Goal: Task Accomplishment & Management: Manage account settings

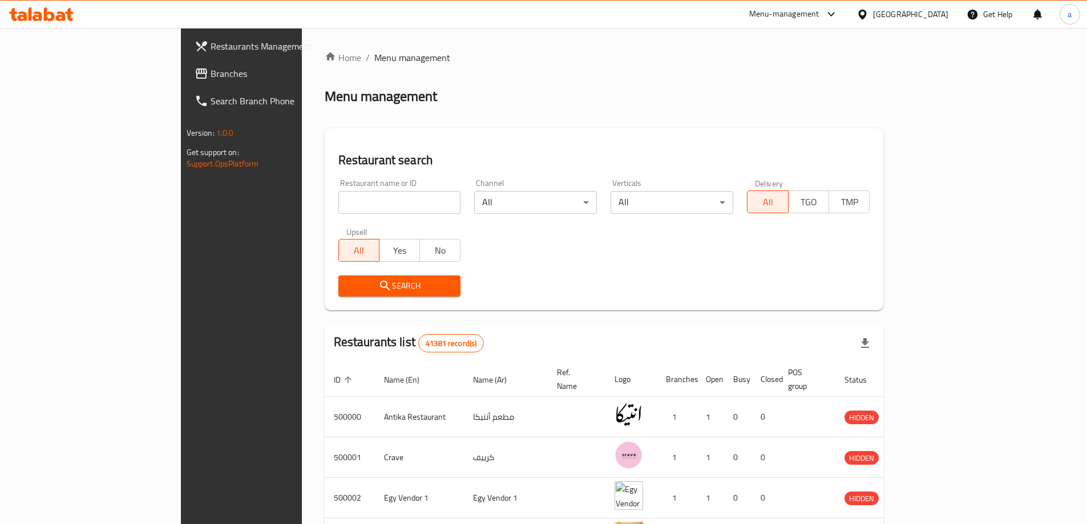
click at [866, 17] on icon at bounding box center [862, 14] width 8 height 10
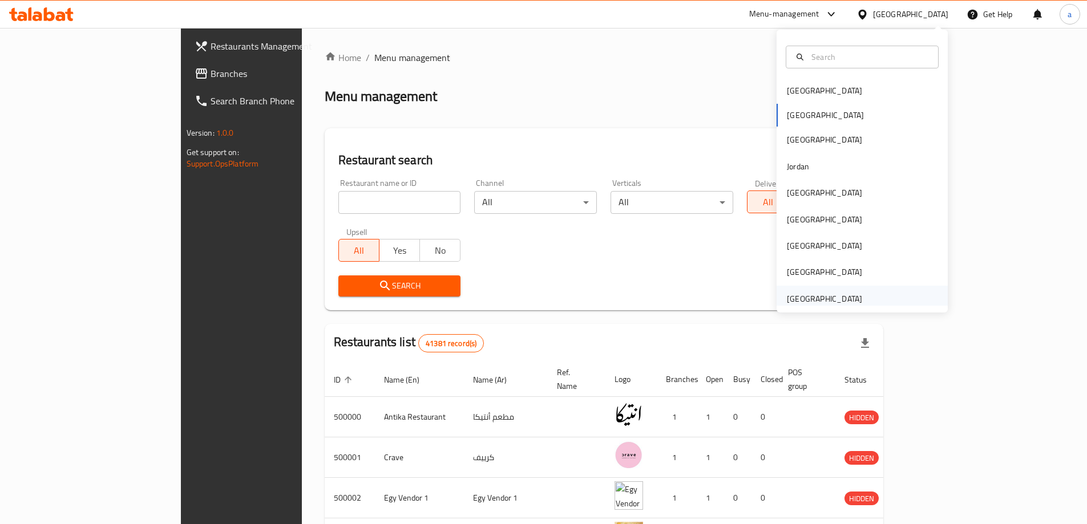
click at [840, 299] on div "[GEOGRAPHIC_DATA]" at bounding box center [824, 299] width 75 height 13
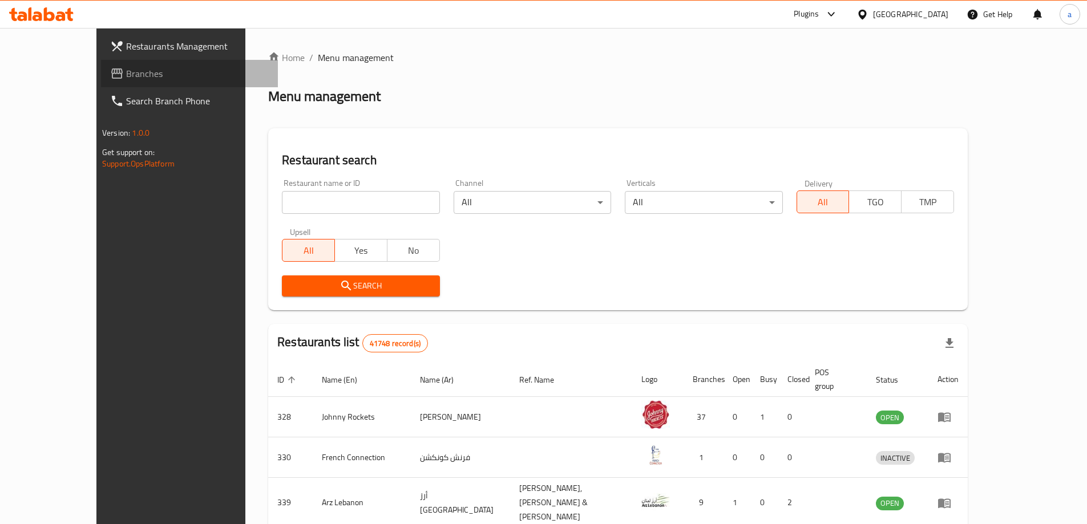
click at [126, 68] on span "Branches" at bounding box center [197, 74] width 143 height 14
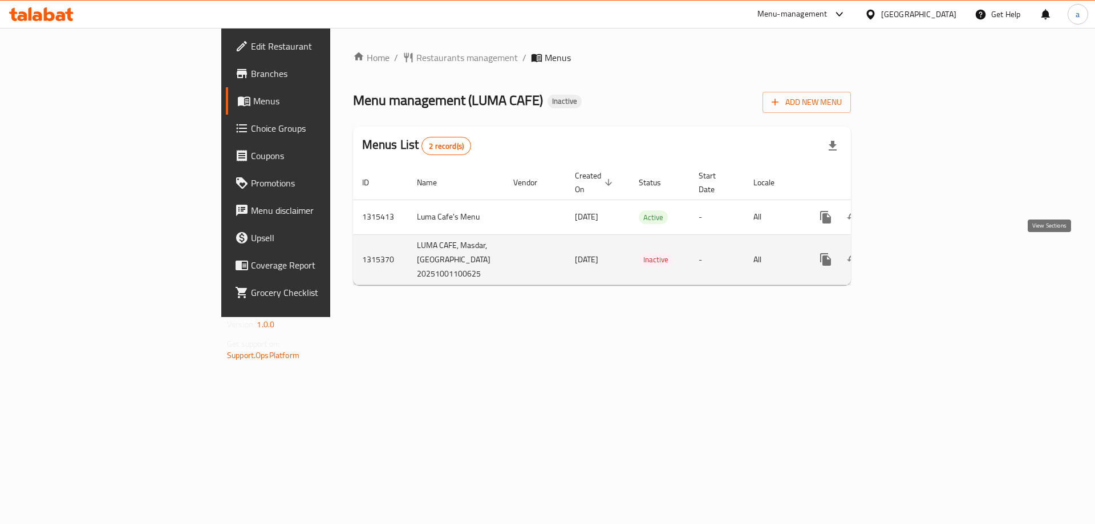
click at [915, 257] on icon "enhanced table" at bounding box center [908, 260] width 14 height 14
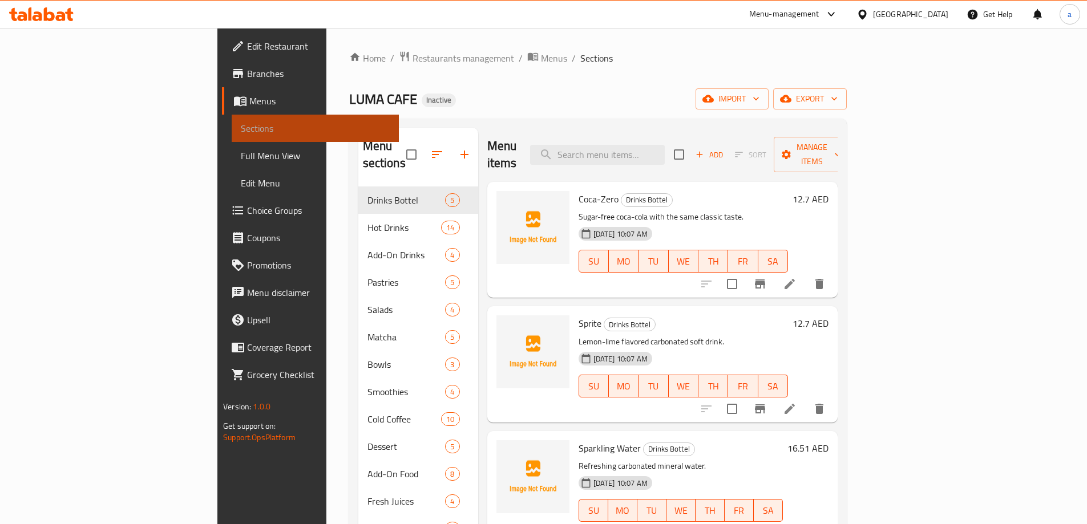
click at [241, 129] on span "Sections" at bounding box center [315, 128] width 149 height 14
click at [241, 125] on span "Sections" at bounding box center [315, 128] width 149 height 14
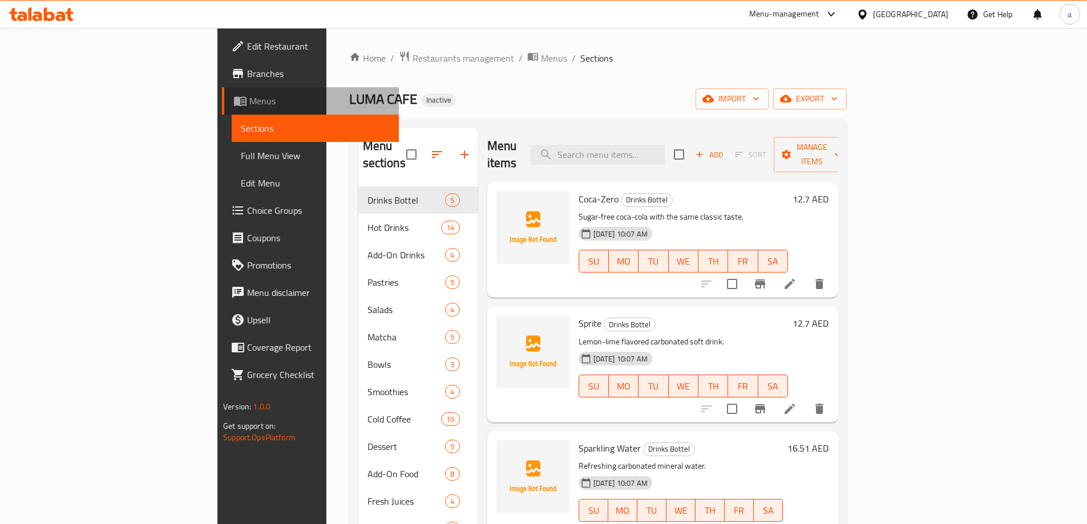
click at [249, 95] on span "Menus" at bounding box center [319, 101] width 140 height 14
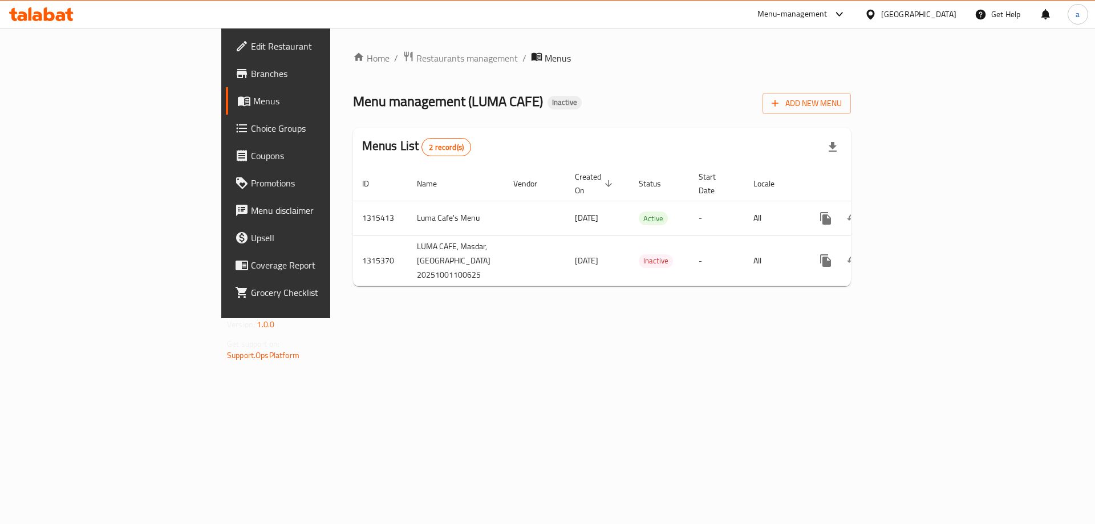
click at [226, 60] on link "Branches" at bounding box center [315, 73] width 179 height 27
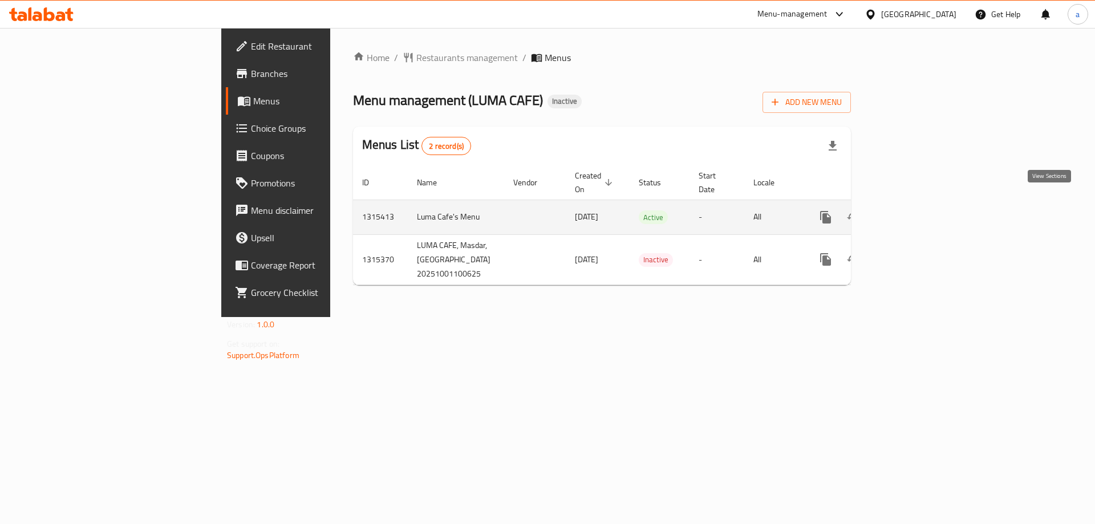
click at [913, 212] on icon "enhanced table" at bounding box center [908, 217] width 10 height 10
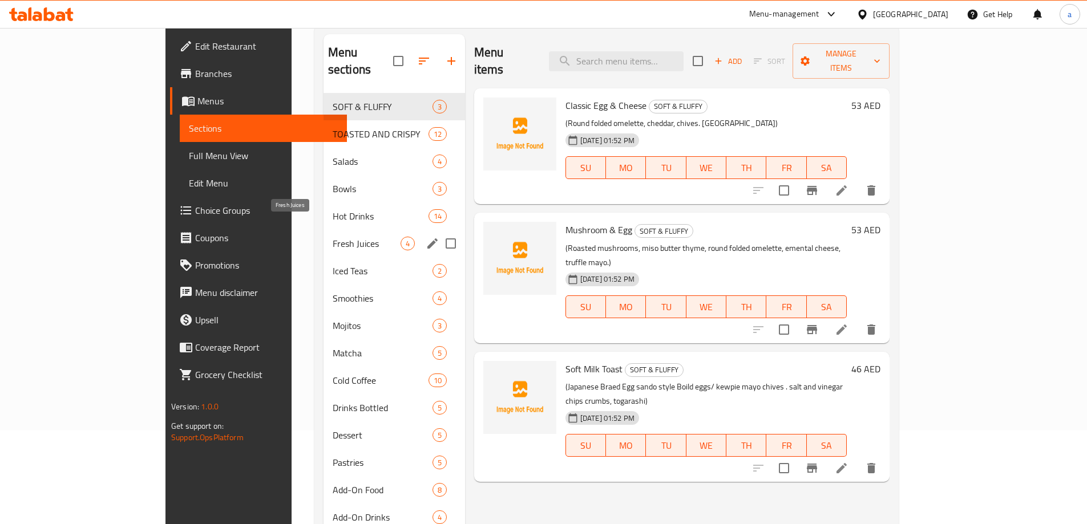
scroll to position [114, 0]
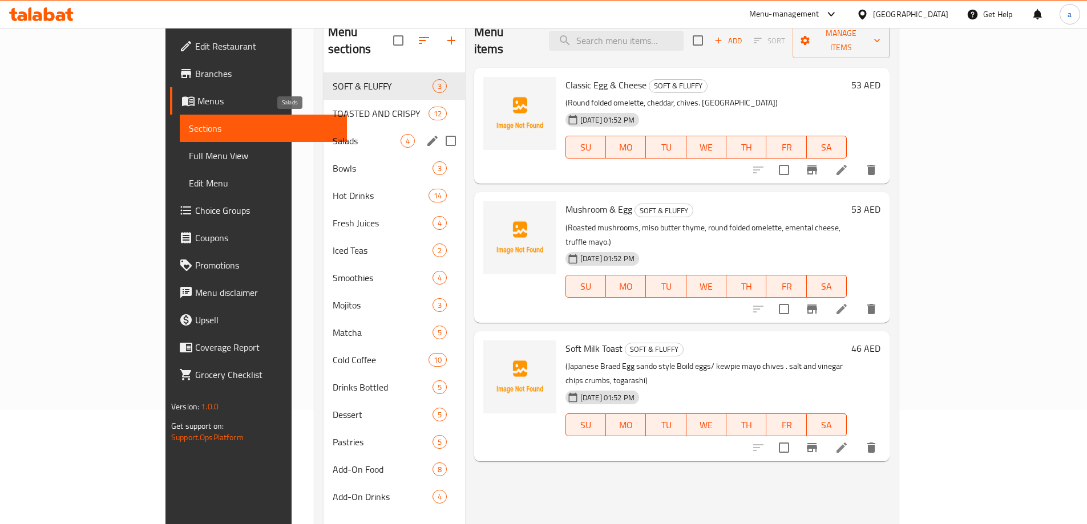
click at [333, 134] on span "Salads" at bounding box center [367, 141] width 68 height 14
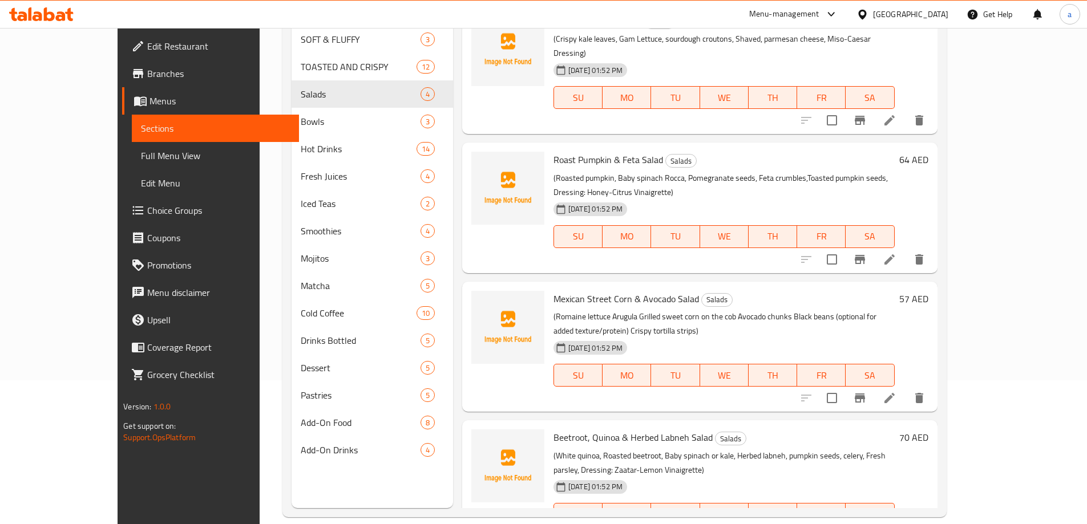
scroll to position [160, 0]
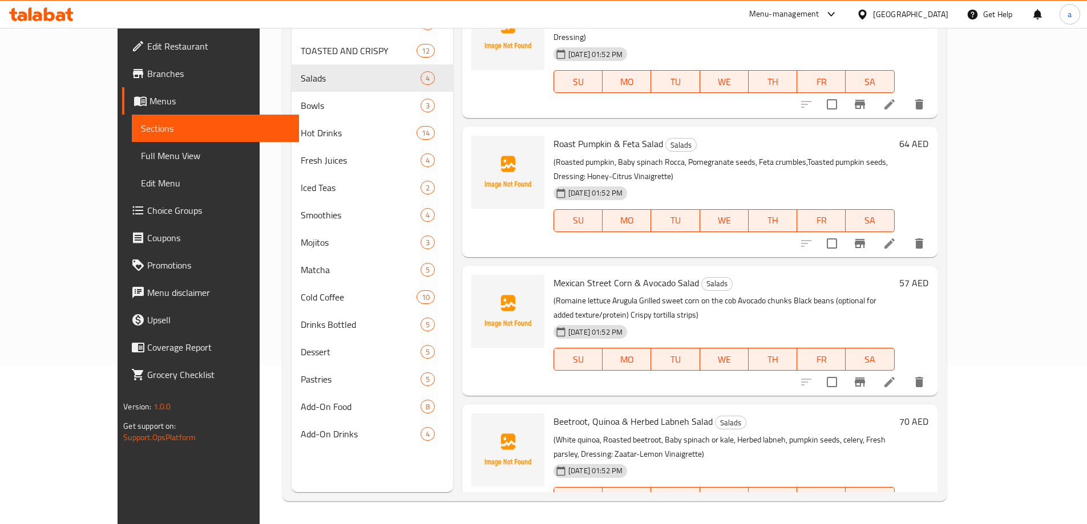
click at [896, 375] on icon at bounding box center [889, 382] width 14 height 14
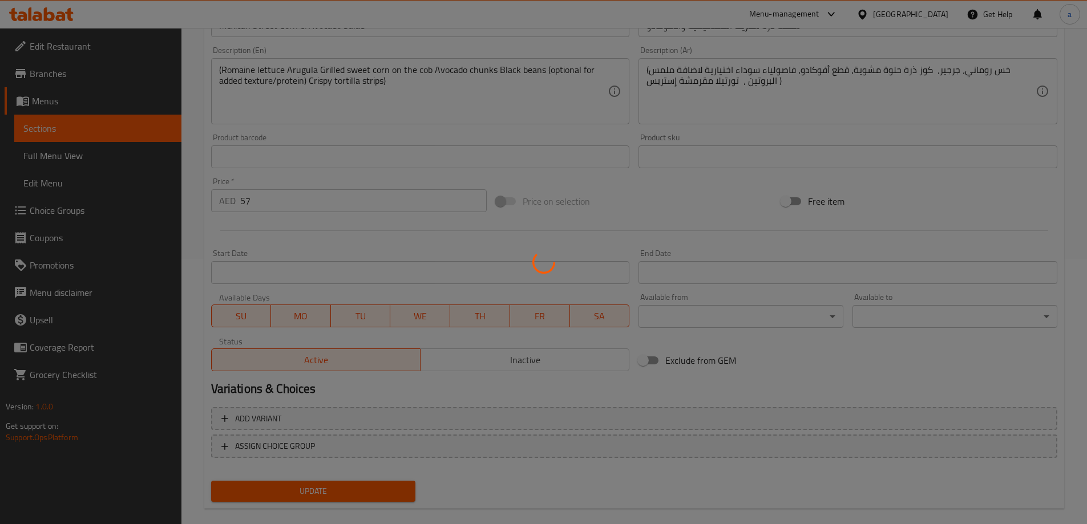
scroll to position [151, 0]
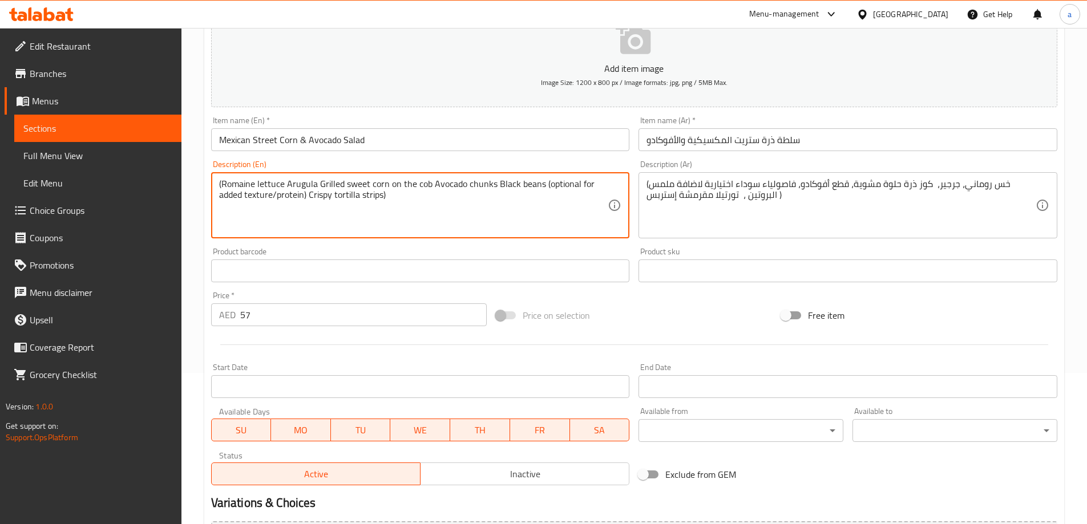
drag, startPoint x: 493, startPoint y: 179, endPoint x: 538, endPoint y: 191, distance: 46.6
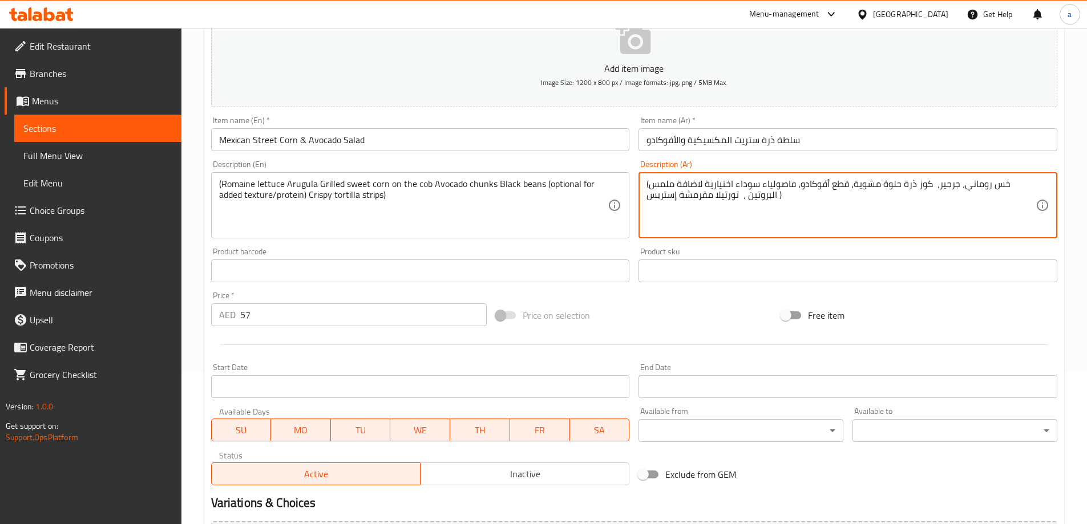
drag, startPoint x: 735, startPoint y: 184, endPoint x: 792, endPoint y: 189, distance: 57.8
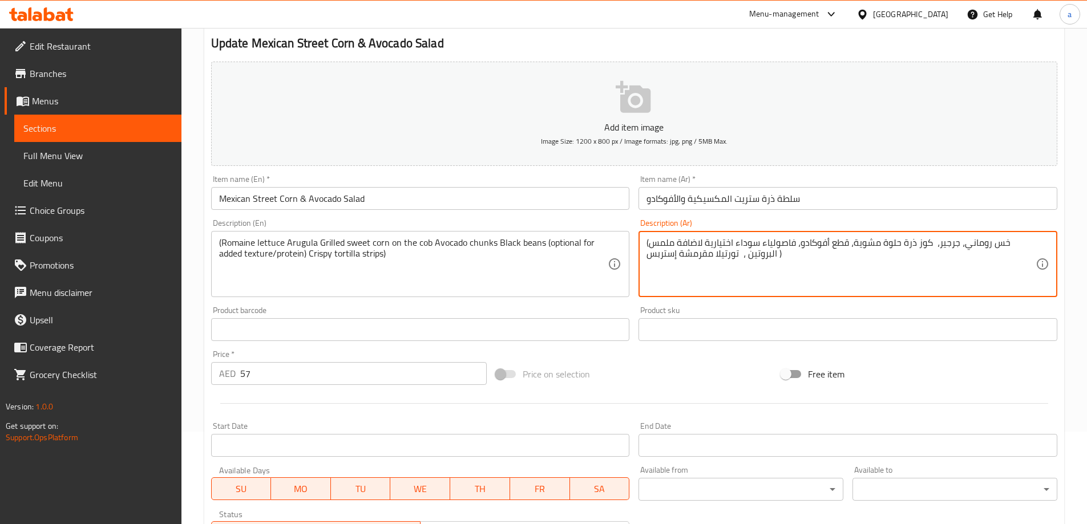
scroll to position [37, 0]
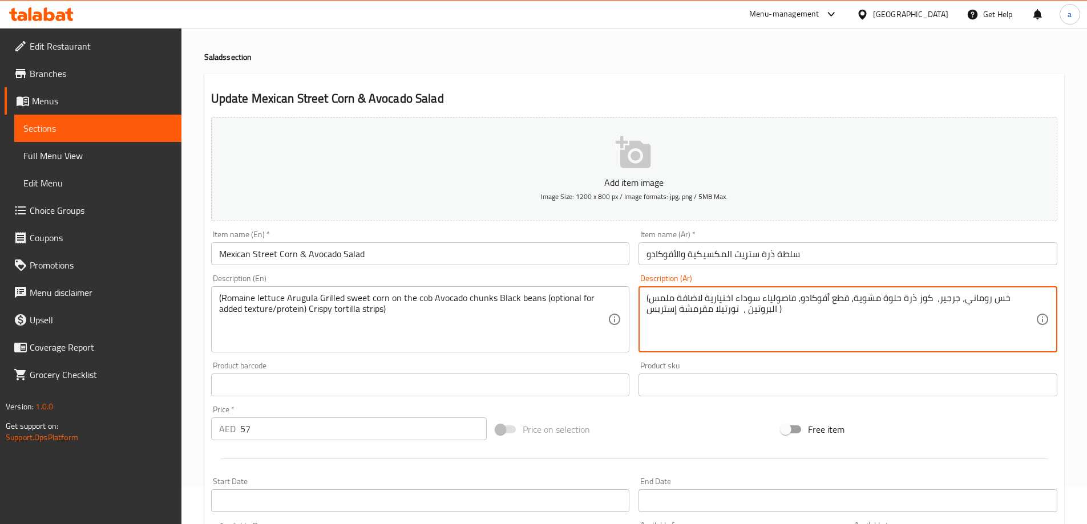
click at [99, 103] on span "Menus" at bounding box center [102, 101] width 140 height 14
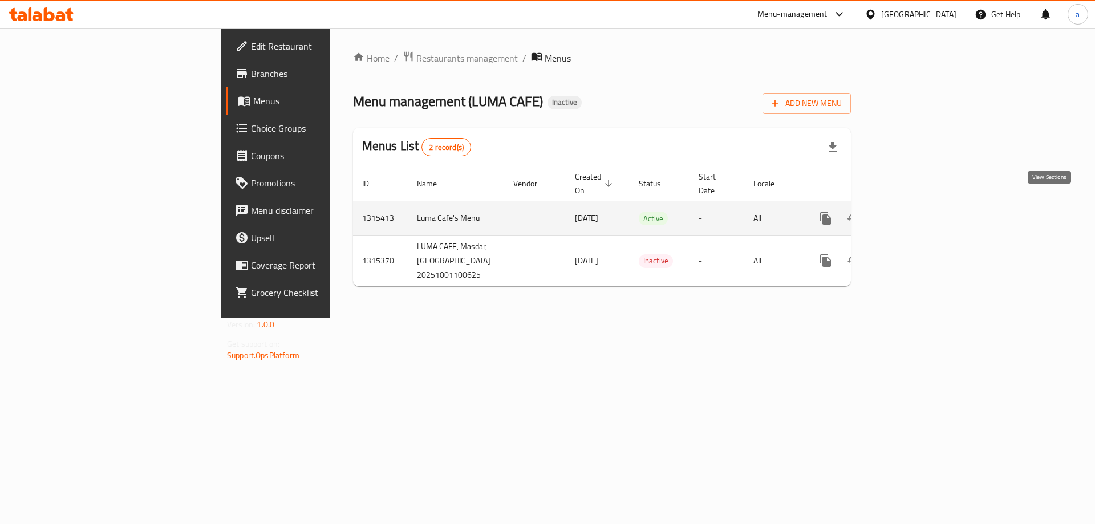
click at [915, 212] on icon "enhanced table" at bounding box center [908, 219] width 14 height 14
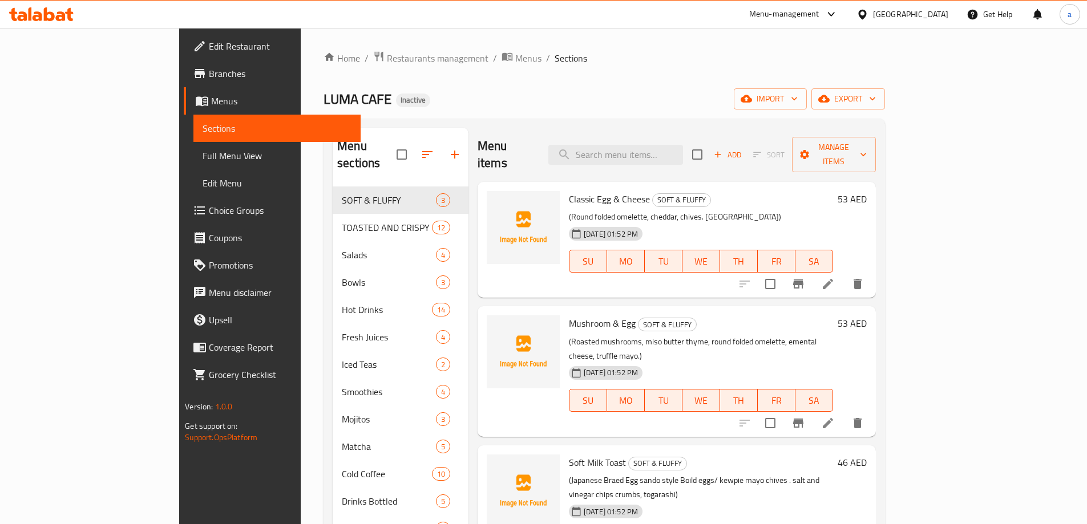
click at [202, 156] on span "Full Menu View" at bounding box center [276, 156] width 149 height 14
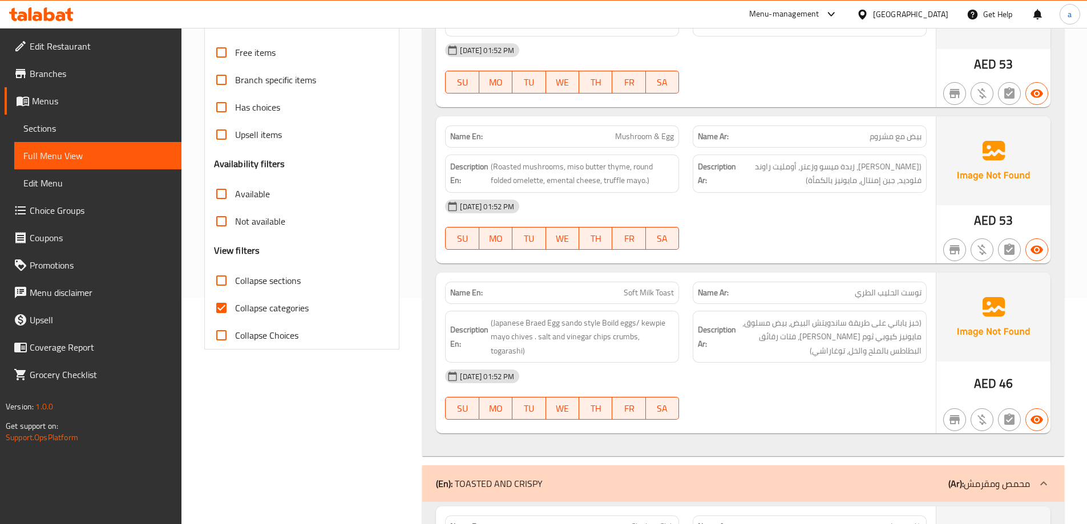
scroll to position [228, 0]
click at [254, 303] on span "Collapse categories" at bounding box center [272, 306] width 74 height 14
click at [235, 303] on input "Collapse categories" at bounding box center [221, 306] width 27 height 27
checkbox input "false"
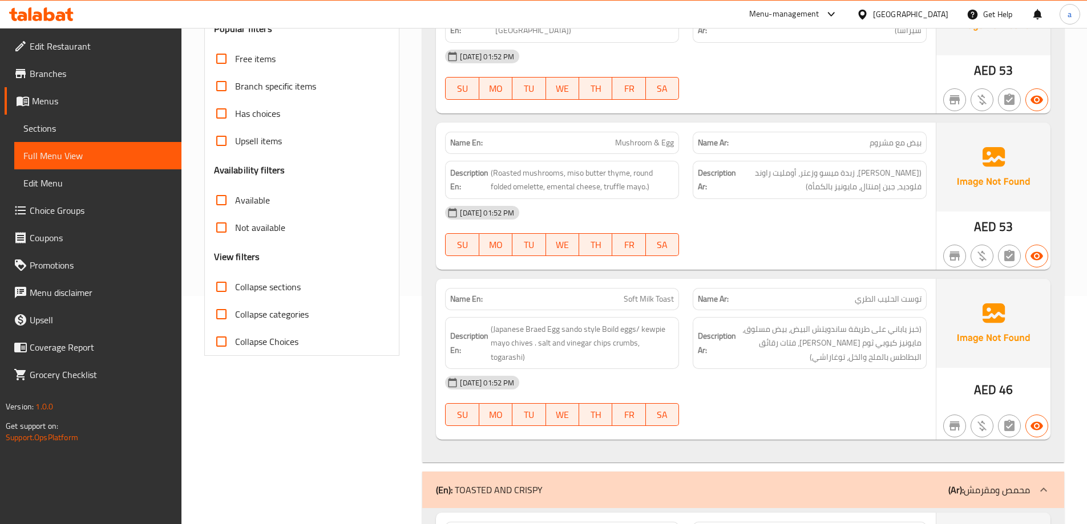
scroll to position [0, 0]
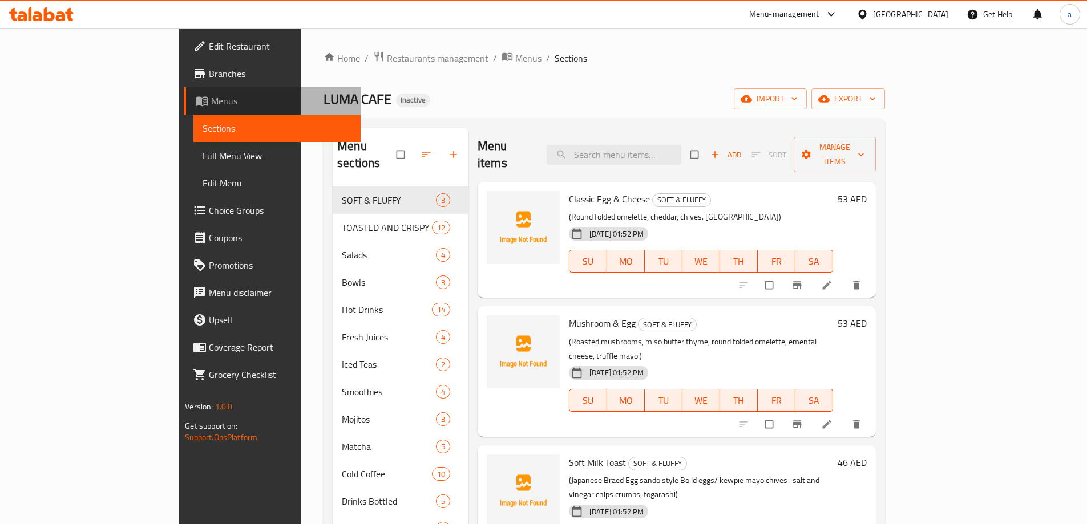
click at [211, 103] on span "Menus" at bounding box center [281, 101] width 140 height 14
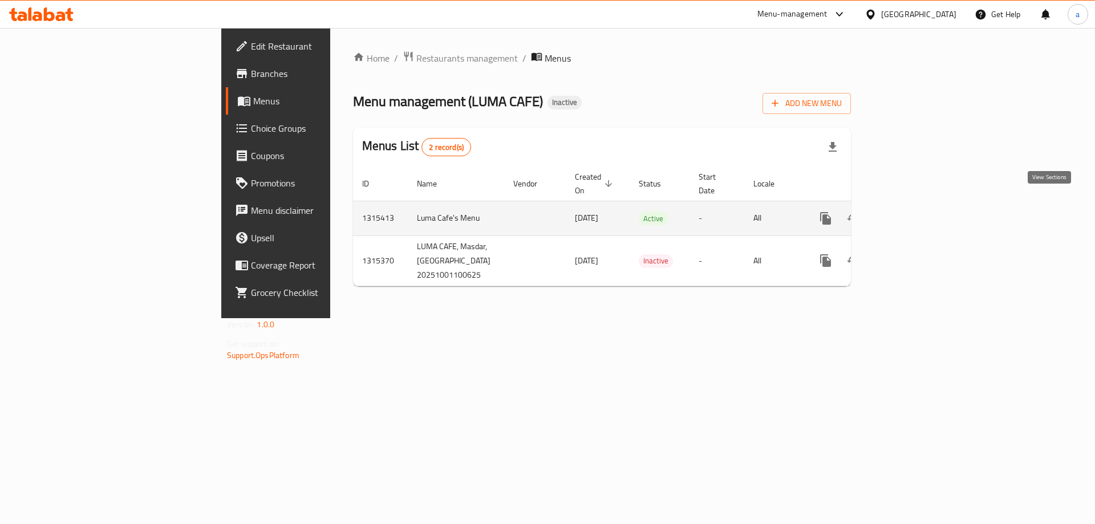
click at [922, 213] on link "enhanced table" at bounding box center [907, 218] width 27 height 27
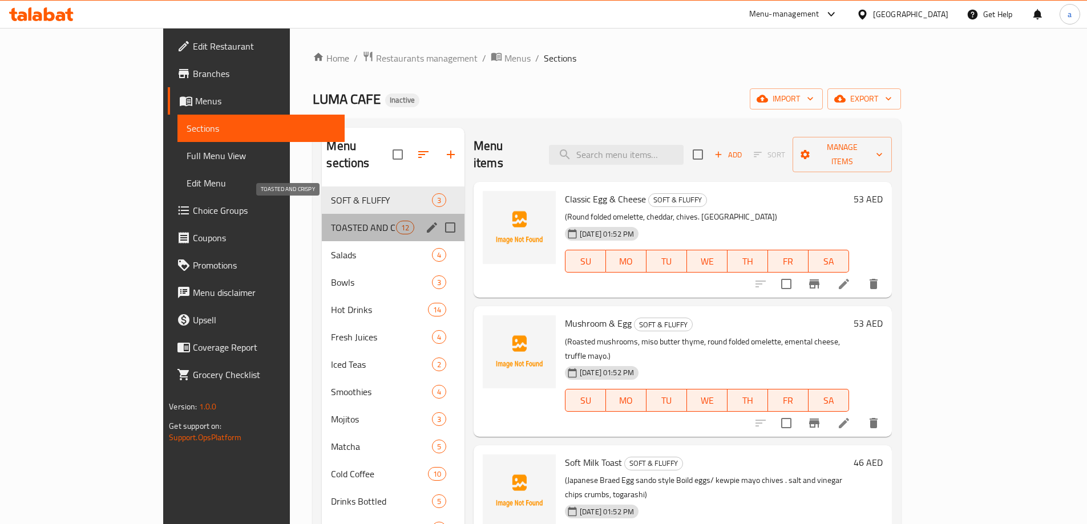
click at [331, 221] on span "TOASTED AND CRISPY" at bounding box center [363, 228] width 64 height 14
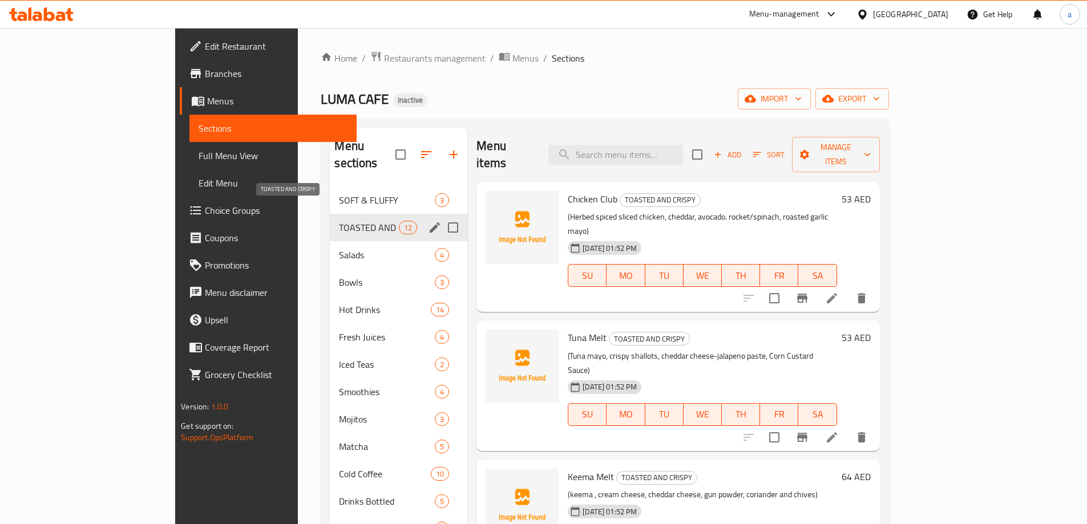
click at [339, 221] on span "TOASTED AND CRISPY" at bounding box center [369, 228] width 60 height 14
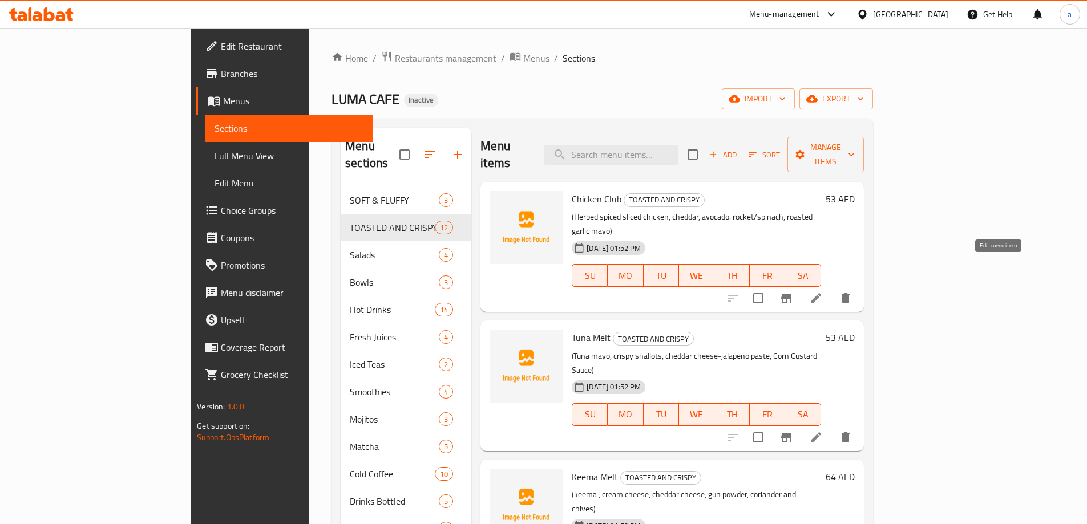
click at [822, 291] on icon at bounding box center [816, 298] width 14 height 14
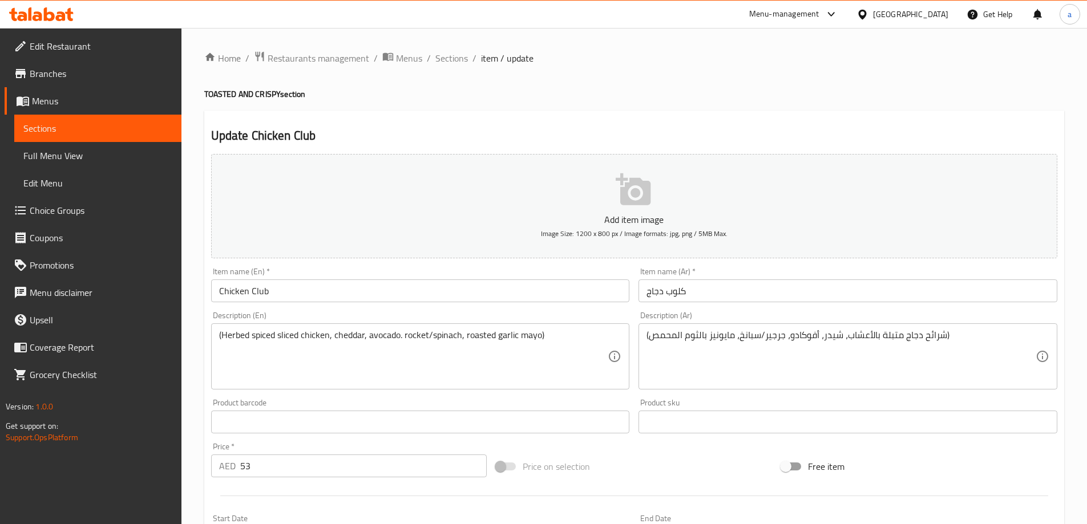
click at [456, 67] on div "Home / Restaurants management / Menus / Sections / item / update TOASTED AND CR…" at bounding box center [634, 417] width 860 height 732
click at [456, 62] on span "Sections" at bounding box center [451, 58] width 33 height 14
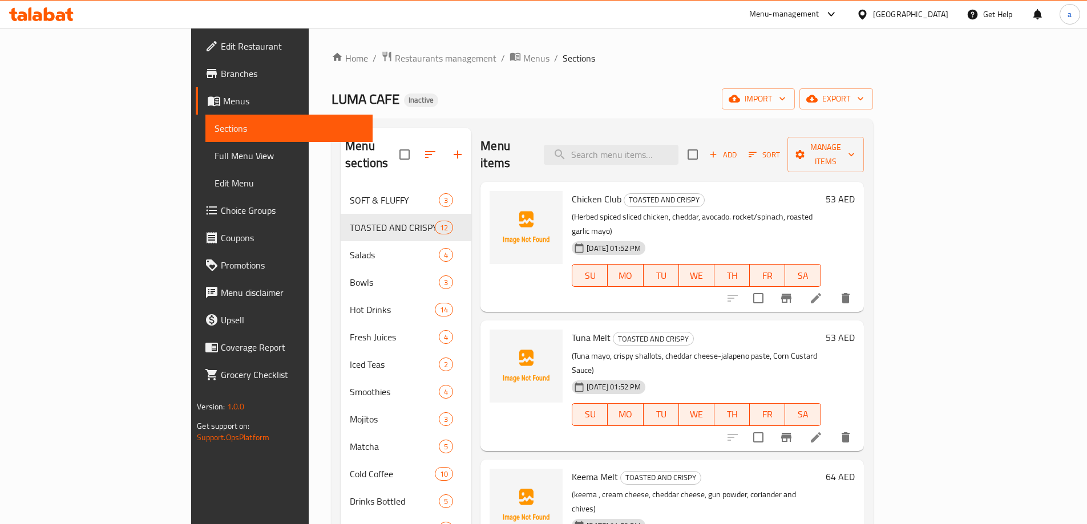
click at [832, 288] on li at bounding box center [816, 298] width 32 height 21
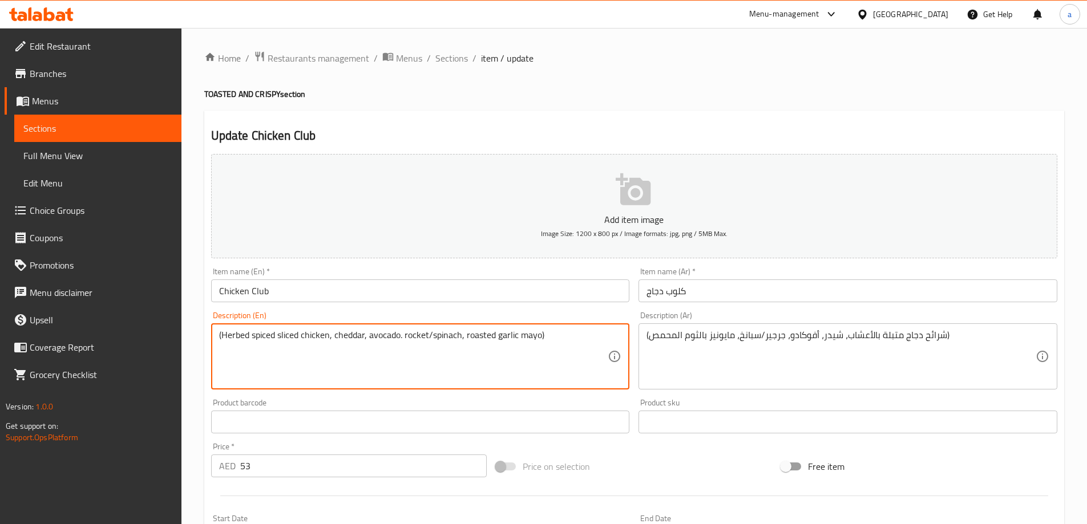
paste textarea "Sourdough Toasties"
type textarea "(Herbed spiced sliced chicken, cheddar, avocado. rocket/spinach, roasted garlic…"
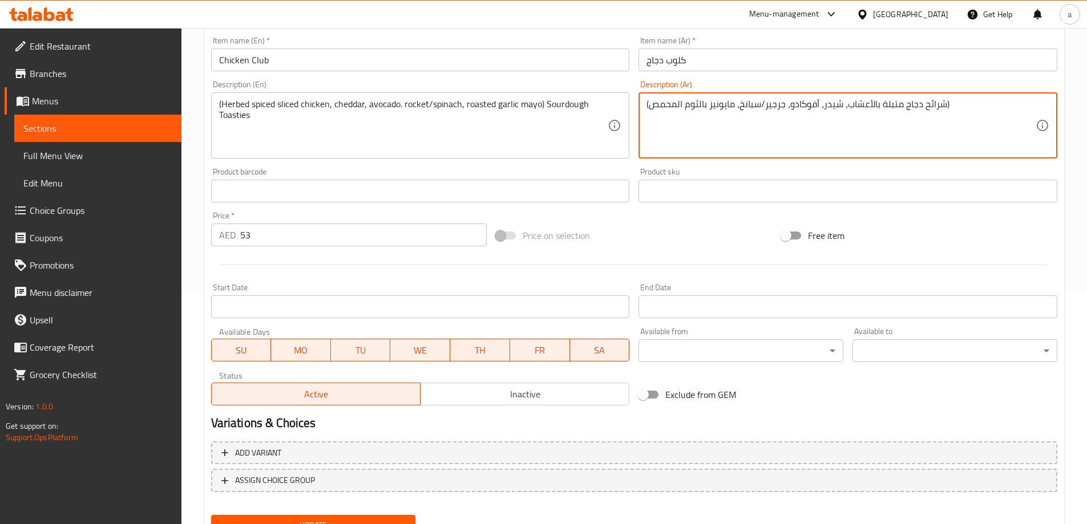
scroll to position [282, 0]
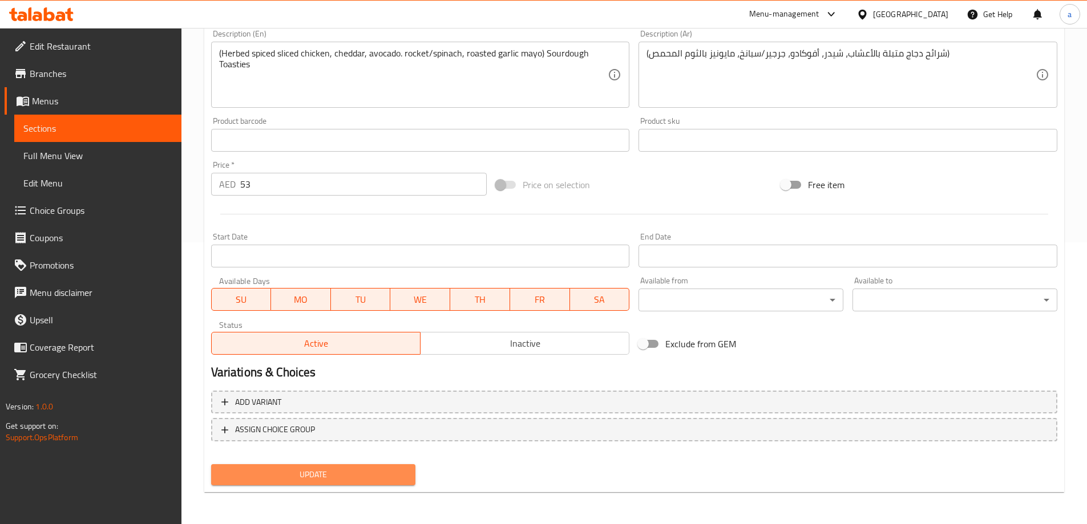
click at [383, 471] on span "Update" at bounding box center [313, 475] width 187 height 14
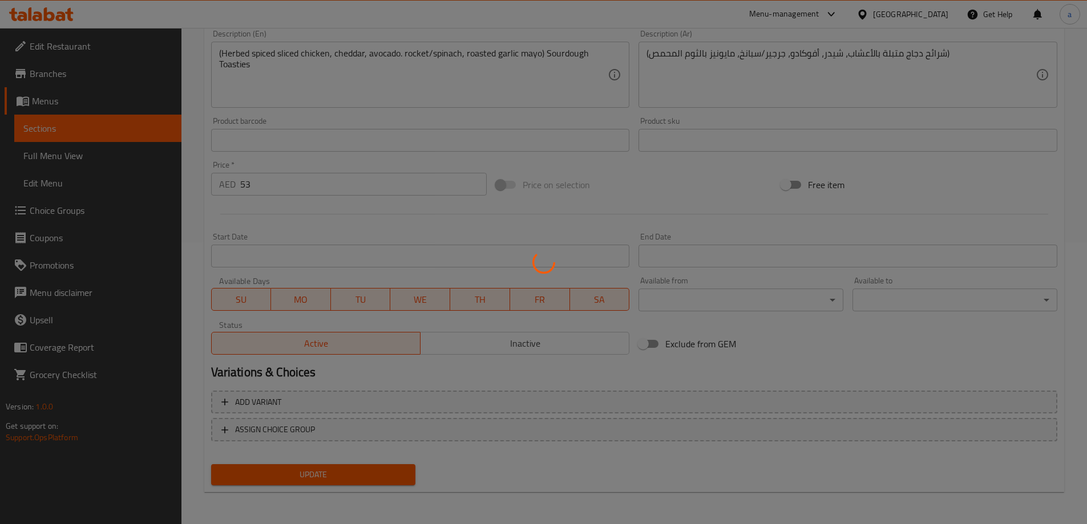
scroll to position [0, 0]
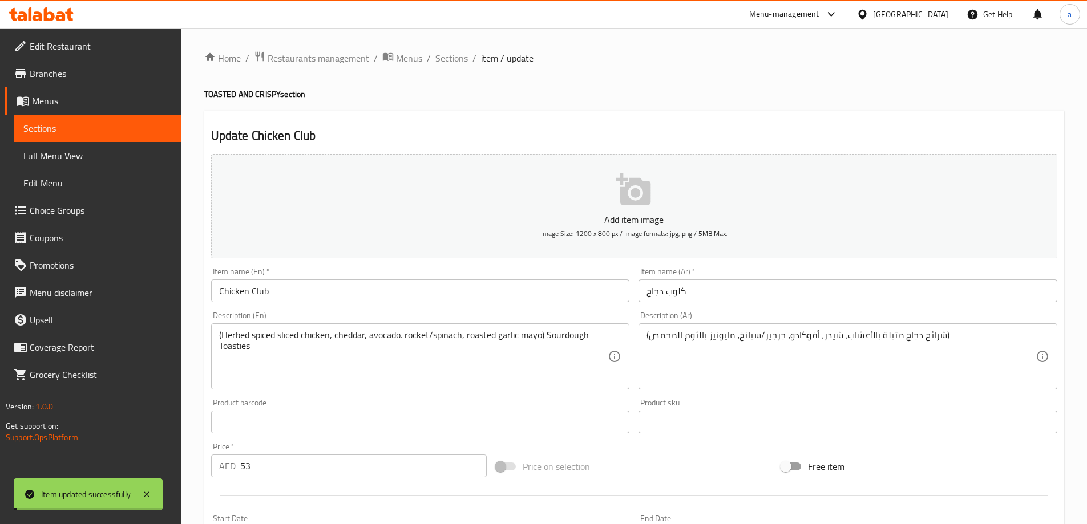
click at [448, 58] on span "Sections" at bounding box center [451, 58] width 33 height 14
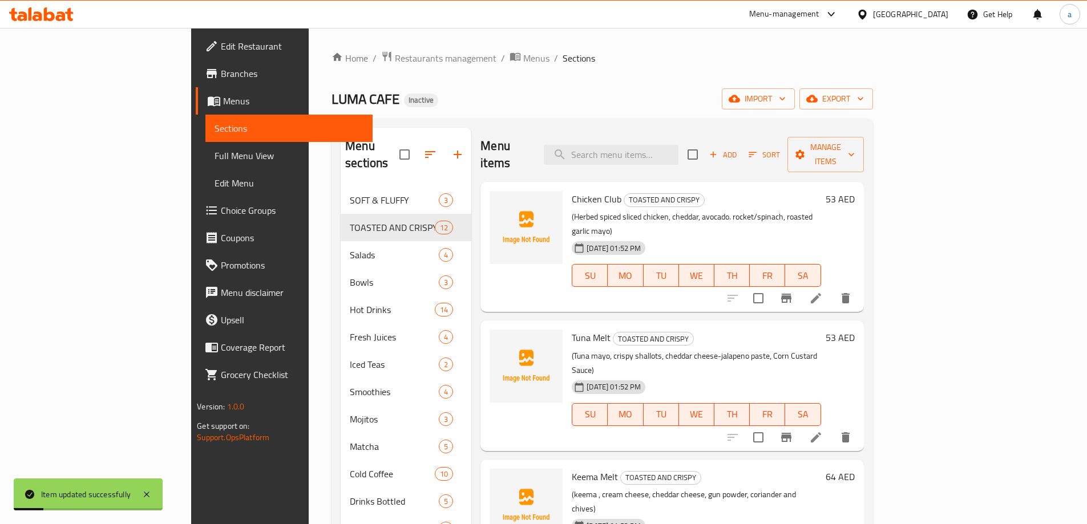
click at [832, 427] on li at bounding box center [816, 437] width 32 height 21
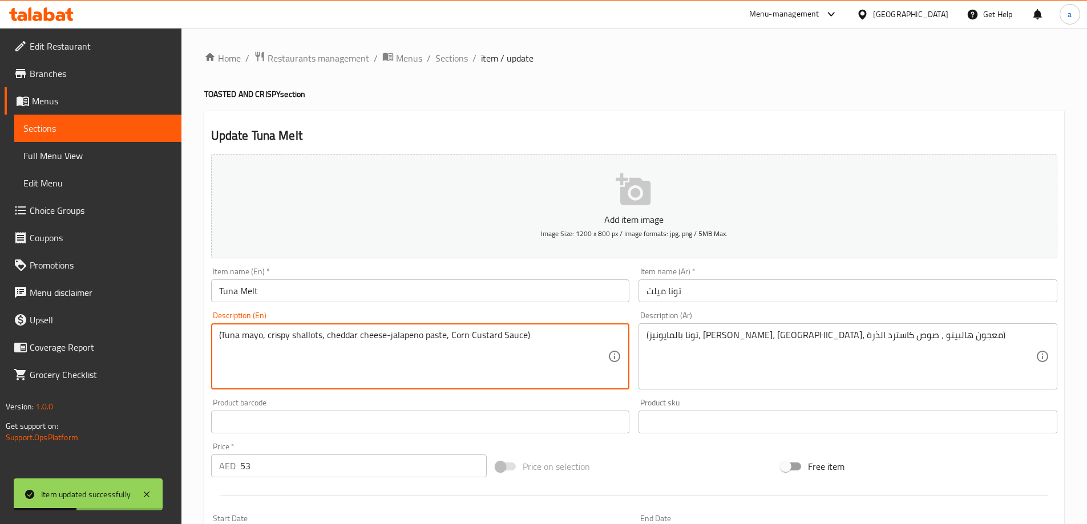
paste textarea "Sourdough Toasties"
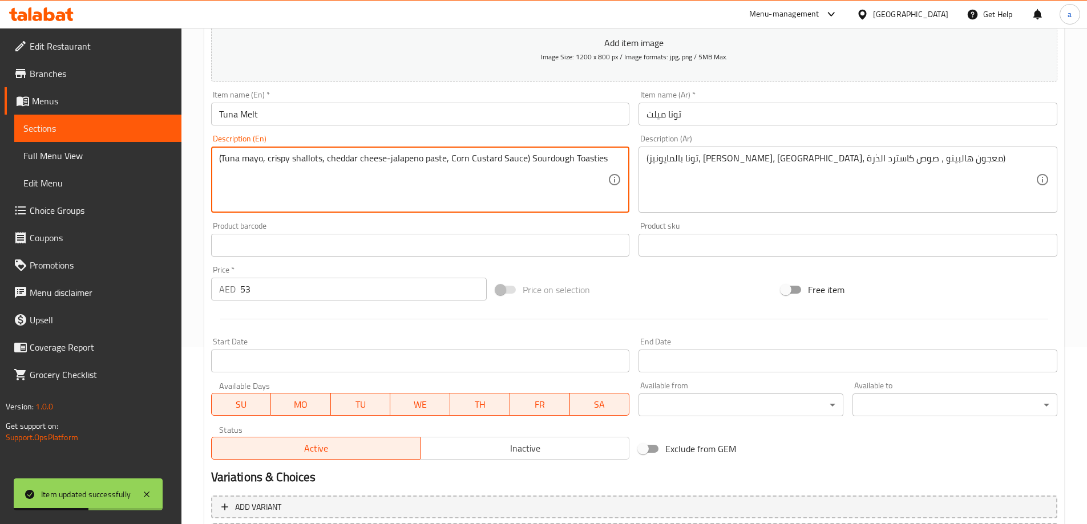
scroll to position [282, 0]
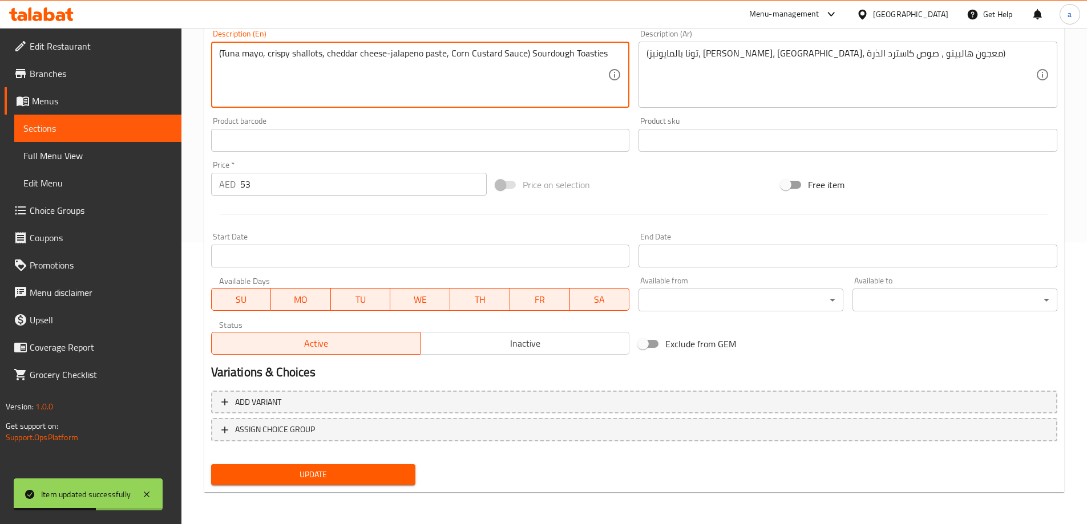
type textarea "(Tuna mayo, crispy shallots, cheddar cheese-jalapeno paste, Corn Custard Sauce)…"
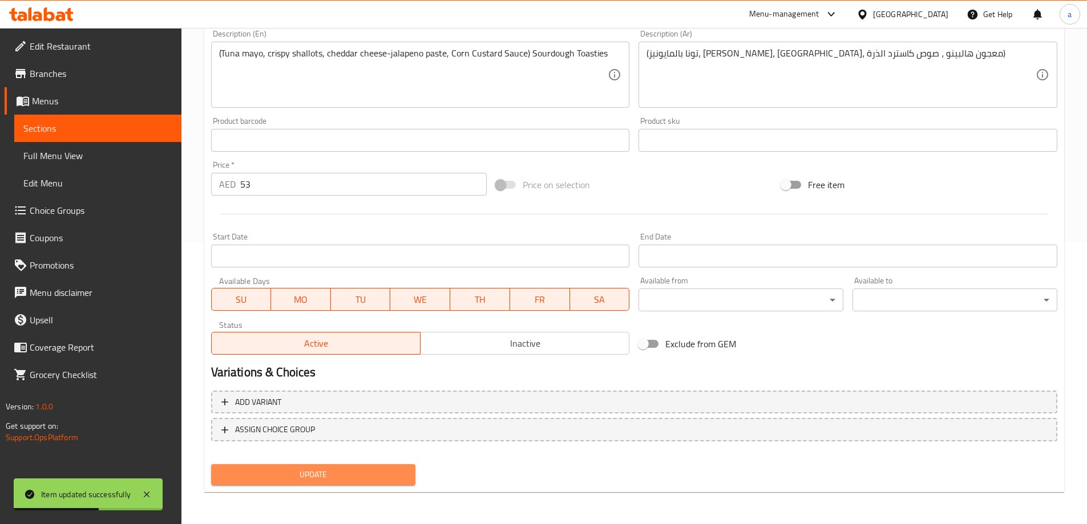
click at [394, 468] on span "Update" at bounding box center [313, 475] width 187 height 14
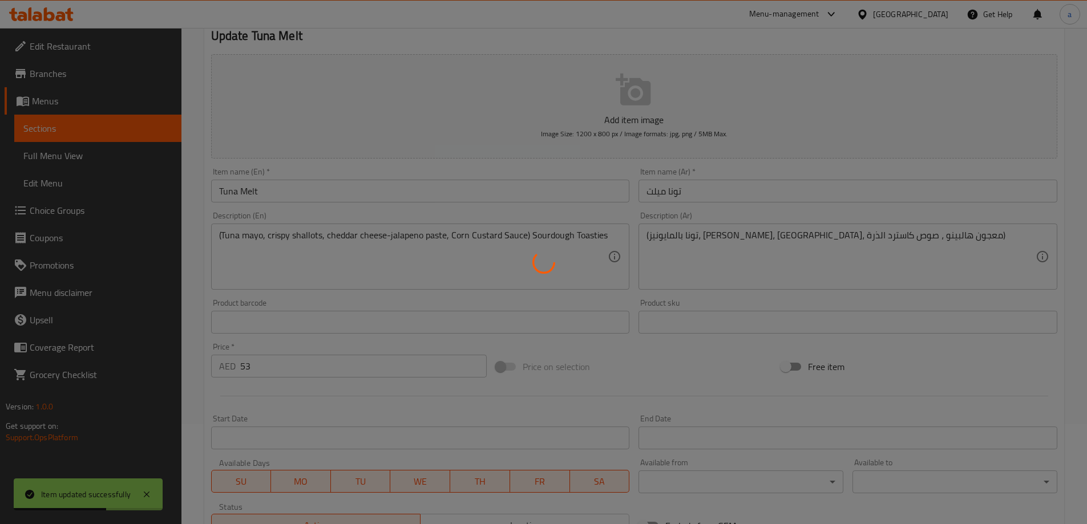
scroll to position [0, 0]
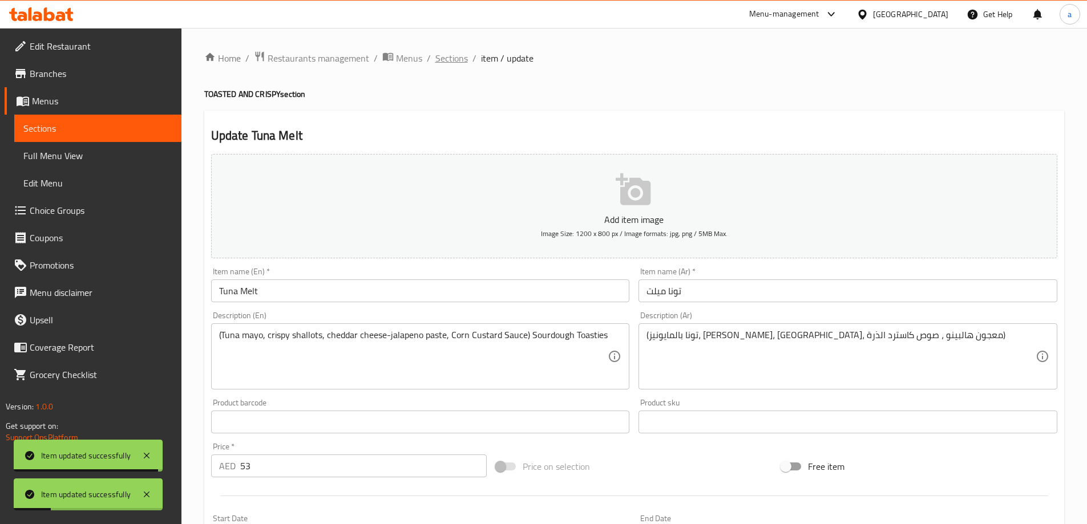
click at [463, 59] on span "Sections" at bounding box center [451, 58] width 33 height 14
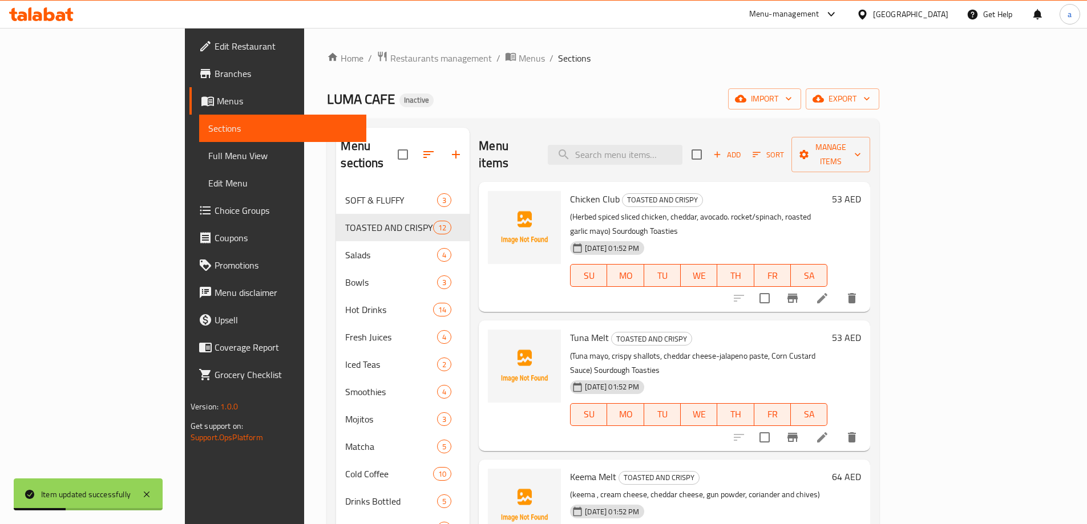
click at [838, 288] on li at bounding box center [822, 298] width 32 height 21
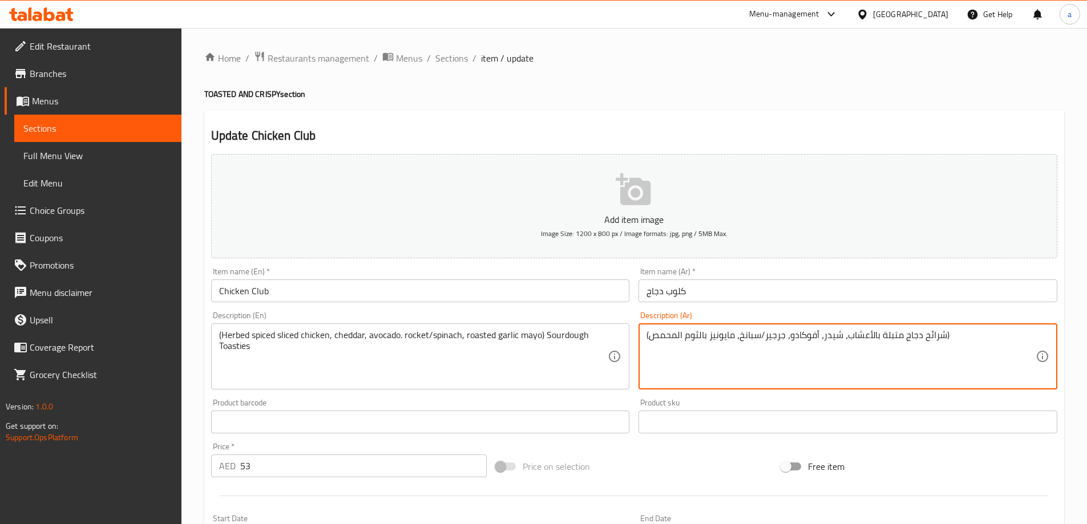
paste textarea "(توست العجين المخمر)"
drag, startPoint x: 949, startPoint y: 335, endPoint x: 1053, endPoint y: 335, distance: 104.9
click at [1053, 335] on div "(شرائح دجاج متبلة بالأعشاب، شيدر، أفوكادو، جرجير/سبانخ، مايونيز بالثوم المحمص) …" at bounding box center [847, 356] width 419 height 66
click at [642, 335] on div "(شرائح دجاج متبلة بالأعشاب، شيدر، أفوكادو، جرجير/سبانخ، مايونيز بالثوم المحمص) …" at bounding box center [847, 356] width 419 height 66
click at [646, 337] on div "(شرائح دجاج متبلة بالأعشاب، شيدر، أفوكادو، جرجير/سبانخ، مايونيز بالثوم المحمص) …" at bounding box center [847, 356] width 419 height 66
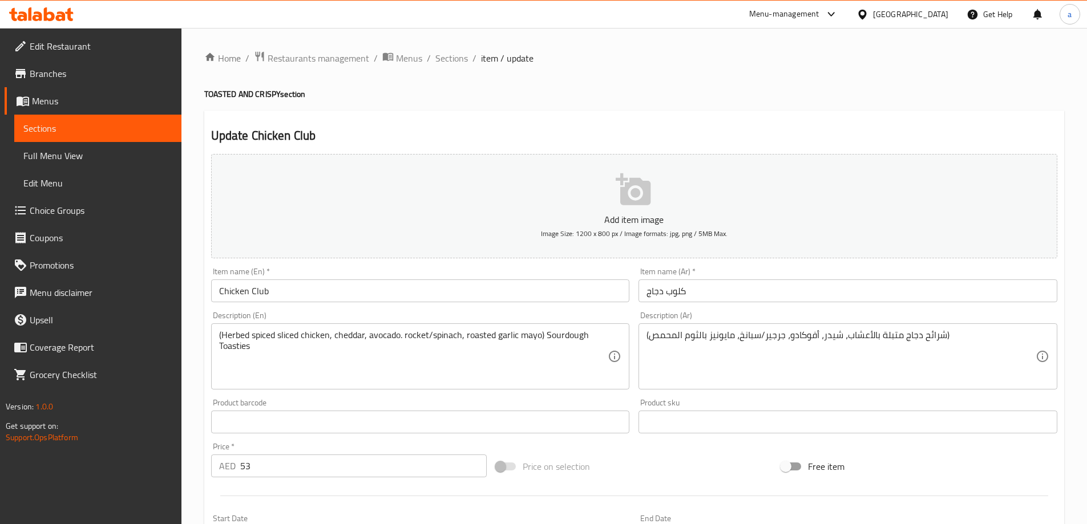
click at [645, 334] on div "(شرائح دجاج متبلة بالأعشاب، شيدر، أفوكادو، جرجير/سبانخ، مايونيز بالثوم المحمص) …" at bounding box center [847, 356] width 419 height 66
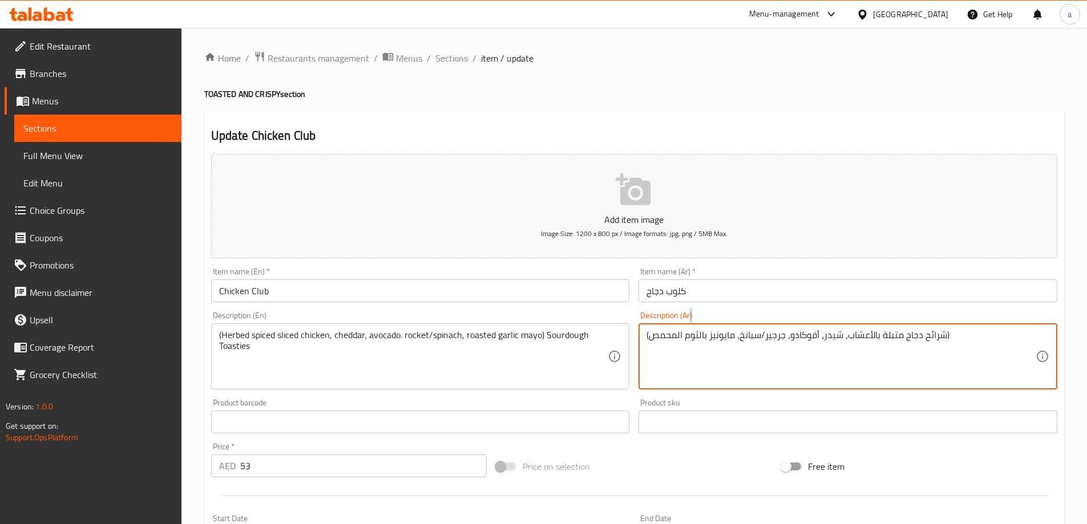
click at [646, 334] on div "(شرائح دجاج متبلة بالأعشاب، شيدر، أفوكادو، جرجير/سبانخ، مايونيز بالثوم المحمص) …" at bounding box center [847, 356] width 419 height 66
click at [650, 335] on textarea "(شرائح دجاج متبلة بالأعشاب، شيدر، أفوكادو، جرجير/سبانخ، مايونيز بالثوم المحمص)" at bounding box center [840, 357] width 389 height 54
paste textarea "وست العجين المخمر)("
click at [733, 356] on textarea "(توست العجين المخمر) (شرائح دجاج متبلة بالأعشاب، شيدر، أفوكادو، جرجير/سبانخ، ما…" at bounding box center [840, 357] width 389 height 54
type textarea "(توست العجين المخمر) (شرائح دجاج متبلة بالأعشاب، شيدر، أفوكادو، جرجير/سبانخ، ما…"
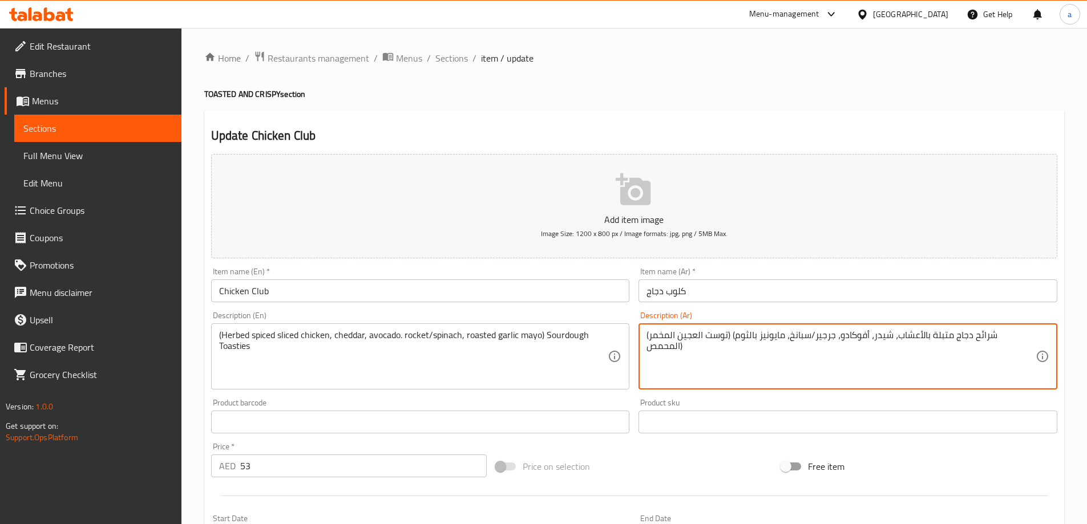
click at [730, 314] on div "Description (Ar) (توست العجين المخمر) (شرائح دجاج متبلة بالأعشاب، شيدر، أفوكادو…" at bounding box center [847, 350] width 419 height 78
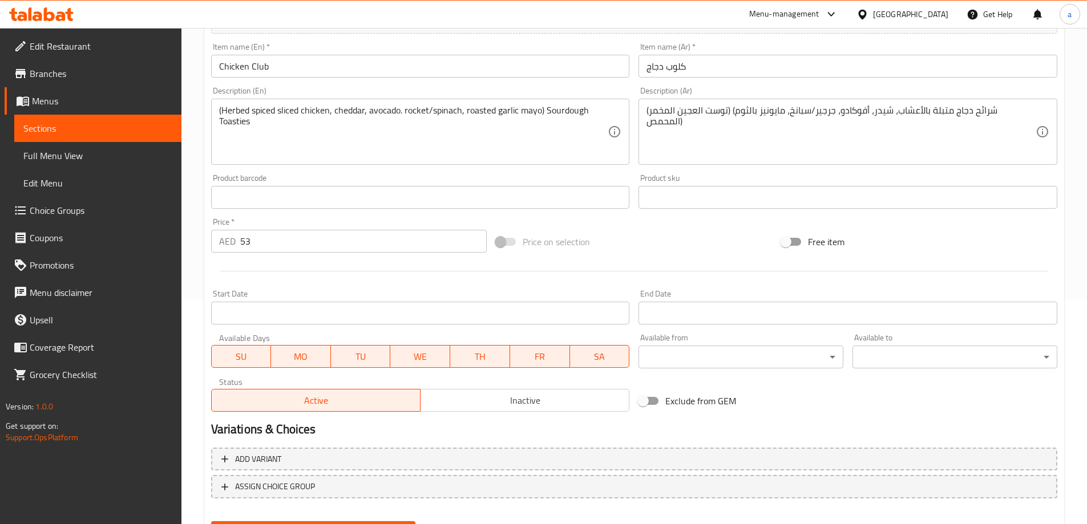
scroll to position [282, 0]
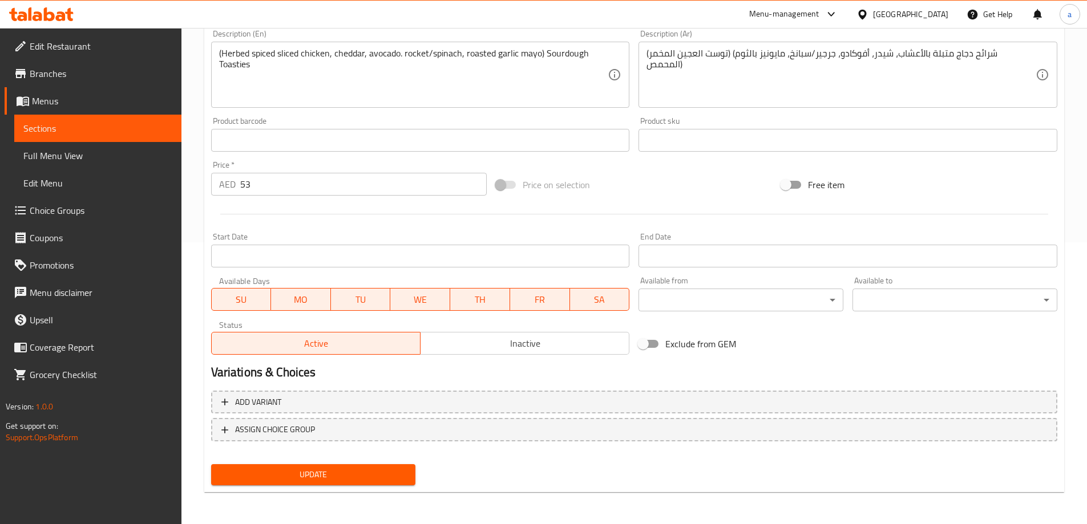
click at [330, 469] on span "Update" at bounding box center [313, 475] width 187 height 14
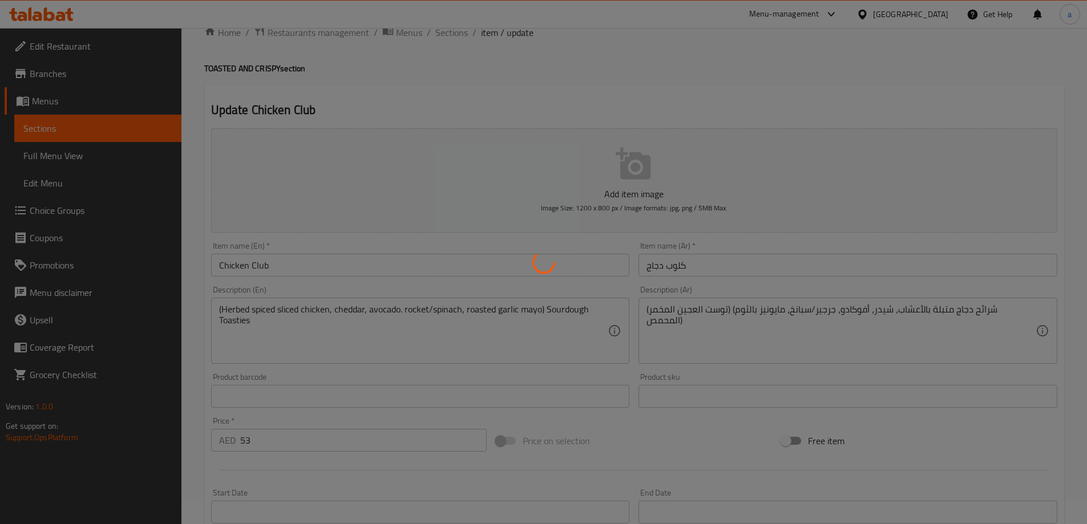
scroll to position [0, 0]
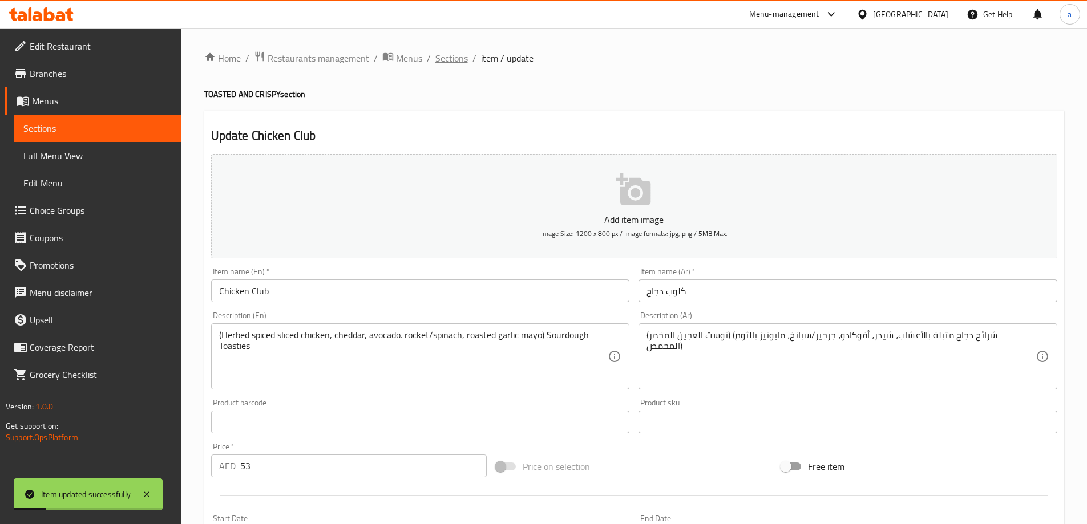
click at [460, 59] on span "Sections" at bounding box center [451, 58] width 33 height 14
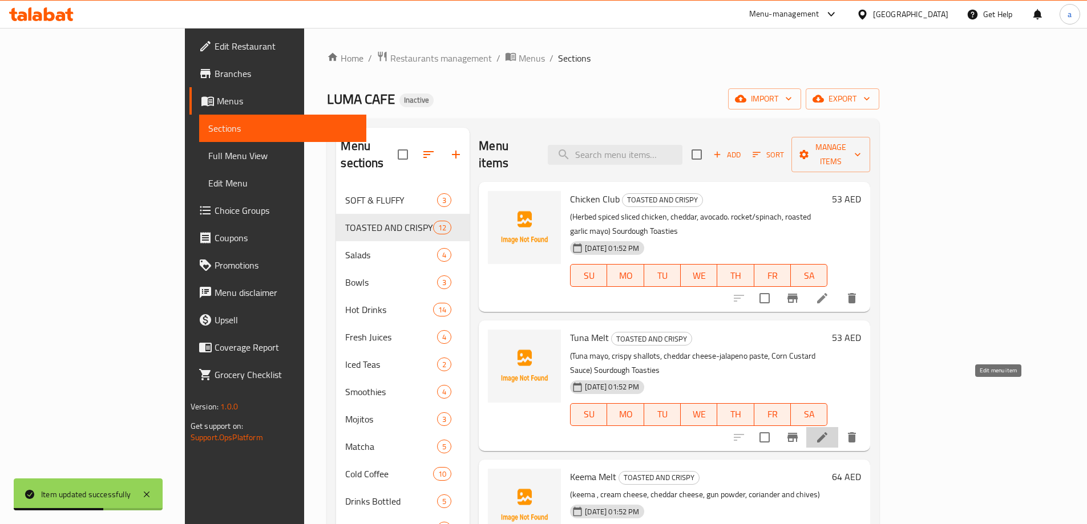
click at [829, 431] on icon at bounding box center [822, 438] width 14 height 14
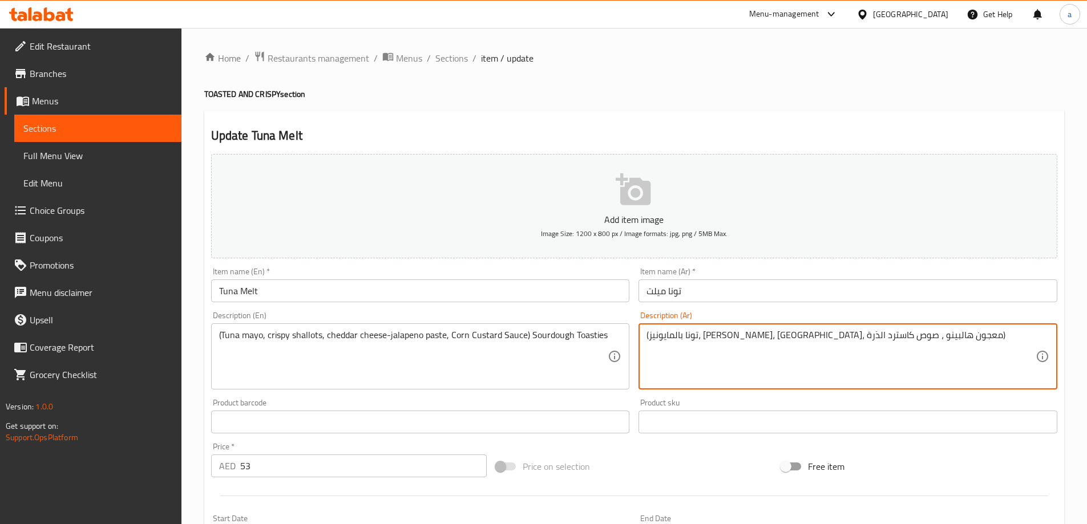
click at [646, 337] on div "(تونا بالمايونيز، شالوتس مقرمش، جبن شيدر، معجون هالبينو ، صوص كاسترد الذرة) Des…" at bounding box center [847, 356] width 419 height 66
click at [650, 334] on textarea "(تونا بالمايونيز، شالوتس مقرمش، جبن شيدر، معجون هالبينو ، صوص كاسترد الذرة)" at bounding box center [840, 357] width 389 height 54
click at [649, 330] on textarea "(تونا بالمايونيز، شالوتس مقرمش، جبن شيدر، معجون هالبينو ، صوص كاسترد الذرة)" at bounding box center [840, 357] width 389 height 54
click at [648, 330] on textarea "(تونا بالمايونيز، شالوتس مقرمش، جبن شيدر، معجون هالبينو ، صوص كاسترد الذرة)" at bounding box center [840, 357] width 389 height 54
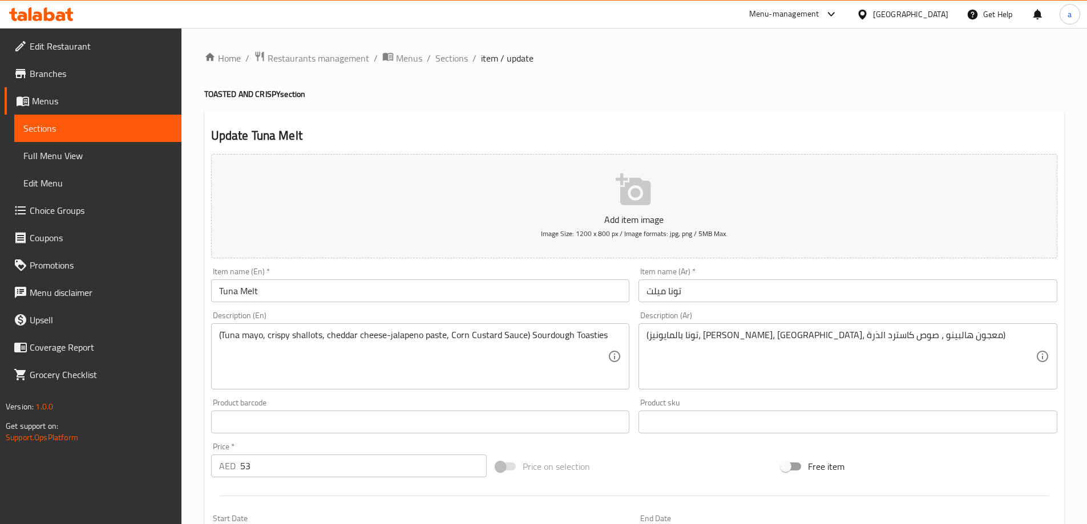
click at [646, 332] on div "(تونا بالمايونيز، شالوتس مقرمش، جبن شيدر، معجون هالبينو ، صوص كاسترد الذرة) Des…" at bounding box center [847, 356] width 419 height 66
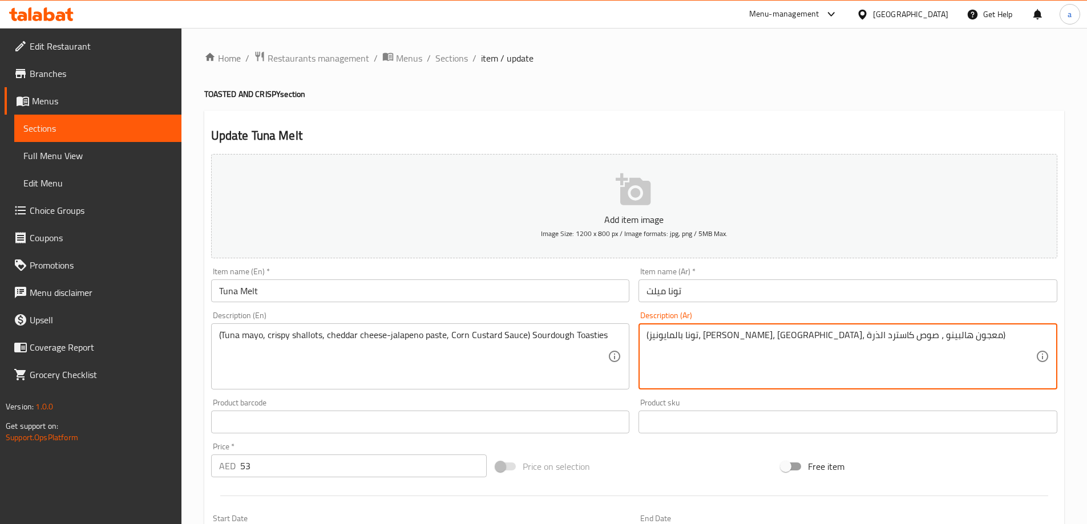
click at [646, 338] on textarea "(تونا بالمايونيز، شالوتس مقرمش، جبن شيدر، معجون هالبينو ، صوص كاسترد الذرة)" at bounding box center [840, 357] width 389 height 54
click at [648, 339] on textarea "(تونا بالمايونيز، شالوتس مقرمش، جبن شيدر، معجون هالبينو ، صوص كاسترد الذرة)" at bounding box center [840, 357] width 389 height 54
click at [649, 341] on textarea "(تونا بالمايونيز، شالوتس مقرمش، جبن شيدر، معجون هالبينو ، صوص كاسترد الذرة)" at bounding box center [840, 357] width 389 height 54
click at [645, 335] on div "(تونا بالمايونيز، شالوتس مقرمش، جبن شيدر، معجون هالبينو ، صوص كاسترد الذرة) Des…" at bounding box center [847, 356] width 419 height 66
click at [645, 333] on div "(تونا بالمايونيز، شالوتس مقرمش، جبن شيدر، معجون هالبينو ، صوص كاسترد الذرة) Des…" at bounding box center [847, 356] width 419 height 66
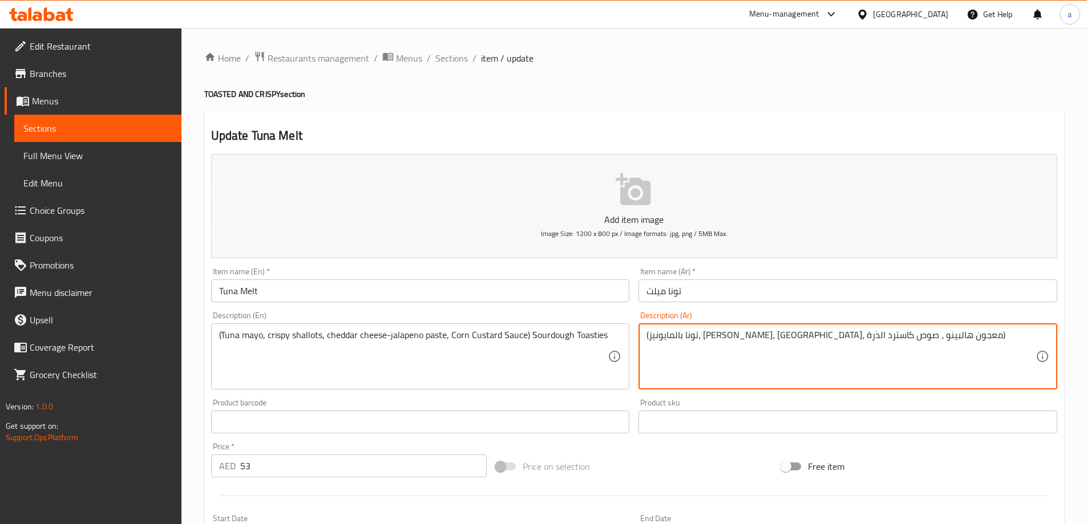
paste textarea "ست العجين المخمر)(تو"
click at [760, 305] on div "Item name (Ar)   * تونا ميلت Item name (Ar) *" at bounding box center [848, 285] width 428 height 44
click at [647, 337] on textarea "(توست العجين المخمر) (تونا بالمايونيز، شالوتس مقرمش، جبن شيدر، معجون هالبينو ، …" at bounding box center [840, 357] width 389 height 54
click at [647, 336] on textarea "(توست العجين المخمر) (تونا بالمايونيز، شالوتس مقرمش، جبن شيدر، معجون هالبينو ، …" at bounding box center [840, 357] width 389 height 54
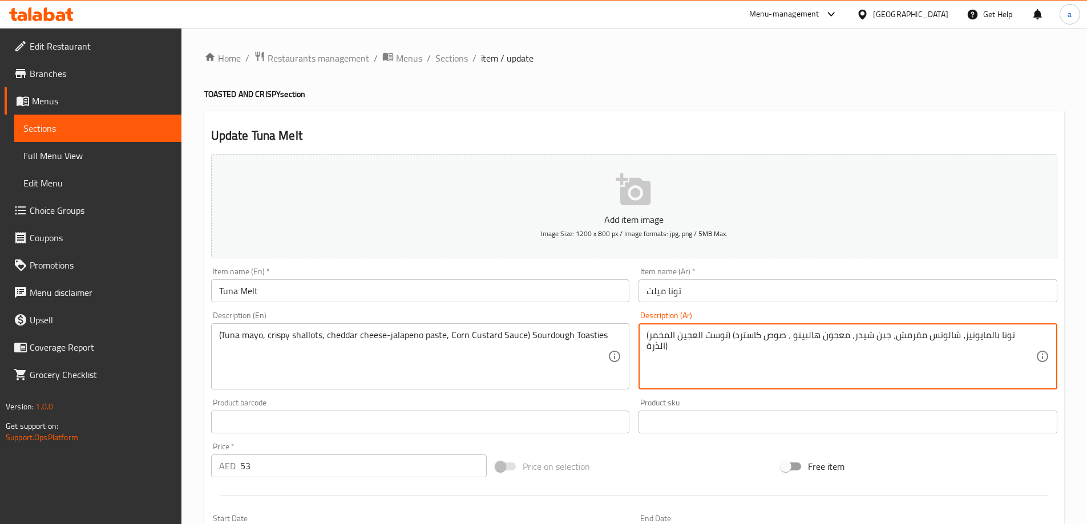
click at [647, 330] on textarea "(توست العجين المخمر) (تونا بالمايونيز، شالوتس مقرمش، جبن شيدر، معجون هالبينو ، …" at bounding box center [840, 357] width 389 height 54
click at [649, 335] on textarea "(توست العجين المخمر) (تونا بالمايونيز، شالوتس مقرمش، جبن شيدر، معجون هالبينو ، …" at bounding box center [840, 357] width 389 height 54
type textarea "(توست العجين المخمر) (تونا بالمايونيز، شالوتس مقرمش، جبن شيدر، معجون هالبينو ، …"
click at [710, 319] on div "Description (Ar) (توست العجين المخمر) (تونا بالمايونيز، شالوتس مقرمش، جبن شيدر،…" at bounding box center [847, 350] width 419 height 78
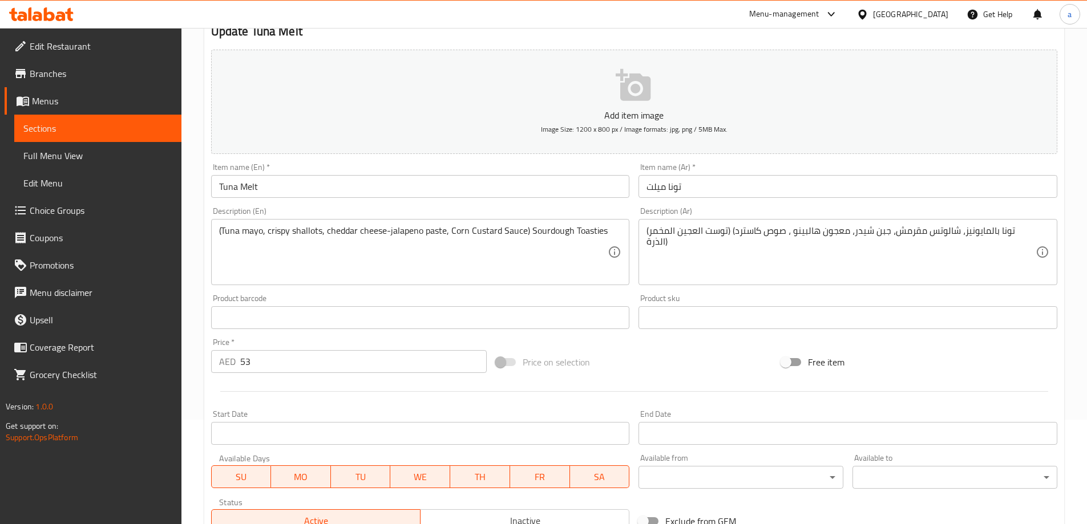
scroll to position [282, 0]
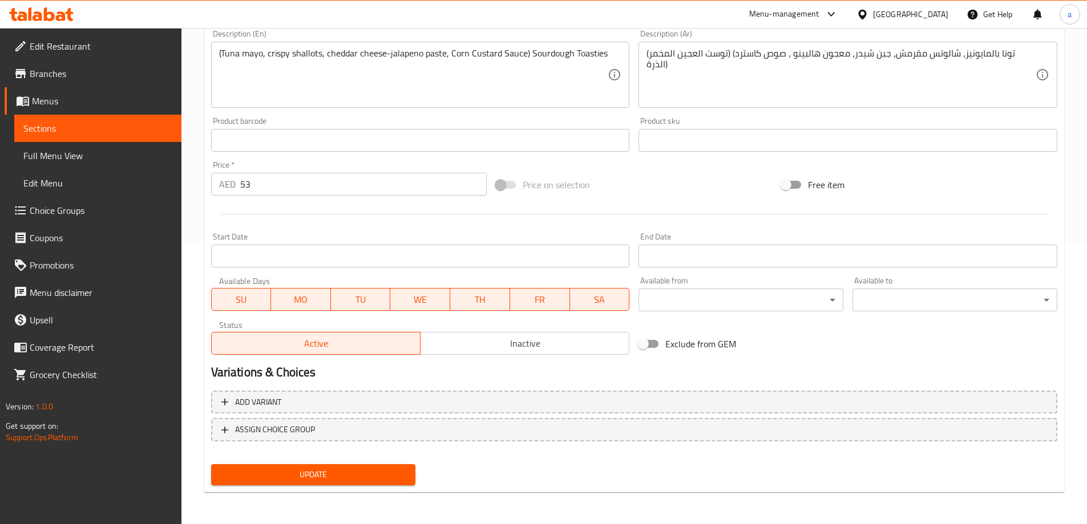
click at [397, 467] on button "Update" at bounding box center [313, 474] width 205 height 21
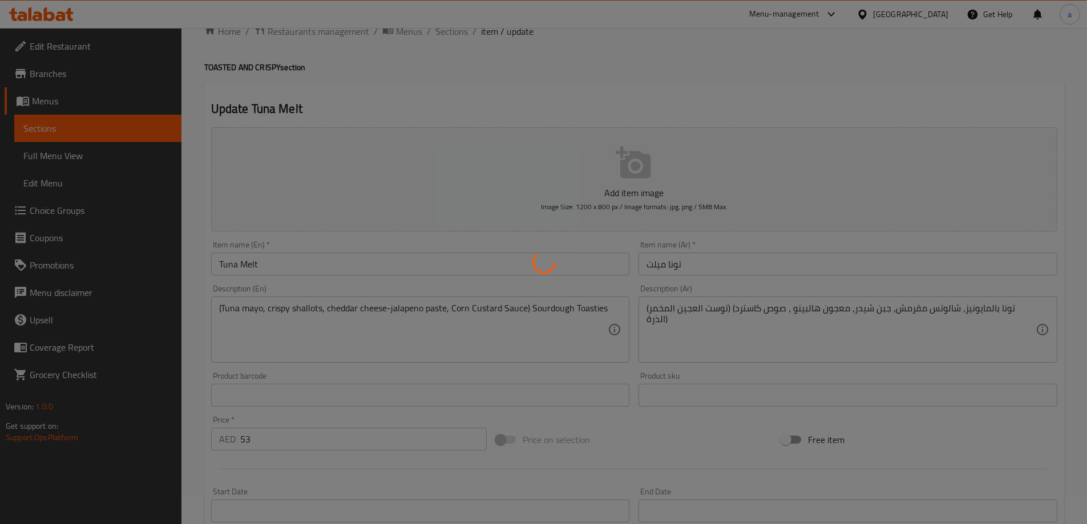
scroll to position [0, 0]
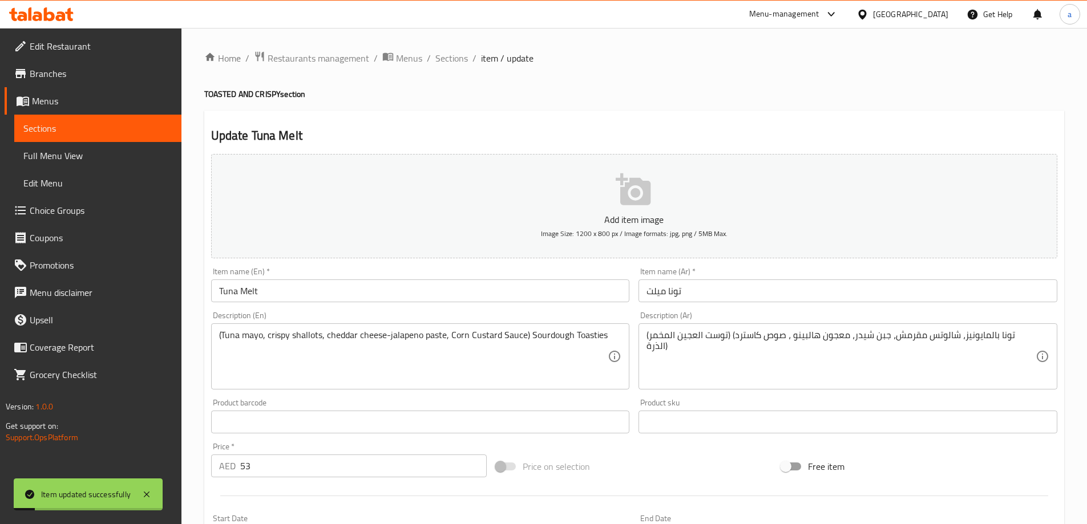
click at [450, 56] on span "Sections" at bounding box center [451, 58] width 33 height 14
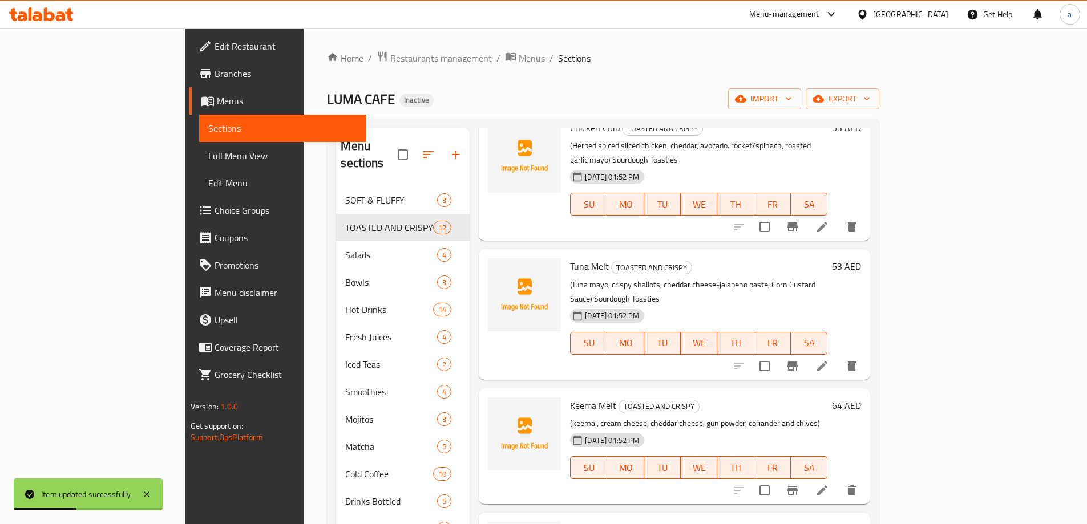
scroll to position [171, 0]
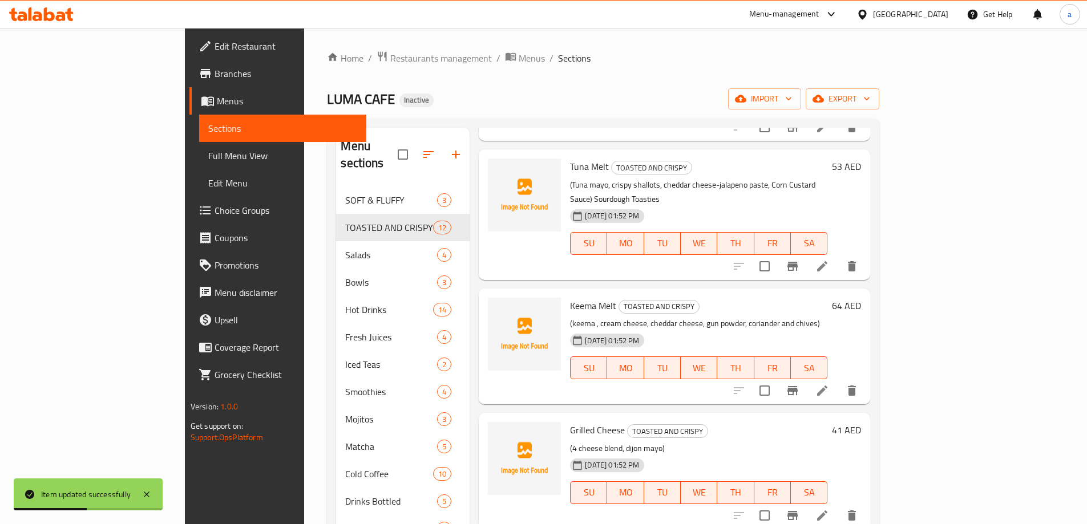
click at [838, 380] on li at bounding box center [822, 390] width 32 height 21
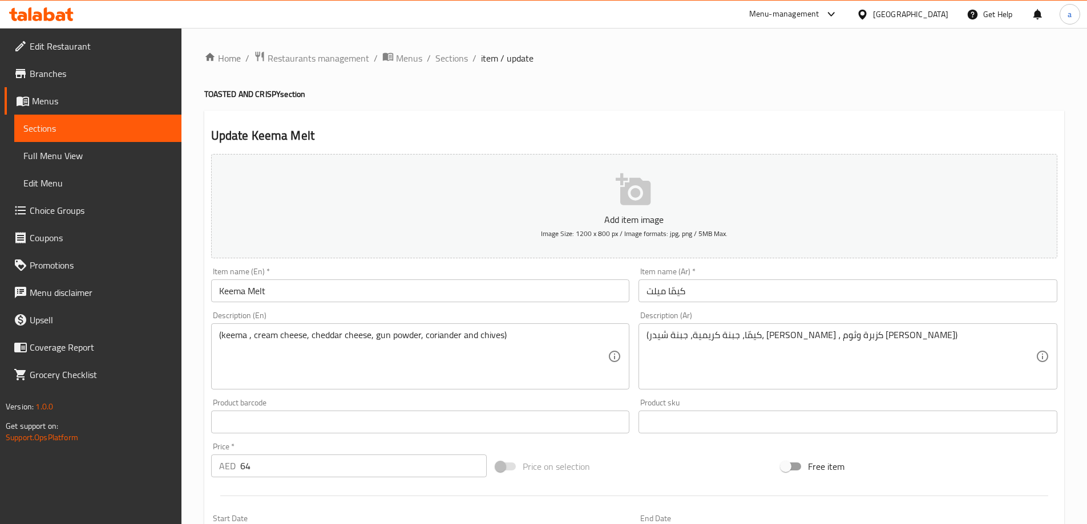
click at [645, 335] on div "(كيمّا، جبنة كريمية، جبنة شيدر، جن باودر ، كزبرة وثوم المعمر) Description (Ar)" at bounding box center [847, 356] width 419 height 66
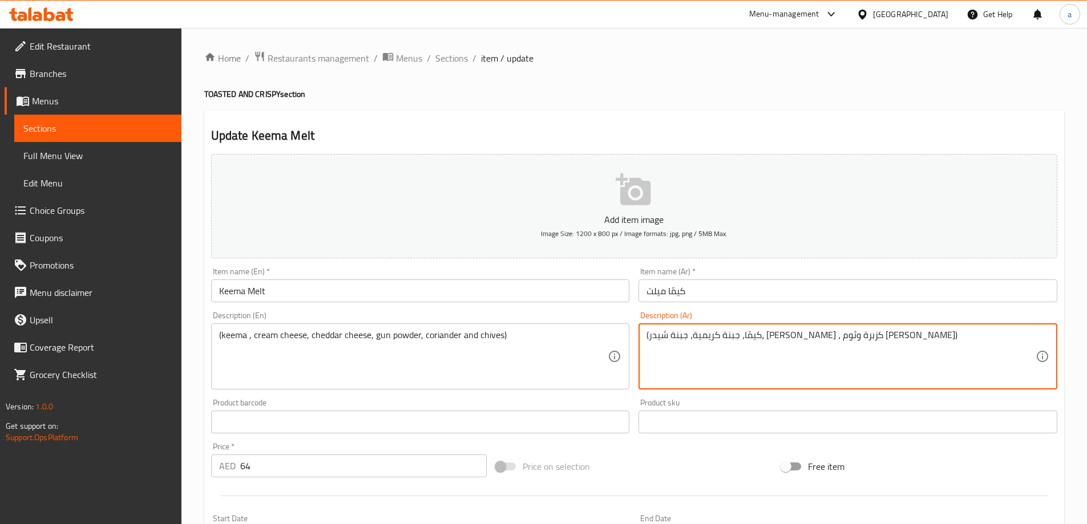
paste textarea "(توست العجين المخمر)"
type textarea "(توست العجين المخمر) (كيمّا، جبنة كريمية، جبنة شيدر، [PERSON_NAME] ، كزبرة وثوم…"
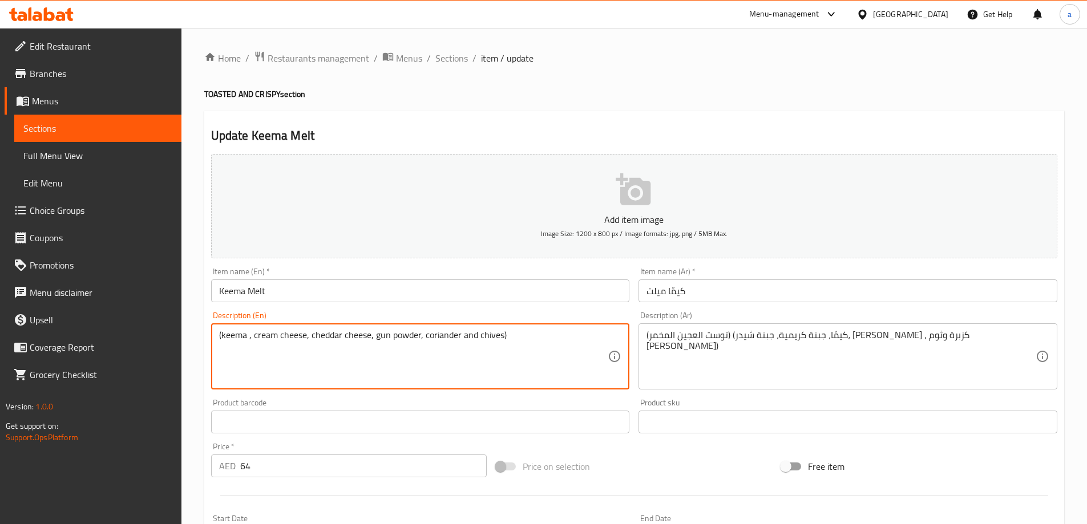
paste textarea "Sourdough Toasties"
click at [552, 312] on div "Description (En) (keema , cream cheese, cheddar cheese, gun powder, coriander a…" at bounding box center [420, 350] width 419 height 78
drag, startPoint x: 503, startPoint y: 338, endPoint x: 599, endPoint y: 338, distance: 96.4
click at [599, 338] on textarea "(keema , cream cheese, cheddar cheese, gun powder, coriander and chives) Sourdo…" at bounding box center [413, 357] width 389 height 54
paste textarea "( Sourdough Toasties )"
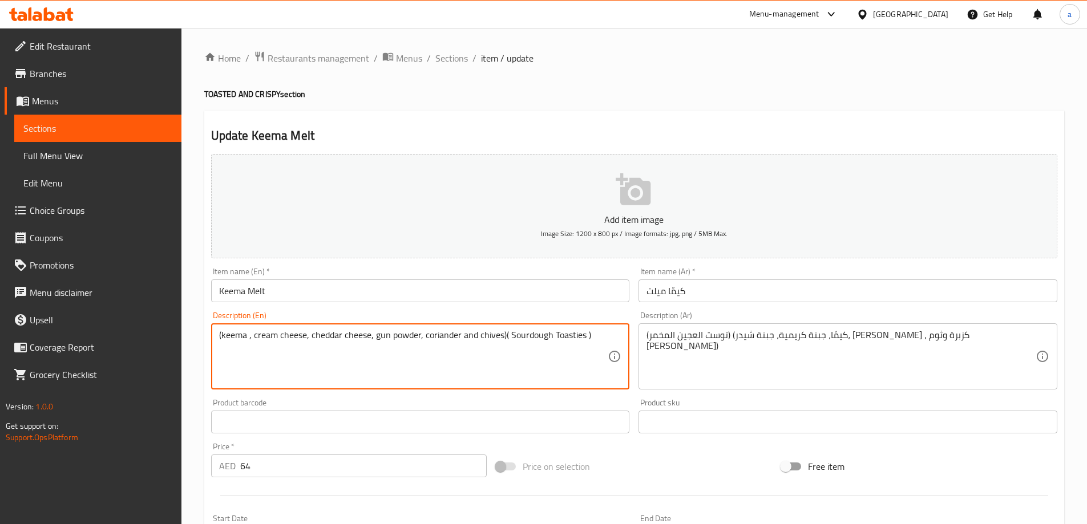
click at [504, 335] on textarea "(keema , cream cheese, cheddar cheese, gun powder, coriander and chives)( Sourd…" at bounding box center [413, 357] width 389 height 54
type textarea "(keema , cream cheese, cheddar cheese, gun powder, coriander and chives) ( Sour…"
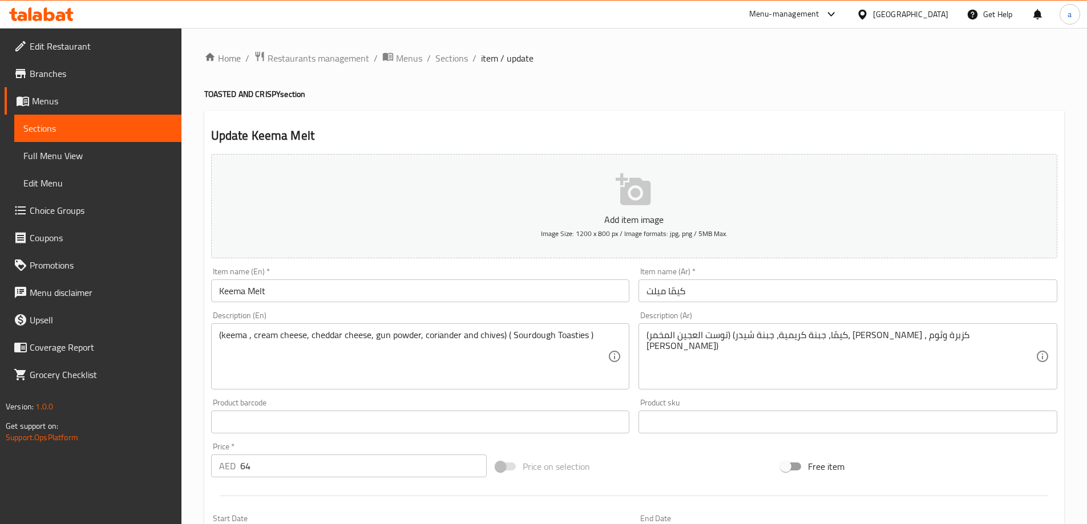
click at [527, 318] on div "Description (En) (keema , cream cheese, cheddar cheese, gun powder, coriander a…" at bounding box center [420, 350] width 419 height 78
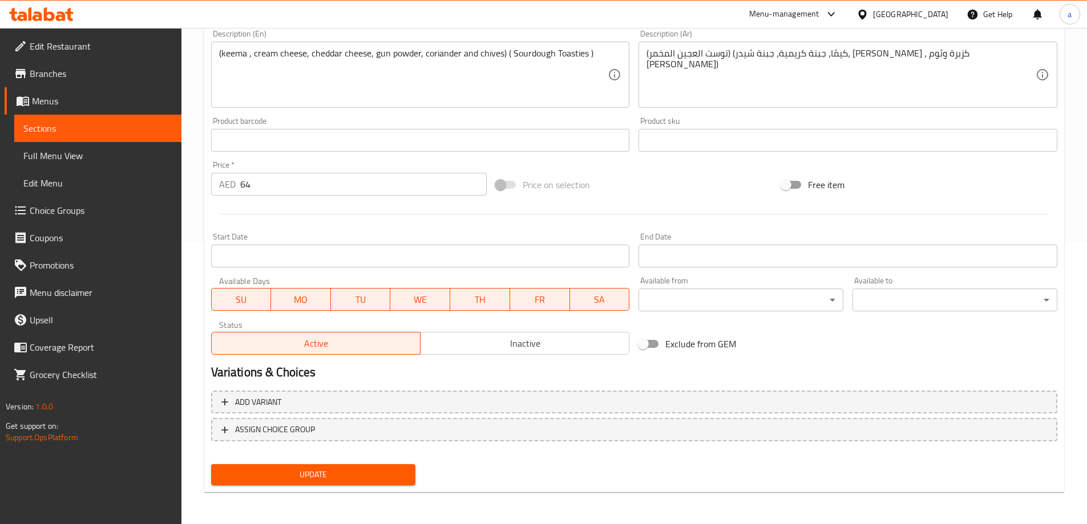
click at [379, 472] on span "Update" at bounding box center [313, 475] width 187 height 14
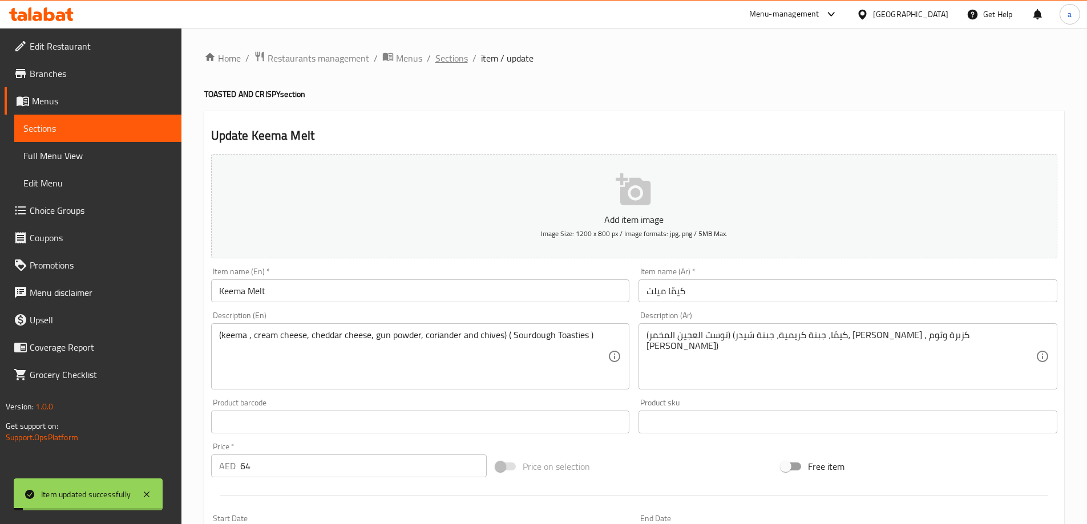
click at [464, 62] on span "Sections" at bounding box center [451, 58] width 33 height 14
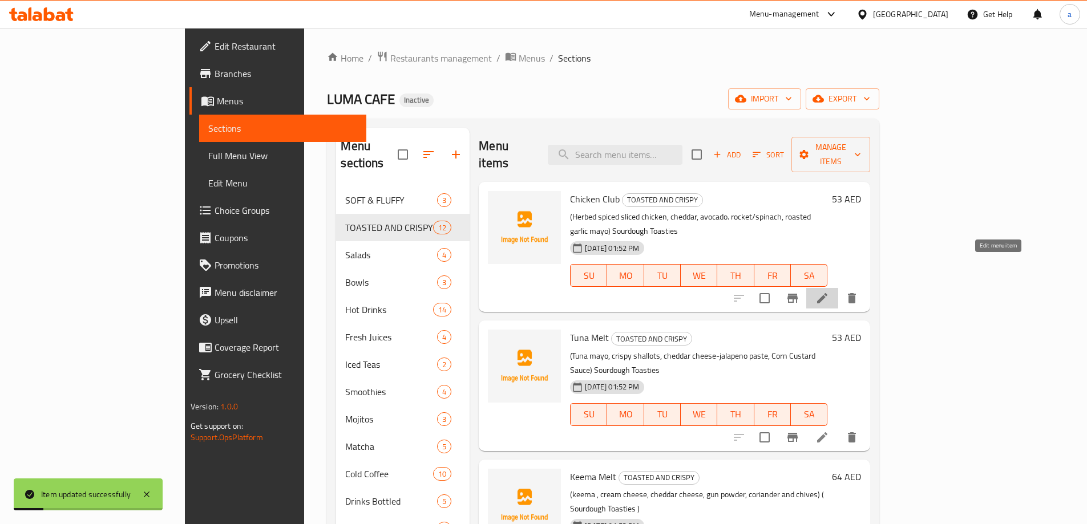
click at [829, 291] on icon at bounding box center [822, 298] width 14 height 14
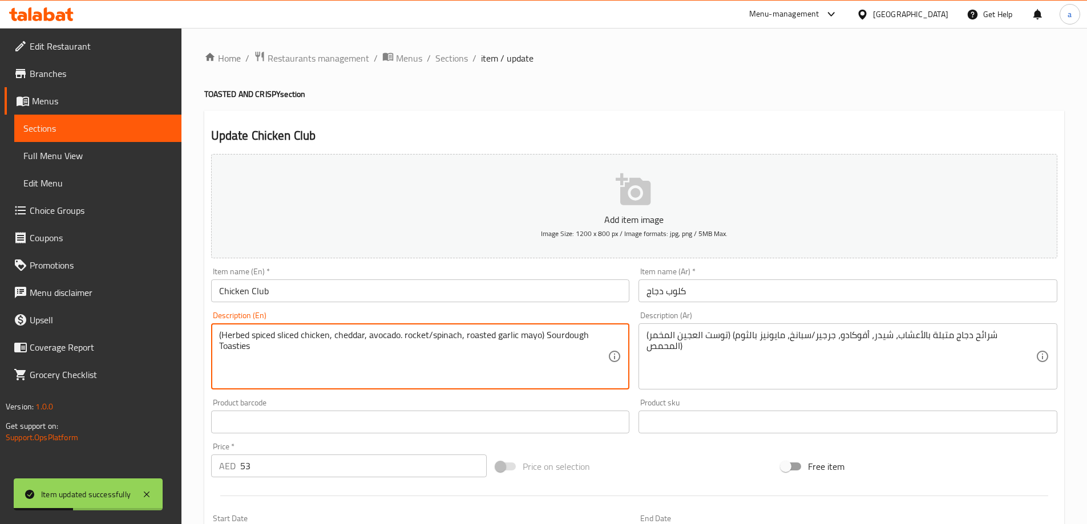
drag, startPoint x: 544, startPoint y: 338, endPoint x: 601, endPoint y: 351, distance: 58.5
paste textarea "( Sourdough Toasties )"
type textarea "(Herbed spiced sliced chicken, cheddar, avocado. rocket/spinach, roasted garlic…"
click at [585, 318] on div "Description (En) (Herbed spiced sliced chicken, cheddar, avocado. rocket/spinac…" at bounding box center [420, 350] width 419 height 78
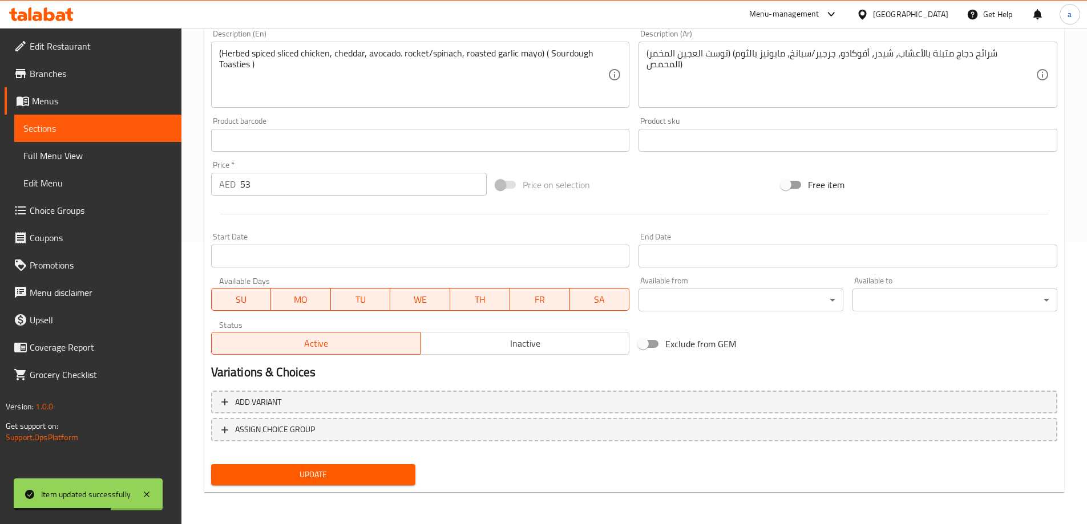
click at [383, 474] on span "Update" at bounding box center [313, 475] width 187 height 14
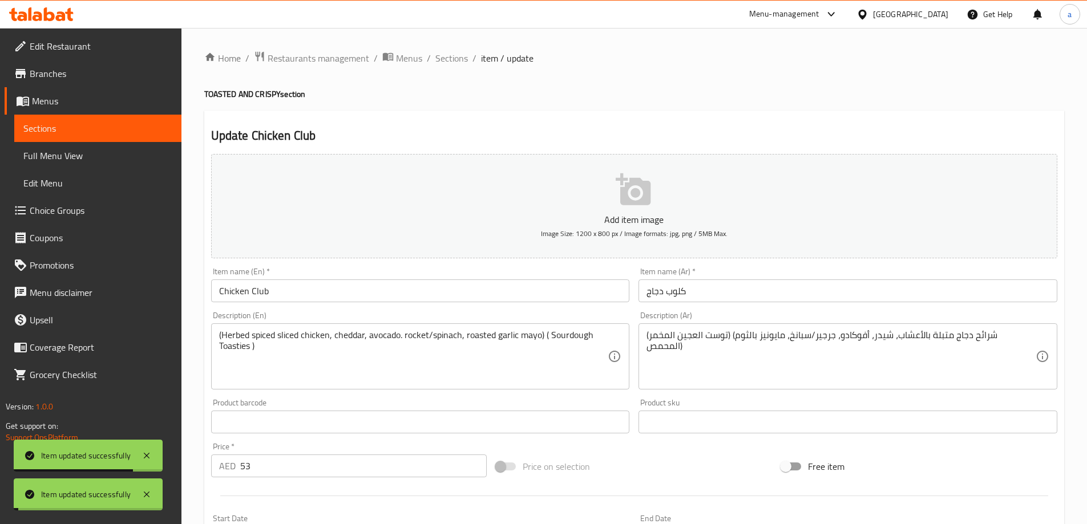
click at [461, 56] on span "Sections" at bounding box center [451, 58] width 33 height 14
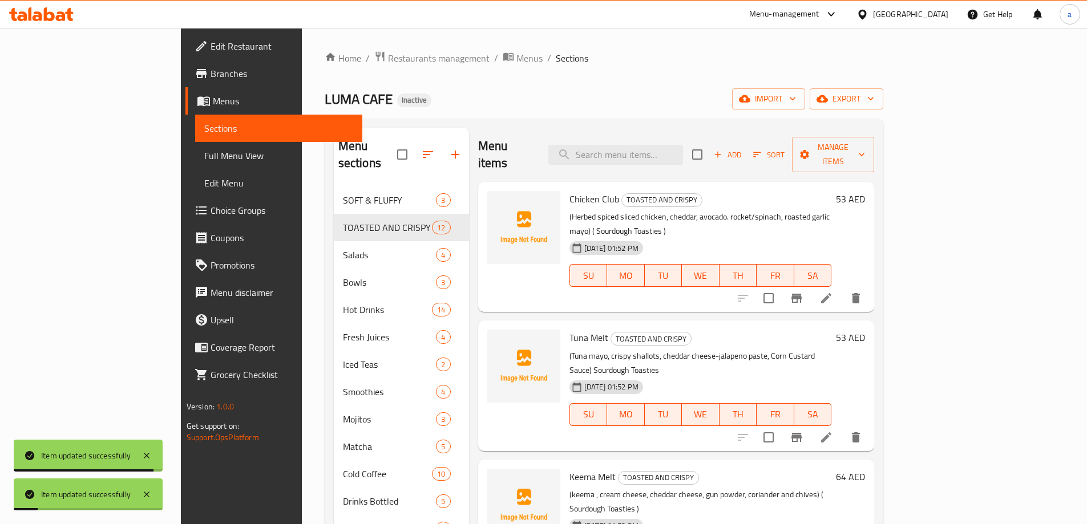
click at [842, 427] on li at bounding box center [826, 437] width 32 height 21
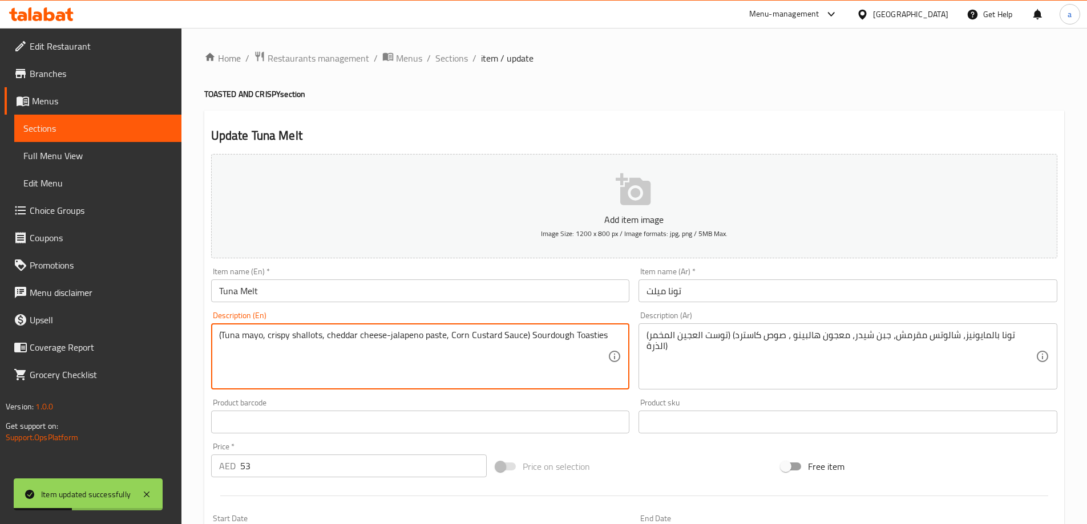
drag, startPoint x: 528, startPoint y: 334, endPoint x: 624, endPoint y: 334, distance: 95.8
paste textarea "( Sourdough Toasties )"
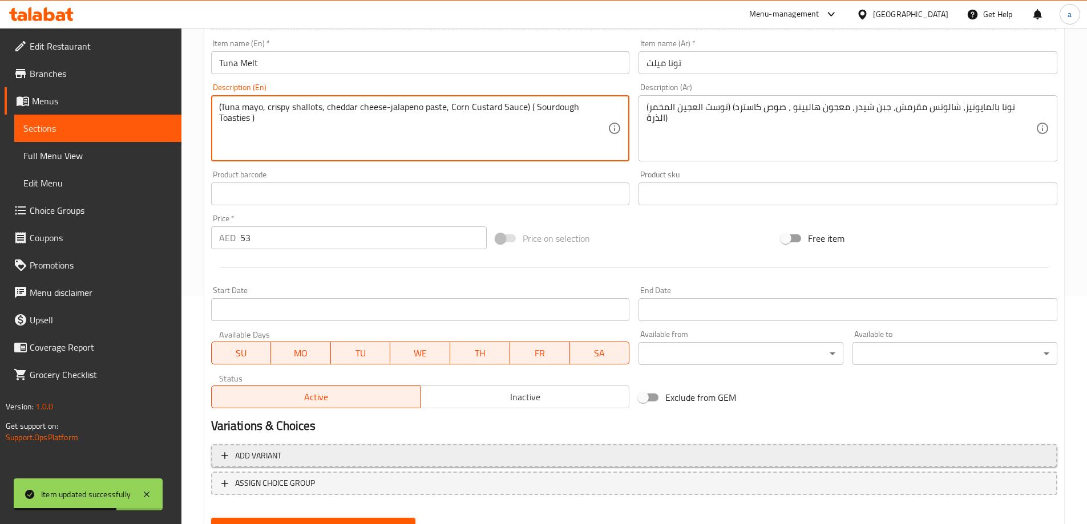
scroll to position [282, 0]
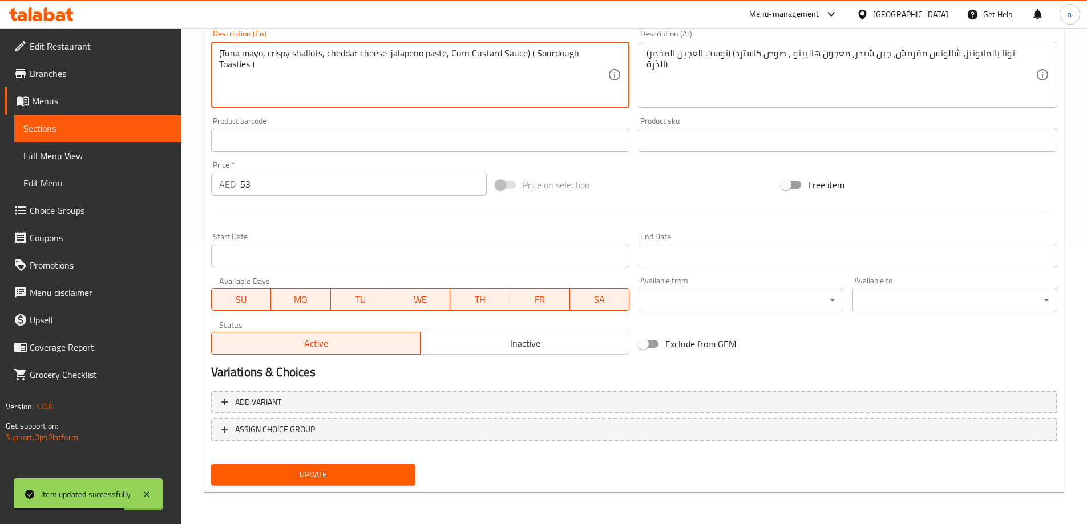
type textarea "(Tuna mayo, crispy shallots, cheddar cheese-jalapeno paste, Corn Custard Sauce)…"
click at [370, 477] on span "Update" at bounding box center [313, 475] width 187 height 14
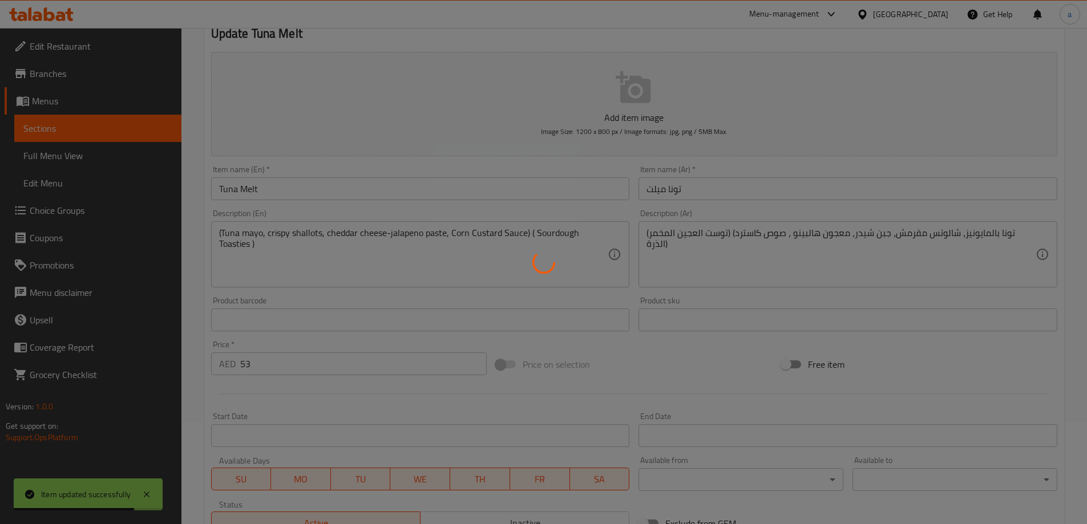
scroll to position [0, 0]
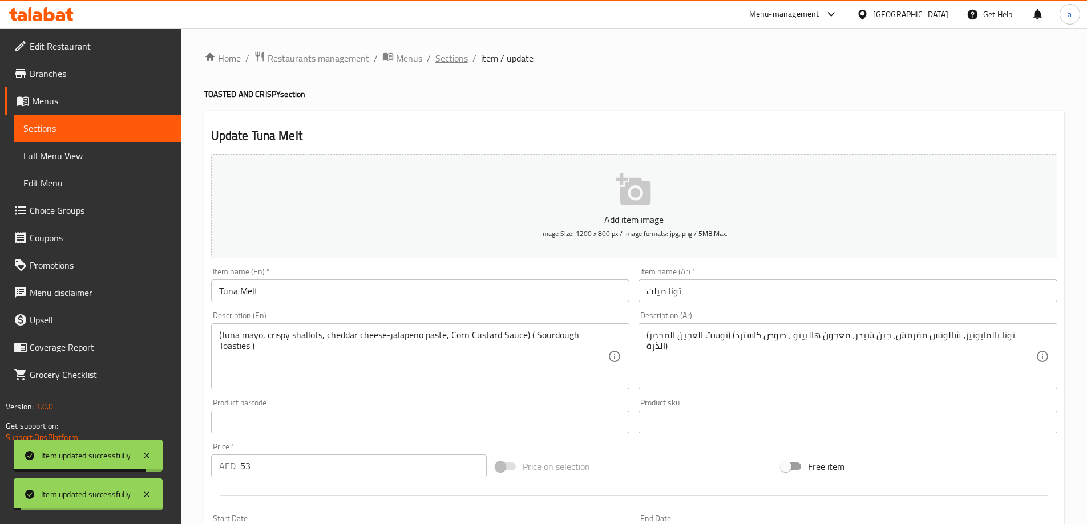
click at [465, 56] on span "Sections" at bounding box center [451, 58] width 33 height 14
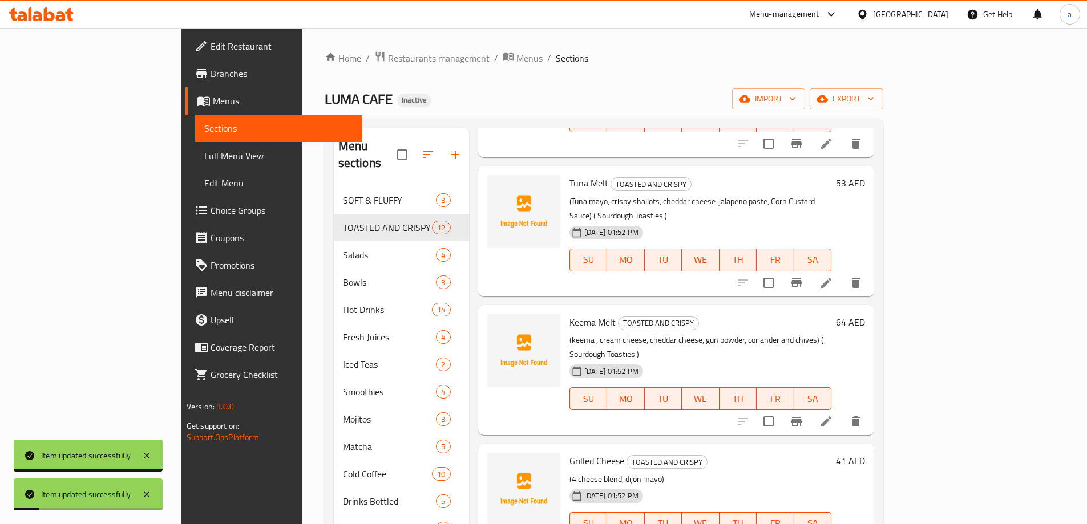
scroll to position [171, 0]
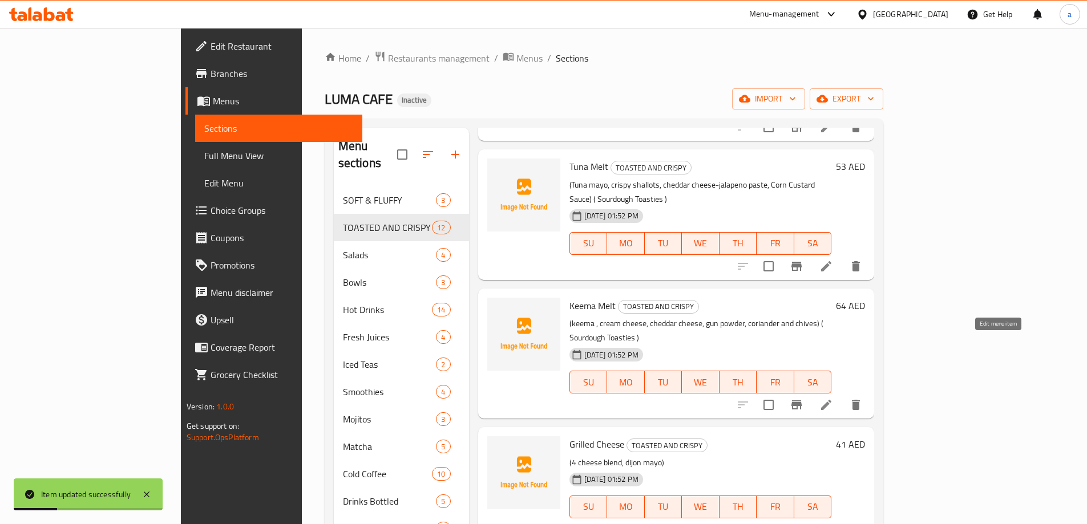
click at [833, 398] on icon at bounding box center [826, 405] width 14 height 14
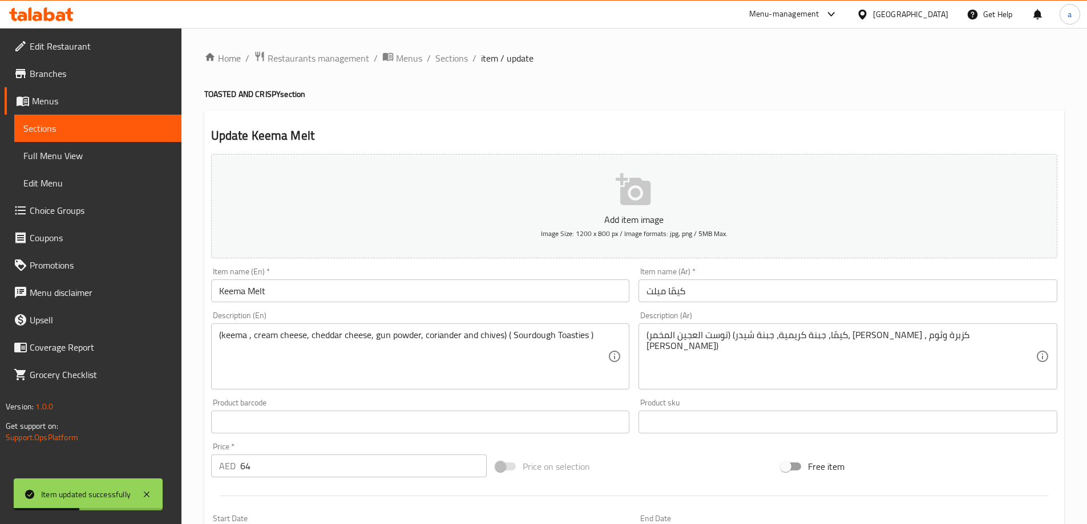
drag, startPoint x: 448, startPoint y: 54, endPoint x: 458, endPoint y: 79, distance: 27.1
click at [448, 53] on span "Sections" at bounding box center [451, 58] width 33 height 14
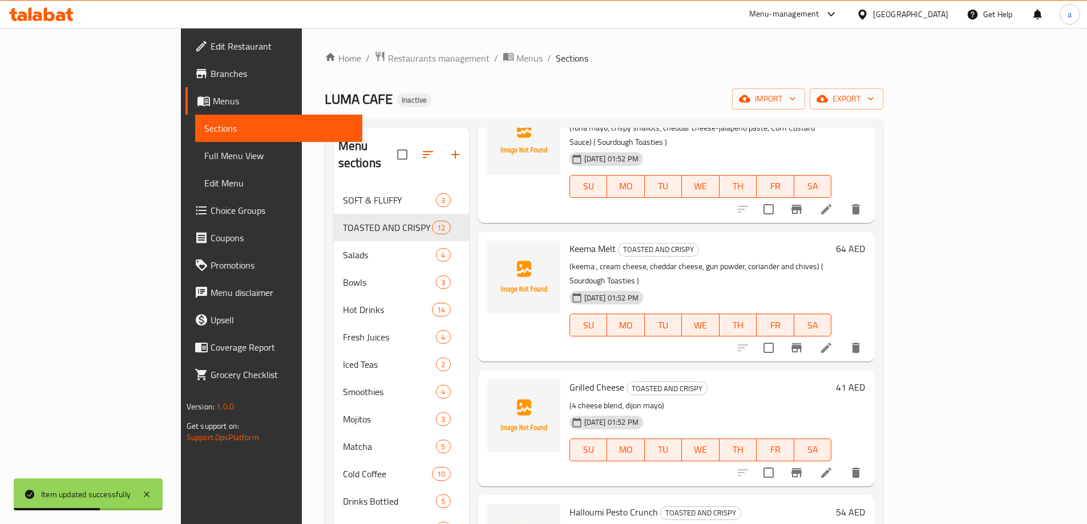
scroll to position [285, 0]
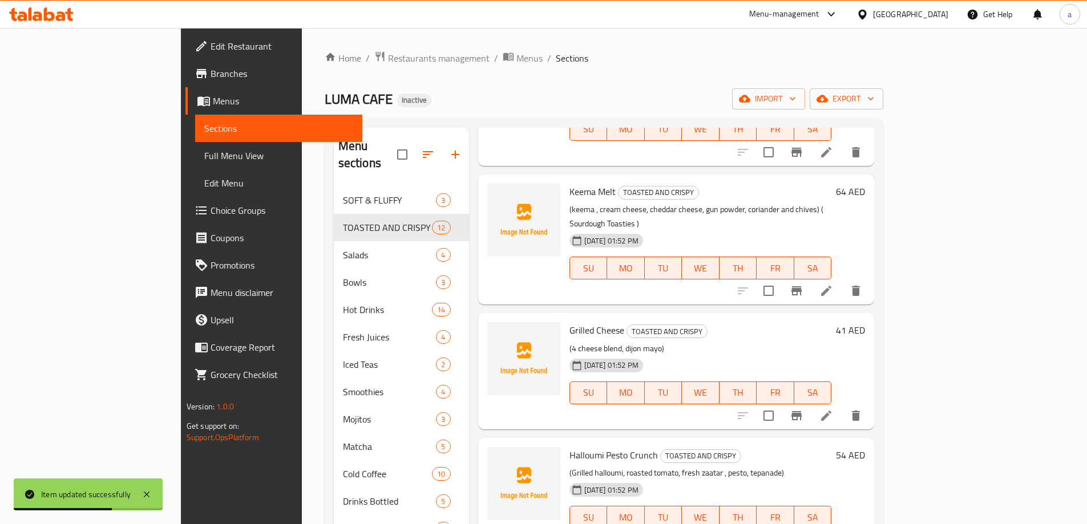
click at [842, 406] on li at bounding box center [826, 416] width 32 height 21
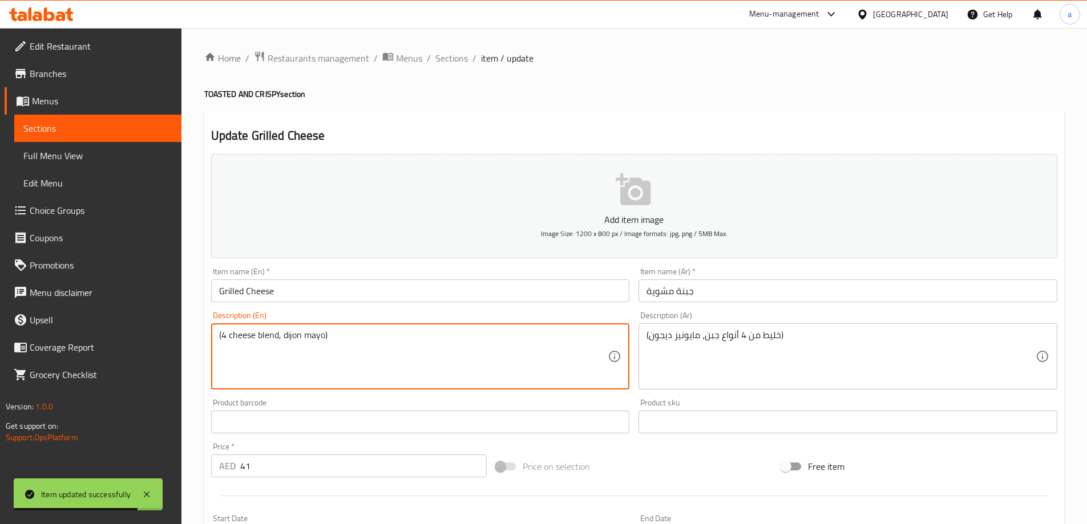
paste textarea "( Sourdough Toasties )"
type textarea "(4 cheese blend, dijon mayo) ( Sourdough Toasties )"
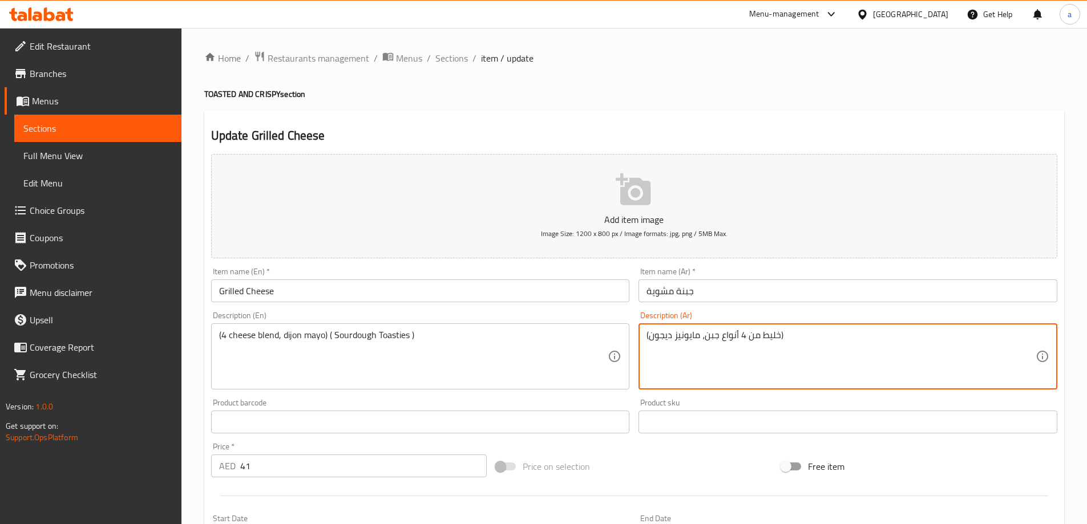
click at [646, 333] on textarea "(خليط من 4 أنواع جبن، مايونيز ديجون)" at bounding box center [840, 357] width 389 height 54
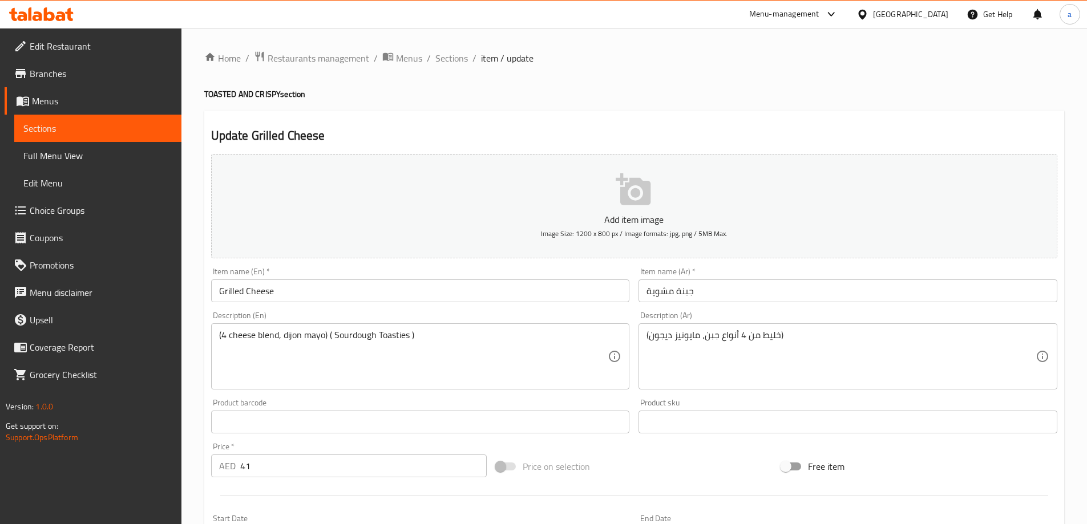
click at [644, 333] on div "(خليط من 4 أنواع جبن، مايونيز ديجون) Description (Ar)" at bounding box center [847, 356] width 419 height 66
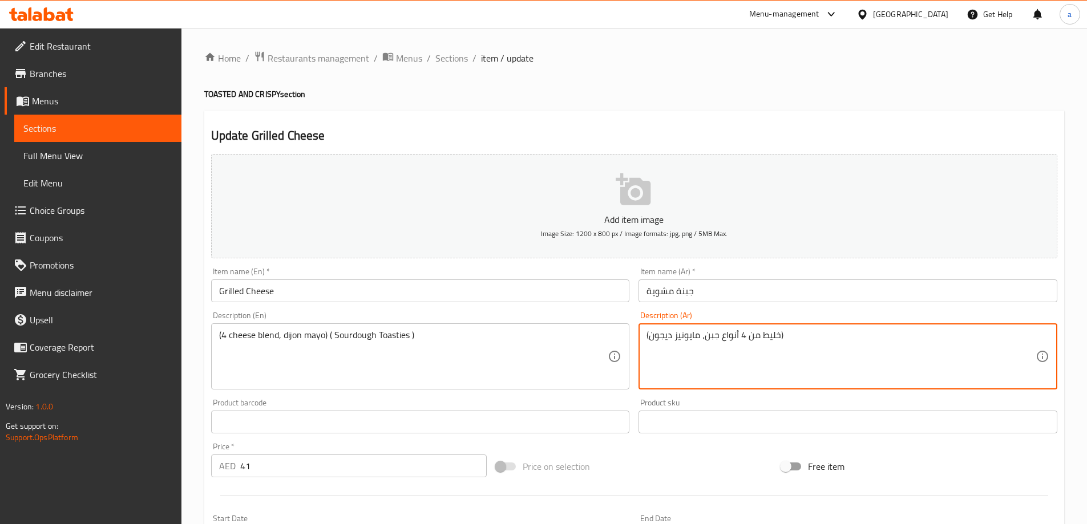
paste textarea "( Sourdough Toasties )"
drag, startPoint x: 729, startPoint y: 334, endPoint x: 647, endPoint y: 333, distance: 81.6
click at [647, 333] on textarea "( Sourdough Toasties ) (خليط من 4 أنواع جبن، مايونيز ديجون)" at bounding box center [840, 357] width 389 height 54
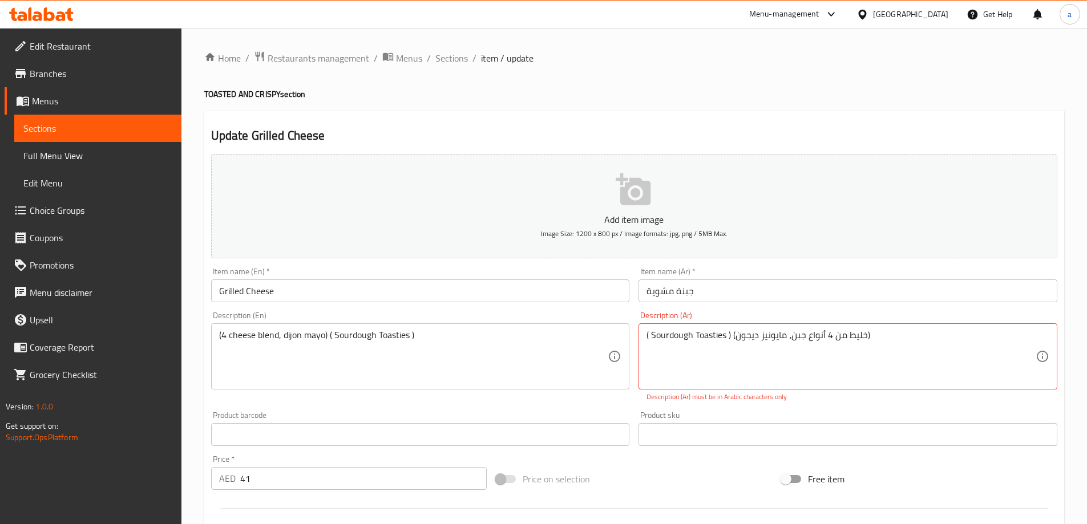
drag, startPoint x: 643, startPoint y: 333, endPoint x: 679, endPoint y: 334, distance: 35.9
click at [675, 334] on div "( Sourdough Toasties ) (خليط من 4 أنواع جبن، مايونيز ديجون) Description (Ar)" at bounding box center [847, 356] width 419 height 66
drag, startPoint x: 730, startPoint y: 333, endPoint x: 641, endPoint y: 338, distance: 89.1
click at [641, 338] on div "( Sourdough Toasties ) (خليط من 4 أنواع جبن، مايونيز ديجون) Description (Ar)" at bounding box center [847, 356] width 419 height 66
paste textarea "توست العجين المخمر"
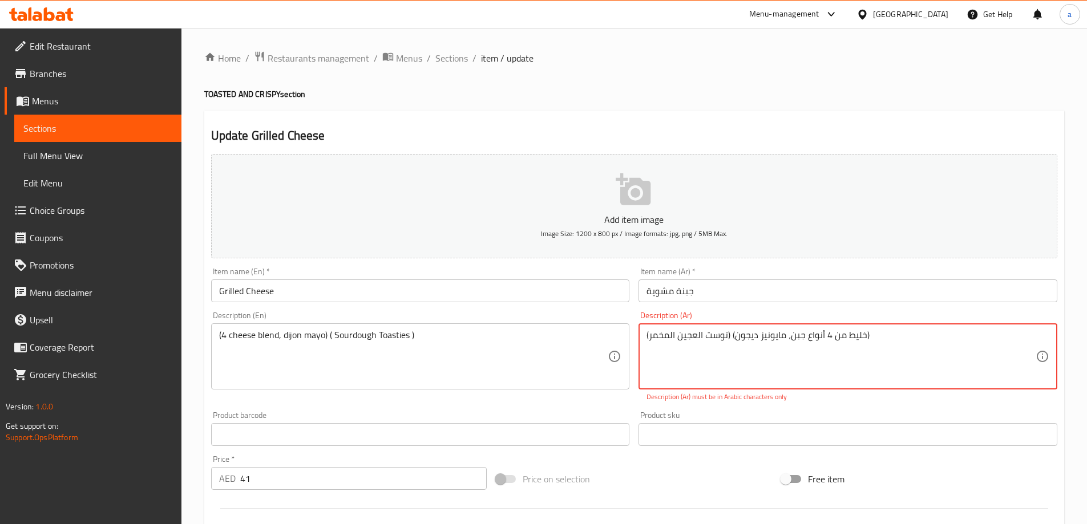
type textarea "(توست العجين المخمر) (خليط من 4 أنواع جبن، مايونيز ديجون)"
click at [763, 319] on div "Description (Ar) (توست العجين المخمر) (خليط من 4 أنواع جبن، مايونيز ديجون) Desc…" at bounding box center [847, 356] width 419 height 91
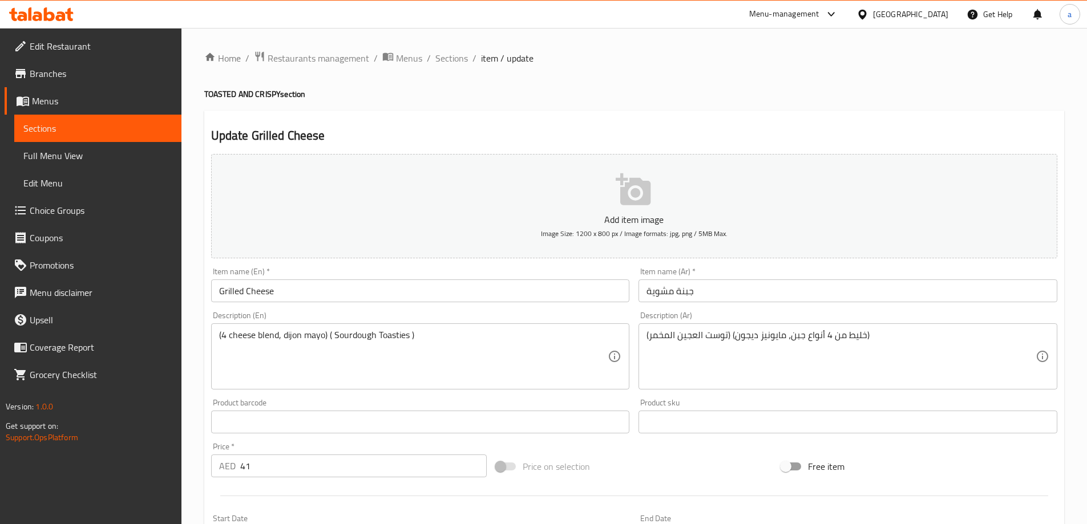
scroll to position [282, 0]
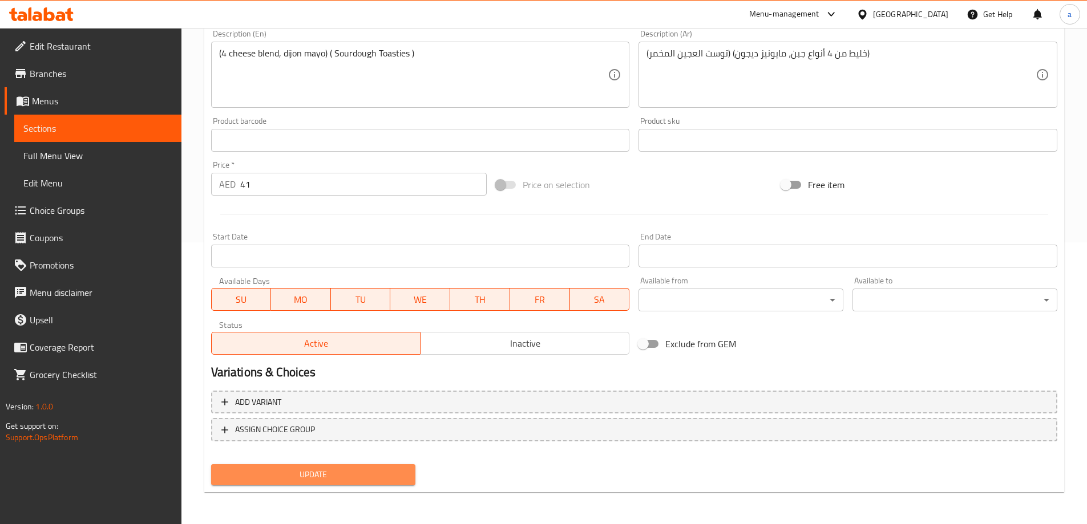
click at [370, 479] on span "Update" at bounding box center [313, 475] width 187 height 14
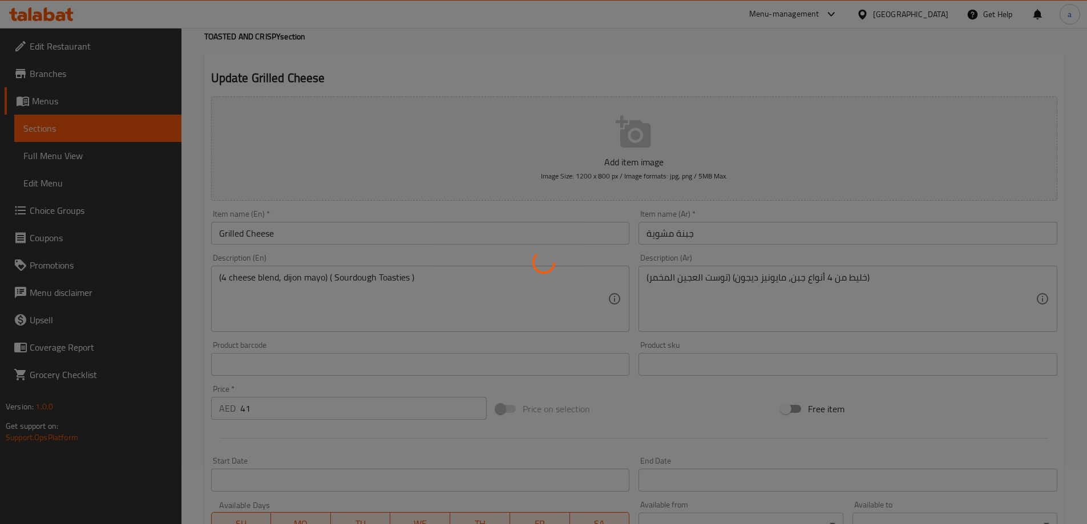
scroll to position [0, 0]
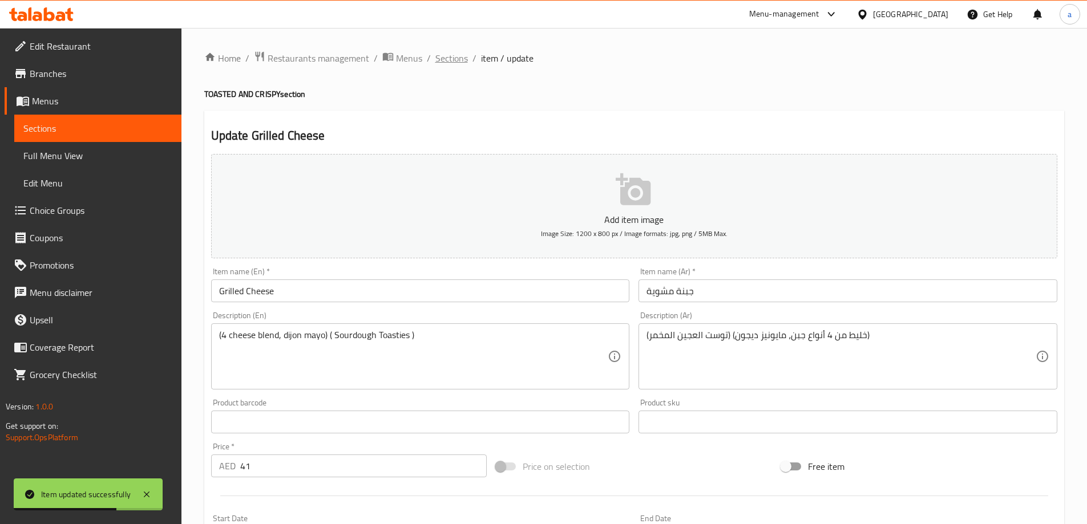
click at [452, 56] on span "Sections" at bounding box center [451, 58] width 33 height 14
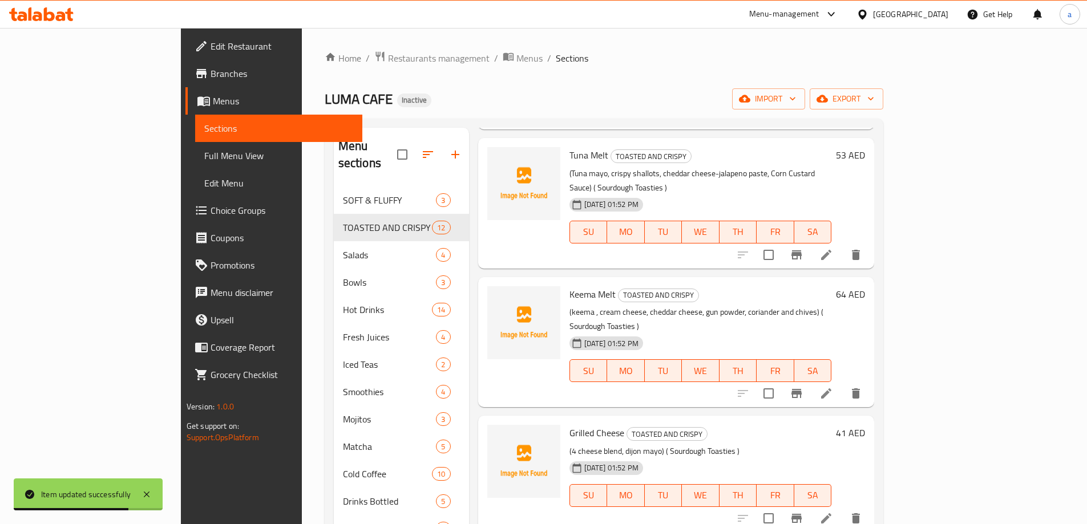
scroll to position [399, 0]
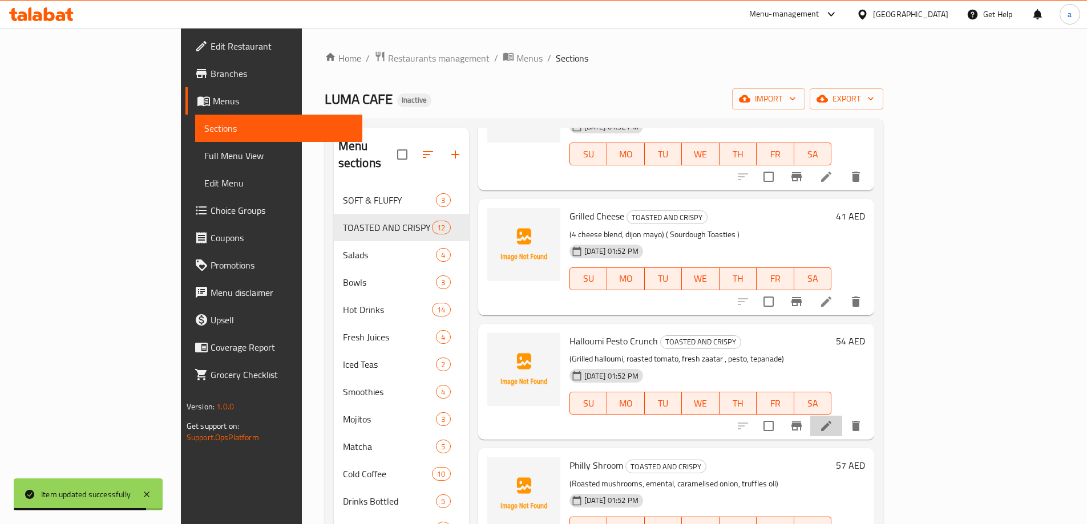
click at [833, 419] on icon at bounding box center [826, 426] width 14 height 14
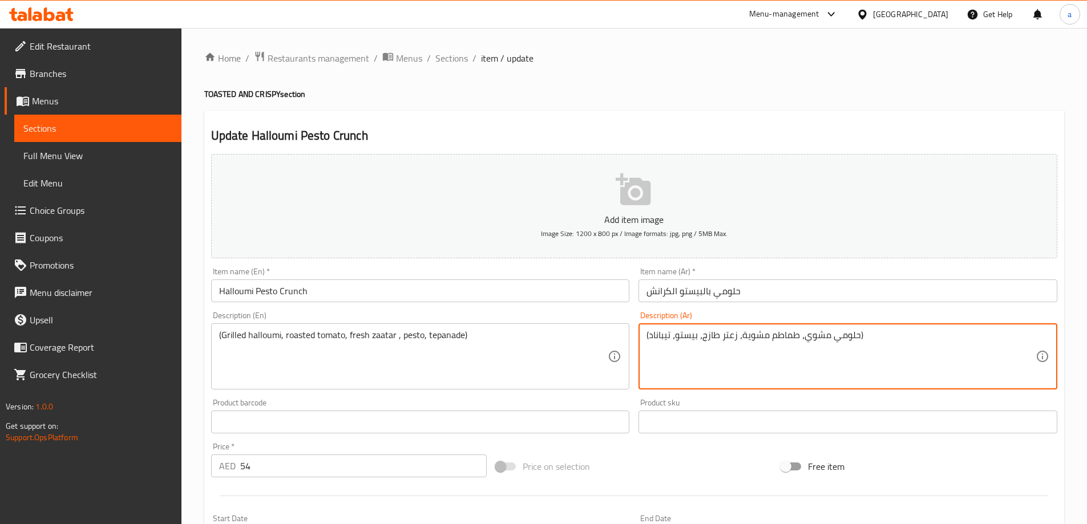
paste textarea "(توست العجين المخمر)"
type textarea "(توست العجين المخمر) (حلومي مشوي، طماطم مشوية، زعتر طازج، بيستو، تيباناد)"
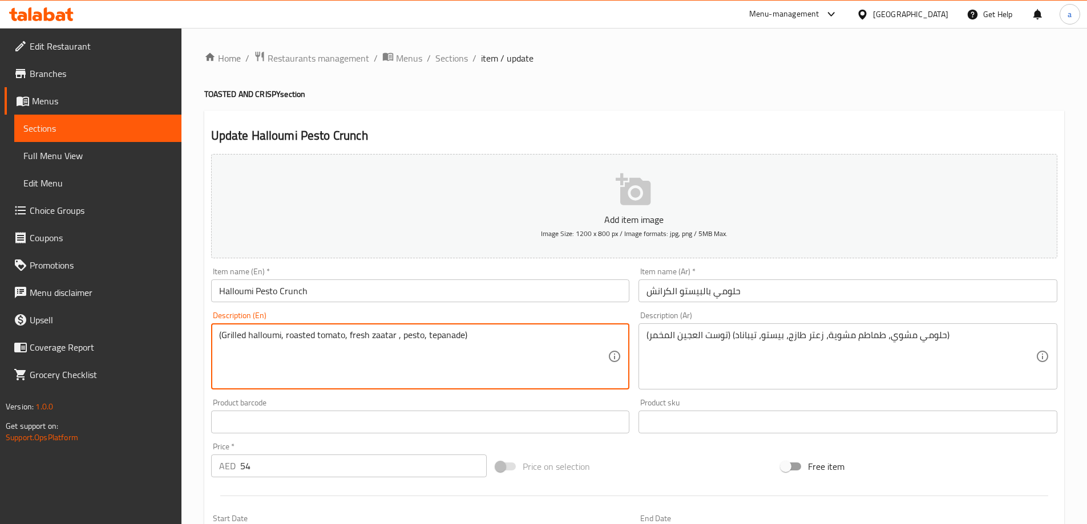
paste textarea "( Sourdough Toasties )"
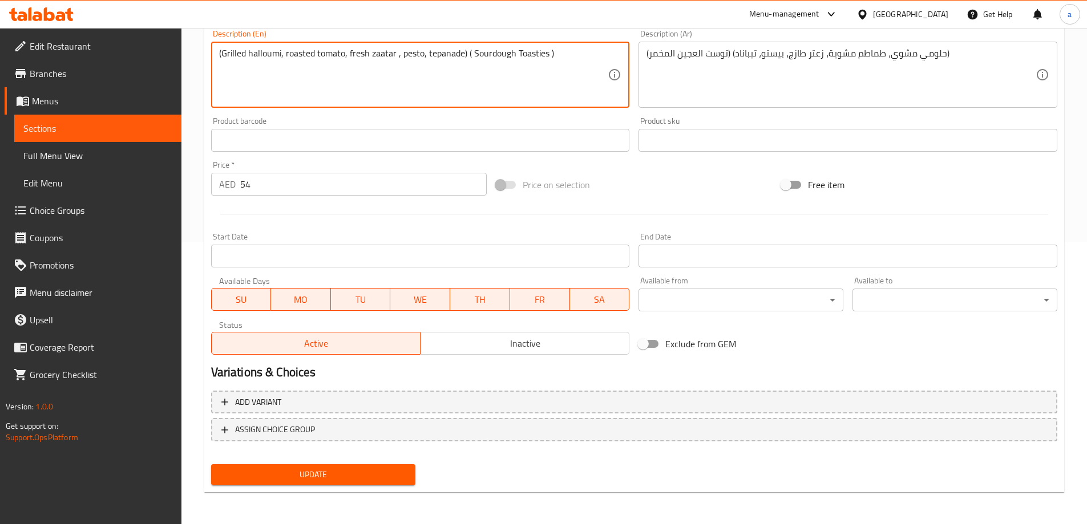
type textarea "(Grilled halloumi, roasted tomato, fresh zaatar , pesto, tepanade) ( Sourdough …"
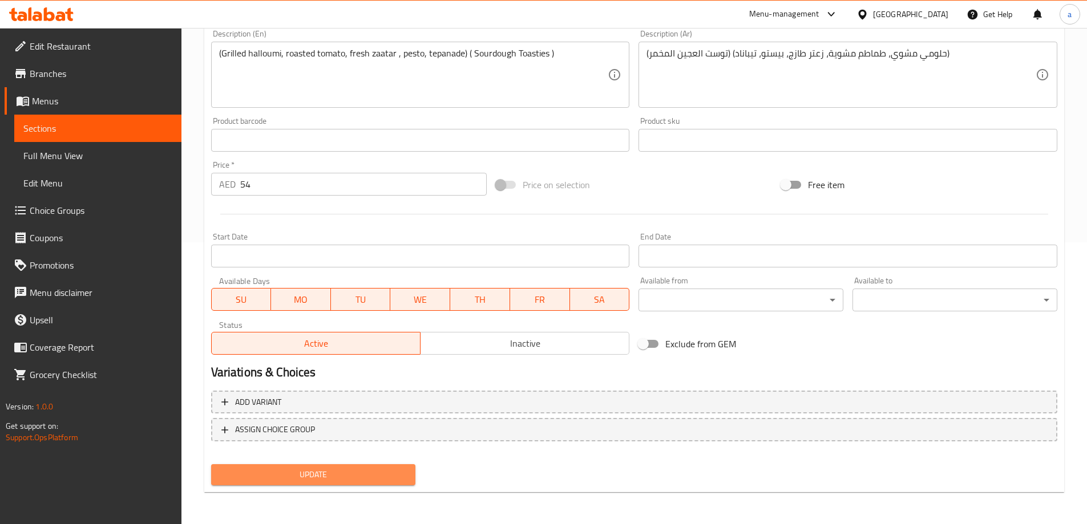
click at [368, 468] on span "Update" at bounding box center [313, 475] width 187 height 14
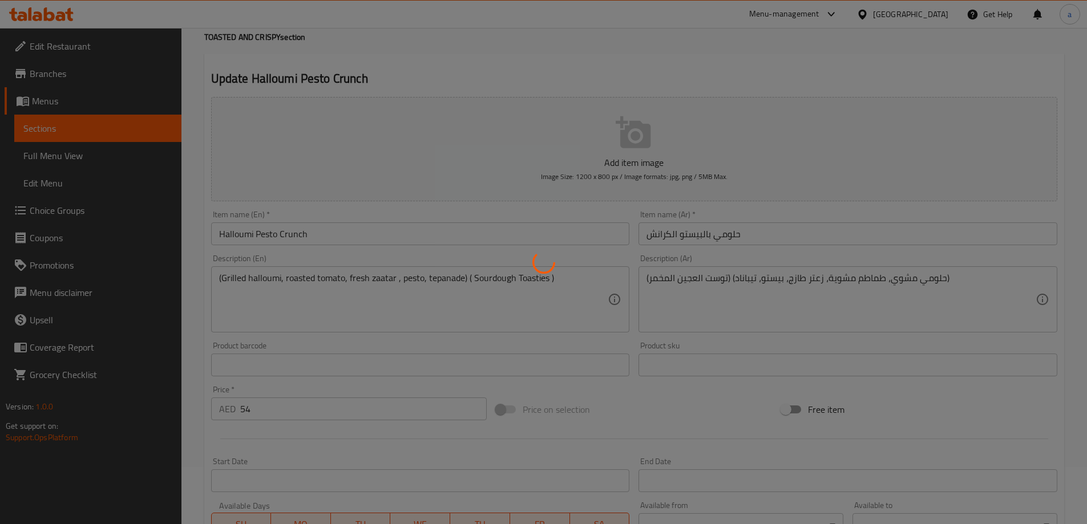
scroll to position [0, 0]
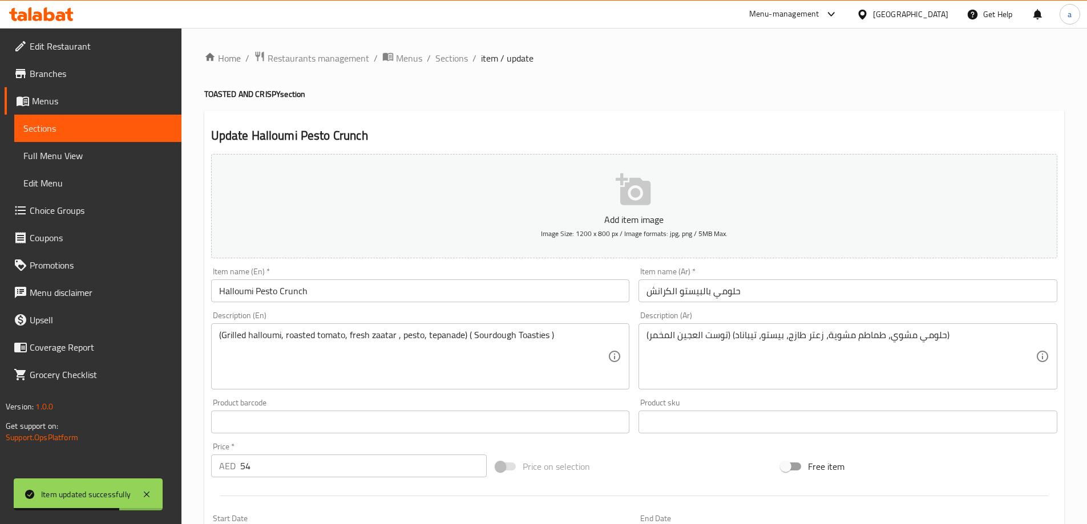
drag, startPoint x: 452, startPoint y: 55, endPoint x: 457, endPoint y: 70, distance: 15.5
click at [452, 55] on span "Sections" at bounding box center [451, 58] width 33 height 14
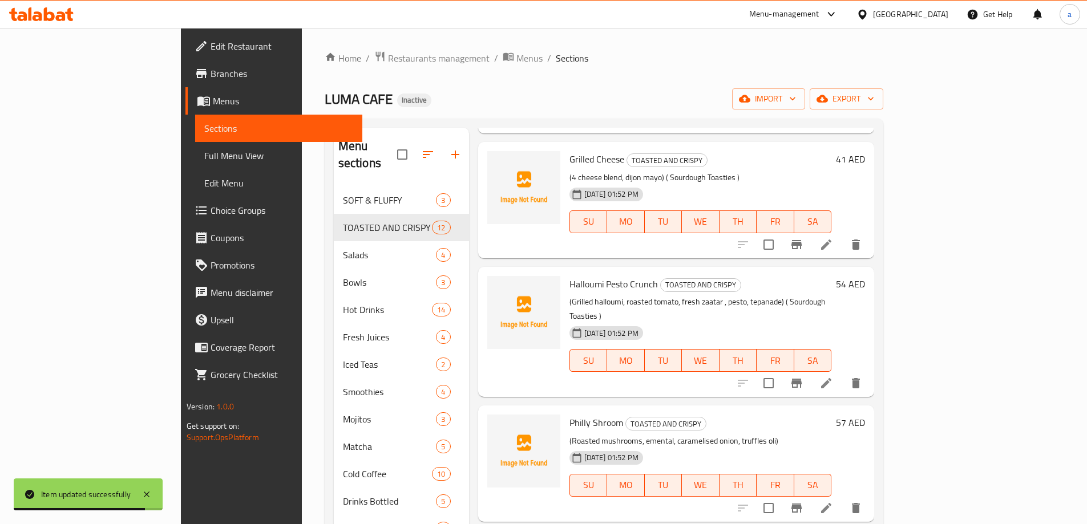
scroll to position [513, 0]
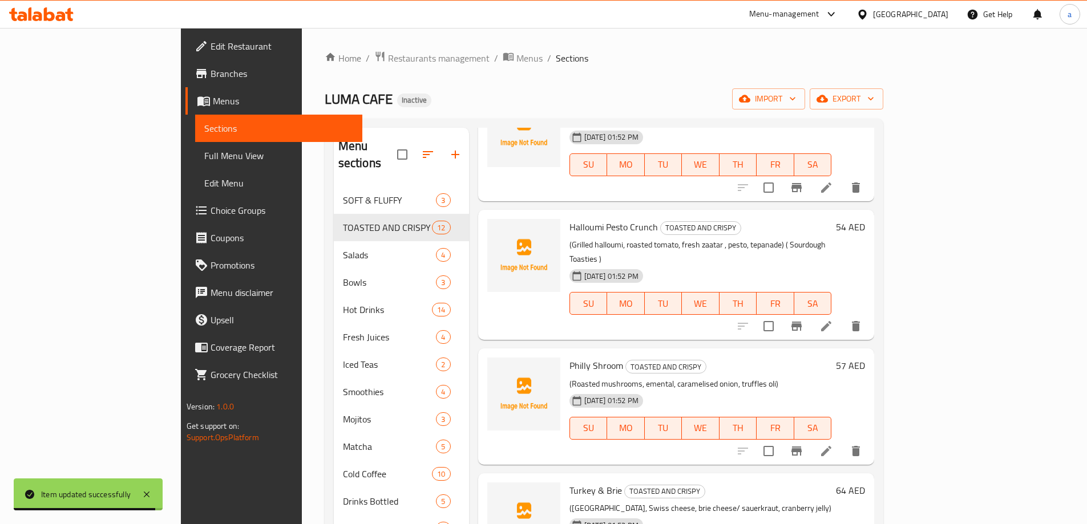
click at [842, 441] on li at bounding box center [826, 451] width 32 height 21
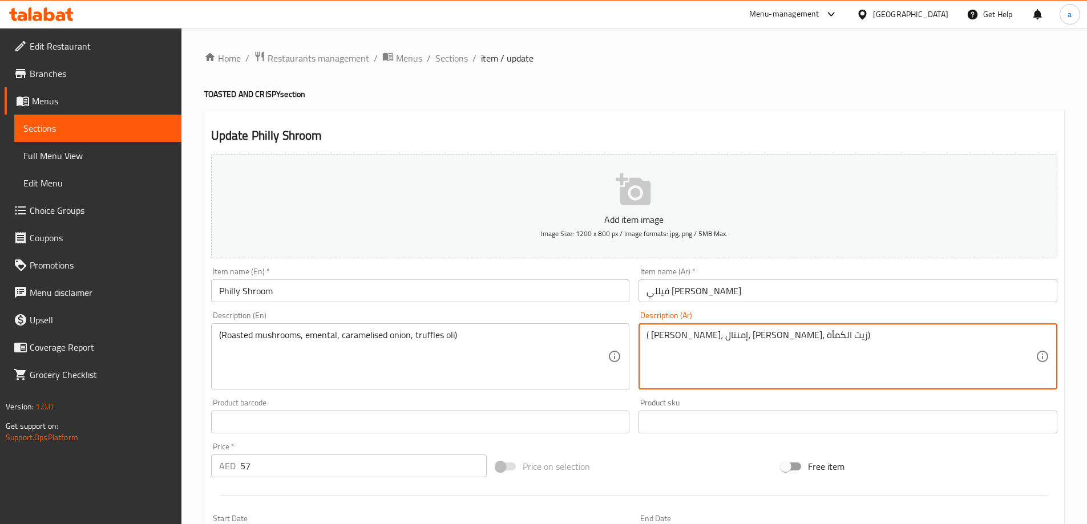
click at [647, 332] on textarea "( مشروم مشوي، إمنتال، بصل كاراميل، زيت الكمأة)" at bounding box center [840, 357] width 389 height 54
paste textarea "( Sourdough Toasties )"
drag, startPoint x: 730, startPoint y: 335, endPoint x: 617, endPoint y: 335, distance: 112.9
click at [617, 335] on div "Add item image Image Size: 1200 x 800 px / Image formats: jpg, png / 5MB Max. I…" at bounding box center [633, 395] width 855 height 492
type textarea "( مشروم مشوي، إمنتال، بصل كاراميل، زيت الكمأة)"
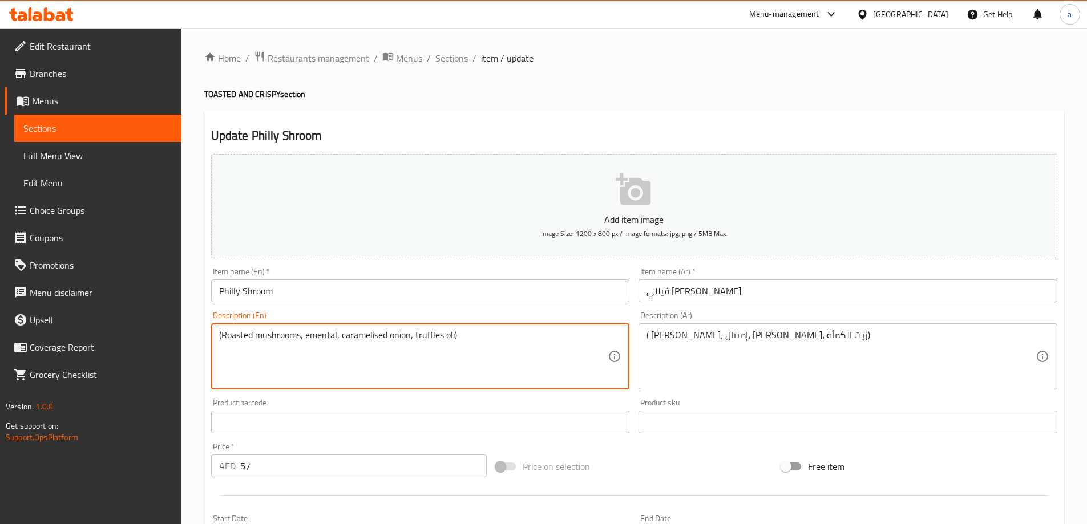
paste textarea "( Sourdough Toasties )"
type textarea "(Roasted mushrooms, emental, caramelised onion, truffles oli) ( Sourdough Toast…"
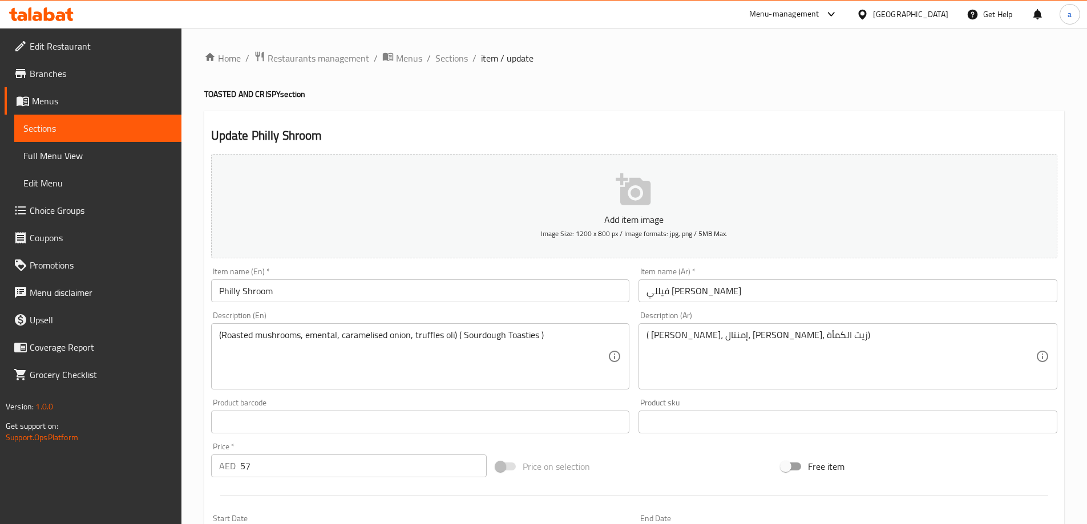
click at [645, 337] on div "( مشروم مشوي، إمنتال، بصل كاراميل، زيت الكمأة) Description (Ar)" at bounding box center [847, 356] width 419 height 66
click at [647, 338] on textarea "( مشروم مشوي، إمنتال، بصل كاراميل، زيت الكمأة)" at bounding box center [840, 357] width 389 height 54
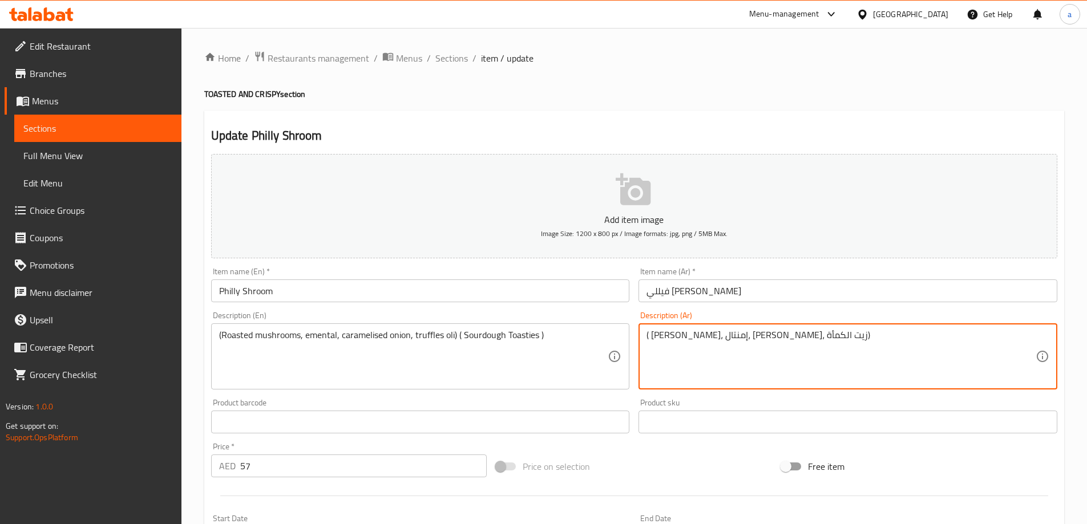
paste textarea "(توست العجين المخمر)"
type textarea "(توست العجين المخمر) ( مشروم مشوي، إمنتال، بصل [PERSON_NAME]، زيت الكمأة)"
click at [732, 307] on div "Description (Ar) (توست العجين المخمر) ( مشروم مشوي، إمنتال، بصل كاراميل، زيت ال…" at bounding box center [848, 350] width 428 height 87
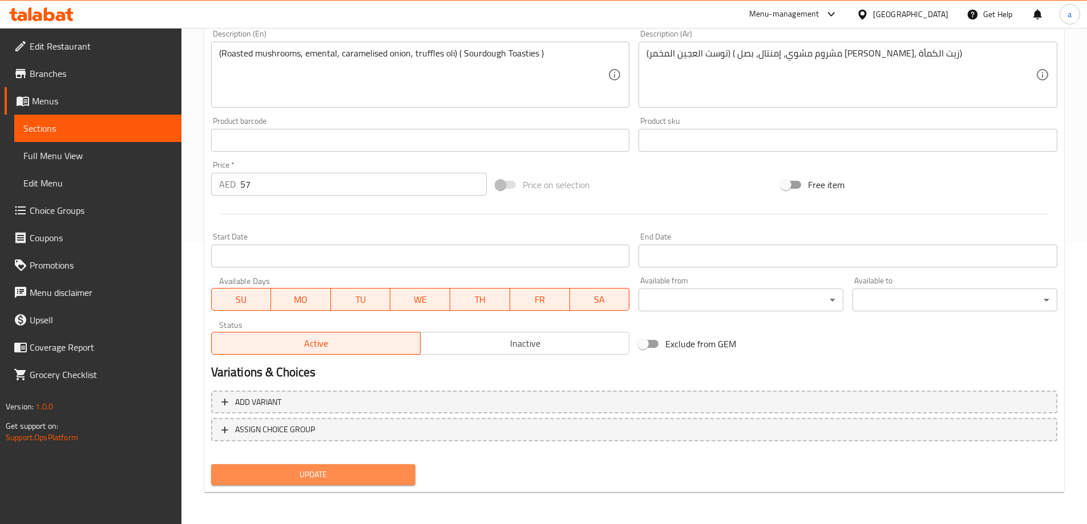
click at [390, 471] on span "Update" at bounding box center [313, 475] width 187 height 14
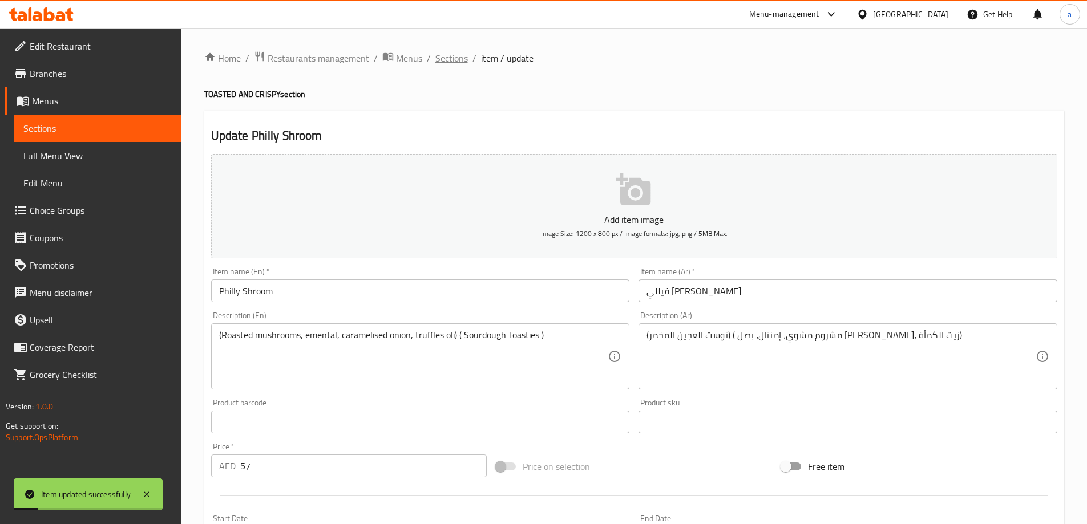
click at [451, 65] on span "Sections" at bounding box center [451, 58] width 33 height 14
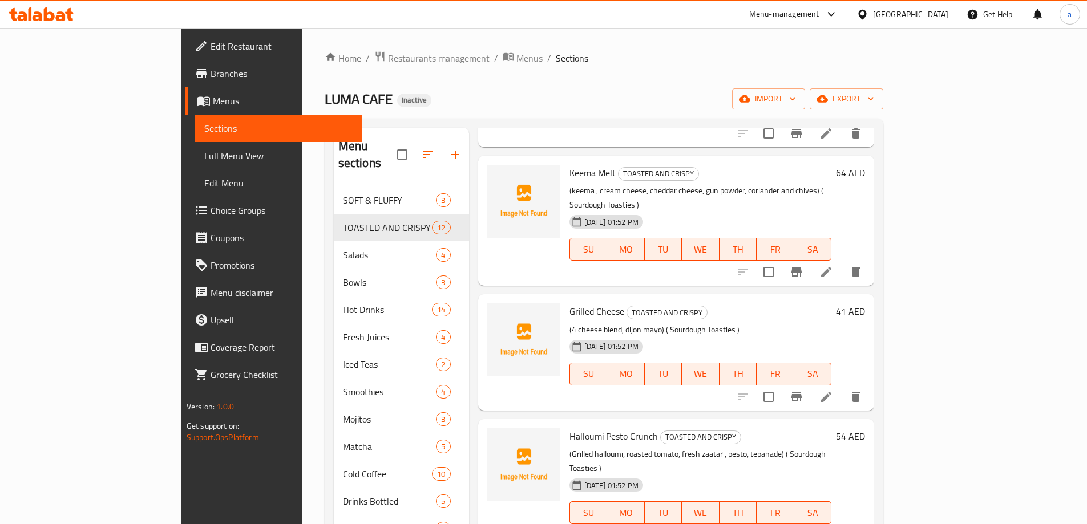
scroll to position [456, 0]
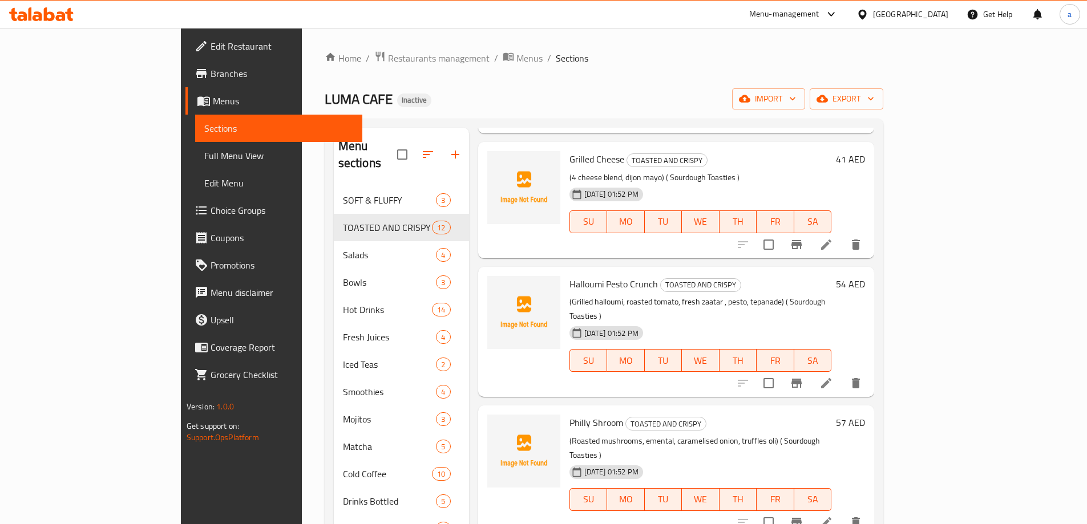
click at [842, 512] on li at bounding box center [826, 522] width 32 height 21
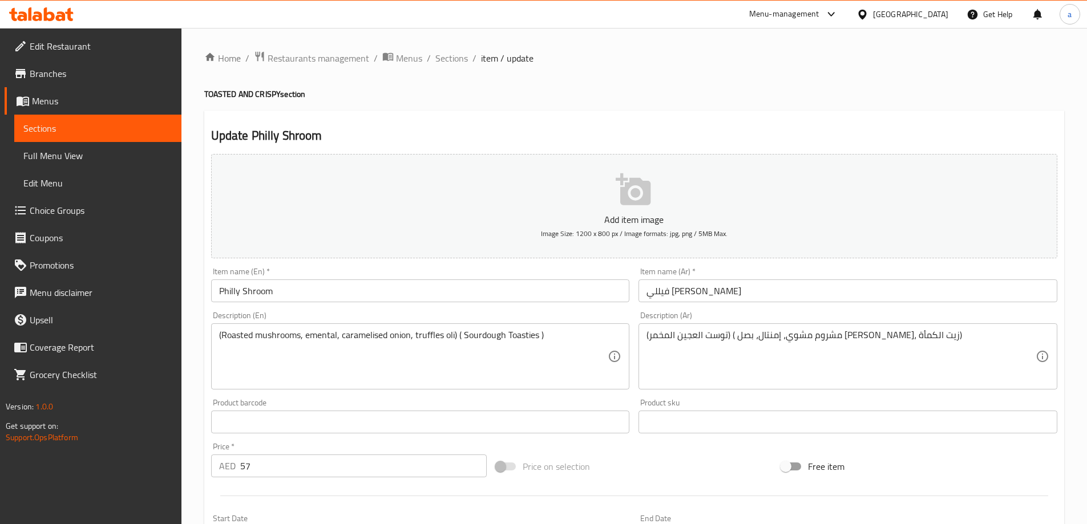
drag, startPoint x: 463, startPoint y: 60, endPoint x: 549, endPoint y: 116, distance: 103.0
click at [464, 60] on span "Sections" at bounding box center [451, 58] width 33 height 14
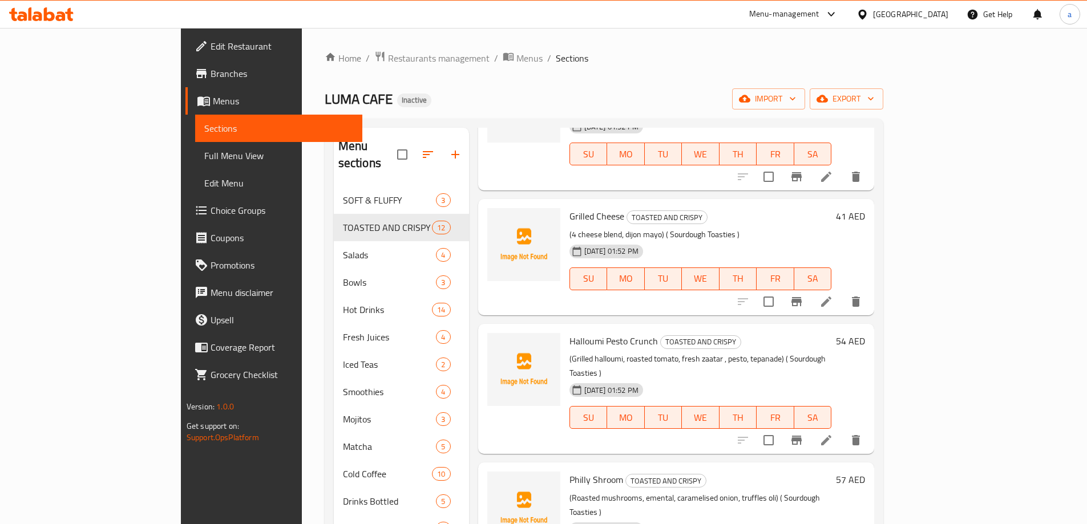
scroll to position [570, 0]
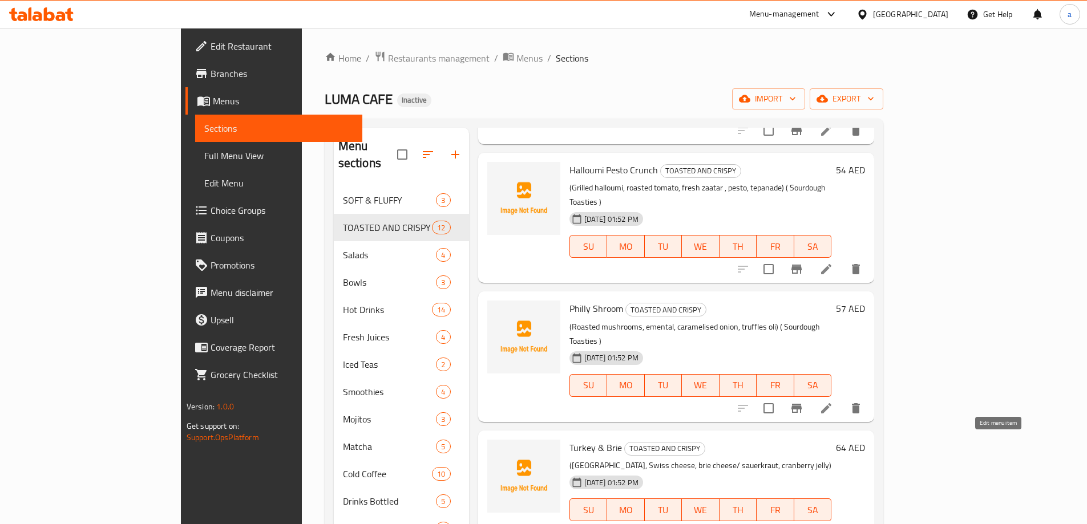
click at [833, 524] on icon at bounding box center [826, 533] width 14 height 14
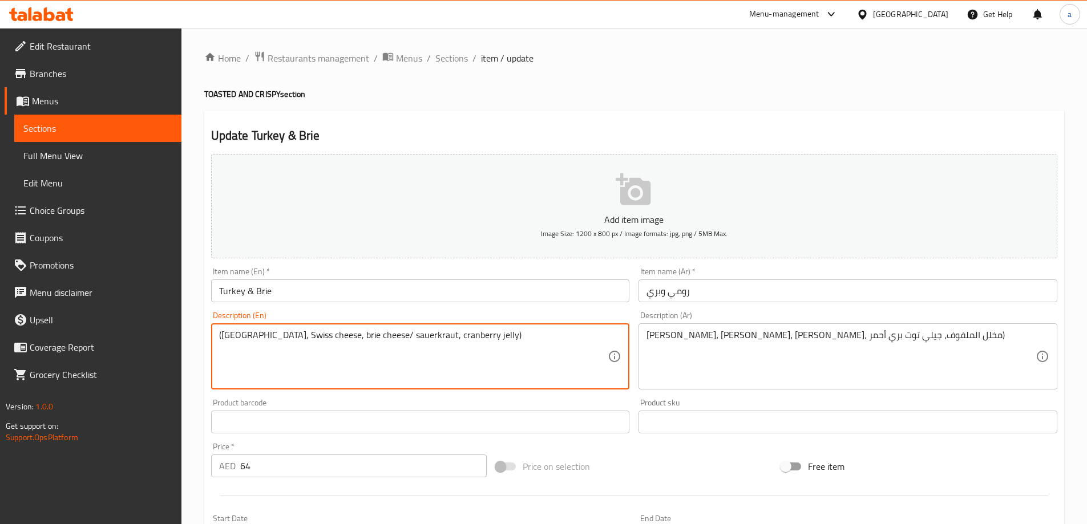
paste textarea "( Sourdough Toasties )"
type textarea "([GEOGRAPHIC_DATA], Swiss cheese, brie cheese/ sauerkraut, cranberry jelly) ( S…"
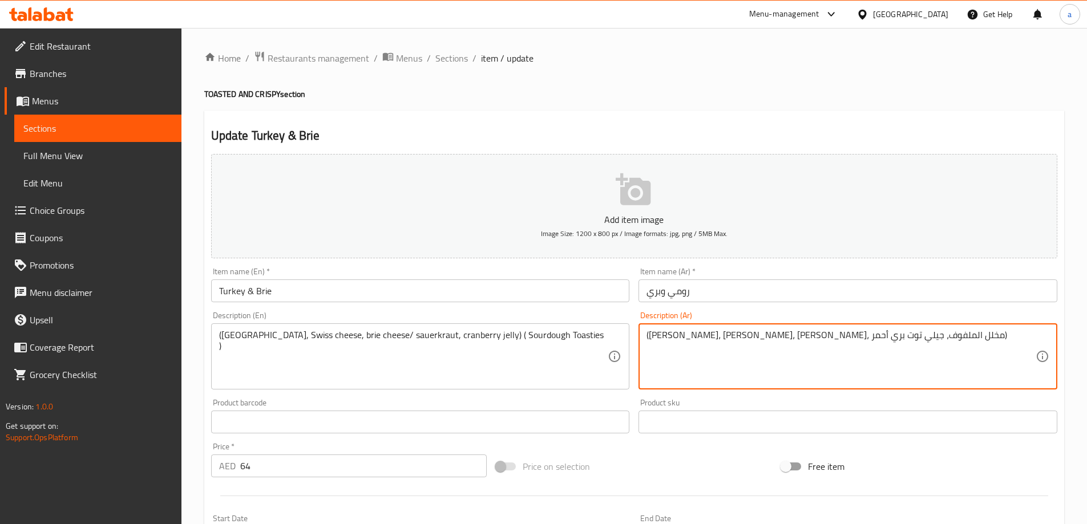
click at [644, 338] on div "(رومي، جبن سويسري، جبن بري، مخلل الملفوف، جيلي توت بري أحمر) Description (Ar)" at bounding box center [847, 356] width 419 height 66
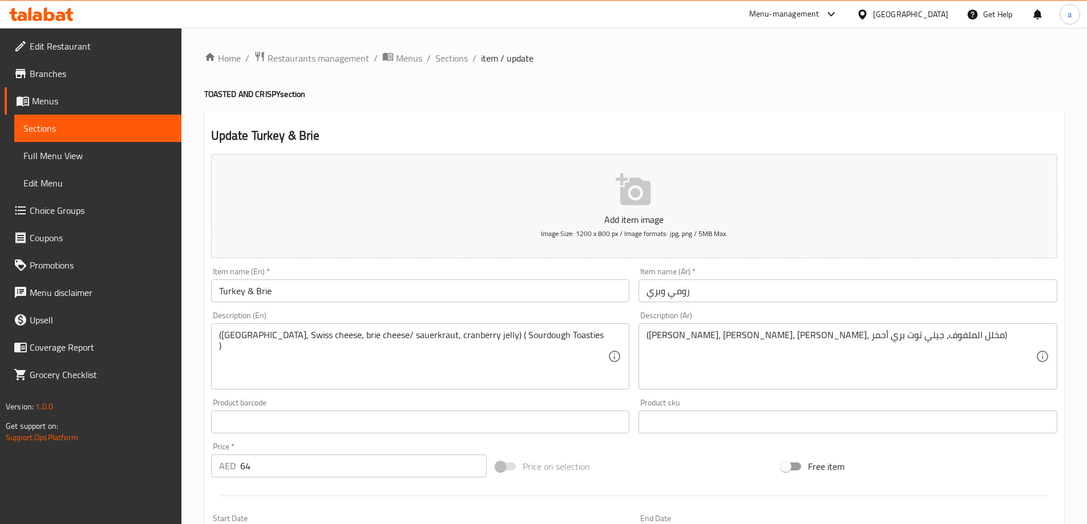
click at [646, 334] on div "(رومي، جبن سويسري، جبن بري، مخلل الملفوف، جيلي توت بري أحمر) Description (Ar)" at bounding box center [847, 356] width 419 height 66
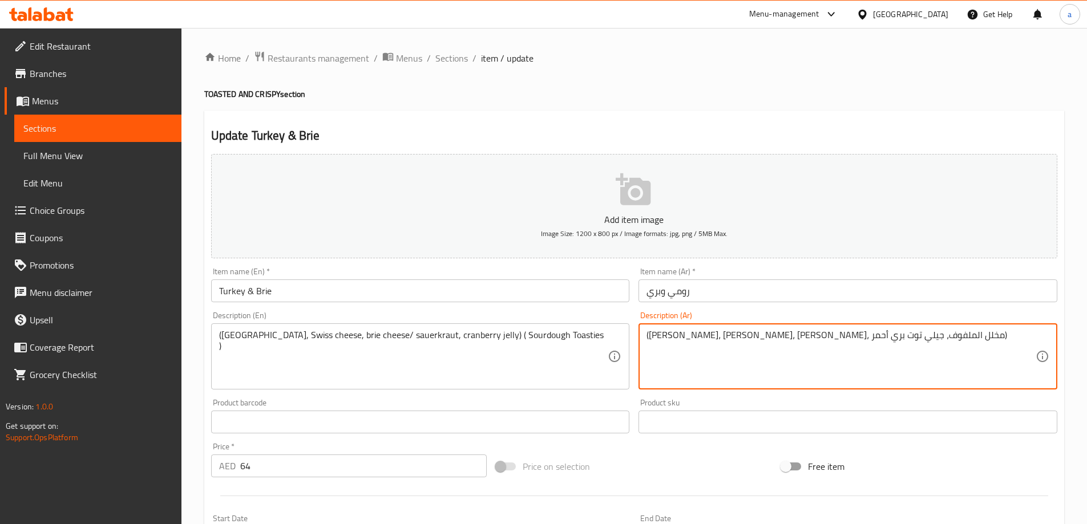
click at [648, 335] on textarea "(رومي، جبن سويسري، جبن بري، مخلل الملفوف، جيلي توت بري أحمر)" at bounding box center [840, 357] width 389 height 54
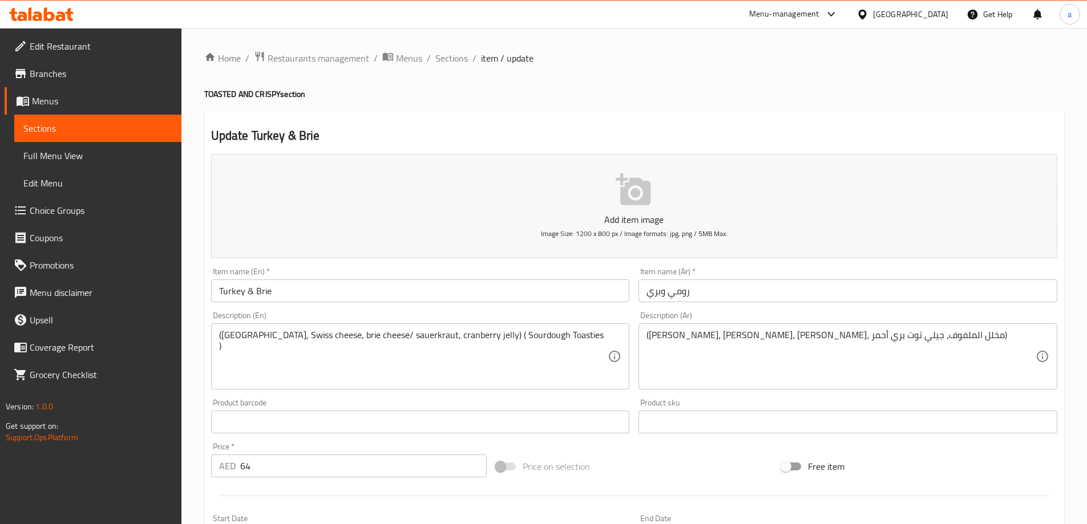
click at [644, 335] on div "(رومي، جبن سويسري، جبن بري، مخلل الملفوف، جيلي توت بري أحمر) Description (Ar)" at bounding box center [847, 356] width 419 height 66
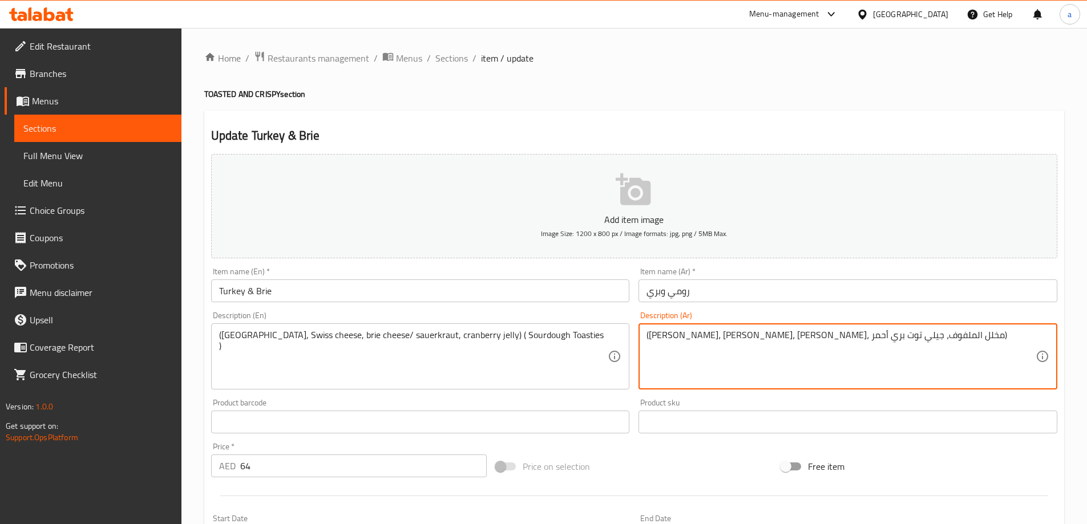
paste textarea "(توست العجين المخمر)"
type textarea "(توست العجين المخمر) ([PERSON_NAME]، [PERSON_NAME]، [PERSON_NAME]، مخلل الملفوف…"
click at [739, 312] on div "Description (Ar) (توست العجين المخمر) (رومي، جبن سويسري، جبن بري، مخلل الملفوف،…" at bounding box center [847, 350] width 419 height 78
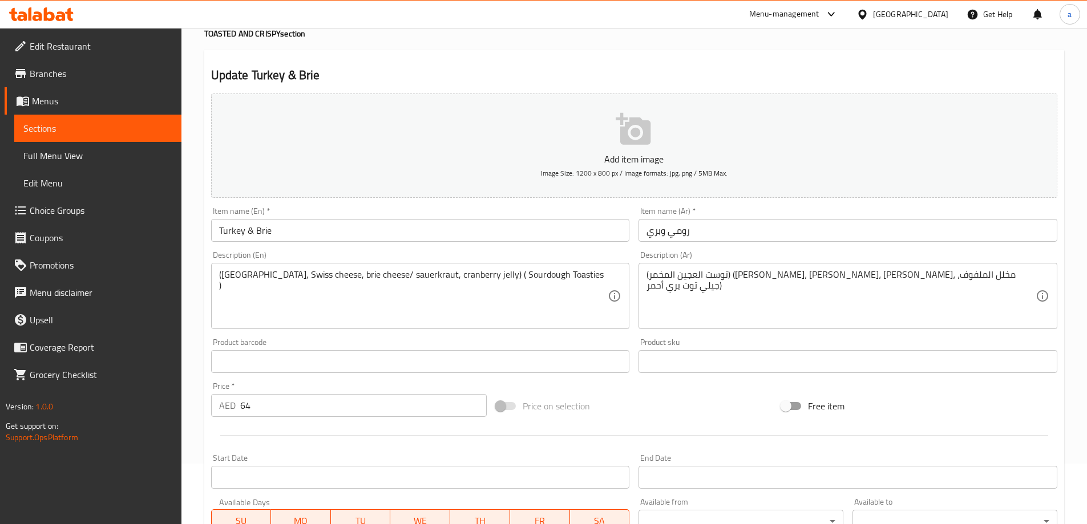
scroll to position [282, 0]
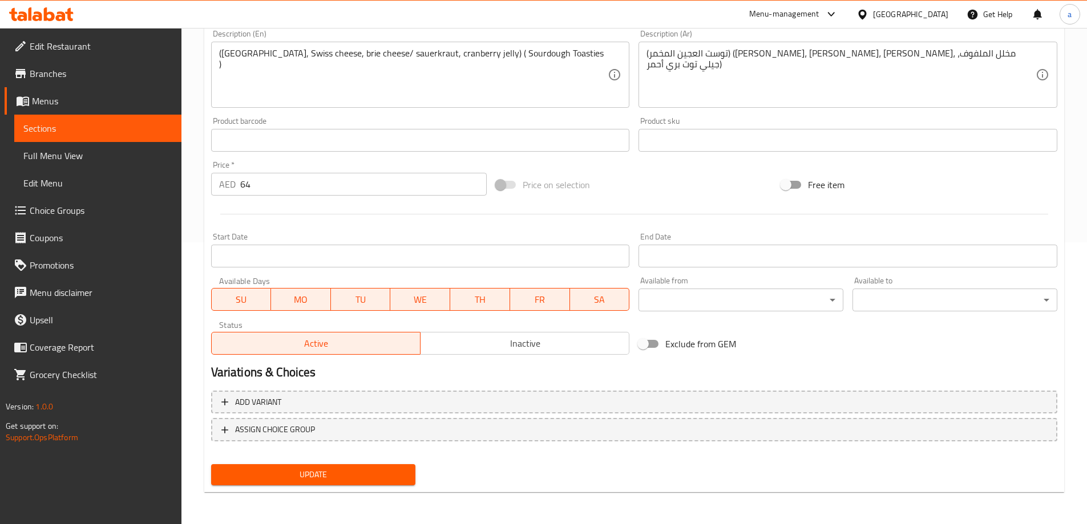
click at [367, 461] on div "Update" at bounding box center [313, 475] width 214 height 30
click at [367, 465] on button "Update" at bounding box center [313, 474] width 205 height 21
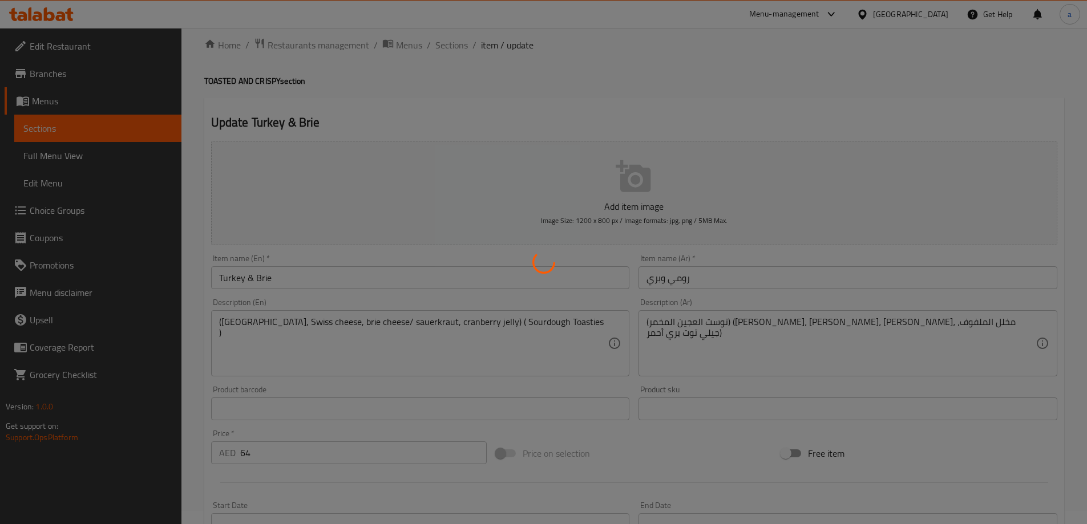
scroll to position [0, 0]
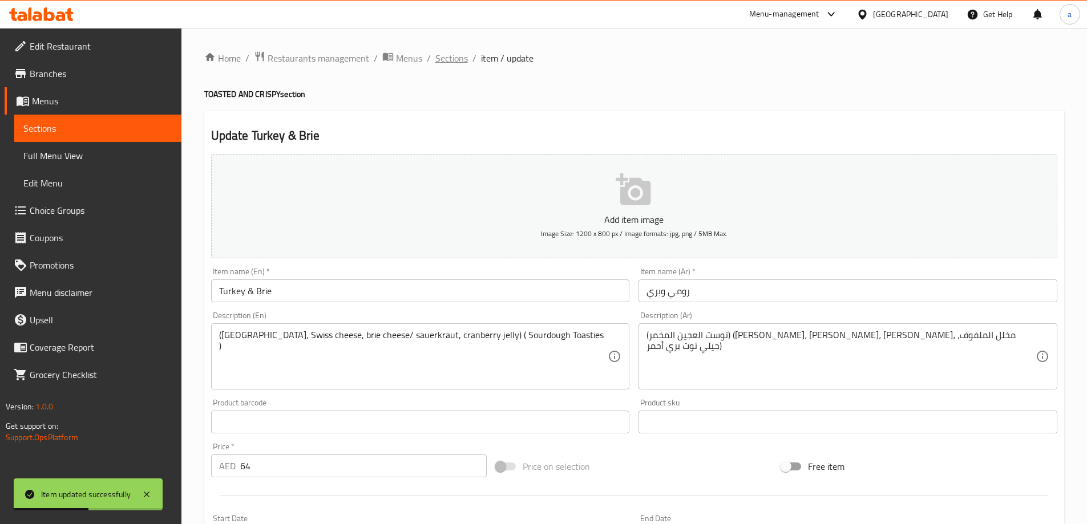
click at [456, 56] on span "Sections" at bounding box center [451, 58] width 33 height 14
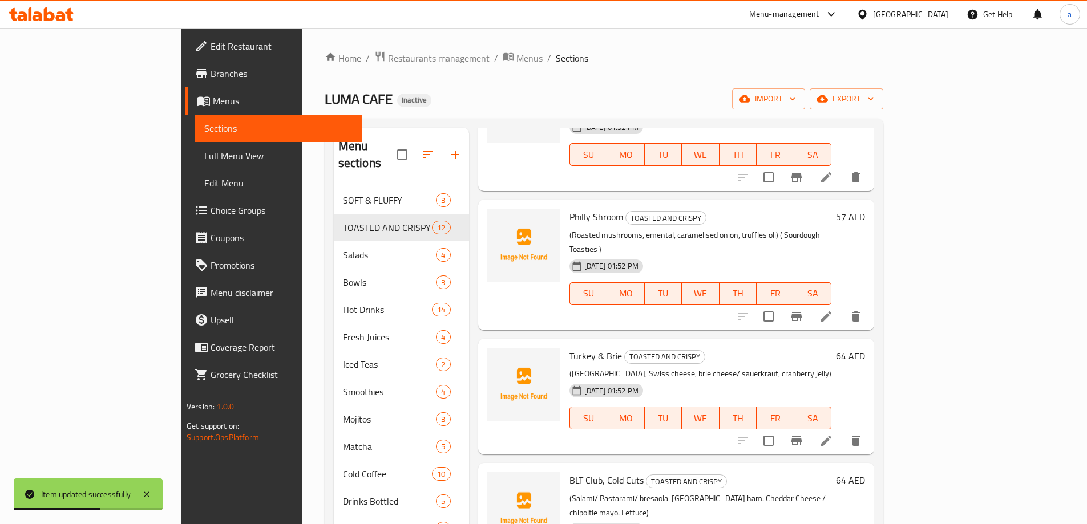
scroll to position [799, 0]
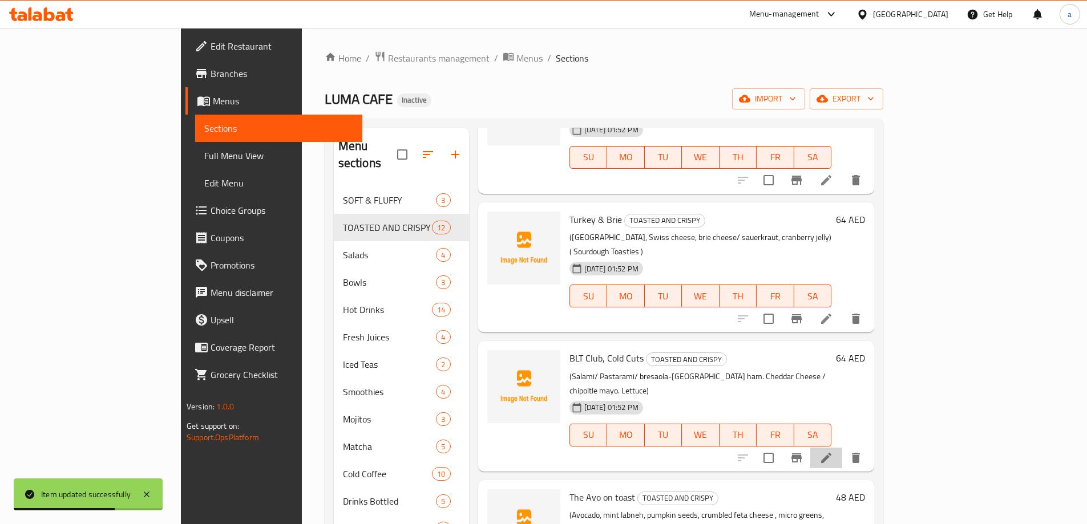
click at [842, 448] on li at bounding box center [826, 458] width 32 height 21
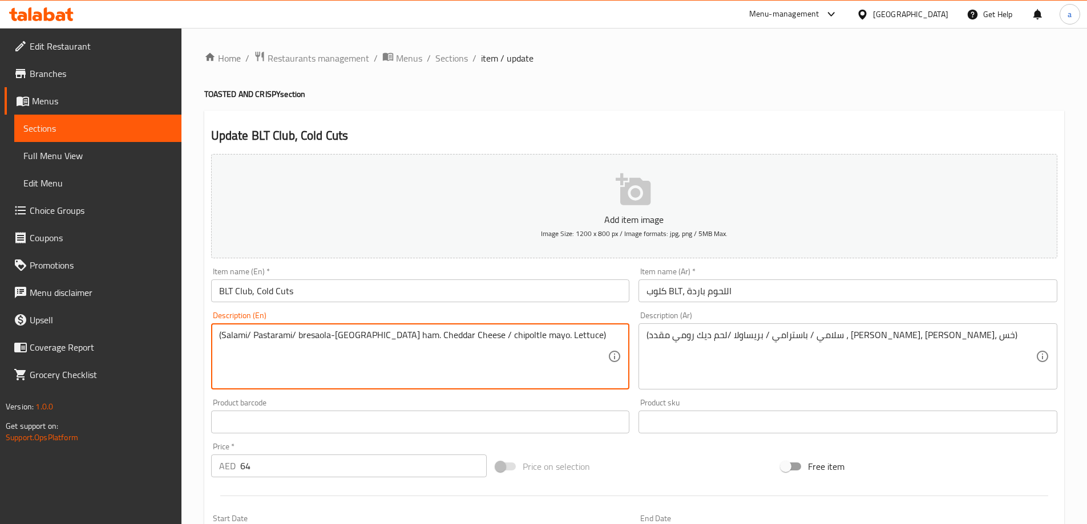
paste textarea "( Sourdough Toasties )"
type textarea "(Salami/ Pastarami/ bresaola-[GEOGRAPHIC_DATA] ham. Cheddar Cheese / chipoltle …"
click at [644, 338] on div "(سلامي / باسترامي / بريساولا /لحم ديك رومي مقدد ، جبن شيدر، مايونيز شيبوتلي، خس…" at bounding box center [847, 356] width 419 height 66
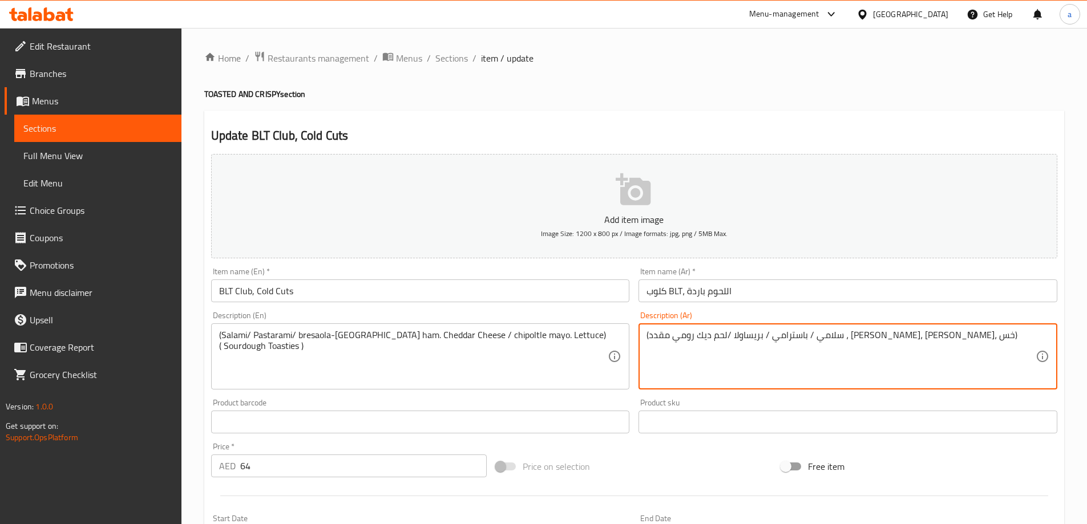
click at [646, 337] on textarea "(سلامي / باسترامي / بريساولا /لحم ديك رومي مقدد ، جبن شيدر، مايونيز شيبوتلي، خس)" at bounding box center [840, 357] width 389 height 54
paste textarea "(توست العجين المخمر)"
type textarea "(توست العجين المخمر) (سلامي / باسترامي / بريساولا /لحم ديك رومي مقدد ، جبن شيدر…"
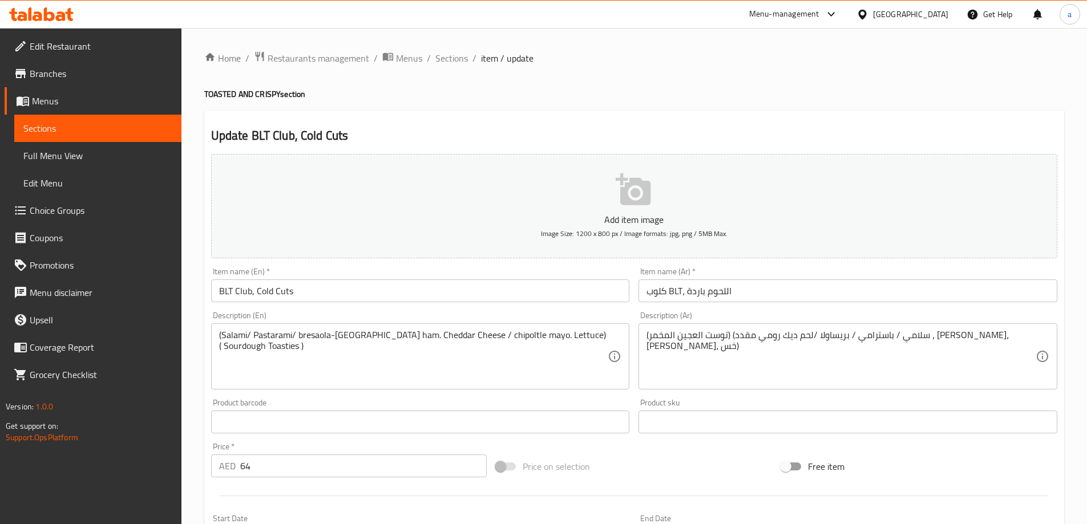
click at [738, 317] on div "Description (Ar) (توست العجين المخمر) (سلامي / باسترامي / بريساولا /لحم ديك روم…" at bounding box center [847, 350] width 419 height 78
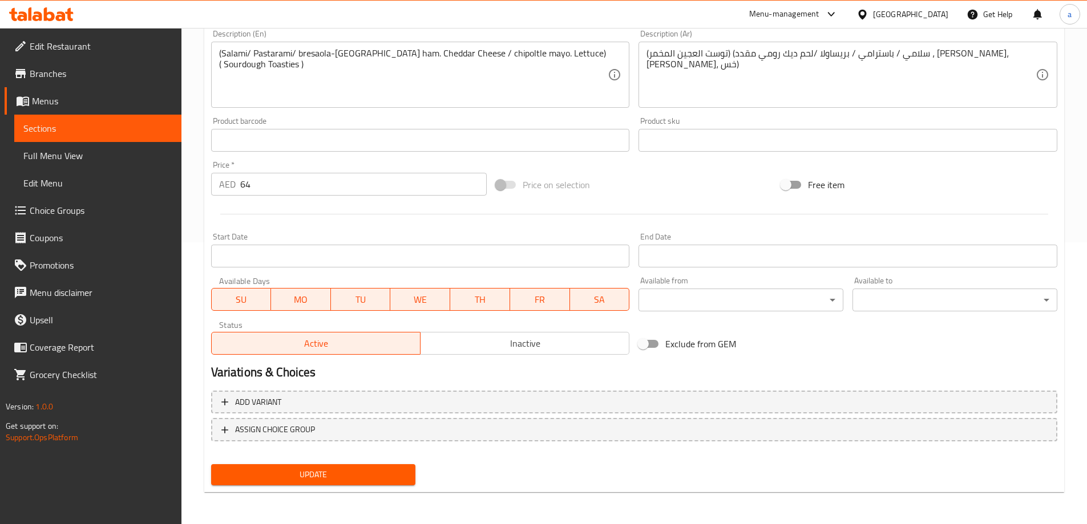
click at [402, 465] on button "Update" at bounding box center [313, 474] width 205 height 21
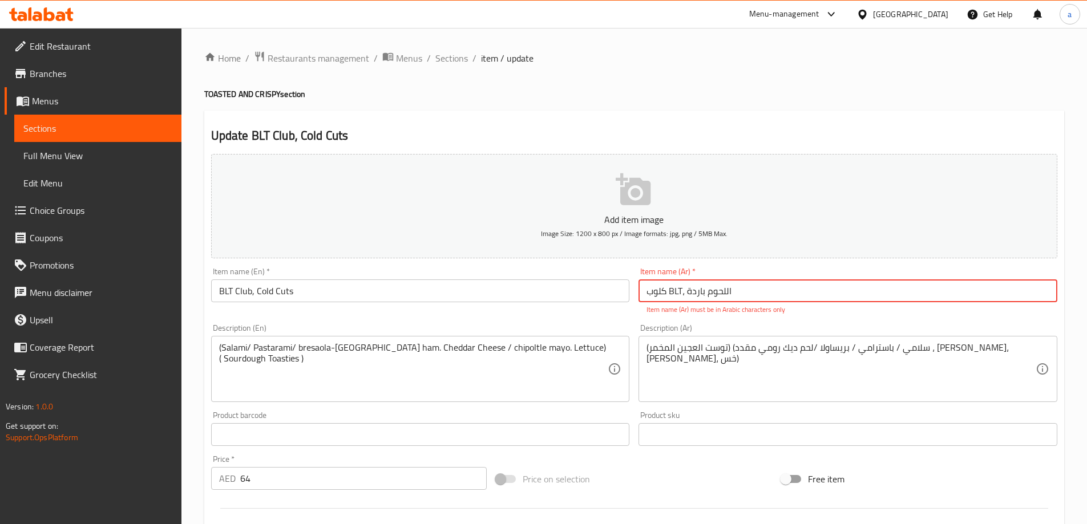
click at [614, 331] on div "Description (En) (Salami/ Pastarami/ bresaola-turkey ham. Cheddar Cheese / chip…" at bounding box center [420, 363] width 419 height 78
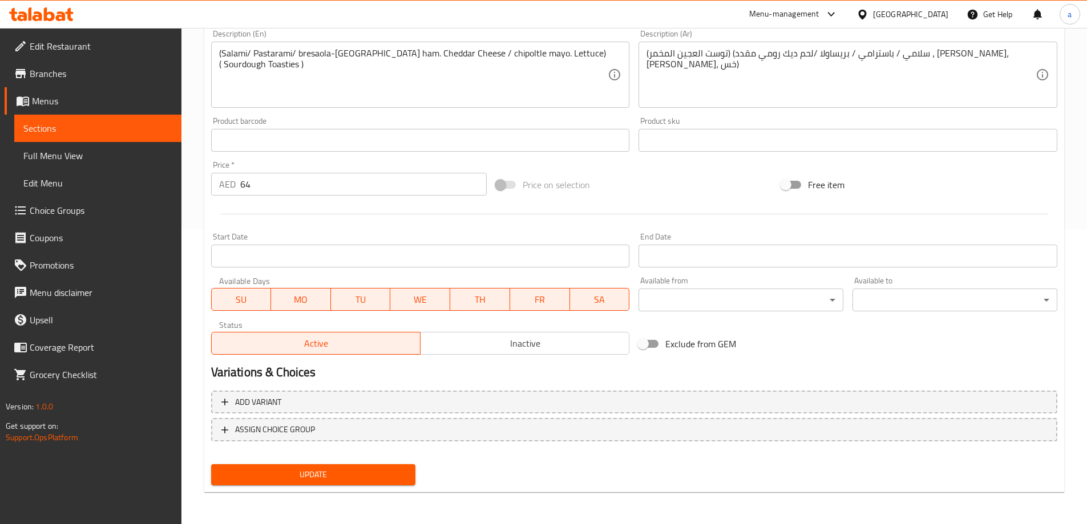
click at [354, 468] on span "Update" at bounding box center [313, 475] width 187 height 14
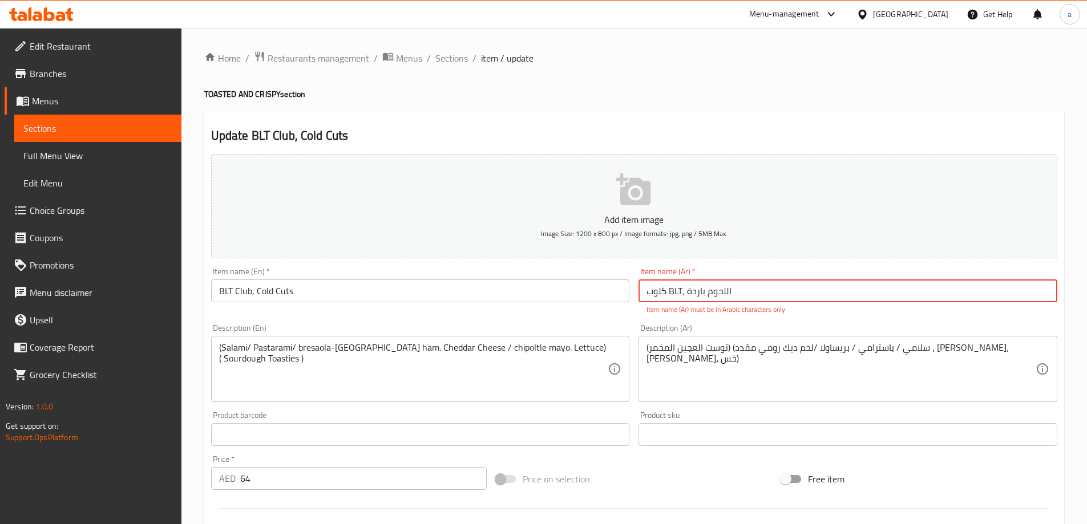
click at [582, 326] on div "Description (En) (Salami/ Pastarami/ bresaola-turkey ham. Cheddar Cheese / chip…" at bounding box center [420, 363] width 419 height 78
drag, startPoint x: 669, startPoint y: 293, endPoint x: 682, endPoint y: 297, distance: 13.7
click at [682, 297] on input "كلوب BLT، اللحوم باردة" at bounding box center [847, 290] width 419 height 23
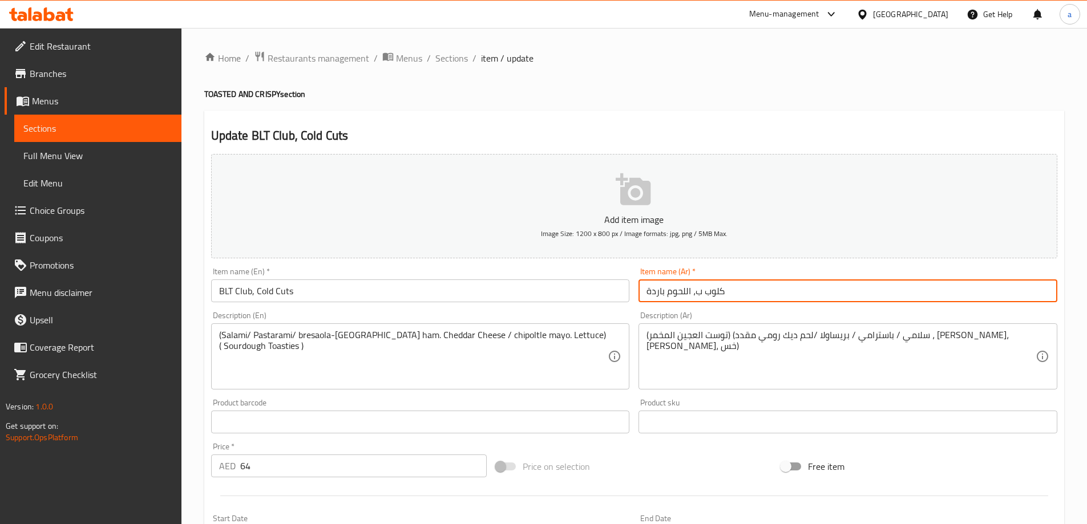
type input "كلوب BLT، اللحوم باردة"
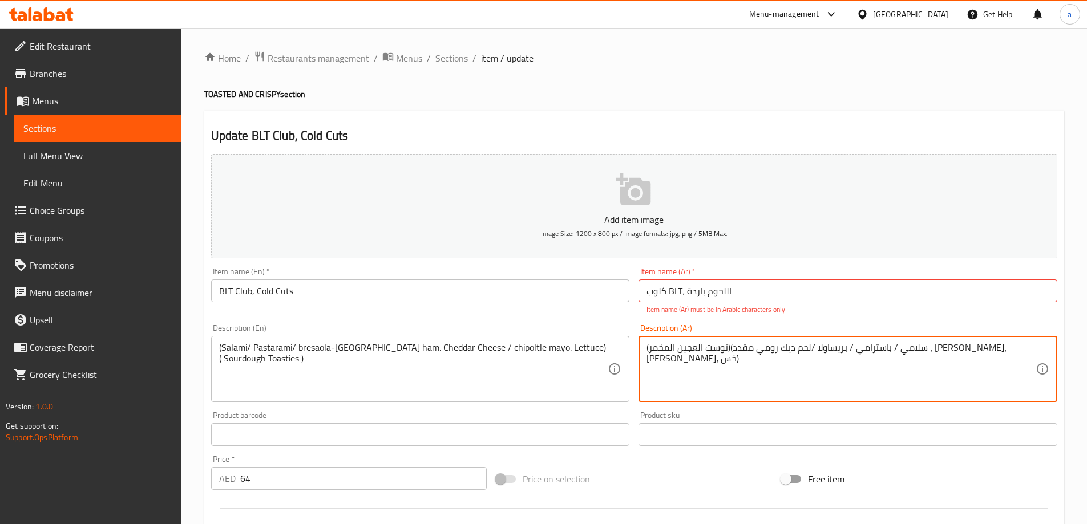
type textarea "(توست العجين المخمر)(سلامي / باسترامي / بريساولا /لحم ديك رومي مقدد ، [PERSON_N…"
click at [703, 322] on div "Description (Ar) (توست العجين المخمر)(سلامي / باسترامي / بريساولا /لحم ديك رومي…" at bounding box center [848, 362] width 428 height 87
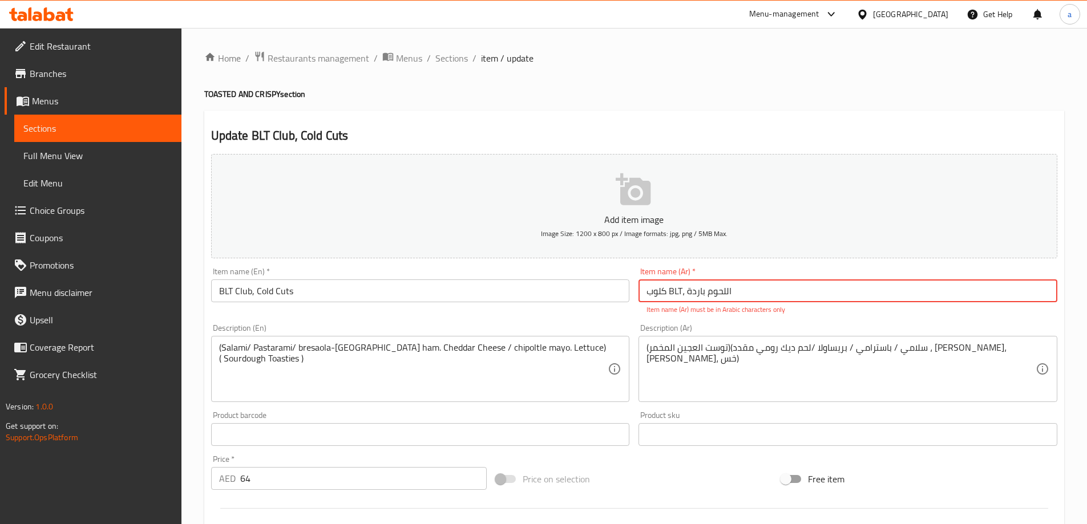
drag, startPoint x: 670, startPoint y: 293, endPoint x: 680, endPoint y: 295, distance: 10.5
click at [680, 295] on input "كلوب BLT، اللحوم باردة" at bounding box center [847, 290] width 419 height 23
click at [680, 293] on input "كلوب BLT، اللحوم باردة" at bounding box center [847, 290] width 419 height 23
drag, startPoint x: 682, startPoint y: 291, endPoint x: 668, endPoint y: 293, distance: 13.2
click at [668, 293] on input "كلوب BLT، اللحوم باردة" at bounding box center [847, 290] width 419 height 23
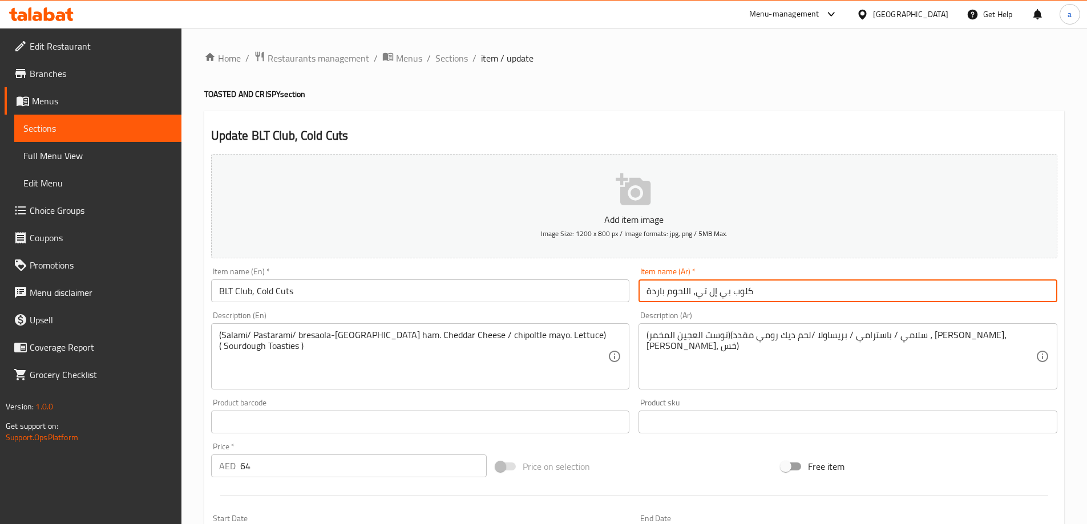
type input "كلوب بي إل تي، اللحوم باردة"
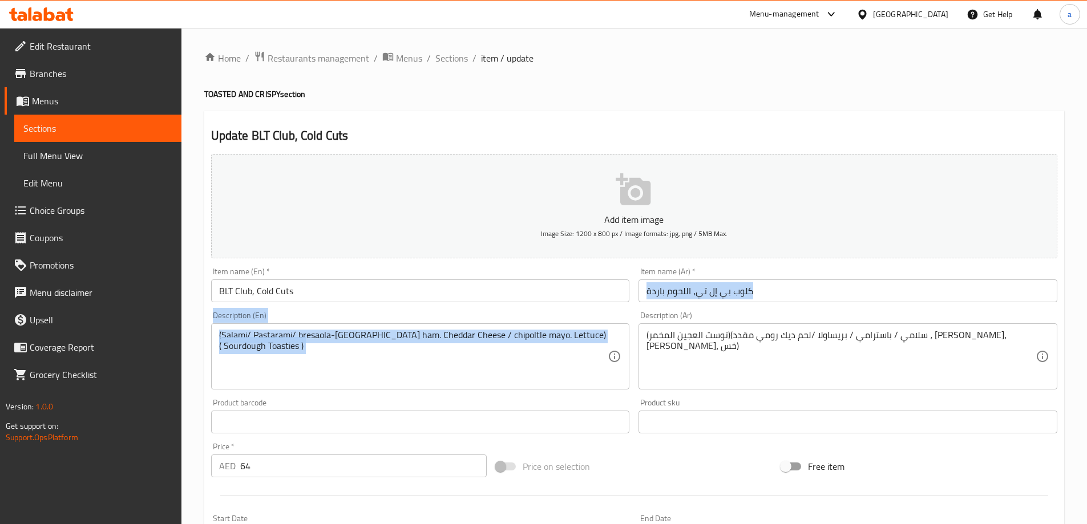
click at [733, 308] on div "Add item image Image Size: 1200 x 800 px / Image formats: jpg, png / 5MB Max. I…" at bounding box center [633, 395] width 855 height 492
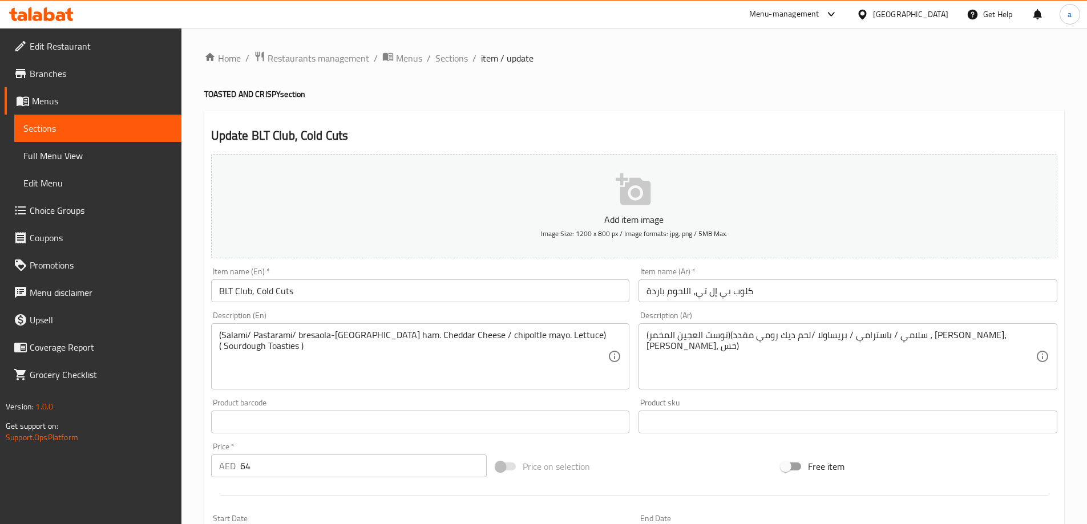
click at [735, 312] on div "Description (Ar) (توست العجين المخمر)(سلامي / باسترامي / بريساولا /لحم ديك رومي…" at bounding box center [847, 350] width 419 height 78
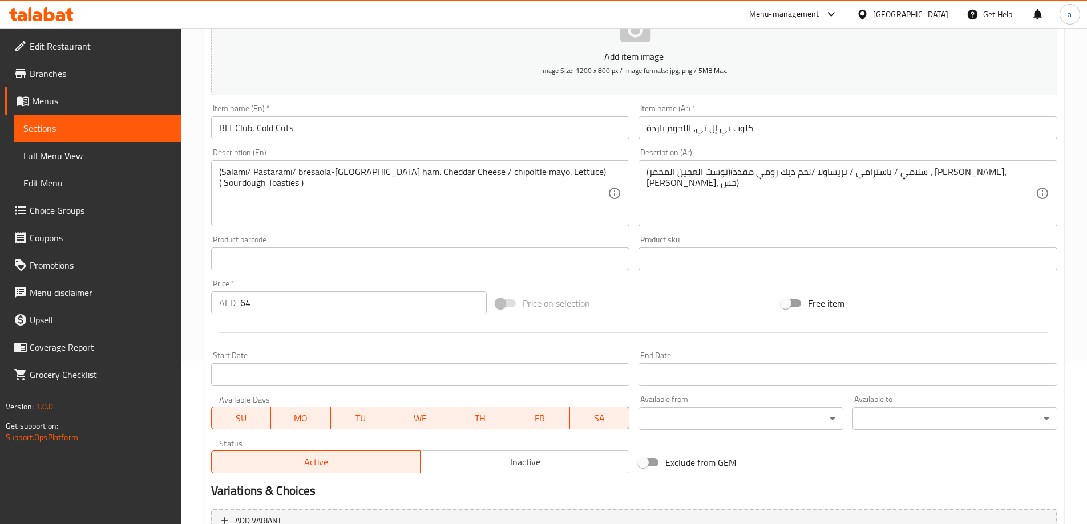
scroll to position [282, 0]
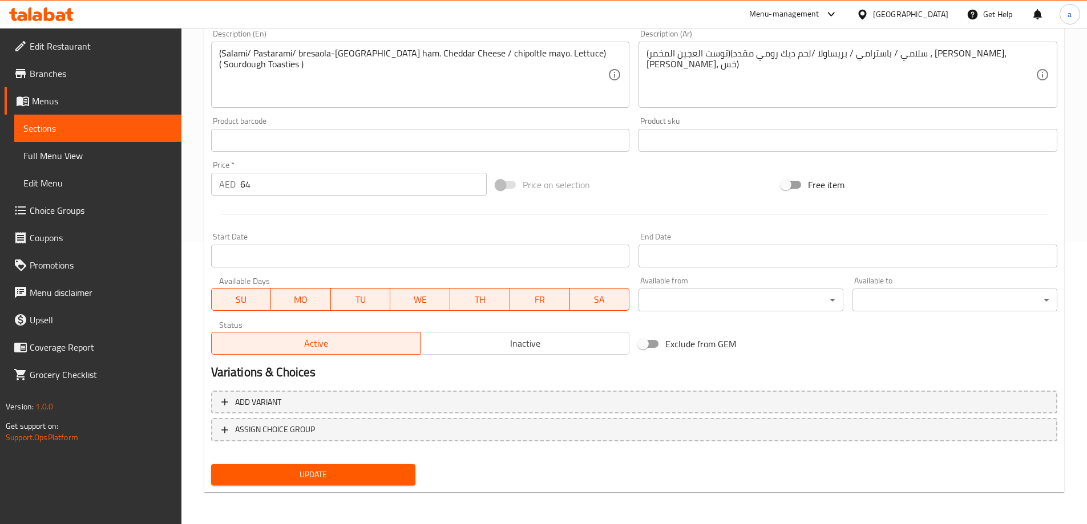
click at [379, 472] on span "Update" at bounding box center [313, 475] width 187 height 14
click at [321, 464] on div "Update" at bounding box center [313, 475] width 214 height 30
click at [323, 469] on span "Update" at bounding box center [313, 475] width 187 height 14
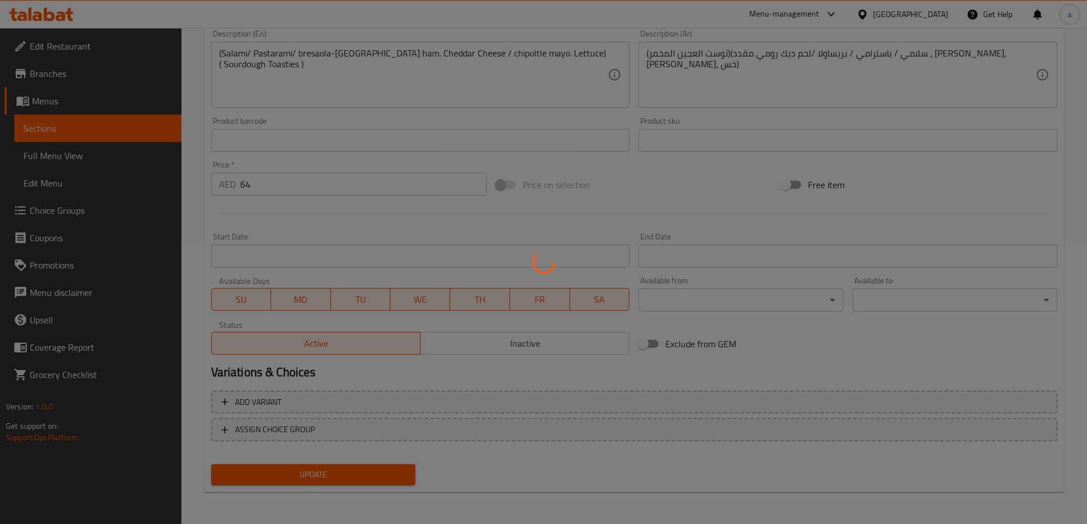
scroll to position [0, 0]
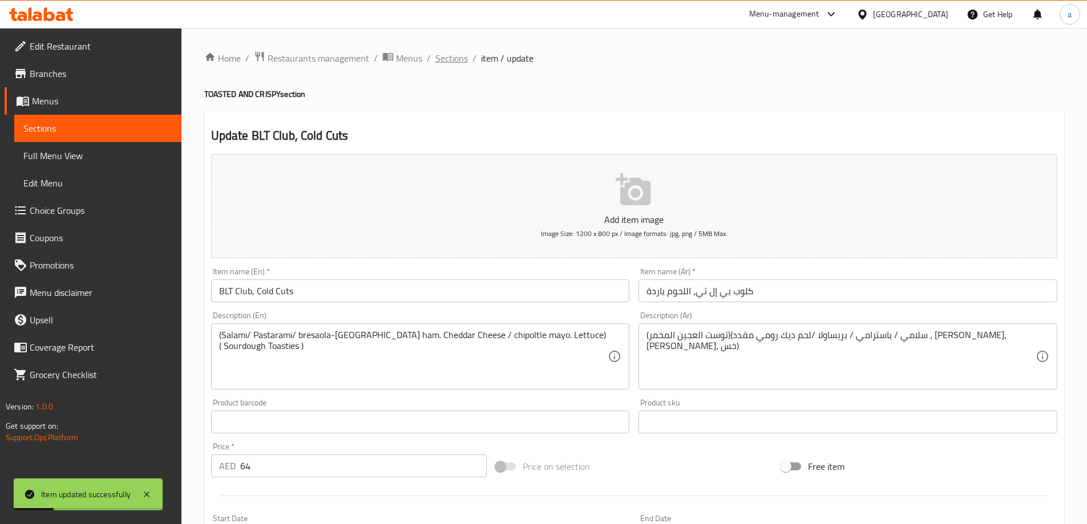
click at [458, 59] on span "Sections" at bounding box center [451, 58] width 33 height 14
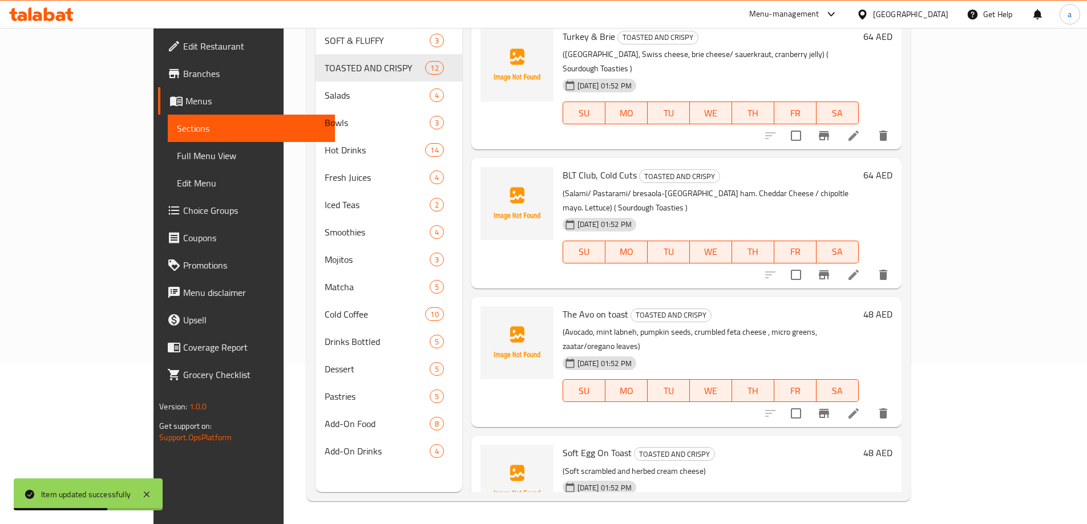
scroll to position [771, 0]
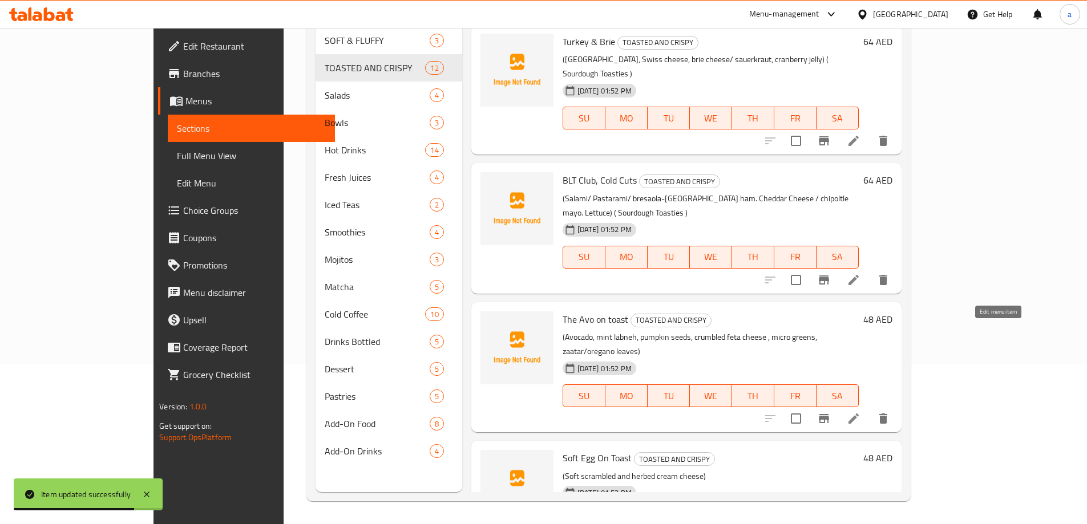
click at [860, 412] on icon at bounding box center [853, 419] width 14 height 14
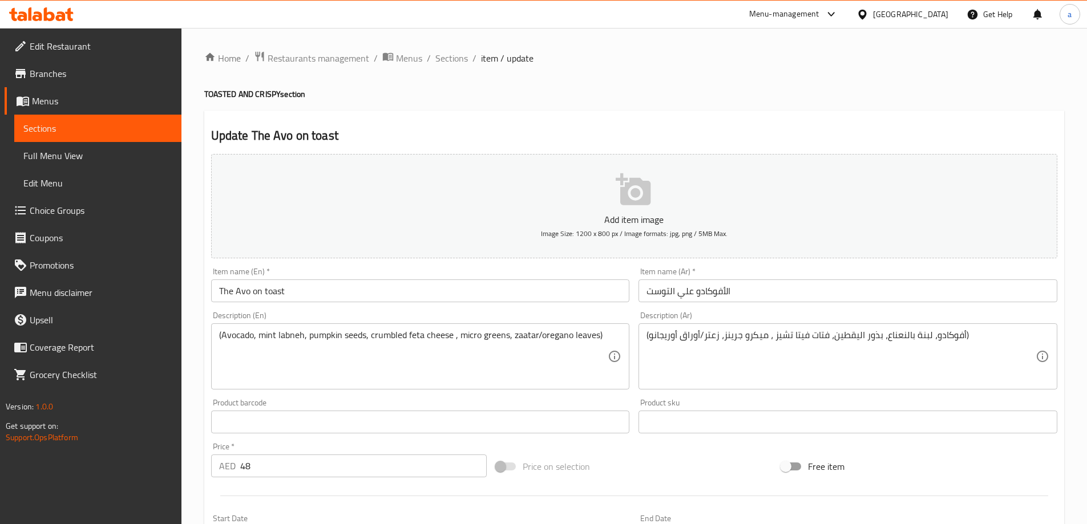
click at [623, 344] on div "(Avocado, mint labneh, pumpkin seeds, crumbled feta cheese , micro greens, zaat…" at bounding box center [420, 356] width 419 height 66
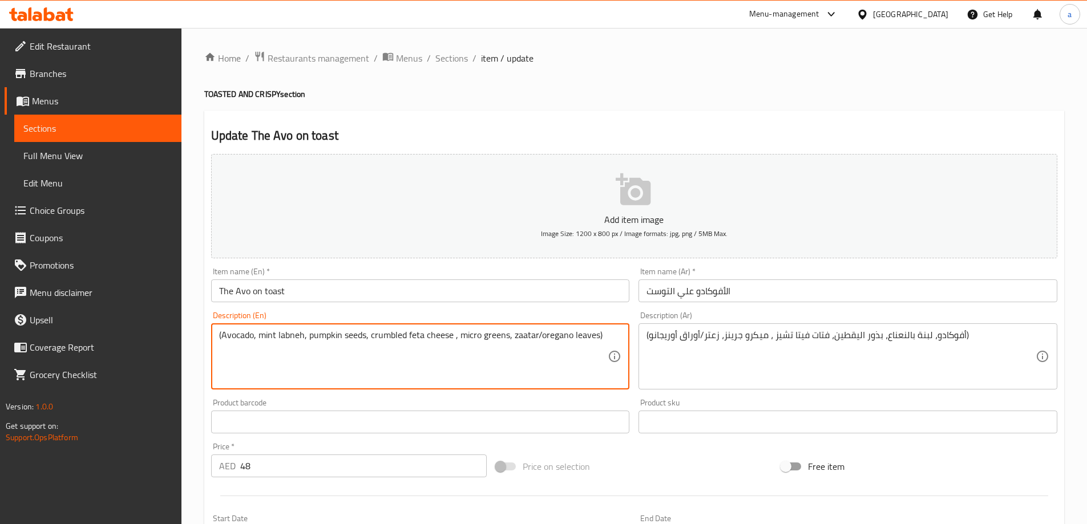
click at [617, 335] on div "(Avocado, mint labneh, pumpkin seeds, crumbled feta cheese , micro greens, zaat…" at bounding box center [420, 356] width 419 height 66
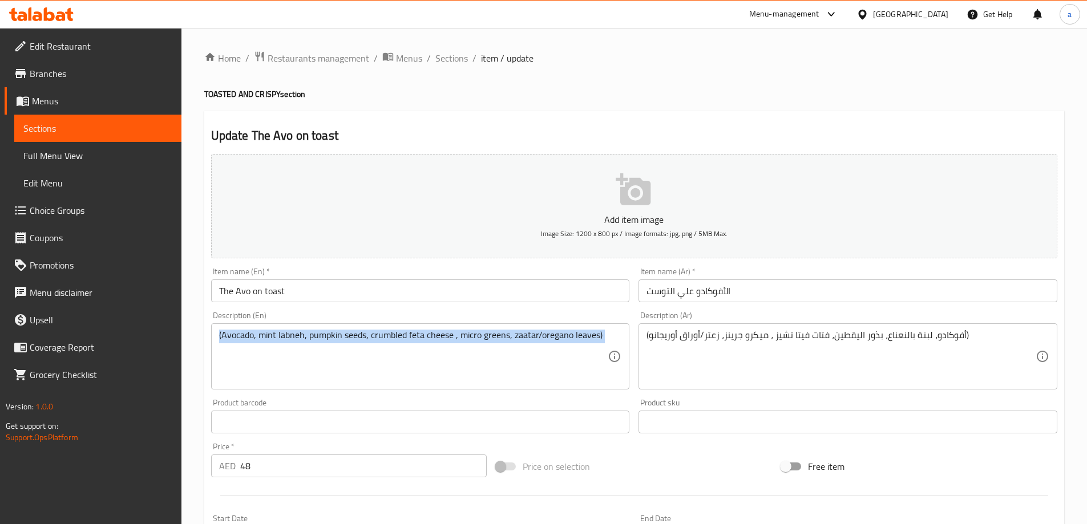
click at [617, 334] on div "(Avocado, mint labneh, pumpkin seeds, crumbled feta cheese , micro greens, zaat…" at bounding box center [420, 356] width 419 height 66
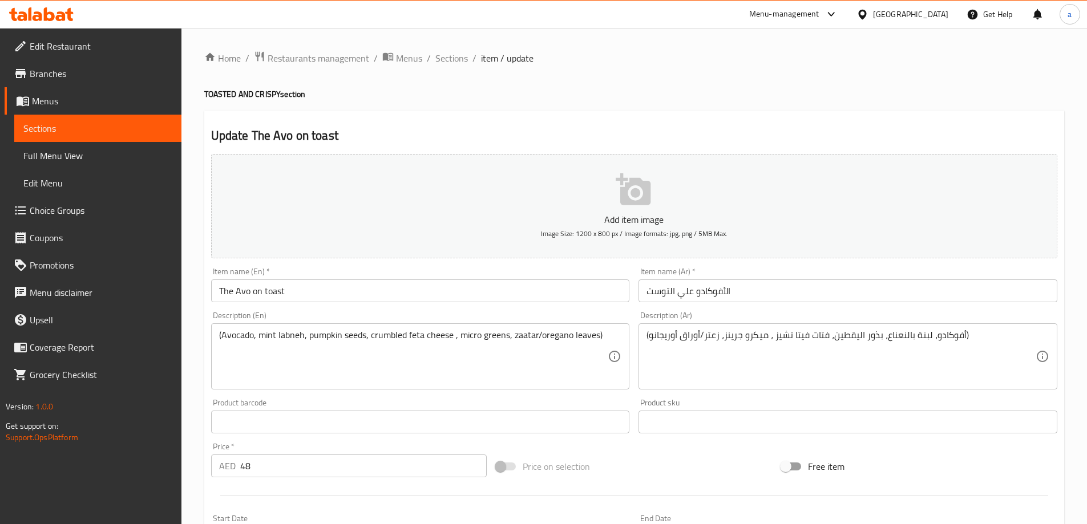
click at [612, 334] on div "(Avocado, mint labneh, pumpkin seeds, crumbled feta cheese , micro greens, zaat…" at bounding box center [420, 356] width 419 height 66
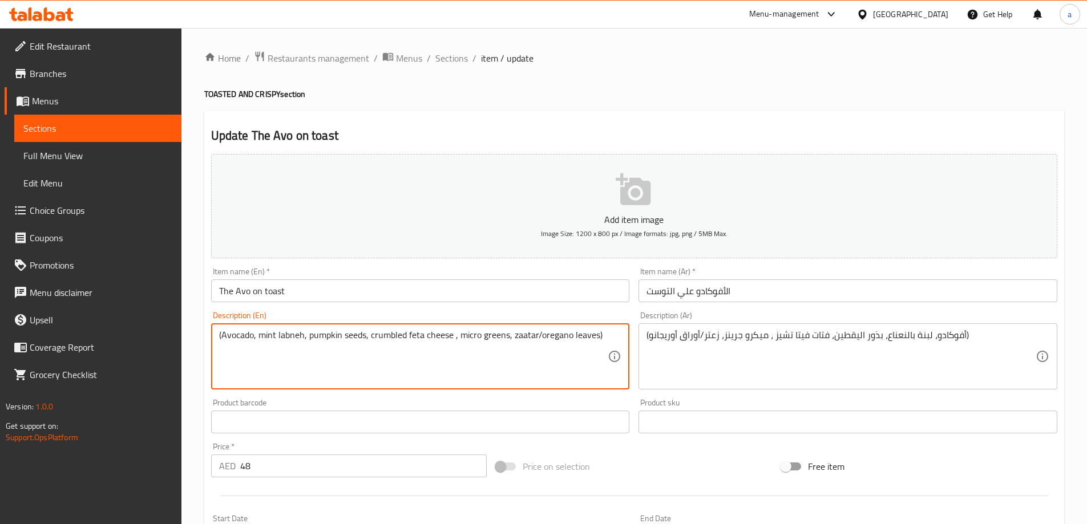
click at [607, 331] on textarea "(Avocado, mint labneh, pumpkin seeds, crumbled feta cheese , micro greens, zaat…" at bounding box center [413, 357] width 389 height 54
paste textarea "( Sourdough Toasties )"
type textarea "(Avocado, mint labneh, pumpkin seeds, crumbled feta cheese , micro greens, zaat…"
click at [638, 333] on div "(أفوكادو، لبنة بالنعناع، بذور اليقطين، فتات فيتا تشيز ، ميكرو جرينز، زعتر/أوراق…" at bounding box center [847, 356] width 419 height 66
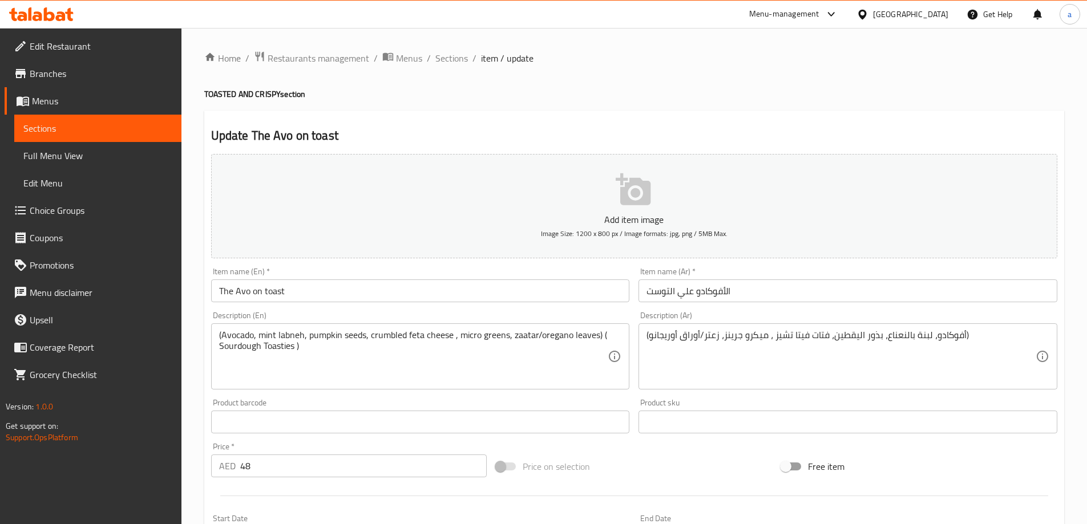
click at [642, 336] on div "(أفوكادو، لبنة بالنعناع، بذور اليقطين، فتات فيتا تشيز ، ميكرو جرينز، زعتر/أوراق…" at bounding box center [847, 356] width 419 height 66
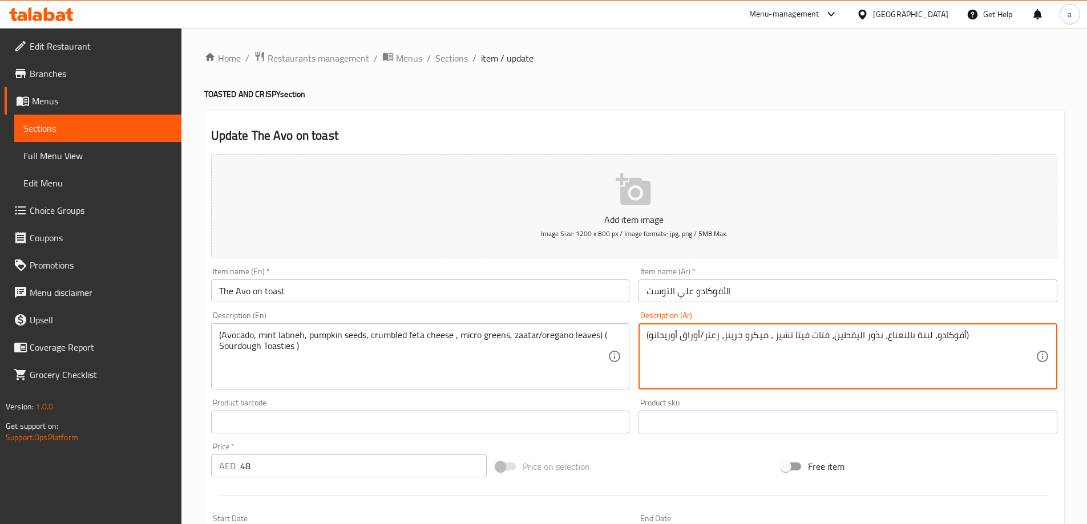
paste textarea "(توست العجين المخمر)"
type textarea "(توست العجين المخمر) (أفوكادو، لبنة بالنعناع، بذور اليقطين، فتات فيتا تشيز ، مي…"
click at [712, 302] on input "الأفوكادو علي التوست" at bounding box center [847, 290] width 419 height 23
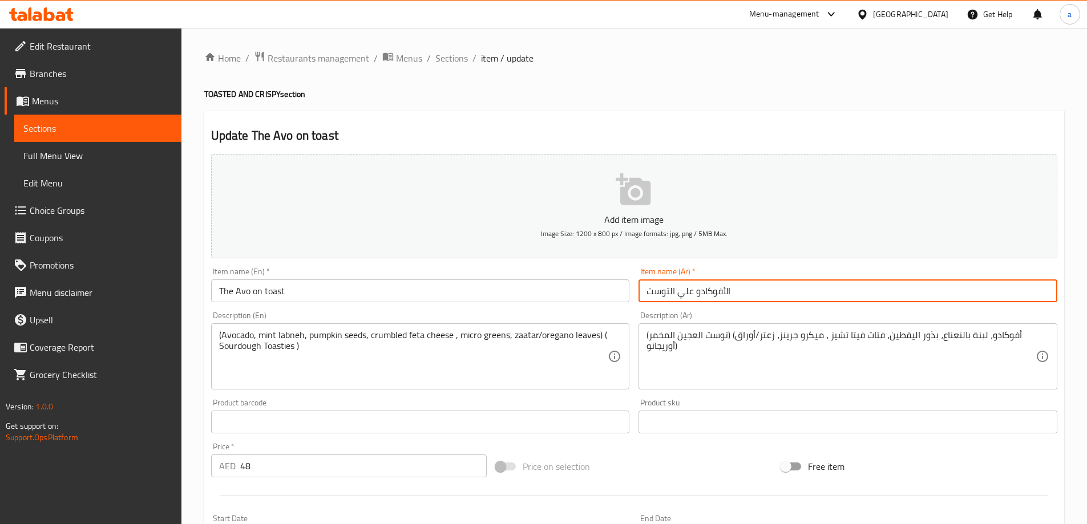
click at [715, 309] on div "Description (Ar) (توست العجين المخمر) (أفوكادو، لبنة بالنعناع، بذور اليقطين، فت…" at bounding box center [848, 350] width 428 height 87
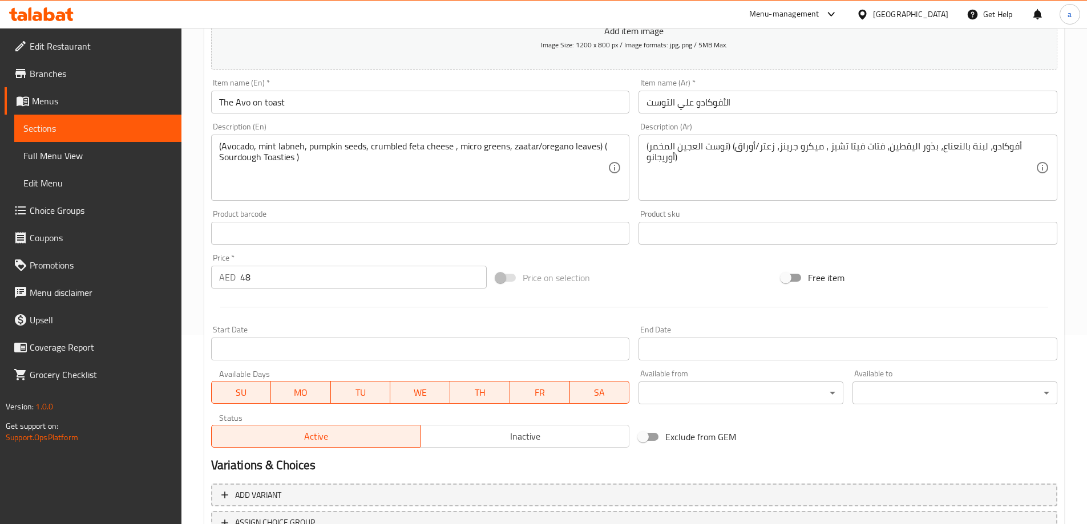
scroll to position [282, 0]
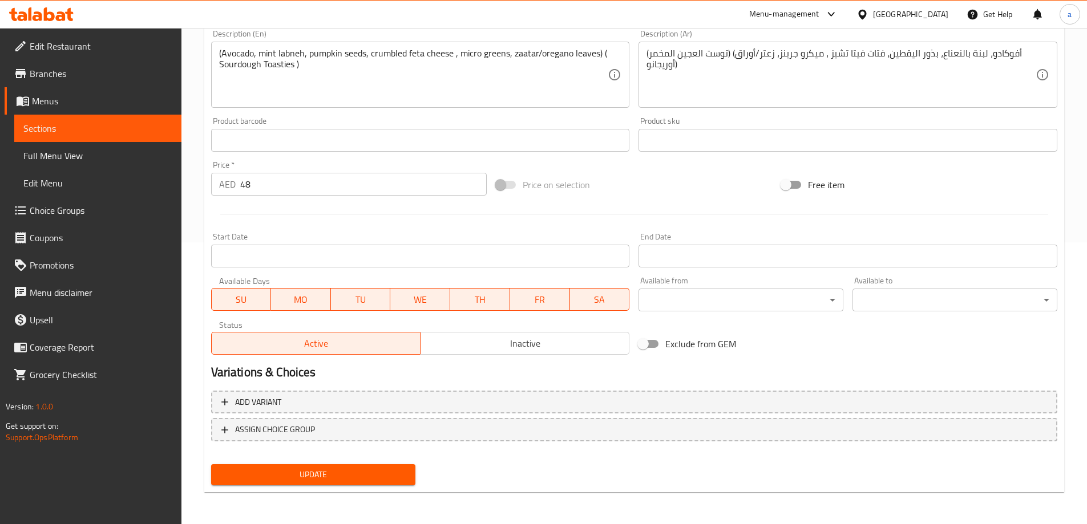
click at [391, 475] on span "Update" at bounding box center [313, 475] width 187 height 14
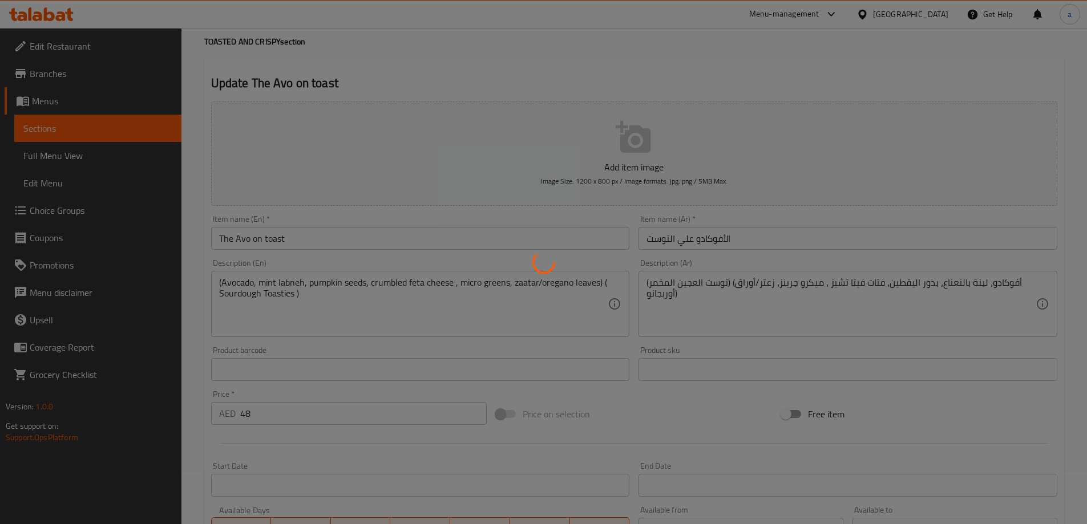
scroll to position [0, 0]
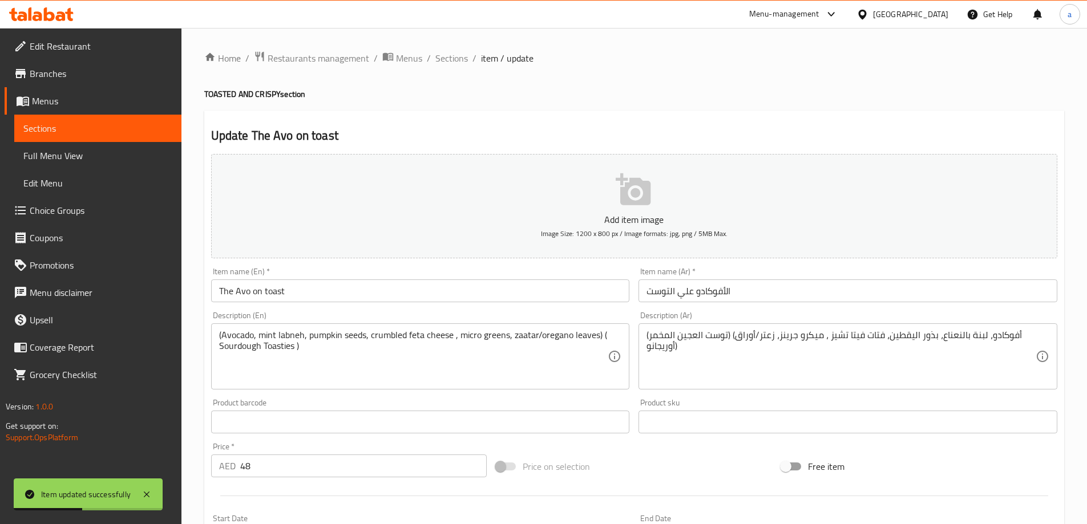
click at [467, 60] on ol "Home / Restaurants management / Menus / Sections / item / update" at bounding box center [634, 58] width 860 height 15
click at [459, 60] on span "Sections" at bounding box center [451, 58] width 33 height 14
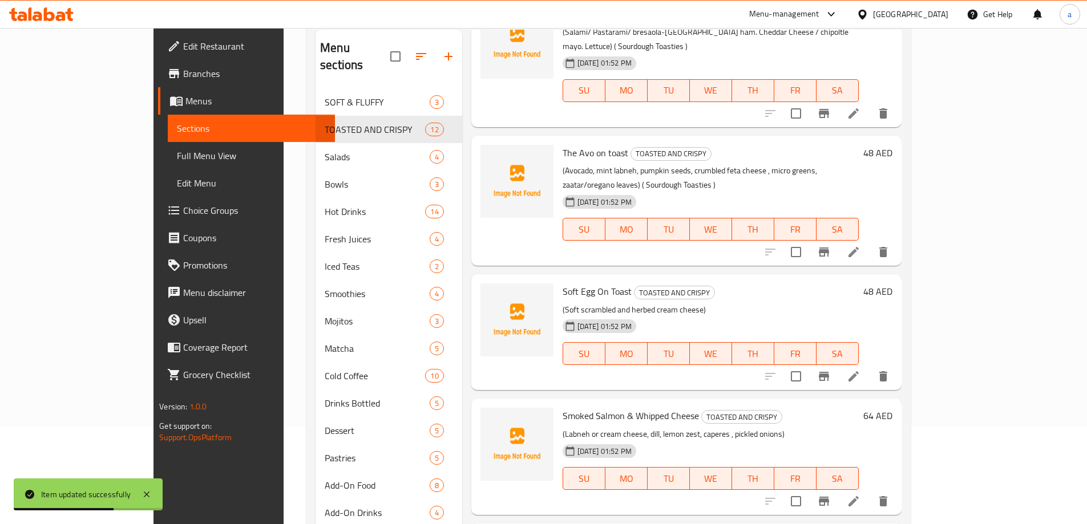
scroll to position [160, 0]
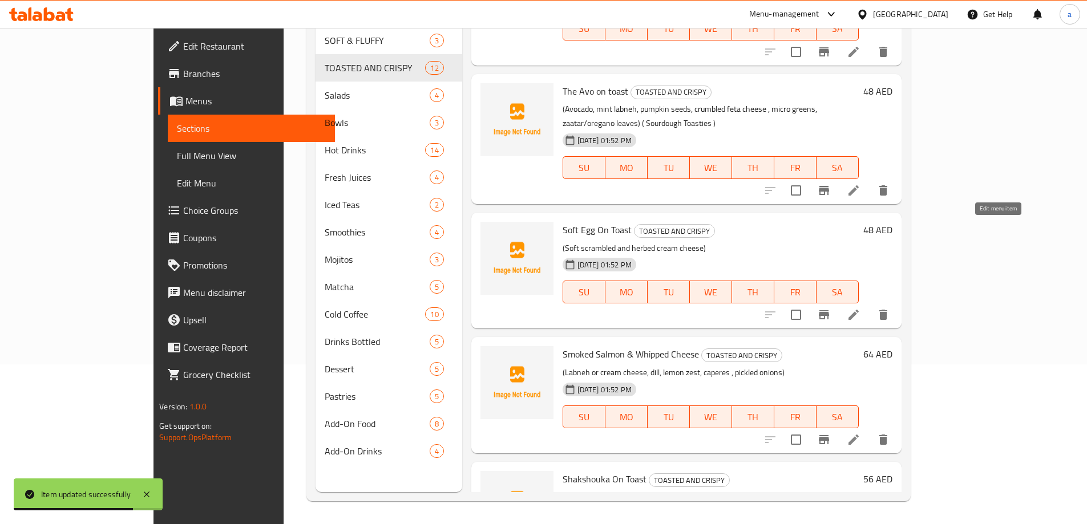
click at [860, 308] on icon at bounding box center [853, 315] width 14 height 14
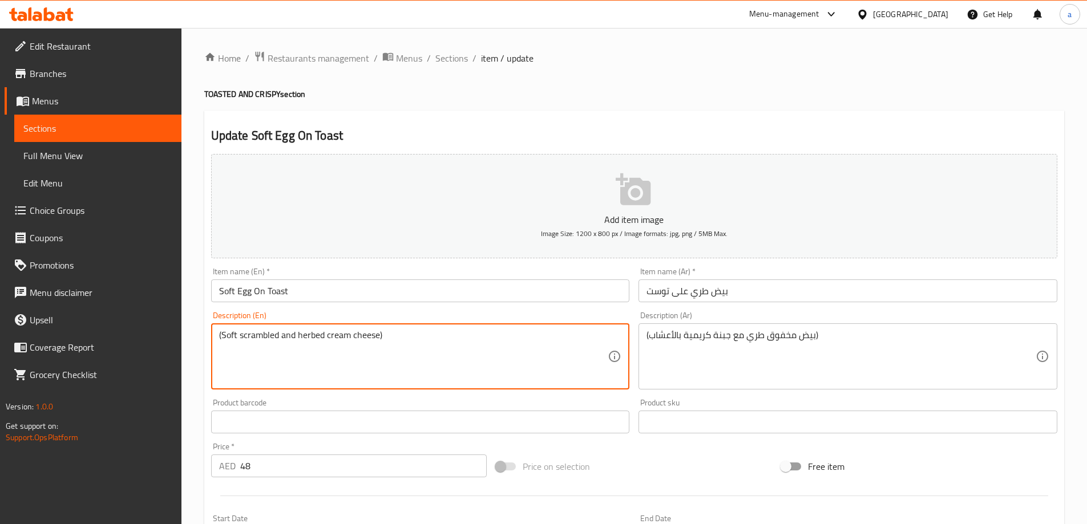
paste textarea "( Sourdough Toasties )"
type textarea "(Soft scrambled and herbed cream cheese) ( Sourdough Toasties )"
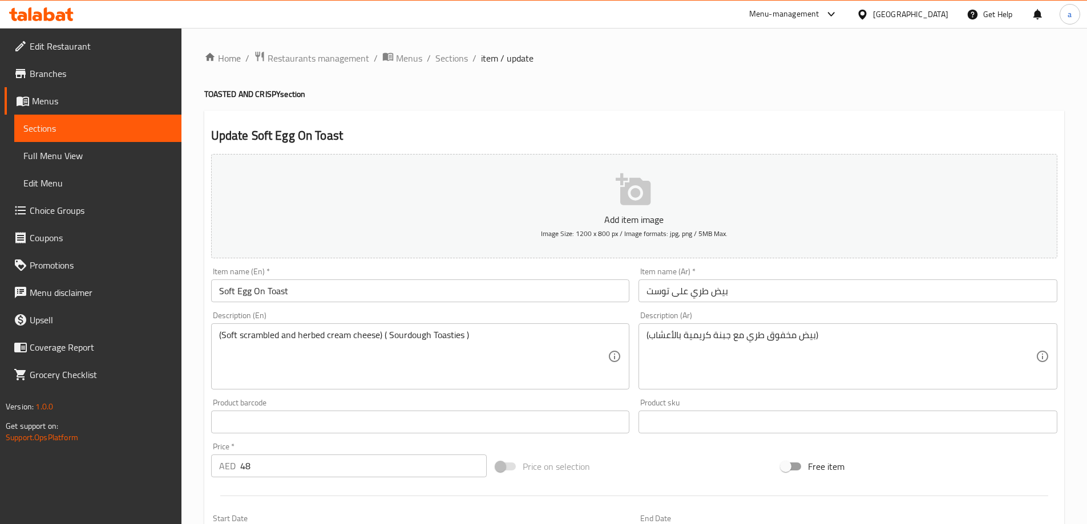
click at [643, 338] on div "(بيض مخفوق طري مع جبنة كريمية بالأعشاب) Description (Ar)" at bounding box center [847, 356] width 419 height 66
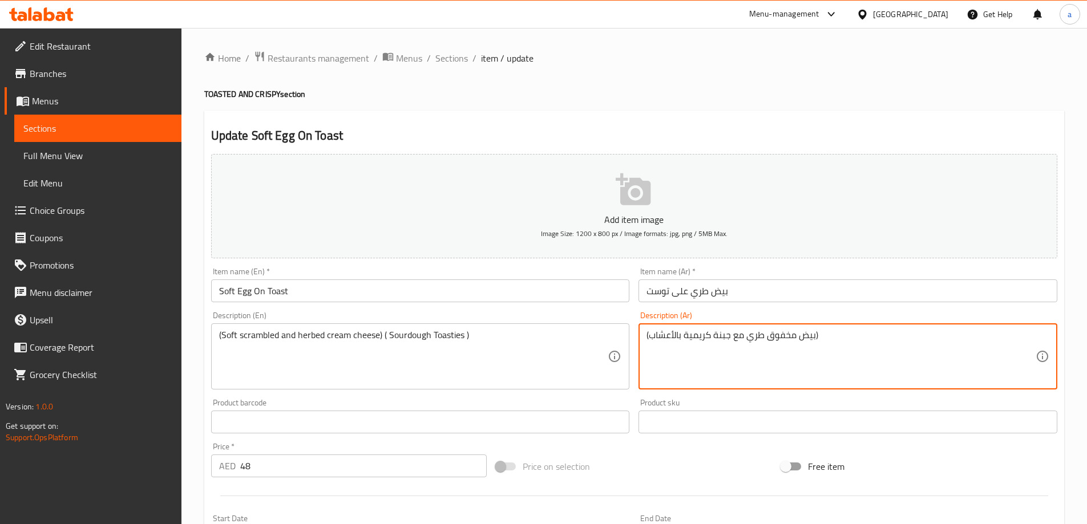
click at [647, 338] on textarea "(بيض مخفوق طري مع جبنة كريمية بالأعشاب)" at bounding box center [840, 357] width 389 height 54
click at [647, 335] on textarea "(بيض مخفوق طري مع جبنة كريمية بالأعشاب)" at bounding box center [840, 357] width 389 height 54
paste textarea "(توست العجين المخمر)"
type textarea "(توست العجين المخمر) (بيض مخفوق طري مع جبنة كريمية بالأعشاب)"
click at [725, 318] on div "Description (Ar) (توست العجين المخمر) (بيض مخفوق طري مع جبنة كريمية بالأعشاب) D…" at bounding box center [847, 350] width 419 height 78
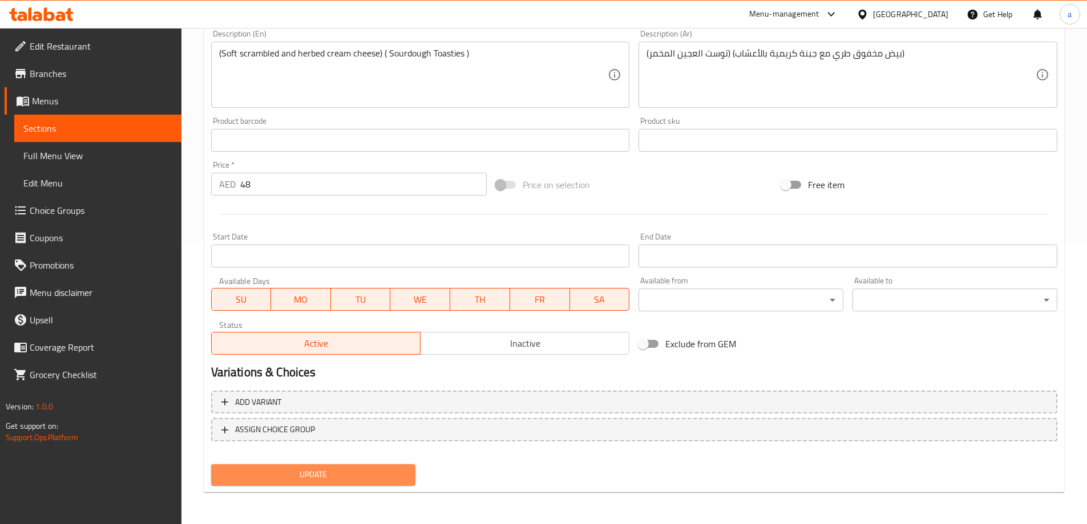
click at [371, 469] on span "Update" at bounding box center [313, 475] width 187 height 14
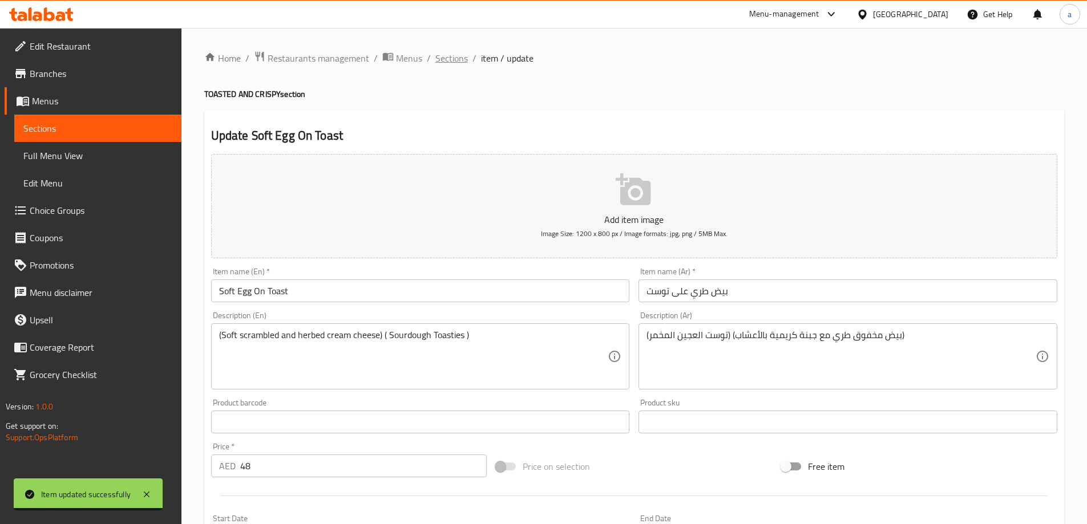
click at [461, 64] on span "Sections" at bounding box center [451, 58] width 33 height 14
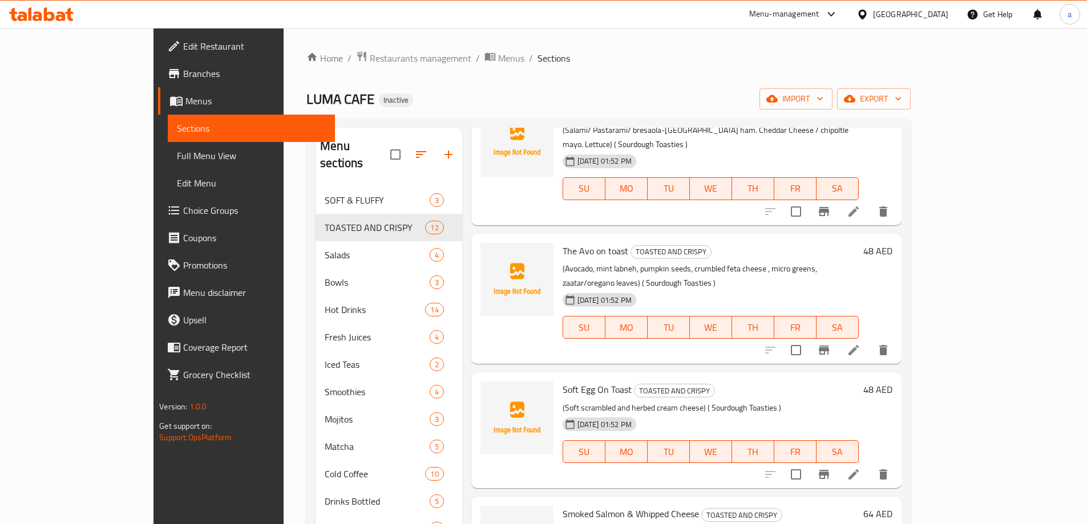
scroll to position [160, 0]
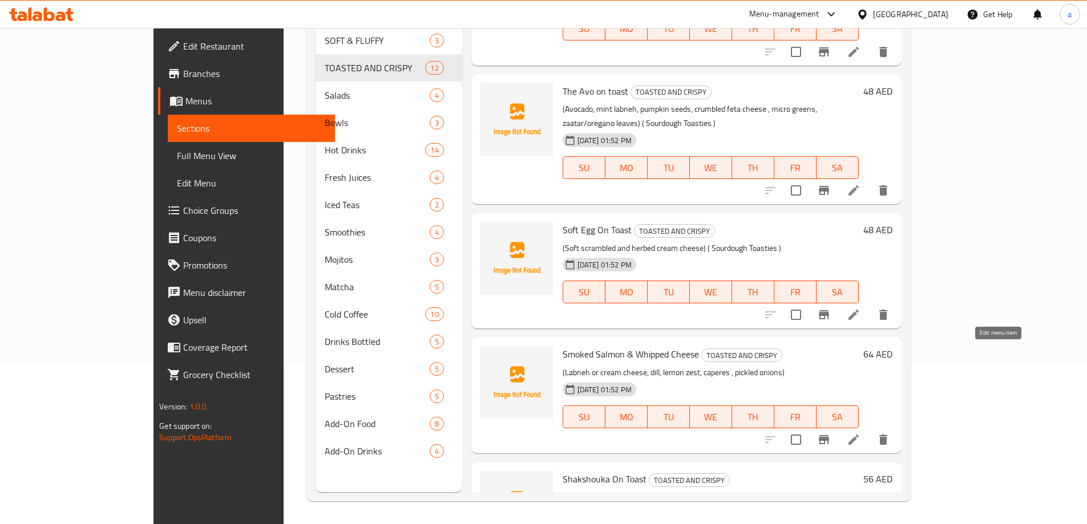
click at [858, 435] on icon at bounding box center [853, 440] width 10 height 10
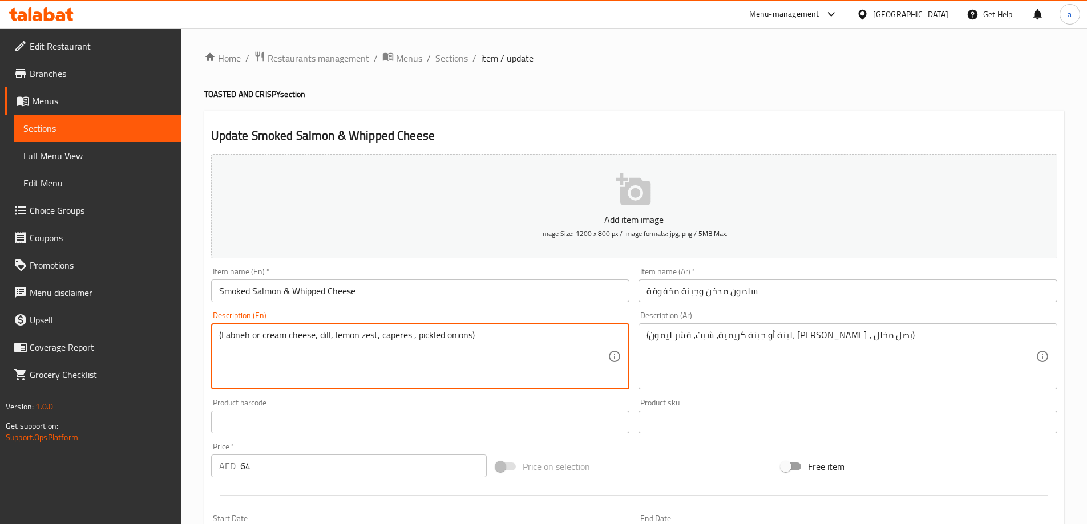
paste textarea "(توست العجين المخمر)"
drag, startPoint x: 560, startPoint y: 341, endPoint x: 553, endPoint y: 341, distance: 6.9
click at [553, 341] on textarea "(Labneh or cream cheese, dill, lemon zest, caperes , pickled onions) (توست العج…" at bounding box center [413, 357] width 389 height 54
type textarea "(Labneh or cream cheese, dill, lemon zest, caperes , pickled onions)"
click at [643, 334] on div "(لبنة أو جبنة كريمية، شبت، قشر ليمون، كابيريس ، بصل مخلل) Description (Ar)" at bounding box center [847, 356] width 419 height 66
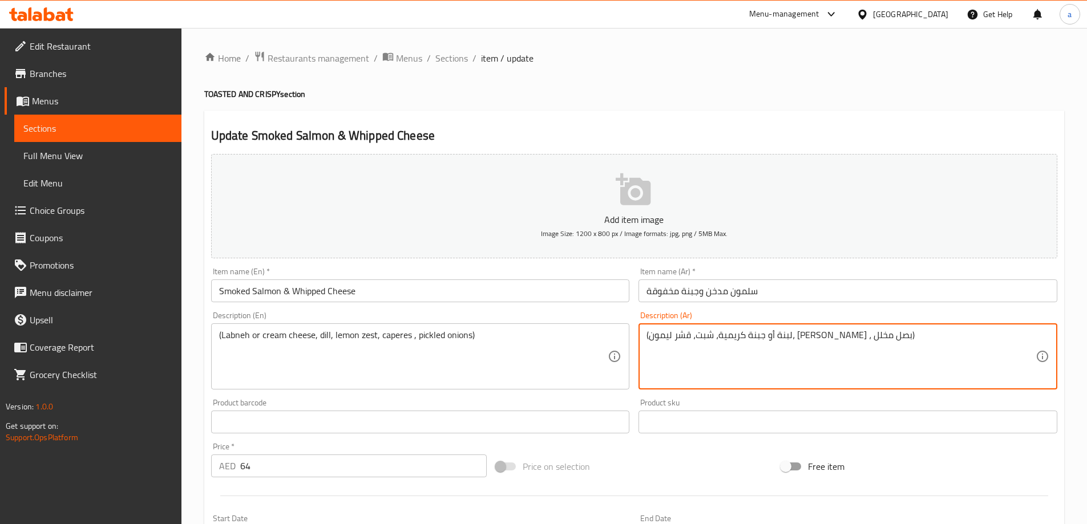
paste textarea "(توست العجين المخمر)"
type textarea "(توست العجين المخمر) (لبنة أو جبنة كريمية، شبت، قشر ليمون، [PERSON_NAME] ، بصل …"
click at [727, 314] on div "Description (Ar) (توست العجين المخمر) (لبنة أو جبنة كريمية، شبت، قشر ليمون، كاب…" at bounding box center [847, 350] width 419 height 78
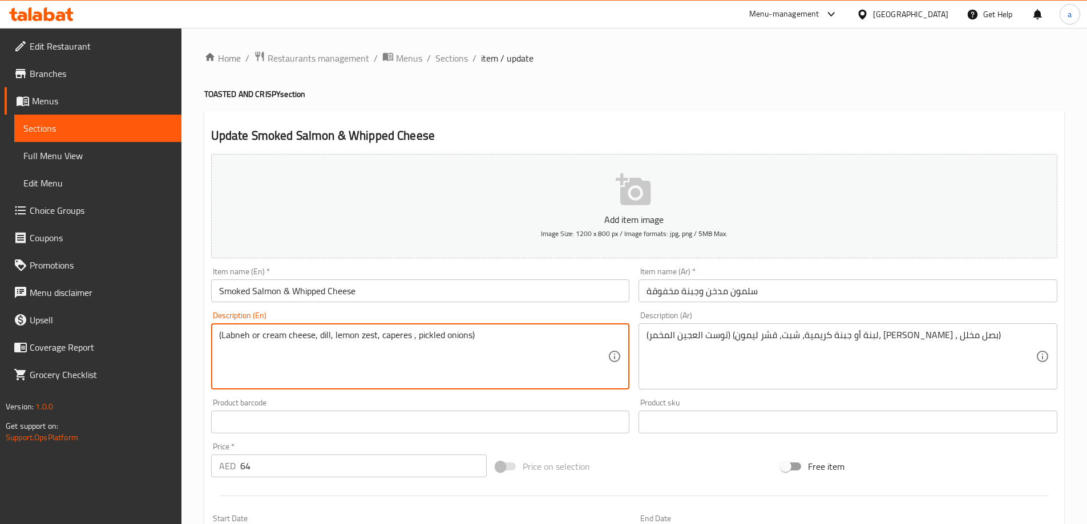
paste textarea "( Sourdough Toasties )"
type textarea "(Labneh or cream cheese, dill, lemon zest, caperes , pickled onions) ( Sourdoug…"
click at [544, 310] on div "Description (En) (Labneh or cream cheese, dill, lemon zest, caperes , pickled o…" at bounding box center [420, 350] width 428 height 87
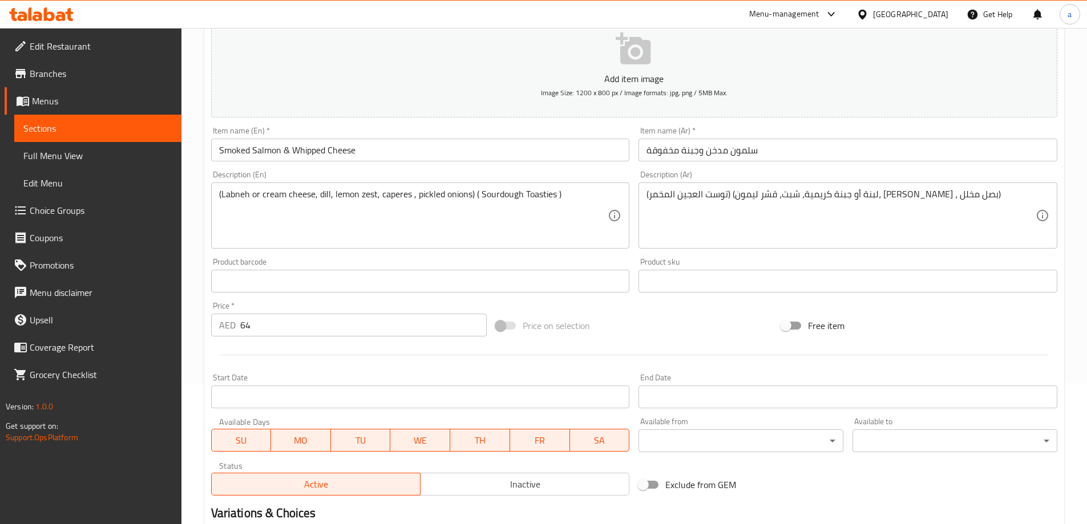
scroll to position [282, 0]
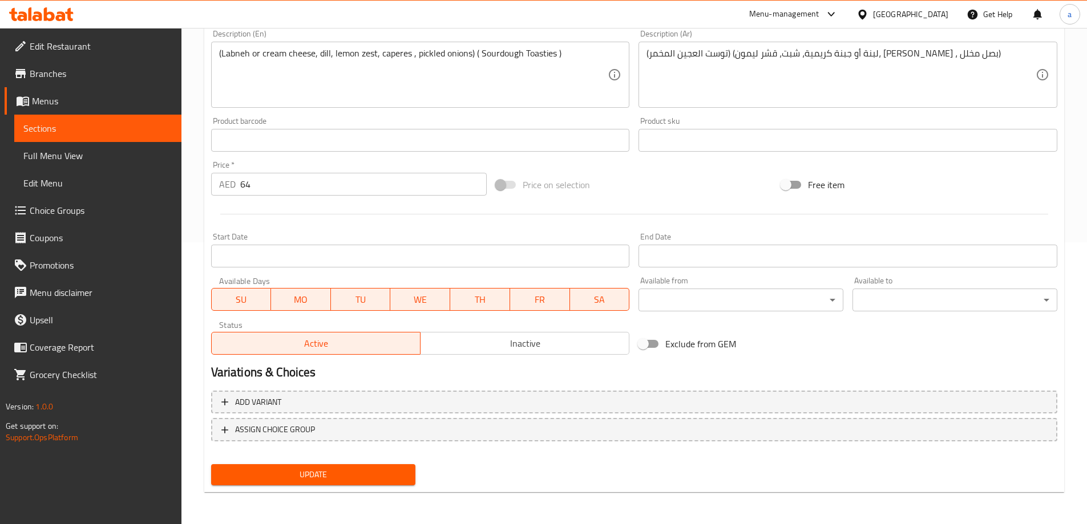
click at [369, 466] on button "Update" at bounding box center [313, 474] width 205 height 21
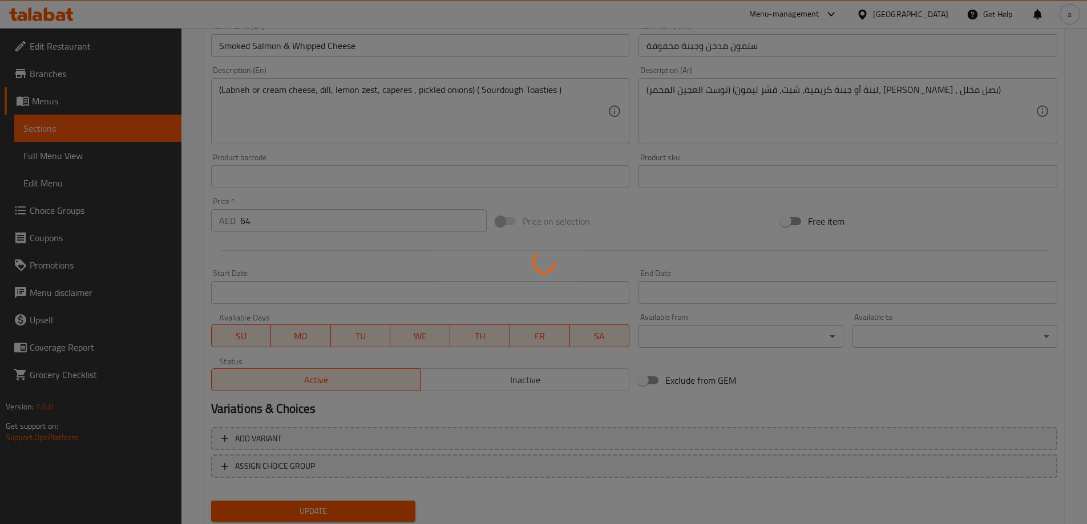
scroll to position [225, 0]
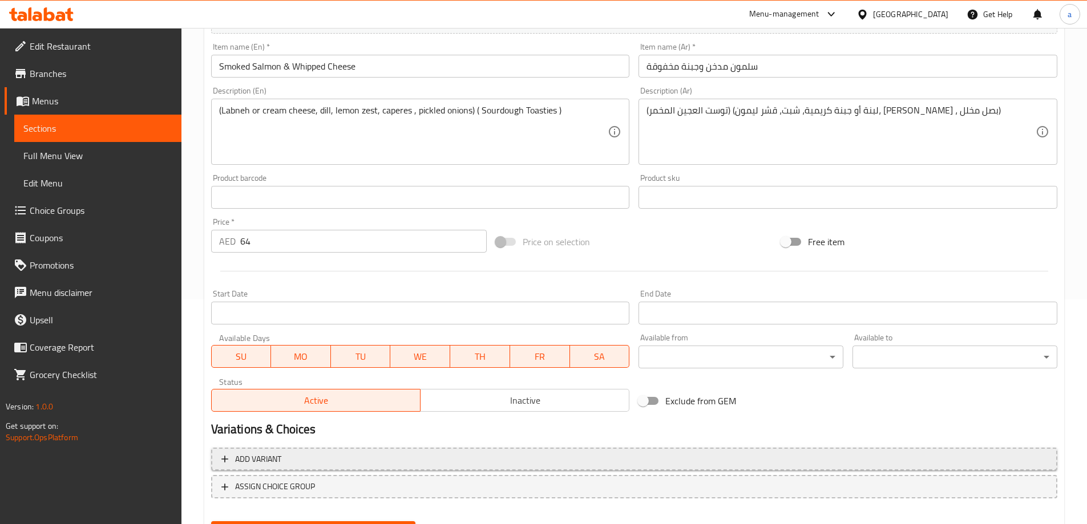
click at [501, 455] on span "Add variant" at bounding box center [633, 459] width 825 height 14
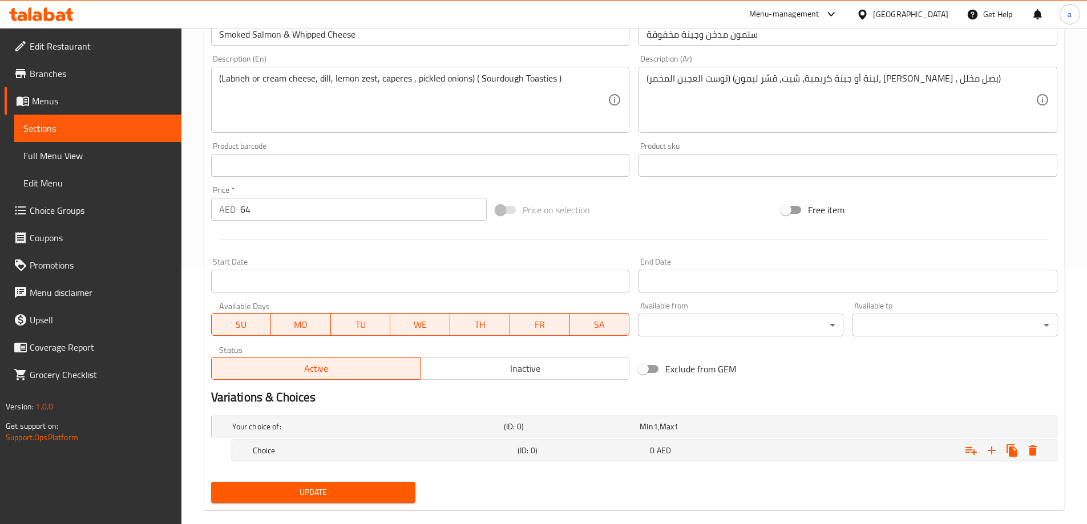
scroll to position [274, 0]
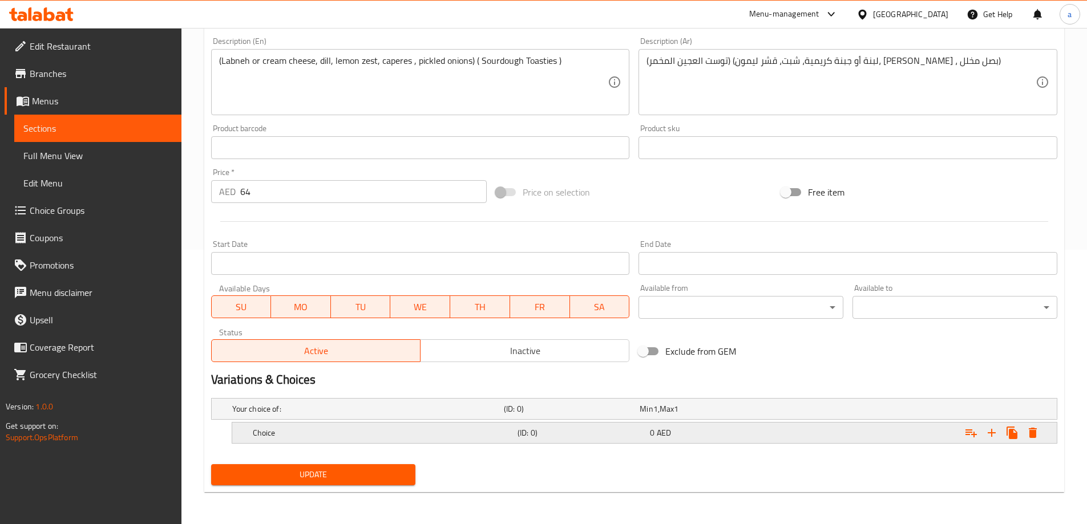
click at [435, 437] on h5 "Choice" at bounding box center [383, 432] width 260 height 11
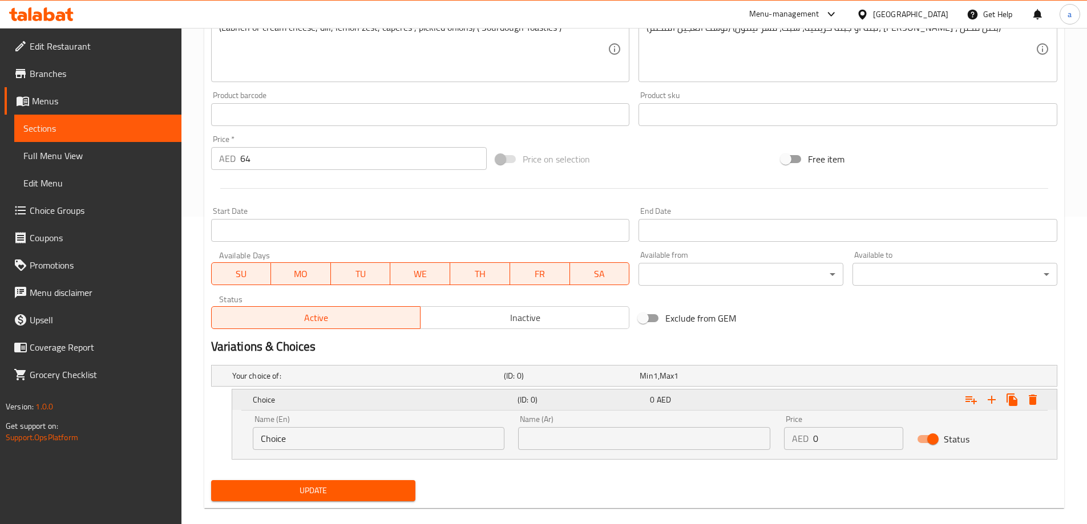
scroll to position [323, 0]
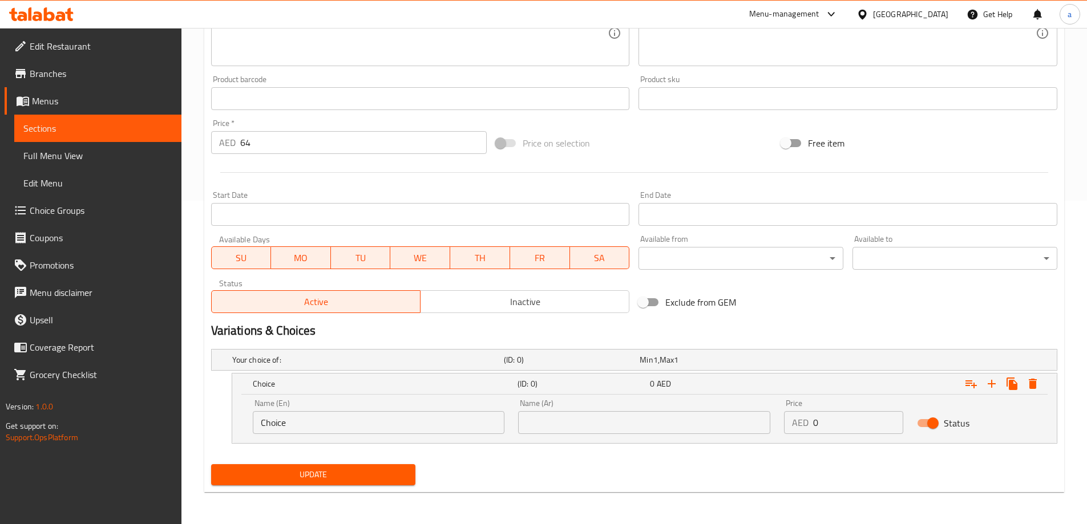
click at [448, 415] on input "Choice" at bounding box center [379, 422] width 252 height 23
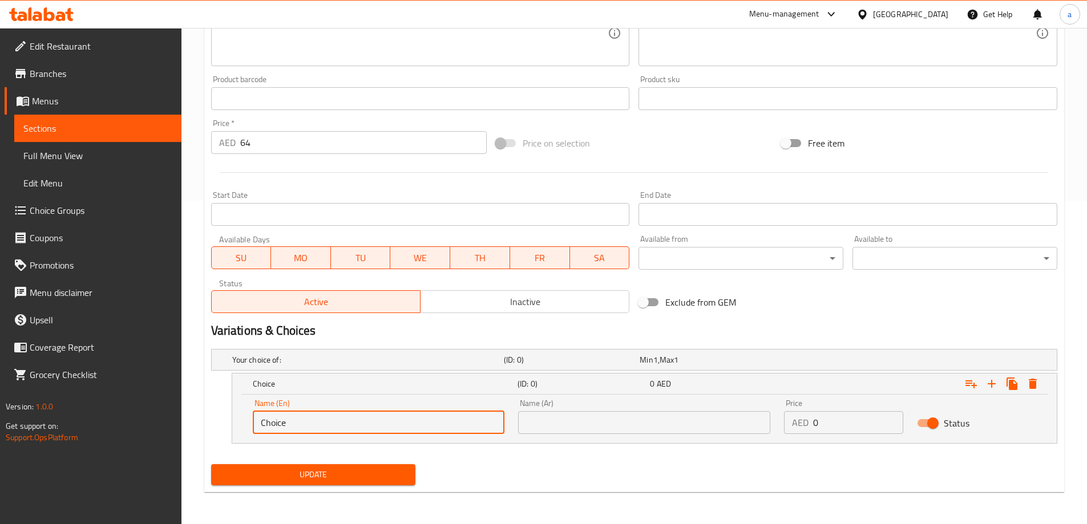
click at [448, 415] on input "Choice" at bounding box center [379, 422] width 252 height 23
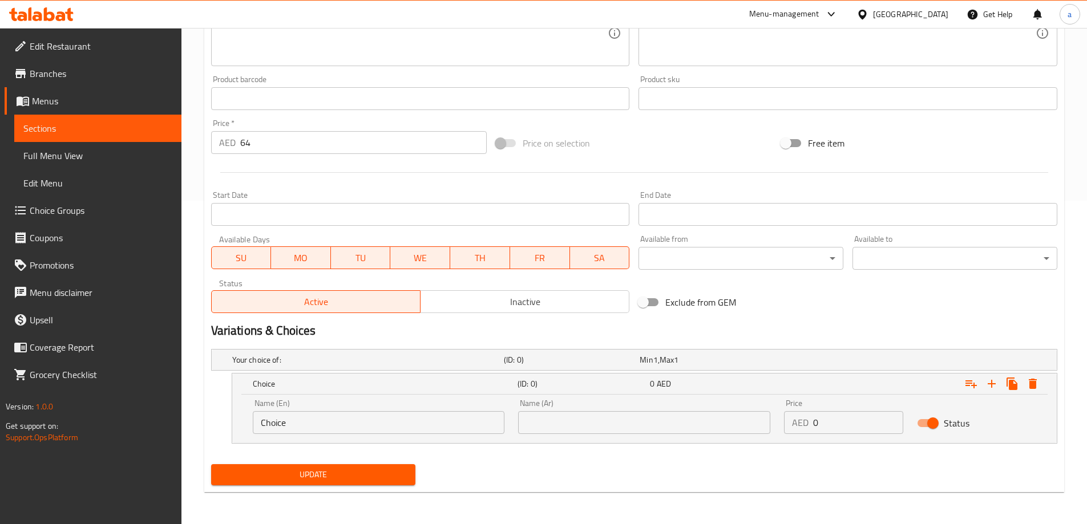
click at [463, 337] on h2 "Variations & Choices" at bounding box center [634, 330] width 846 height 17
click at [354, 478] on span "Update" at bounding box center [313, 475] width 187 height 14
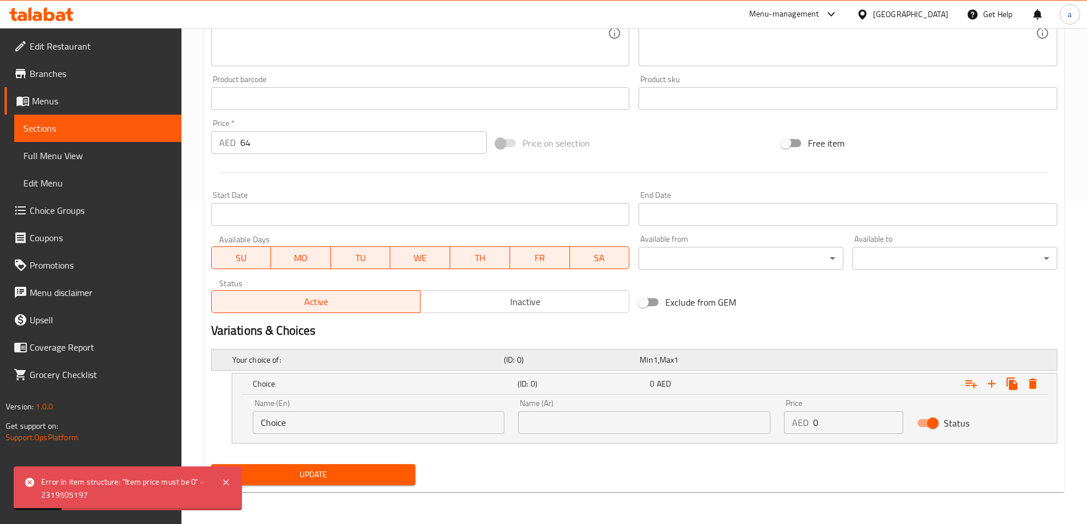
click at [445, 366] on div "Your choice of:" at bounding box center [365, 360] width 271 height 16
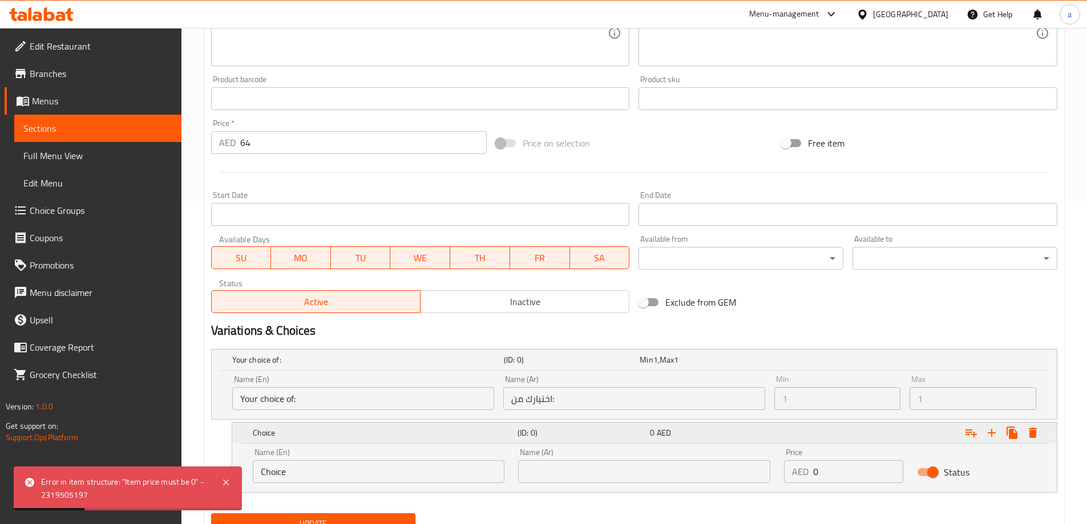
click at [437, 429] on h5 "Choice" at bounding box center [383, 432] width 260 height 11
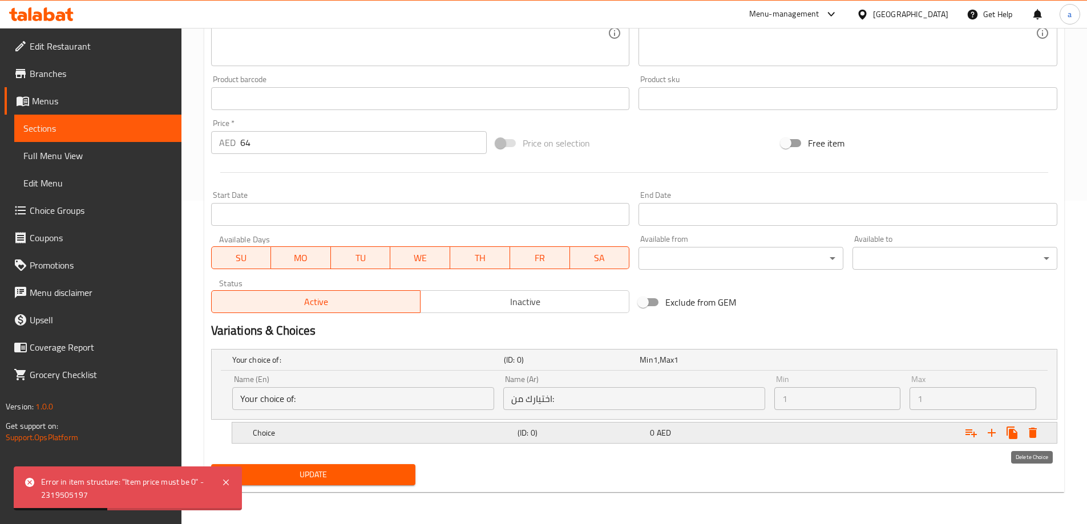
click at [1028, 437] on icon "Expand" at bounding box center [1033, 433] width 14 height 14
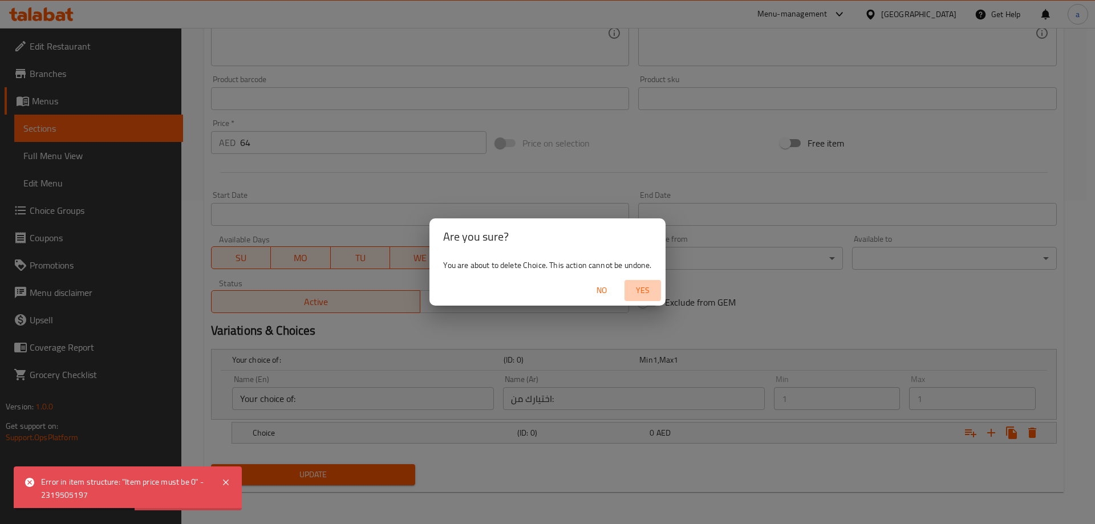
click at [641, 296] on span "Yes" at bounding box center [642, 290] width 27 height 14
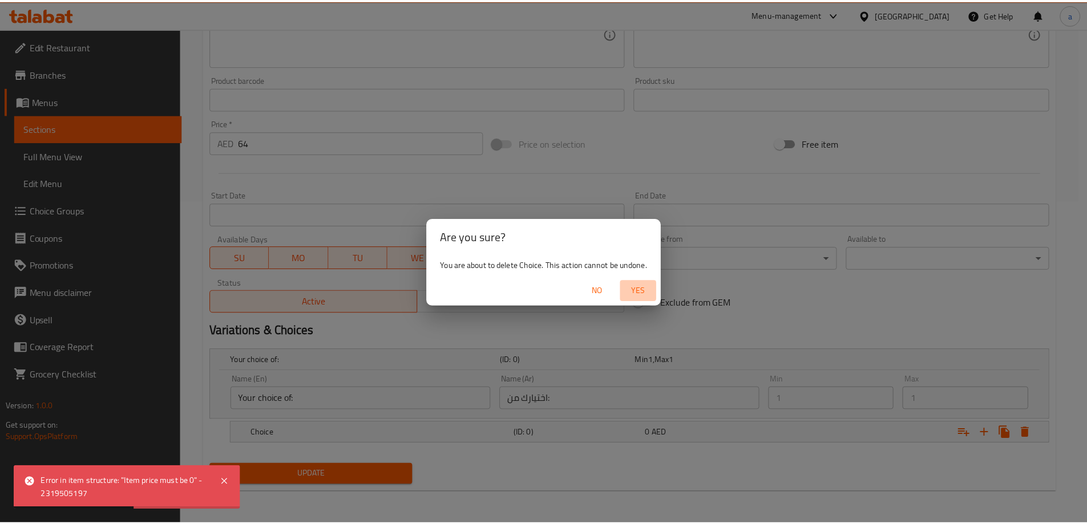
scroll to position [270, 0]
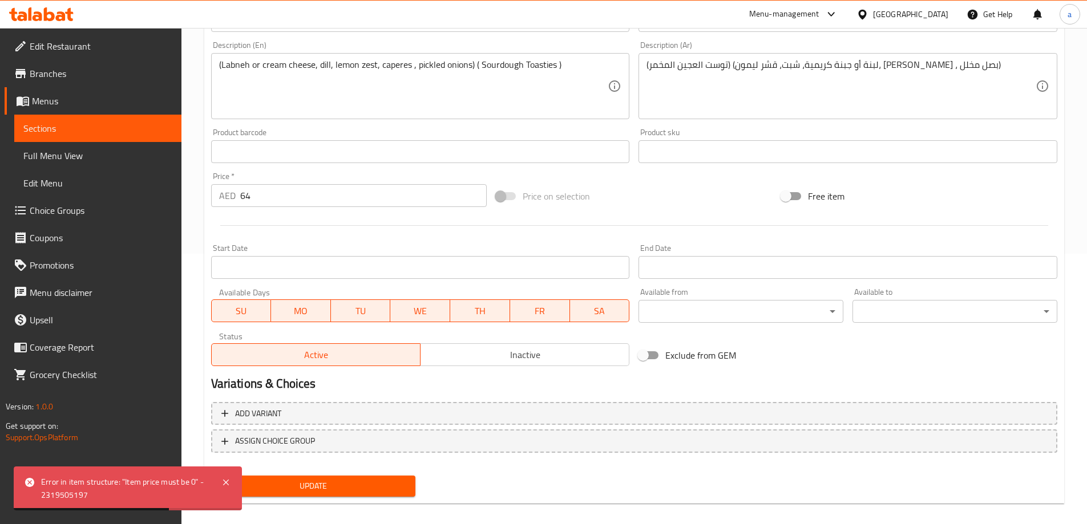
click at [350, 481] on span "Update" at bounding box center [313, 486] width 187 height 14
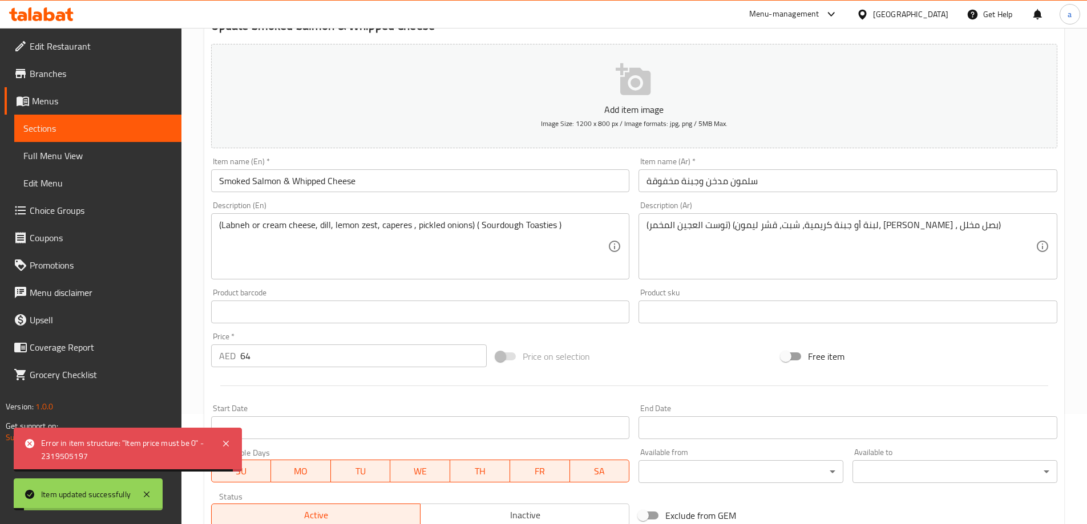
scroll to position [0, 0]
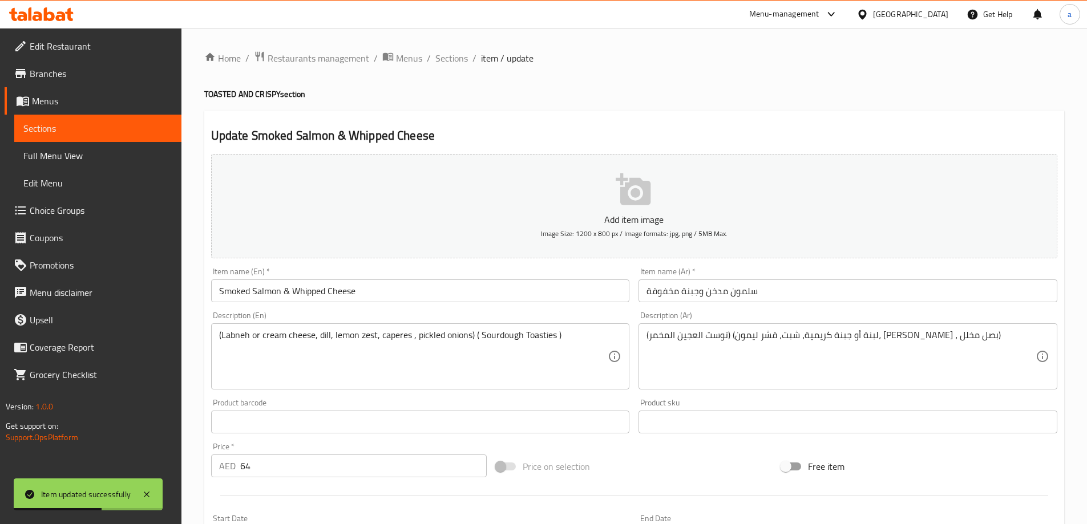
click at [467, 62] on ol "Home / Restaurants management / Menus / Sections / item / update" at bounding box center [634, 58] width 860 height 15
click at [456, 63] on span "Sections" at bounding box center [451, 58] width 33 height 14
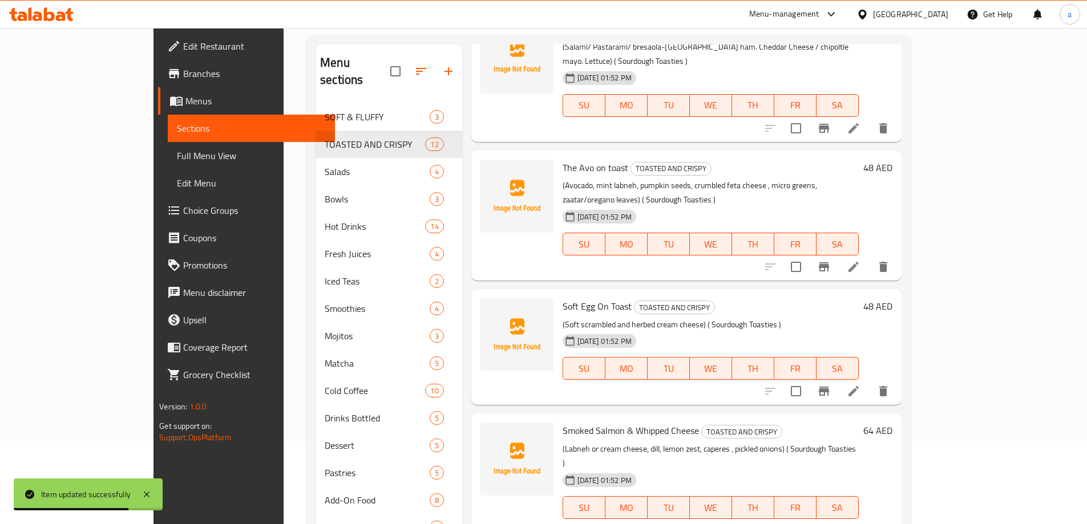
scroll to position [160, 0]
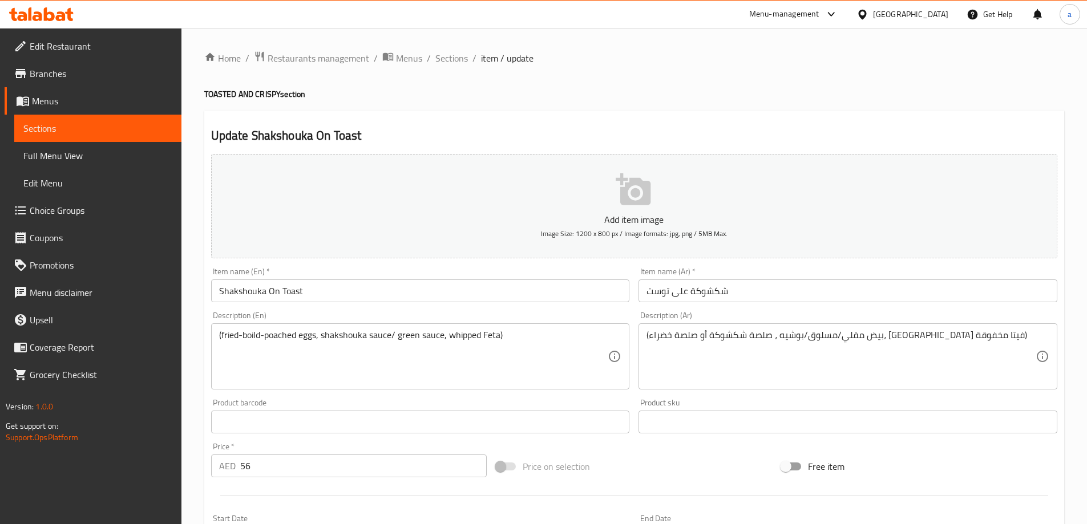
click at [643, 339] on div "(بيض مقلي/مسلوق/بوشيه ، صلصة شكشوكة أو صلصة خضراء، جبنة فيتا مخفوقة) Descriptio…" at bounding box center [847, 356] width 419 height 66
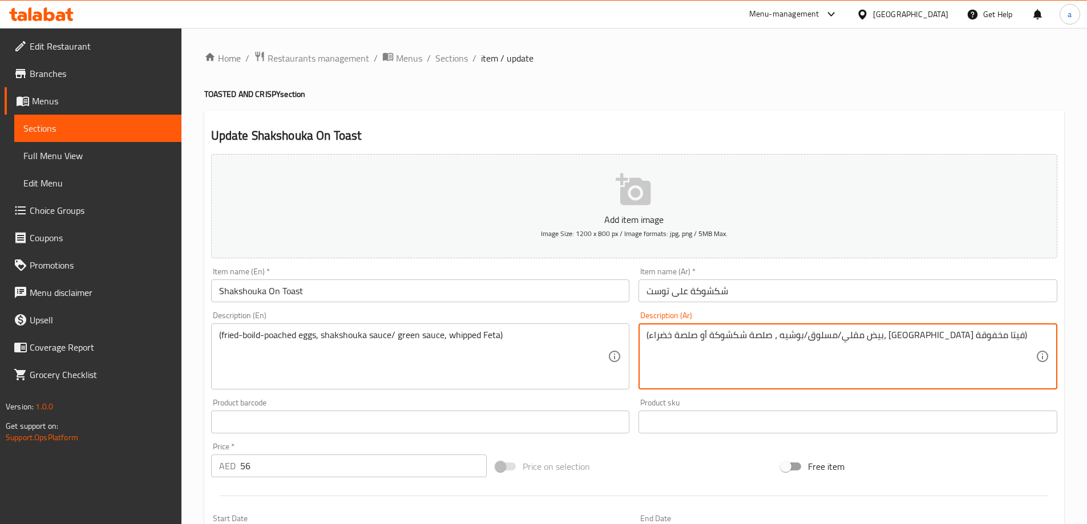
paste textarea "( Sourdough Toasties )"
type textarea "(بيض مقلي/مسلوق/بوشيه ، صلصة شكشوكة أو صلصة خضراء، جبنة فيتا مخفوقة)"
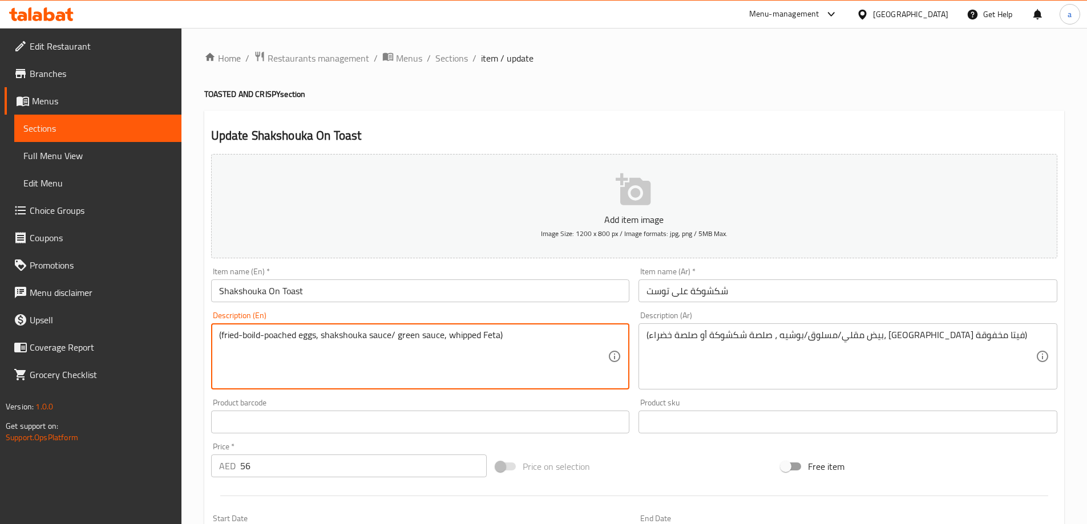
paste textarea "( Sourdough Toasties )"
type textarea "(fried-boild-poached eggs, shakshouka sauce/ green sauce, whipped Feta) ( Sourd…"
click at [646, 337] on div "(بيض مقلي/مسلوق/بوشيه ، صلصة شكشوكة أو صلصة خضراء، جبنة فيتا مخفوقة) Descriptio…" at bounding box center [847, 356] width 419 height 66
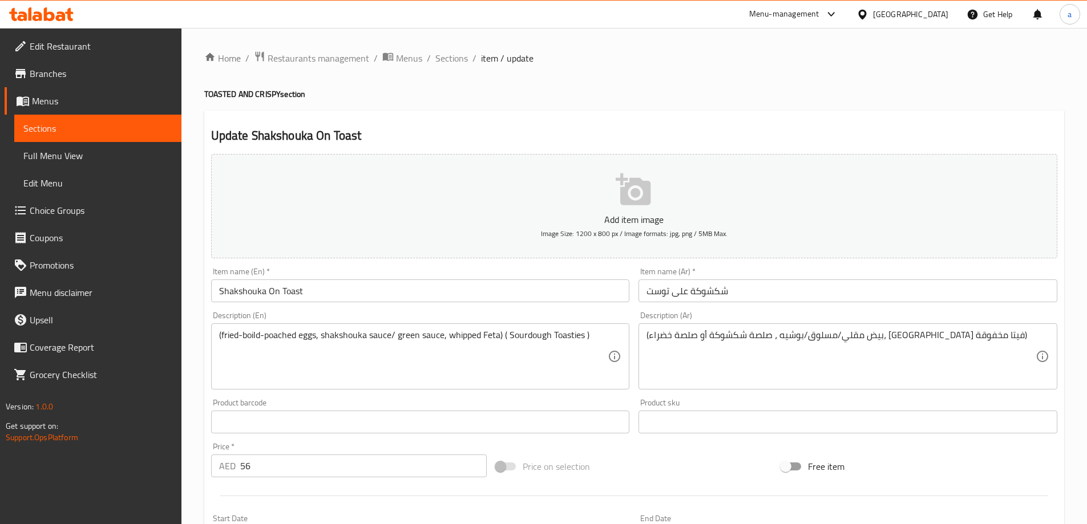
click at [647, 336] on textarea "(بيض مقلي/مسلوق/بوشيه ، صلصة شكشوكة أو صلصة خضراء، جبنة فيتا مخفوقة)" at bounding box center [840, 357] width 389 height 54
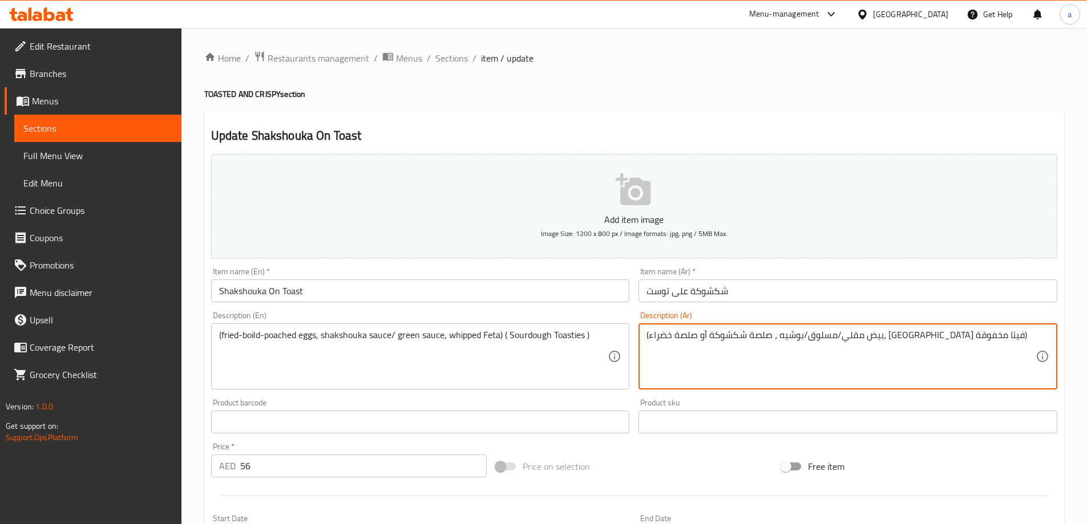
paste textarea "(توست العجين المخمر)"
type textarea "(توست العجين المخمر) (بيض مقلي/مسلوق/بوشيه ، صلصة شكشوكة أو صلصة خضراء، [GEOGRA…"
click at [727, 318] on div "Description (Ar) (توست العجين المخمر) (بيض مقلي/مسلوق/بوشيه ، صلصة شكشوكة أو صل…" at bounding box center [847, 350] width 419 height 78
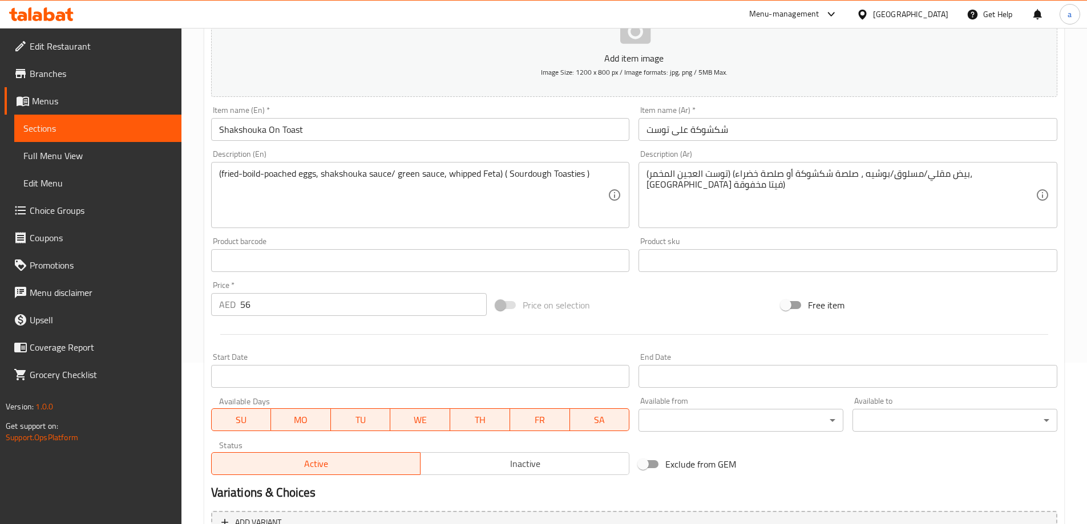
scroll to position [282, 0]
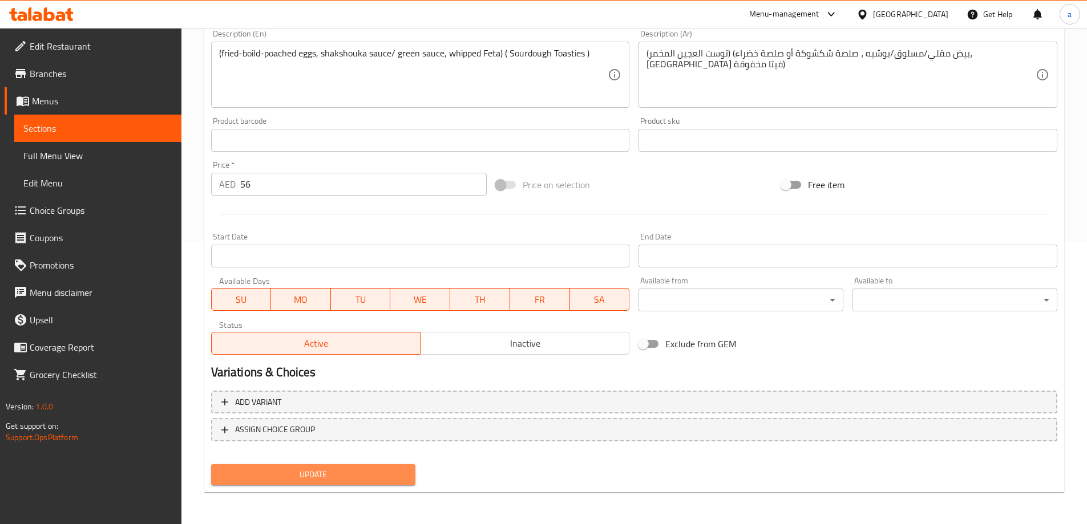
click at [403, 470] on span "Update" at bounding box center [313, 475] width 187 height 14
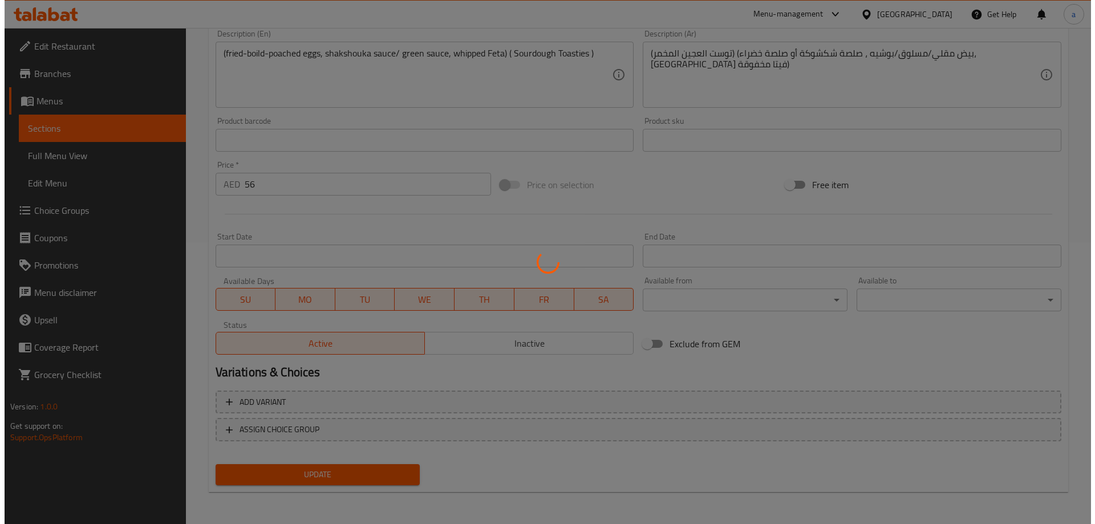
scroll to position [0, 0]
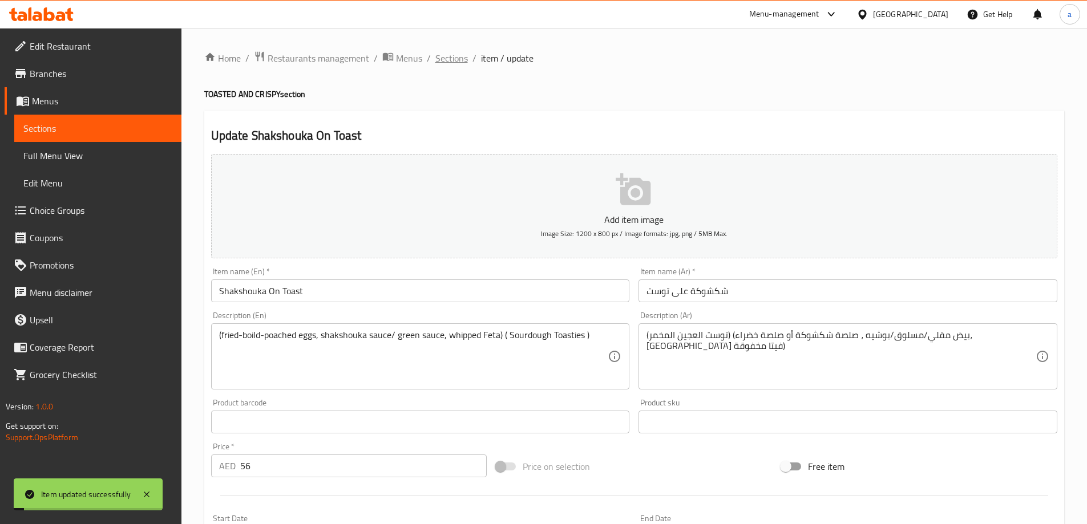
click at [457, 59] on span "Sections" at bounding box center [451, 58] width 33 height 14
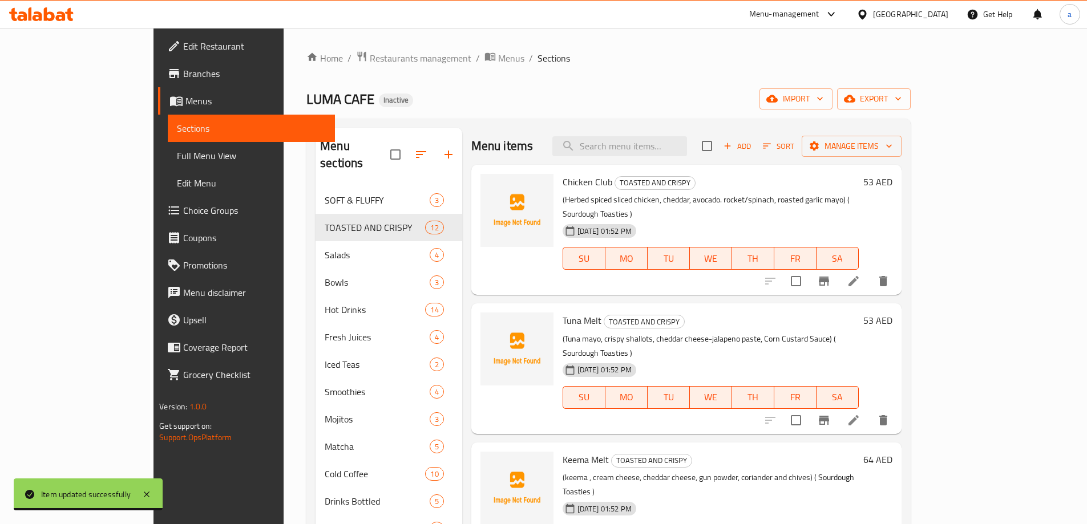
click at [158, 217] on link "Choice Groups" at bounding box center [246, 210] width 177 height 27
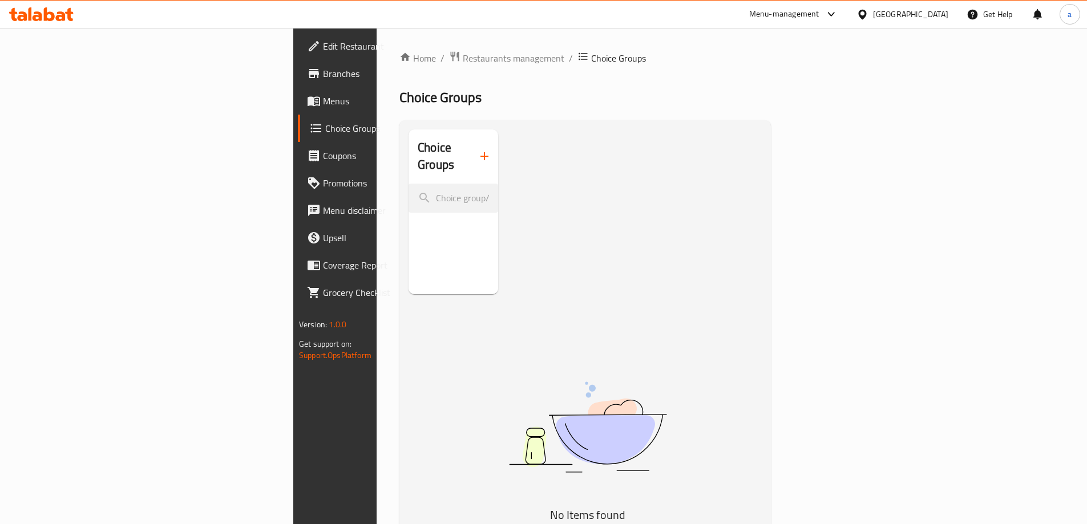
click at [471, 159] on button "button" at bounding box center [484, 156] width 27 height 27
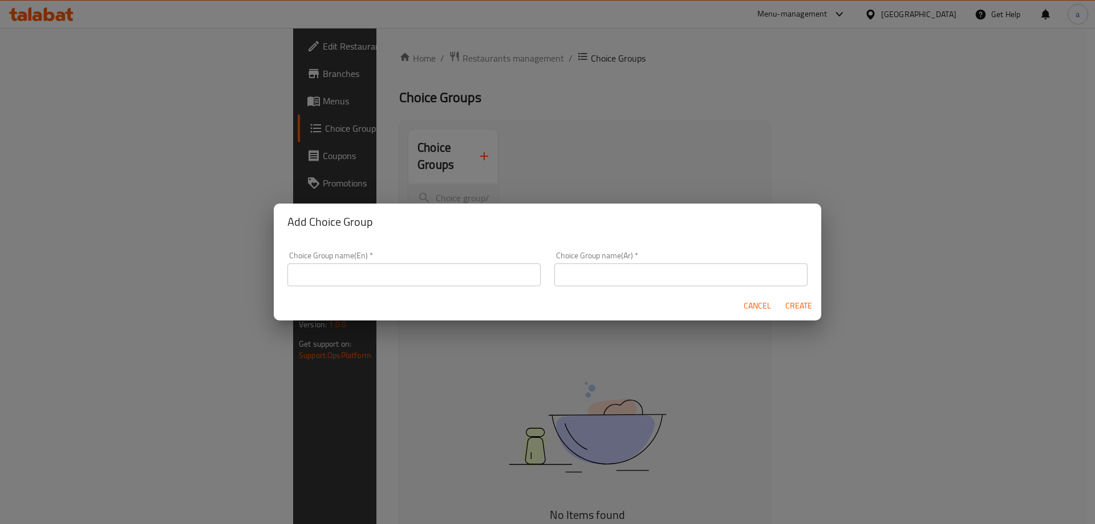
click at [418, 268] on input "text" at bounding box center [413, 275] width 253 height 23
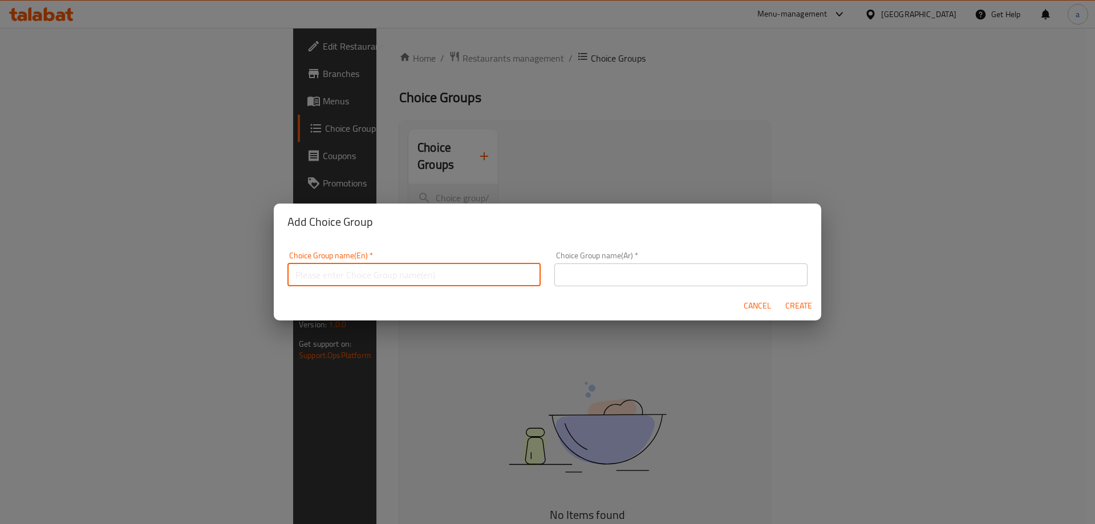
type input "your choice of 1"
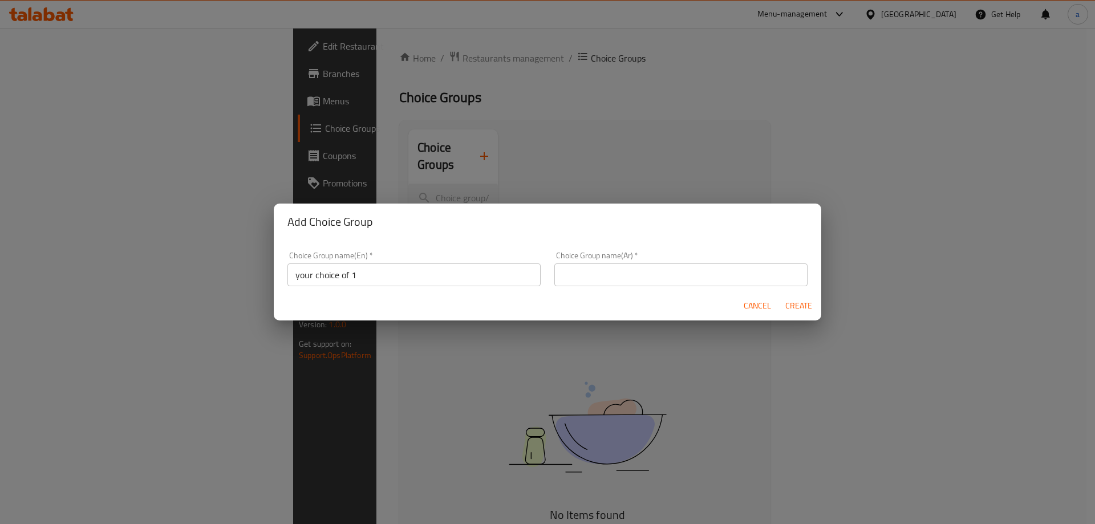
click at [643, 248] on div "Choice Group name(Ar)   * Choice Group name(Ar) *" at bounding box center [681, 269] width 267 height 48
click at [642, 258] on div "Choice Group name(Ar)   * Choice Group name(Ar) *" at bounding box center [680, 269] width 253 height 35
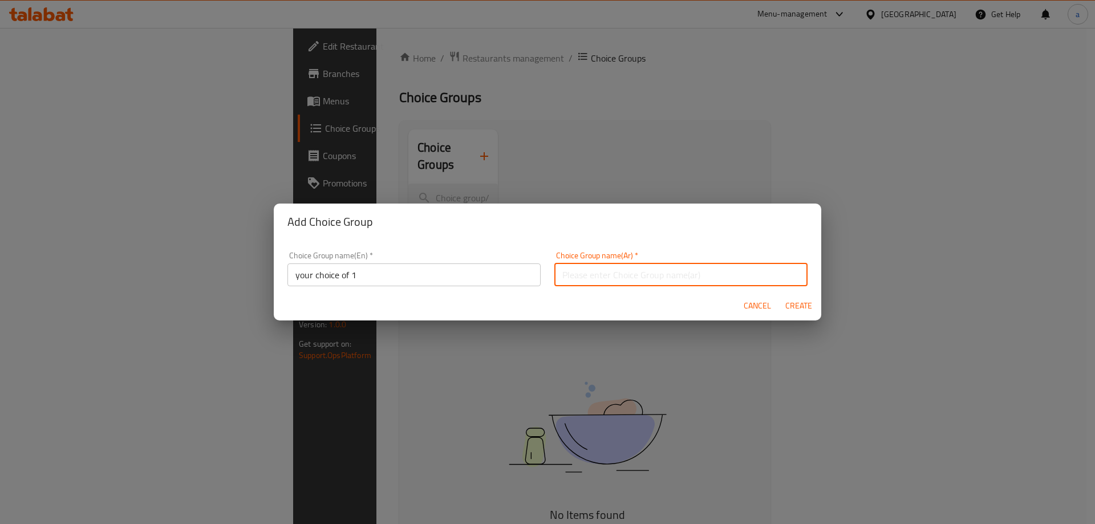
click at [640, 275] on input "text" at bounding box center [680, 275] width 253 height 23
type input "أختيارك من"
click at [394, 280] on input "your choice of 1" at bounding box center [413, 275] width 253 height 23
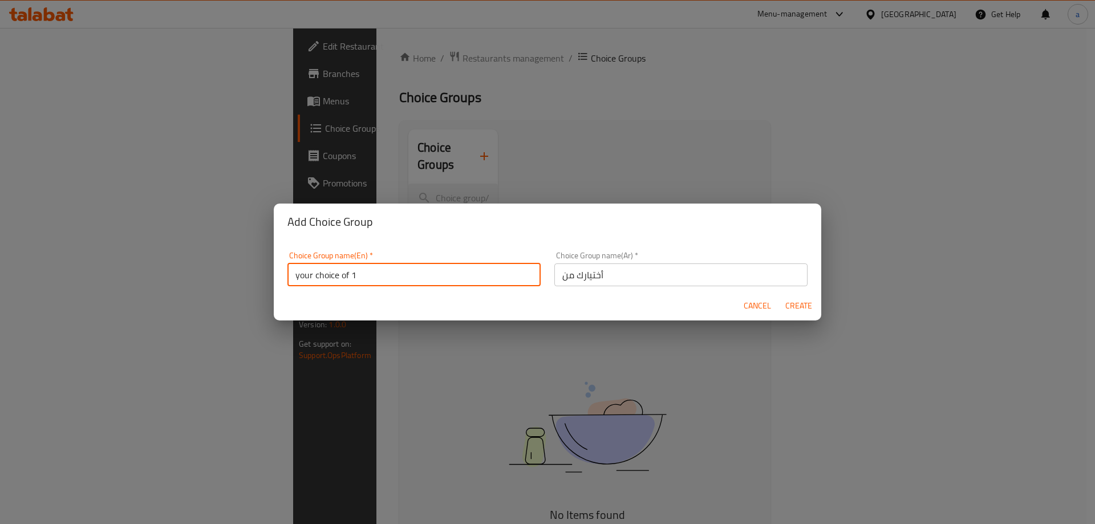
click at [394, 280] on input "your choice of 1" at bounding box center [413, 275] width 253 height 23
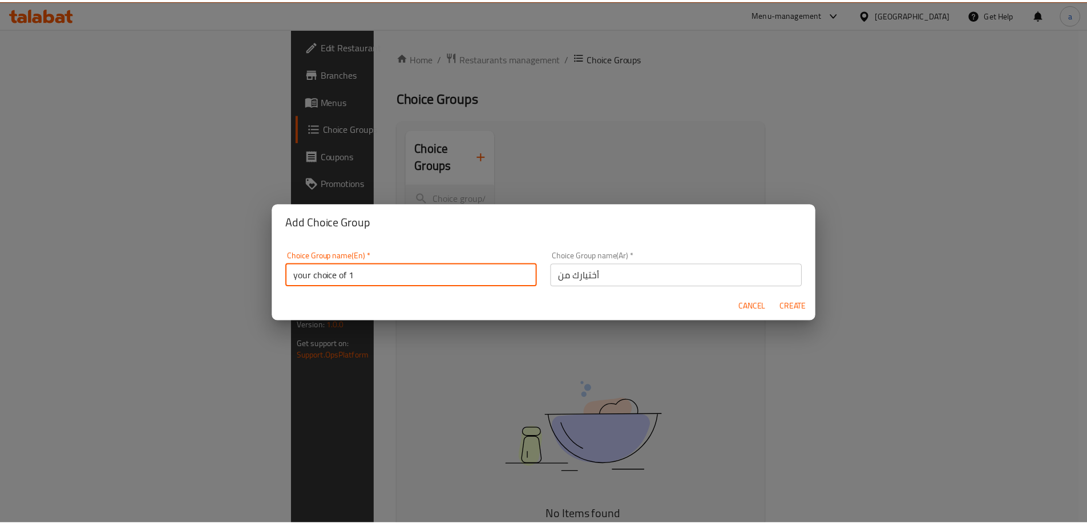
scroll to position [2, 0]
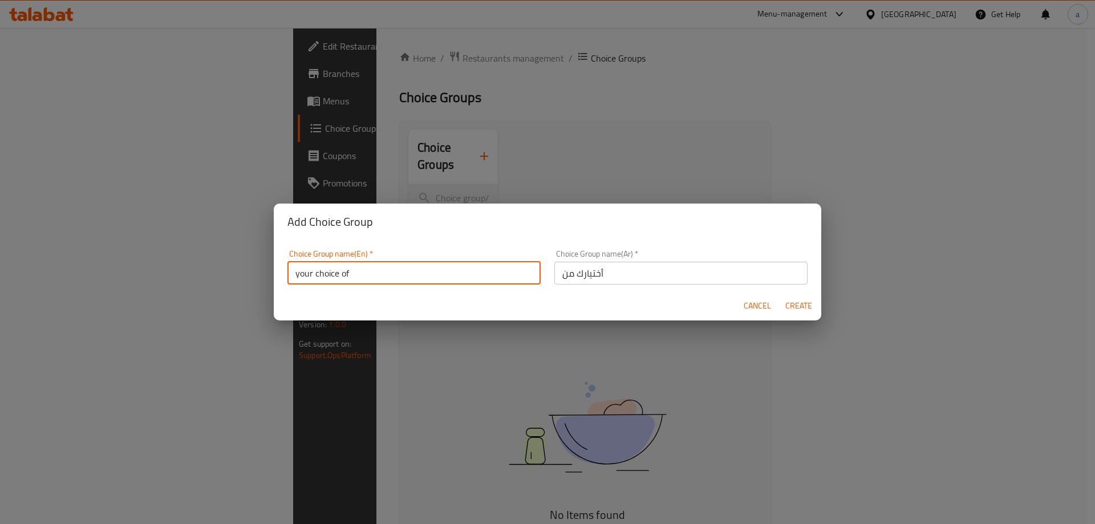
type input "your choice of"
click at [800, 309] on span "Create" at bounding box center [798, 306] width 27 height 14
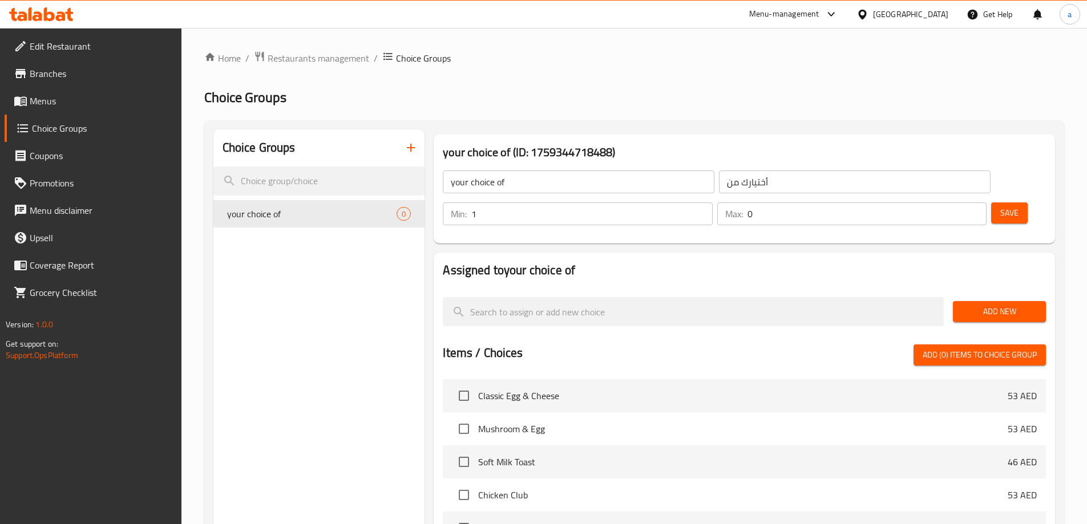
type input "1"
click at [712, 202] on input "1" at bounding box center [591, 213] width 241 height 23
type input "1"
click at [956, 202] on input "1" at bounding box center [866, 213] width 239 height 23
click at [1040, 301] on button "Add New" at bounding box center [999, 311] width 93 height 21
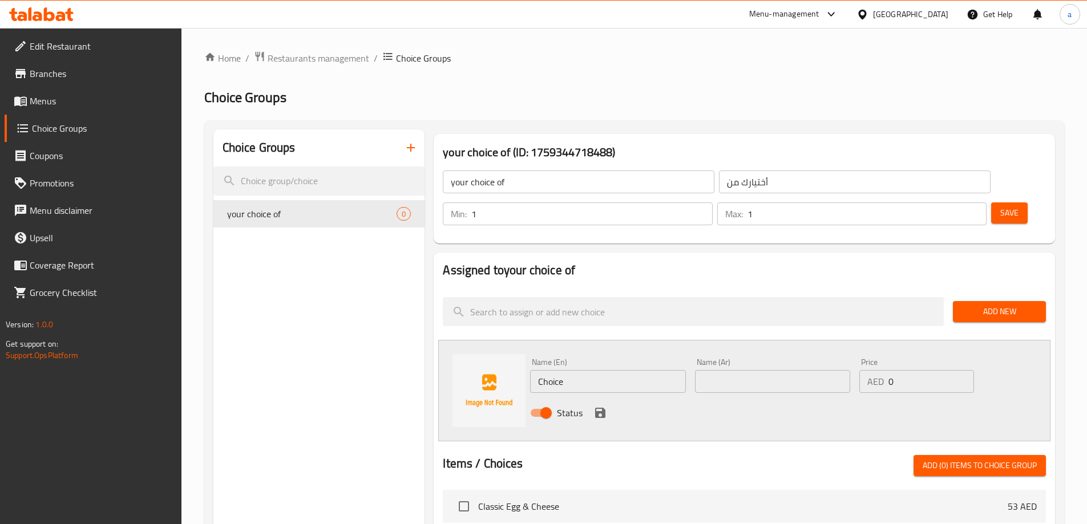
click at [678, 370] on input "Choice" at bounding box center [607, 381] width 155 height 23
paste input "Labneh"
type input "Labneh"
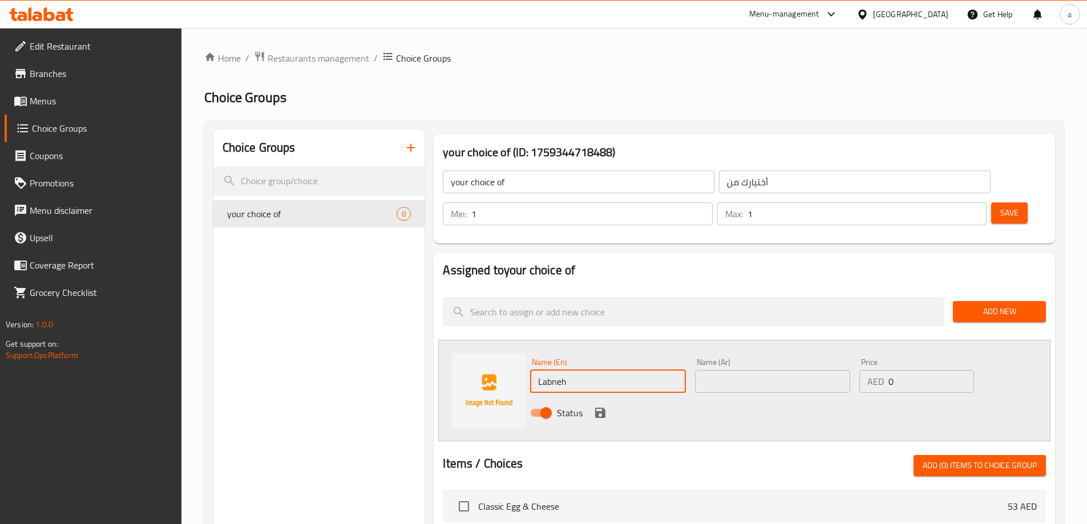
click at [756, 370] on input "text" at bounding box center [772, 381] width 155 height 23
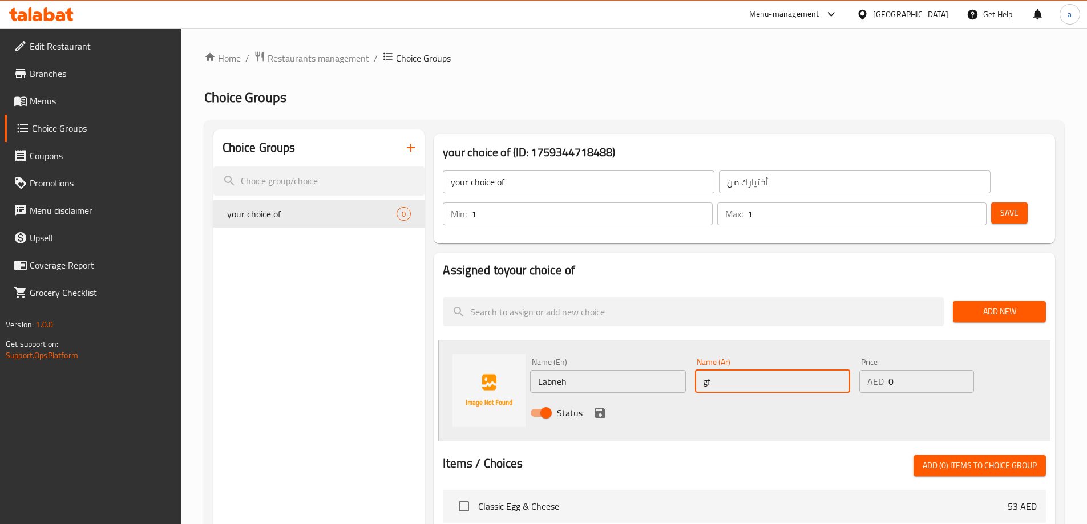
type input "g"
type input "لبنة"
click at [605, 406] on icon "save" at bounding box center [600, 413] width 14 height 14
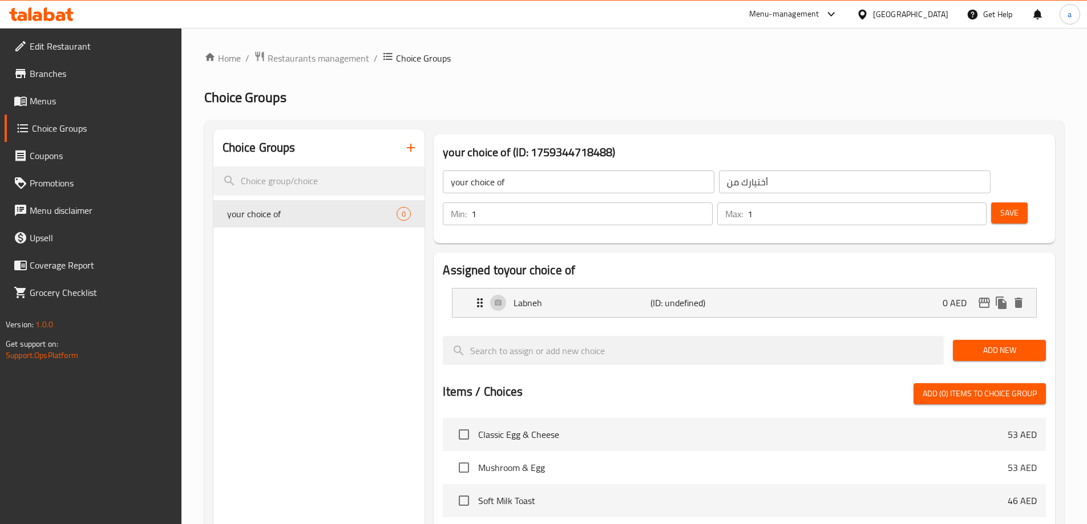
click at [1000, 206] on span "Save" at bounding box center [1009, 213] width 18 height 14
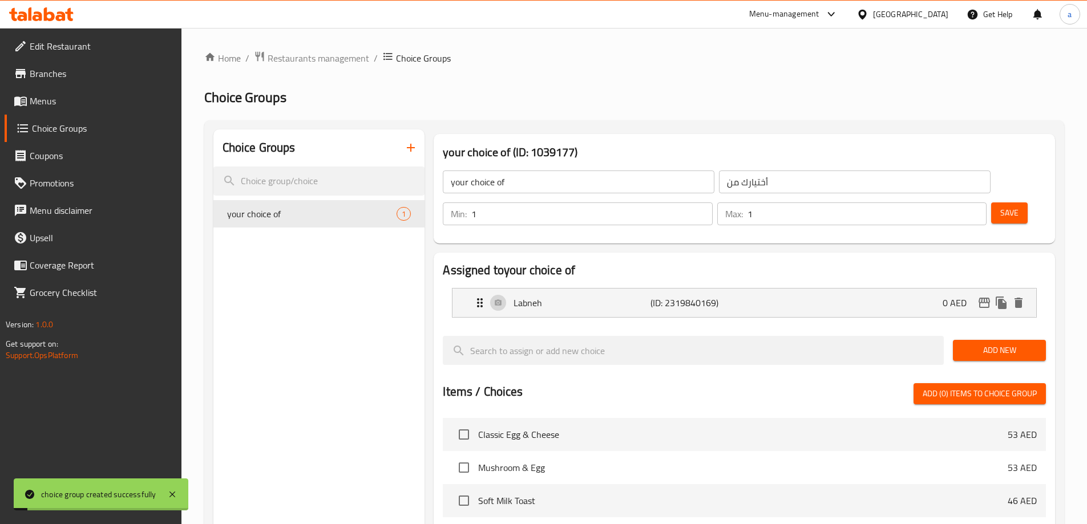
click at [1010, 331] on div "Add New" at bounding box center [999, 350] width 102 height 38
click at [1007, 343] on span "Add New" at bounding box center [999, 350] width 75 height 14
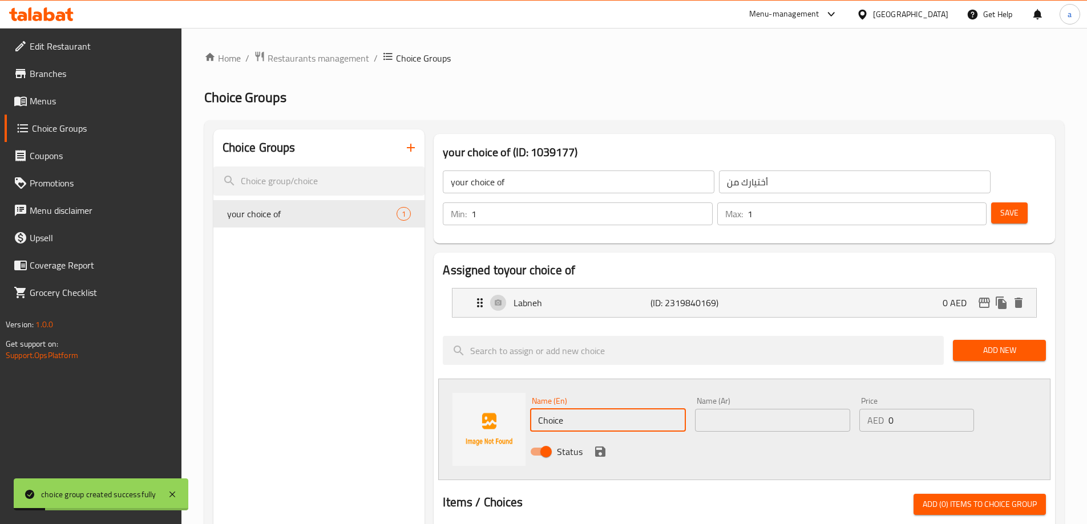
click at [643, 409] on input "Choice" at bounding box center [607, 420] width 155 height 23
paste input "cream"
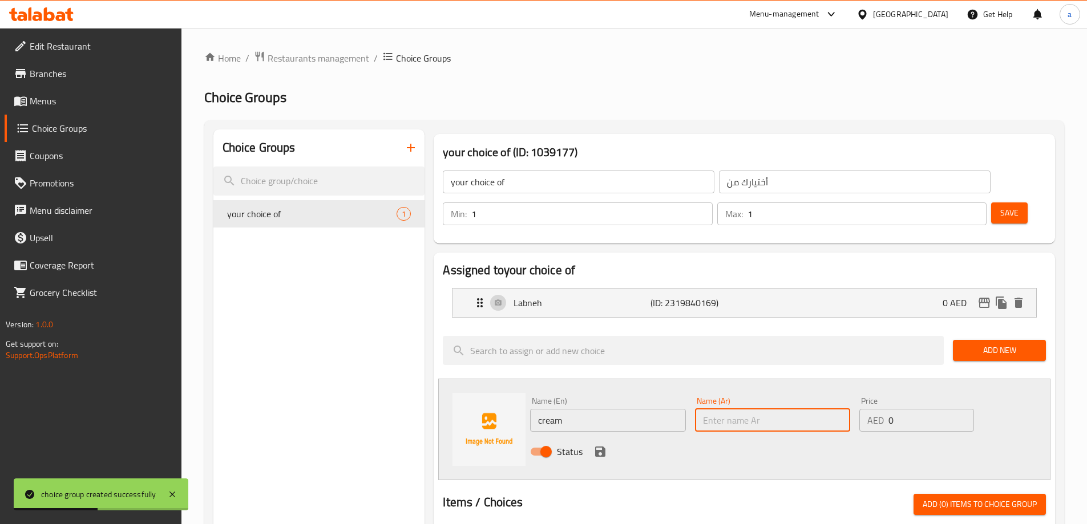
click at [773, 409] on input "text" at bounding box center [772, 420] width 155 height 23
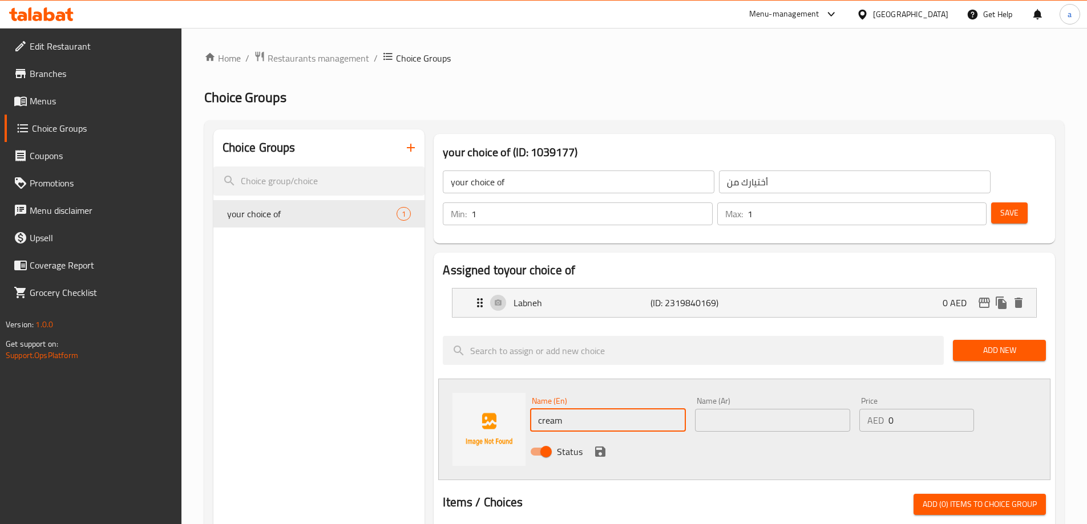
click at [598, 409] on input "cream" at bounding box center [607, 420] width 155 height 23
paste input "cheese"
type input "cream cheese"
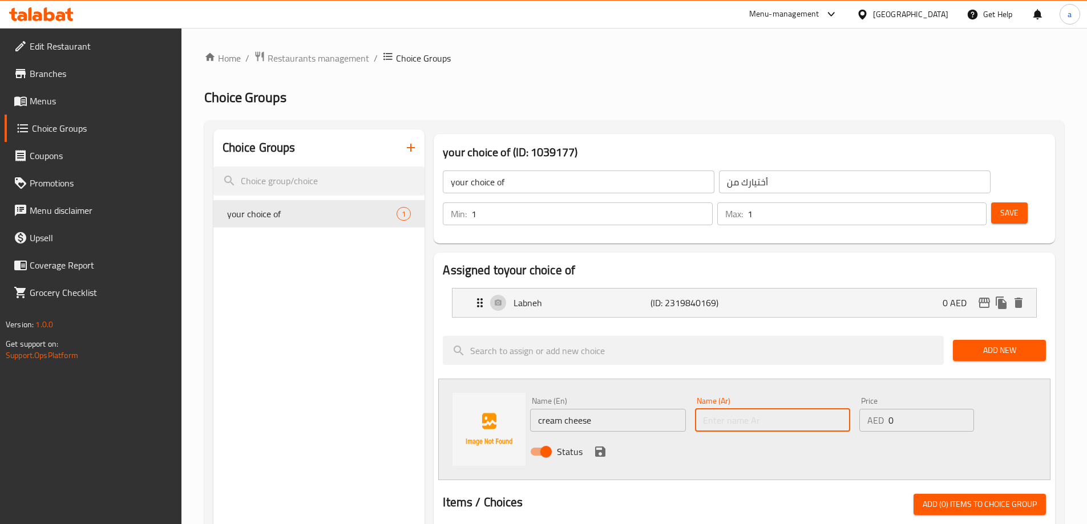
click at [718, 409] on input "text" at bounding box center [772, 420] width 155 height 23
click at [793, 409] on input "text" at bounding box center [772, 420] width 155 height 23
paste input "جبنة كريمية"
type input "جبنة كريمية"
click at [905, 409] on input "0" at bounding box center [930, 420] width 85 height 23
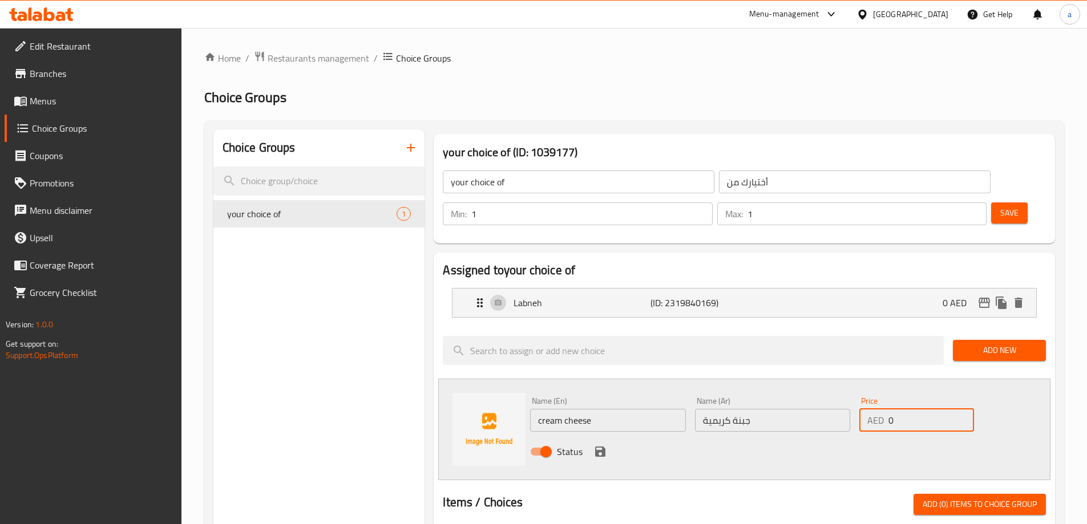
click at [1006, 343] on span "Add New" at bounding box center [999, 350] width 75 height 14
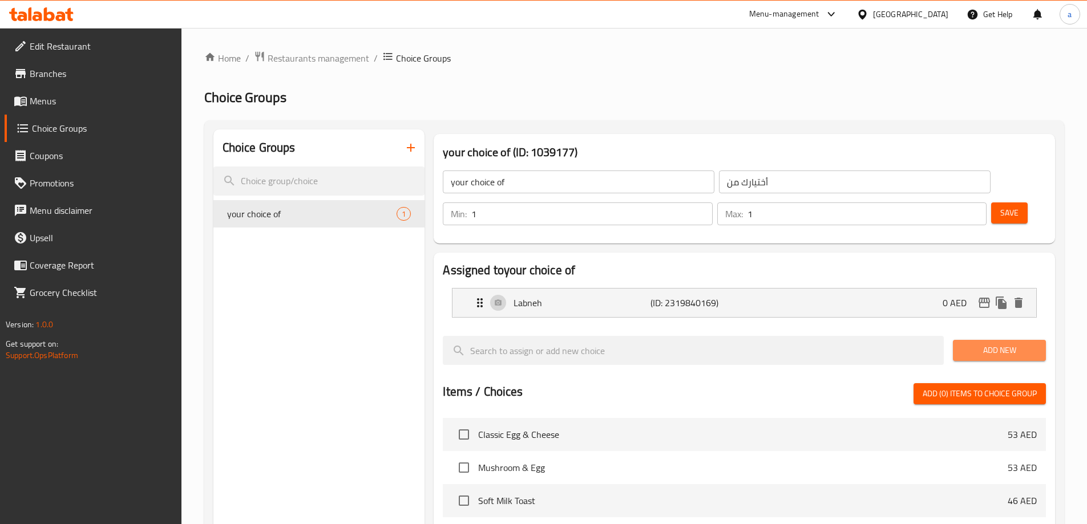
click at [1006, 343] on span "Add New" at bounding box center [999, 350] width 75 height 14
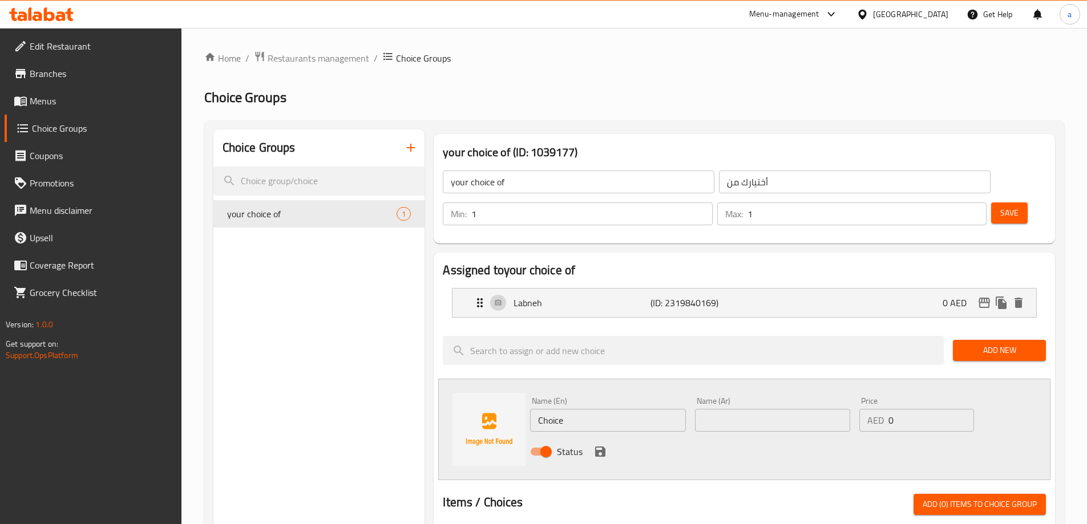
click at [628, 409] on input "Choice" at bounding box center [607, 420] width 155 height 23
click at [803, 409] on input "text" at bounding box center [772, 420] width 155 height 23
paste input "جبنة كريمية"
type input "جبنة كريمية"
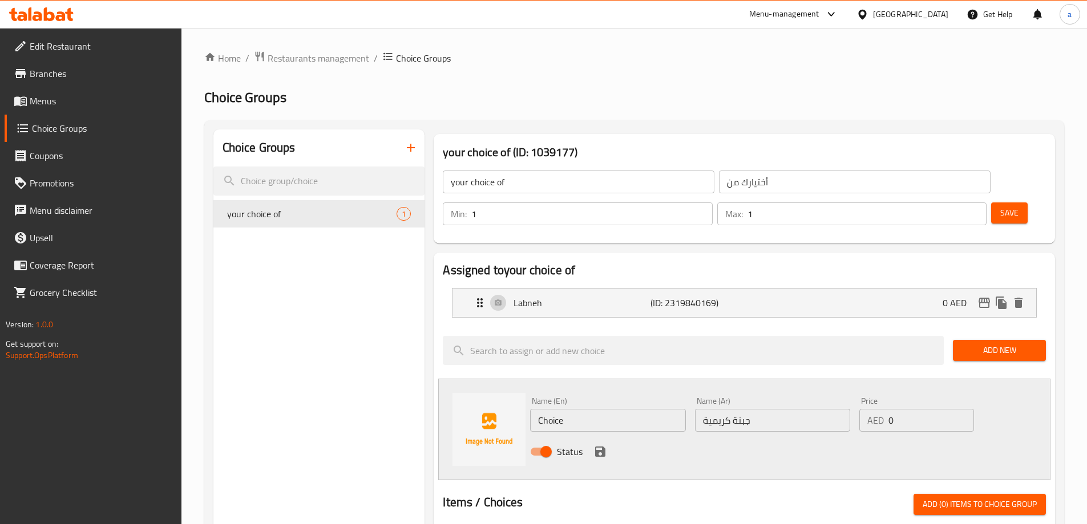
drag, startPoint x: 588, startPoint y: 404, endPoint x: 593, endPoint y: 400, distance: 6.9
click at [588, 436] on div "Status" at bounding box center [772, 451] width 494 height 31
drag, startPoint x: 594, startPoint y: 400, endPoint x: 623, endPoint y: 385, distance: 32.7
click at [594, 400] on div "Name (En) Choice Name (En)" at bounding box center [607, 414] width 164 height 44
click at [612, 409] on input "Choice" at bounding box center [607, 420] width 155 height 23
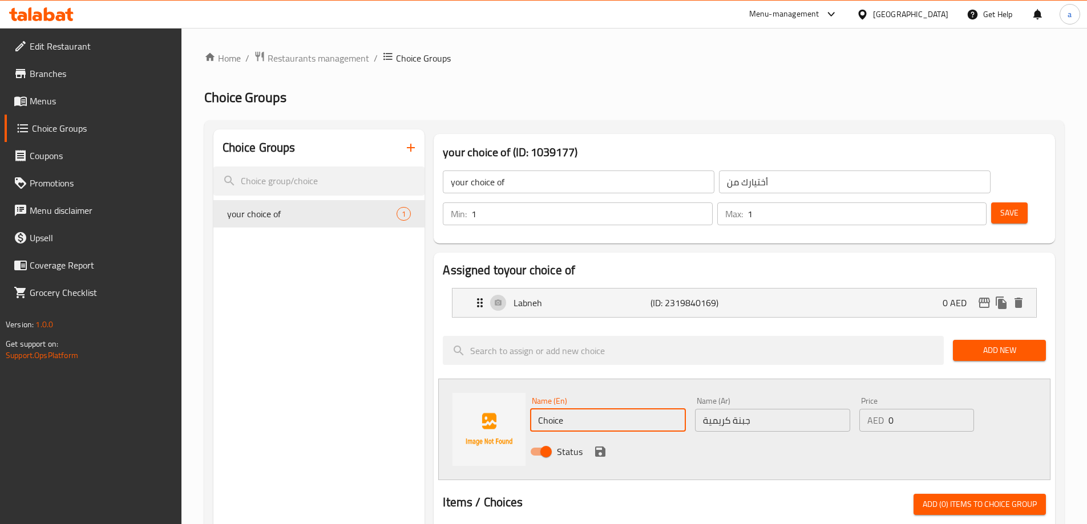
click at [612, 409] on input "Choice" at bounding box center [607, 420] width 155 height 23
paste input "cream chees"
type input "cream cheese"
click at [602, 445] on icon "save" at bounding box center [600, 452] width 14 height 14
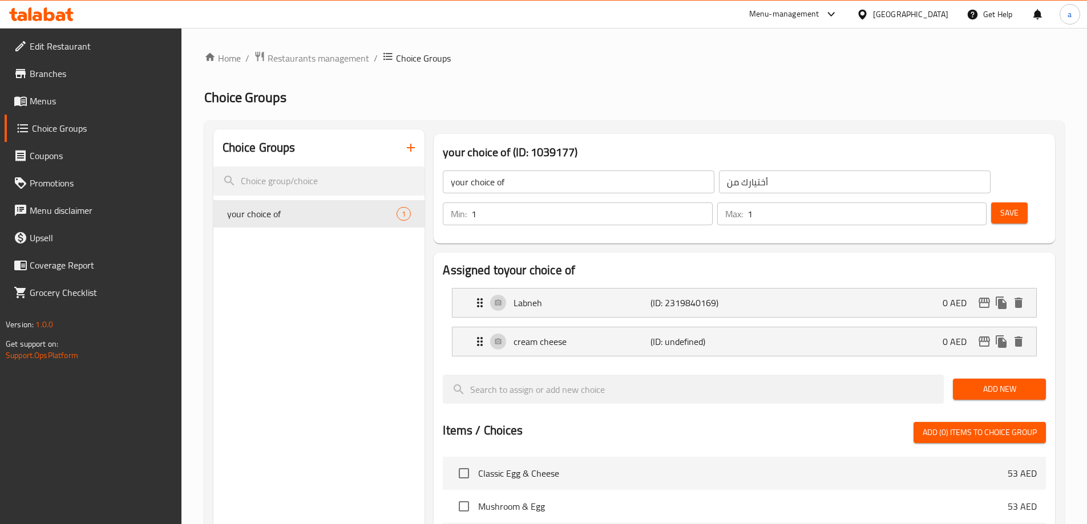
click at [1000, 206] on span "Save" at bounding box center [1009, 213] width 18 height 14
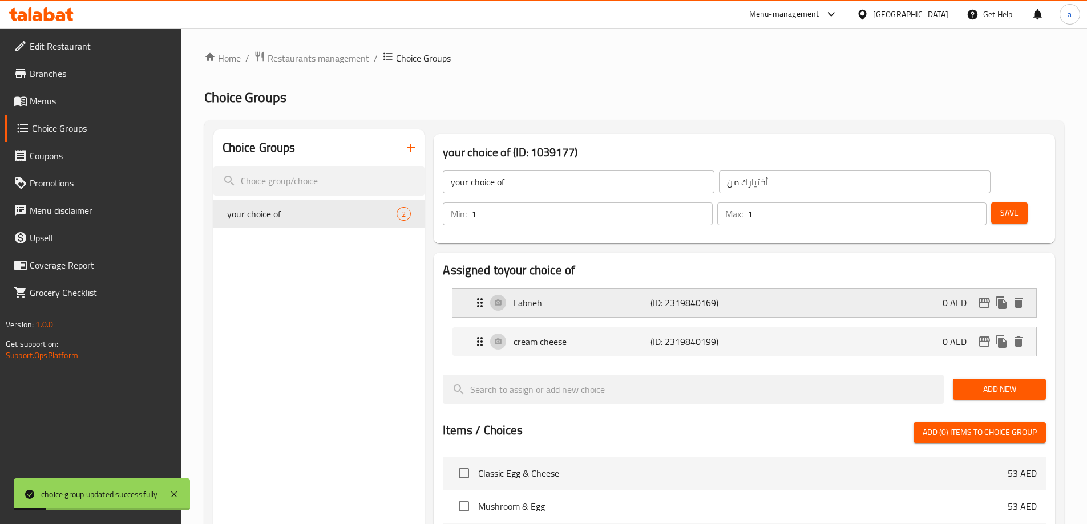
click at [874, 289] on div "Labneh (ID: 2319840169) 0 AED" at bounding box center [747, 303] width 549 height 29
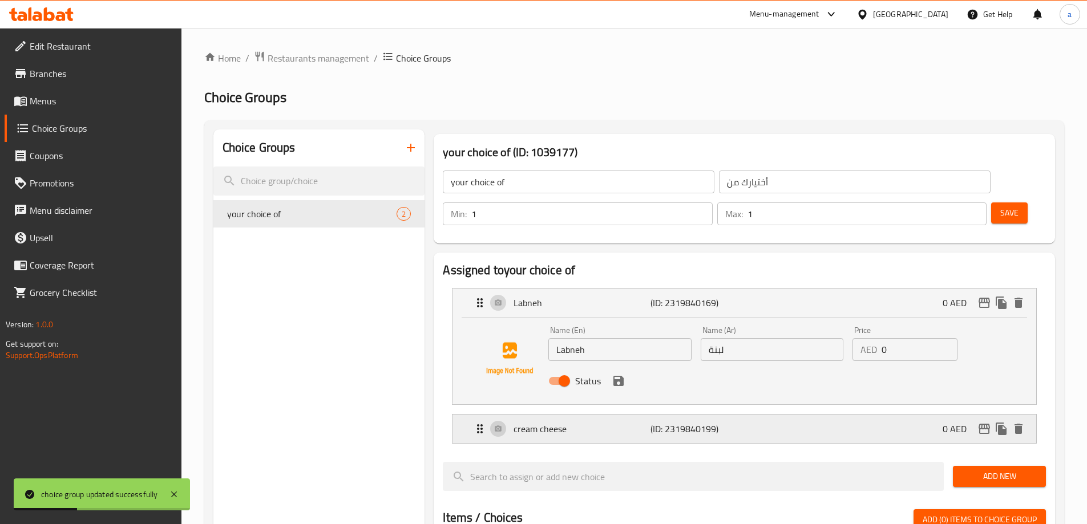
click at [838, 415] on div "cream cheese (ID: 2319840199) 0 AED" at bounding box center [747, 429] width 549 height 29
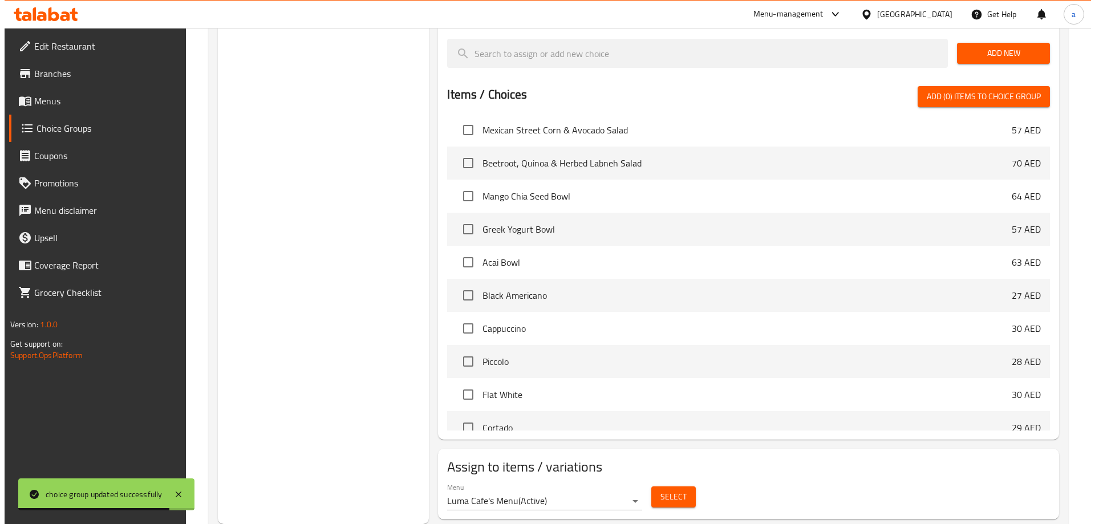
scroll to position [570, 0]
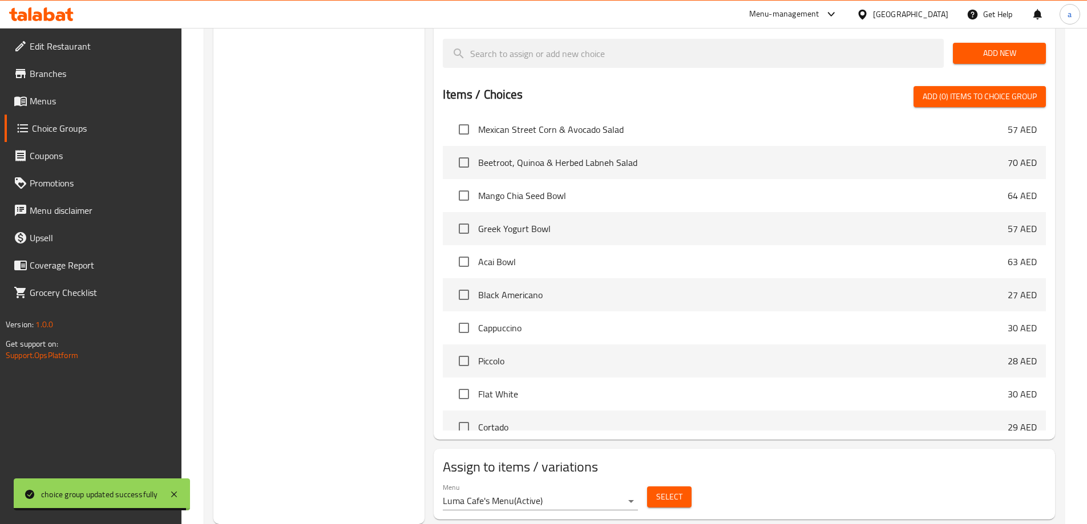
click at [683, 487] on button "Select" at bounding box center [669, 497] width 44 height 21
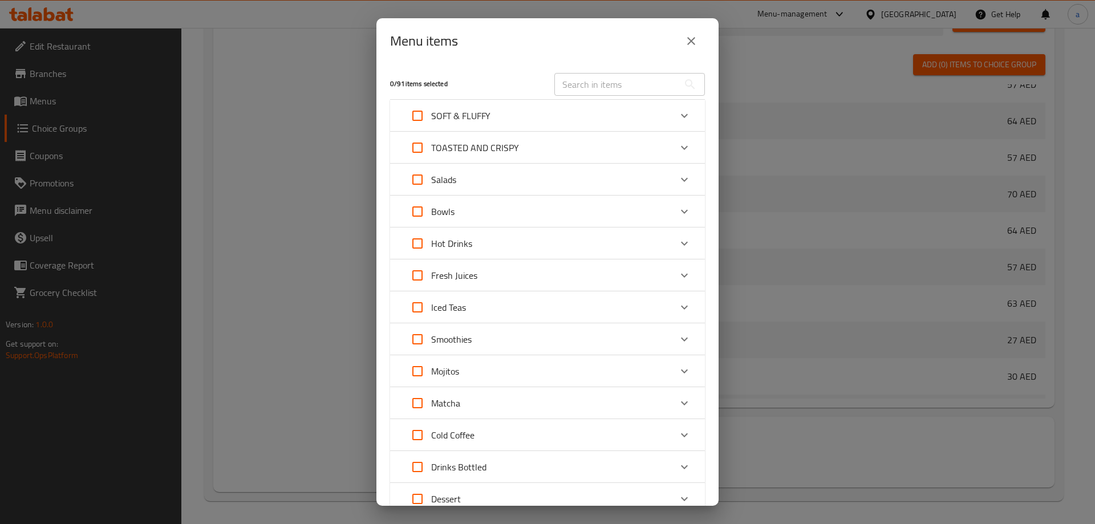
click at [678, 148] on icon "Expand" at bounding box center [685, 148] width 14 height 14
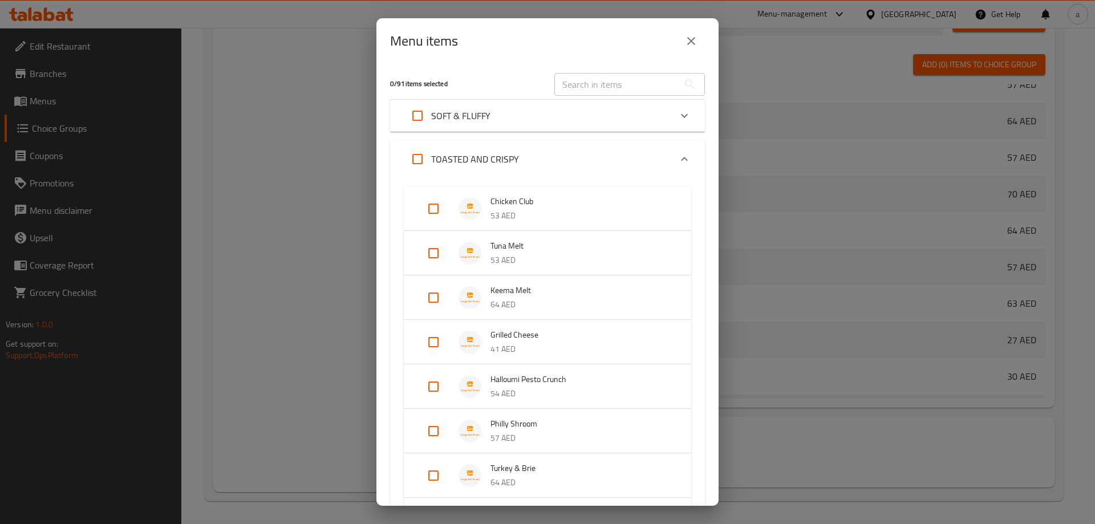
scroll to position [399, 0]
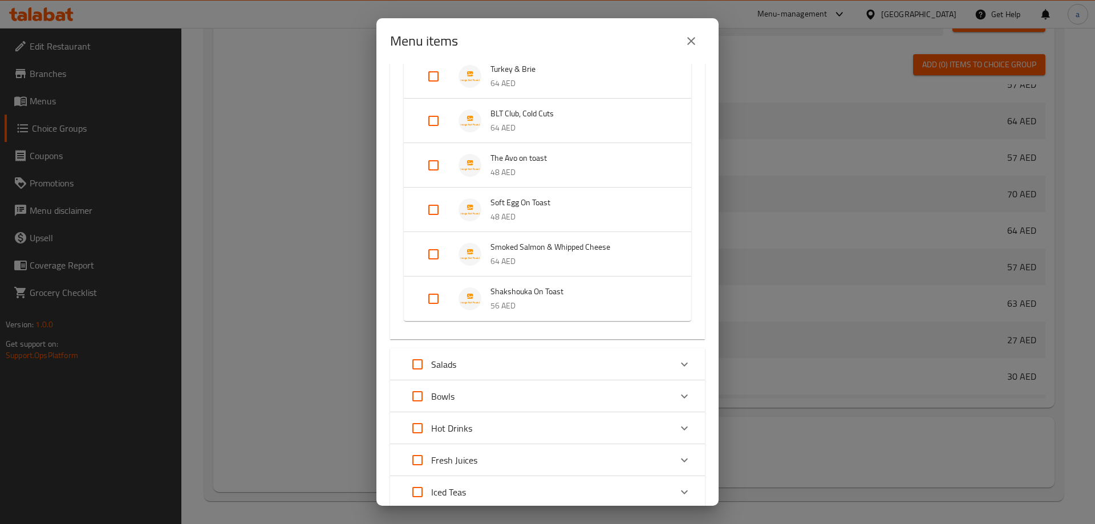
click at [440, 257] on input "Expand" at bounding box center [433, 254] width 27 height 27
checkbox input "true"
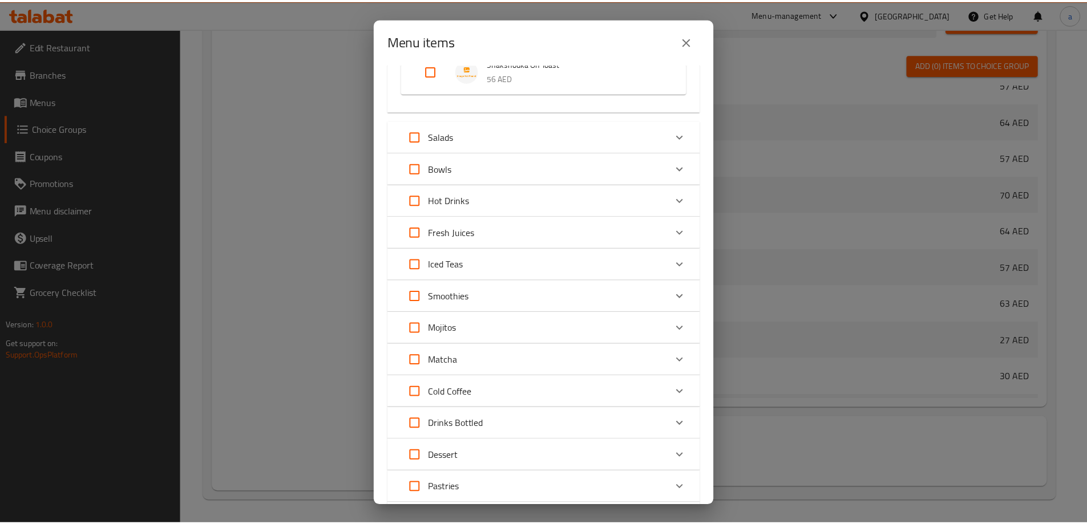
scroll to position [787, 0]
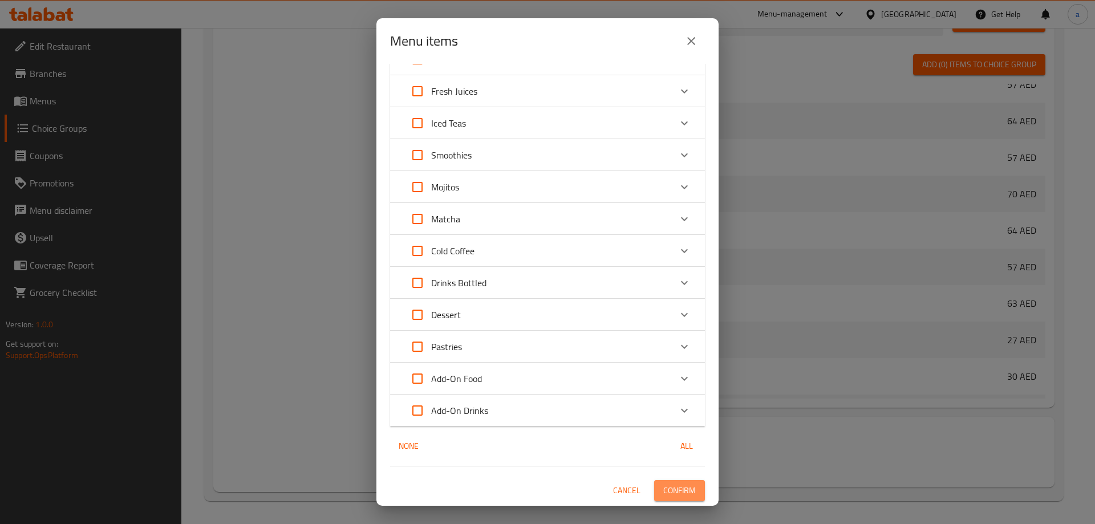
click at [675, 499] on button "Confirm" at bounding box center [679, 490] width 51 height 21
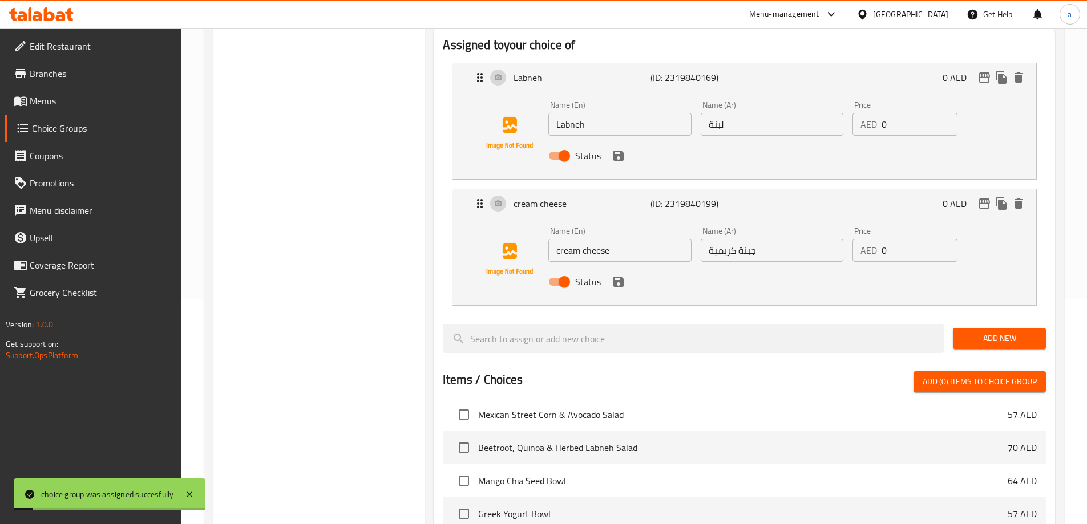
scroll to position [0, 0]
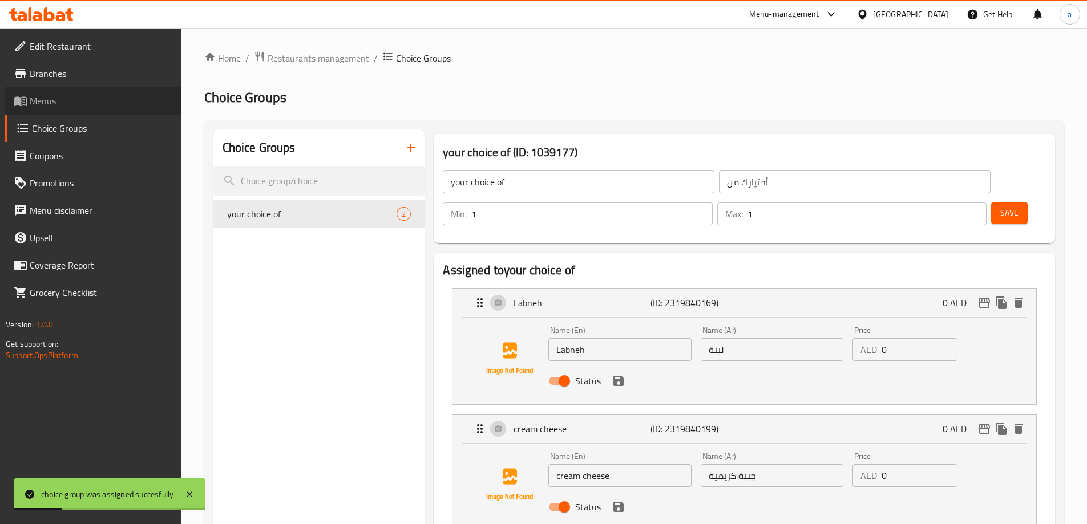
click at [68, 99] on span "Menus" at bounding box center [101, 101] width 143 height 14
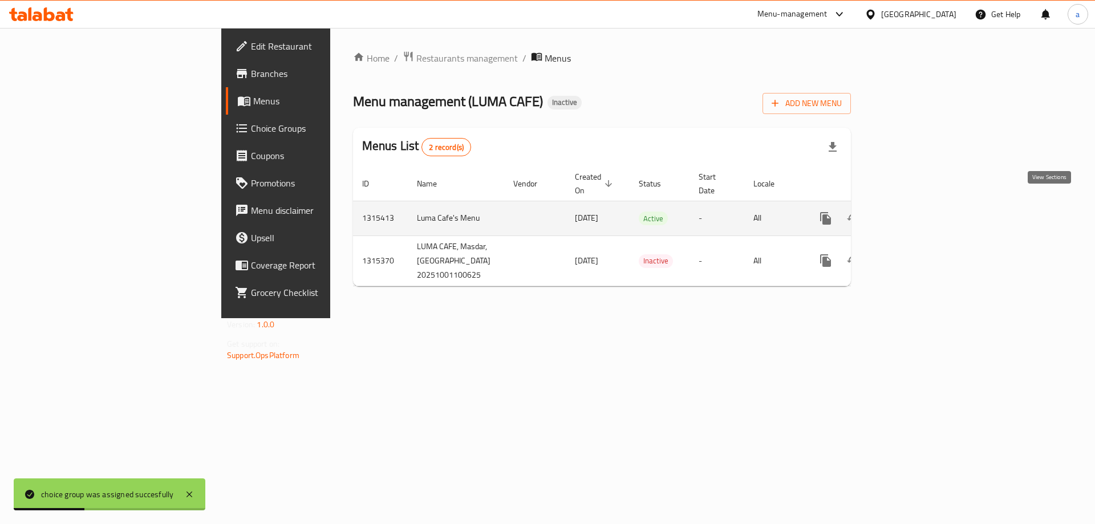
click at [922, 210] on link "enhanced table" at bounding box center [907, 218] width 27 height 27
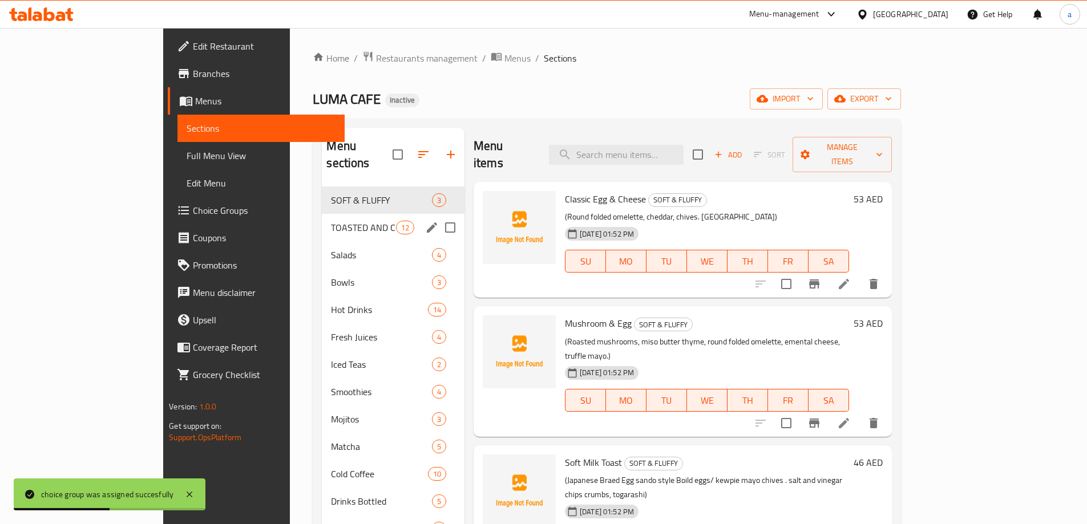
click at [325, 214] on div "TOASTED AND CRISPY 12" at bounding box center [393, 227] width 143 height 27
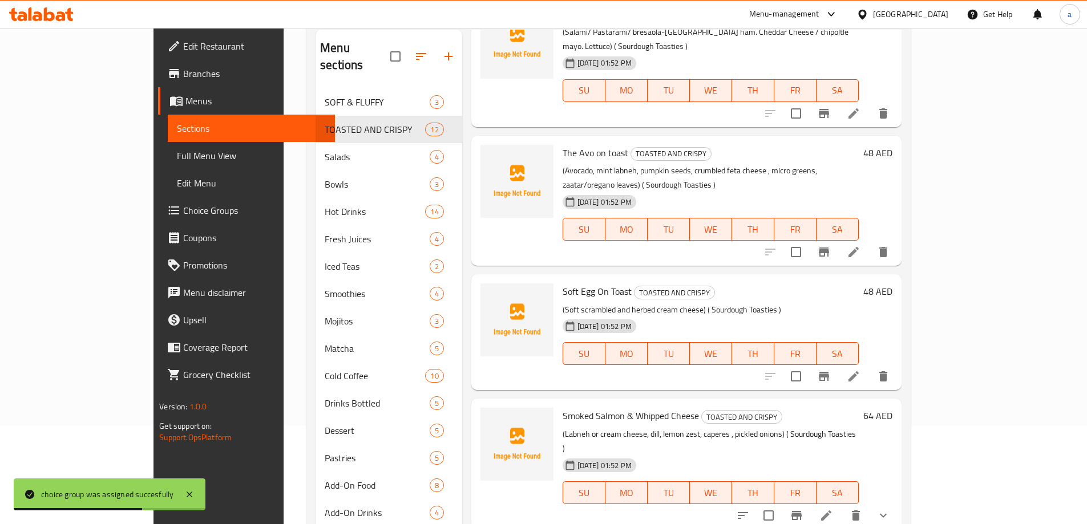
scroll to position [160, 0]
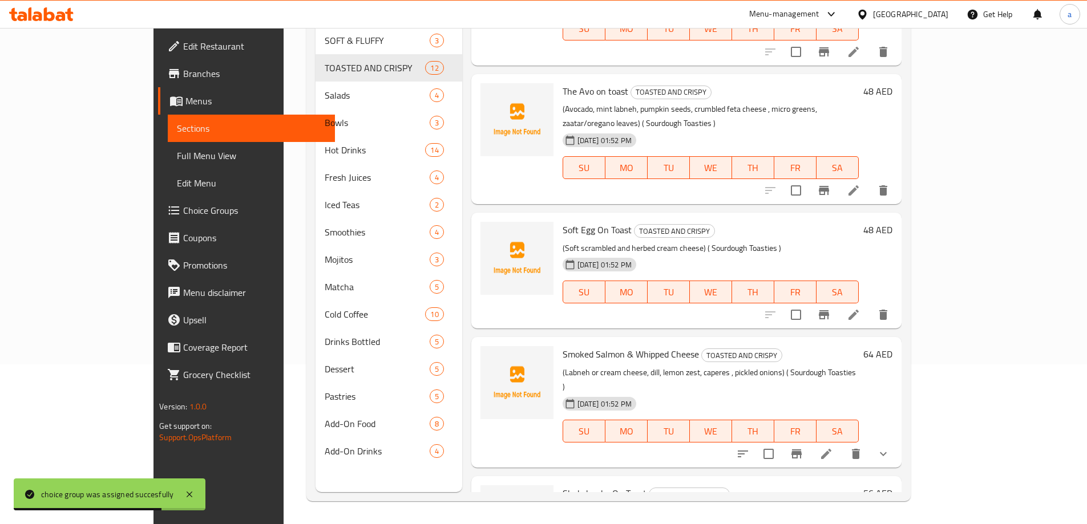
click at [897, 440] on button "show more" at bounding box center [882, 453] width 27 height 27
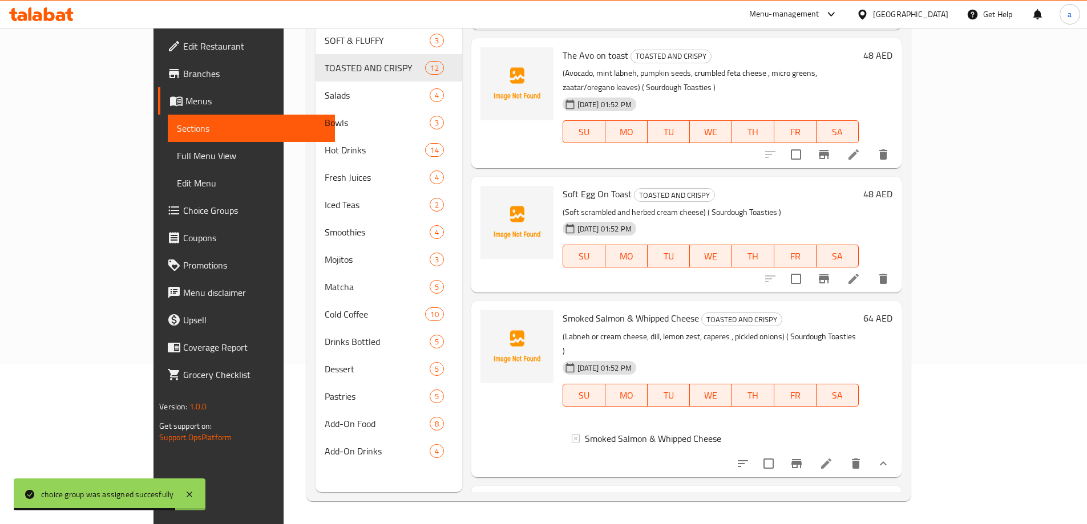
scroll to position [1053, 0]
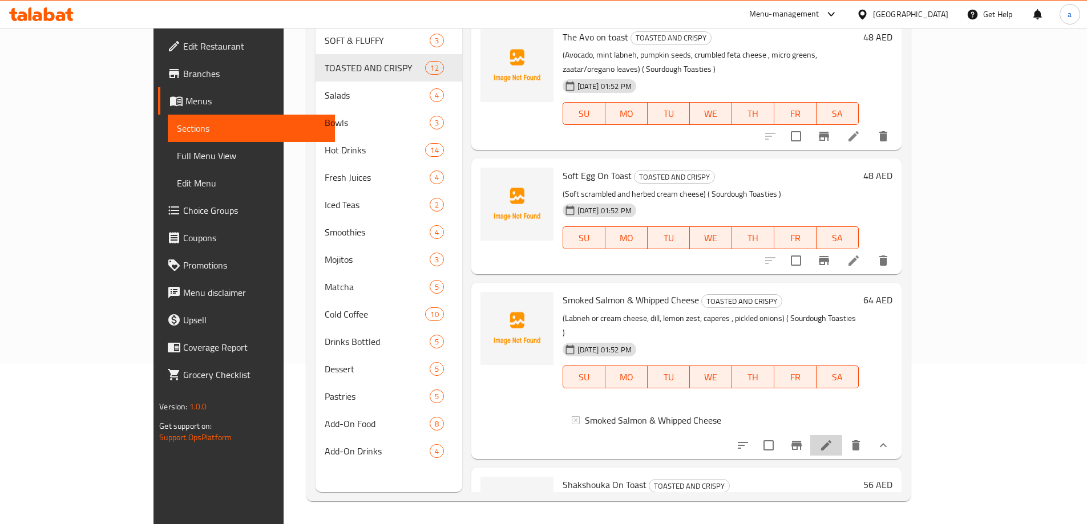
click at [842, 435] on li at bounding box center [826, 445] width 32 height 21
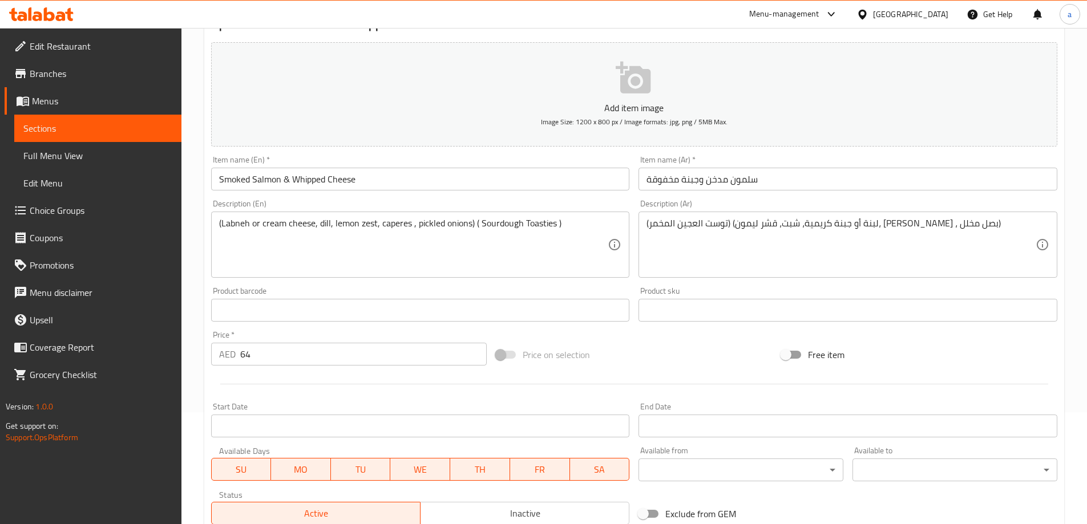
scroll to position [301, 0]
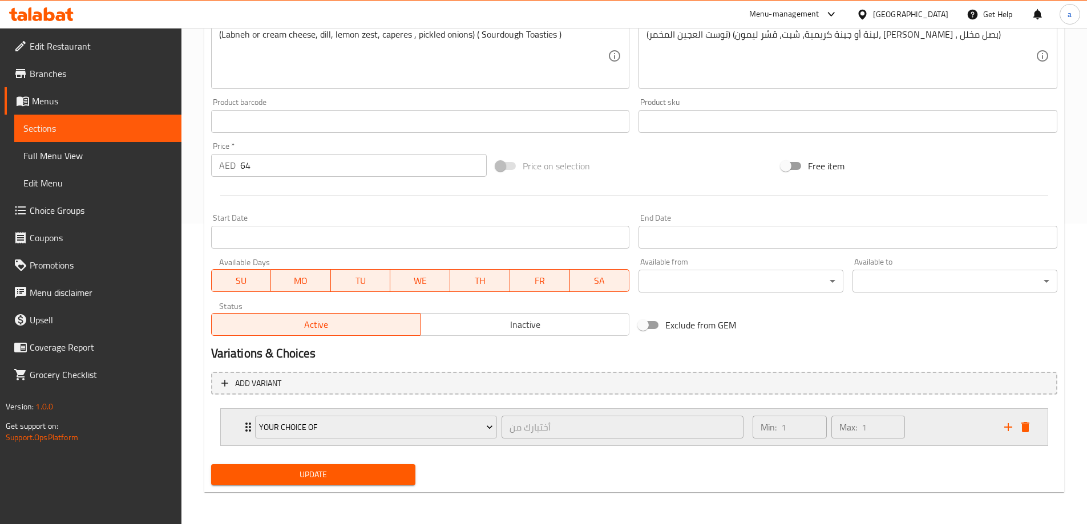
click at [238, 428] on div "your choice of أختيارك من ​ Min: 1 ​ Max: 1 ​" at bounding box center [634, 427] width 826 height 37
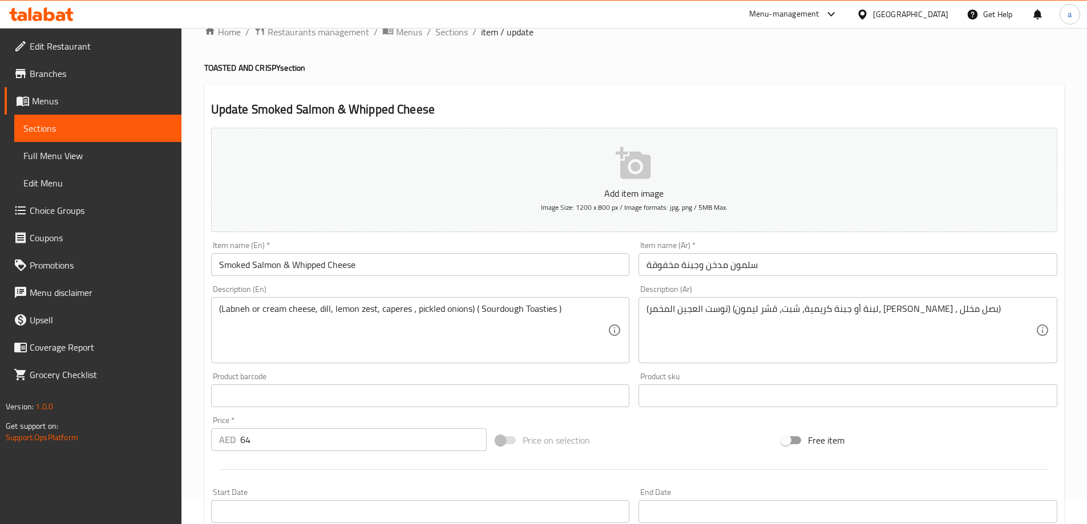
scroll to position [0, 0]
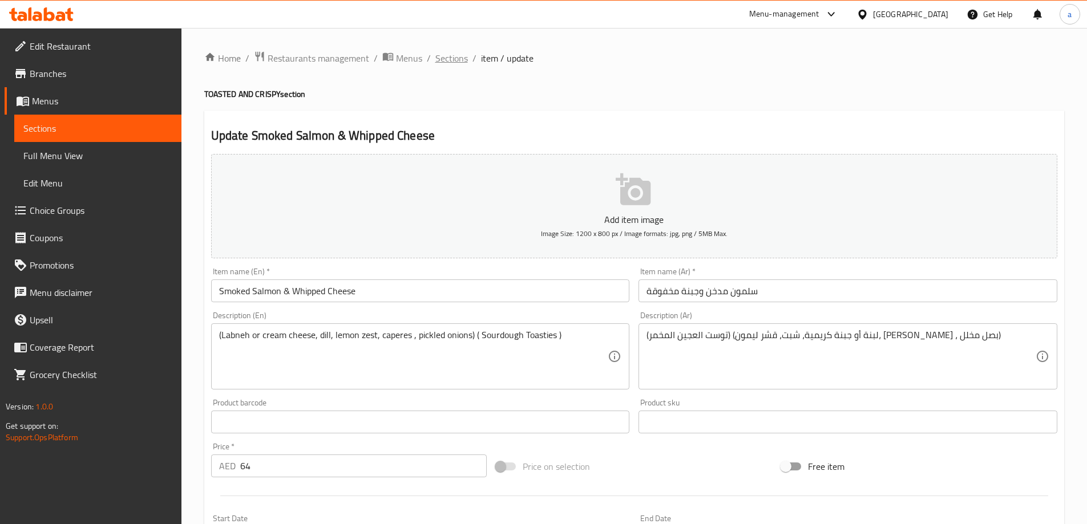
click at [453, 62] on span "Sections" at bounding box center [451, 58] width 33 height 14
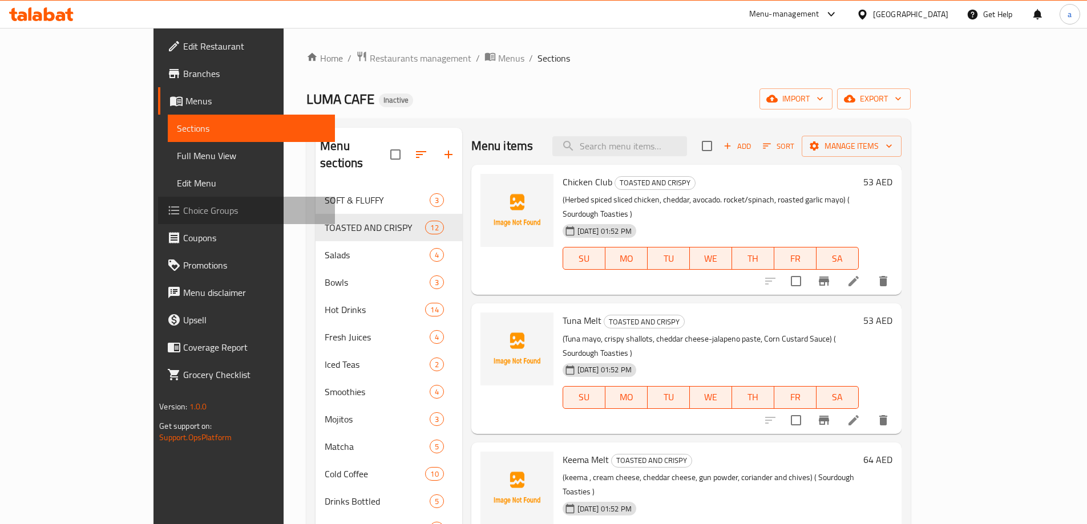
click at [183, 213] on span "Choice Groups" at bounding box center [254, 211] width 143 height 14
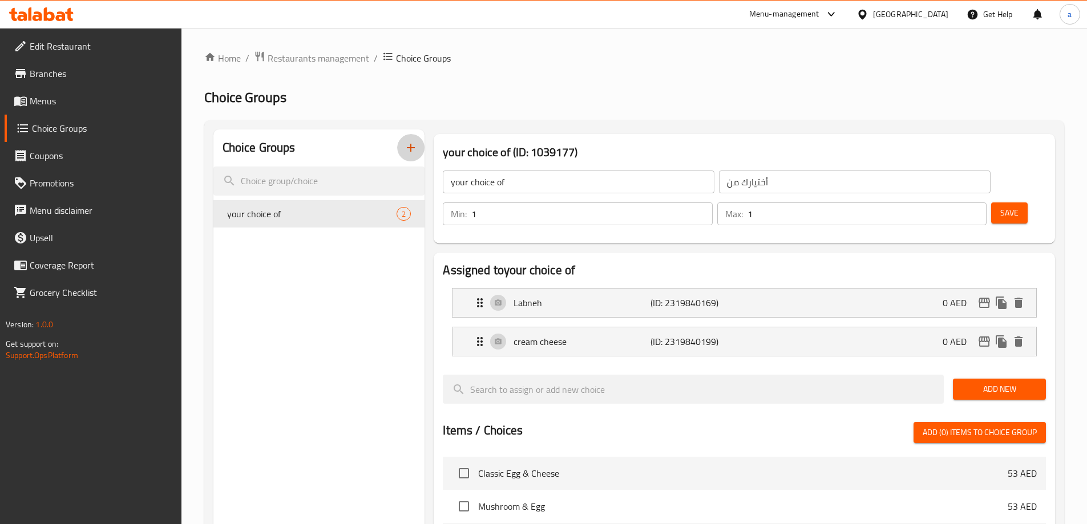
click at [398, 153] on button "button" at bounding box center [410, 147] width 27 height 27
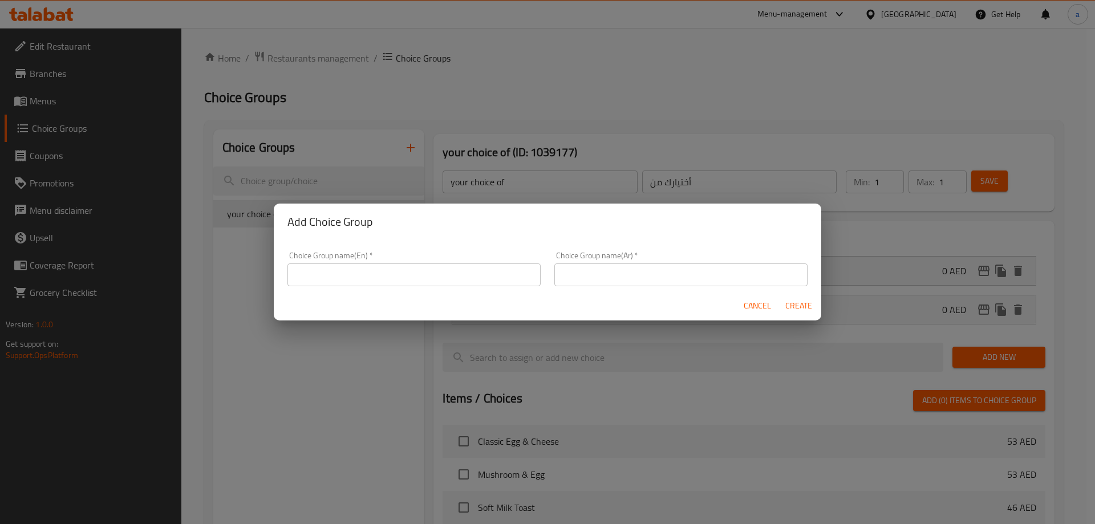
click at [455, 262] on div "Choice Group name(En)   * Choice Group name(En) *" at bounding box center [413, 269] width 253 height 35
click at [455, 275] on input "text" at bounding box center [413, 275] width 253 height 23
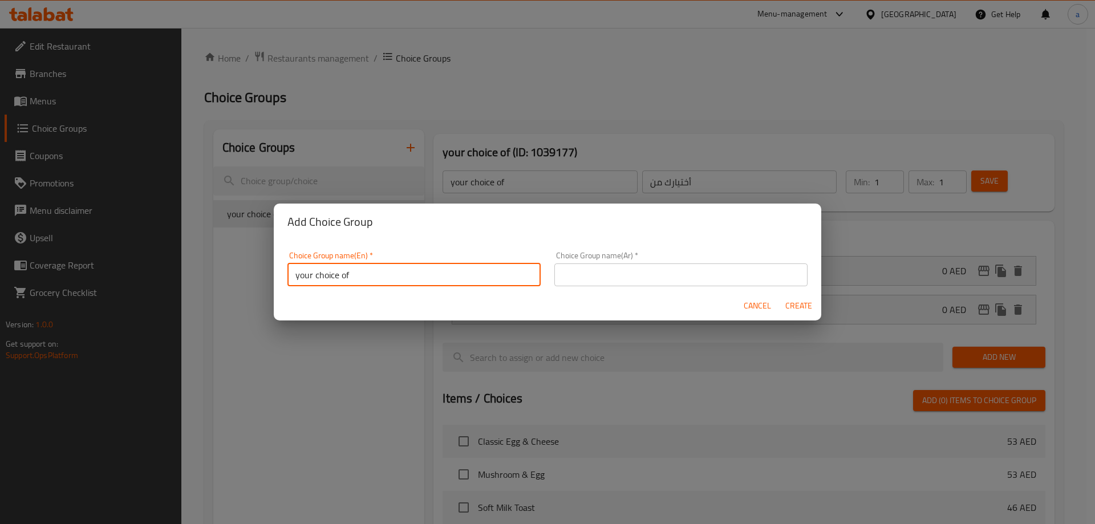
click at [423, 271] on input "your choice of" at bounding box center [413, 275] width 253 height 23
type input "your choice of 1"
click at [642, 262] on div "Choice Group name(Ar)   * Choice Group name(Ar) *" at bounding box center [680, 269] width 253 height 35
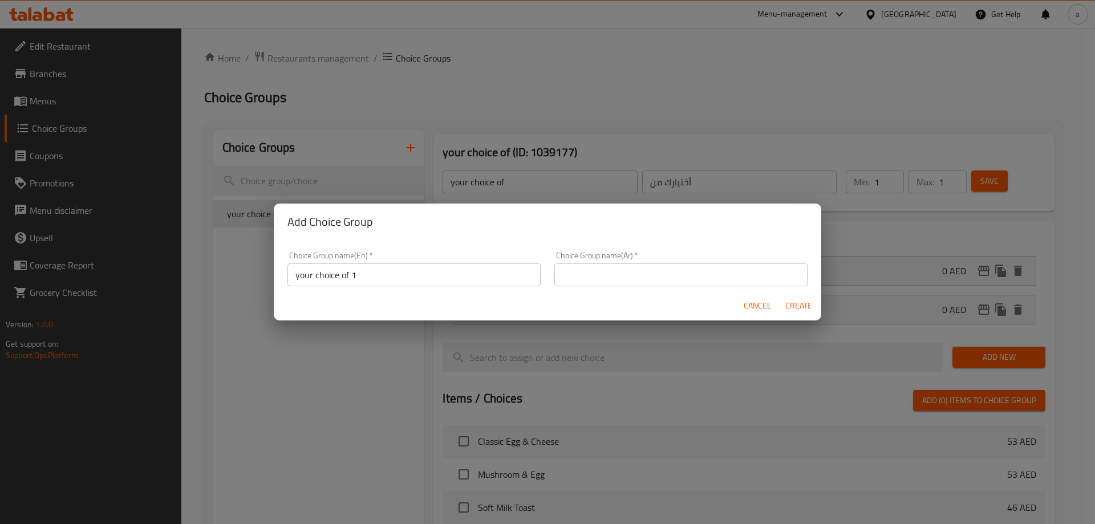
click at [643, 269] on input "text" at bounding box center [680, 275] width 253 height 23
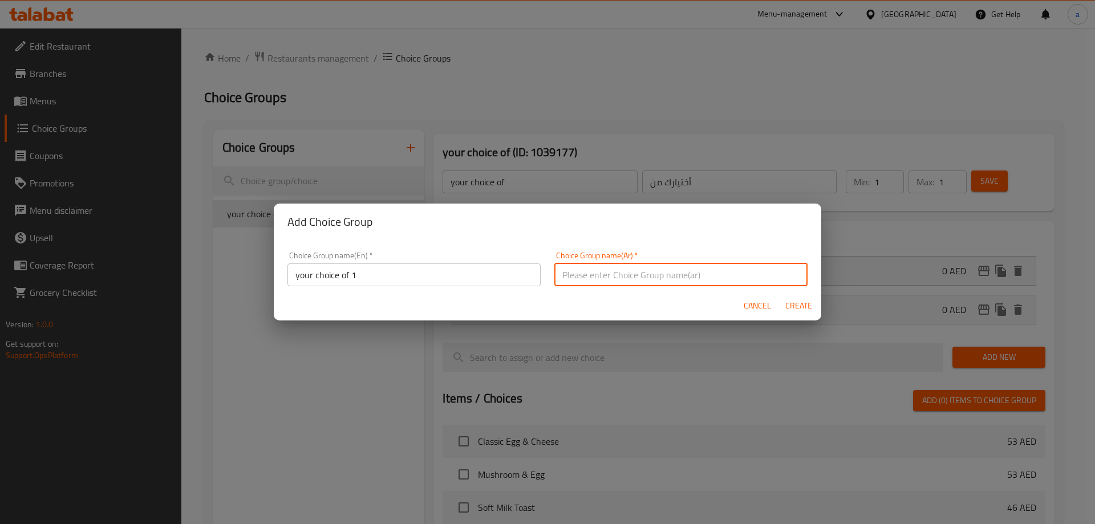
drag, startPoint x: 643, startPoint y: 269, endPoint x: 645, endPoint y: 284, distance: 14.9
click at [643, 269] on input "text" at bounding box center [680, 275] width 253 height 23
type input "أختيارك من 1"
click at [801, 311] on span "Create" at bounding box center [798, 306] width 27 height 14
type input "your choice of 1"
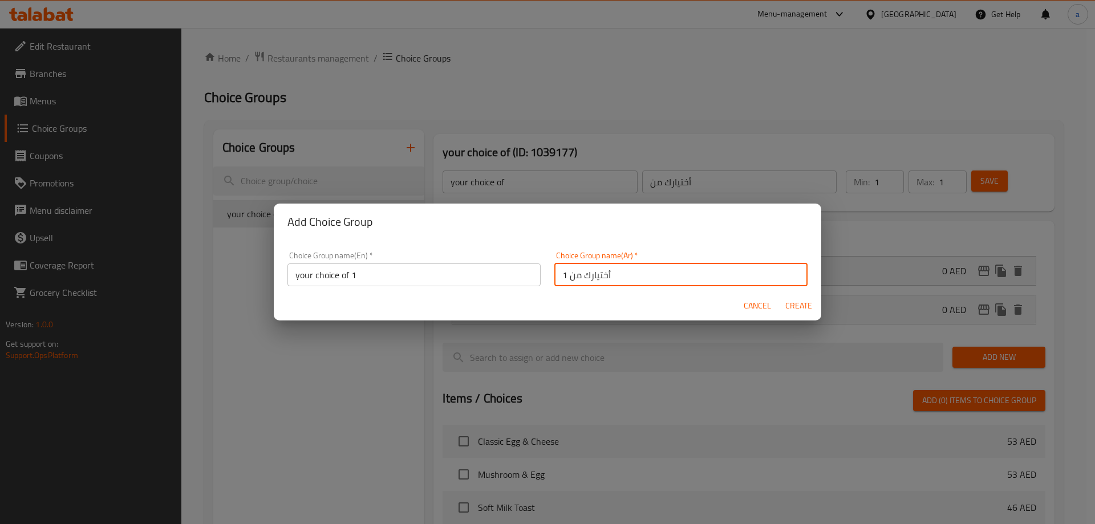
type input "أختيارك من 1"
type input "0"
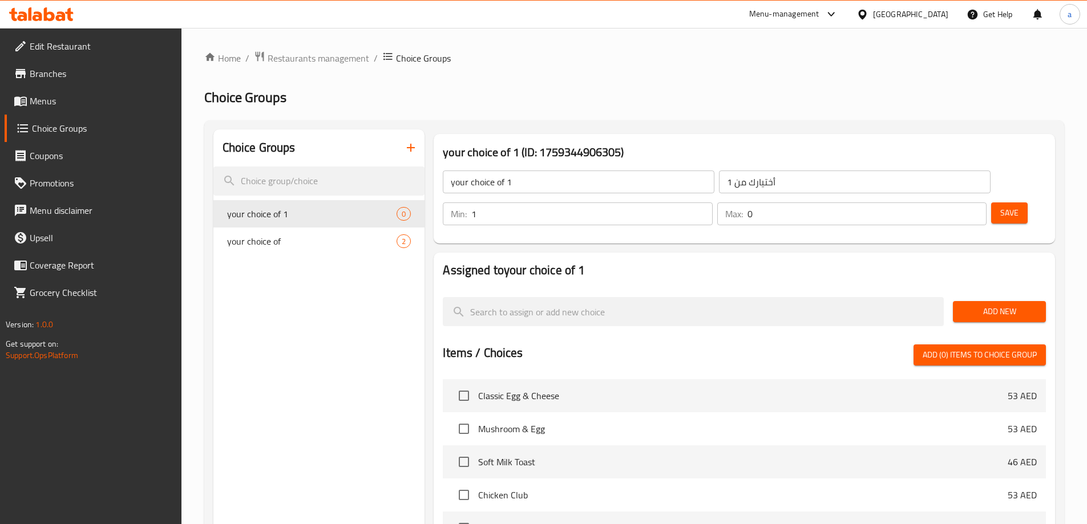
type input "1"
click at [712, 202] on input "1" at bounding box center [591, 213] width 241 height 23
type input "1"
click at [957, 202] on input "1" at bounding box center [866, 213] width 239 height 23
click at [994, 301] on button "Add New" at bounding box center [999, 311] width 93 height 21
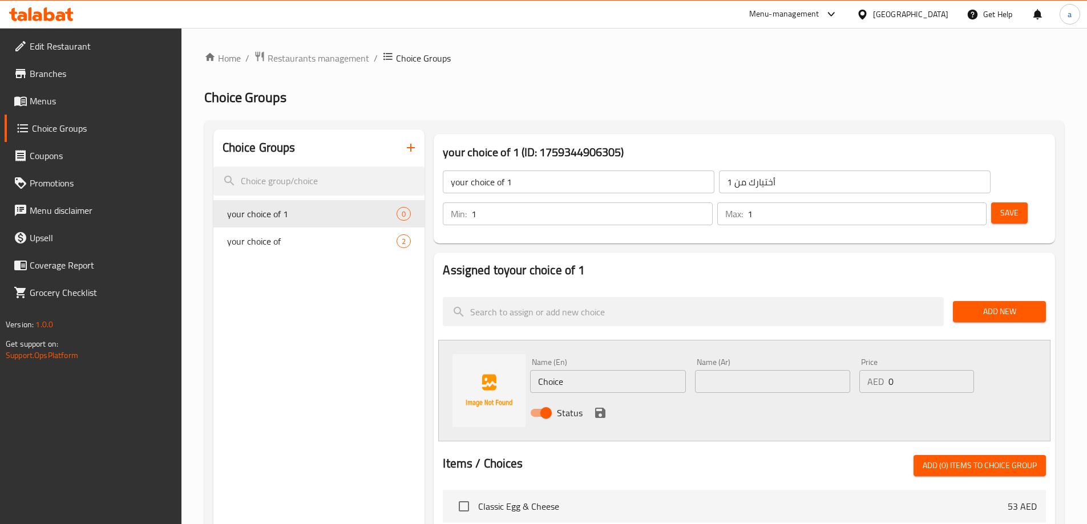
click at [626, 370] on input "Choice" at bounding box center [607, 381] width 155 height 23
paste input "shakshouka sau"
click at [541, 370] on input "shakshouka sauce" at bounding box center [607, 381] width 155 height 23
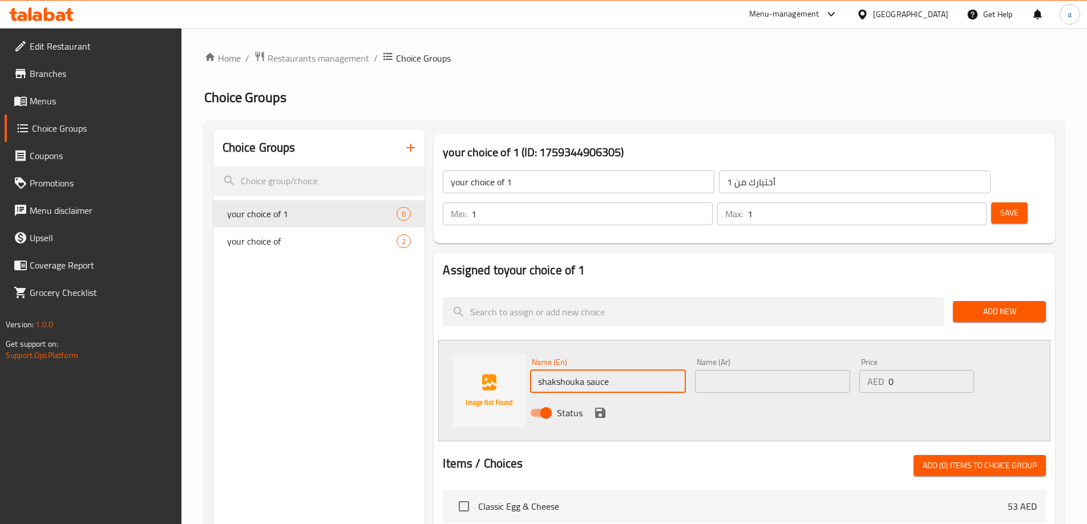
type input "shakshouka sauce"
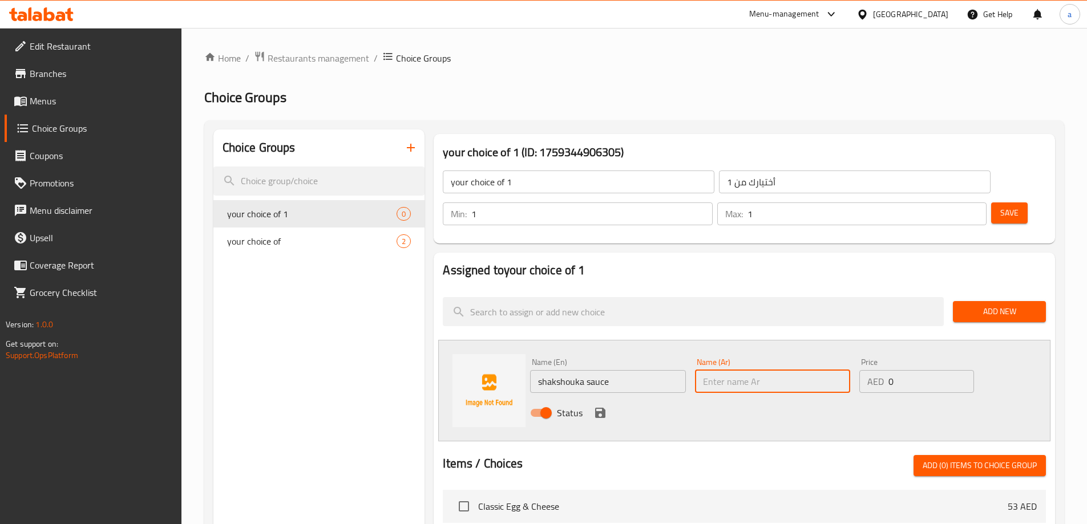
drag, startPoint x: 723, startPoint y: 352, endPoint x: 738, endPoint y: 346, distance: 15.9
click at [723, 370] on input "text" at bounding box center [772, 381] width 155 height 23
click at [772, 370] on input "text" at bounding box center [772, 381] width 155 height 23
paste input "صلصة شكشوكة"
type input "صلصة شكشوكة"
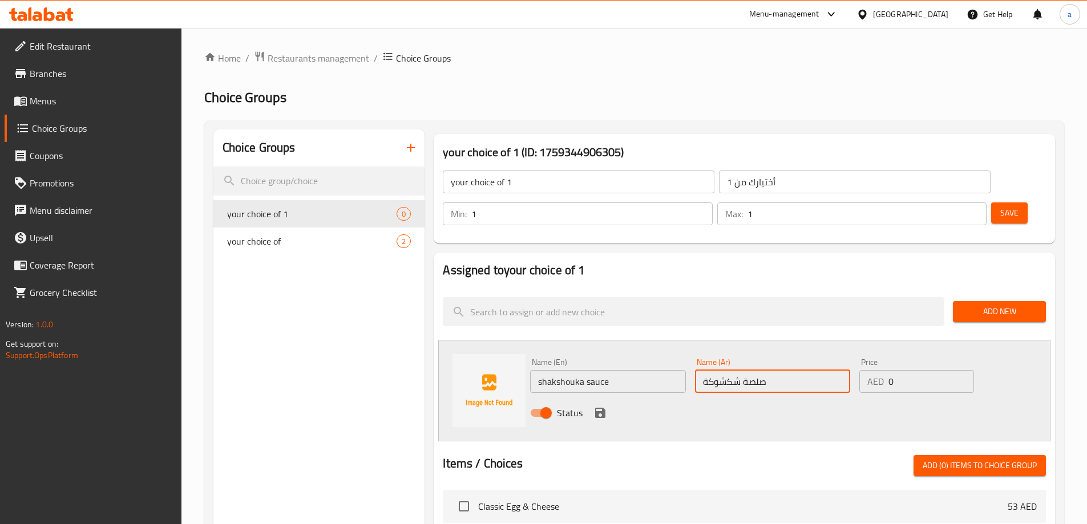
click at [757, 398] on div "Status" at bounding box center [772, 413] width 494 height 31
click at [602, 408] on icon "save" at bounding box center [600, 413] width 10 height 10
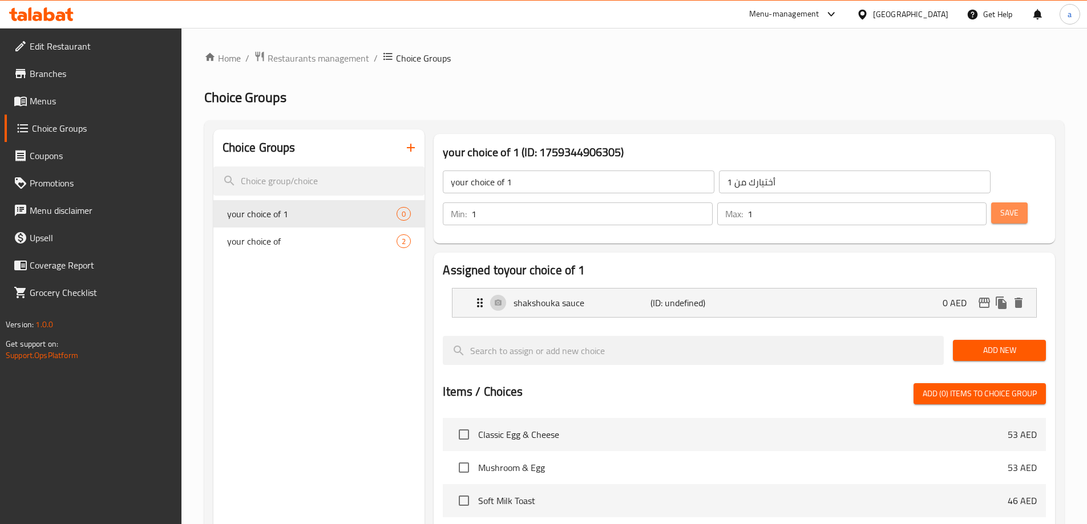
click at [1000, 206] on span "Save" at bounding box center [1009, 213] width 18 height 14
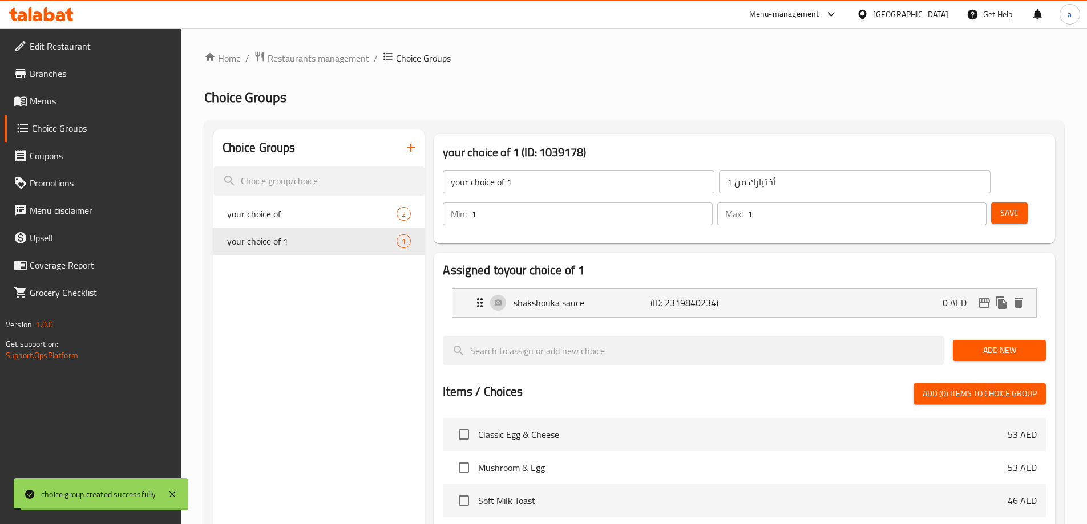
click at [999, 343] on span "Add New" at bounding box center [999, 350] width 75 height 14
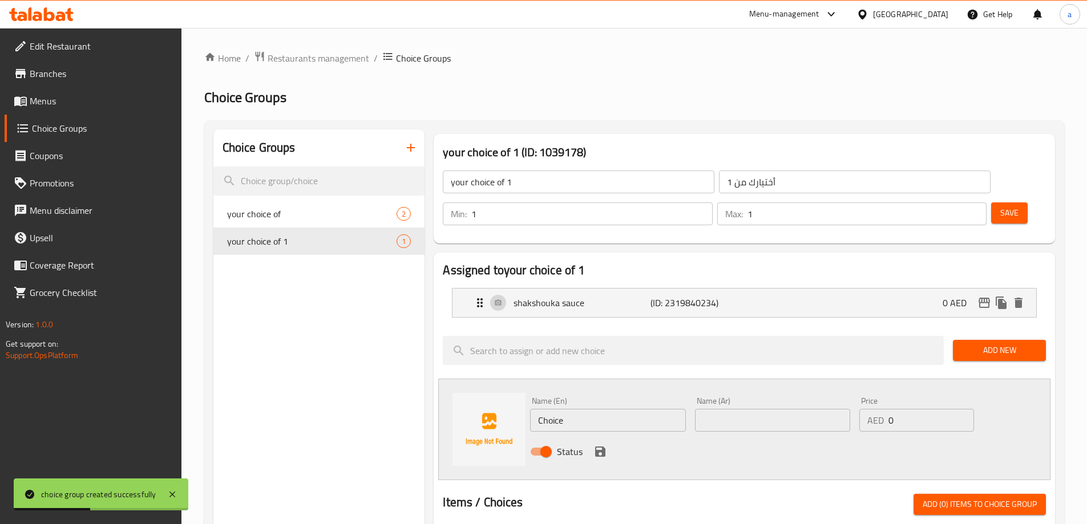
click at [632, 409] on input "Choice" at bounding box center [607, 420] width 155 height 23
type input "ل"
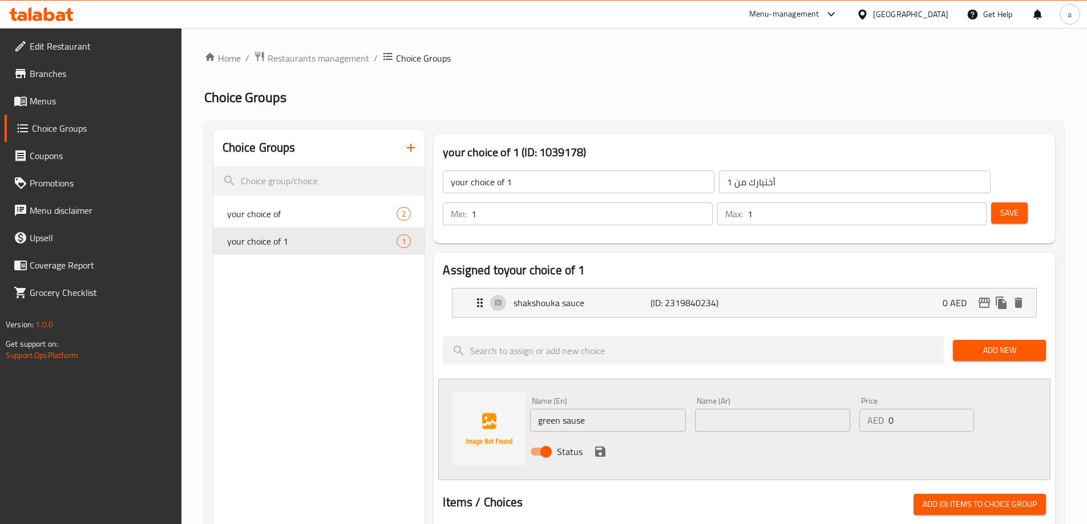
click at [766, 402] on div "Name (Ar) Name (Ar)" at bounding box center [772, 414] width 164 height 44
click at [637, 409] on input "green sause" at bounding box center [607, 420] width 155 height 23
type input "green sauce"
click at [752, 409] on input "text" at bounding box center [772, 420] width 155 height 23
click at [860, 402] on div "Price AED 0 Price" at bounding box center [915, 414] width 123 height 44
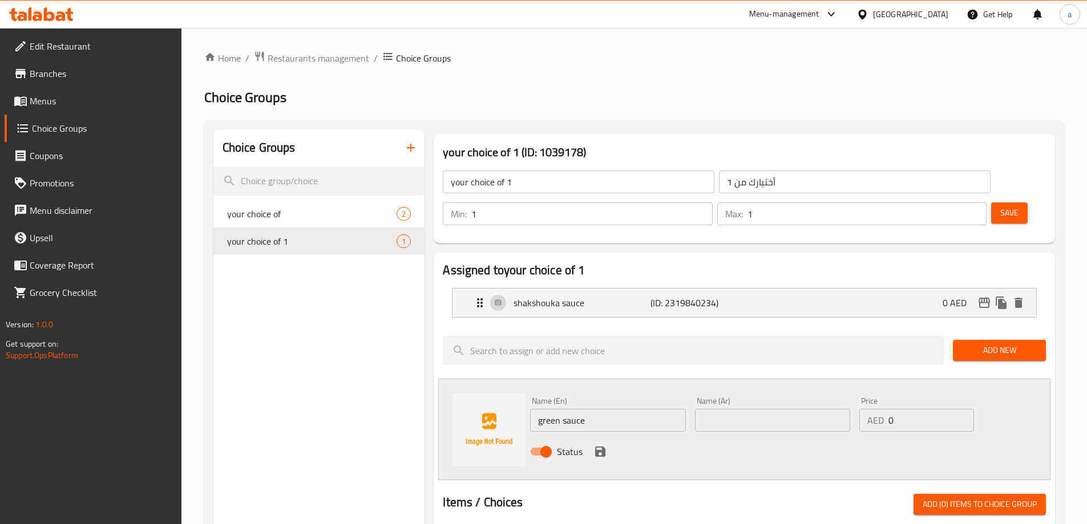
click at [848, 397] on div "Name (En) green sauce Name (En) Name (Ar) Name (Ar) Price AED 0 Price Status" at bounding box center [772, 429] width 494 height 75
click at [838, 409] on input "text" at bounding box center [772, 420] width 155 height 23
paste input "صلصة خضراء"
type input "صلصة خضراء"
click at [801, 436] on div "Status" at bounding box center [772, 451] width 494 height 31
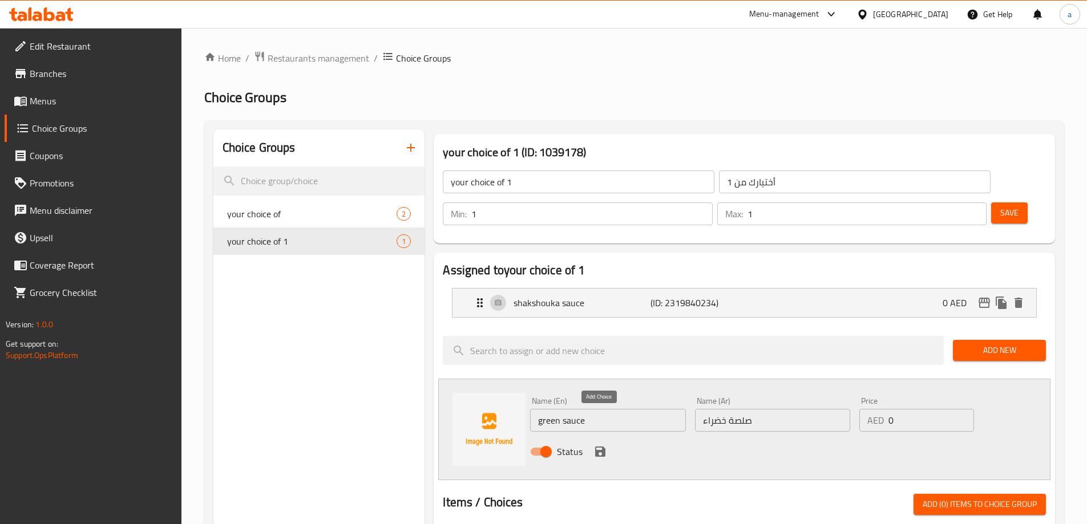
click at [599, 445] on icon "save" at bounding box center [600, 452] width 14 height 14
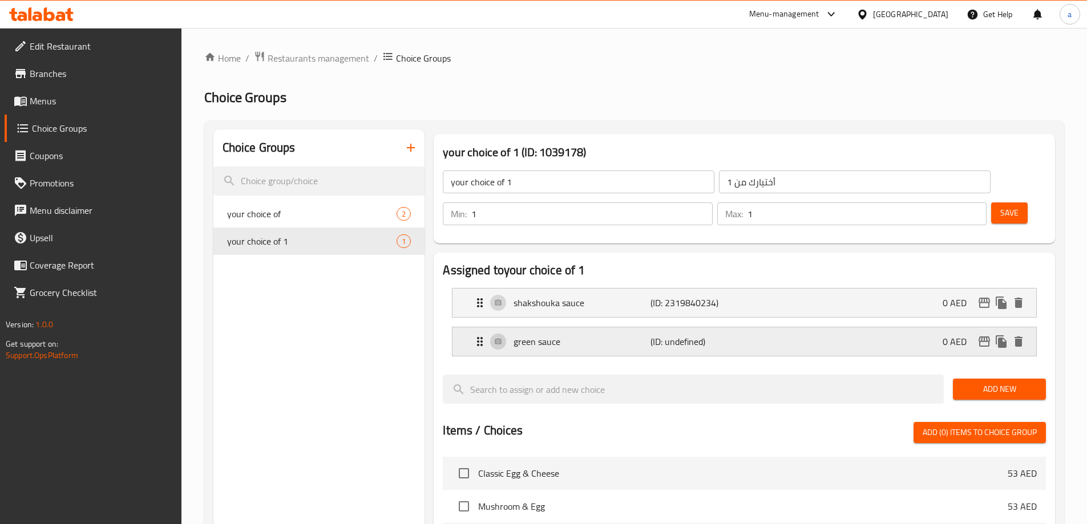
click at [700, 335] on p "(ID: undefined)" at bounding box center [695, 342] width 91 height 14
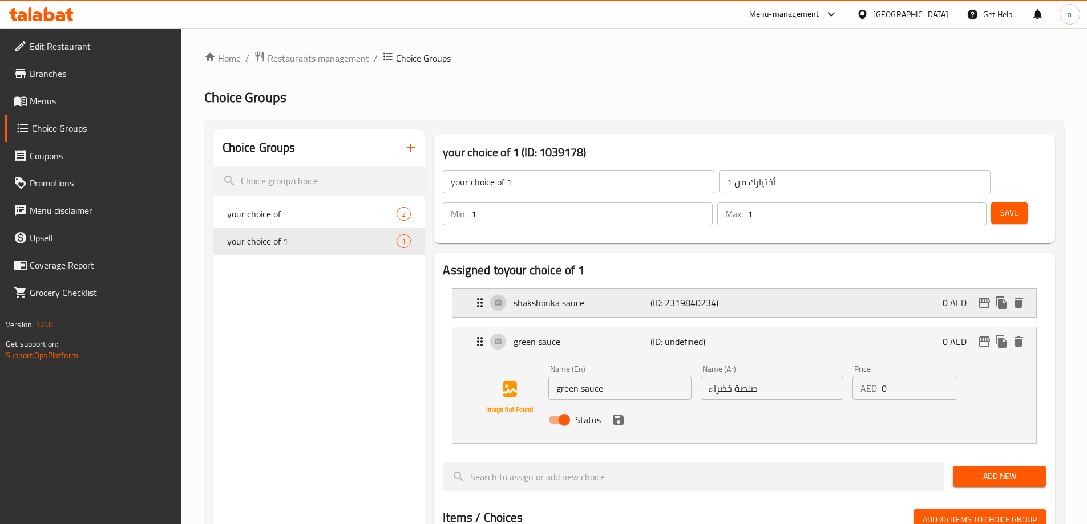
click at [703, 296] on p "(ID: 2319840234)" at bounding box center [695, 303] width 91 height 14
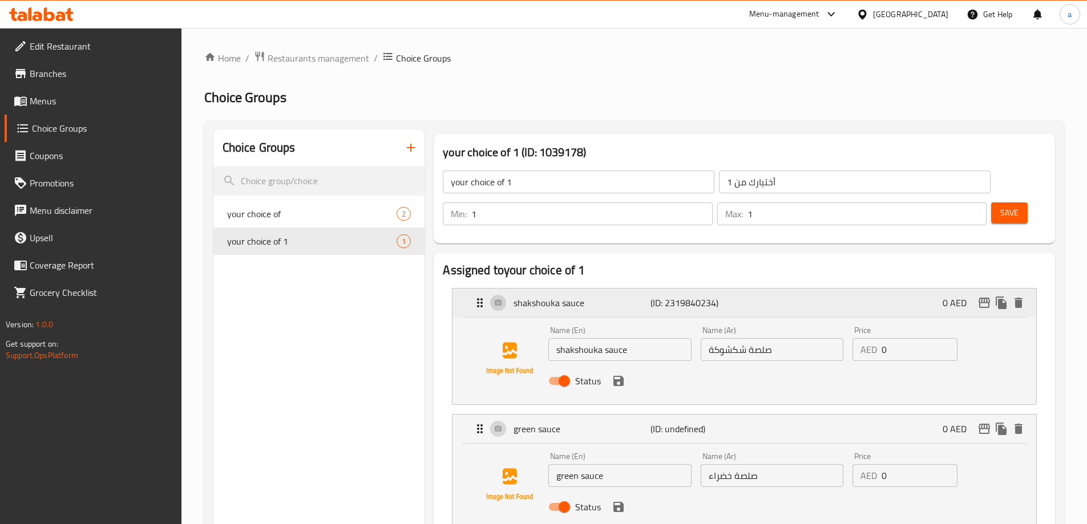
click at [749, 289] on div "shakshouka sauce (ID: 2319840234) 0 AED" at bounding box center [747, 303] width 549 height 29
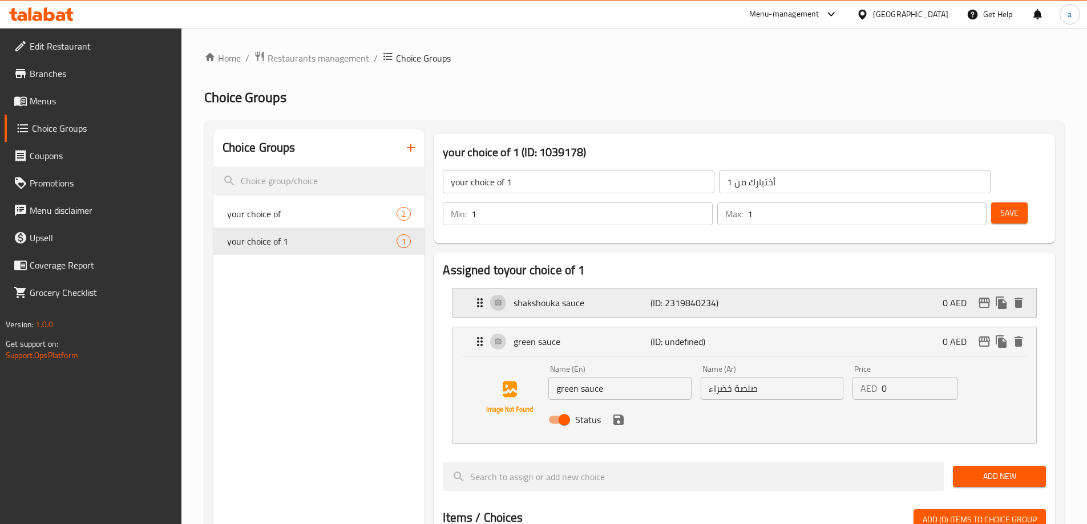
click at [749, 289] on div "shakshouka sauce (ID: 2319840234) 0 AED" at bounding box center [747, 303] width 549 height 29
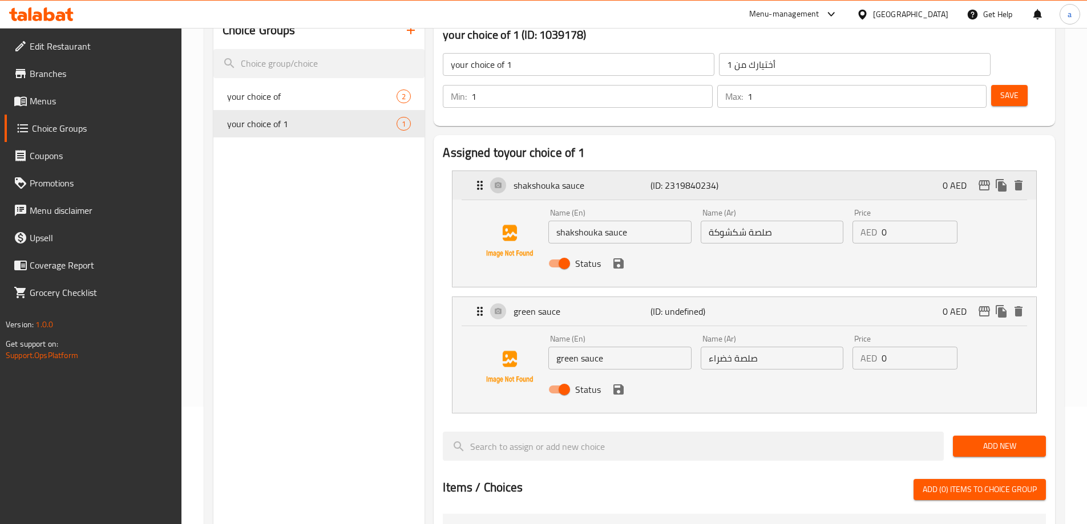
scroll to position [57, 0]
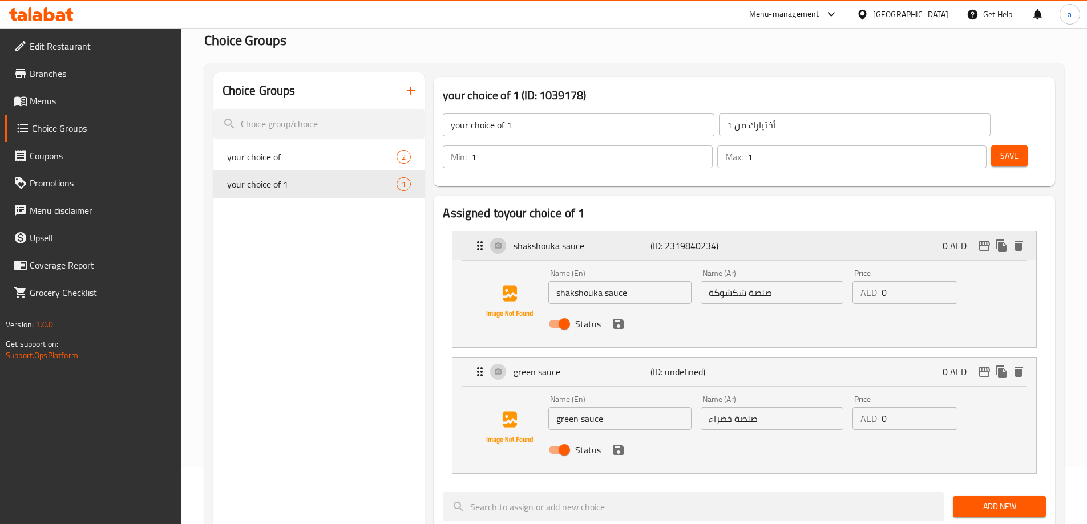
click at [740, 239] on p "(ID: 2319840234)" at bounding box center [695, 246] width 91 height 14
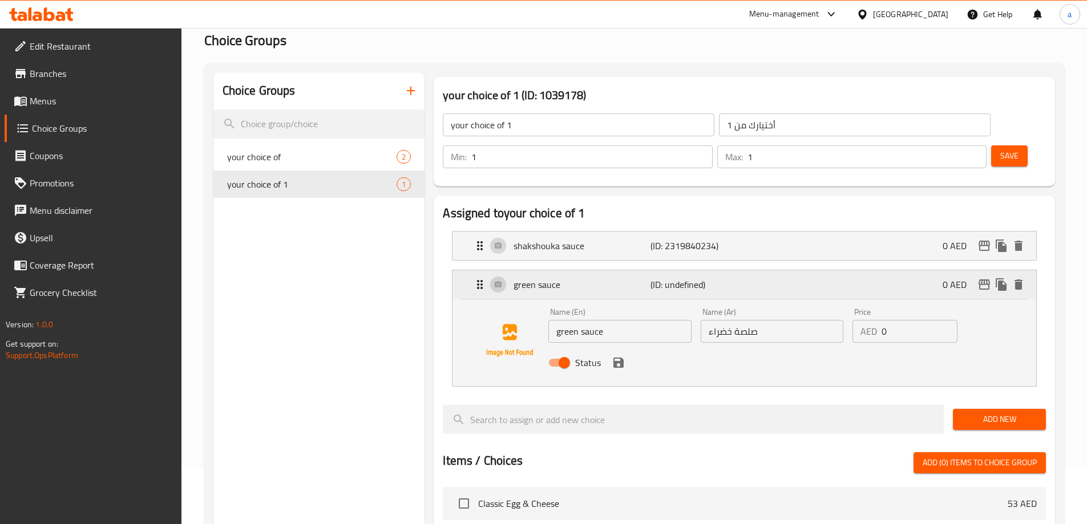
click at [717, 278] on p "(ID: undefined)" at bounding box center [695, 285] width 91 height 14
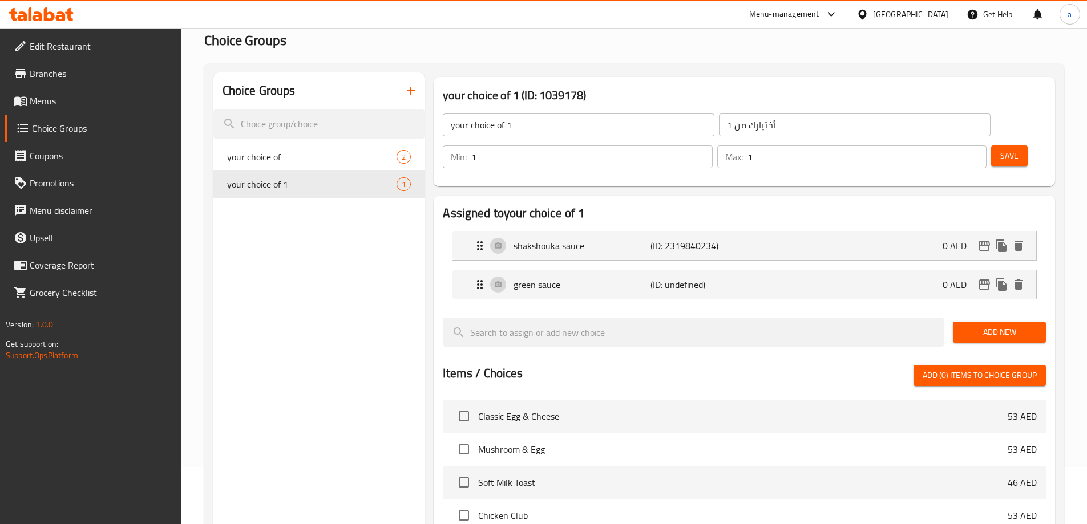
click at [991, 145] on button "Save" at bounding box center [1009, 155] width 37 height 21
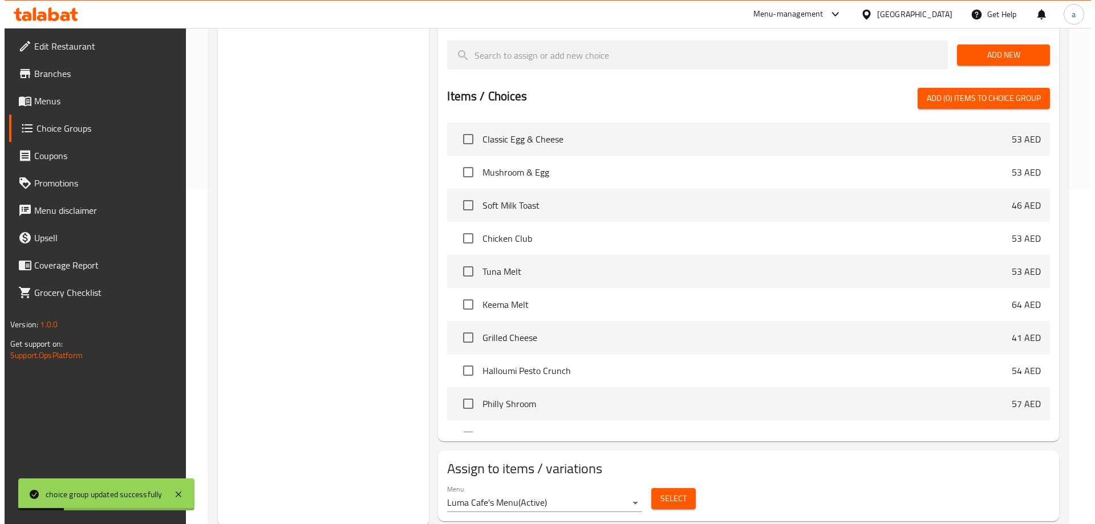
scroll to position [336, 0]
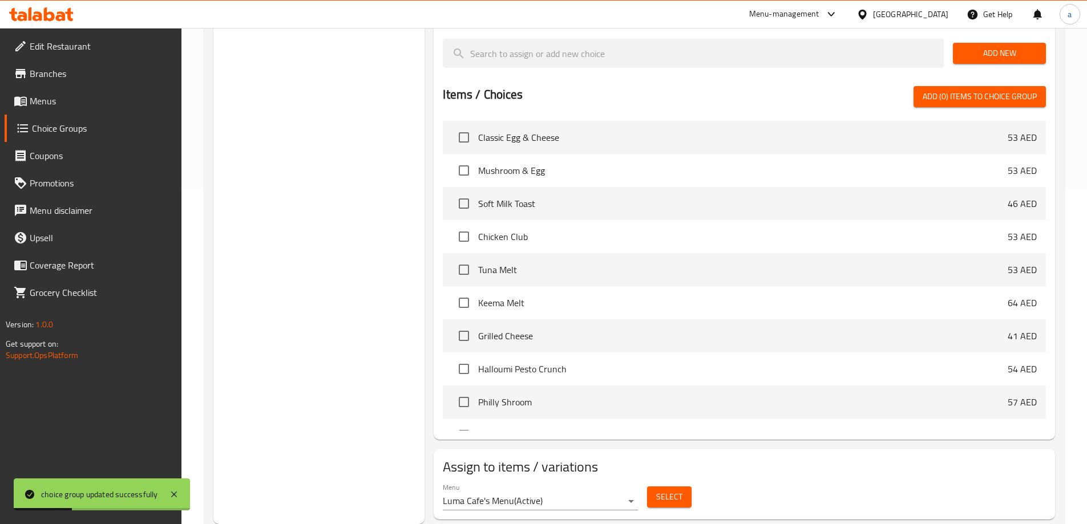
click at [666, 490] on span "Select" at bounding box center [669, 497] width 26 height 14
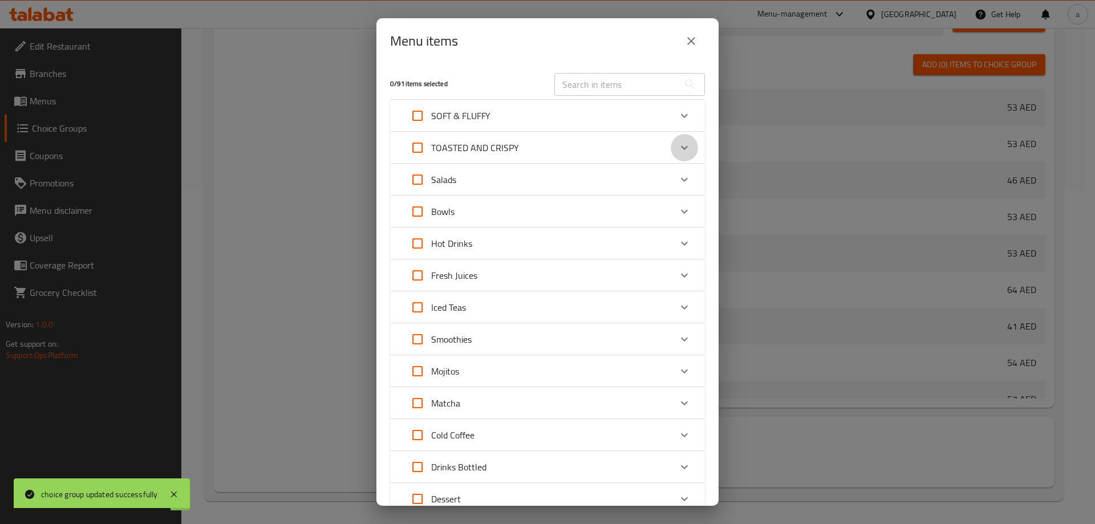
click at [678, 148] on icon "Expand" at bounding box center [685, 148] width 14 height 14
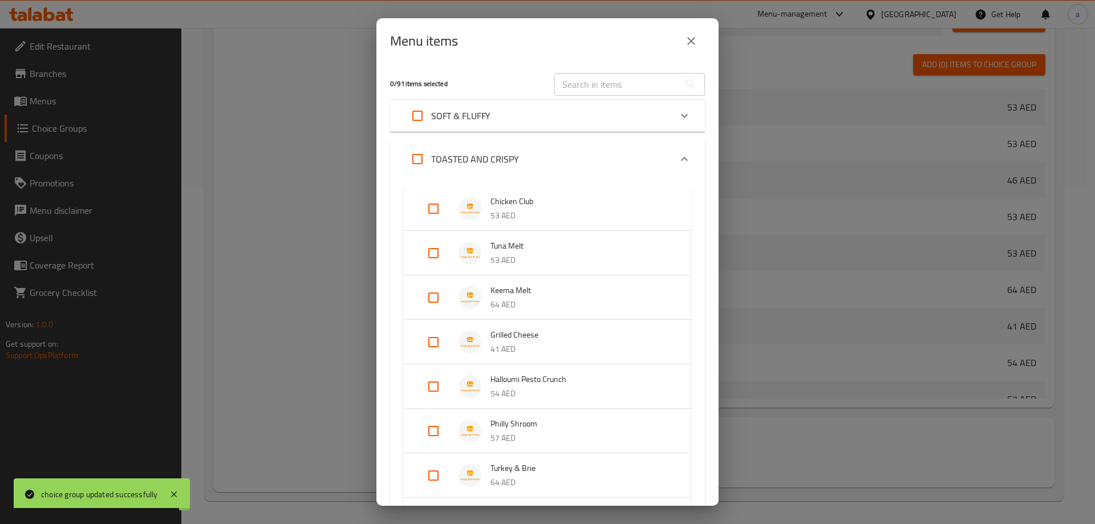
scroll to position [399, 0]
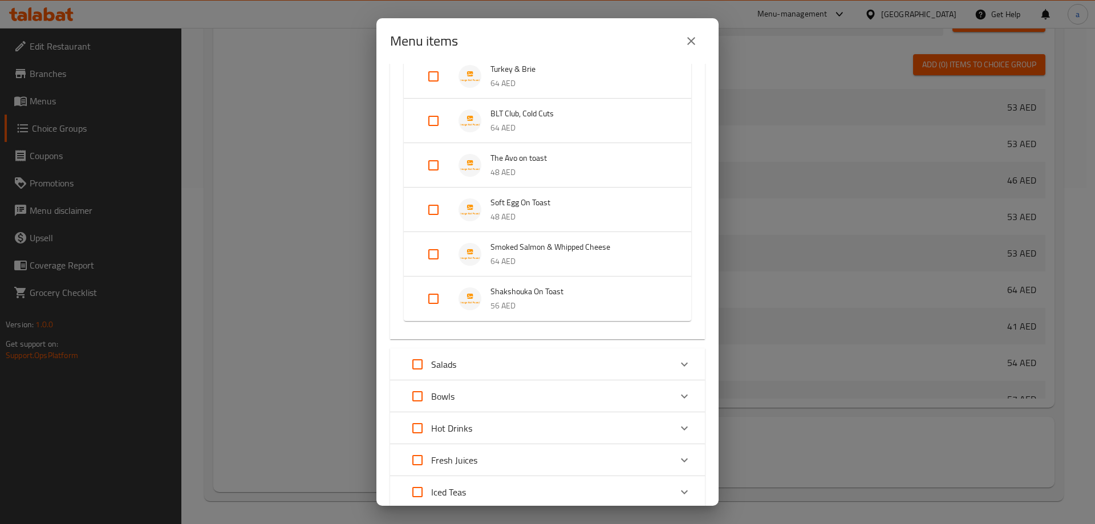
click at [428, 295] on input "Expand" at bounding box center [433, 298] width 27 height 27
checkbox input "true"
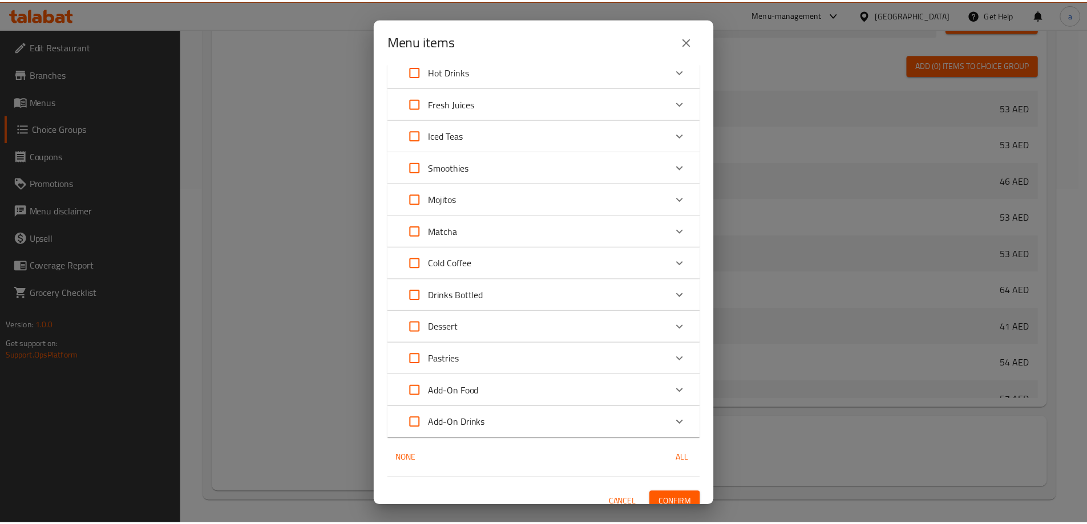
scroll to position [777, 0]
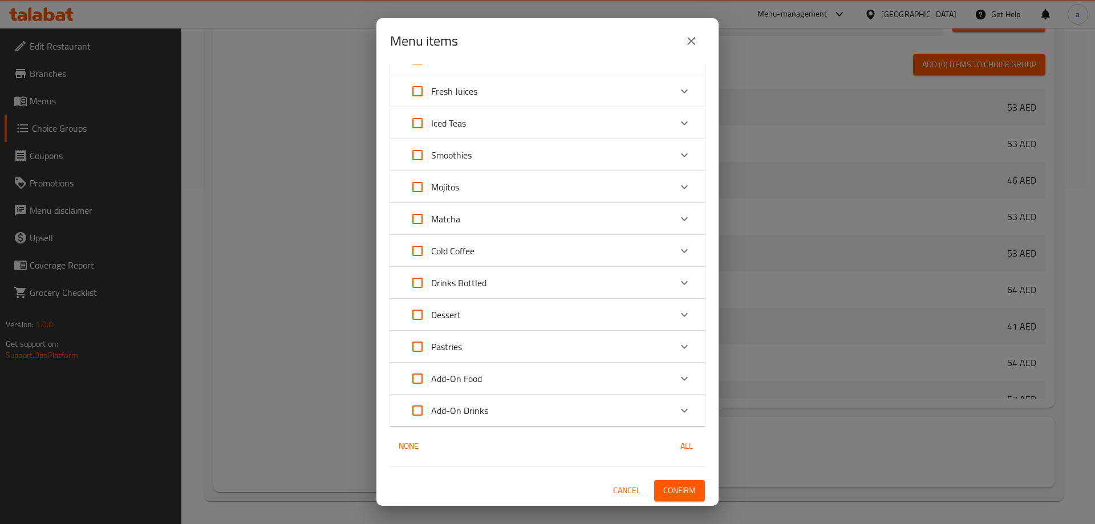
click at [670, 486] on span "Confirm" at bounding box center [679, 491] width 33 height 14
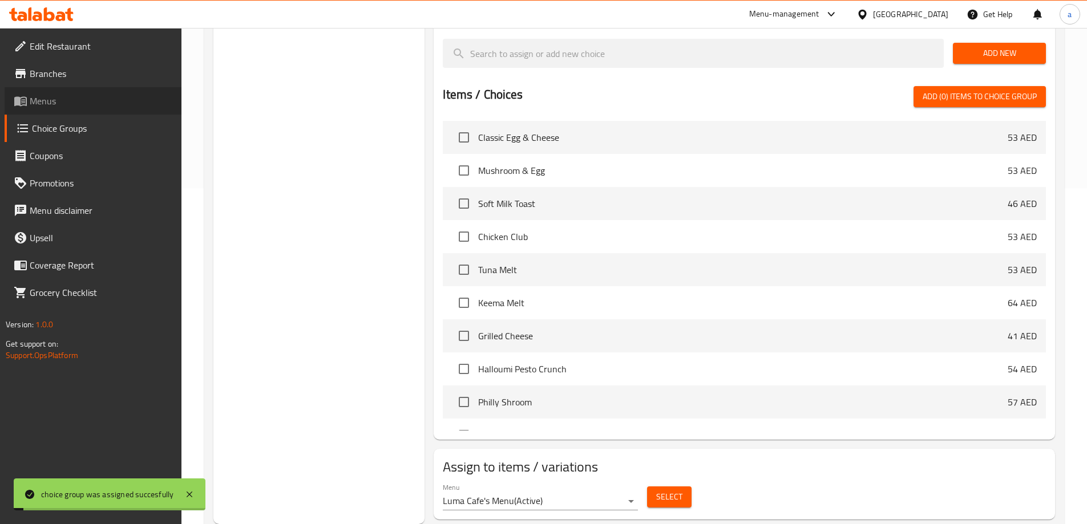
click at [56, 103] on span "Menus" at bounding box center [101, 101] width 143 height 14
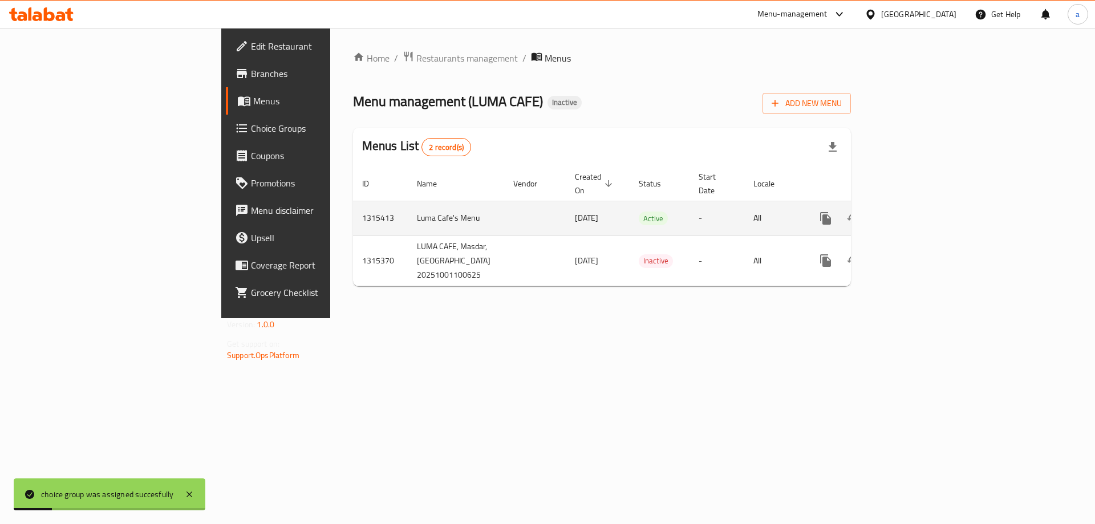
click at [915, 212] on icon "enhanced table" at bounding box center [908, 219] width 14 height 14
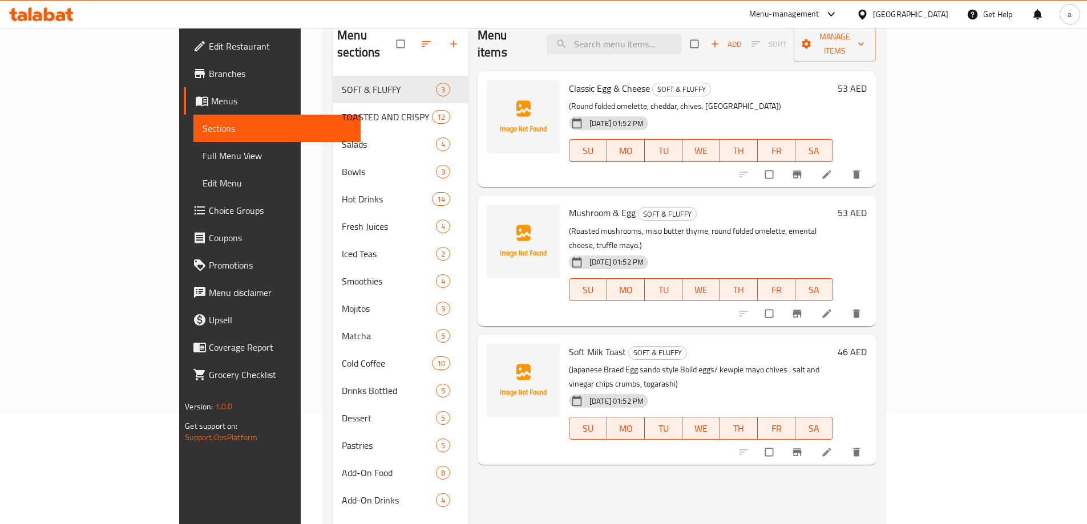
scroll to position [46, 0]
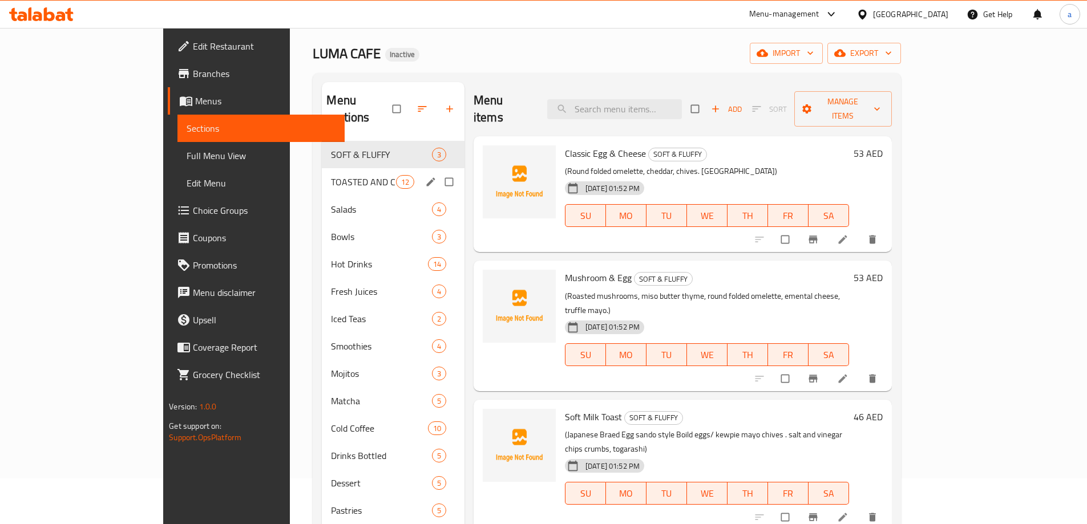
click at [331, 175] on span "TOASTED AND CRISPY" at bounding box center [363, 182] width 64 height 14
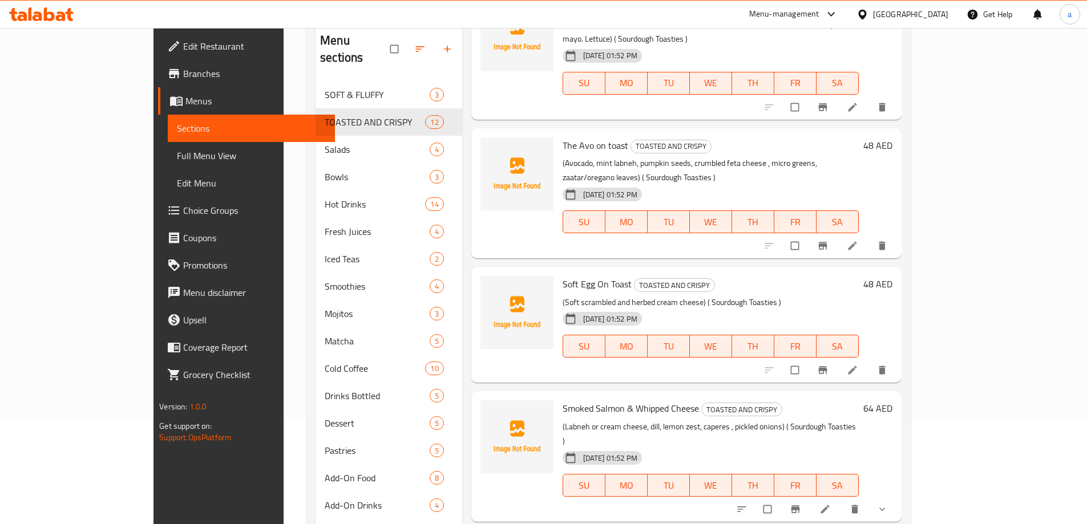
scroll to position [160, 0]
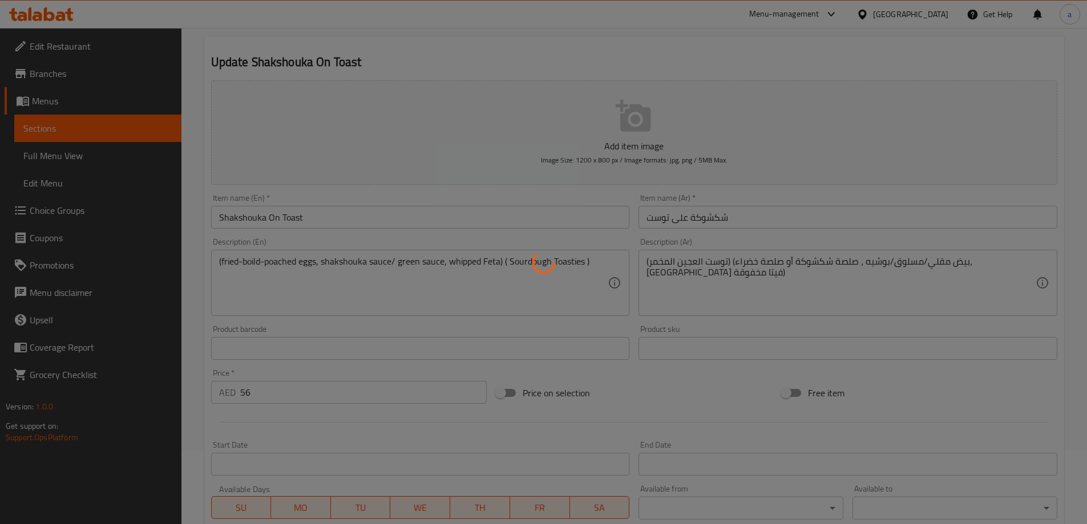
scroll to position [301, 0]
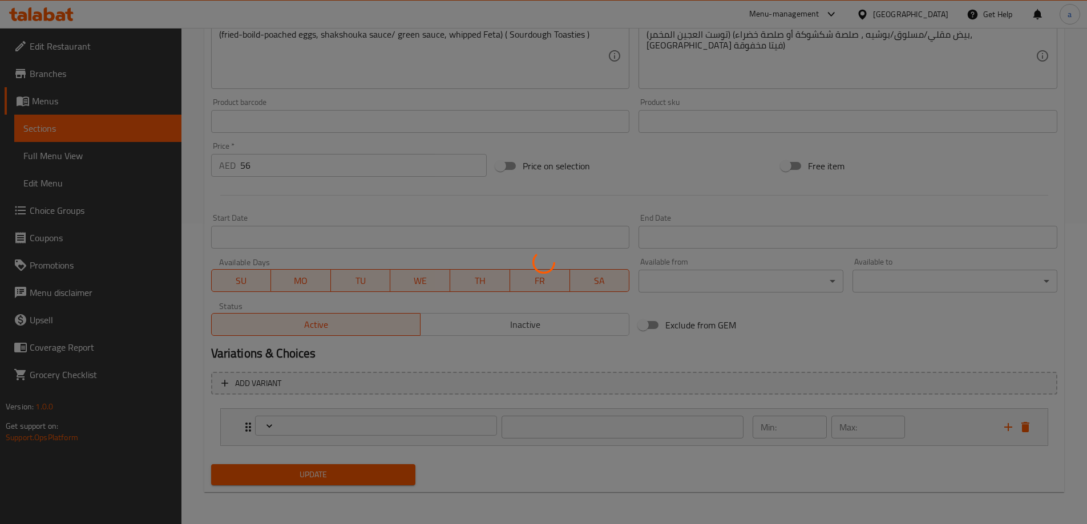
type input "أختيارك من 1"
type input "1"
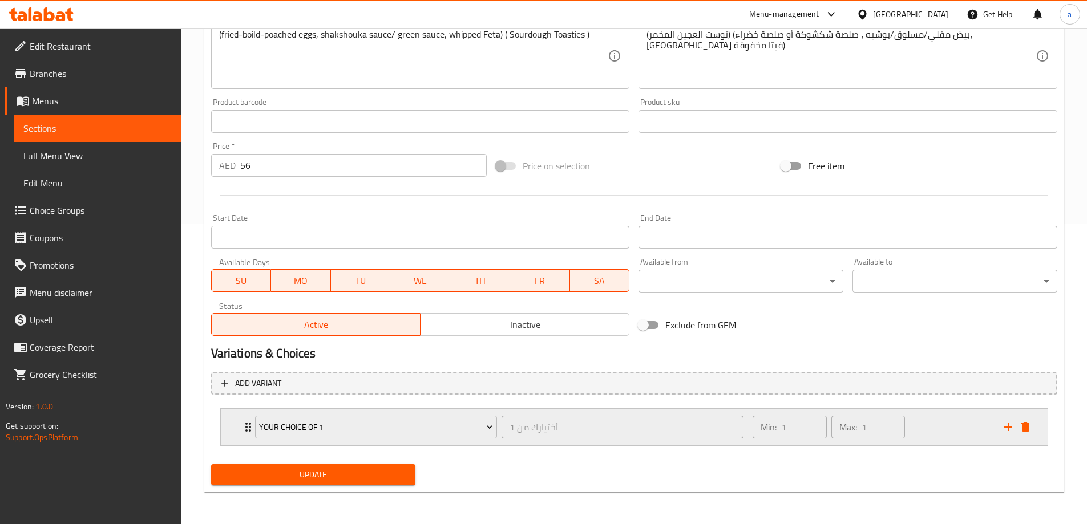
click at [249, 428] on div "your choice of 1 أختيارك من 1 ​" at bounding box center [499, 427] width 502 height 37
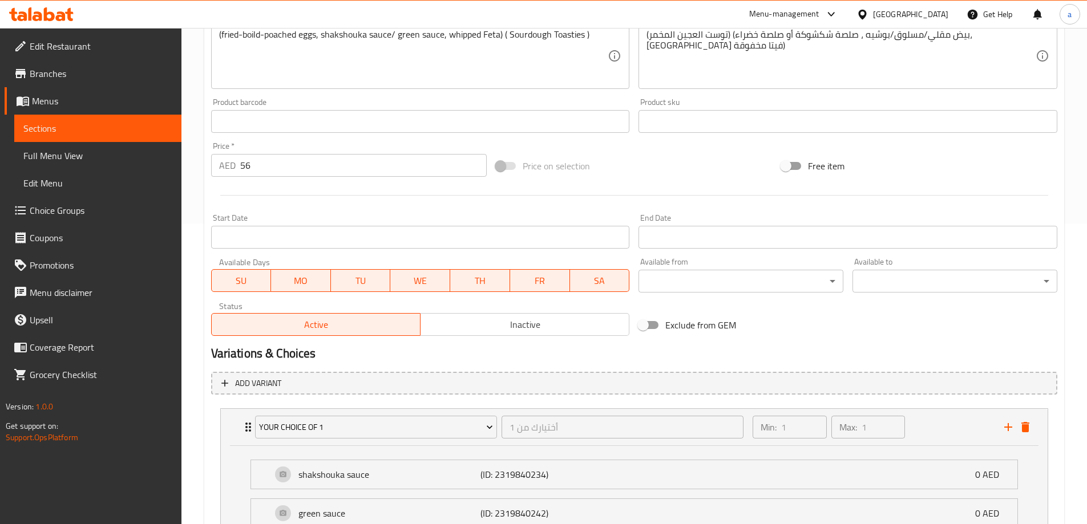
click at [71, 214] on span "Choice Groups" at bounding box center [101, 211] width 143 height 14
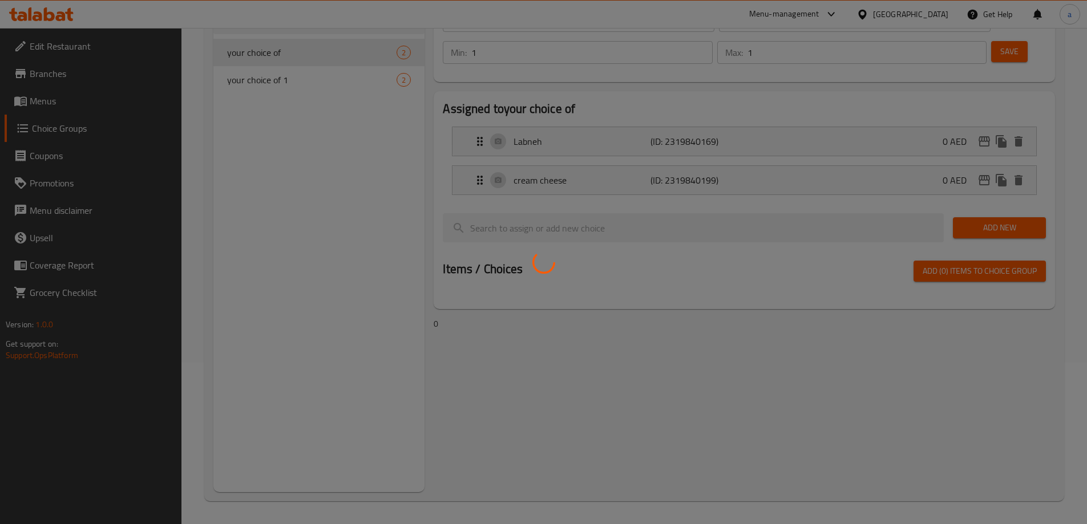
scroll to position [161, 0]
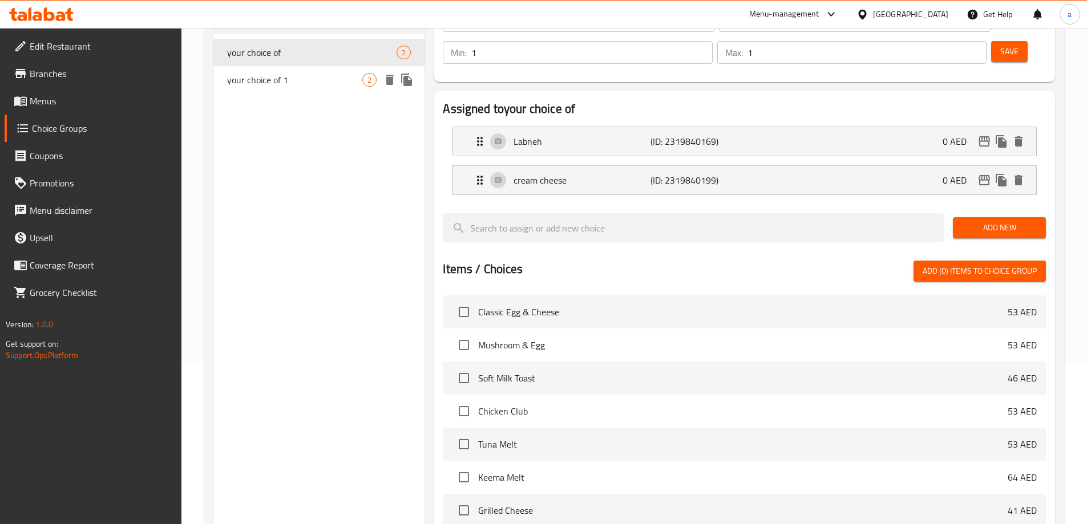
click at [324, 83] on span "your choice of 1" at bounding box center [295, 80] width 136 height 14
type input "your choice of 1"
type input "أختيارك من 1"
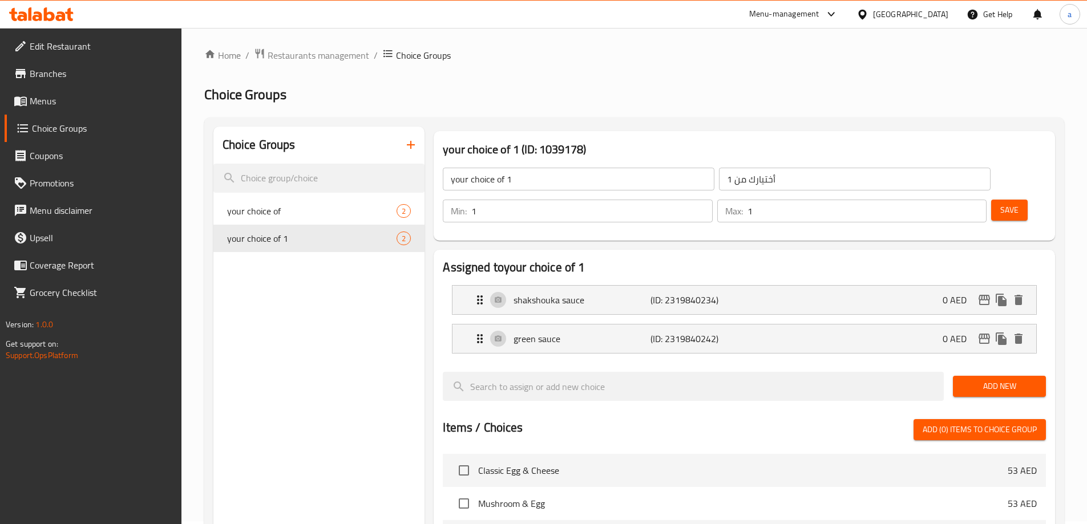
scroll to position [0, 0]
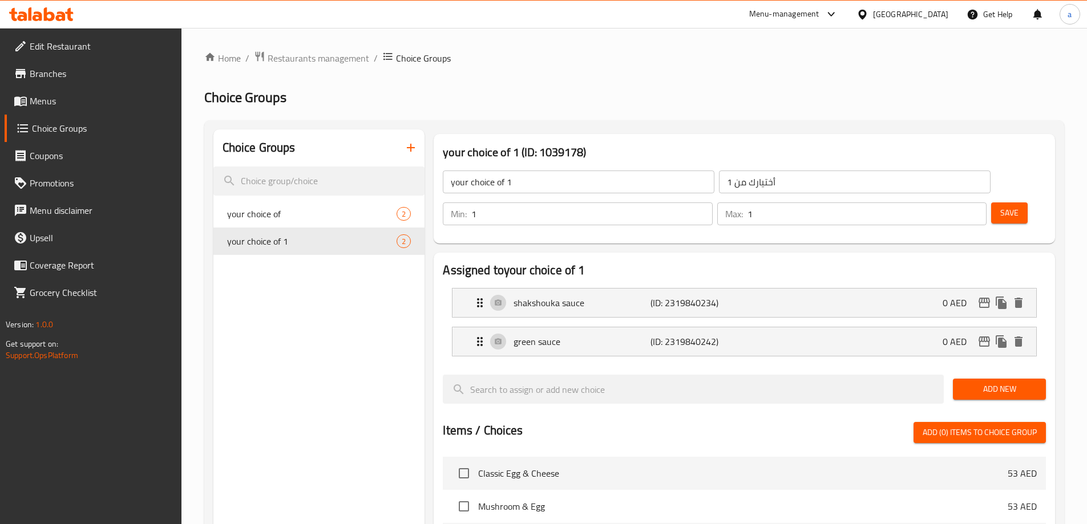
click at [578, 176] on input "your choice of 1" at bounding box center [578, 182] width 271 height 23
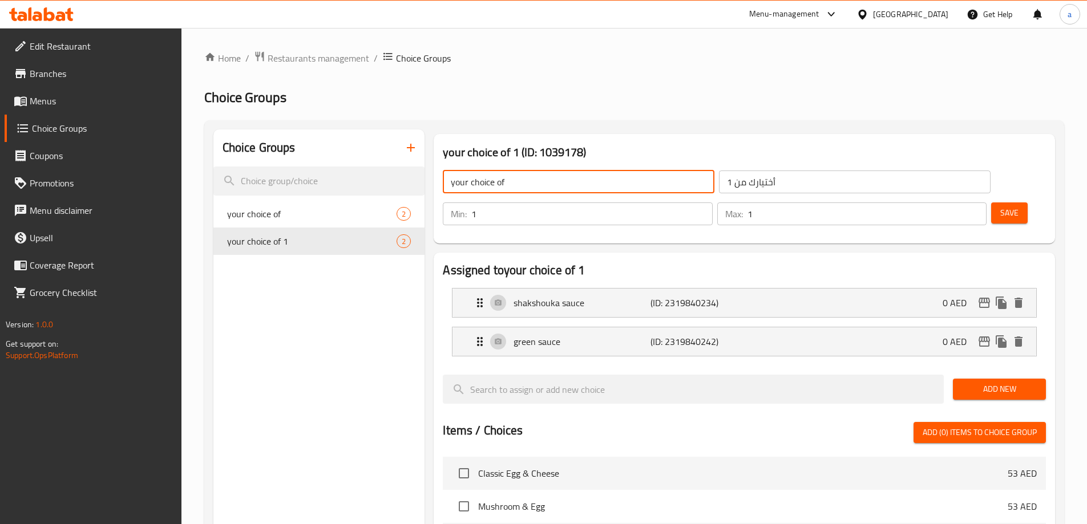
type input "your choice of"
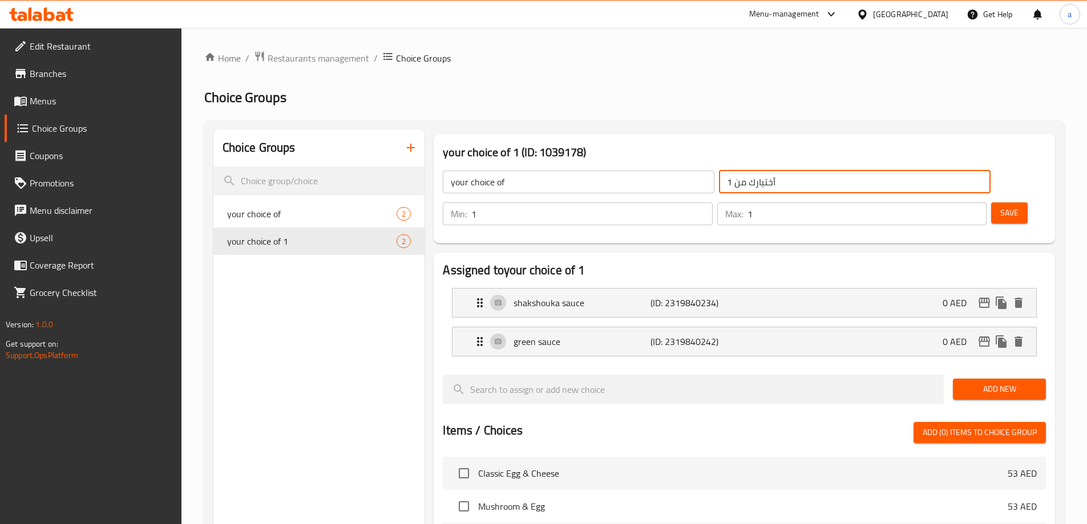
drag, startPoint x: 654, startPoint y: 180, endPoint x: 645, endPoint y: 181, distance: 9.7
click at [719, 181] on input "أختيارك من 1" at bounding box center [854, 182] width 271 height 23
type input "أختيارك من"
click at [1000, 206] on span "Save" at bounding box center [1009, 213] width 18 height 14
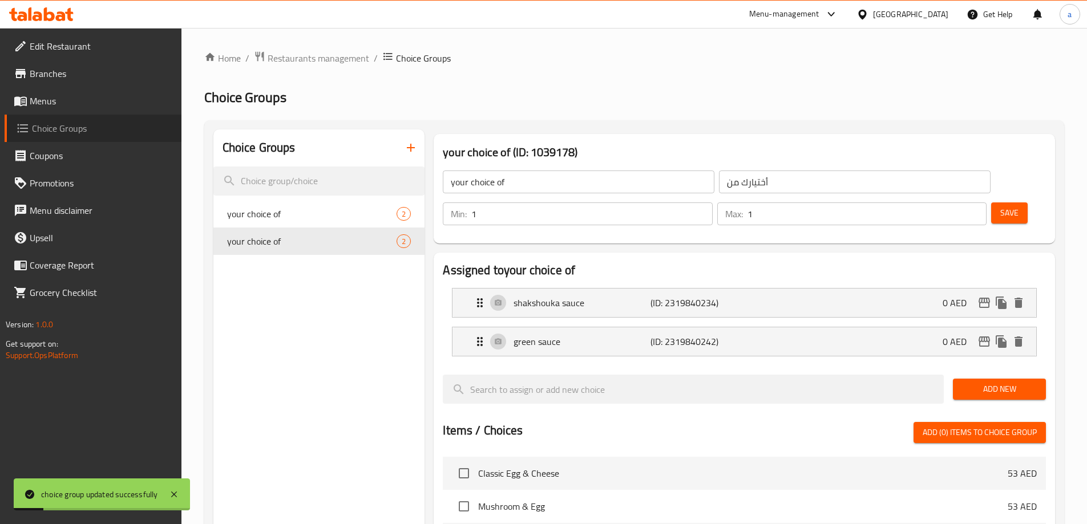
click at [66, 124] on span "Choice Groups" at bounding box center [102, 128] width 140 height 14
click at [68, 98] on span "Menus" at bounding box center [101, 101] width 143 height 14
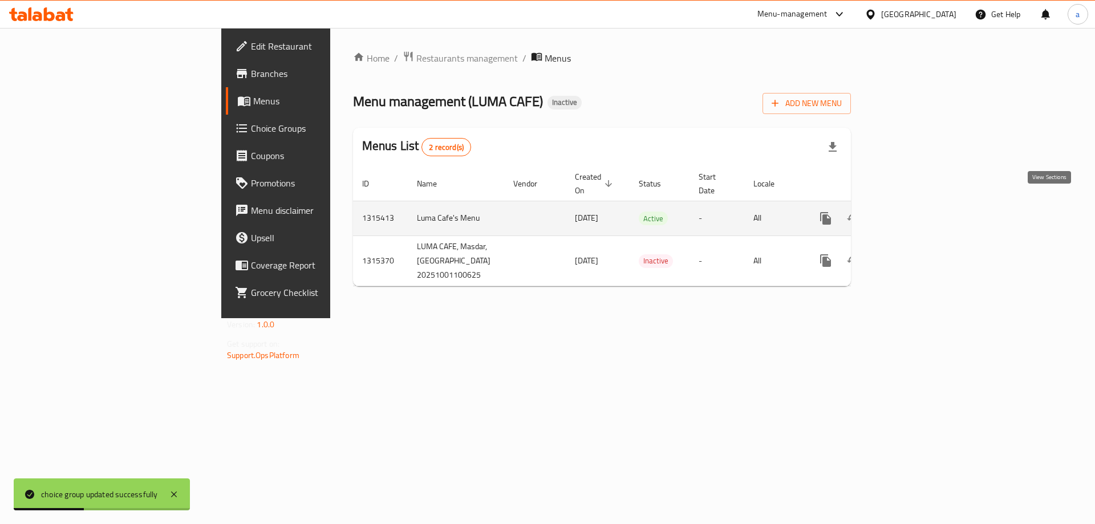
click at [915, 212] on icon "enhanced table" at bounding box center [908, 219] width 14 height 14
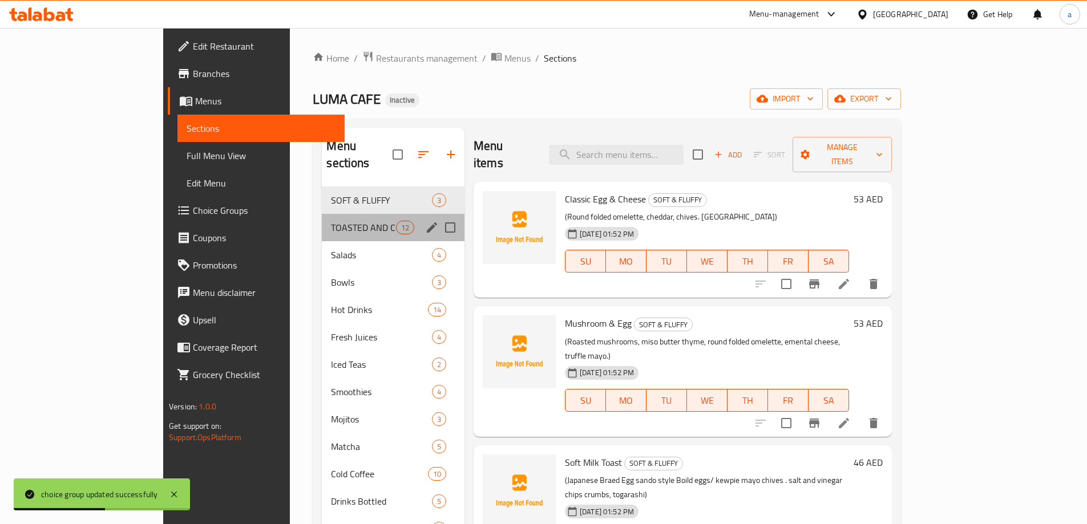
click at [322, 214] on div "TOASTED AND CRISPY 12" at bounding box center [393, 227] width 143 height 27
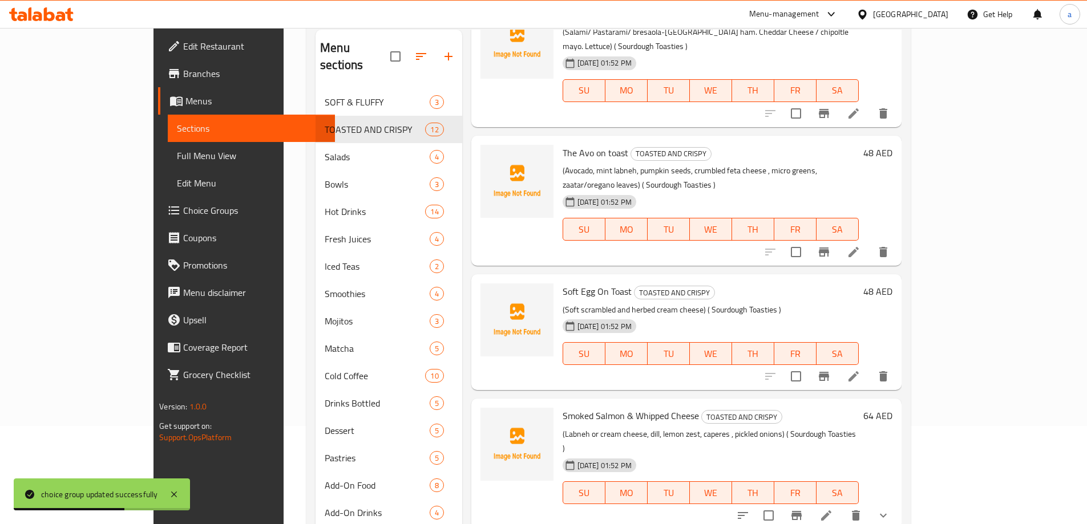
scroll to position [160, 0]
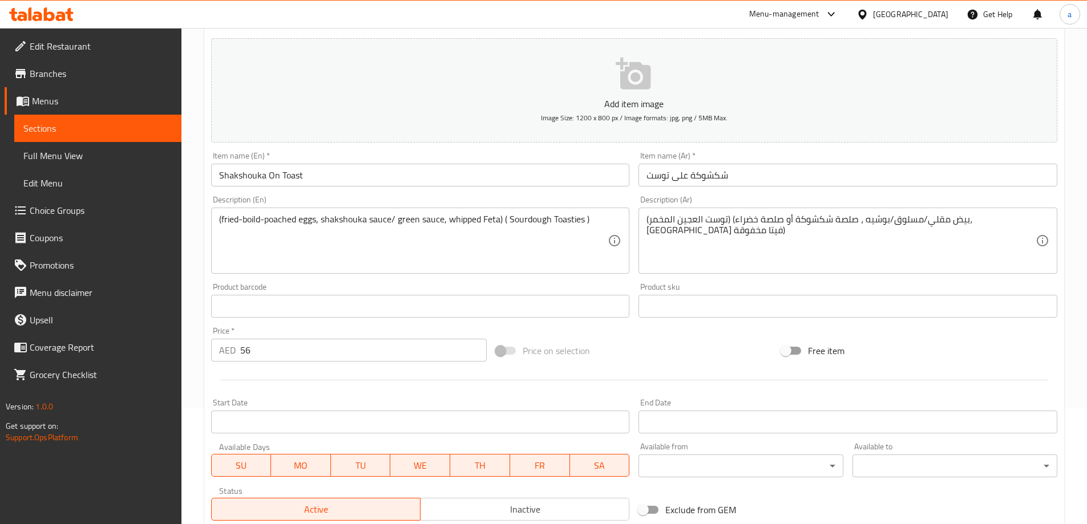
scroll to position [301, 0]
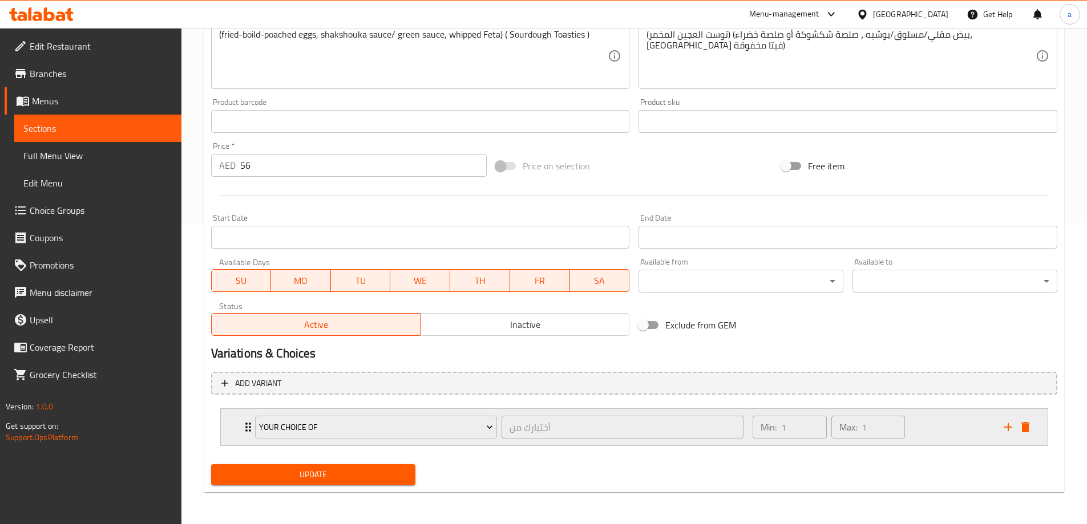
click at [246, 429] on icon "Expand" at bounding box center [248, 427] width 14 height 14
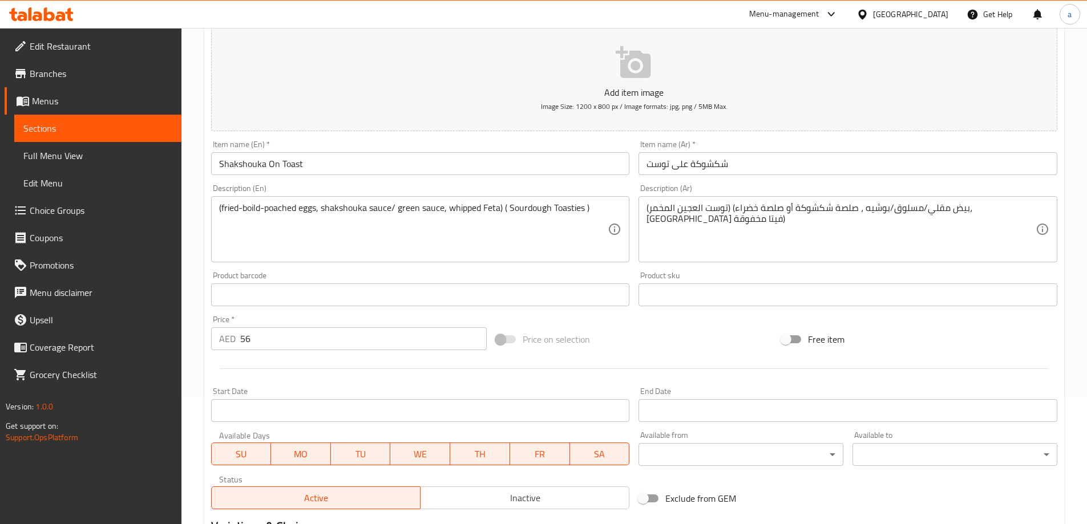
scroll to position [0, 0]
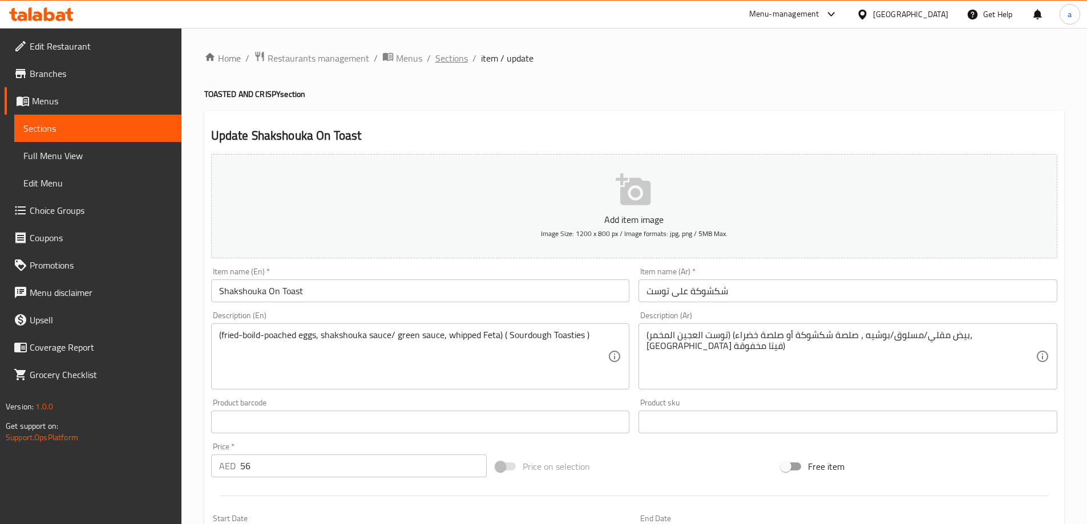
click at [464, 63] on span "Sections" at bounding box center [451, 58] width 33 height 14
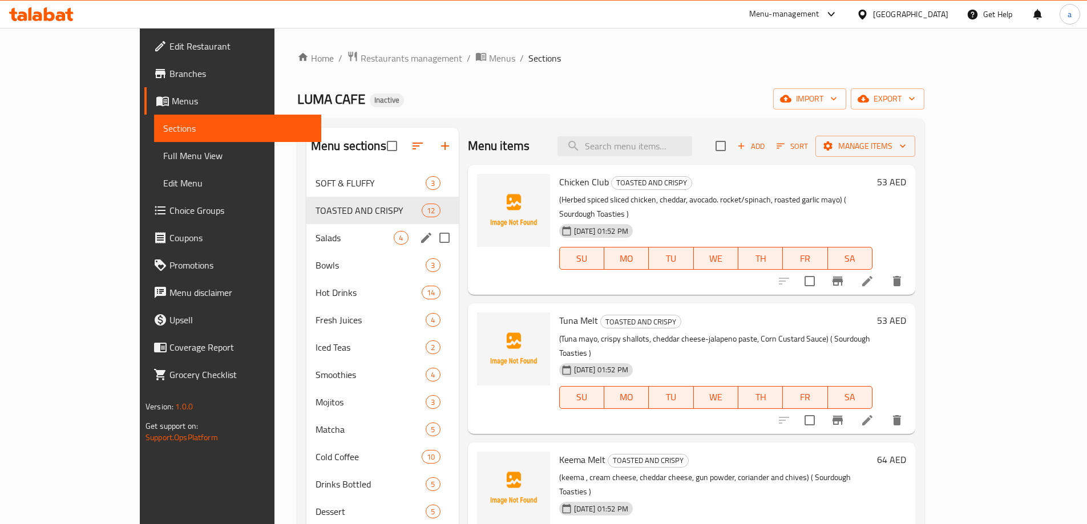
click at [315, 238] on span "Salads" at bounding box center [354, 238] width 79 height 14
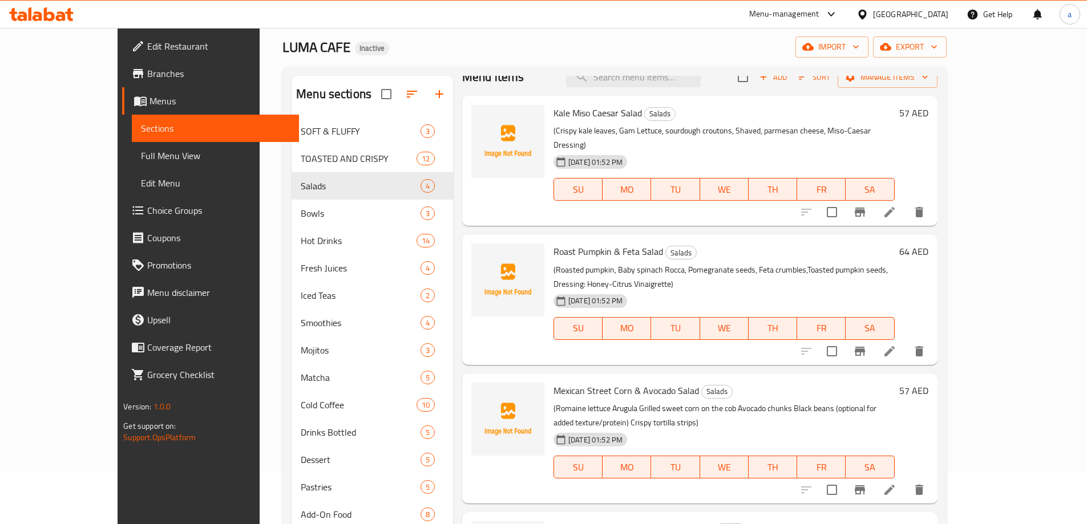
scroll to position [160, 0]
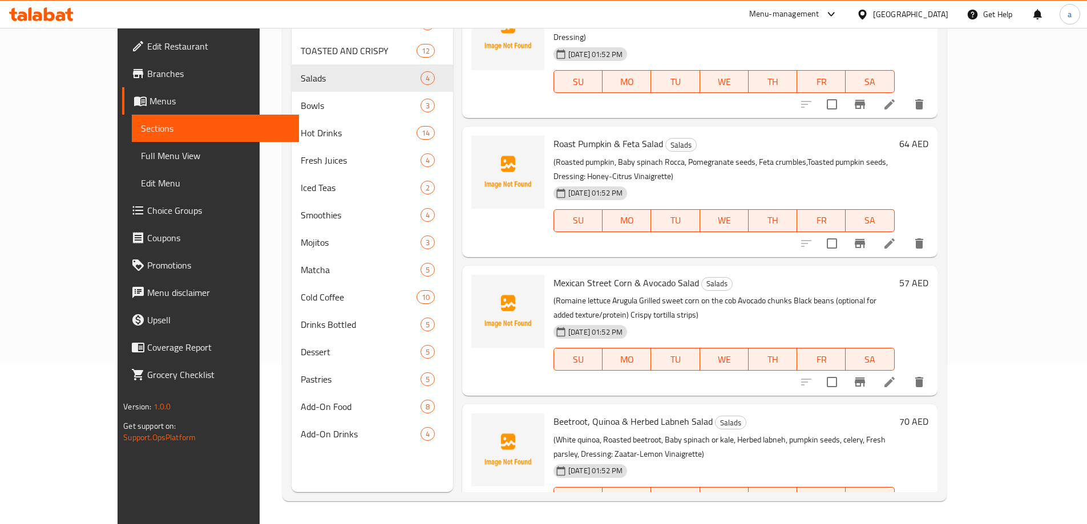
click at [896, 375] on icon at bounding box center [889, 382] width 14 height 14
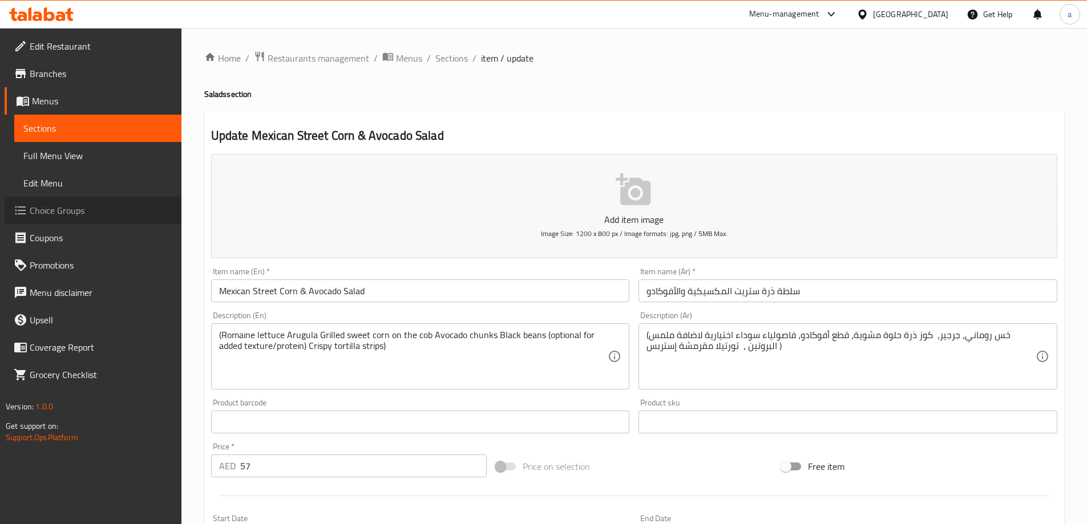
click at [90, 206] on span "Choice Groups" at bounding box center [101, 211] width 143 height 14
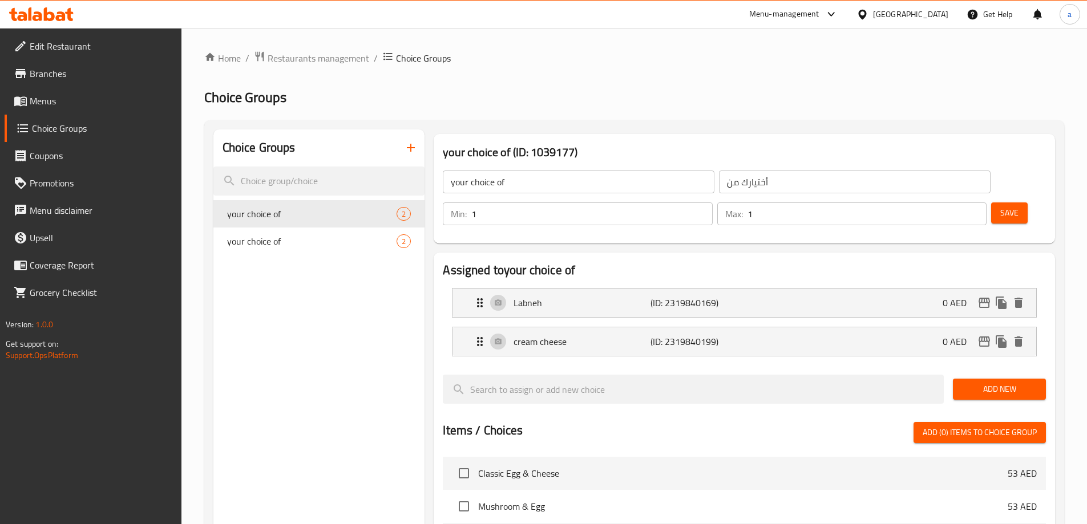
click at [395, 156] on div "Choice Groups" at bounding box center [319, 147] width 212 height 37
click at [400, 152] on button "button" at bounding box center [410, 147] width 27 height 27
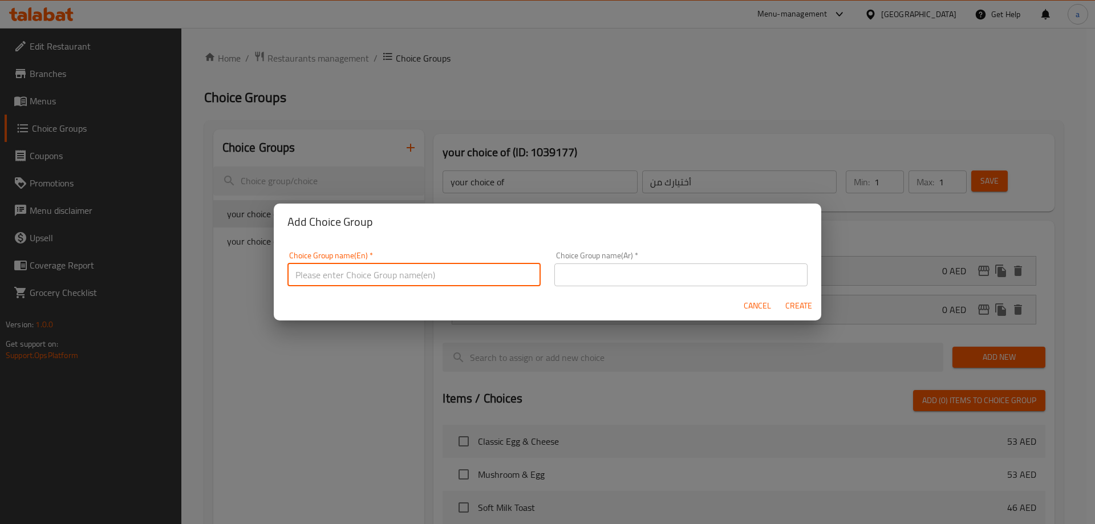
click at [384, 273] on input "text" at bounding box center [413, 275] width 253 height 23
click at [381, 280] on input "your choice of" at bounding box center [413, 275] width 253 height 23
type input "your choice of 1"
click at [569, 285] on input "text" at bounding box center [680, 275] width 253 height 23
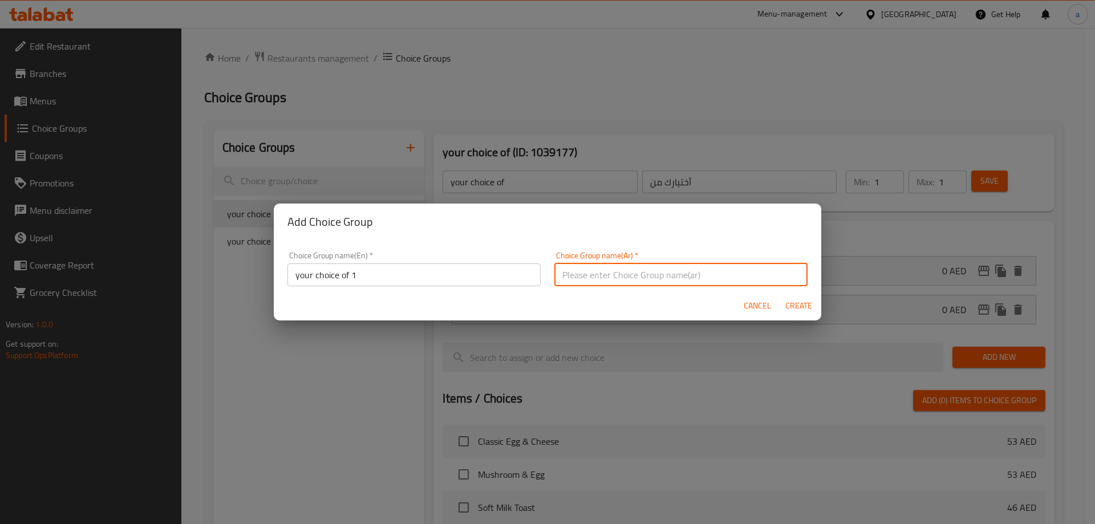
type input "أختيارك من 1"
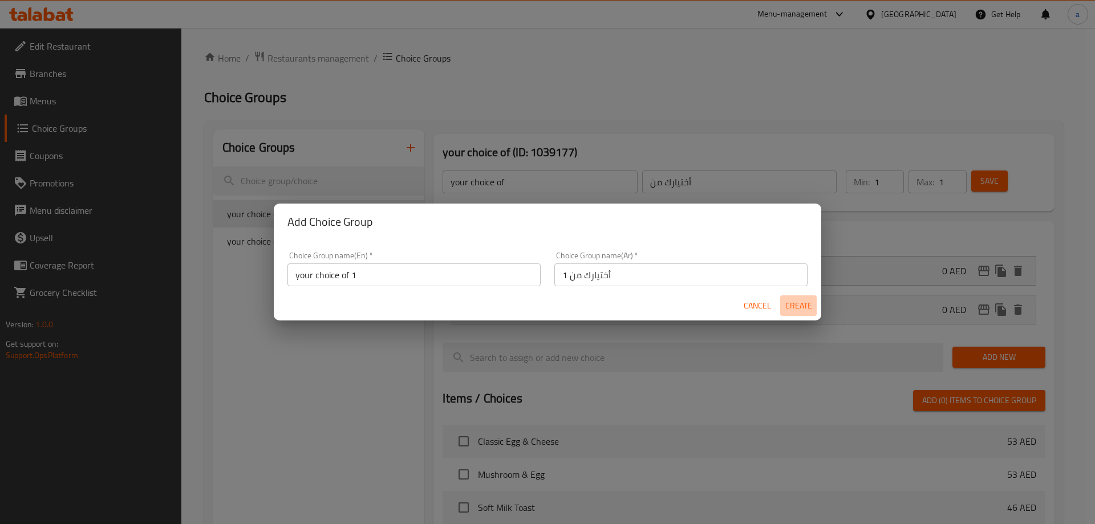
click at [807, 305] on span "Create" at bounding box center [798, 306] width 27 height 14
type input "your choice of 1"
type input "أختيارك من 1"
type input "0"
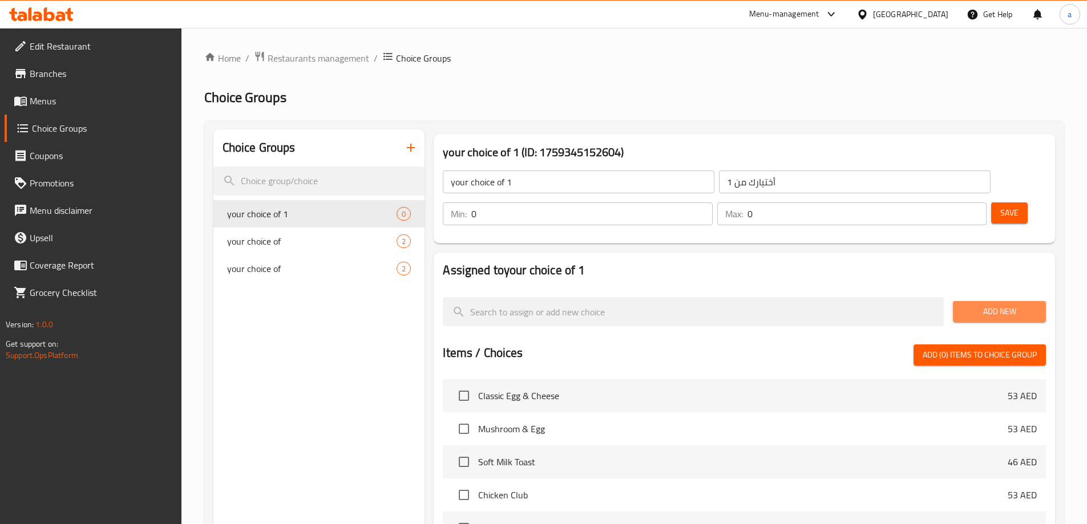
click at [969, 301] on button "Add New" at bounding box center [999, 311] width 93 height 21
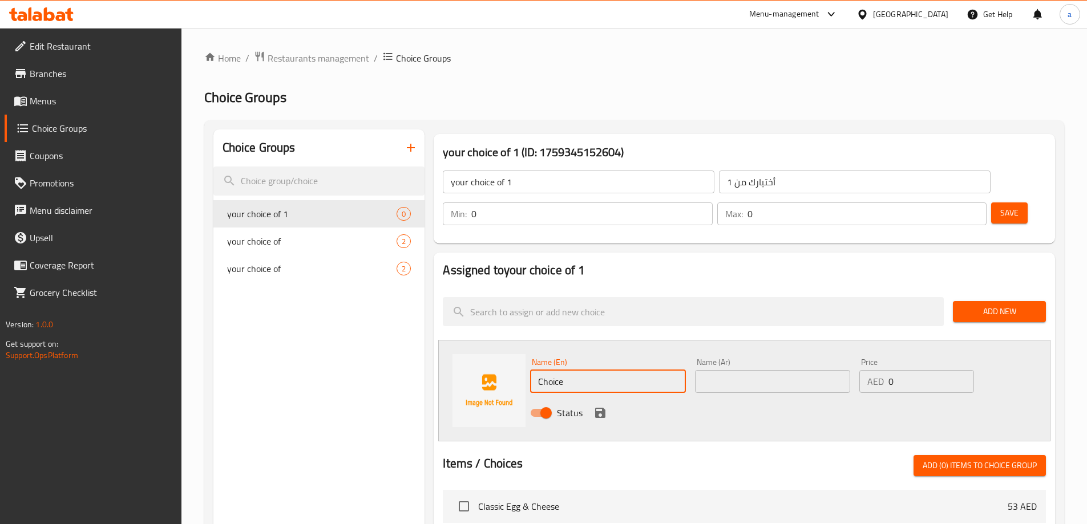
click at [593, 370] on input "Choice" at bounding box center [607, 381] width 155 height 23
paste input "Black beans"
type input "Black beans"
click at [733, 370] on input "text" at bounding box center [772, 381] width 155 height 23
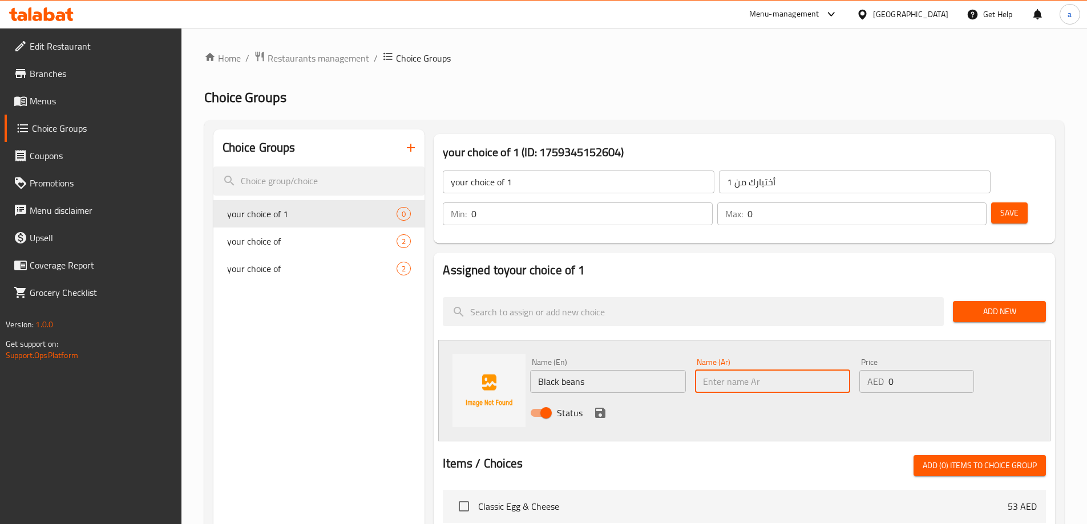
click at [789, 370] on input "text" at bounding box center [772, 381] width 155 height 23
paste input "فاصولياء سوداء"
type input "فاصولياء سوداء"
click at [595, 408] on icon "save" at bounding box center [600, 413] width 10 height 10
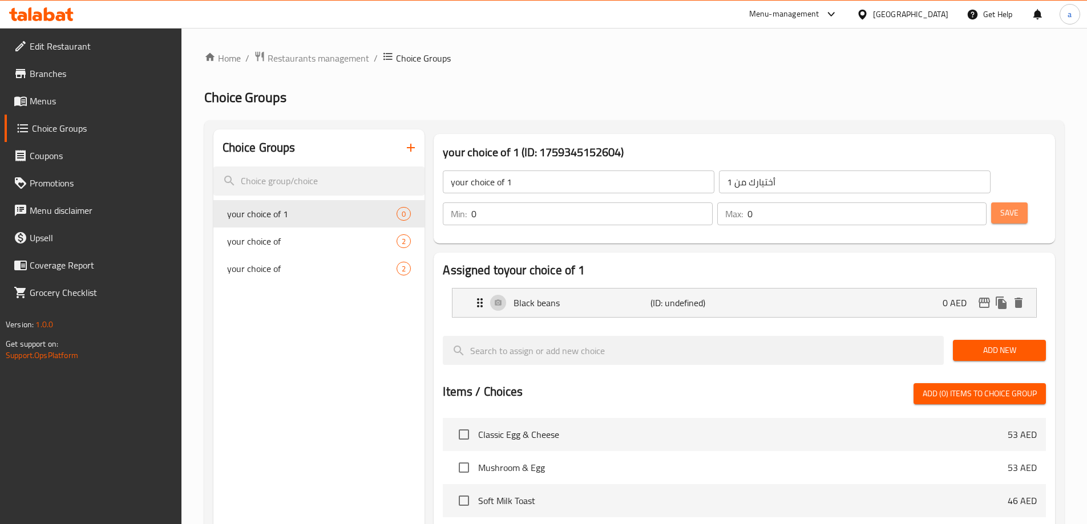
click at [1000, 206] on span "Save" at bounding box center [1009, 213] width 18 height 14
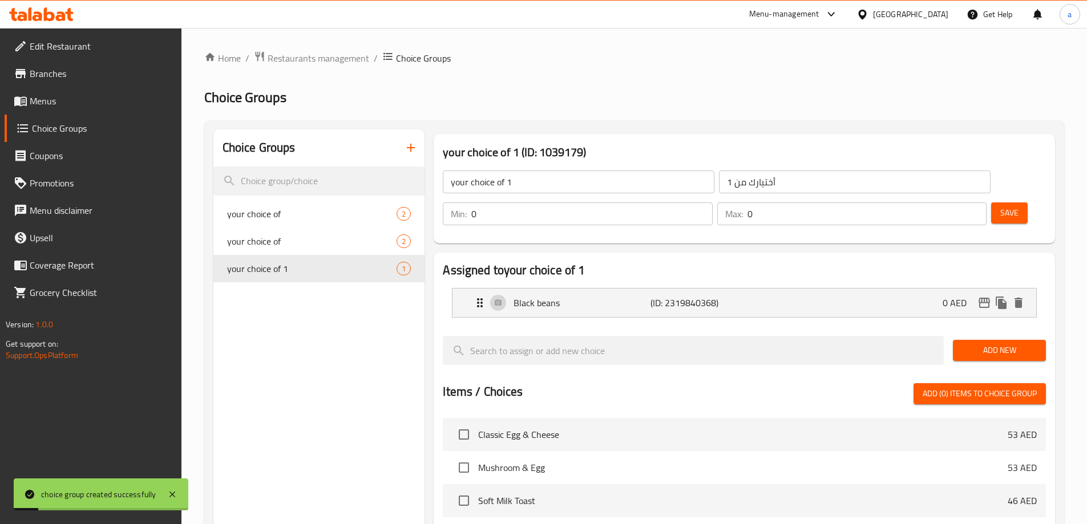
click at [987, 343] on span "Add New" at bounding box center [999, 350] width 75 height 14
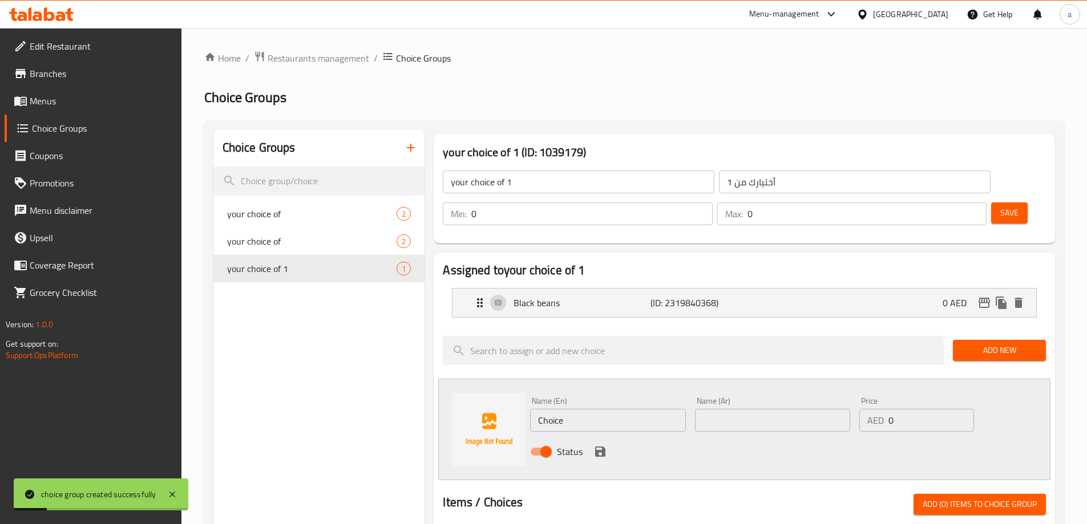
click at [618, 409] on input "Choice" at bounding box center [607, 420] width 155 height 23
type input "Without"
click at [791, 409] on input "text" at bounding box center [772, 420] width 155 height 23
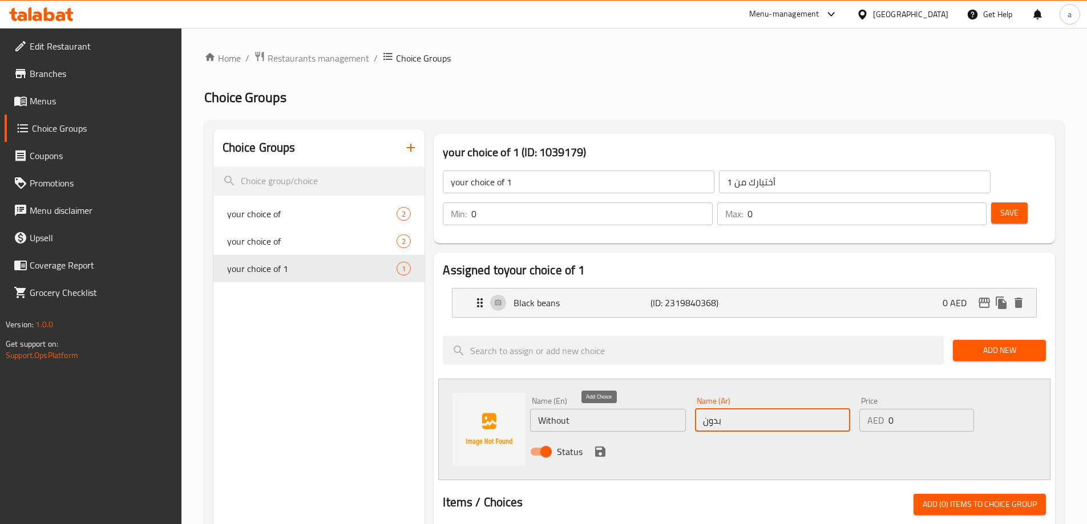
type input "بدون"
click at [603, 447] on icon "save" at bounding box center [600, 452] width 10 height 10
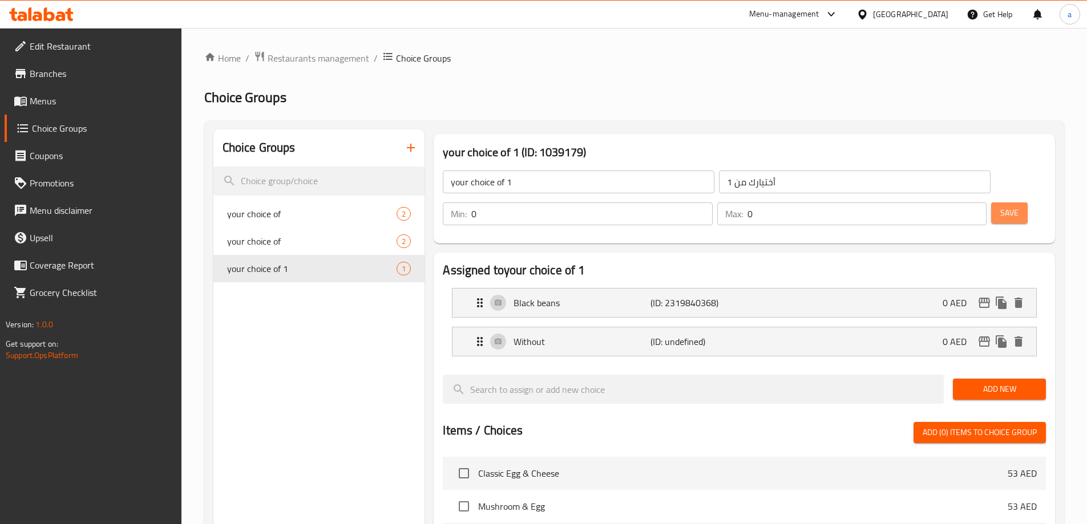
click at [1000, 202] on button "Save" at bounding box center [1009, 212] width 37 height 21
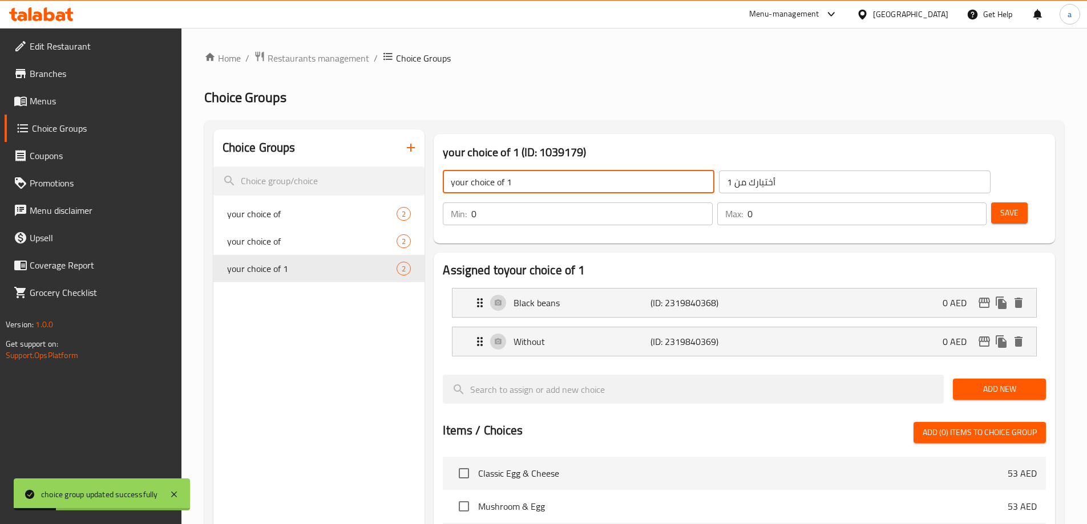
drag, startPoint x: 554, startPoint y: 187, endPoint x: 505, endPoint y: 179, distance: 49.1
click at [505, 179] on input "your choice of 1" at bounding box center [578, 182] width 271 height 23
type input "your choice of"
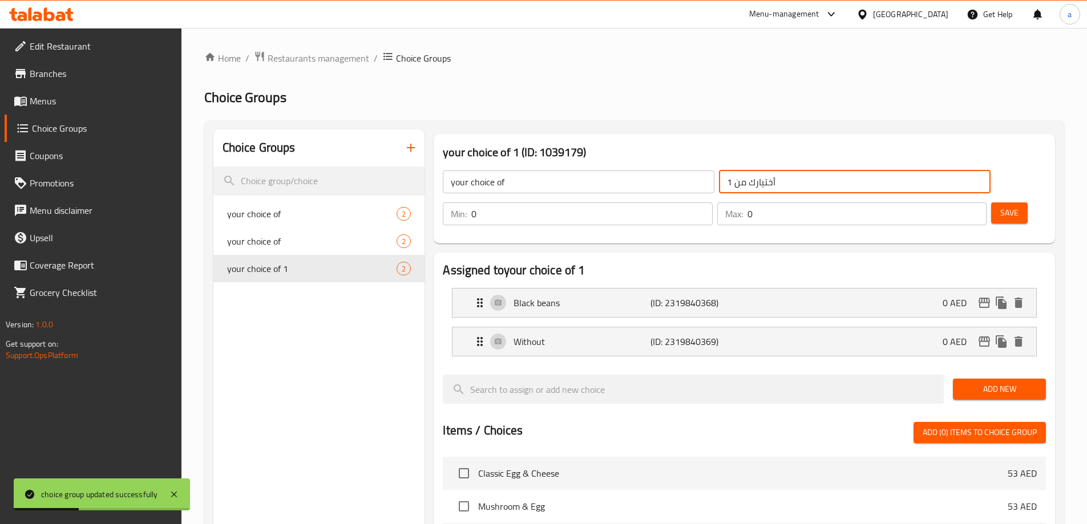
drag, startPoint x: 656, startPoint y: 182, endPoint x: 645, endPoint y: 184, distance: 11.1
click at [719, 184] on input "أختيارك من 1" at bounding box center [854, 182] width 271 height 23
type input "أختيارك من"
click at [650, 205] on div "your choice of ​ أختيارك من ​ Min: 0 ​ Max: 0 ​ Save" at bounding box center [744, 198] width 612 height 82
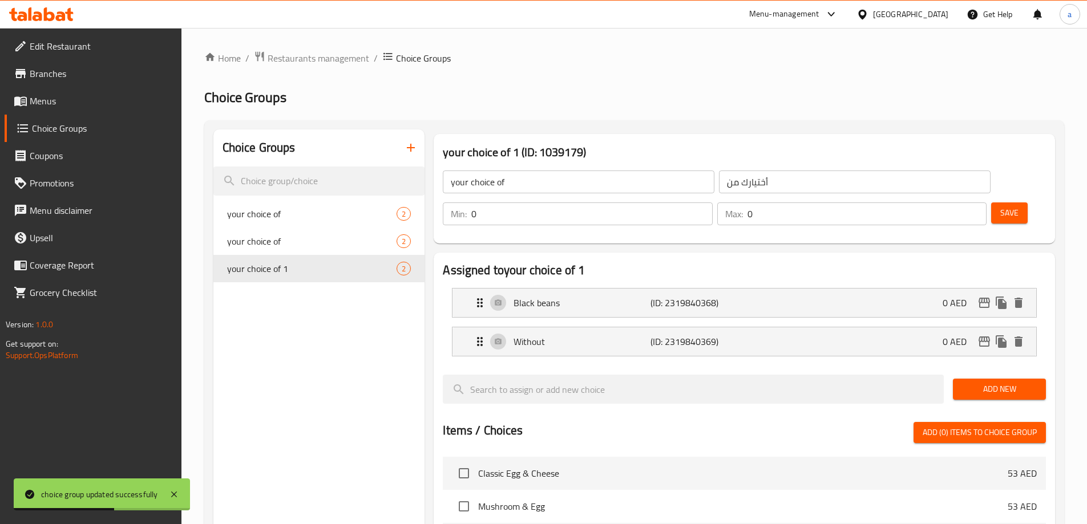
click at [1000, 206] on span "Save" at bounding box center [1009, 213] width 18 height 14
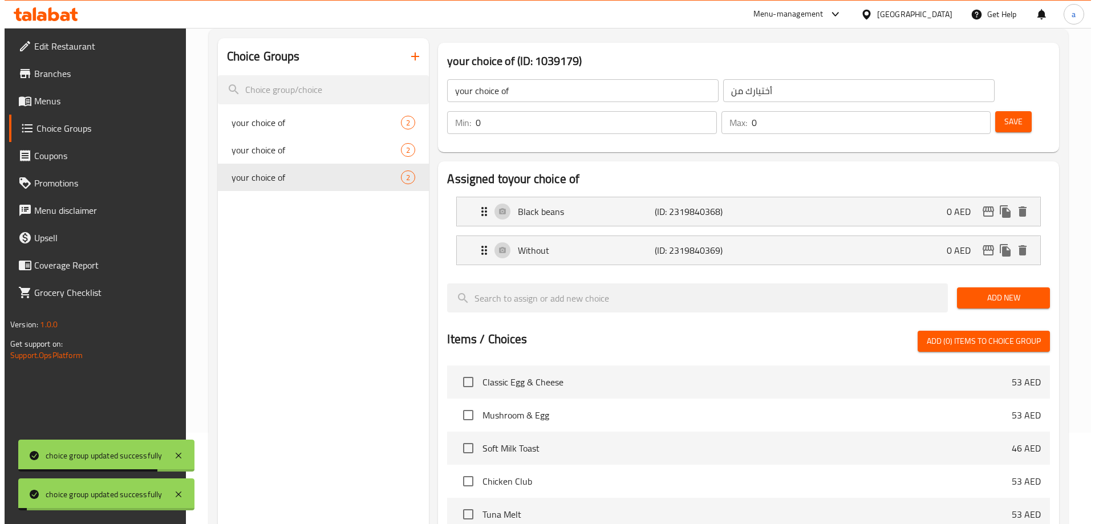
scroll to position [336, 0]
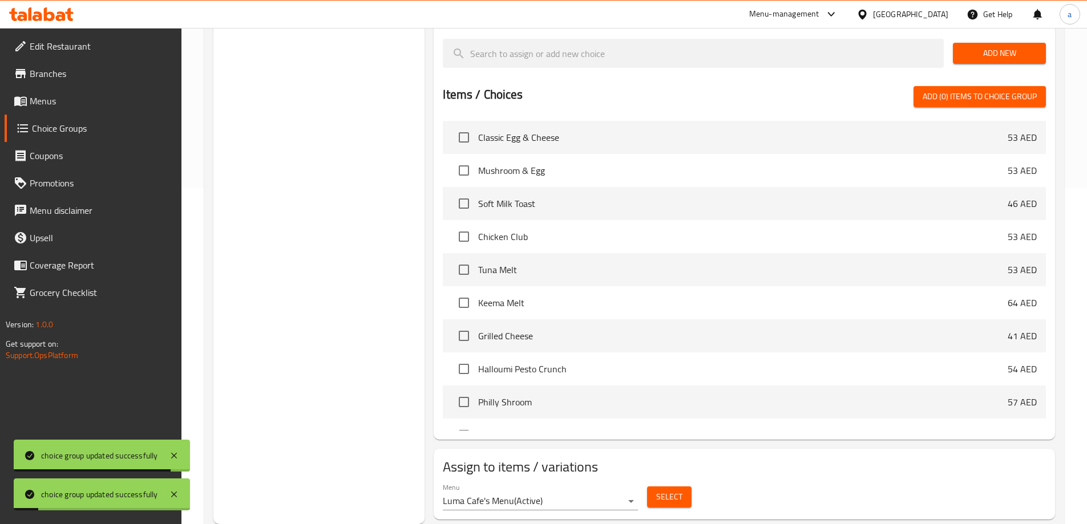
click at [692, 482] on div "Select" at bounding box center [669, 497] width 54 height 30
click at [675, 490] on span "Select" at bounding box center [669, 497] width 26 height 14
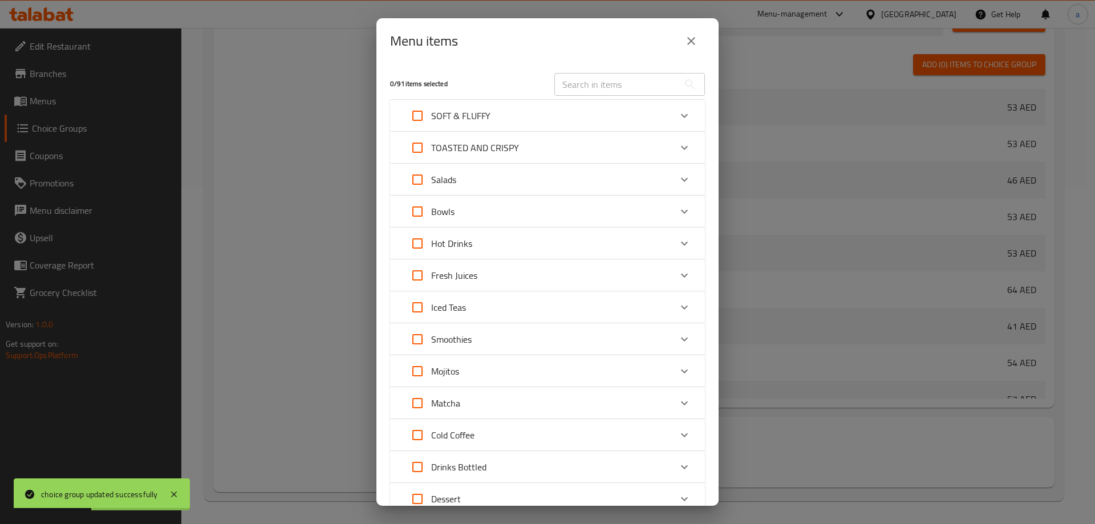
click at [671, 177] on div "Expand" at bounding box center [684, 179] width 27 height 27
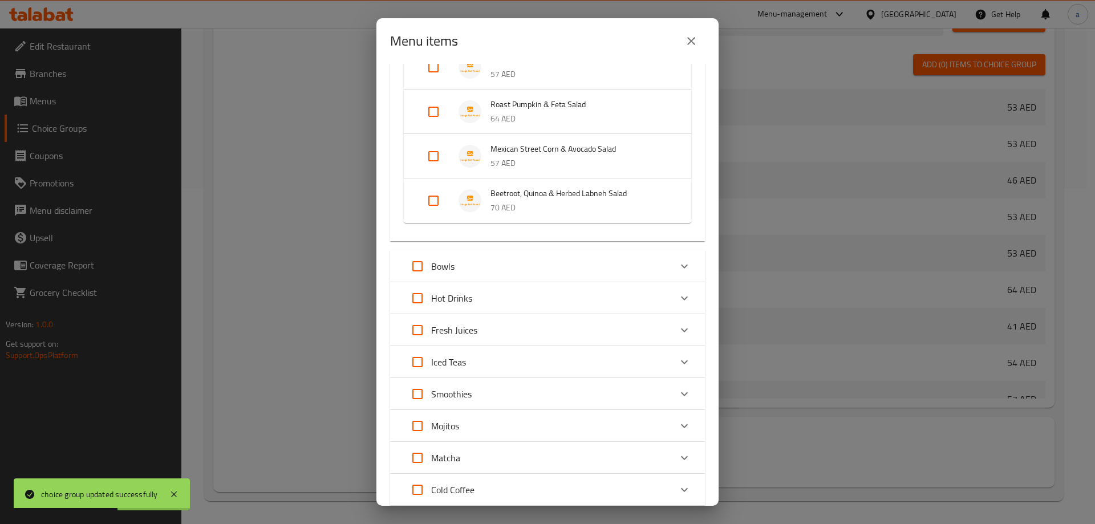
scroll to position [171, 0]
click at [428, 157] on input "Expand" at bounding box center [433, 158] width 27 height 27
checkbox input "true"
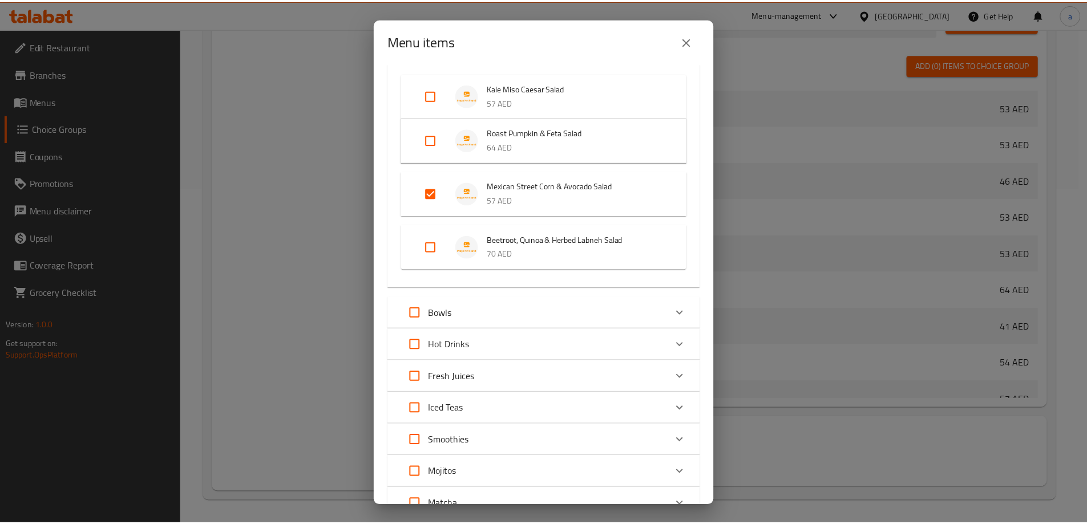
scroll to position [431, 0]
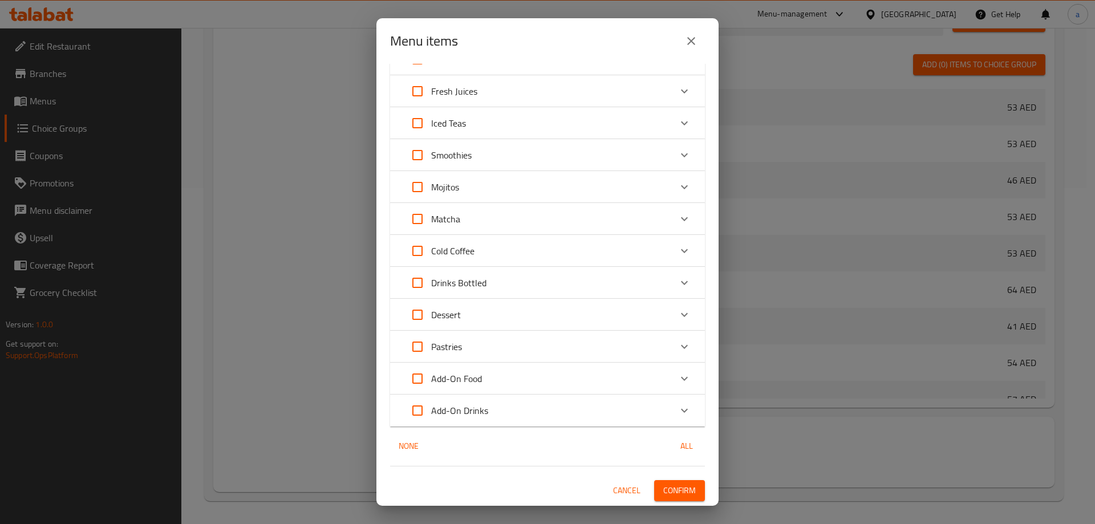
click at [682, 490] on span "Confirm" at bounding box center [679, 491] width 33 height 14
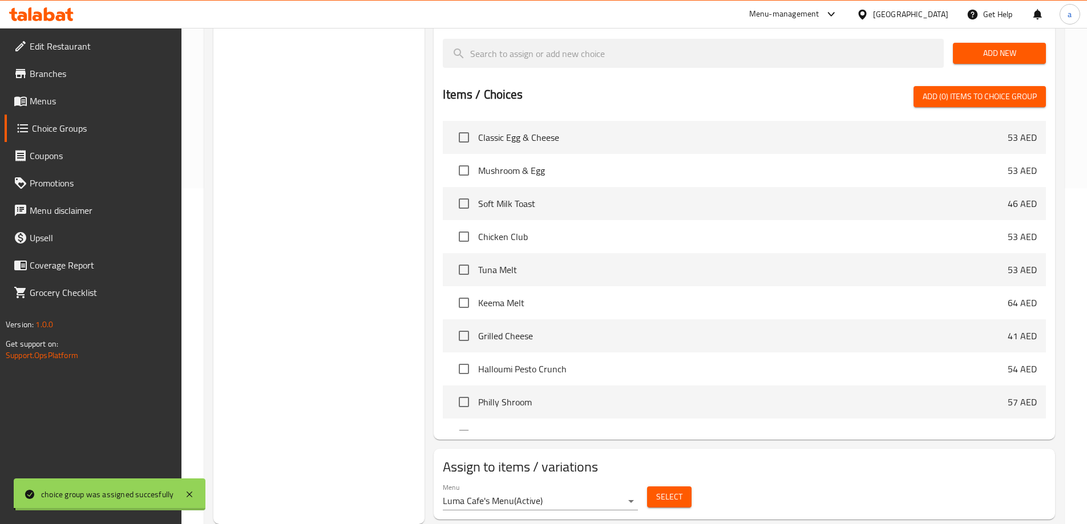
click at [81, 99] on span "Menus" at bounding box center [101, 101] width 143 height 14
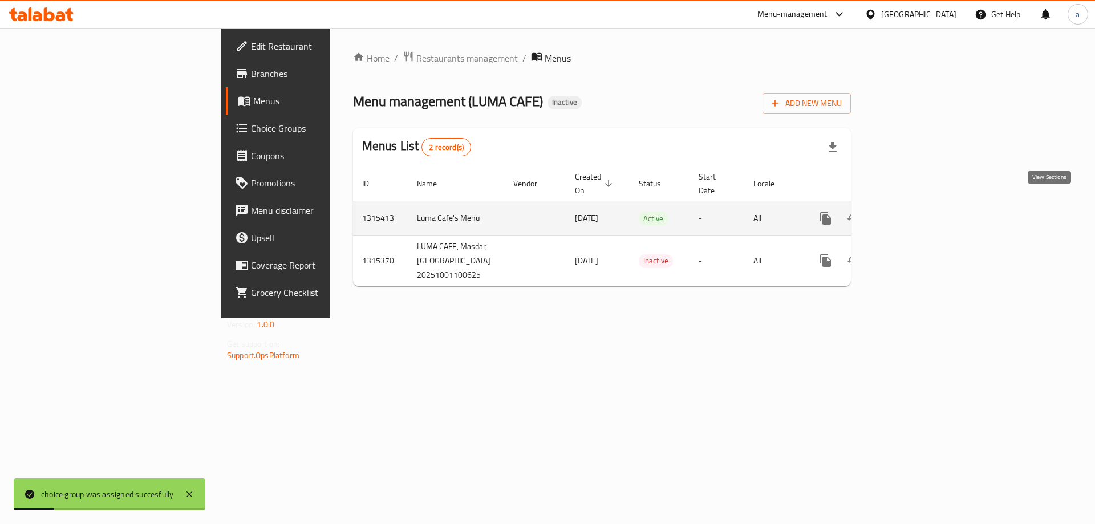
click at [915, 212] on icon "enhanced table" at bounding box center [908, 219] width 14 height 14
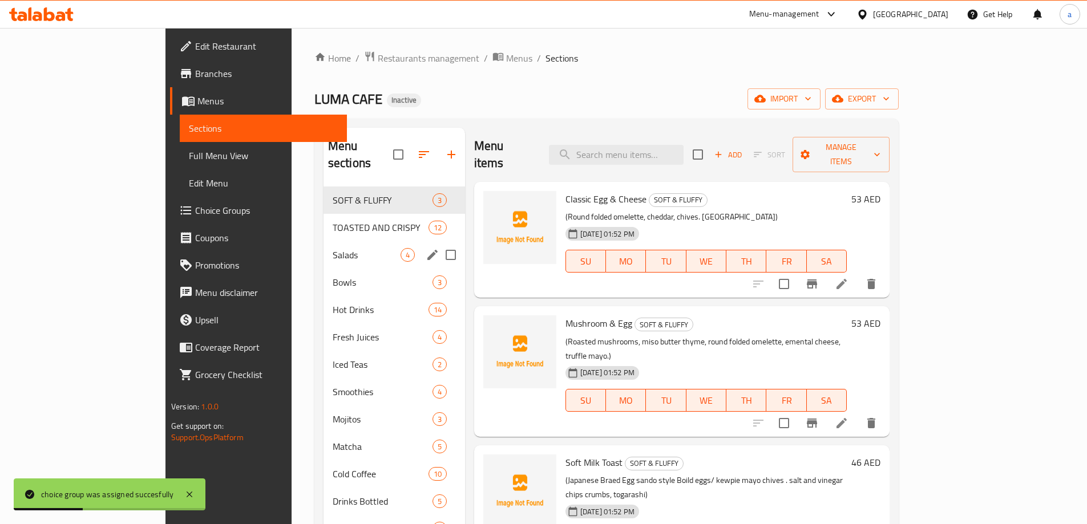
click at [323, 241] on div "Salads 4" at bounding box center [393, 254] width 141 height 27
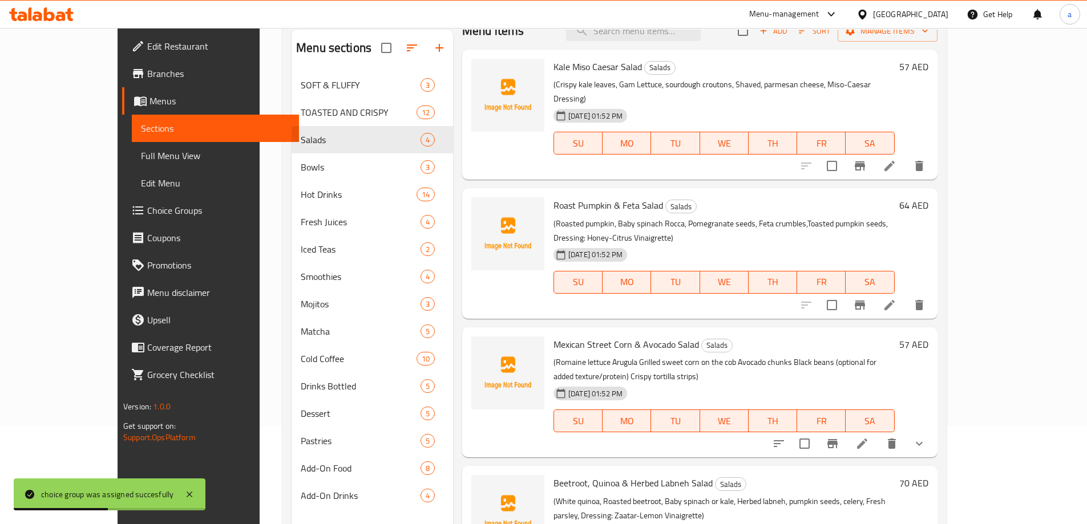
scroll to position [160, 0]
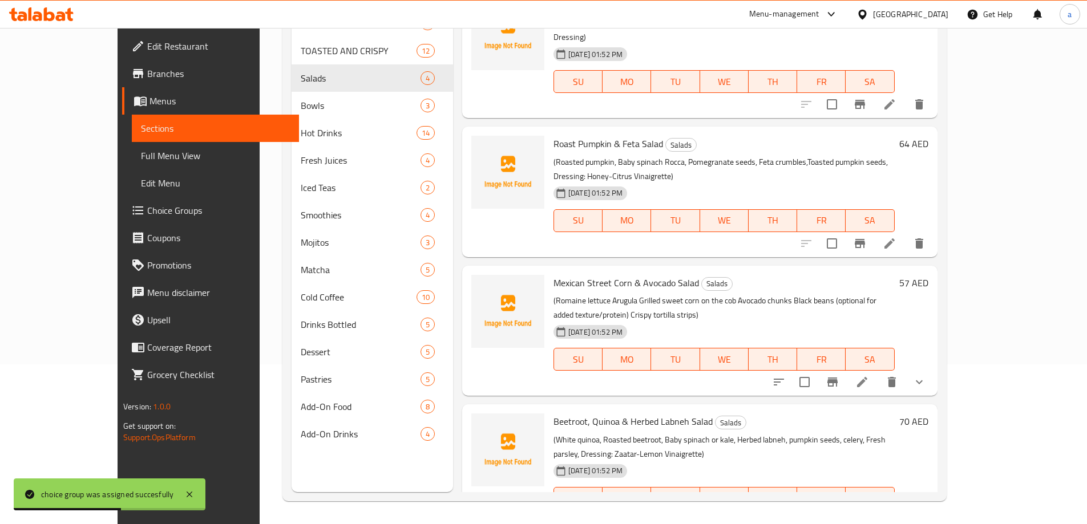
click at [869, 375] on icon at bounding box center [862, 382] width 14 height 14
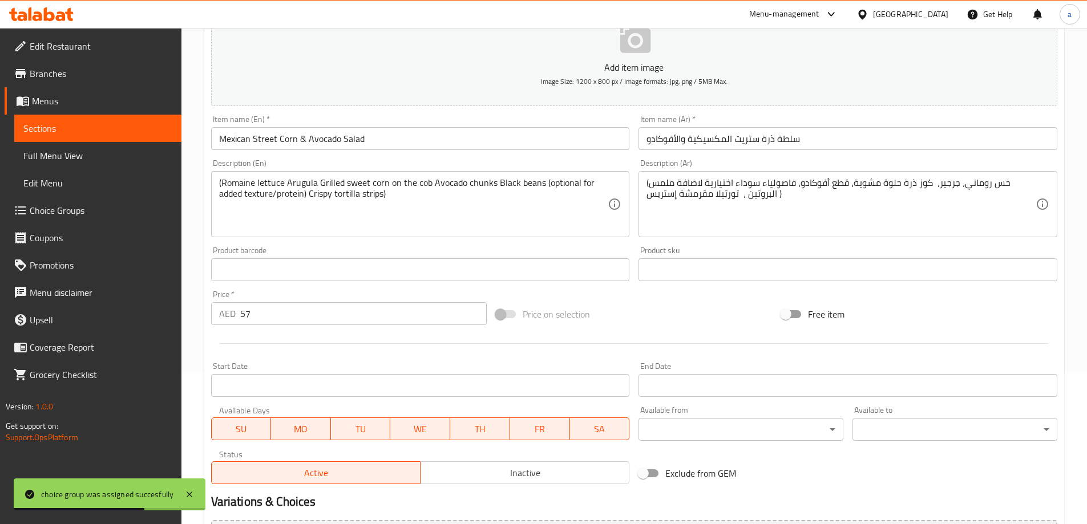
scroll to position [301, 0]
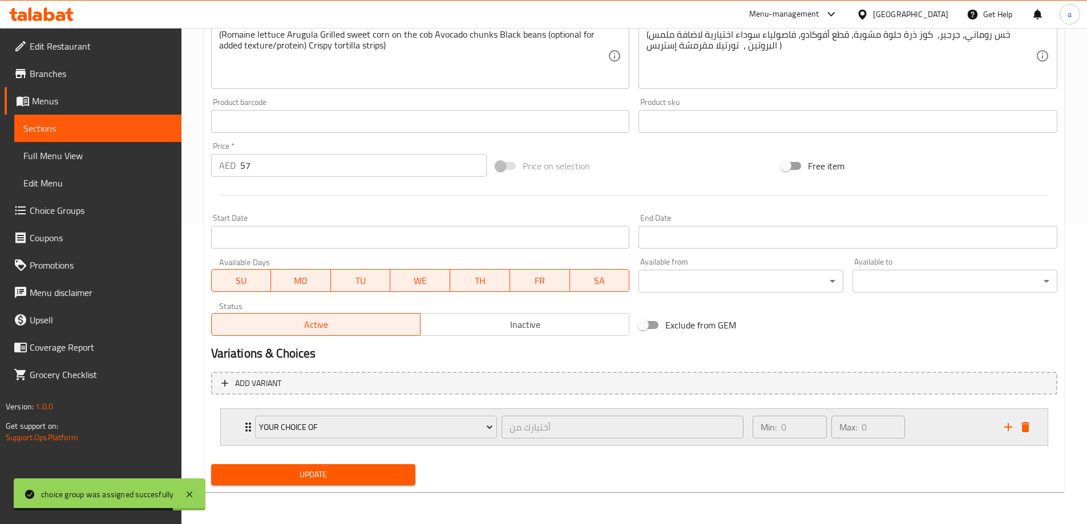
click at [243, 428] on icon "Expand" at bounding box center [248, 427] width 14 height 14
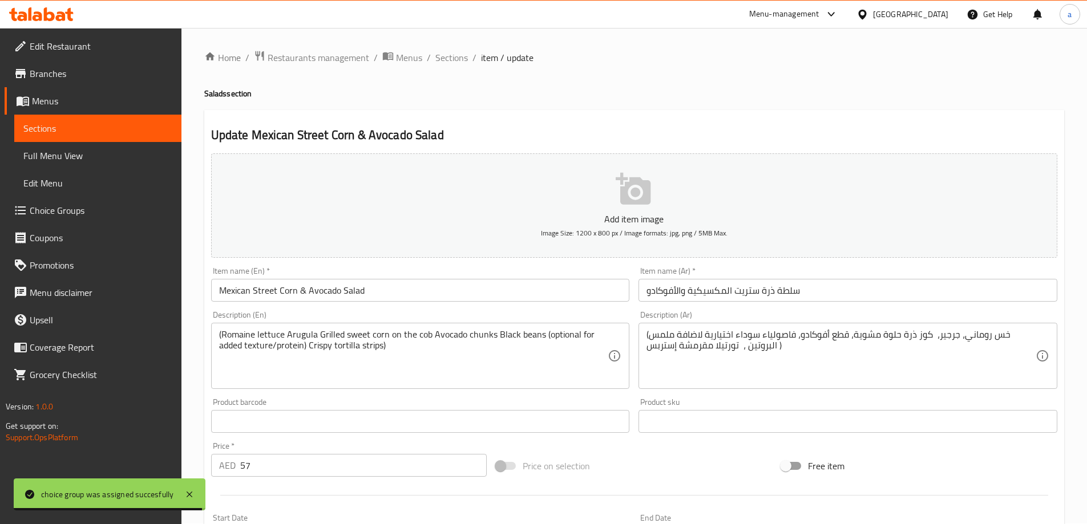
scroll to position [0, 0]
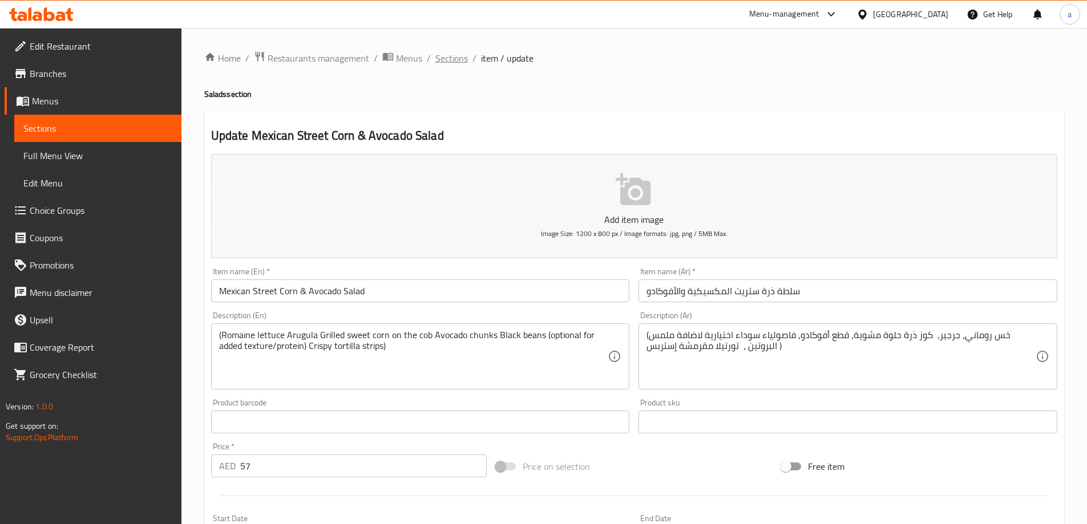
click at [457, 63] on span "Sections" at bounding box center [451, 58] width 33 height 14
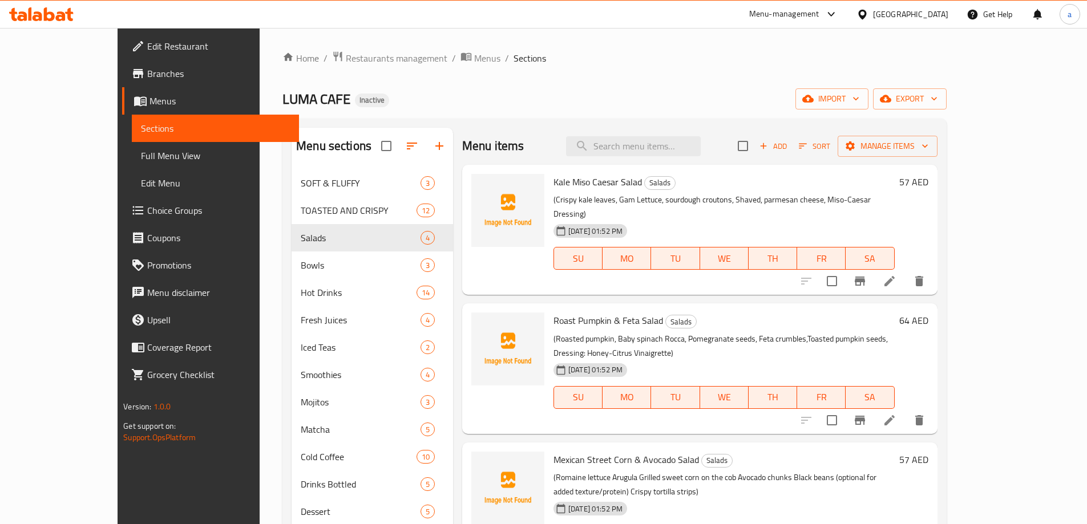
click at [147, 216] on span "Choice Groups" at bounding box center [218, 211] width 143 height 14
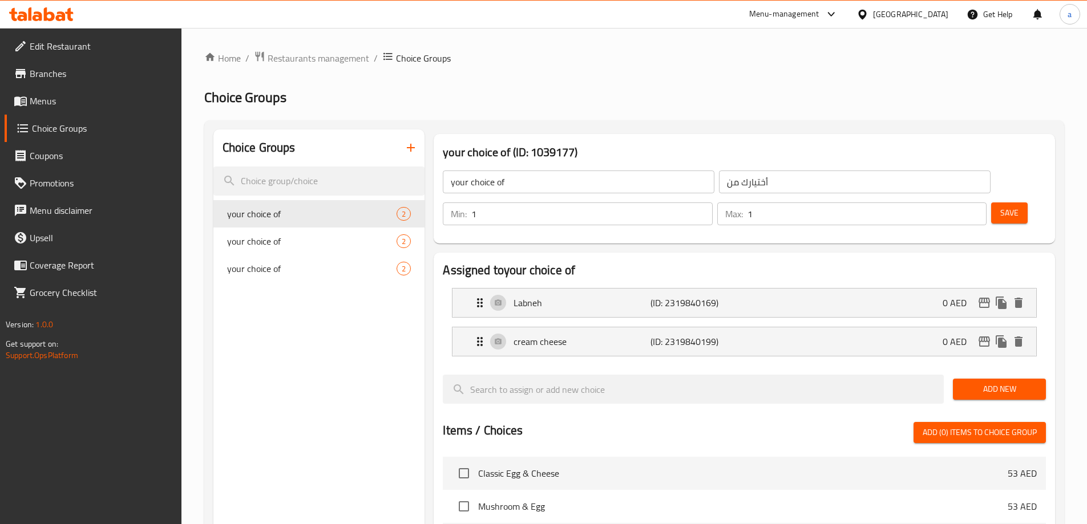
click at [392, 143] on div "Choice Groups" at bounding box center [319, 147] width 212 height 37
click at [398, 143] on div "Choice Groups" at bounding box center [319, 147] width 212 height 37
click at [400, 143] on button "button" at bounding box center [410, 147] width 27 height 27
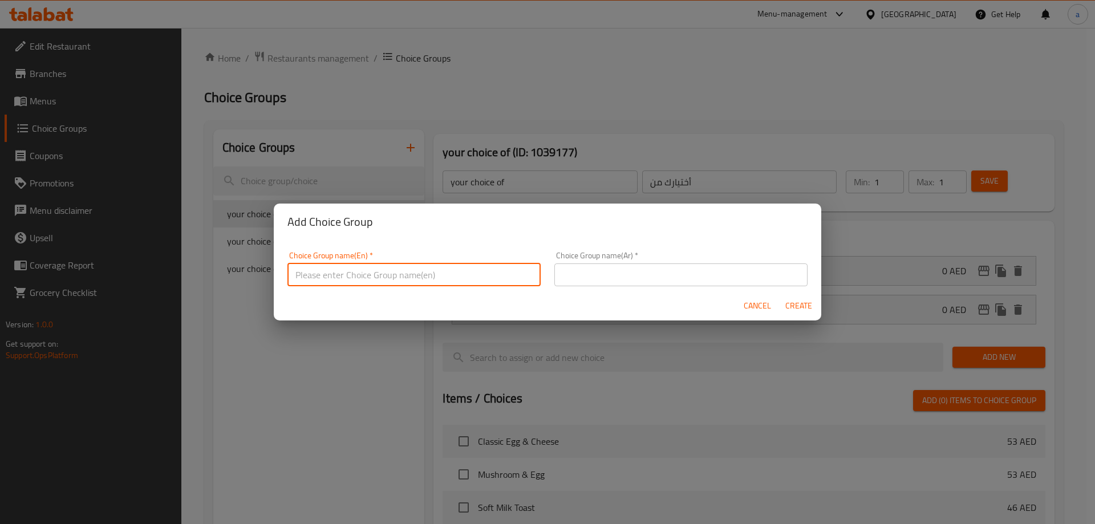
click at [428, 277] on input "text" at bounding box center [413, 275] width 253 height 23
type input "your choice of 1"
click at [622, 276] on input "text" at bounding box center [680, 275] width 253 height 23
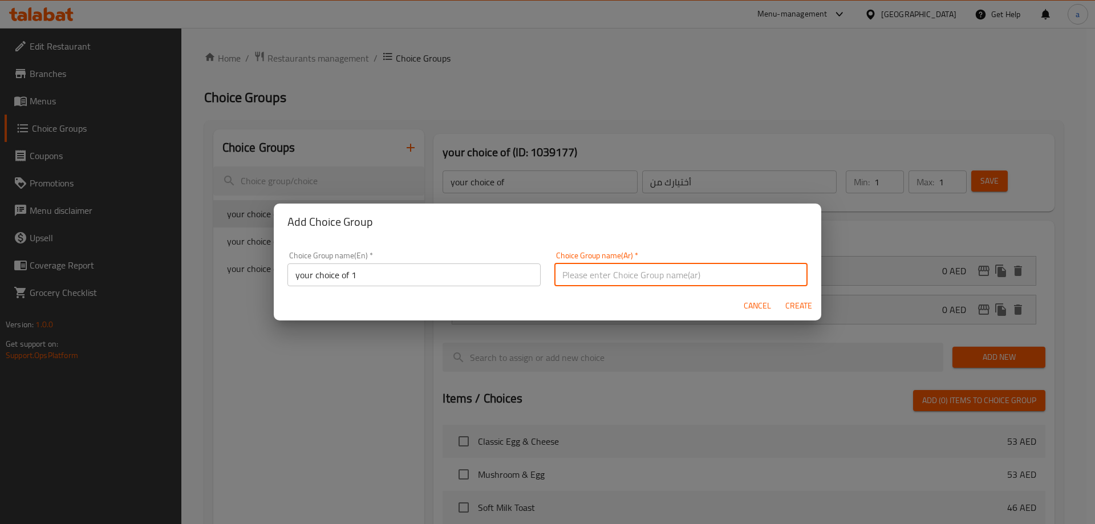
type input "أختيارك من 1"
click at [792, 304] on span "Create" at bounding box center [798, 306] width 27 height 14
type input "your choice of 1"
type input "أختيارك من 1"
type input "0"
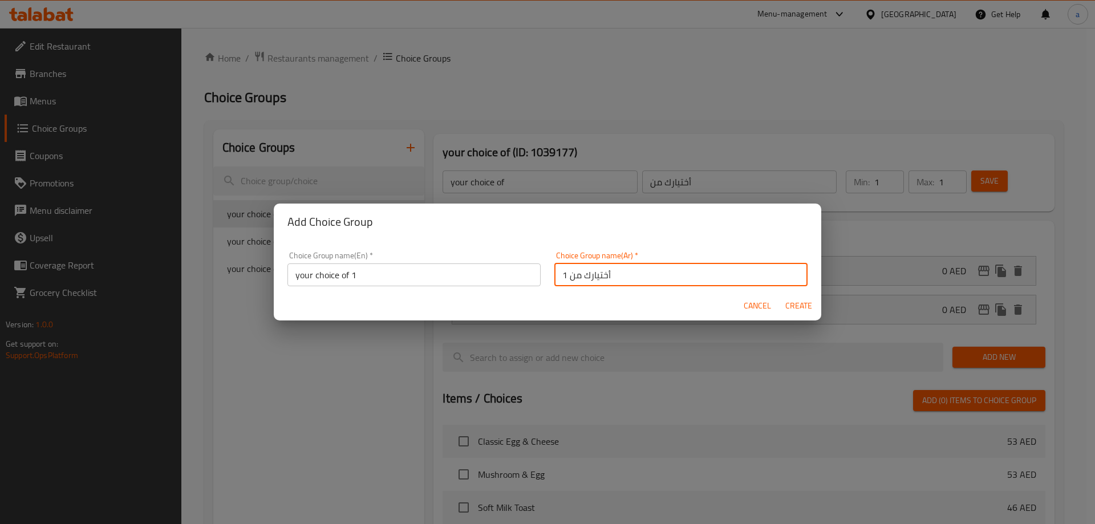
type input "0"
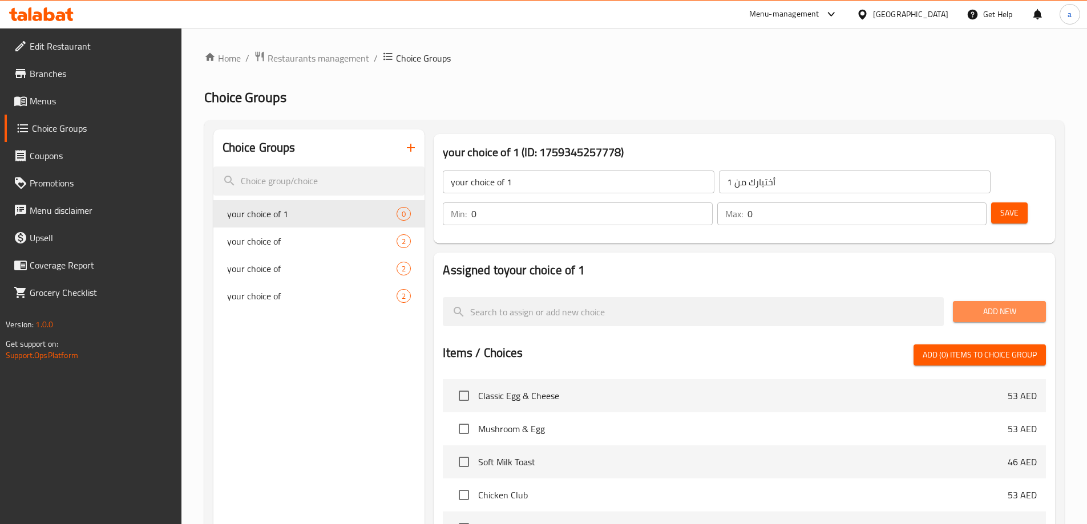
click at [973, 301] on button "Add New" at bounding box center [999, 311] width 93 height 21
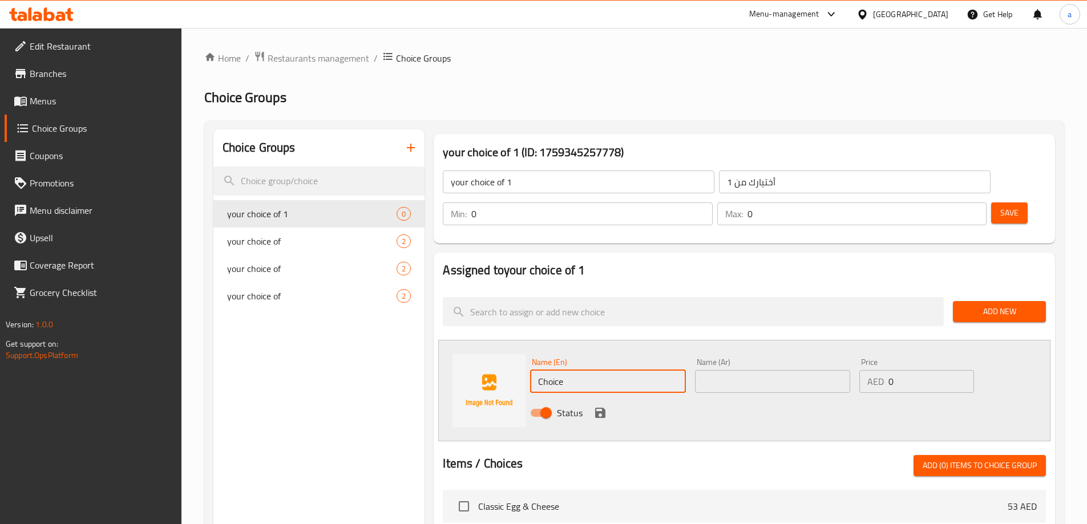
click at [650, 370] on input "Choice" at bounding box center [607, 381] width 155 height 23
paste input "Baby spinach"
type input "Baby spinach"
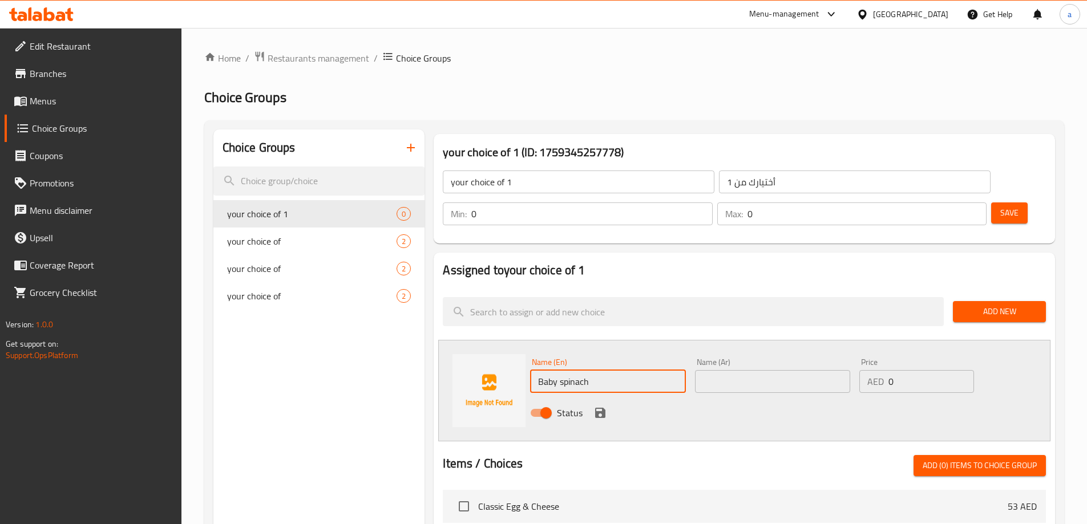
click at [750, 370] on input "text" at bounding box center [772, 381] width 155 height 23
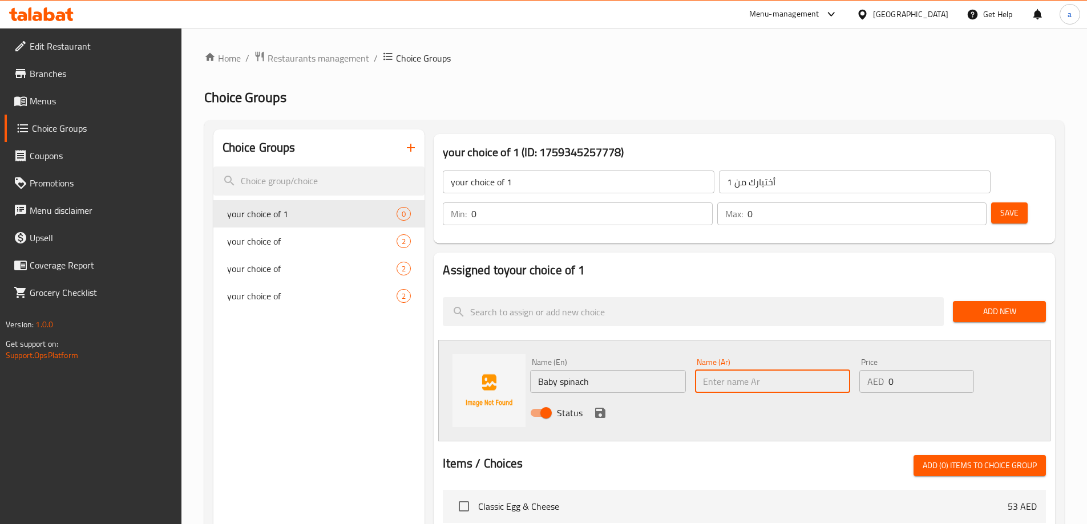
click at [746, 370] on input "text" at bounding box center [772, 381] width 155 height 23
paste input "سبانخ"
type input "سبانخ"
click at [605, 398] on div "Status" at bounding box center [772, 413] width 494 height 31
click at [604, 408] on icon "save" at bounding box center [600, 413] width 10 height 10
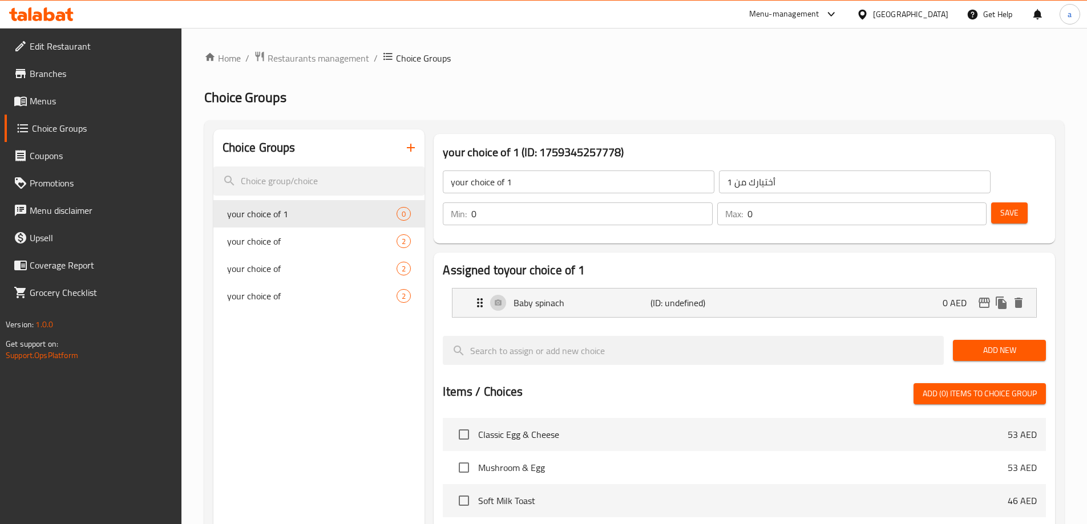
click at [1000, 206] on span "Save" at bounding box center [1009, 213] width 18 height 14
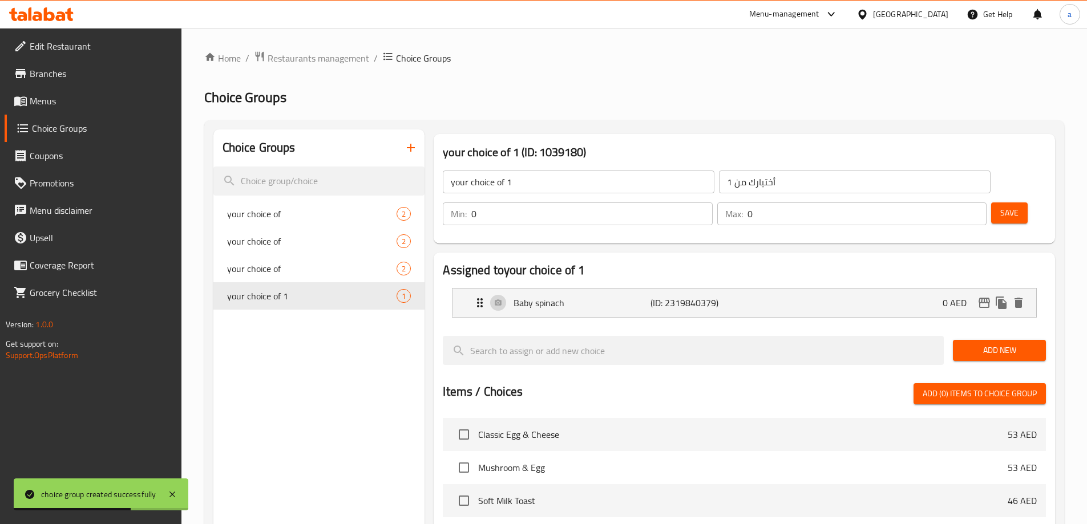
click at [995, 343] on span "Add New" at bounding box center [999, 350] width 75 height 14
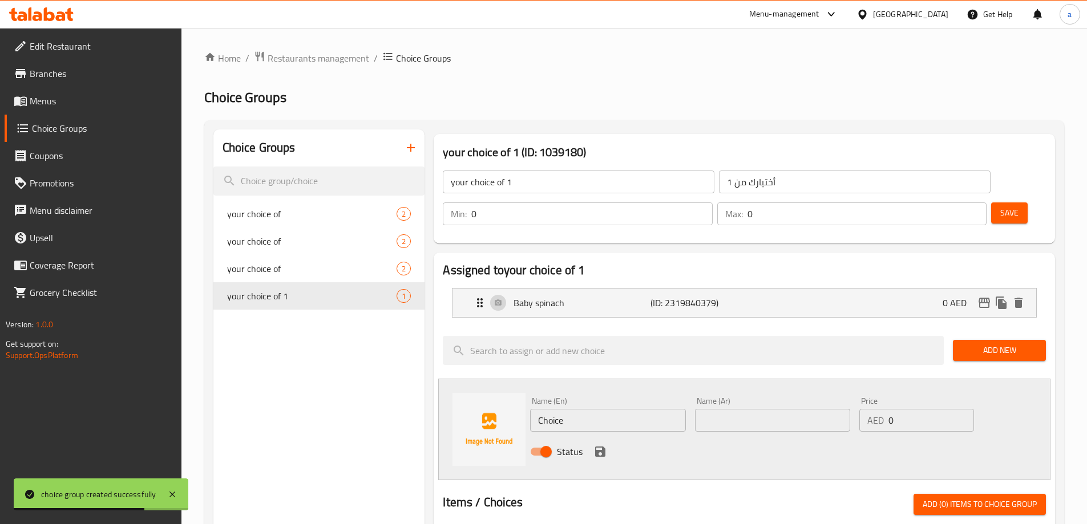
click at [630, 409] on input "Choice" at bounding box center [607, 420] width 155 height 23
paste input "kal"
type input "kale"
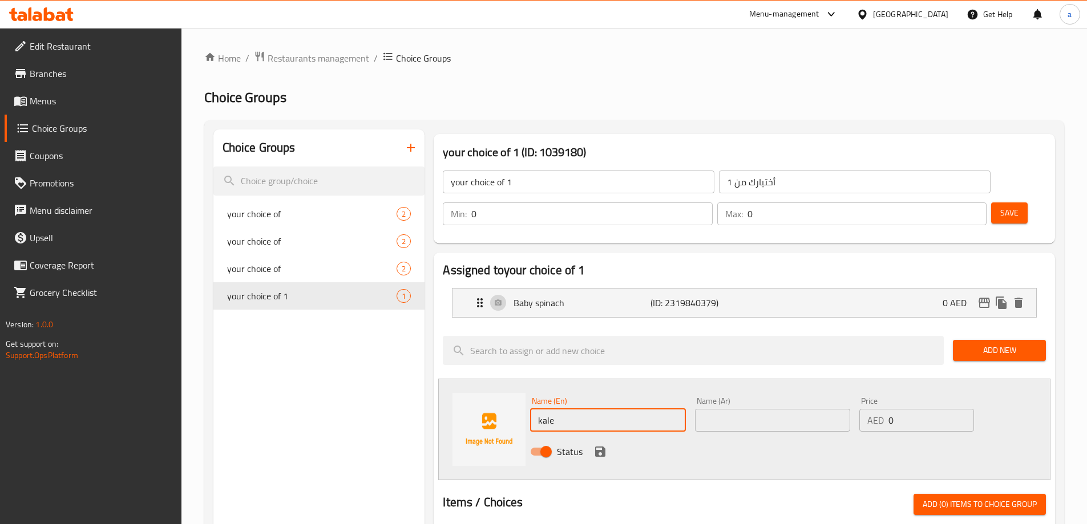
click at [787, 409] on input "text" at bounding box center [772, 420] width 155 height 23
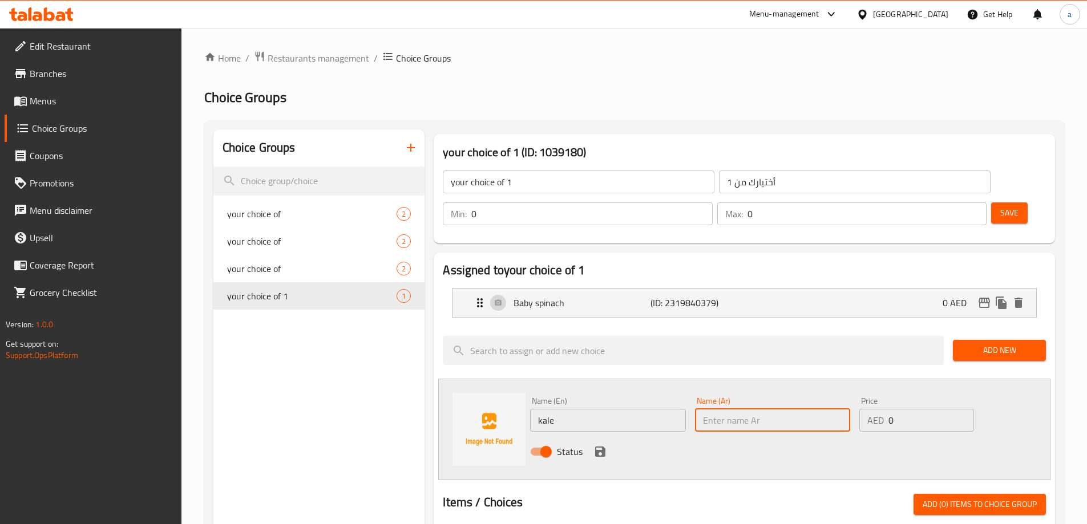
paste input "كيل"
click at [704, 409] on input "كيل" at bounding box center [772, 420] width 155 height 23
type input "كيل"
click at [730, 436] on div "Status" at bounding box center [772, 451] width 494 height 31
click at [597, 447] on icon "save" at bounding box center [600, 452] width 10 height 10
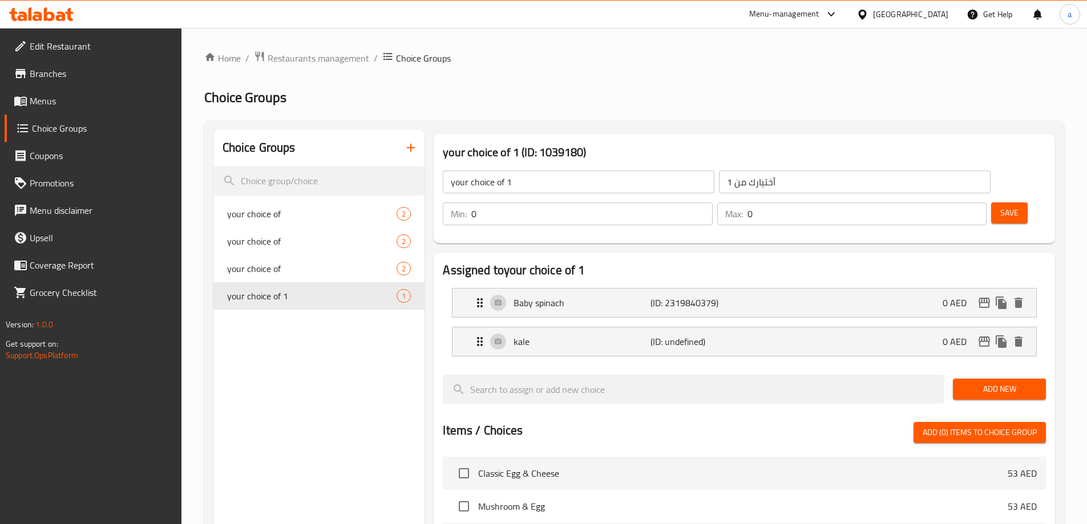
click at [1000, 206] on span "Save" at bounding box center [1009, 213] width 18 height 14
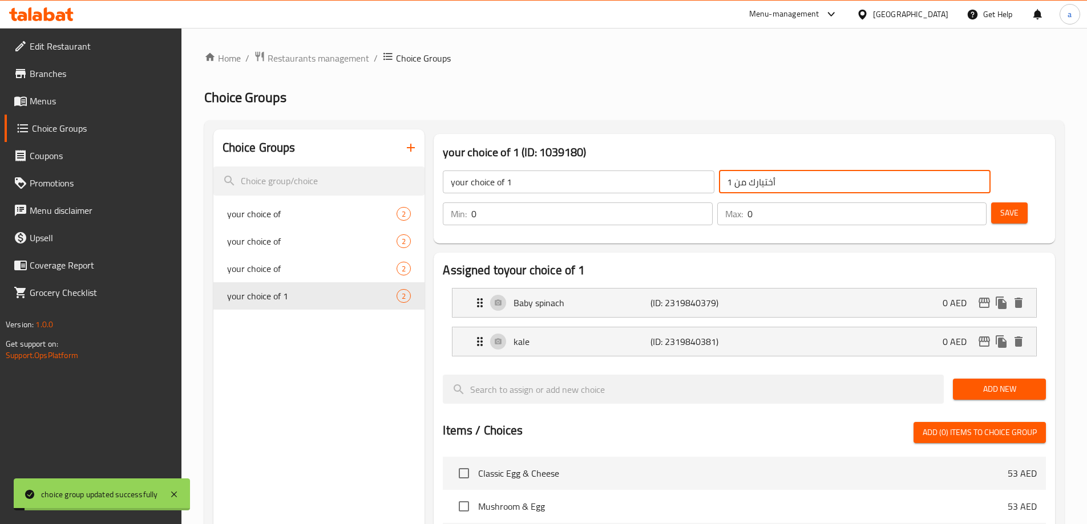
drag, startPoint x: 655, startPoint y: 182, endPoint x: 633, endPoint y: 187, distance: 22.1
click at [633, 187] on div "your choice of 1 ​ أختيارك من 1 ​" at bounding box center [716, 182] width 561 height 37
type input "أختيارك من"
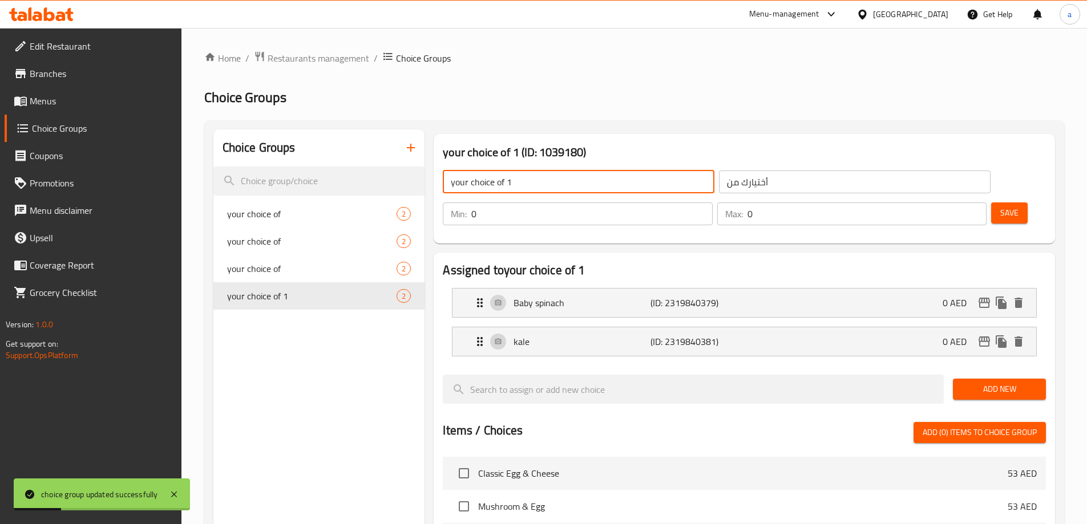
drag, startPoint x: 531, startPoint y: 181, endPoint x: 506, endPoint y: 188, distance: 25.3
click at [506, 188] on input "your choice of 1" at bounding box center [578, 182] width 271 height 23
type input "your choice of"
click at [654, 209] on div "your choice of 1 (ID: 1039180) your choice of ​ أختيارك من ​ Min: 0 ​ Max: 0 ​ …" at bounding box center [743, 189] width 621 height 110
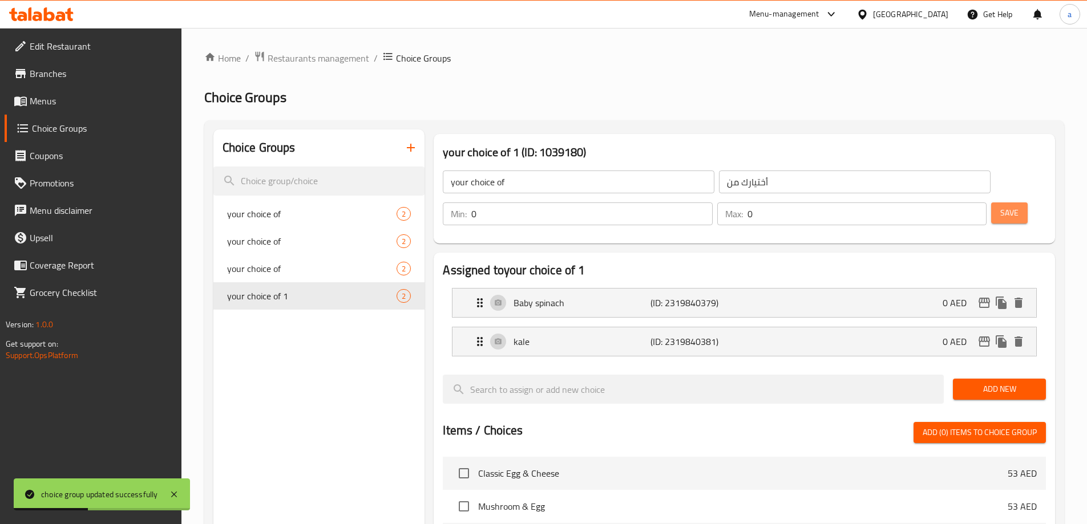
click at [1000, 206] on span "Save" at bounding box center [1009, 213] width 18 height 14
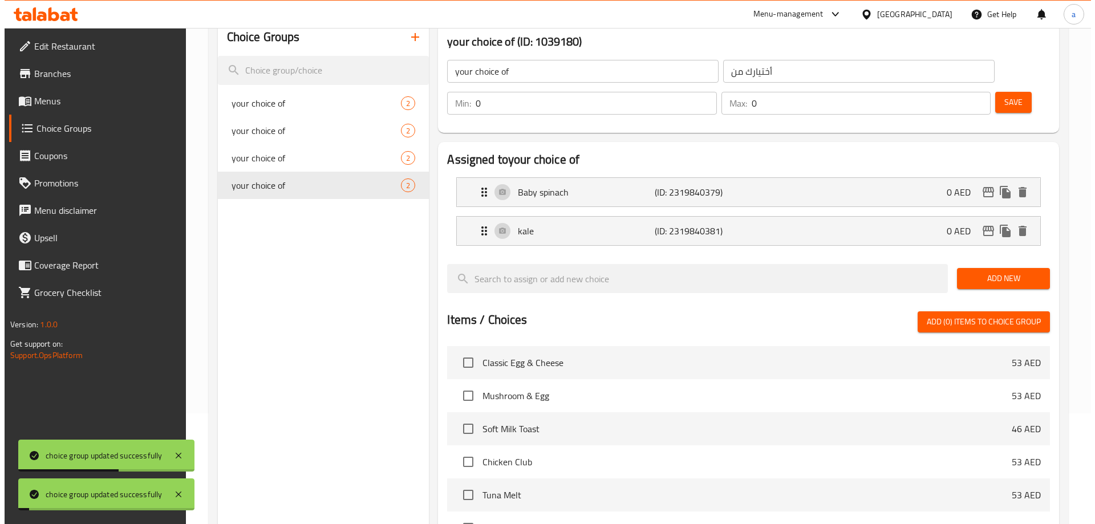
scroll to position [336, 0]
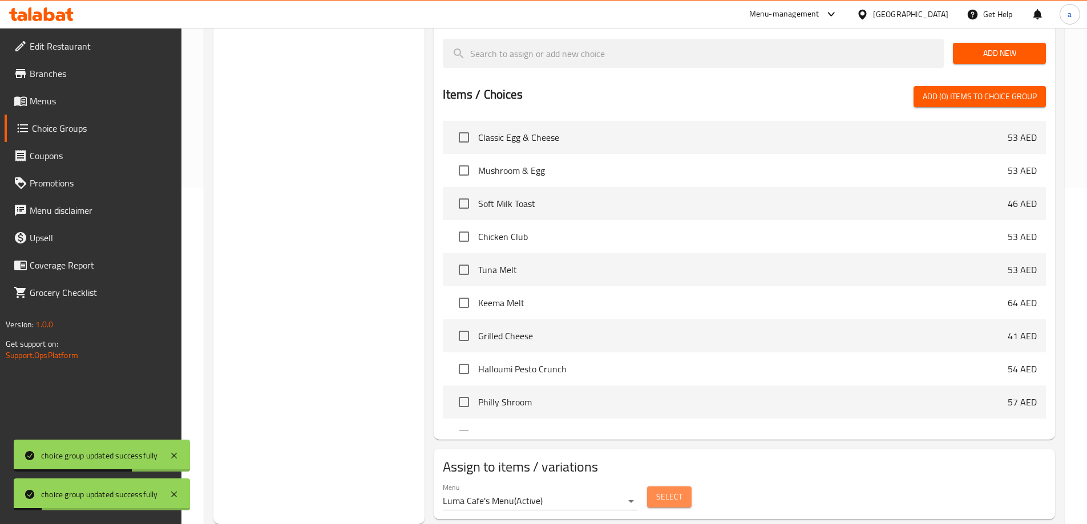
click at [659, 487] on button "Select" at bounding box center [669, 497] width 44 height 21
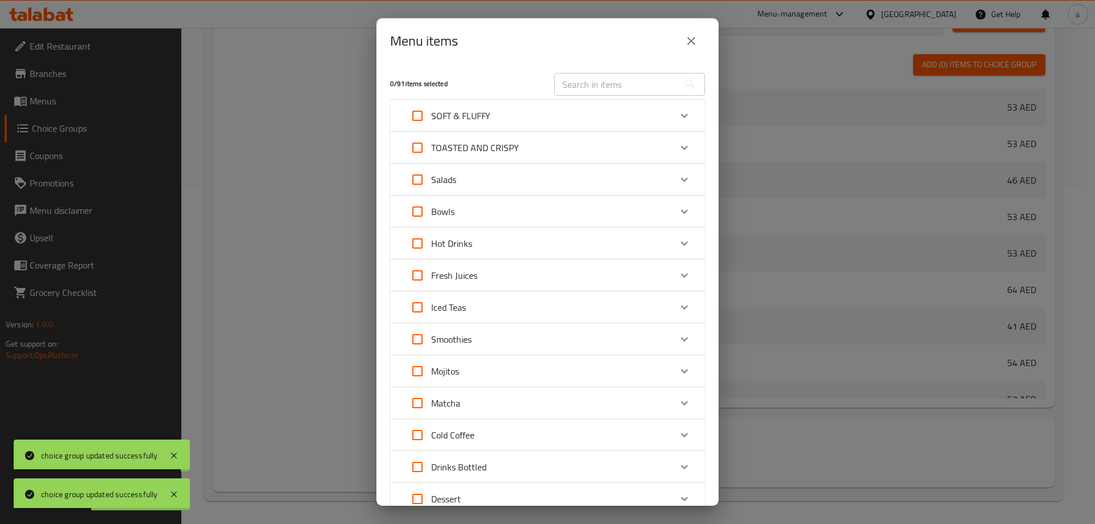
click at [671, 188] on div "Expand" at bounding box center [684, 179] width 27 height 27
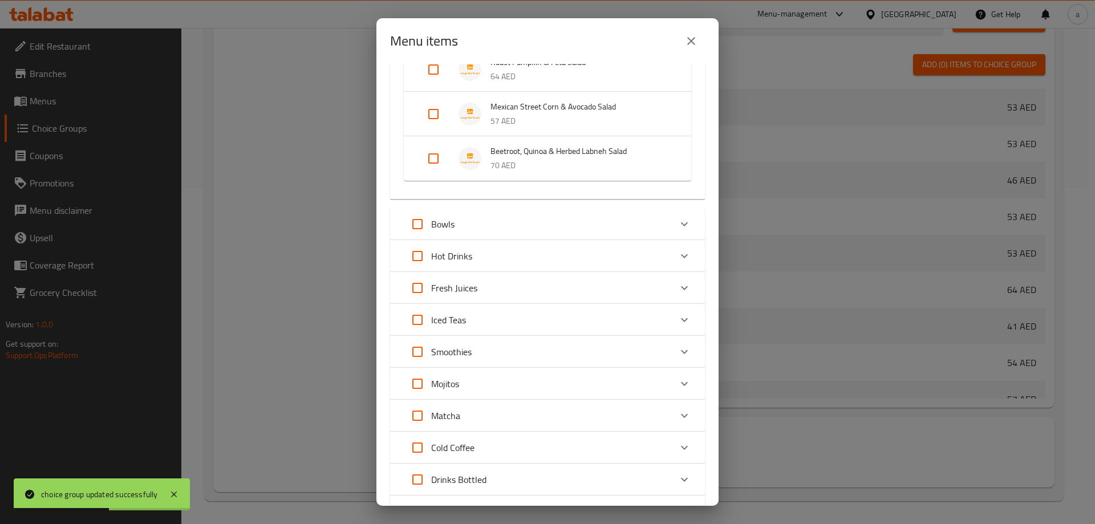
scroll to position [114, 0]
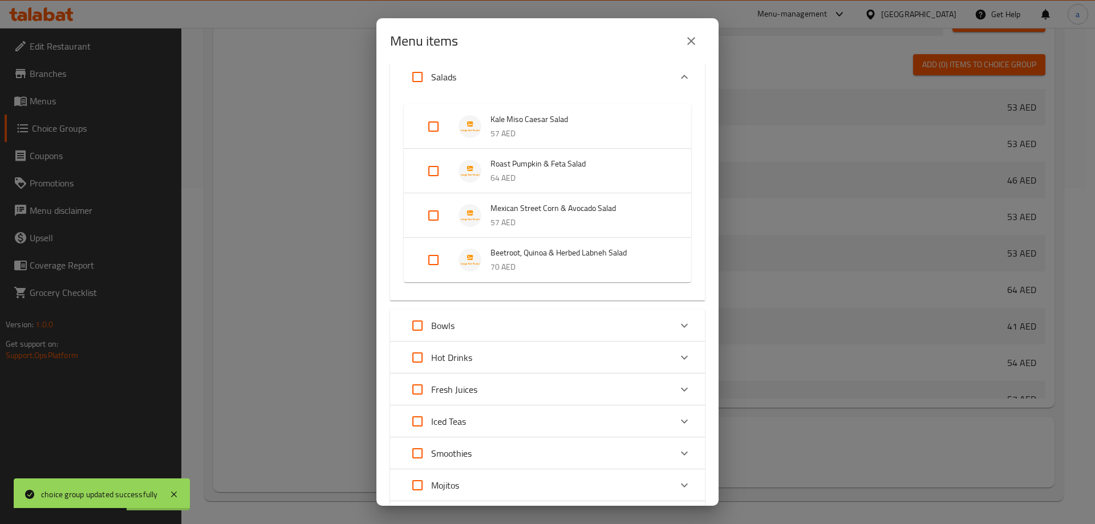
click at [441, 257] on input "Expand" at bounding box center [433, 259] width 27 height 27
checkbox input "true"
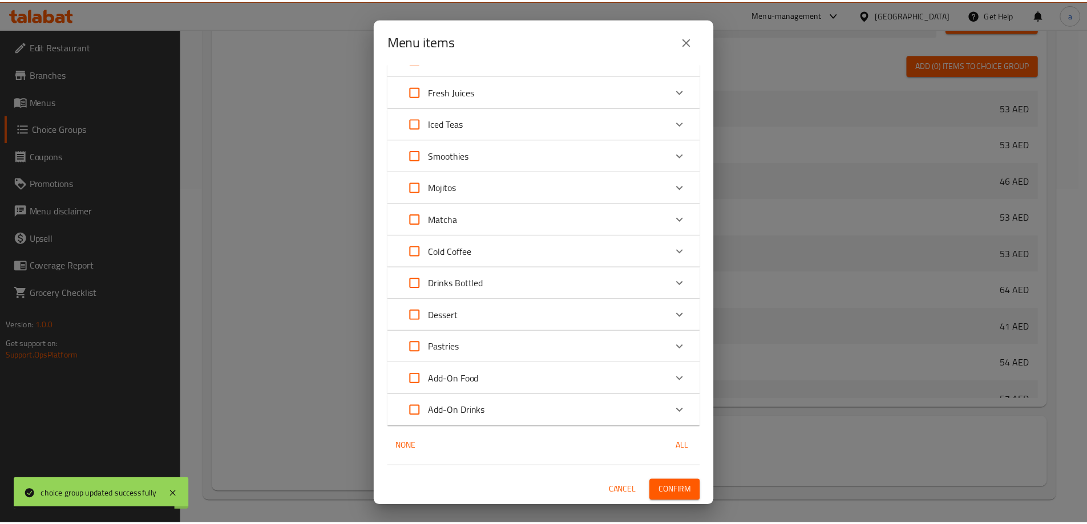
scroll to position [422, 0]
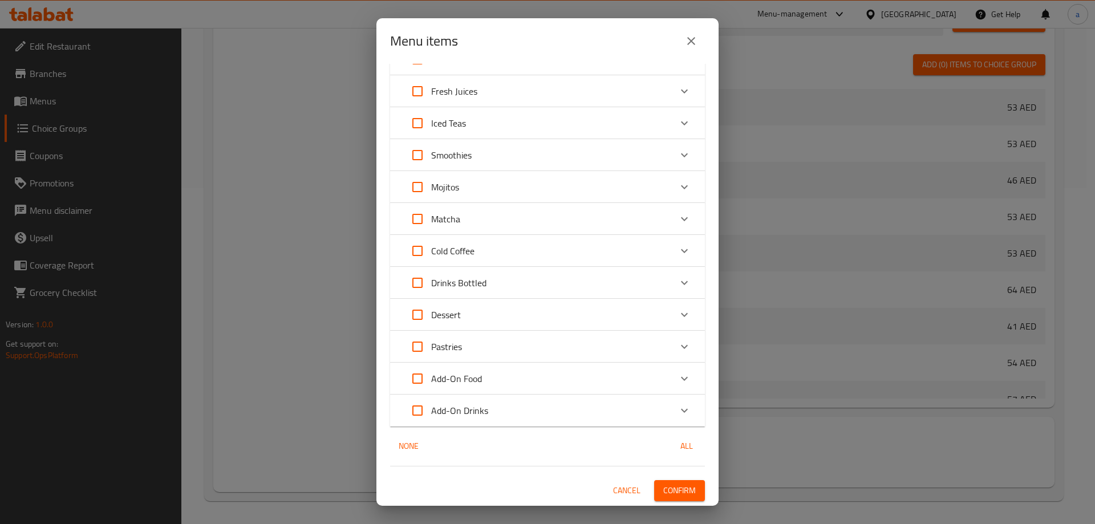
click at [679, 488] on span "Confirm" at bounding box center [679, 491] width 33 height 14
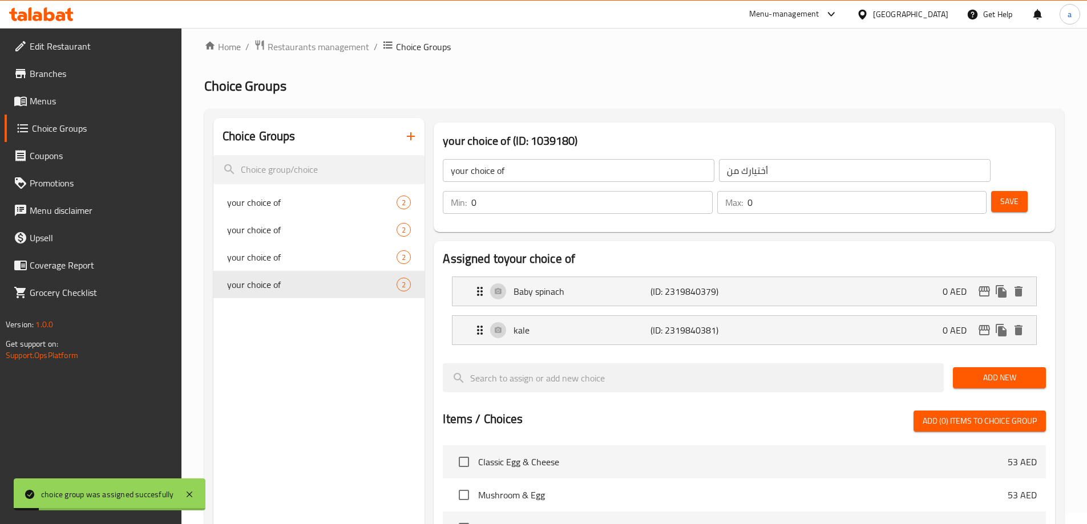
scroll to position [0, 0]
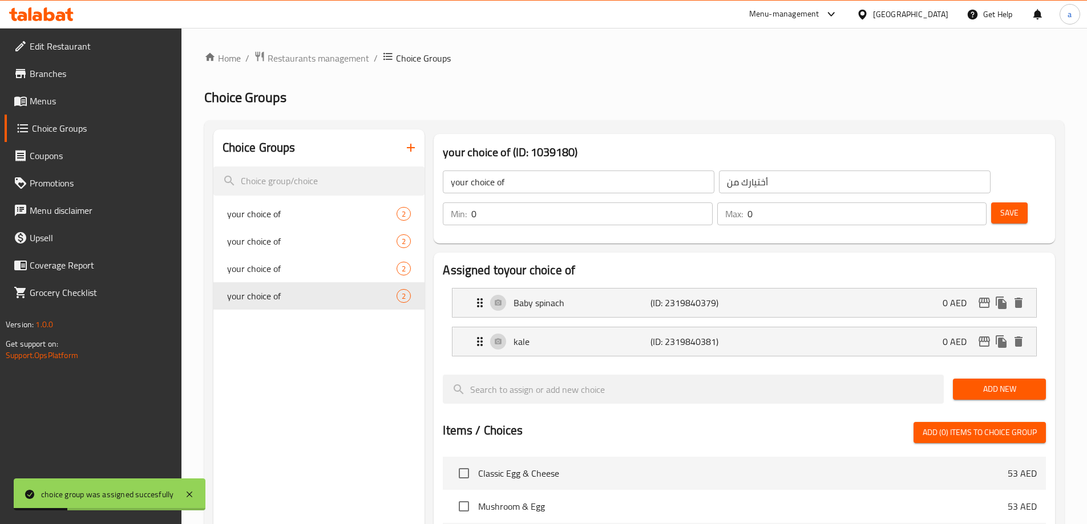
click at [78, 98] on span "Menus" at bounding box center [101, 101] width 143 height 14
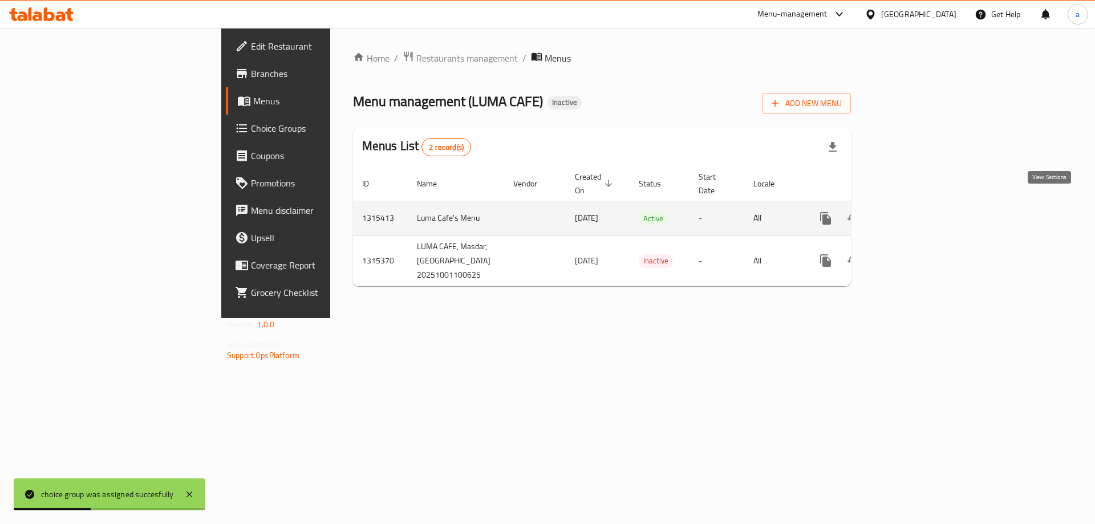
click at [915, 212] on icon "enhanced table" at bounding box center [908, 219] width 14 height 14
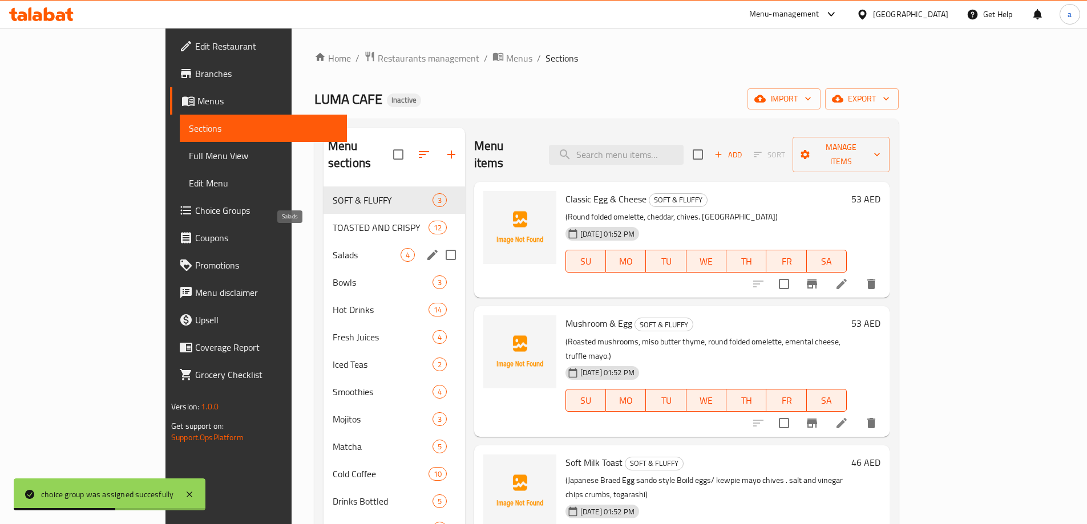
click at [333, 248] on span "Salads" at bounding box center [367, 255] width 68 height 14
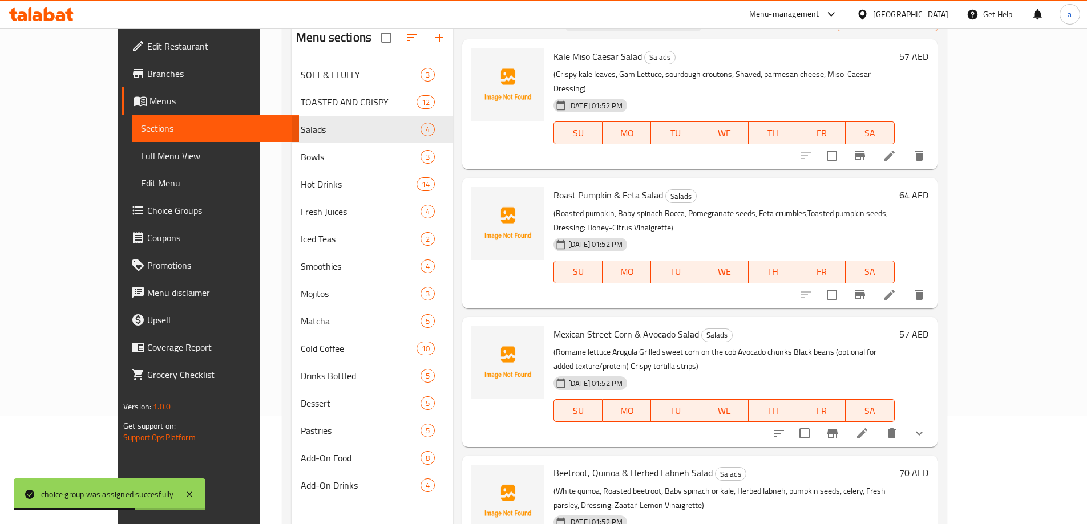
scroll to position [160, 0]
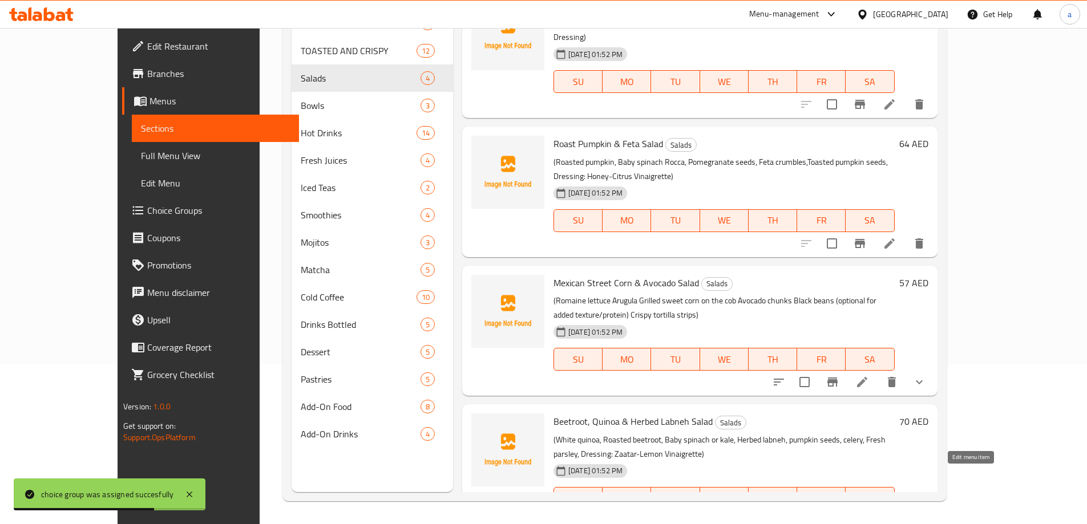
click at [869, 514] on icon at bounding box center [862, 521] width 14 height 14
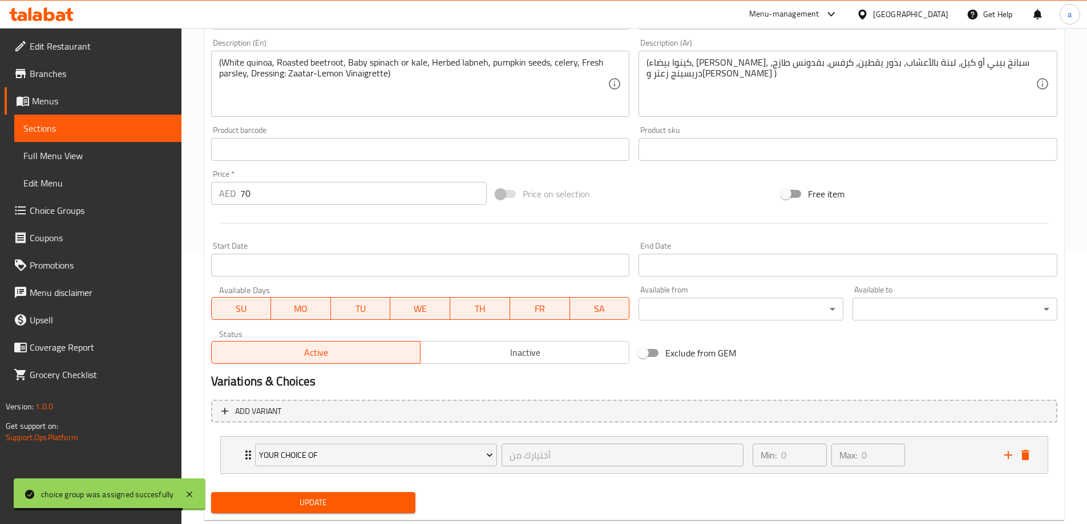
scroll to position [301, 0]
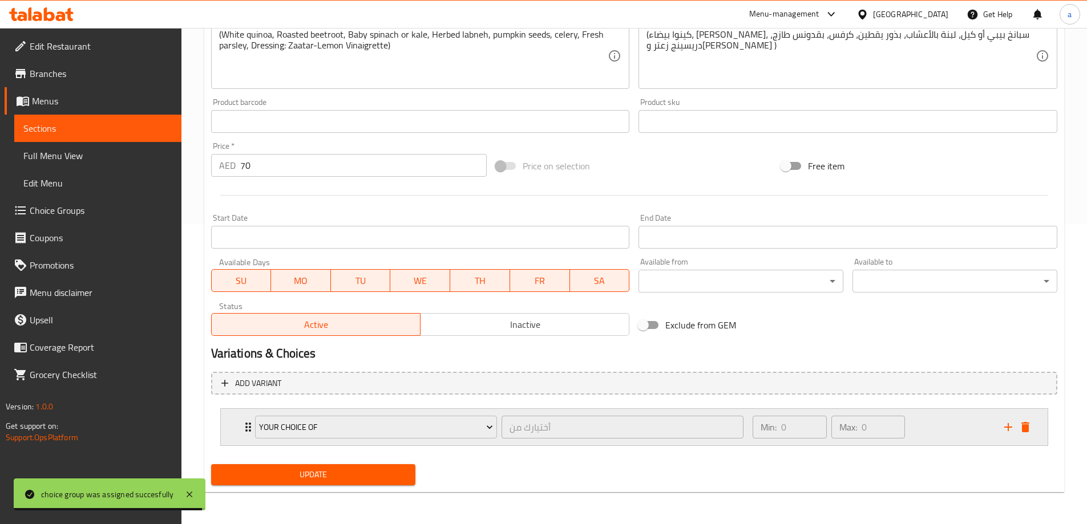
click at [241, 430] on icon "Expand" at bounding box center [248, 427] width 14 height 14
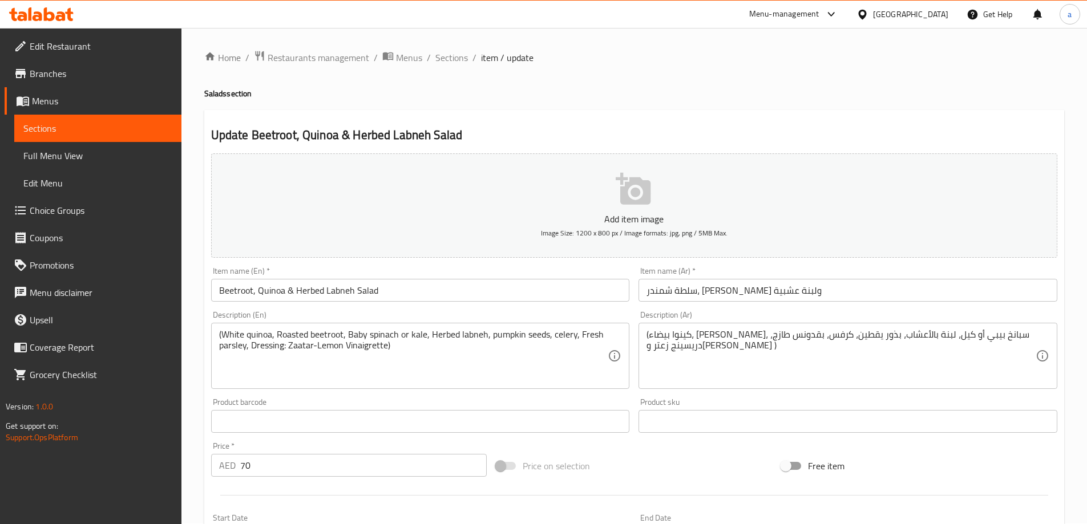
scroll to position [0, 0]
click at [454, 67] on div "Home / Restaurants management / Menus / Sections / item / update Salads section…" at bounding box center [634, 477] width 860 height 852
click at [454, 62] on span "Sections" at bounding box center [451, 58] width 33 height 14
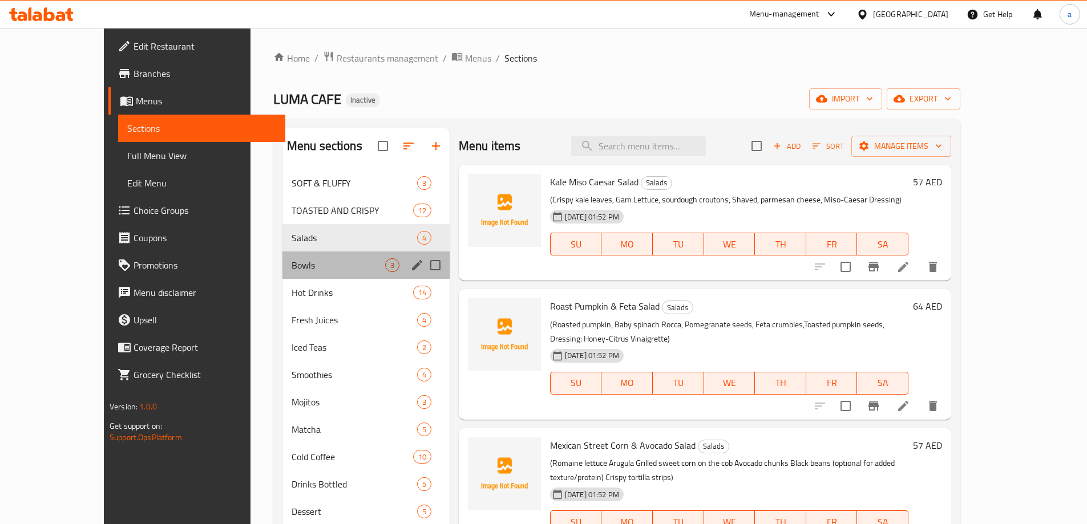
click at [299, 273] on div "Bowls 3" at bounding box center [365, 265] width 167 height 27
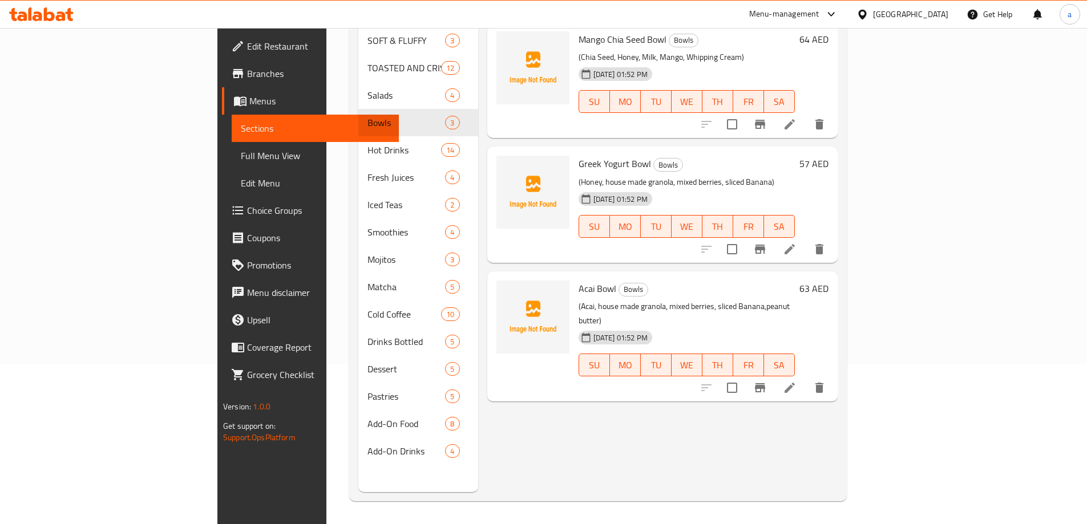
scroll to position [46, 0]
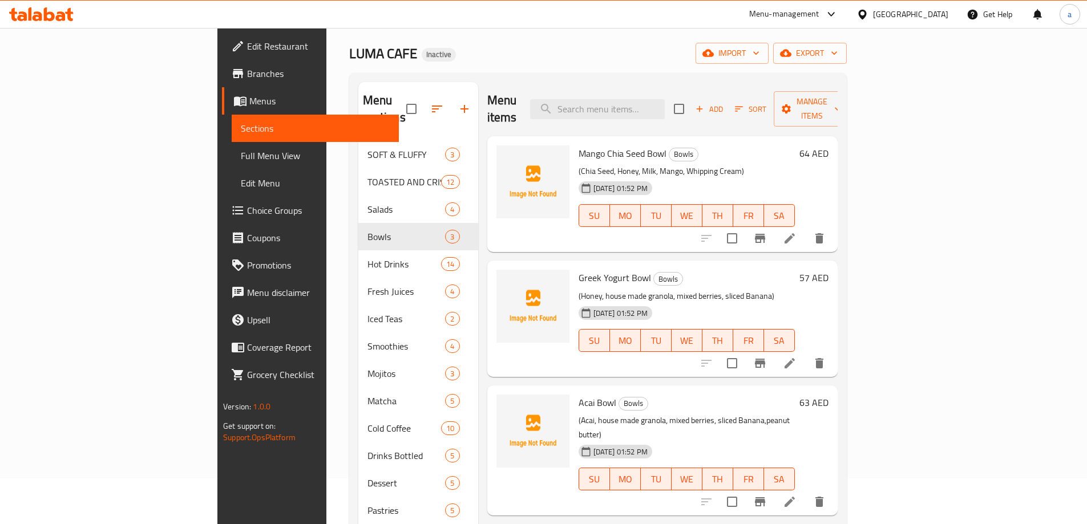
click at [796, 232] on icon at bounding box center [790, 239] width 14 height 14
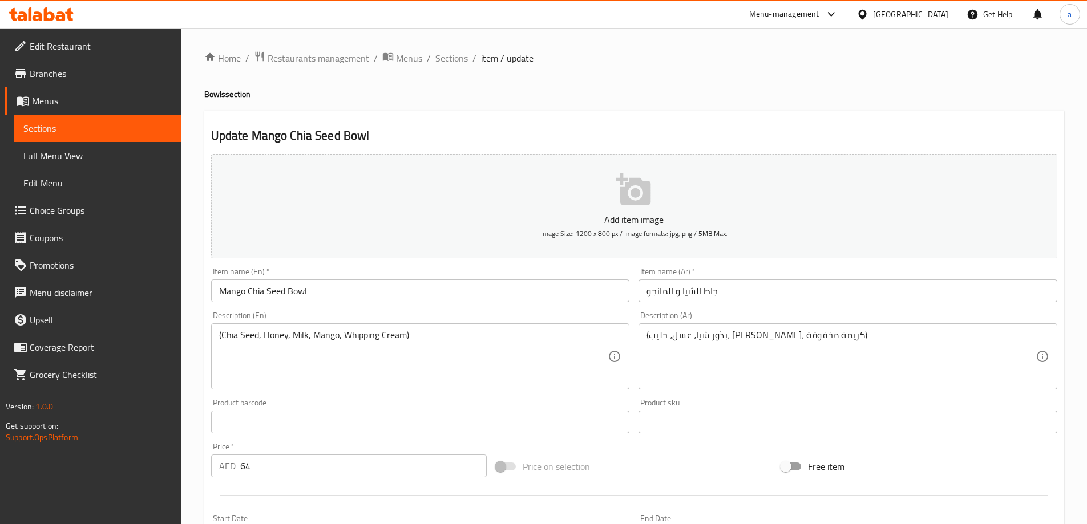
click at [427, 316] on div "Description (En) (Chia Seed, Honey, Milk, Mango, Whipping Cream) Description (E…" at bounding box center [420, 350] width 419 height 78
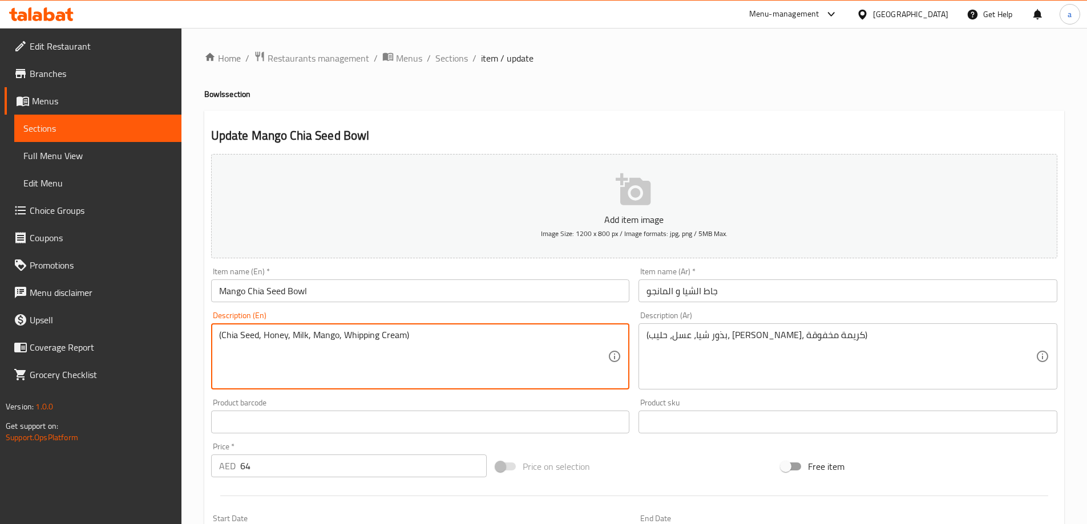
drag, startPoint x: 257, startPoint y: 335, endPoint x: 222, endPoint y: 337, distance: 34.8
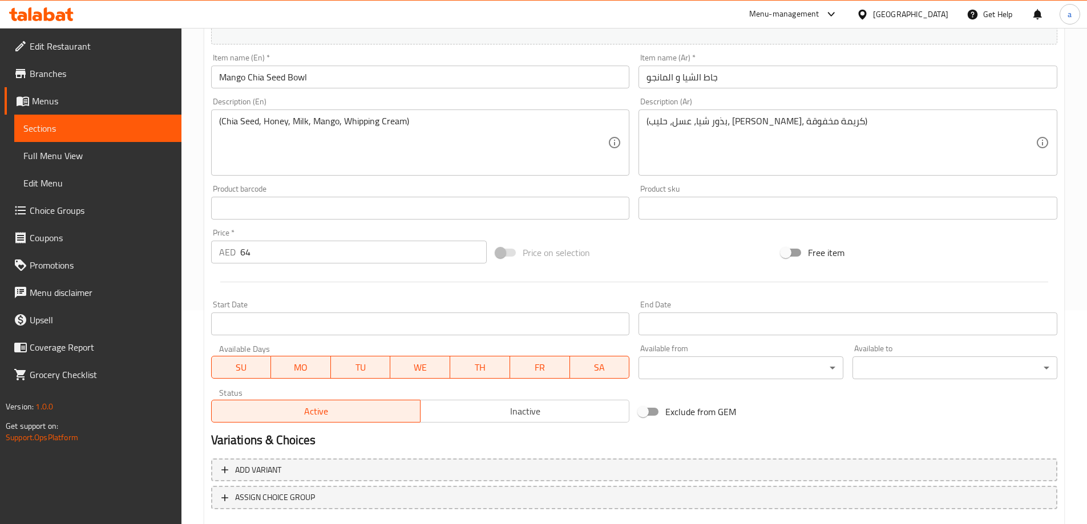
scroll to position [282, 0]
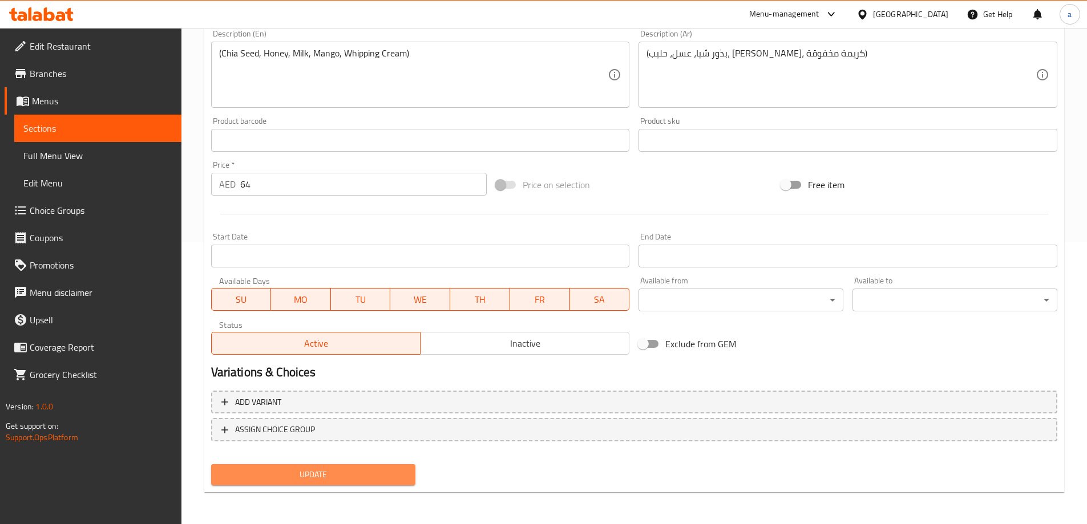
click at [404, 470] on span "Update" at bounding box center [313, 475] width 187 height 14
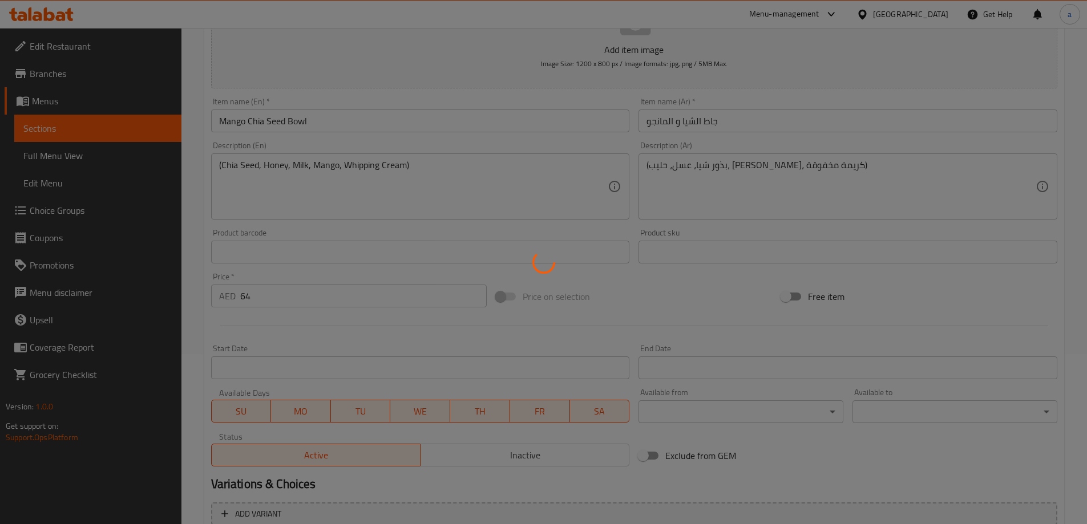
scroll to position [0, 0]
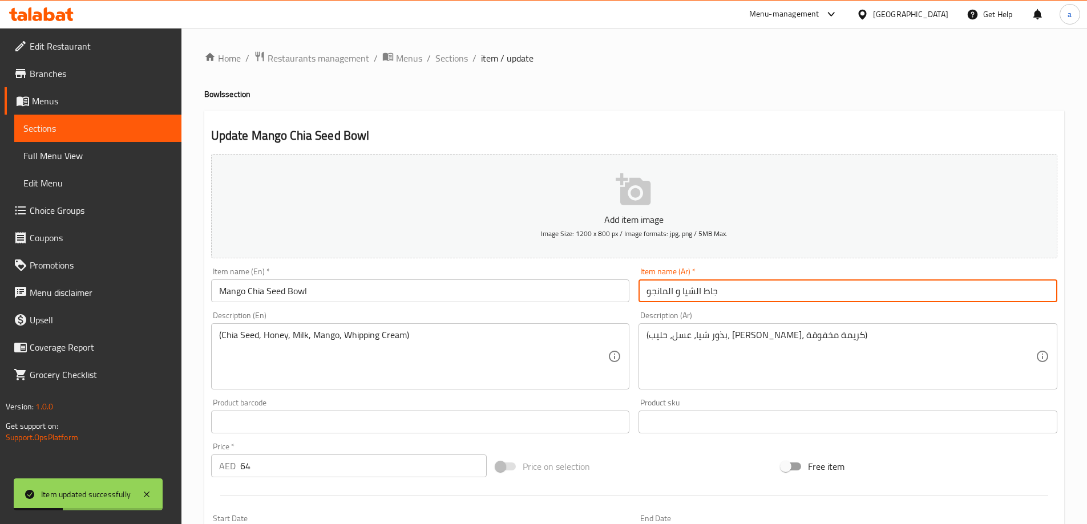
drag, startPoint x: 719, startPoint y: 293, endPoint x: 702, endPoint y: 294, distance: 17.2
click at [702, 294] on input "جاط الشيا و المانجو" at bounding box center [847, 290] width 419 height 23
click at [291, 294] on input "Mango Chia Seed Bowl" at bounding box center [420, 290] width 419 height 23
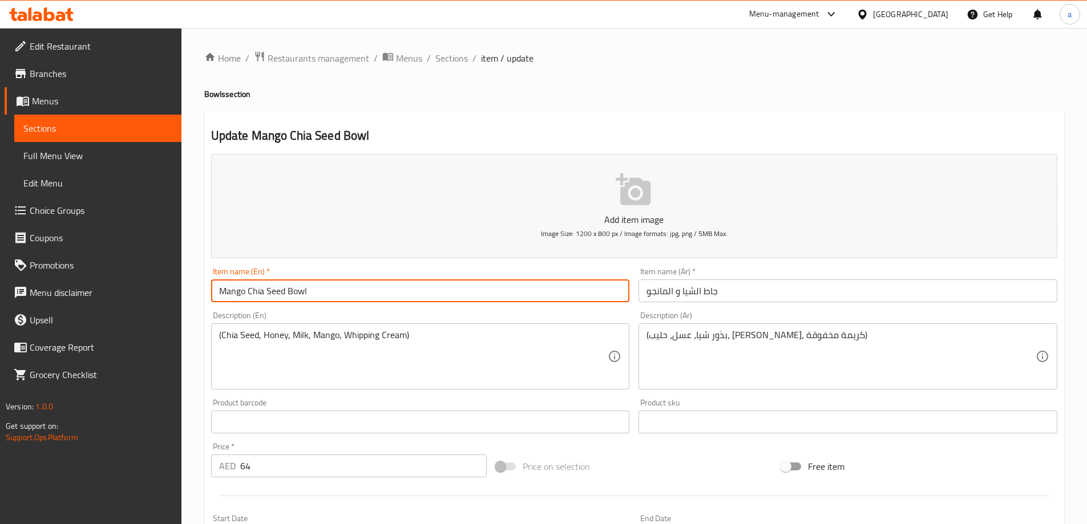
click at [291, 294] on input "Mango Chia Seed Bowl" at bounding box center [420, 290] width 419 height 23
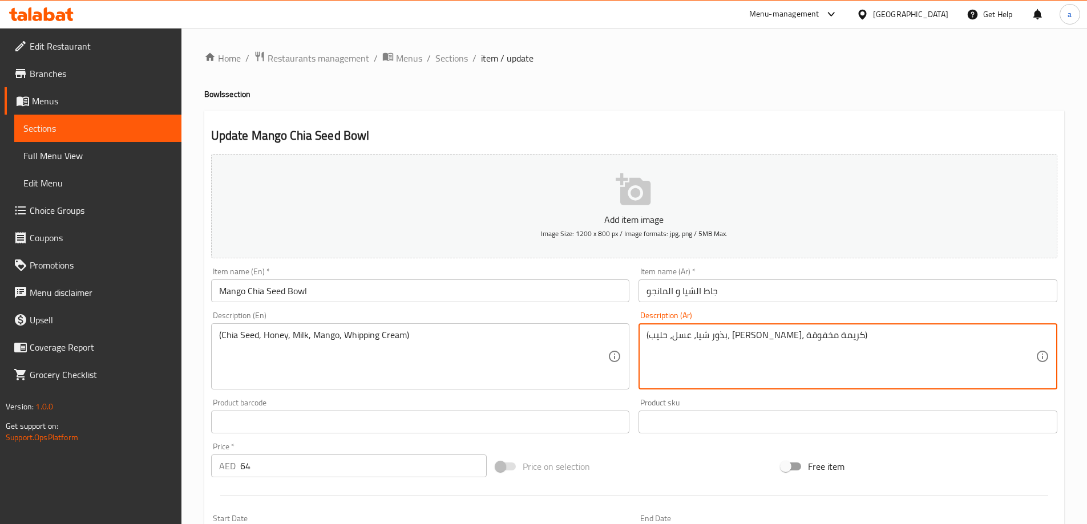
click at [803, 339] on textarea "(بذور شيا، عسل، حليب، [PERSON_NAME]، كريمة مخفوقة)" at bounding box center [840, 357] width 389 height 54
click at [701, 292] on input "جاط الشيا و المانجو" at bounding box center [847, 290] width 419 height 23
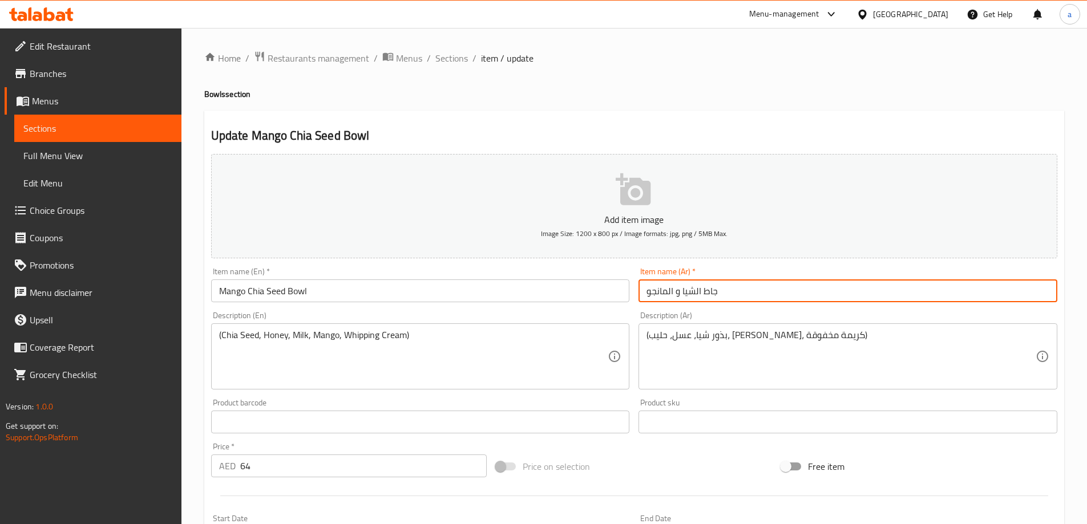
paste input "ذور"
type input "جاط بذور الشيا و المانجو"
click at [763, 305] on div "Item name (Ar)   * جاط بذور الشيا و المانجو Item name (Ar) *" at bounding box center [848, 285] width 428 height 44
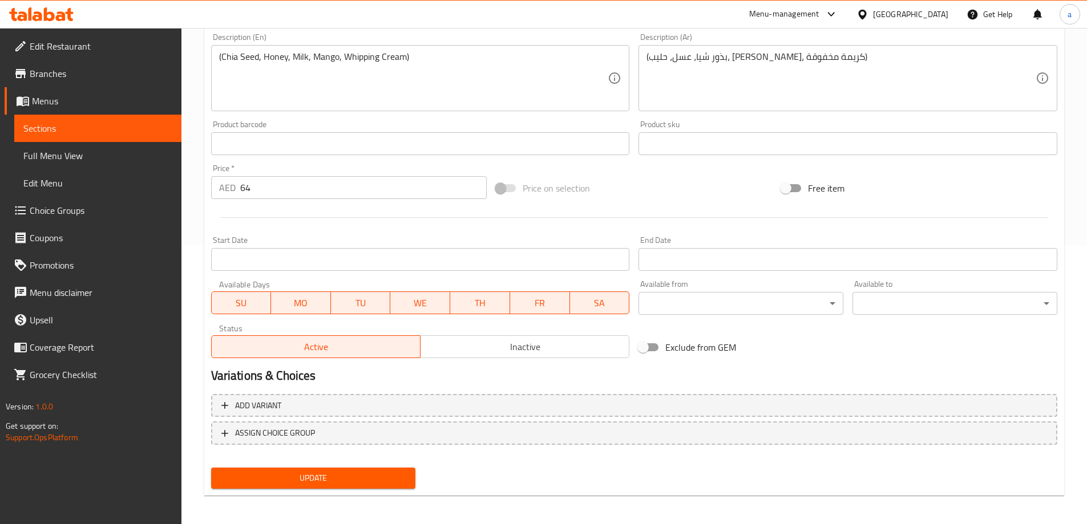
scroll to position [282, 0]
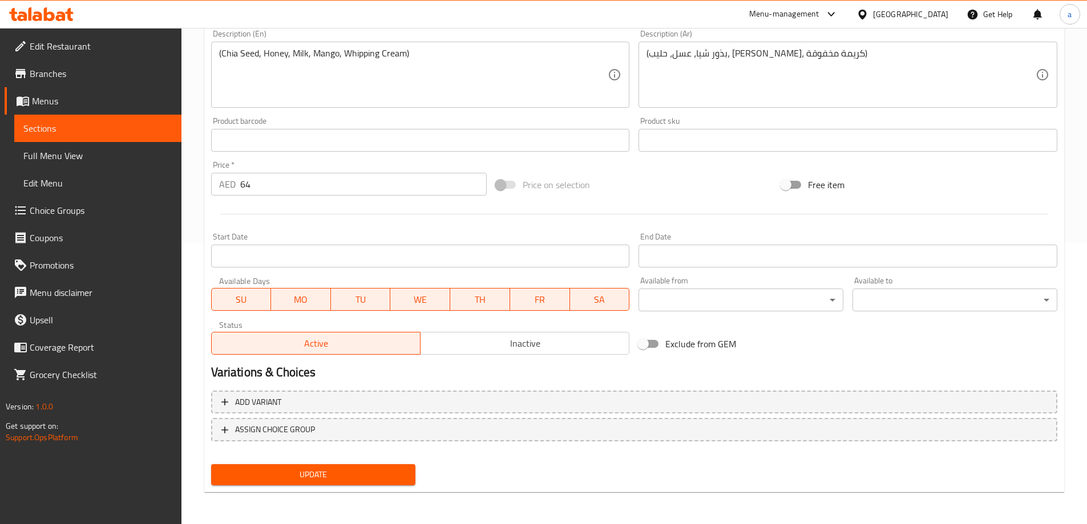
click at [378, 481] on span "Update" at bounding box center [313, 475] width 187 height 14
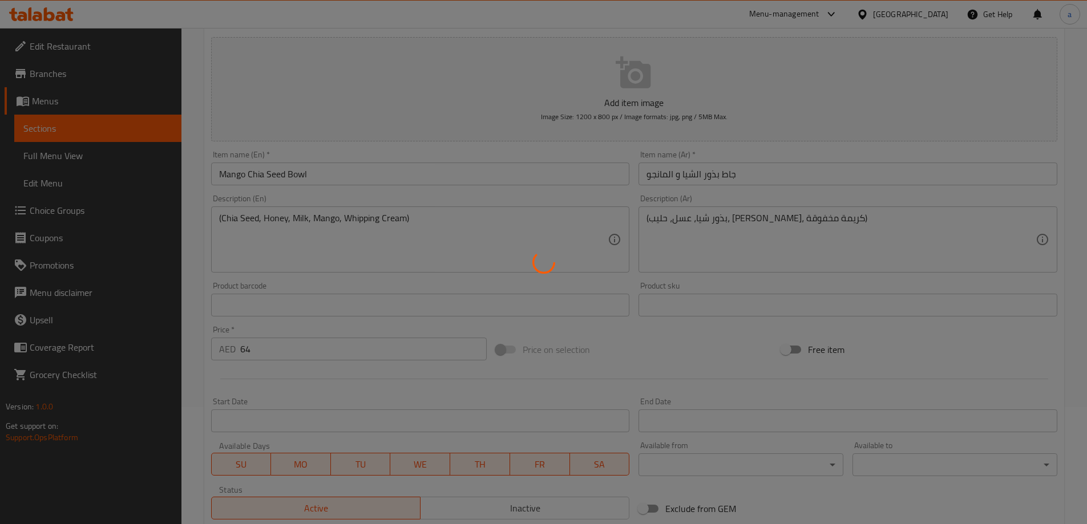
scroll to position [0, 0]
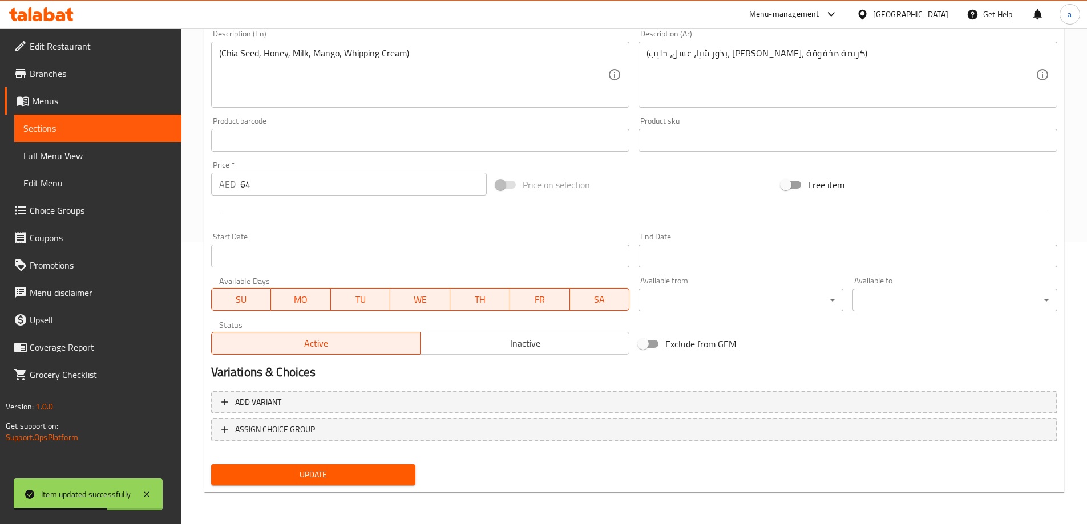
click at [386, 472] on span "Update" at bounding box center [313, 475] width 187 height 14
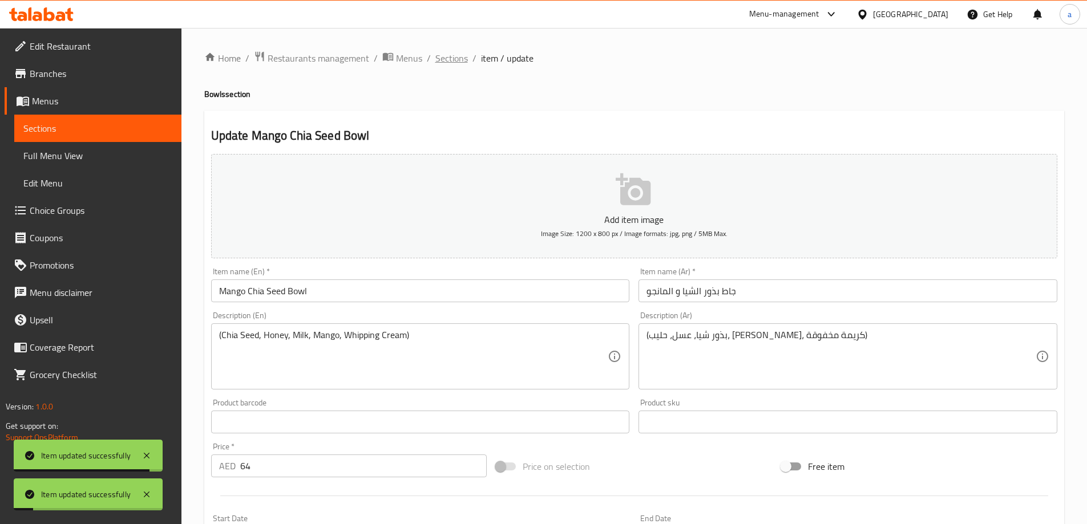
click at [460, 62] on span "Sections" at bounding box center [451, 58] width 33 height 14
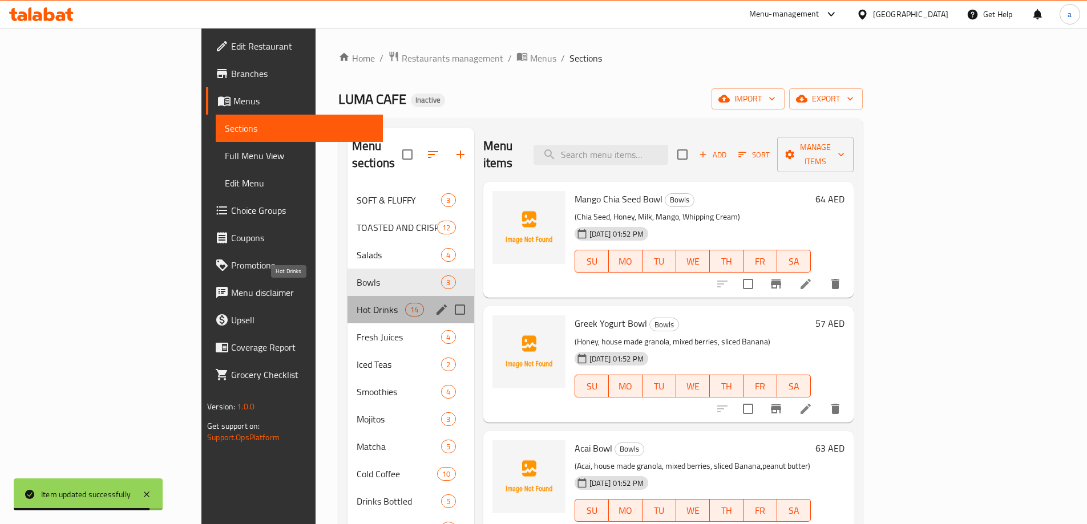
click at [356, 303] on span "Hot Drinks" at bounding box center [380, 310] width 48 height 14
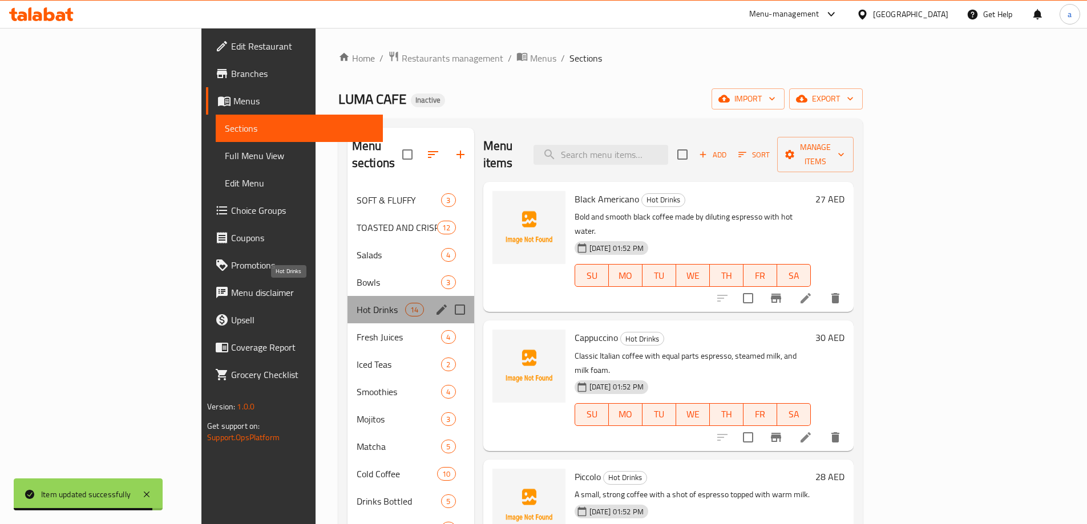
click at [356, 303] on span "Hot Drinks" at bounding box center [380, 310] width 48 height 14
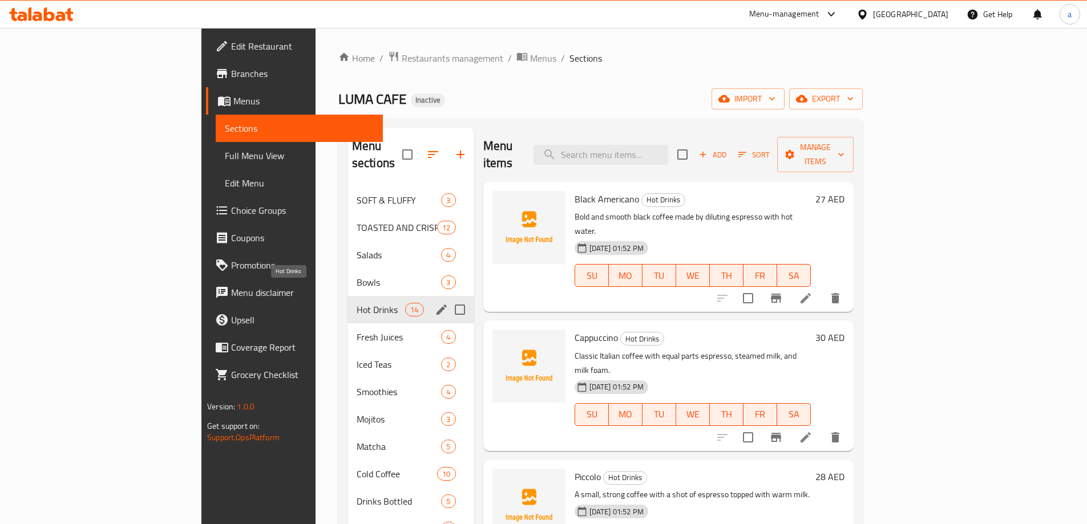
click at [356, 303] on span "Hot Drinks" at bounding box center [380, 310] width 48 height 14
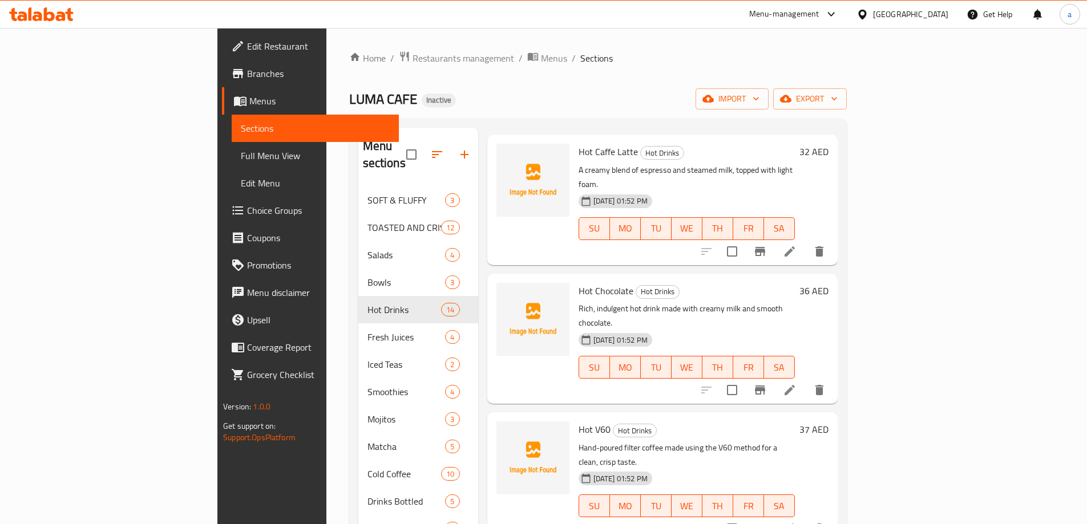
scroll to position [856, 0]
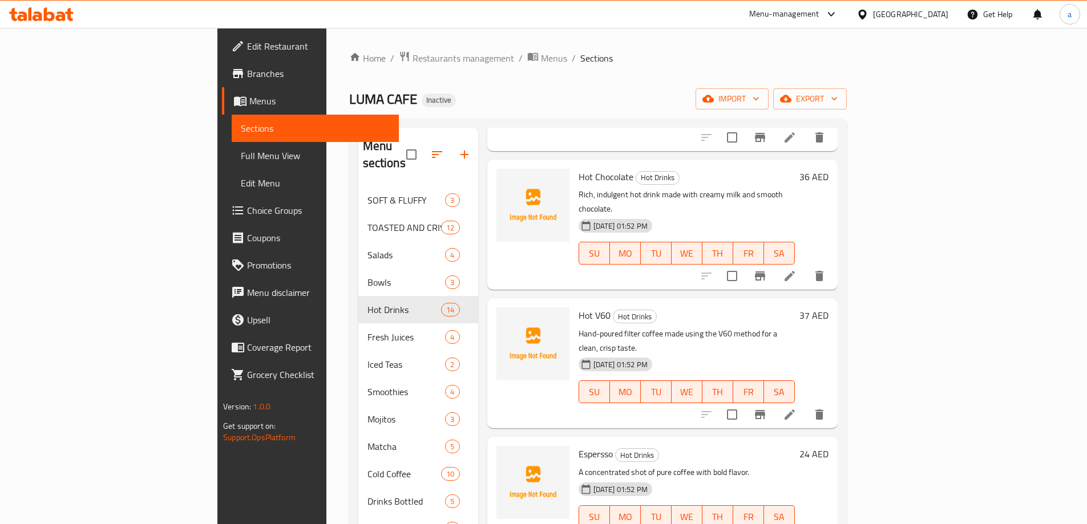
click at [805, 404] on li at bounding box center [789, 414] width 32 height 21
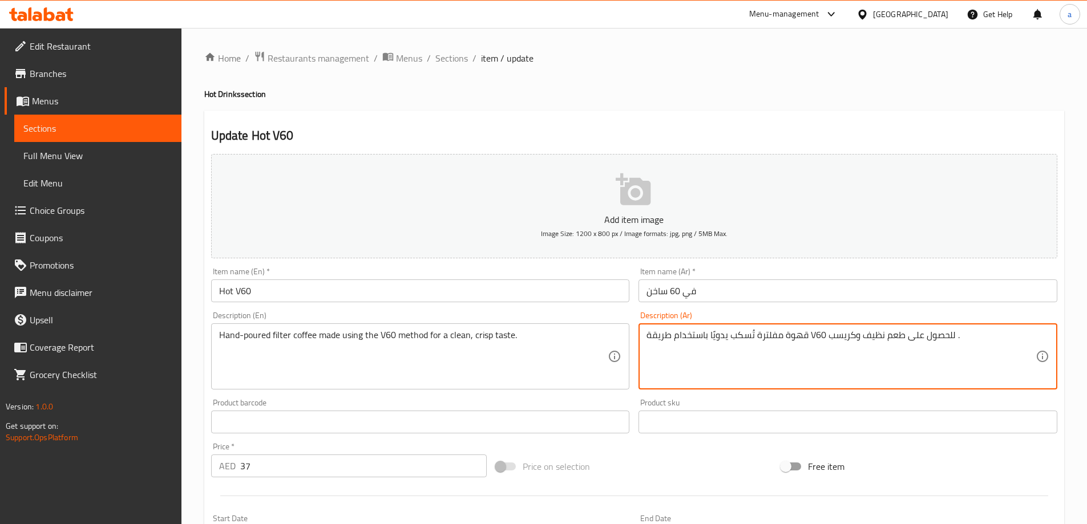
drag, startPoint x: 860, startPoint y: 335, endPoint x: 881, endPoint y: 337, distance: 21.7
paste textarea "صافي"
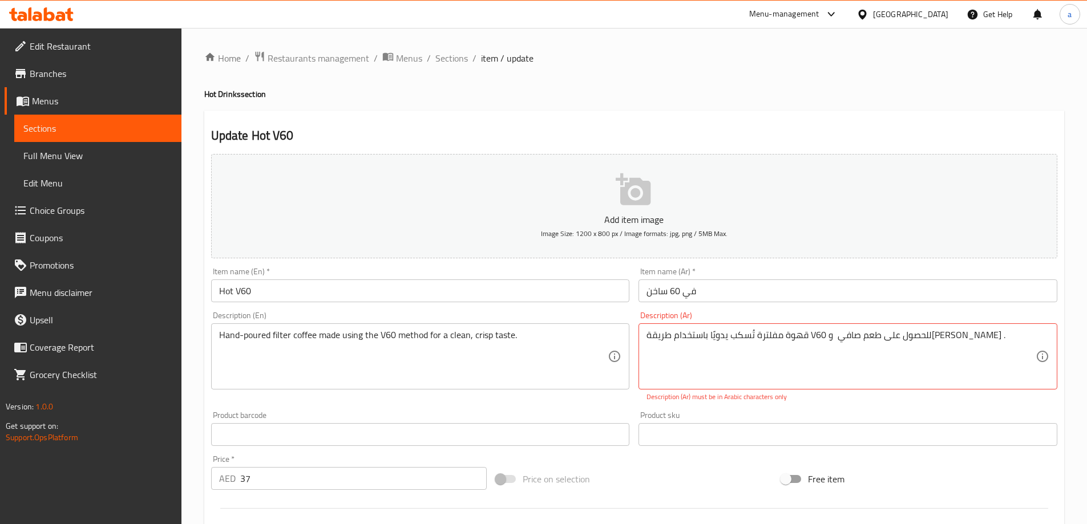
click at [889, 319] on div "Description (Ar) قهوة مفلترة تُسكب يدويًا باستخدام طريقة V60 للحصول على طعم صاف…" at bounding box center [847, 356] width 419 height 91
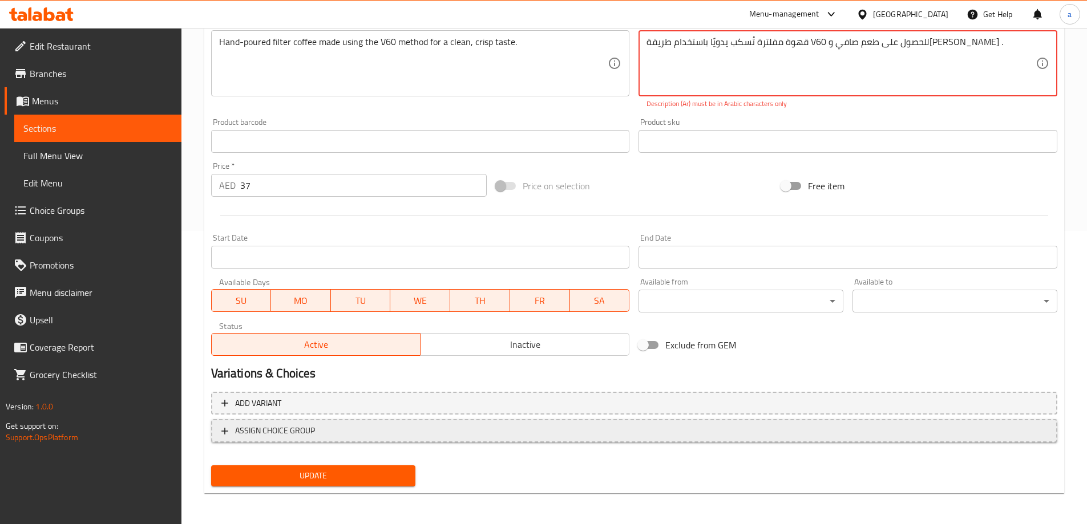
scroll to position [294, 0]
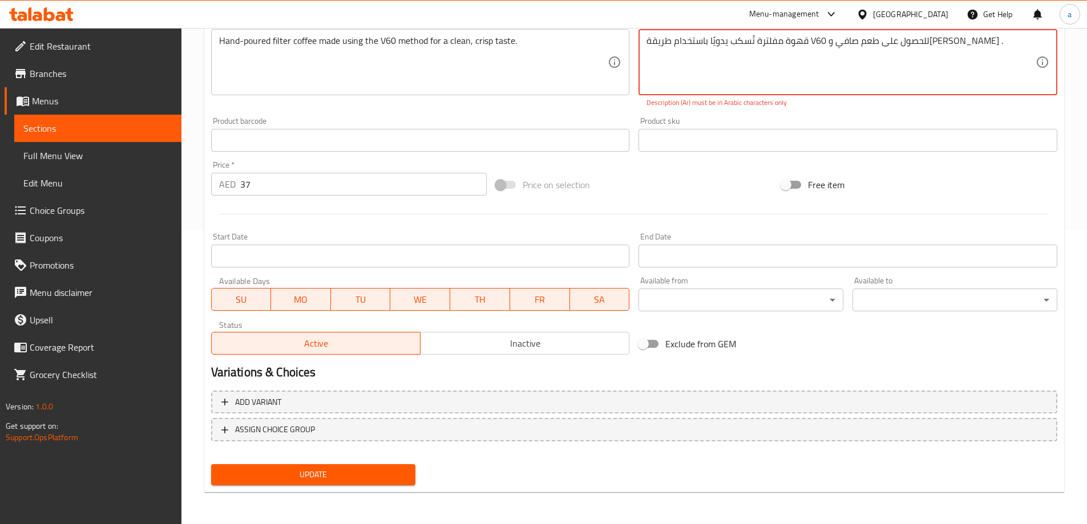
click at [398, 461] on div "Update" at bounding box center [313, 475] width 214 height 30
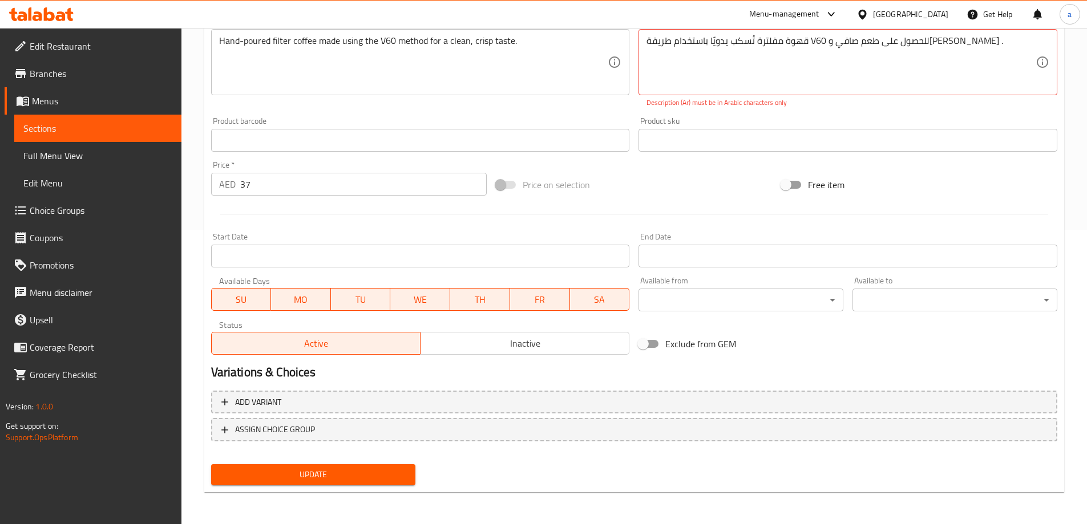
click at [403, 478] on span "Update" at bounding box center [313, 475] width 187 height 14
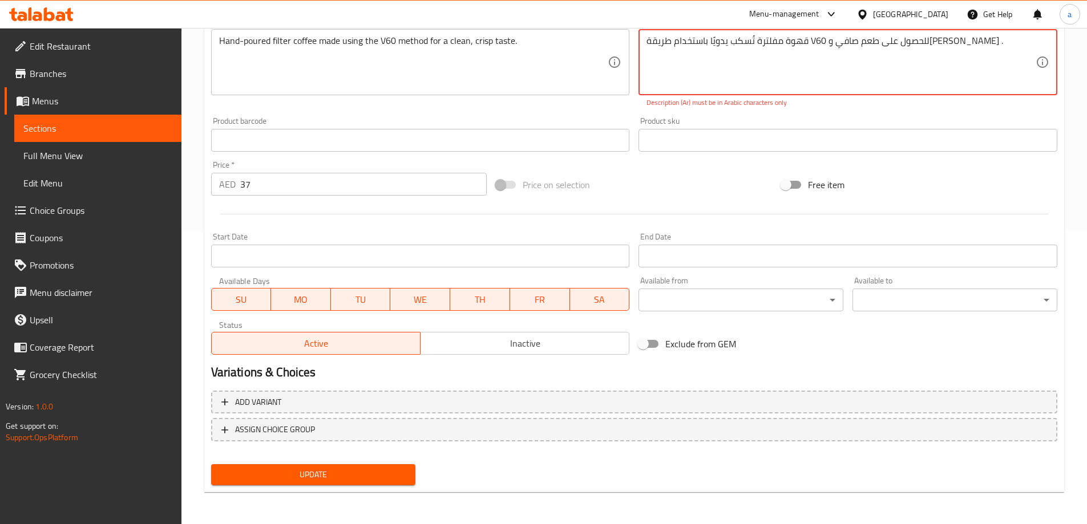
click at [409, 470] on button "Update" at bounding box center [313, 474] width 205 height 21
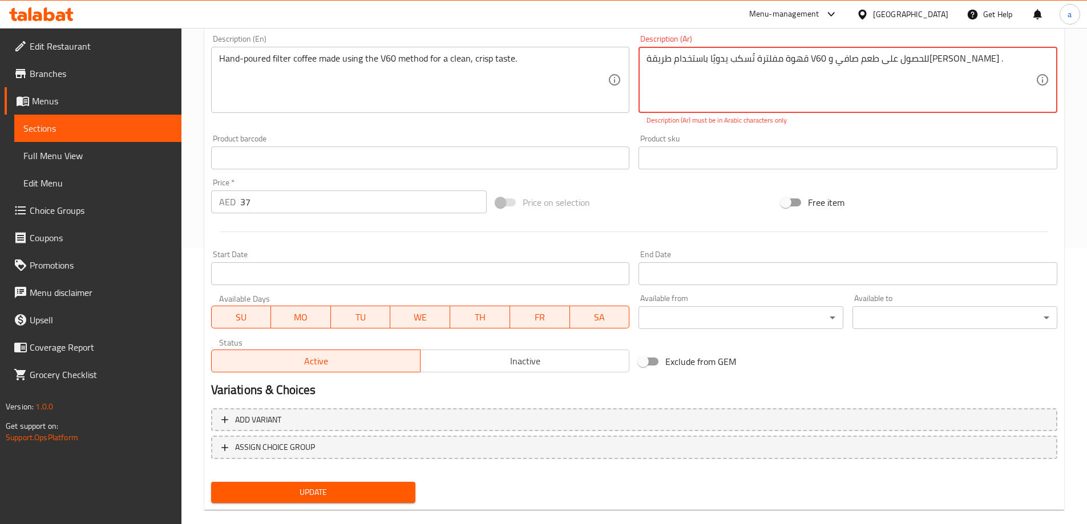
scroll to position [123, 0]
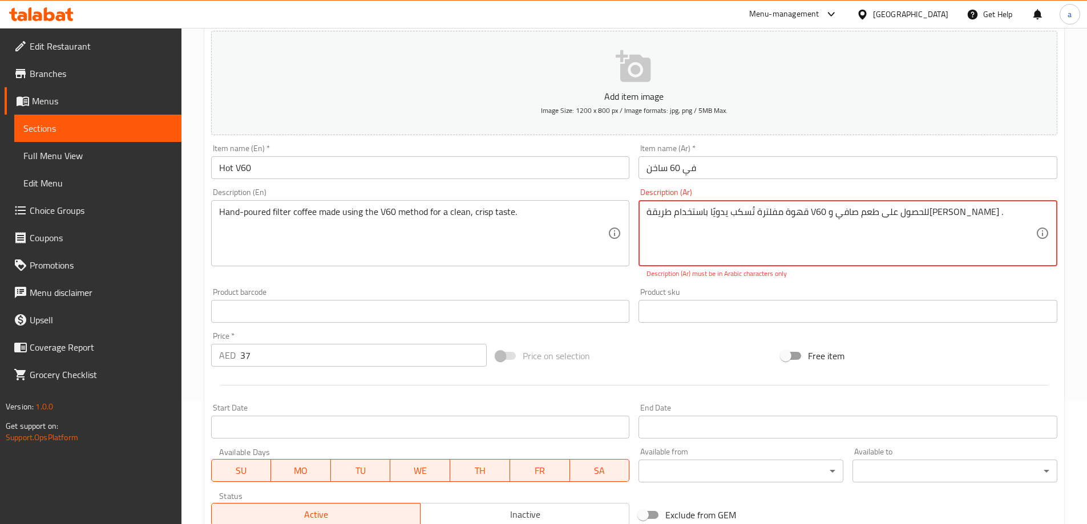
drag, startPoint x: 825, startPoint y: 212, endPoint x: 810, endPoint y: 217, distance: 15.9
click at [810, 217] on textarea "قهوة مفلترة تُسكب يدويًا باستخدام طريقة V60 للحصول على طعم صافي وكريسب ." at bounding box center [840, 233] width 389 height 54
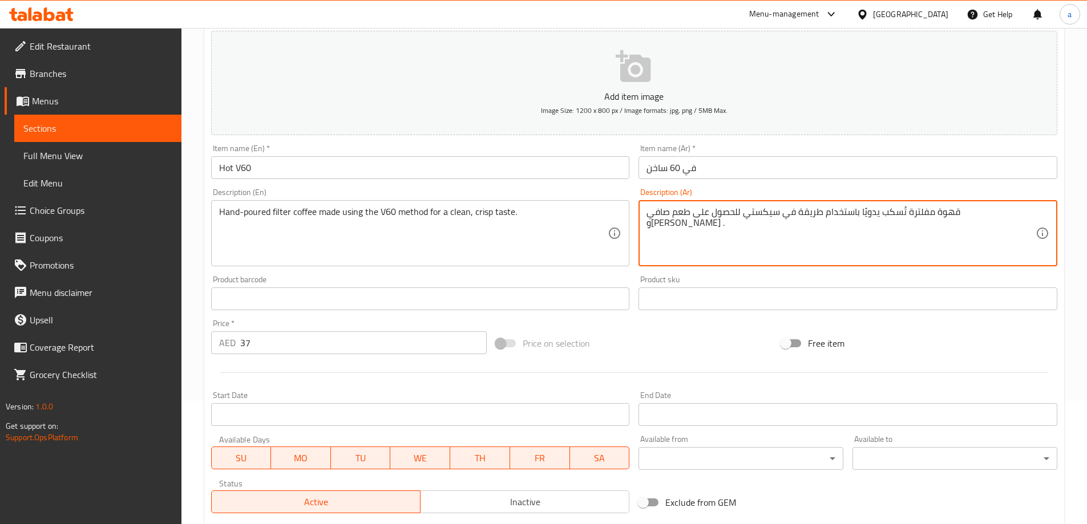
type textarea "قهوة مفلترة تُسكب يدويًا باستخدام طريقة في سيكستي للحصول على طعم صافي و[PERSON_…"
click at [810, 195] on div "Description (Ar) قهوة مفلترة تُسكب يدويًا باستخدام طريقة في سيكستي للحصول على ط…" at bounding box center [847, 227] width 419 height 78
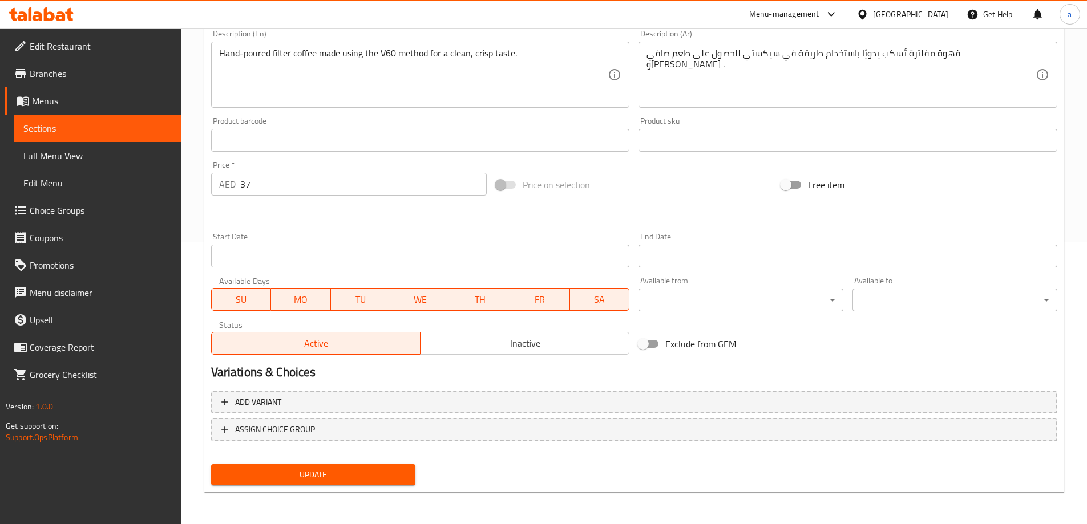
click at [393, 472] on span "Update" at bounding box center [313, 475] width 187 height 14
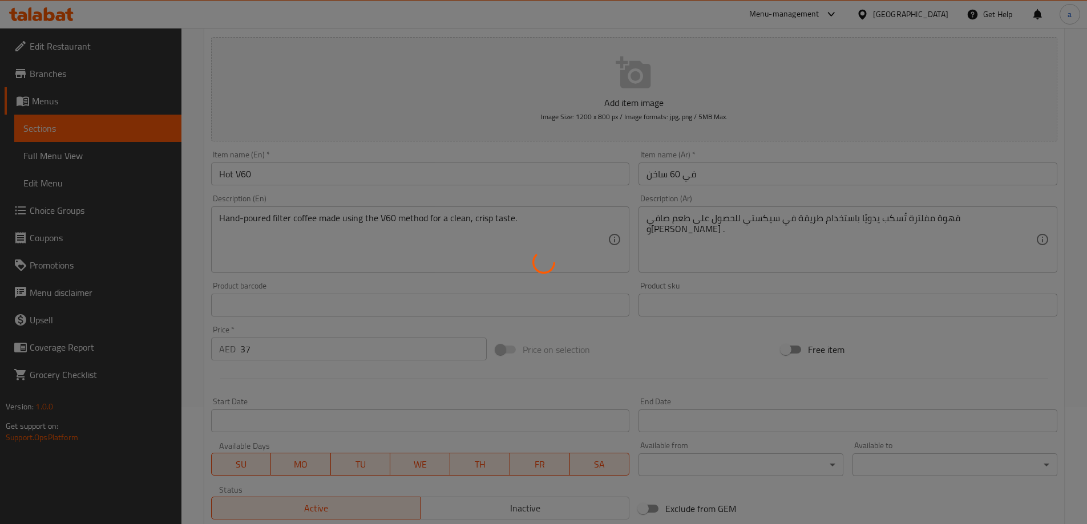
scroll to position [0, 0]
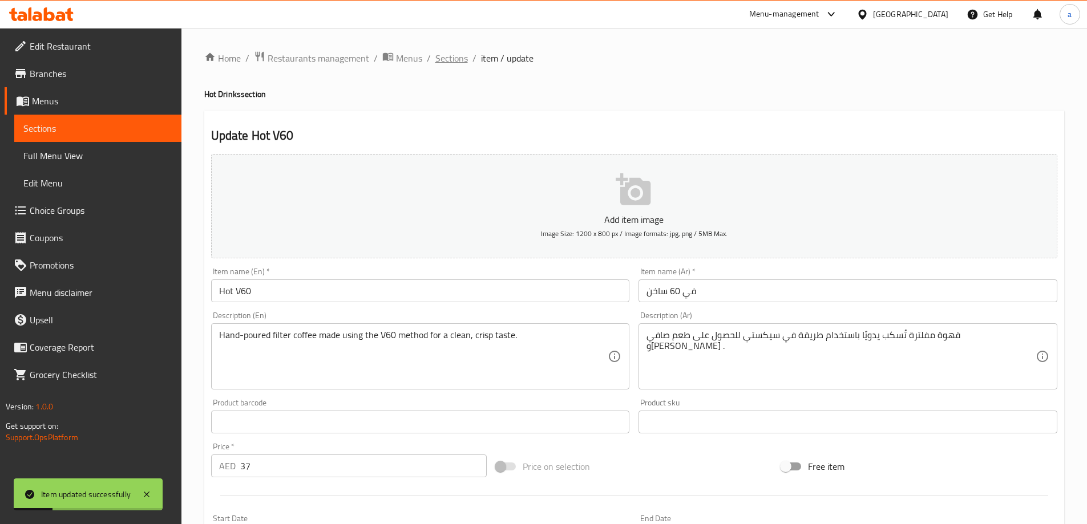
click at [451, 54] on span "Sections" at bounding box center [451, 58] width 33 height 14
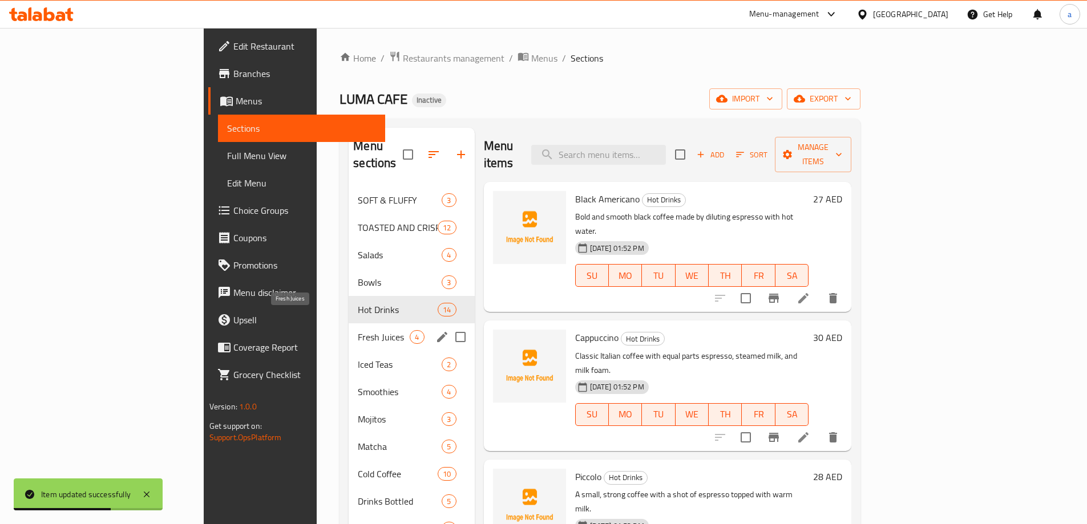
click at [358, 330] on span "Fresh Juices" at bounding box center [384, 337] width 52 height 14
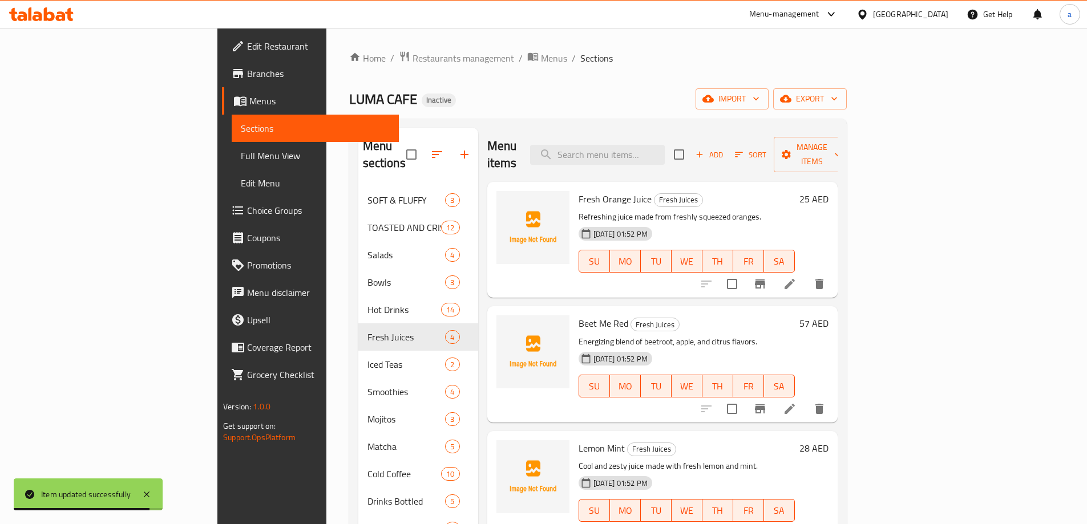
click at [805, 399] on li at bounding box center [789, 409] width 32 height 21
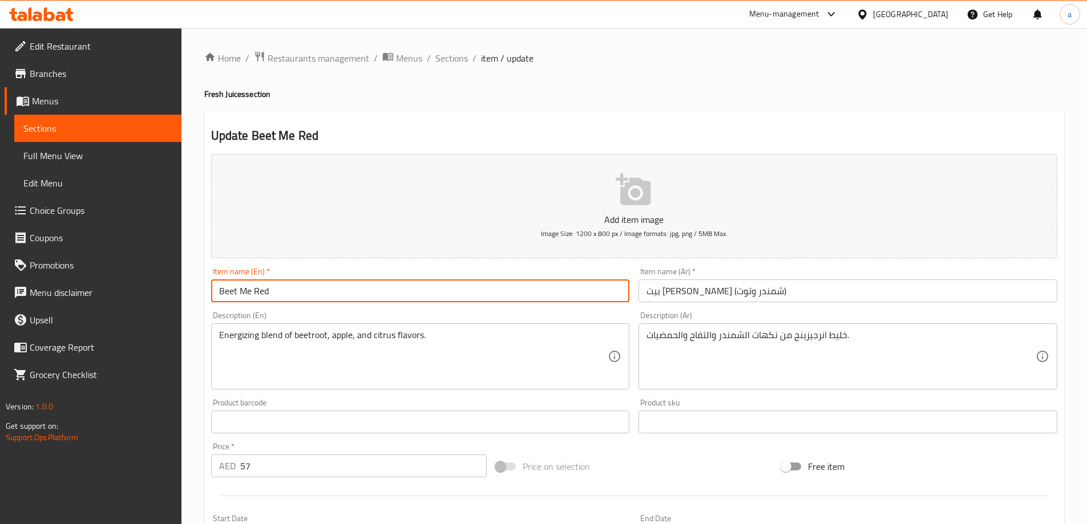
click at [457, 290] on input "Beet Me Red" at bounding box center [420, 290] width 419 height 23
paste input "Beetroot"
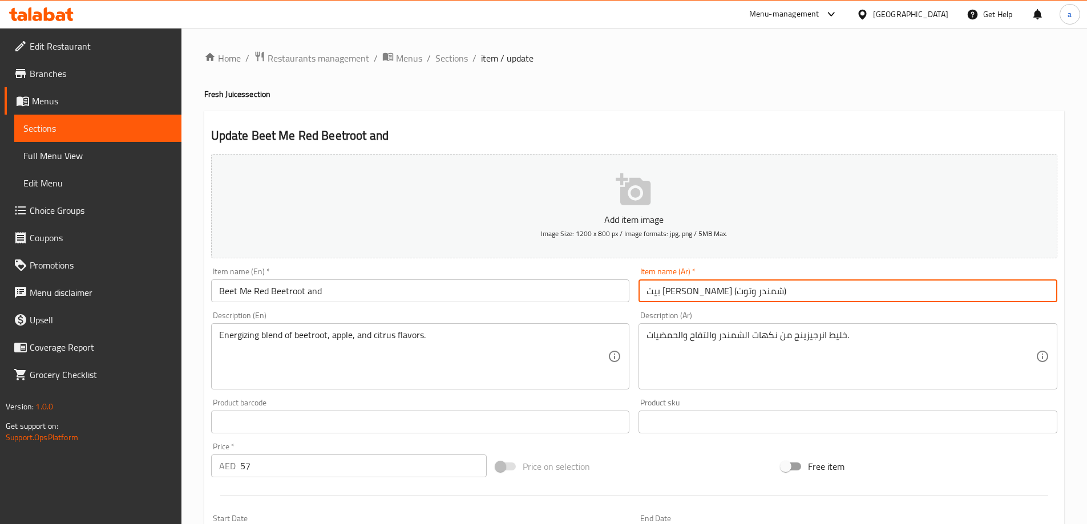
click at [653, 288] on input "بيت [PERSON_NAME] (شمندر وتوت)" at bounding box center [847, 290] width 419 height 23
click at [666, 294] on input "بيت [PERSON_NAME] (شمندر وتوت)" at bounding box center [847, 290] width 419 height 23
drag, startPoint x: 664, startPoint y: 292, endPoint x: 650, endPoint y: 295, distance: 14.1
click at [650, 295] on input "بيت [PERSON_NAME] (شمندر وتوت)" at bounding box center [847, 290] width 419 height 23
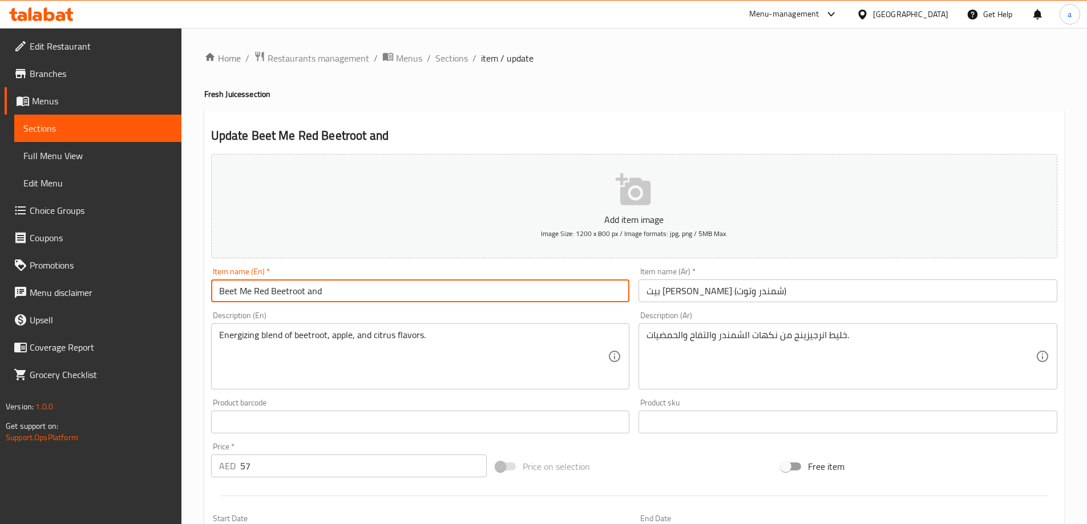
click at [509, 285] on input "Beet Me Red Beetroot and" at bounding box center [420, 290] width 419 height 23
paste input "berry"
click at [270, 291] on input "Beet Me Red Beetroot and berry)" at bounding box center [420, 290] width 419 height 23
type input "Beet Me Red (Beetroot and berry)"
click at [335, 307] on div "Description (En) Energizing blend of beetroot, apple, and citrus flavors. Descr…" at bounding box center [420, 350] width 428 height 87
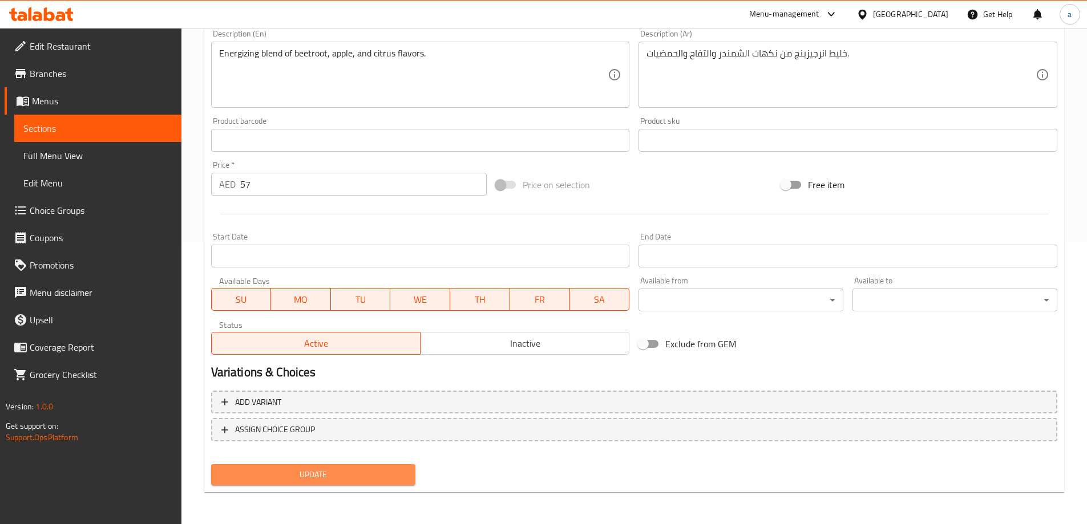
click at [345, 468] on span "Update" at bounding box center [313, 475] width 187 height 14
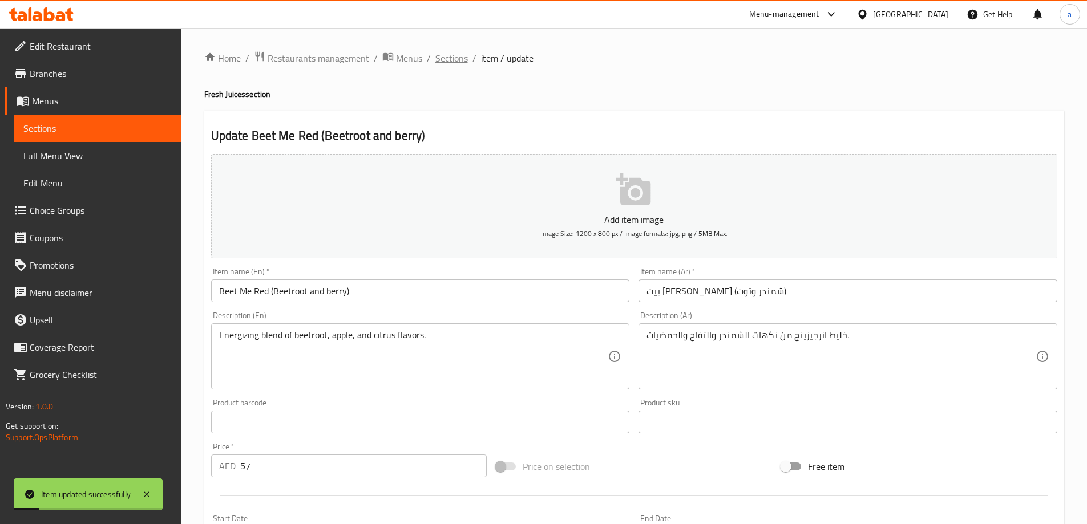
click at [446, 62] on span "Sections" at bounding box center [451, 58] width 33 height 14
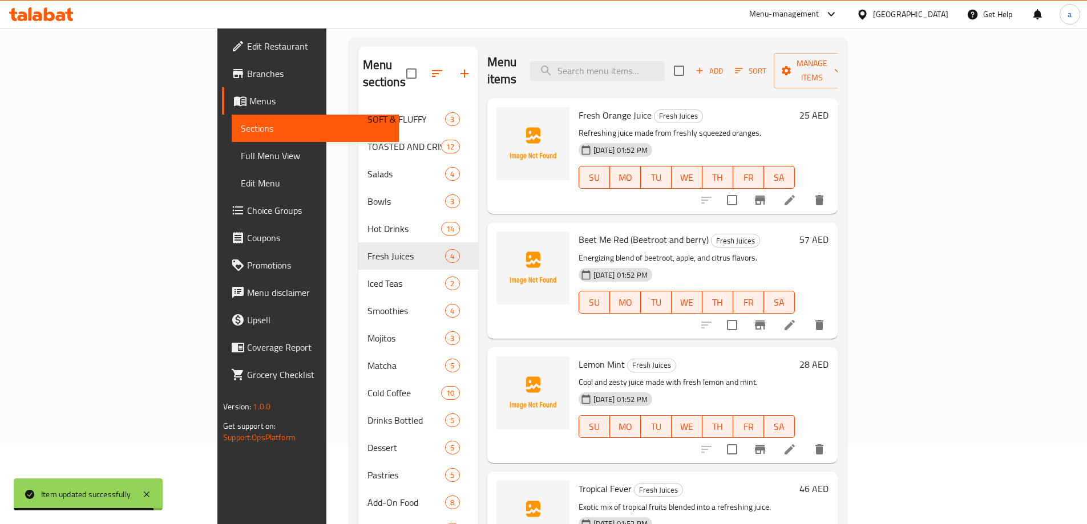
scroll to position [160, 0]
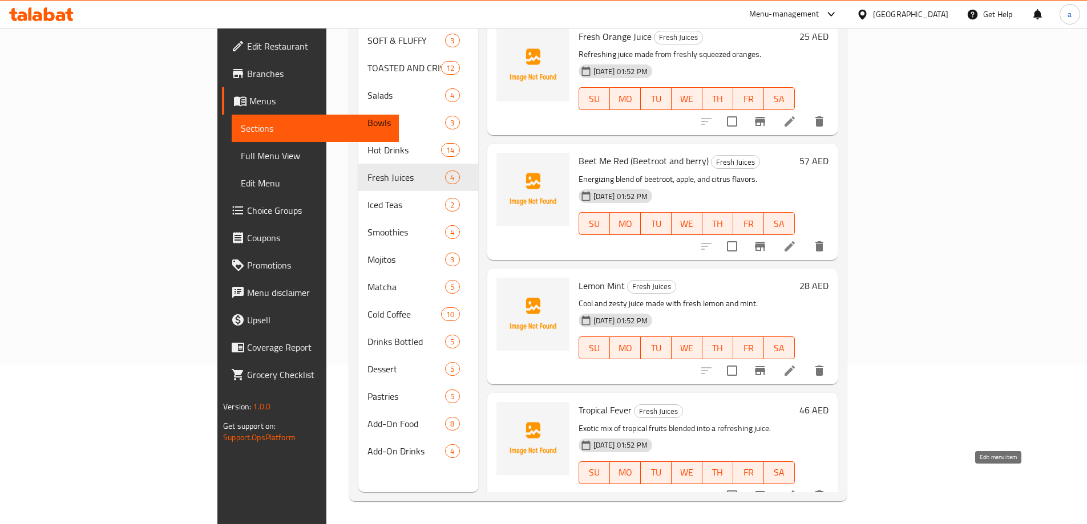
click at [796, 489] on icon at bounding box center [790, 496] width 14 height 14
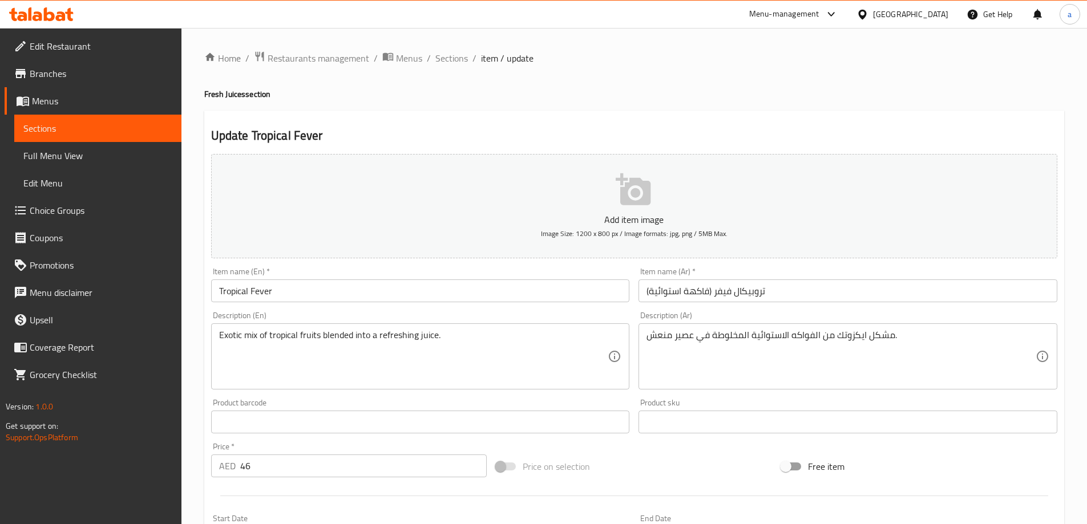
click at [670, 291] on input "تروبيكال فيفر (فاكهة استوائية)" at bounding box center [847, 290] width 419 height 23
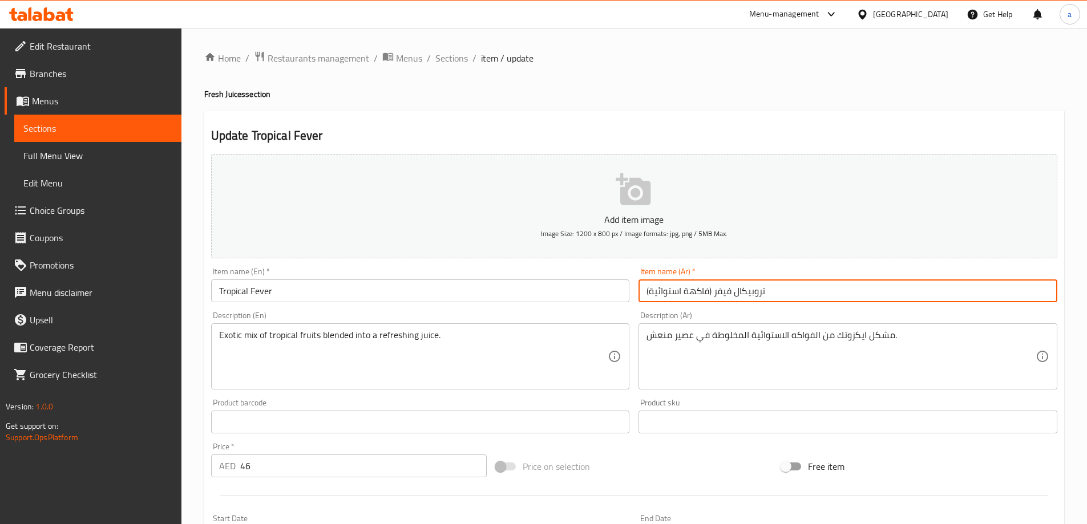
click at [670, 291] on input "تروبيكال فيفر (فاكهة استوائية)" at bounding box center [847, 290] width 419 height 23
click at [669, 283] on input "تروبيكال فيفر (فاكهة استوائية)" at bounding box center [847, 290] width 419 height 23
click at [699, 291] on input "تروبيكال فيفر (فاكهة استوائية)" at bounding box center [847, 290] width 419 height 23
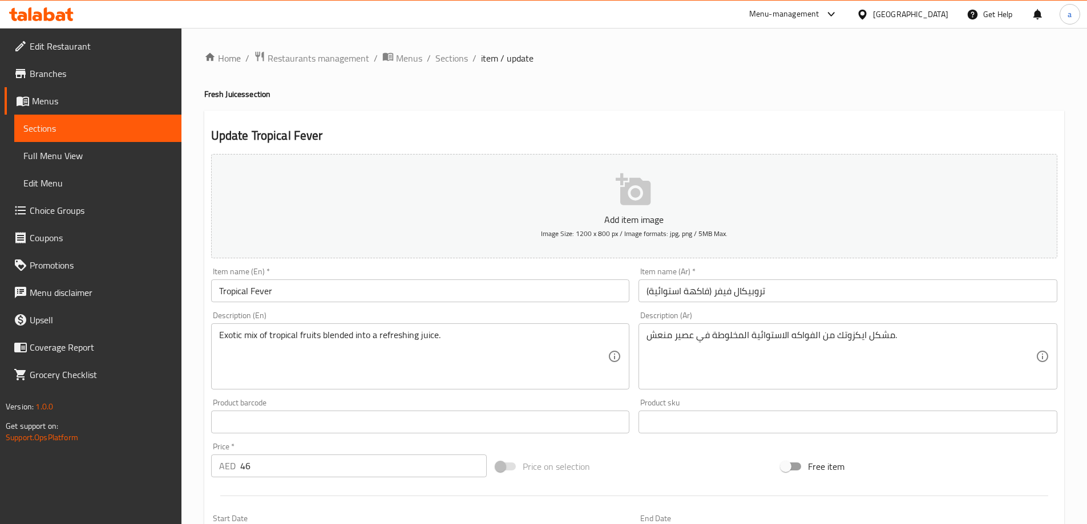
click at [500, 306] on div "Item name (En)   * Tropical Fever Item name (En) *" at bounding box center [420, 285] width 428 height 44
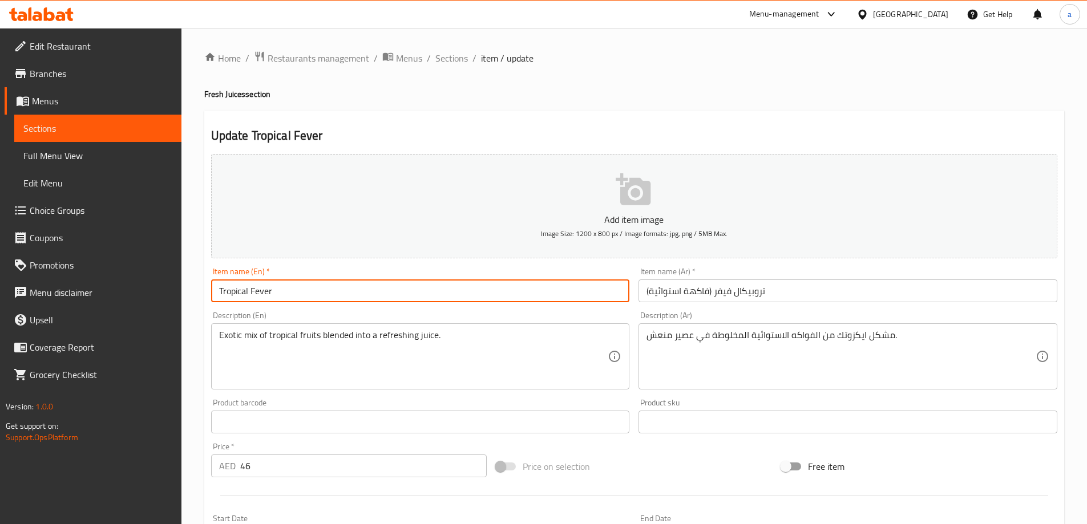
click at [499, 291] on input "Tropical Fever" at bounding box center [420, 290] width 419 height 23
click at [237, 293] on input "Tropical Fever(" at bounding box center [420, 290] width 419 height 23
click at [351, 298] on input "Tropical Fever(" at bounding box center [420, 290] width 419 height 23
paste input "Fruit"
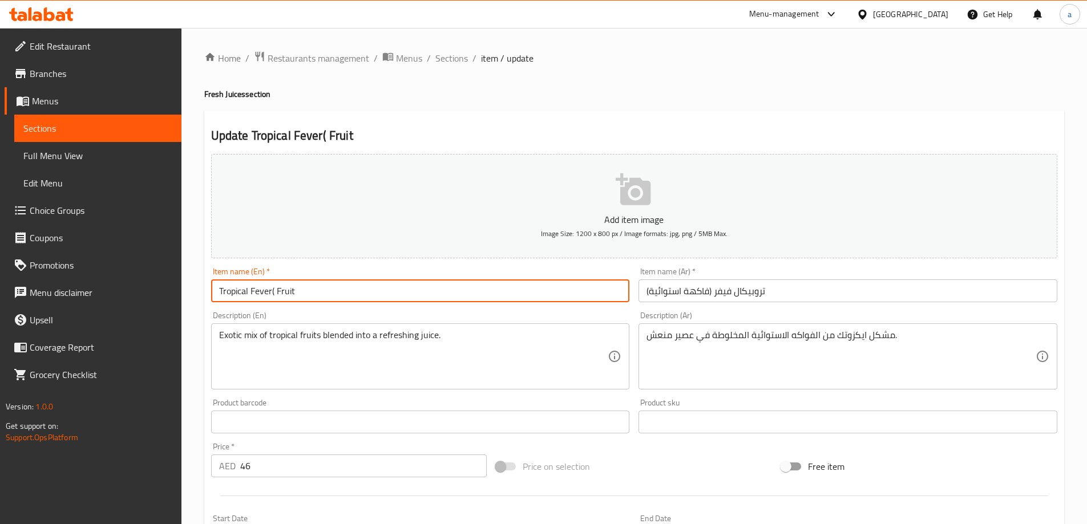
click at [235, 291] on input "Tropical Fever( Fruit" at bounding box center [420, 290] width 419 height 23
click at [277, 294] on input "Tropical Fever( Fruit" at bounding box center [420, 290] width 419 height 23
paste input "Tropical"
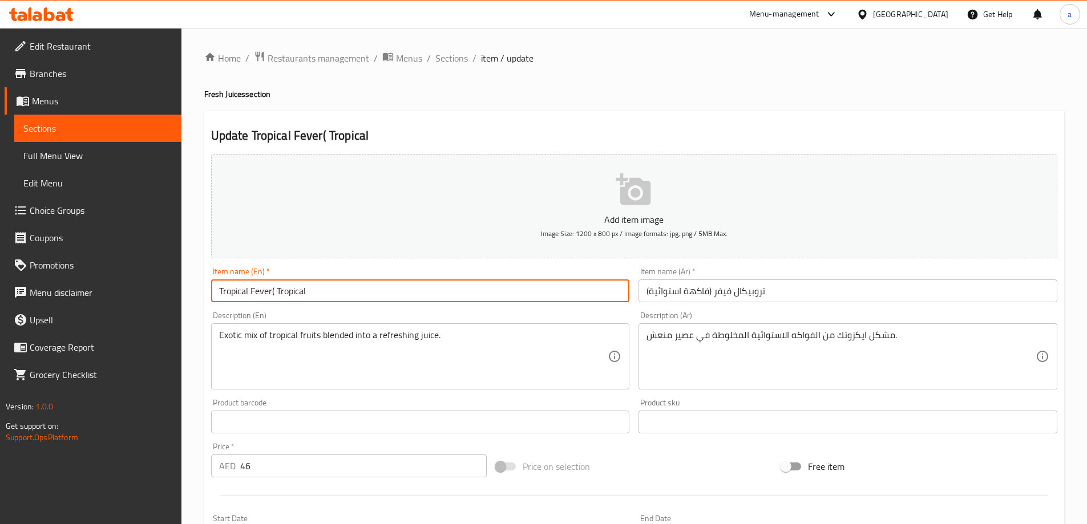
click at [347, 295] on input "Tropical Fever( Tropical" at bounding box center [420, 290] width 419 height 23
click at [518, 289] on input "Tropical Fever( Tropical" at bounding box center [420, 290] width 419 height 23
paste input "Fruit"
type input "Tropical Fever( Tropical Fruit)"
click at [470, 323] on div "Exotic mix of tropical fruits blended into a refreshing juice. Description (En)" at bounding box center [420, 356] width 419 height 66
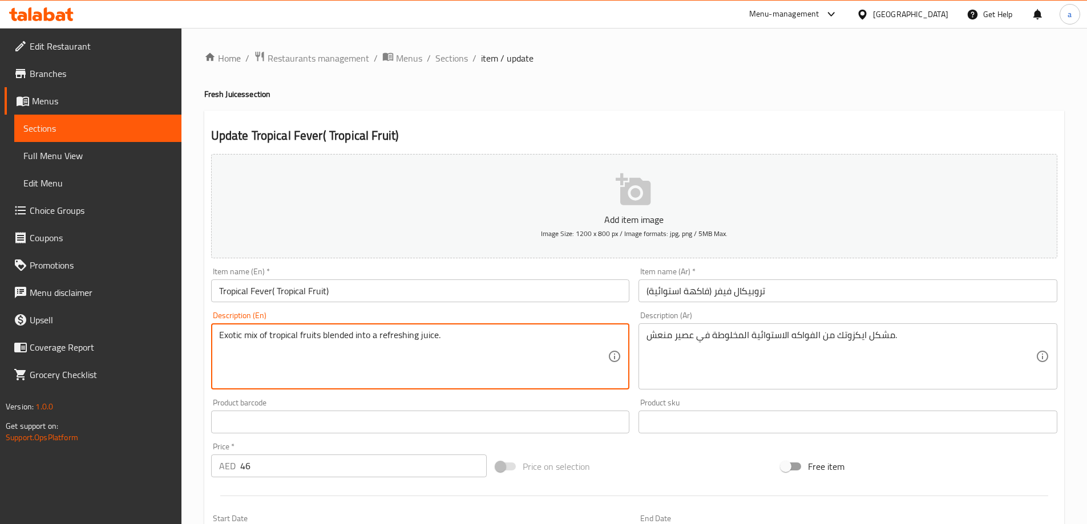
click at [478, 319] on div "Description (En) Exotic mix of tropical fruits blended into a refreshing juice.…" at bounding box center [420, 350] width 419 height 78
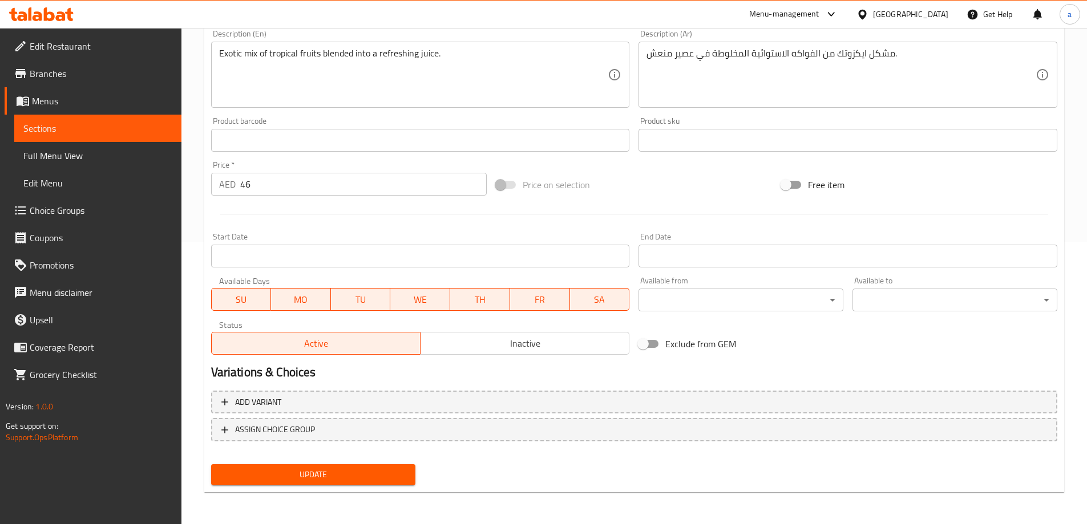
click at [376, 475] on span "Update" at bounding box center [313, 475] width 187 height 14
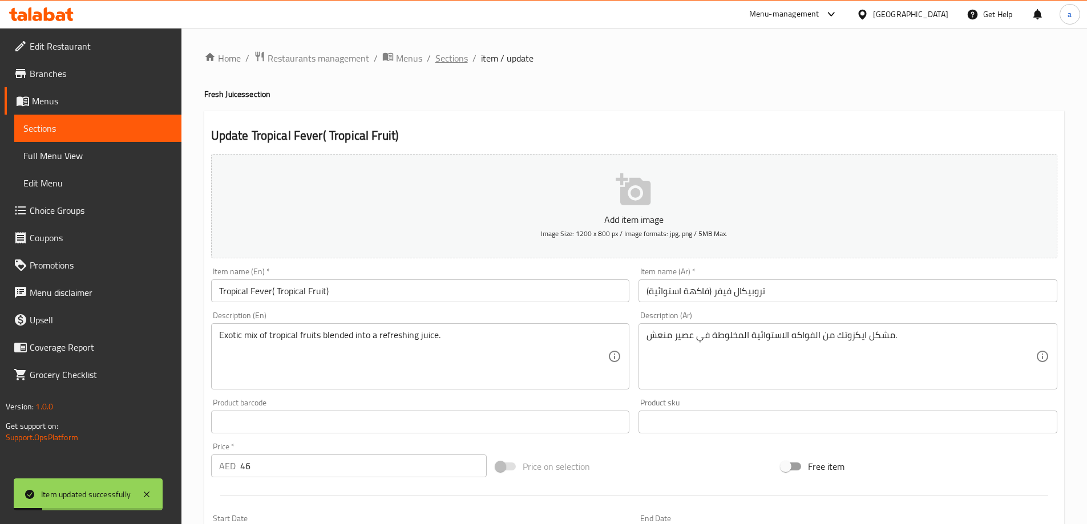
click at [451, 58] on span "Sections" at bounding box center [451, 58] width 33 height 14
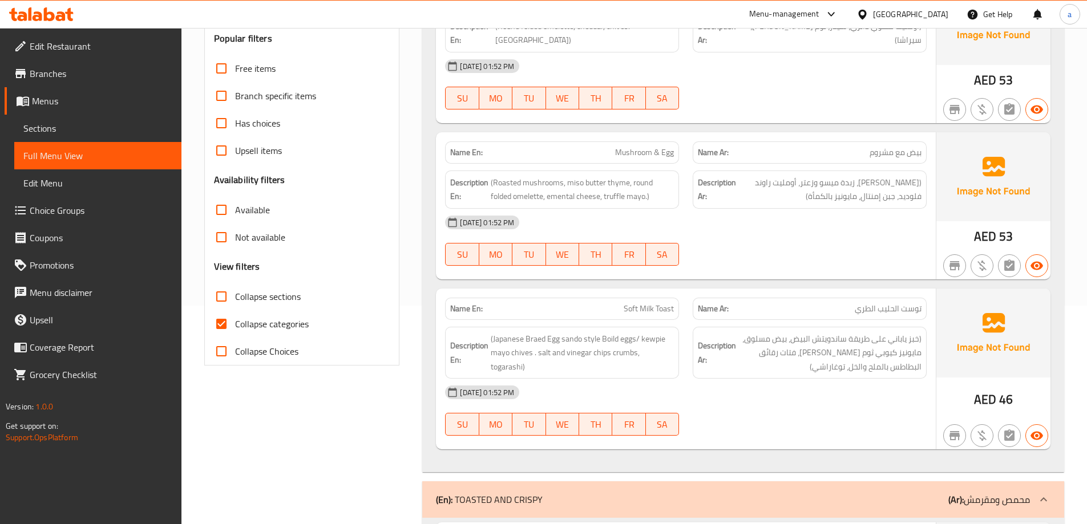
scroll to position [342, 0]
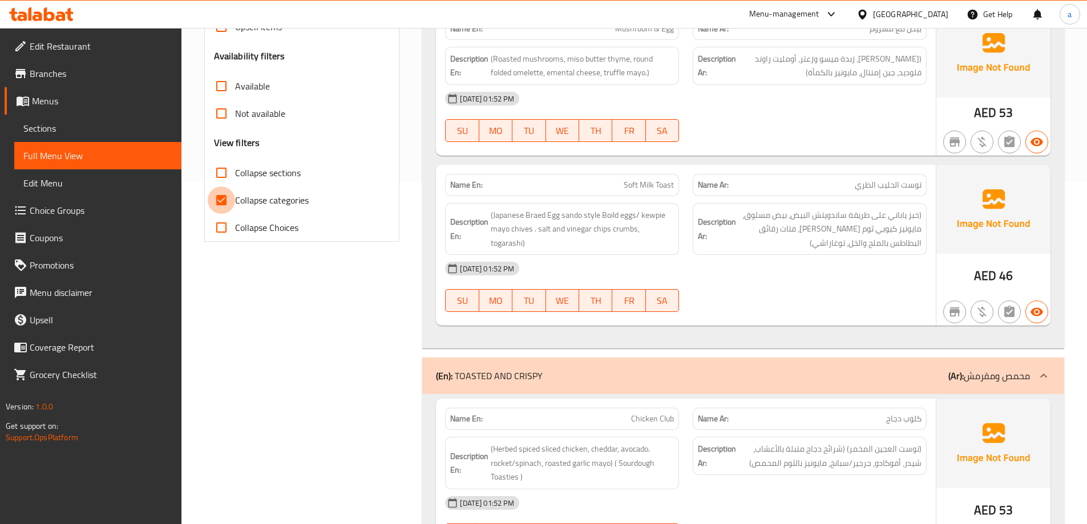
click at [228, 197] on input "Collapse categories" at bounding box center [221, 200] width 27 height 27
checkbox input "false"
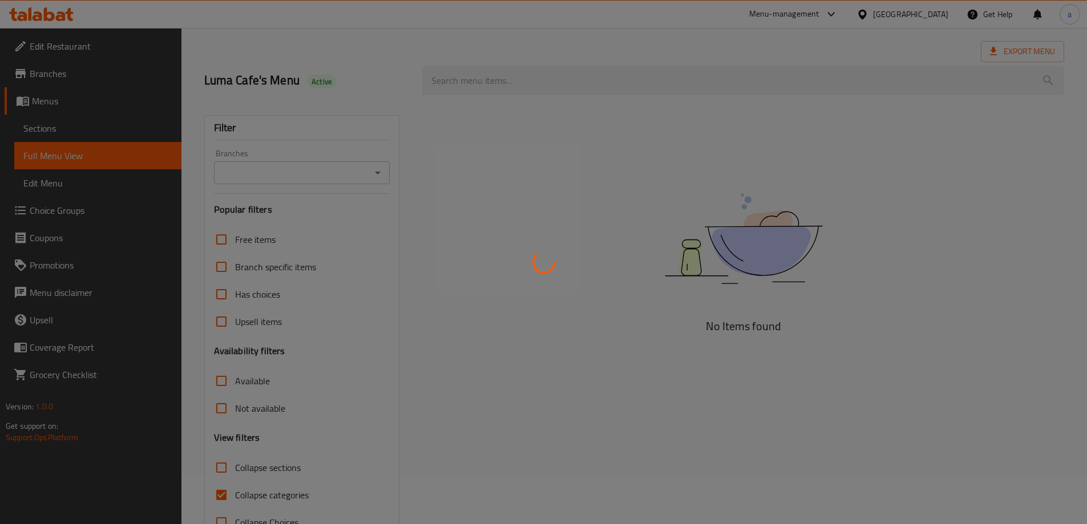
scroll to position [83, 0]
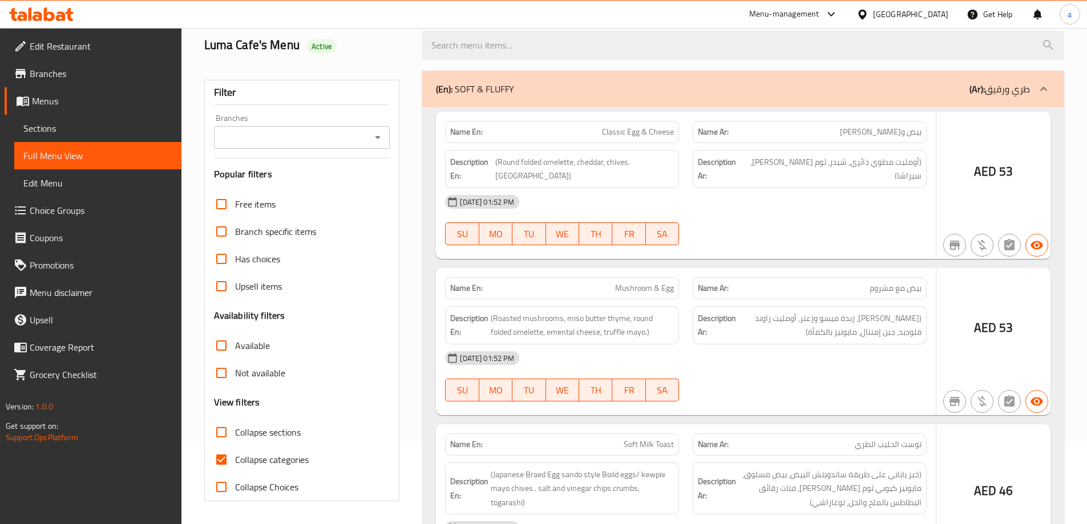
click at [226, 460] on div at bounding box center [543, 262] width 1087 height 524
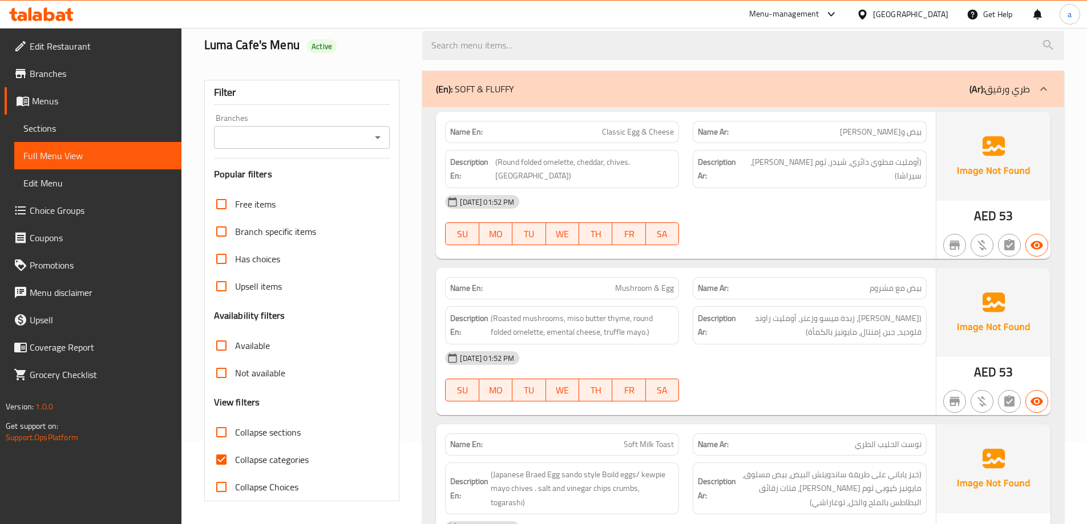
click at [224, 459] on input "Collapse categories" at bounding box center [221, 459] width 27 height 27
checkbox input "false"
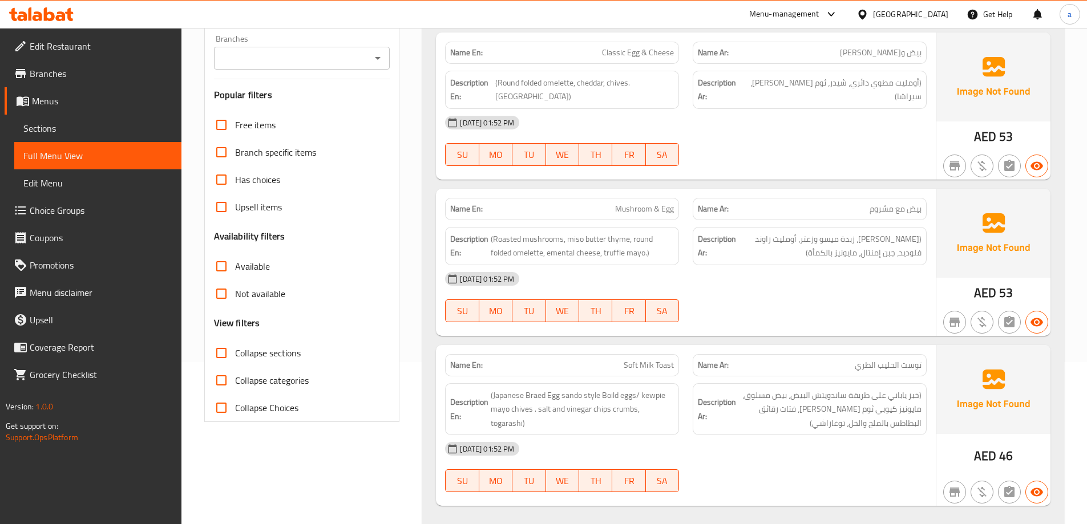
scroll to position [0, 0]
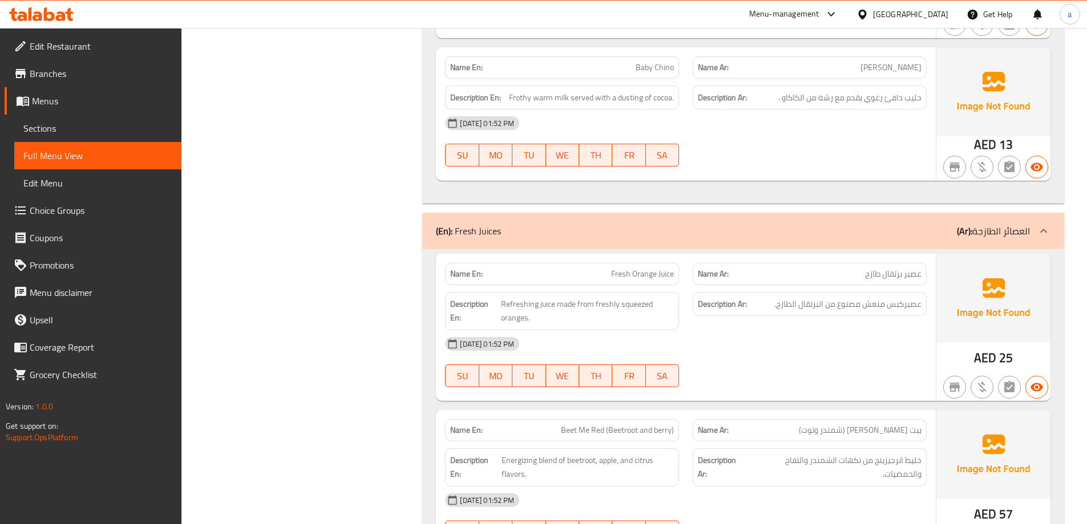
scroll to position [6463, 0]
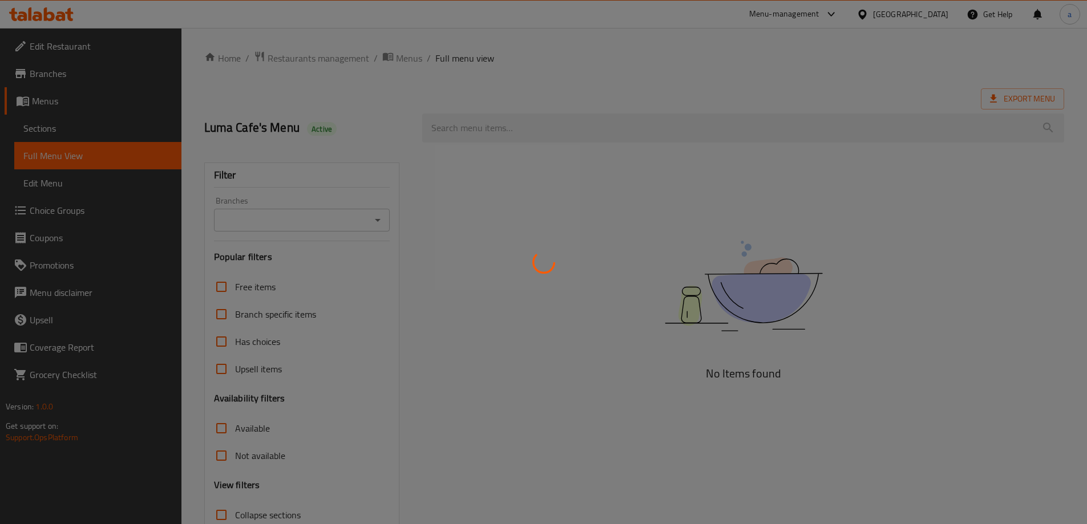
click at [54, 127] on div at bounding box center [543, 262] width 1087 height 524
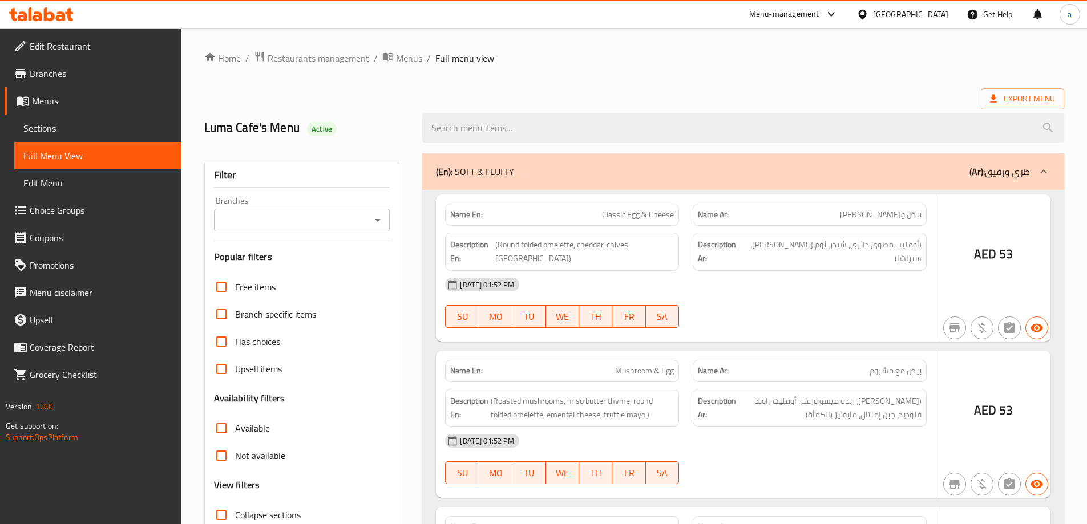
click at [54, 127] on div at bounding box center [543, 262] width 1087 height 524
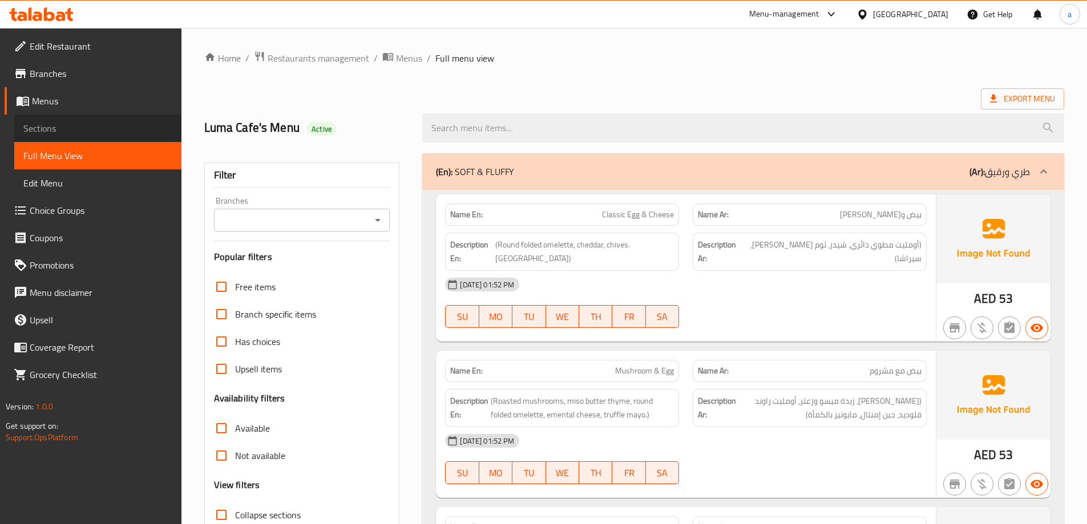
click at [54, 127] on span "Sections" at bounding box center [97, 128] width 149 height 14
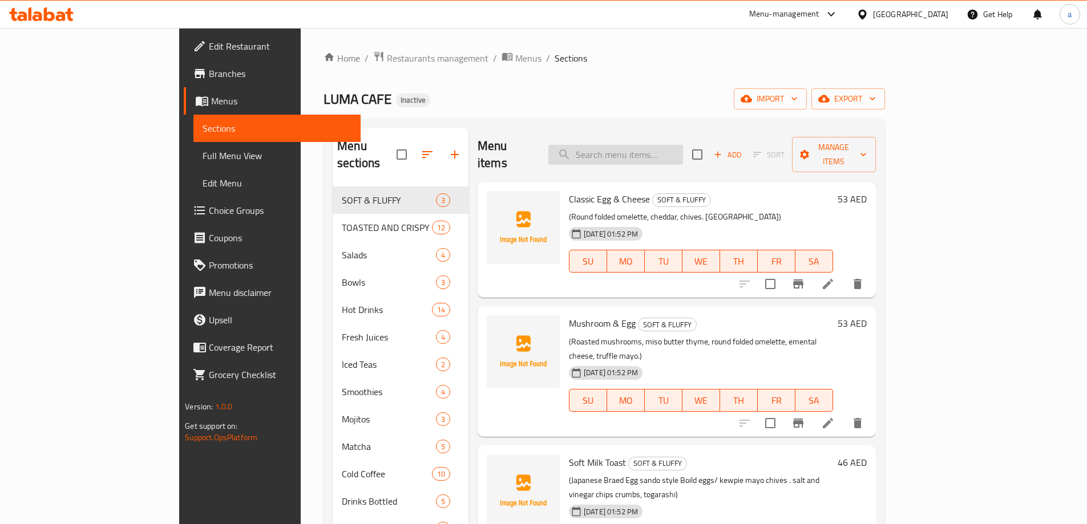
click at [683, 145] on input "search" at bounding box center [615, 155] width 135 height 20
paste input "(توست العجين المخمر)"
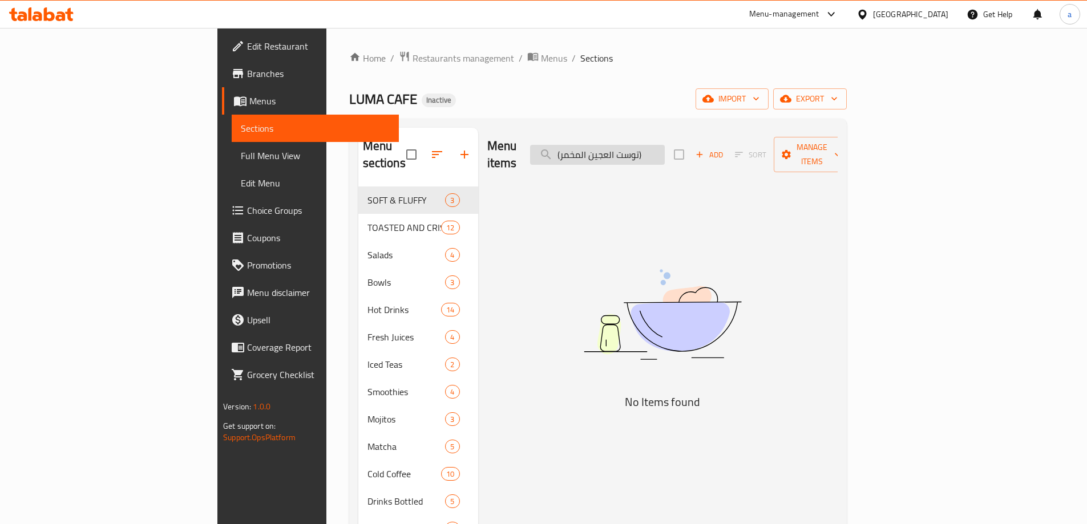
click at [664, 149] on input "(توست العجين المخمر)" at bounding box center [597, 155] width 135 height 20
paste input "Smoked Salmon & Whipped Cheese"
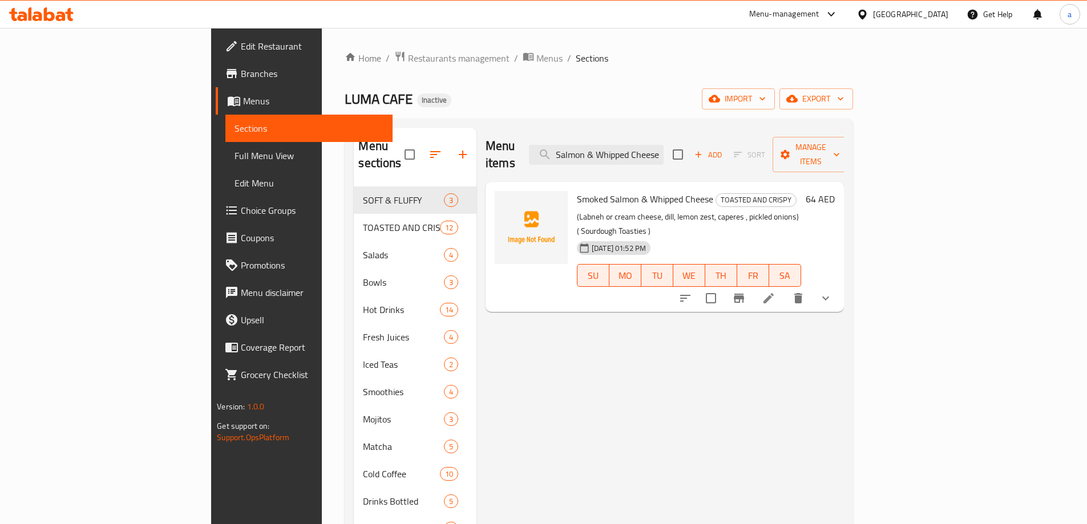
type input "Smoked Salmon & Whipped Cheese"
click at [775, 291] on icon at bounding box center [768, 298] width 14 height 14
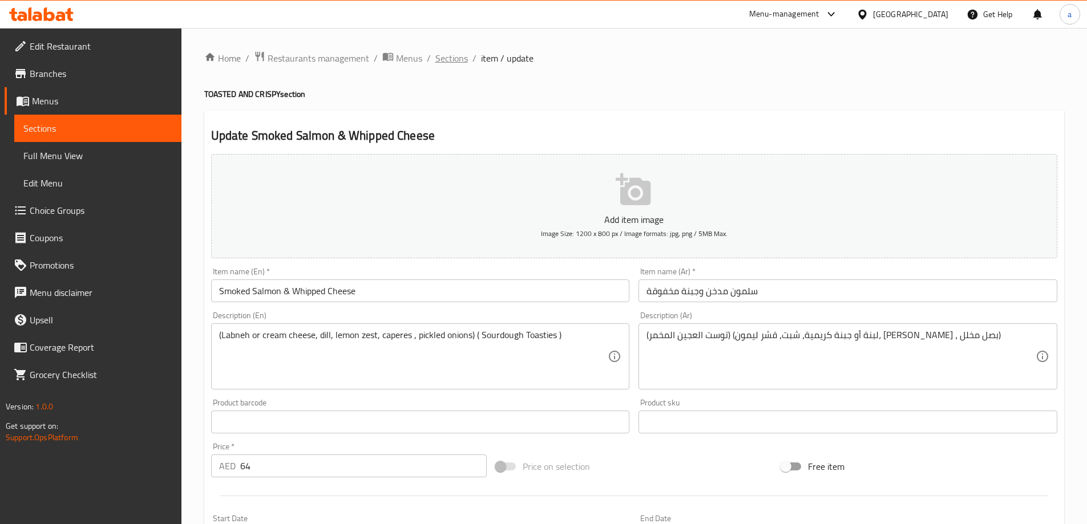
click at [449, 64] on span "Sections" at bounding box center [451, 58] width 33 height 14
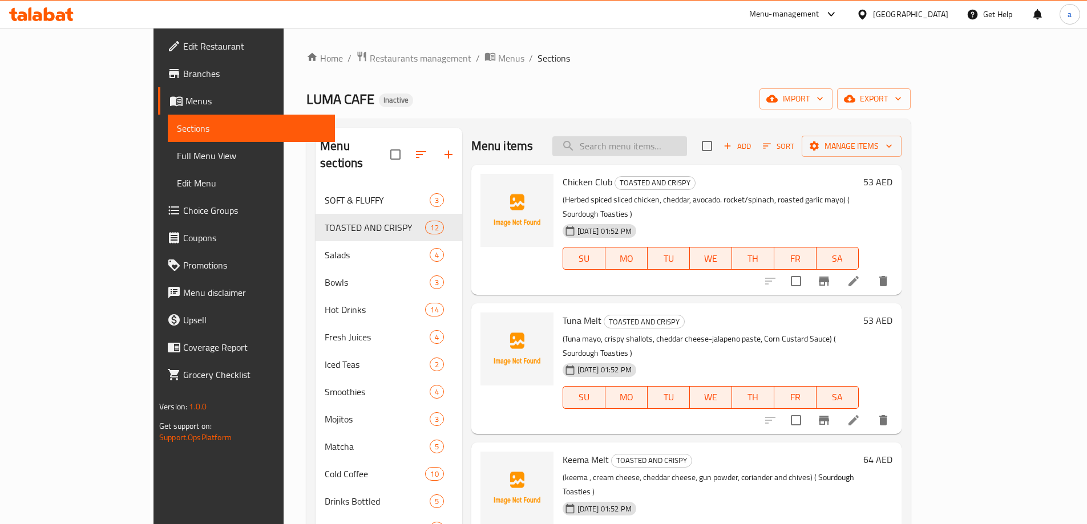
click at [687, 153] on input "search" at bounding box center [619, 146] width 135 height 20
paste input "Shakshouka On Toast"
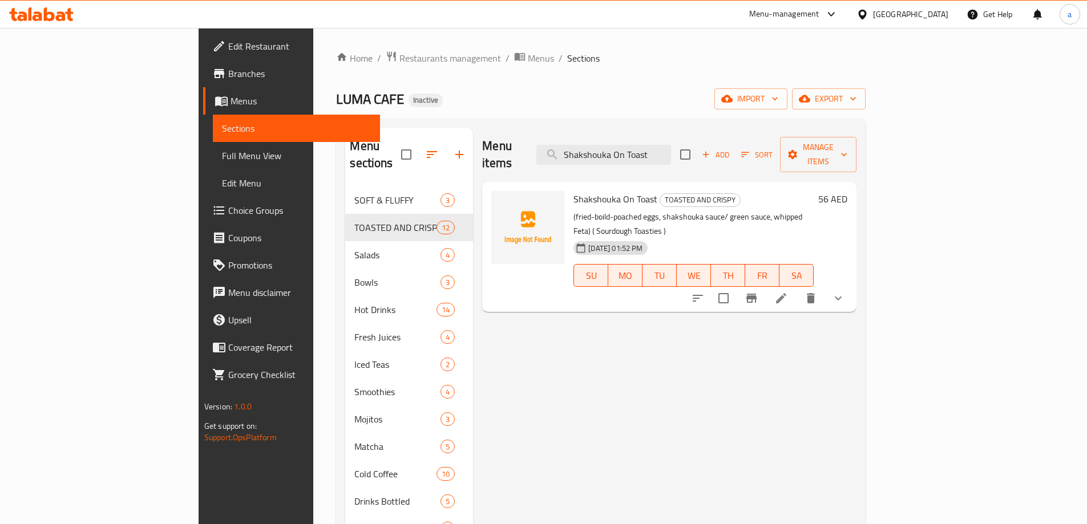
type input "Shakshouka On Toast"
click at [797, 288] on li at bounding box center [781, 298] width 32 height 21
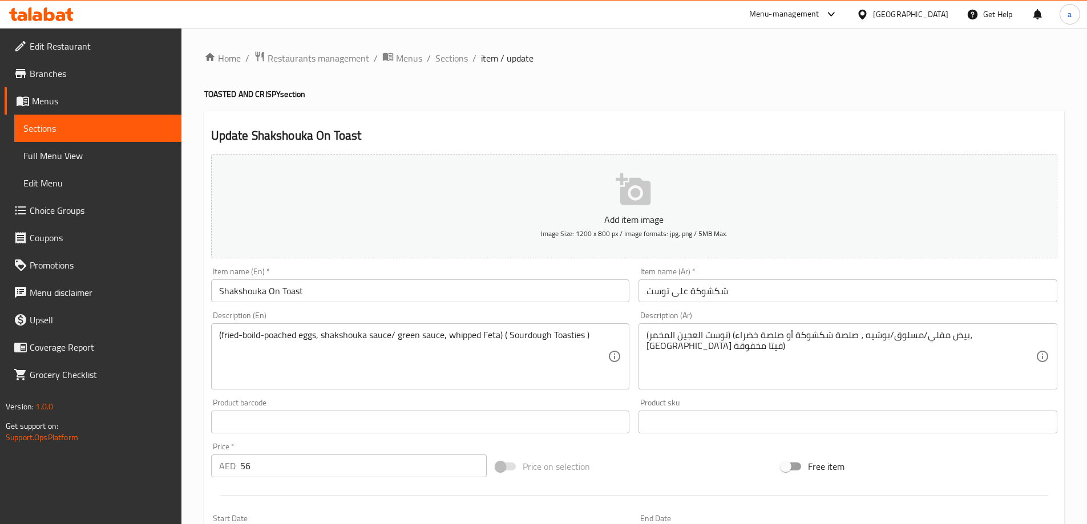
click at [467, 54] on ol "Home / Restaurants management / Menus / Sections / item / update" at bounding box center [634, 58] width 860 height 15
click at [460, 54] on span "Sections" at bounding box center [451, 58] width 33 height 14
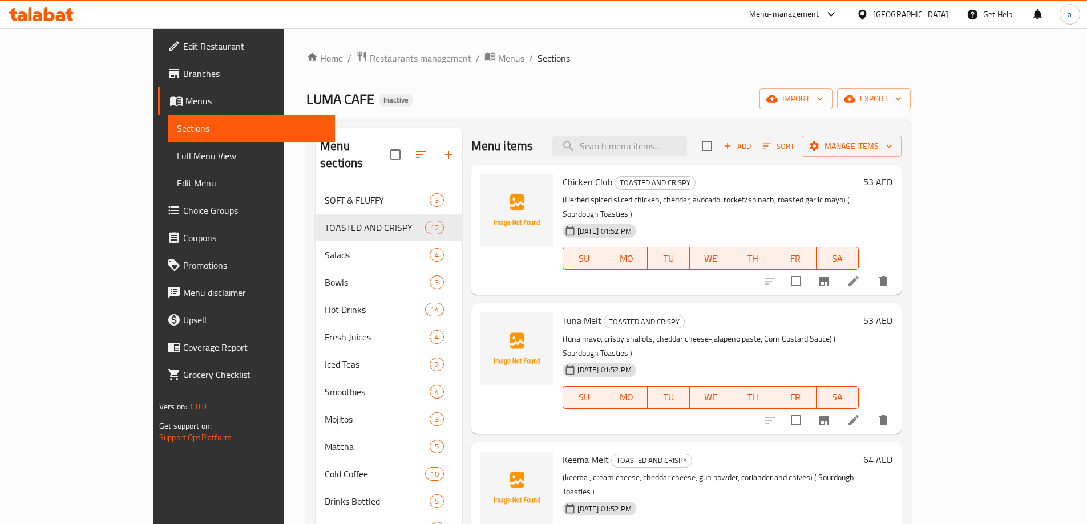
click at [652, 160] on div "Menu items Add Sort Manage items" at bounding box center [686, 146] width 430 height 37
click at [663, 153] on input "search" at bounding box center [619, 146] width 135 height 20
paste input "Mexican Street Corn & Avocado Salad"
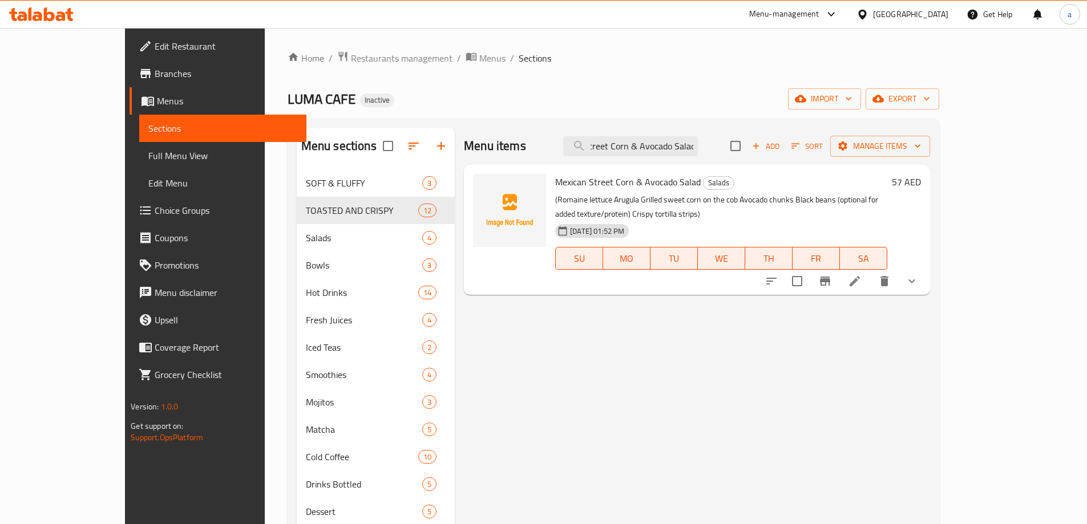
type input "Mexican Street Corn & Avocado Salad"
click at [861, 274] on icon at bounding box center [855, 281] width 14 height 14
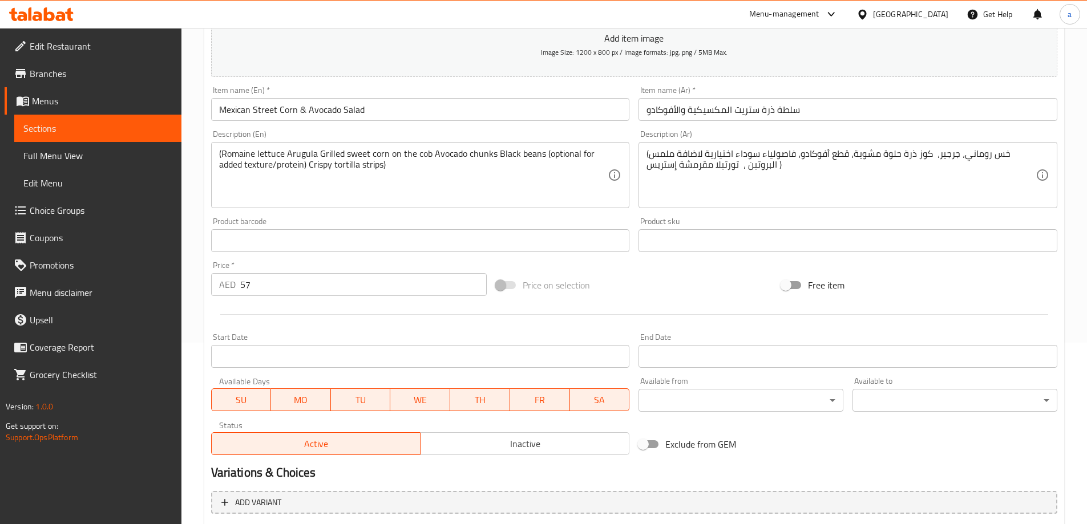
scroll to position [301, 0]
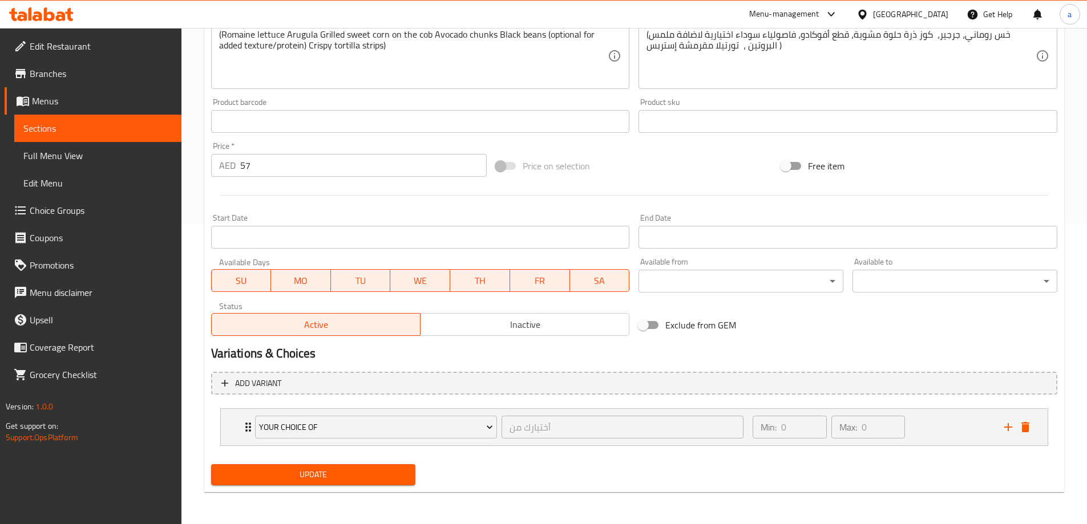
click at [87, 213] on span "Choice Groups" at bounding box center [101, 211] width 143 height 14
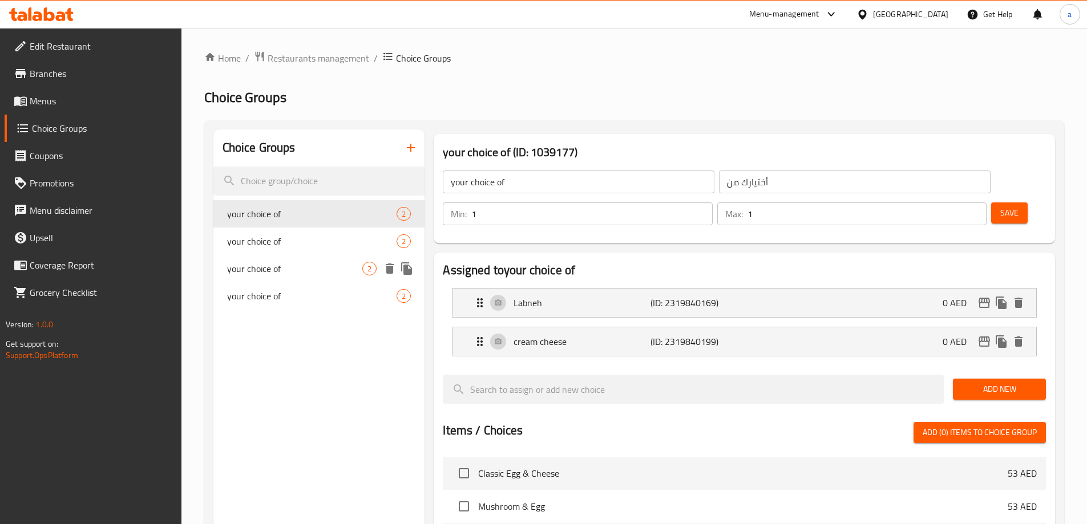
click at [283, 279] on div "your choice of 2" at bounding box center [319, 268] width 212 height 27
type input "0"
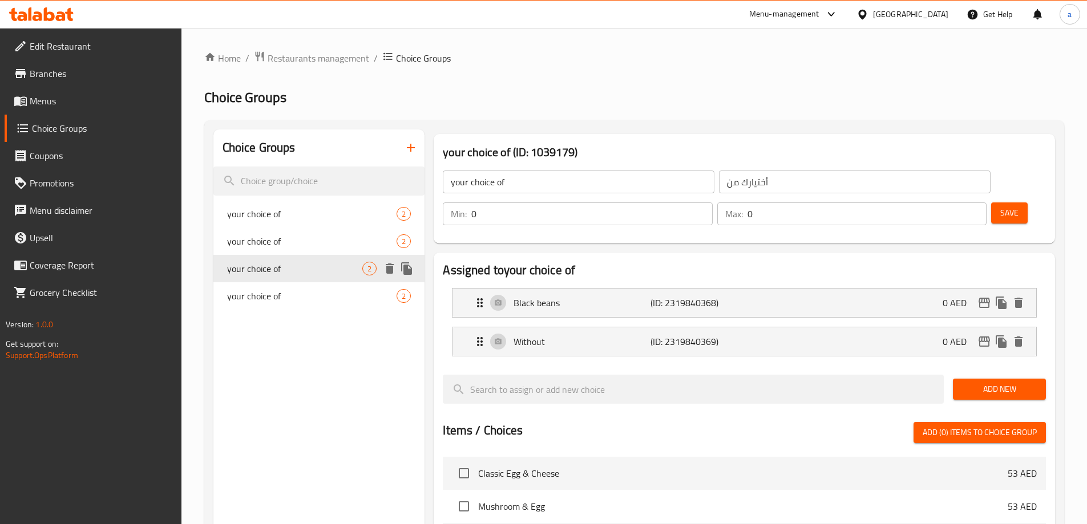
click at [284, 297] on span "your choice of" at bounding box center [312, 296] width 170 height 14
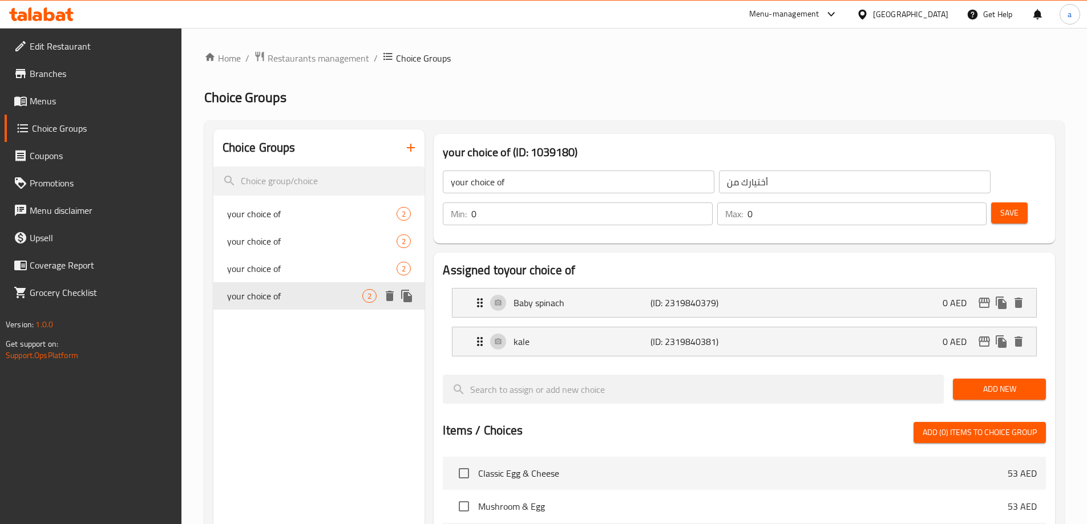
click at [284, 297] on span "your choice of" at bounding box center [295, 296] width 136 height 14
type input "1"
click at [712, 202] on input "1" at bounding box center [591, 213] width 241 height 23
type input "1"
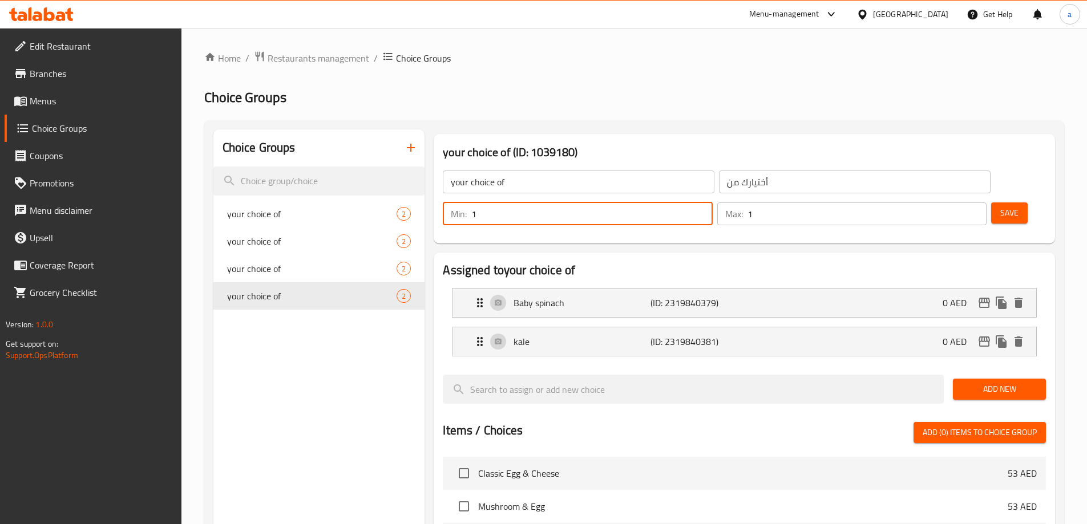
click at [956, 202] on input "1" at bounding box center [866, 213] width 239 height 23
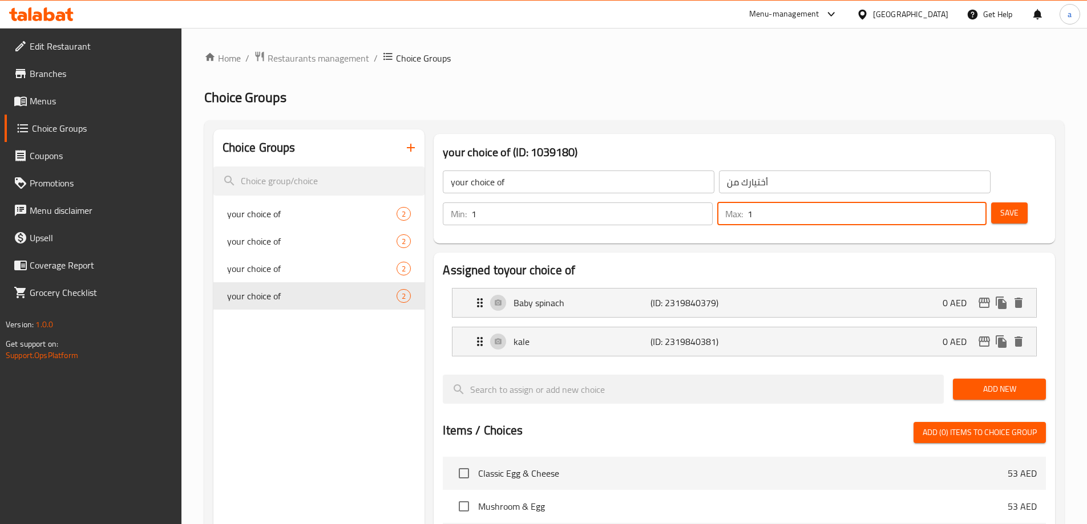
click at [1000, 206] on span "Save" at bounding box center [1009, 213] width 18 height 14
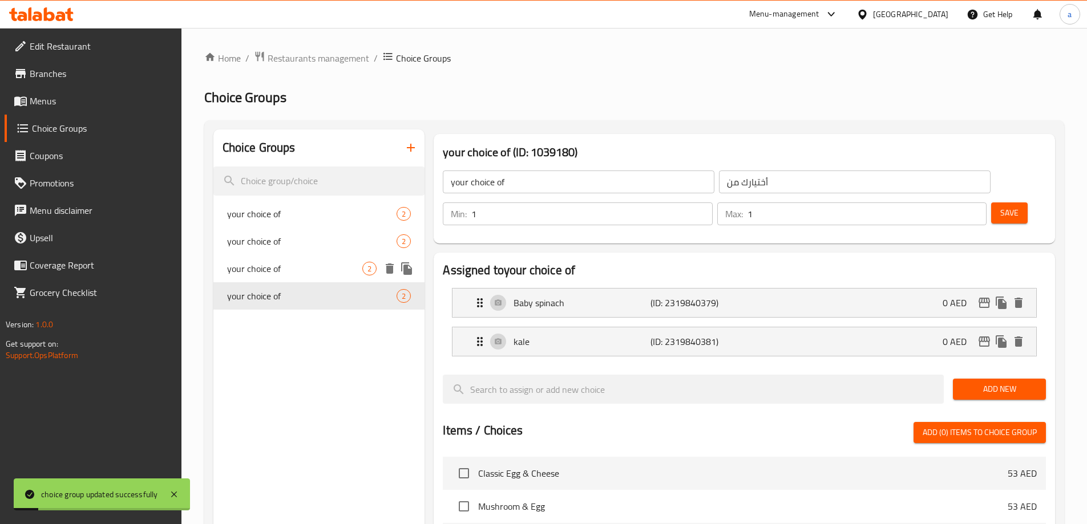
click at [311, 270] on span "your choice of" at bounding box center [295, 269] width 136 height 14
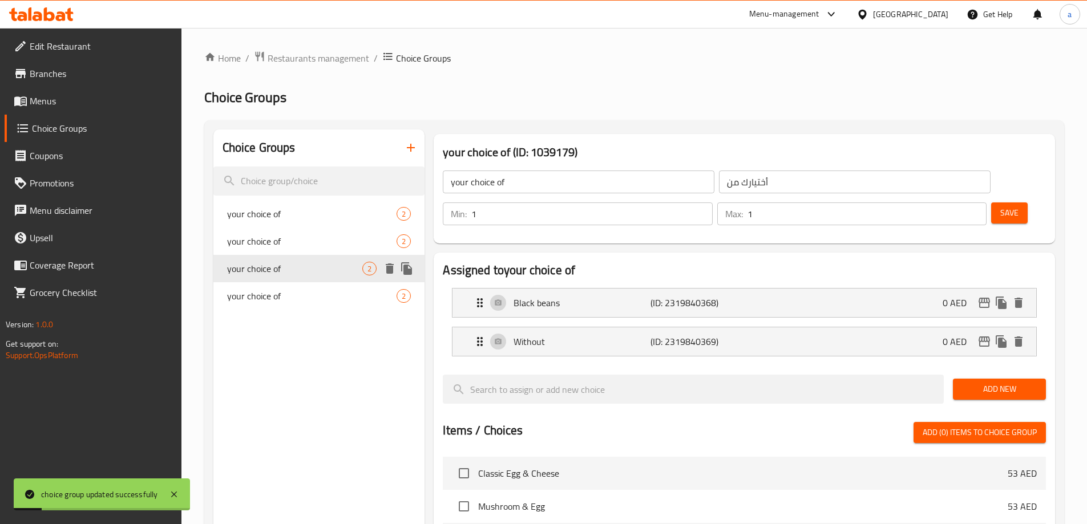
type input "0"
type input "1"
click at [712, 202] on input "1" at bounding box center [591, 213] width 241 height 23
type input "1"
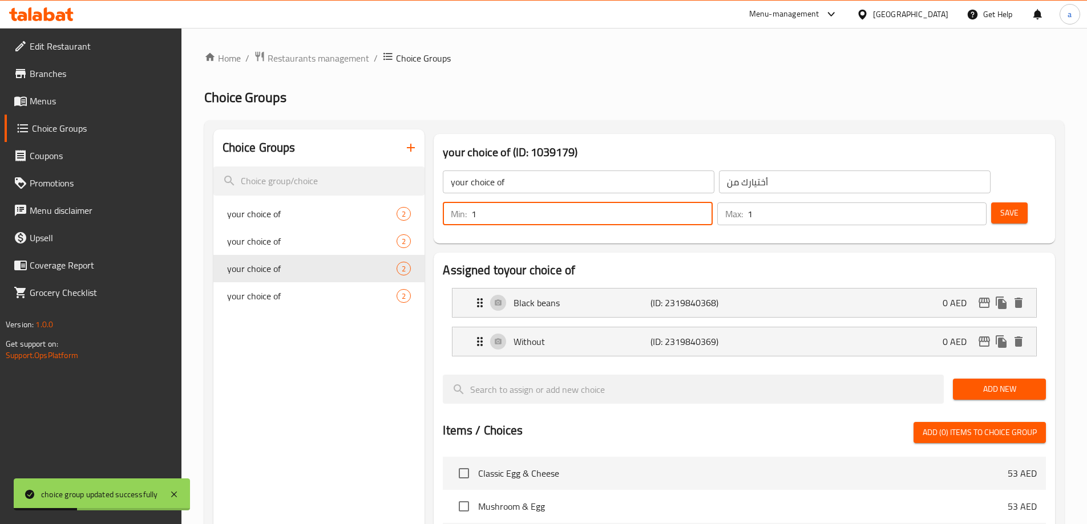
click at [957, 202] on input "1" at bounding box center [866, 213] width 239 height 23
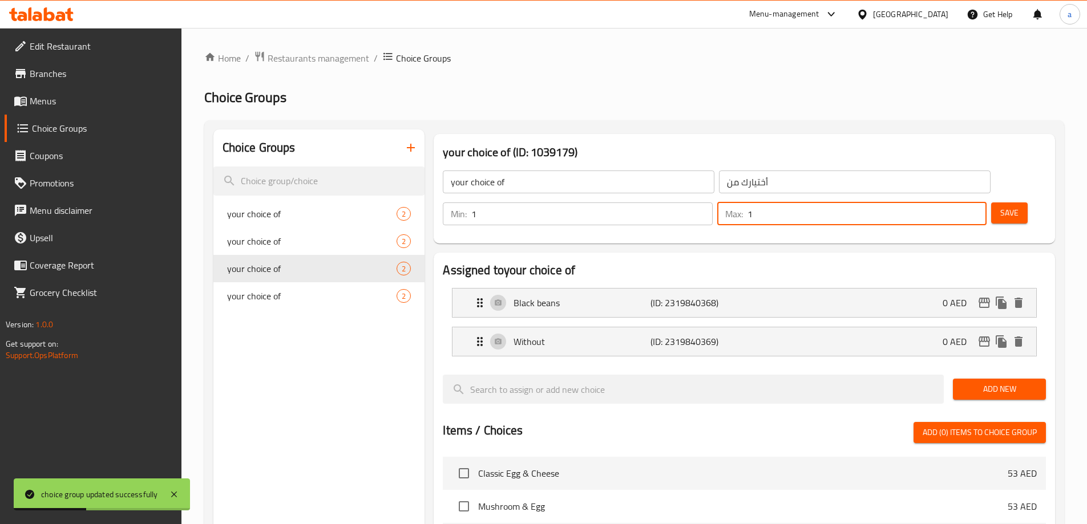
click at [988, 200] on div "Save" at bounding box center [1013, 213] width 50 height 27
click at [991, 202] on button "Save" at bounding box center [1009, 212] width 37 height 21
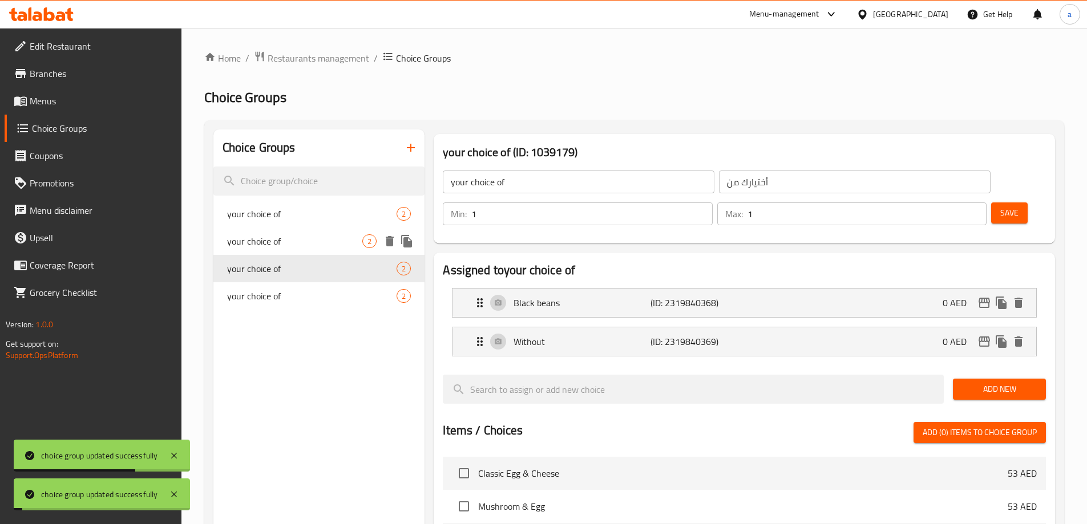
click at [322, 239] on span "your choice of" at bounding box center [295, 241] width 136 height 14
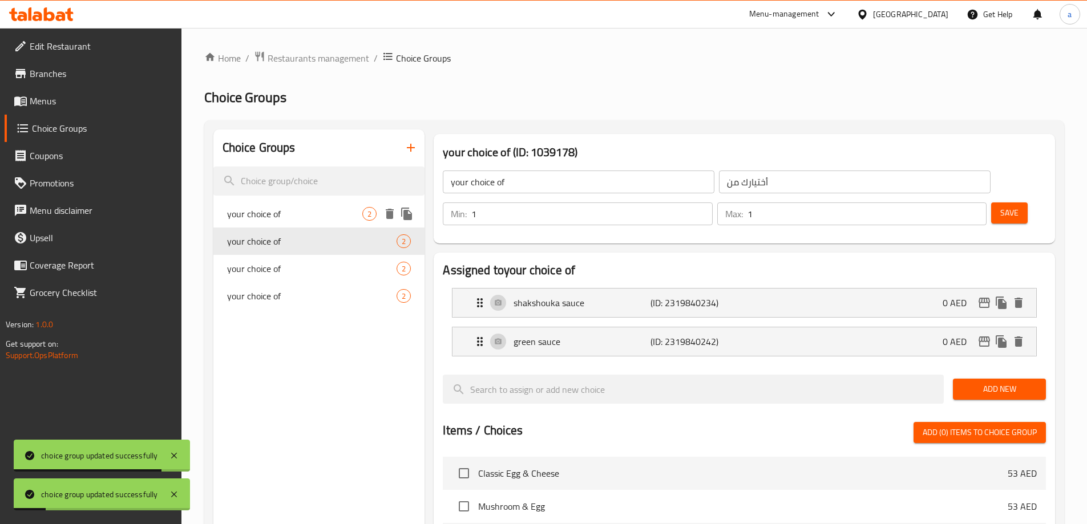
click at [315, 209] on span "your choice of" at bounding box center [295, 214] width 136 height 14
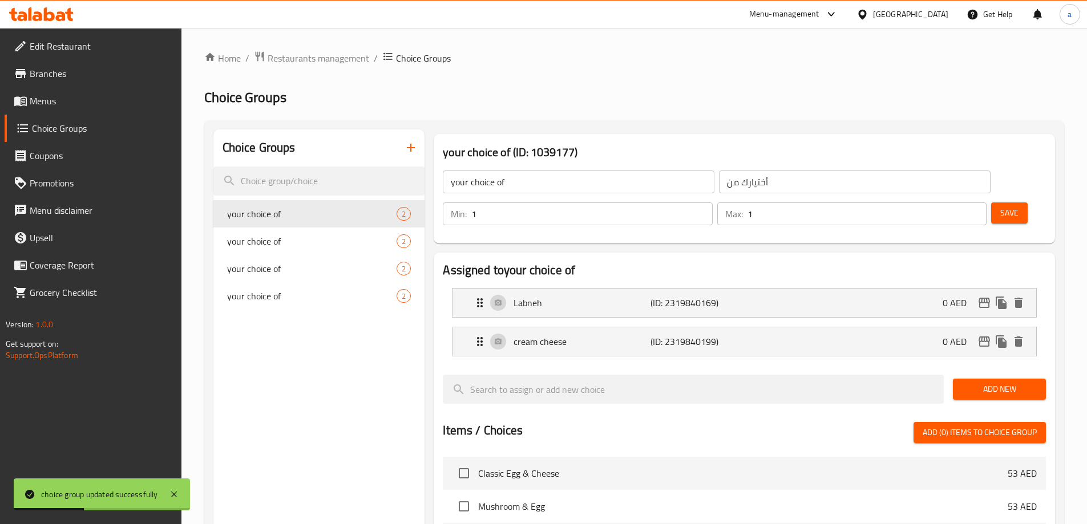
click at [58, 103] on span "Menus" at bounding box center [101, 101] width 143 height 14
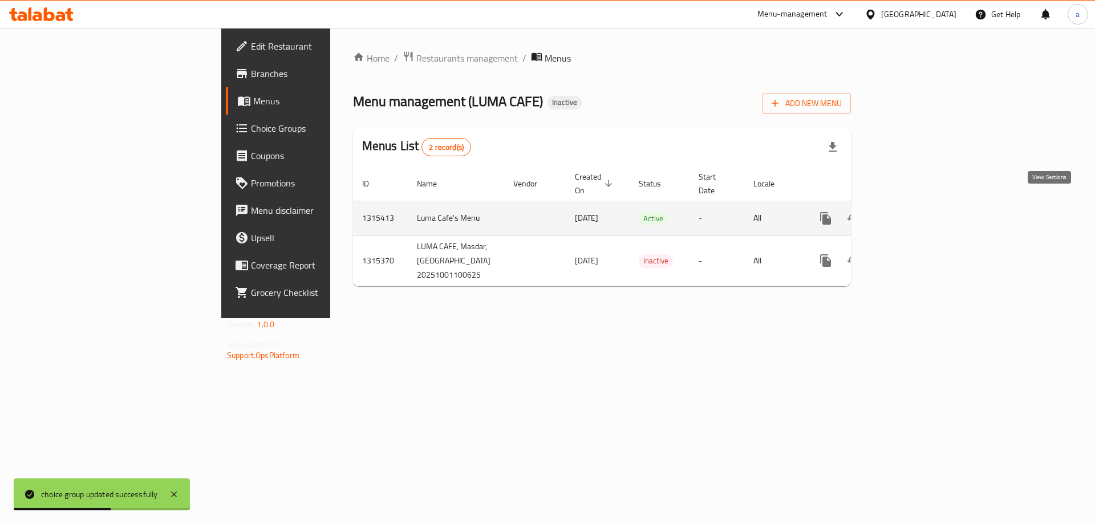
click at [915, 212] on icon "enhanced table" at bounding box center [908, 219] width 14 height 14
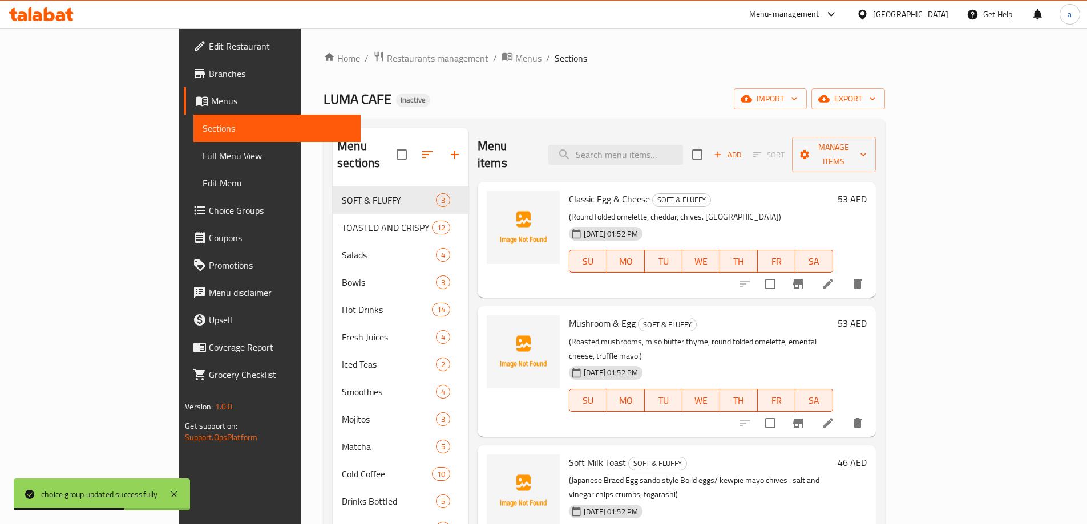
click at [723, 160] on div "Menu items Add Sort Manage items" at bounding box center [676, 155] width 398 height 54
click at [683, 155] on input "search" at bounding box center [615, 155] width 135 height 20
click at [683, 149] on input "search" at bounding box center [615, 155] width 135 height 20
paste input "Mexican Street Corn & Avocado Salad"
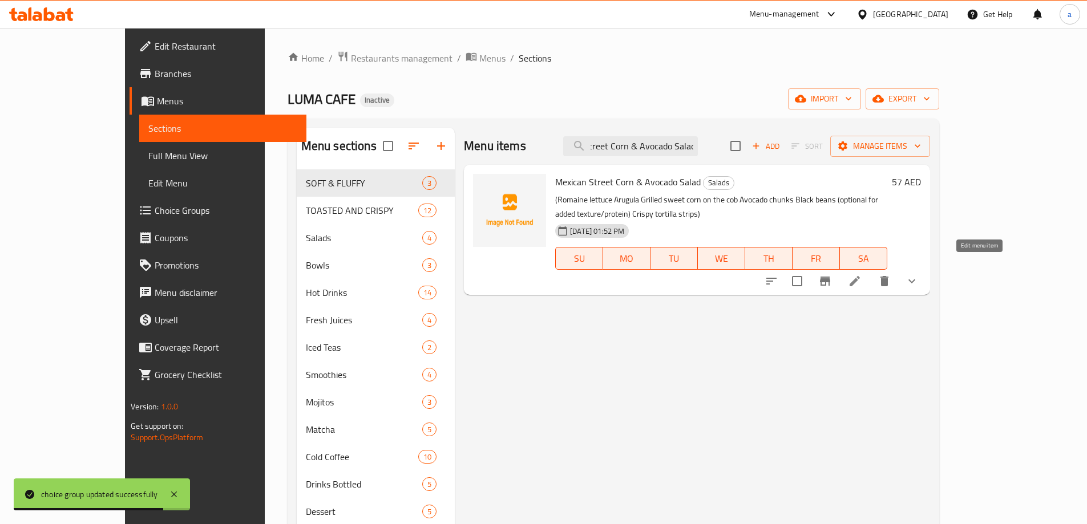
type input "Mexican Street Corn & Avocado Salad"
click at [860, 276] on icon at bounding box center [854, 281] width 10 height 10
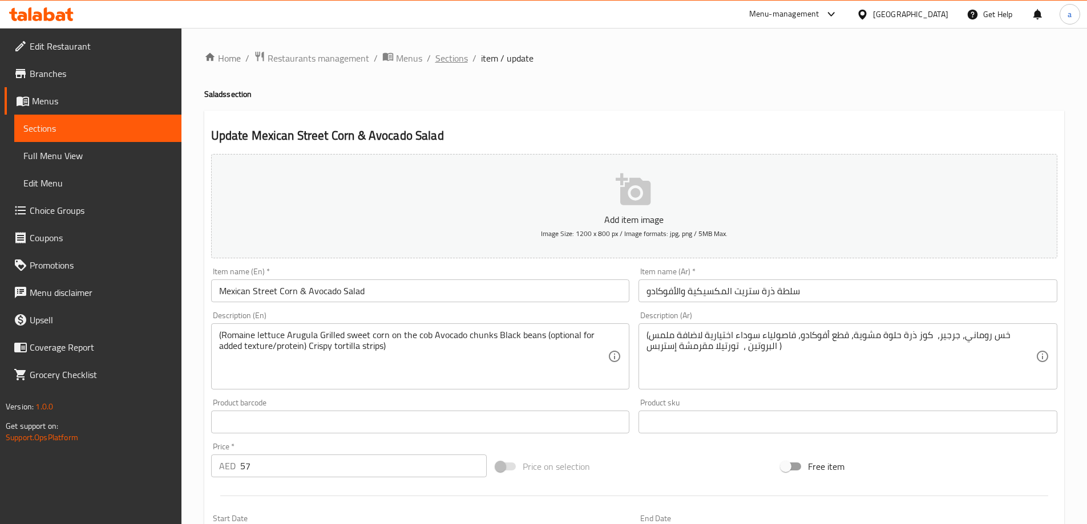
click at [458, 51] on span "Sections" at bounding box center [451, 58] width 33 height 14
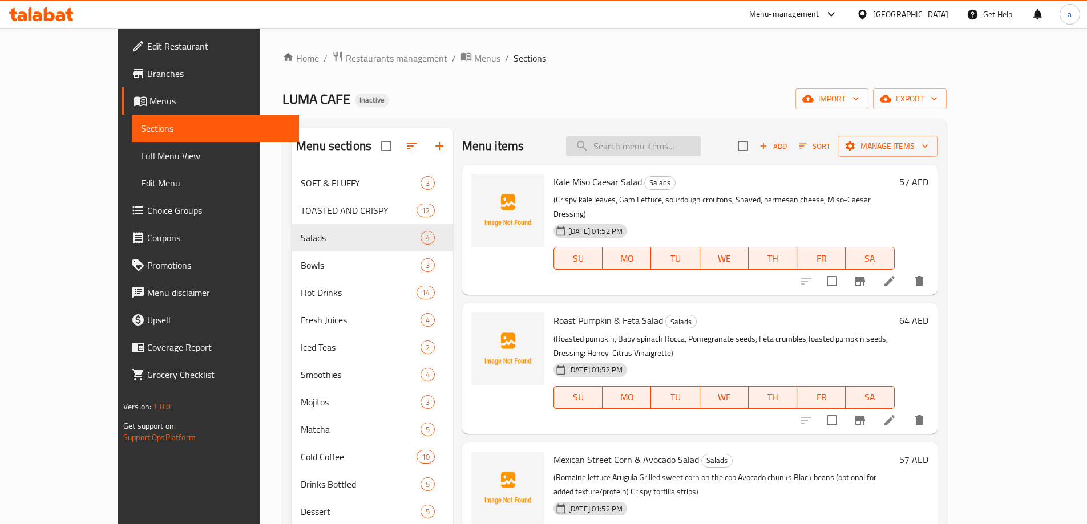
click at [673, 140] on input "search" at bounding box center [633, 146] width 135 height 20
paste input "Beetroot, Quinoa & Herbed Labneh Salad"
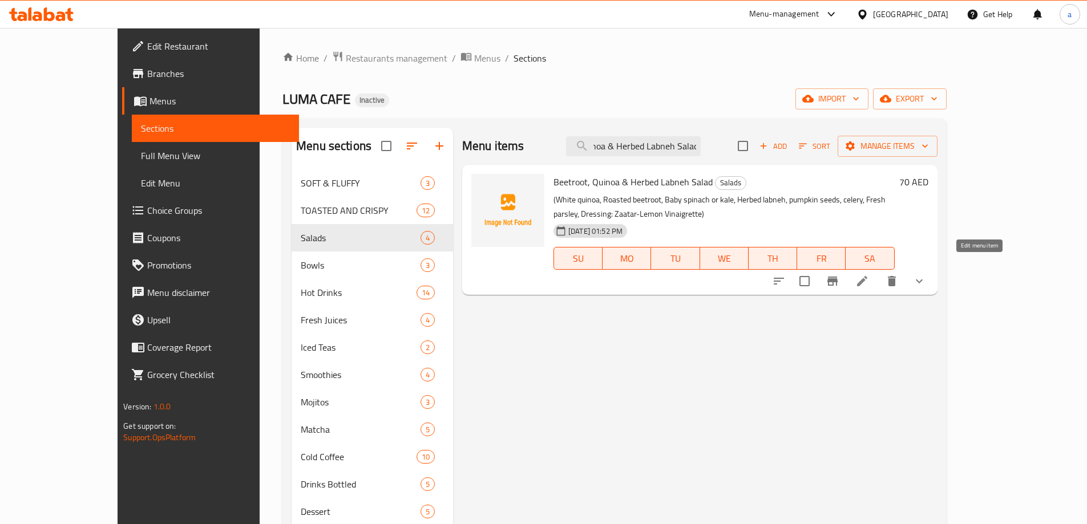
type input "Beetroot, Quinoa & Herbed Labneh Salad"
click at [869, 274] on icon at bounding box center [862, 281] width 14 height 14
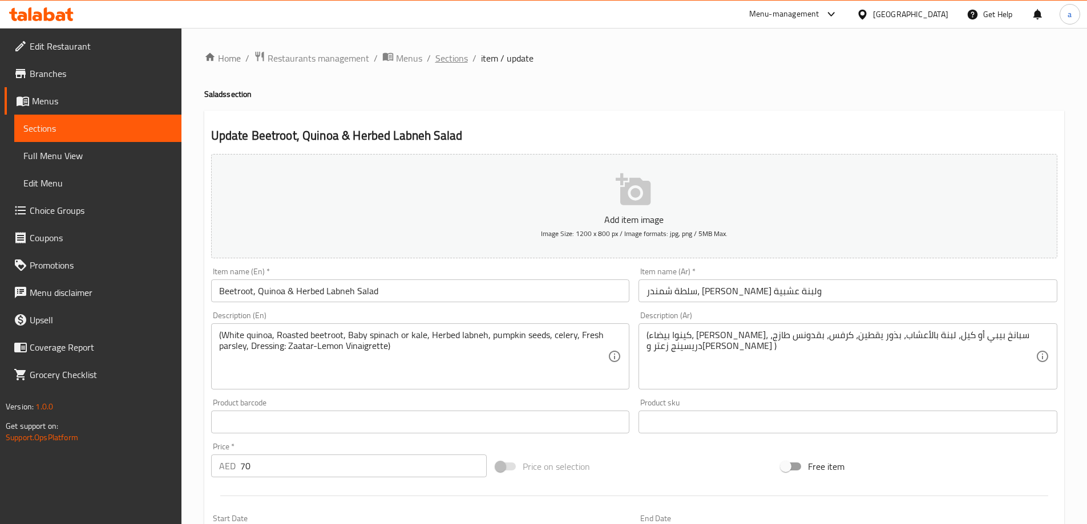
click at [463, 51] on span "Sections" at bounding box center [451, 58] width 33 height 14
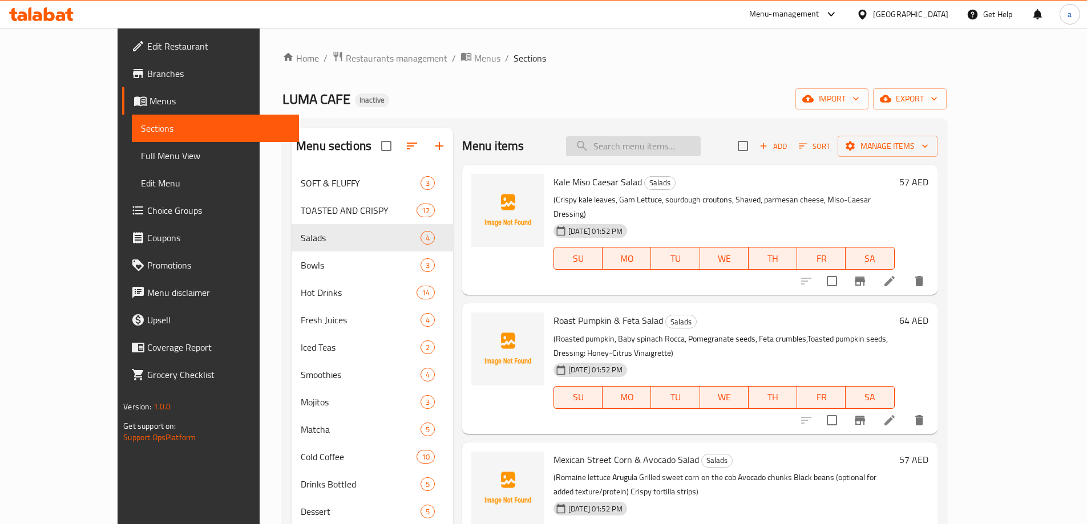
click at [700, 143] on input "search" at bounding box center [633, 146] width 135 height 20
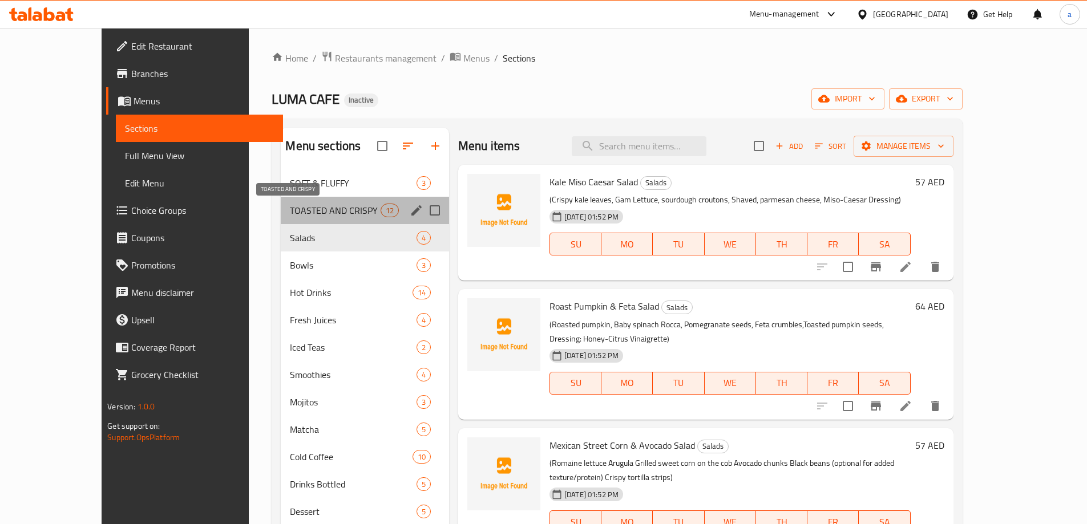
click at [290, 206] on span "TOASTED AND CRISPY" at bounding box center [335, 211] width 90 height 14
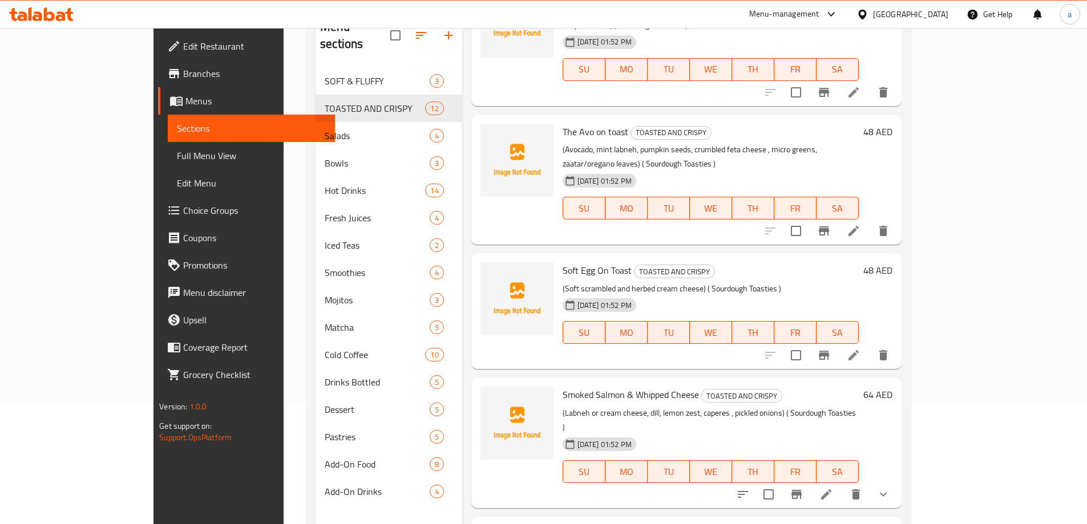
scroll to position [160, 0]
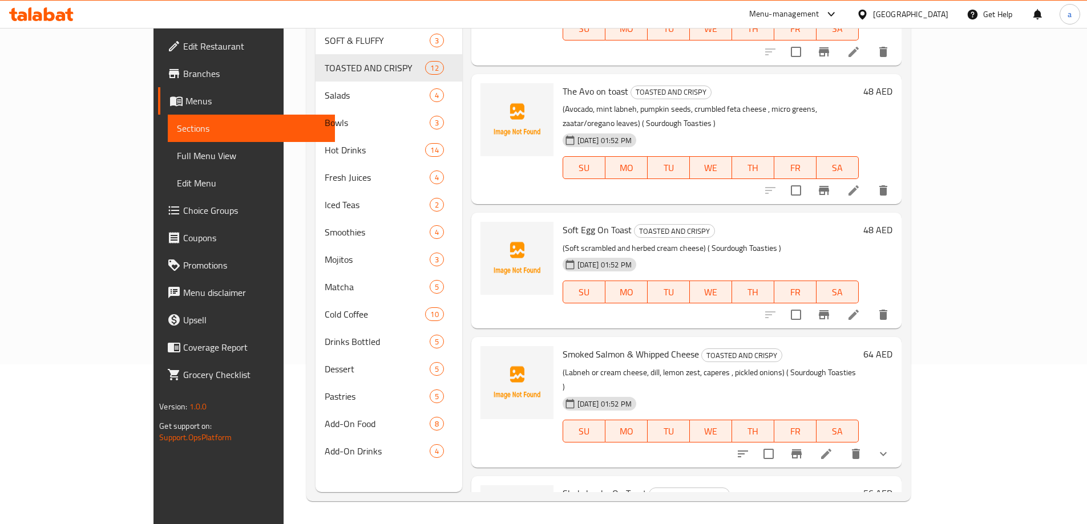
click at [842, 444] on li at bounding box center [826, 454] width 32 height 21
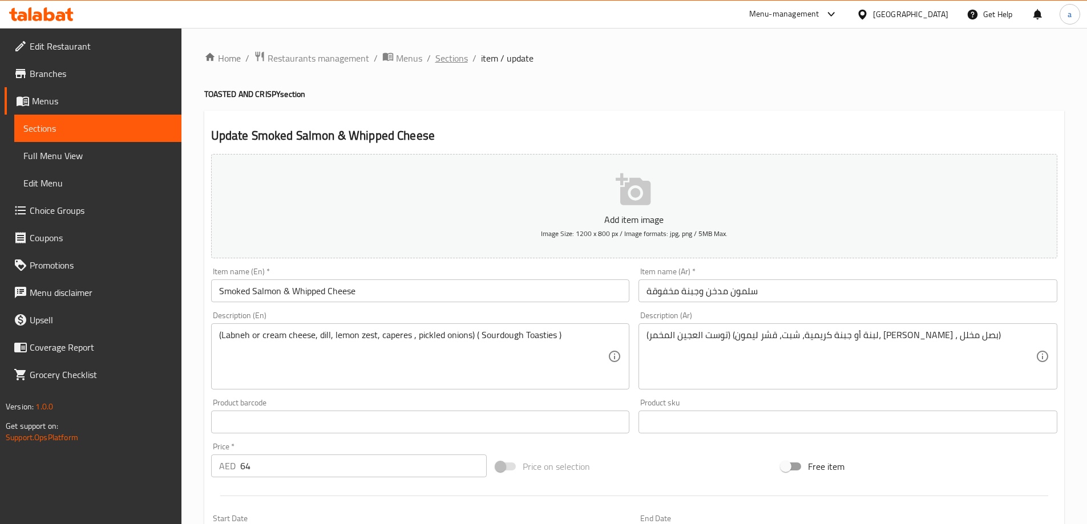
click at [455, 54] on span "Sections" at bounding box center [451, 58] width 33 height 14
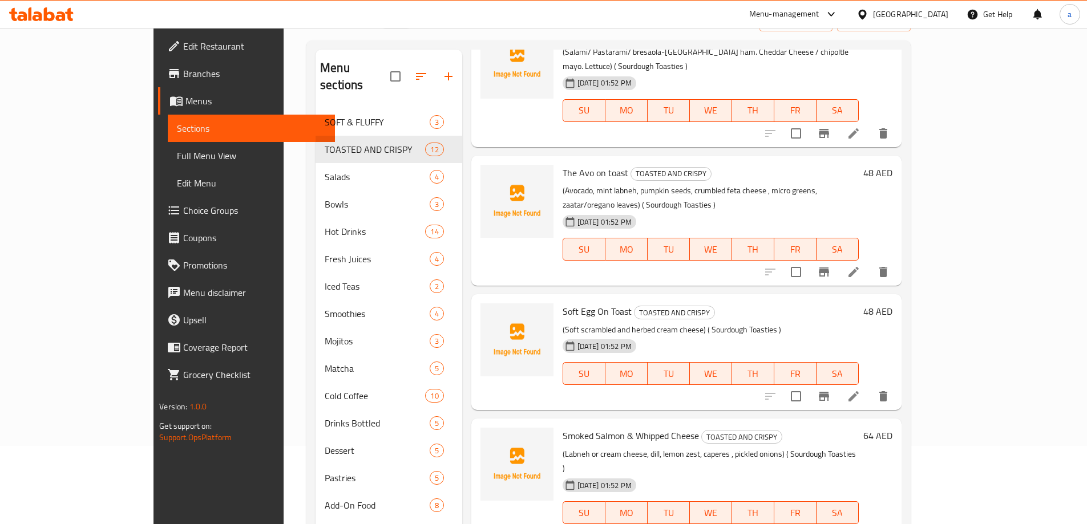
scroll to position [160, 0]
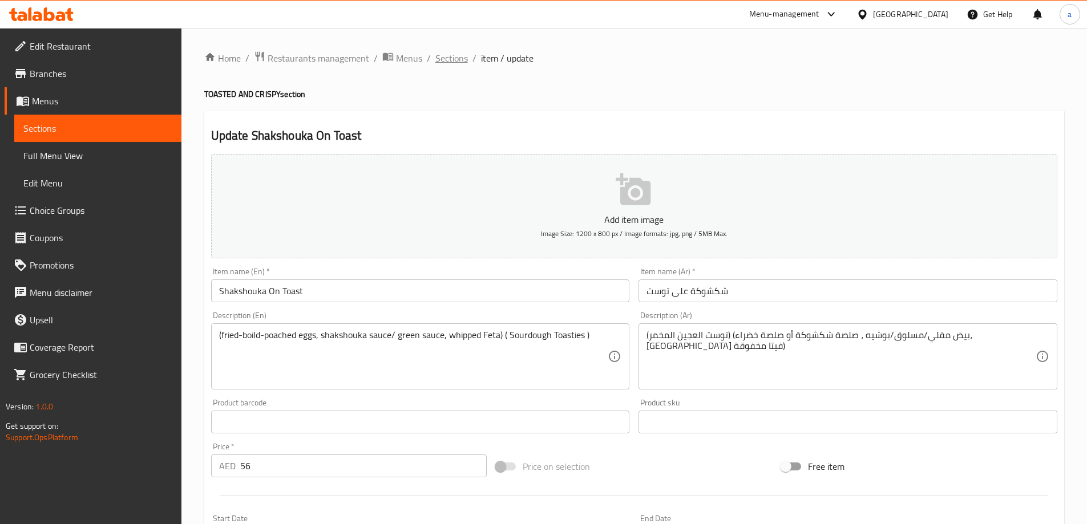
click at [461, 56] on span "Sections" at bounding box center [451, 58] width 33 height 14
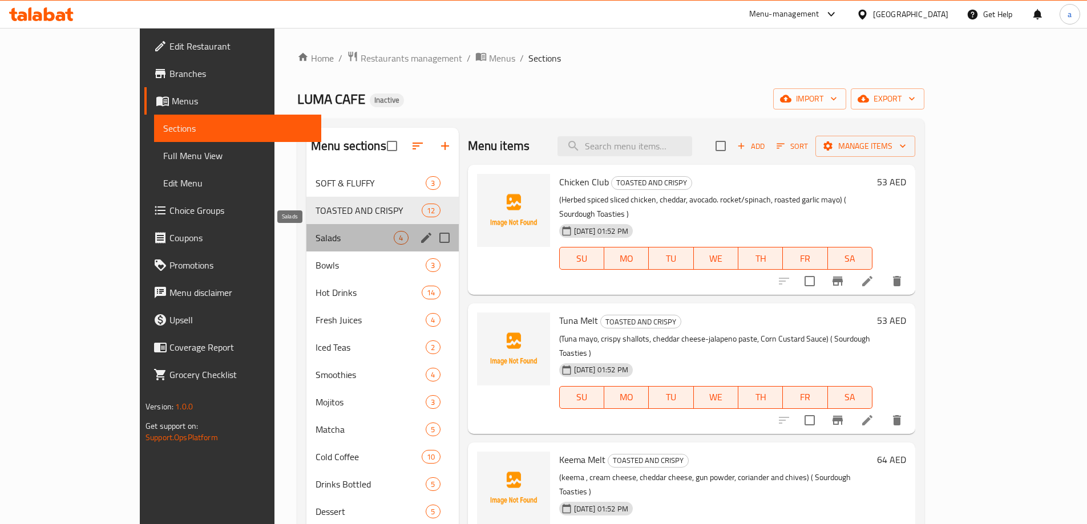
click at [315, 234] on span "Salads" at bounding box center [354, 238] width 79 height 14
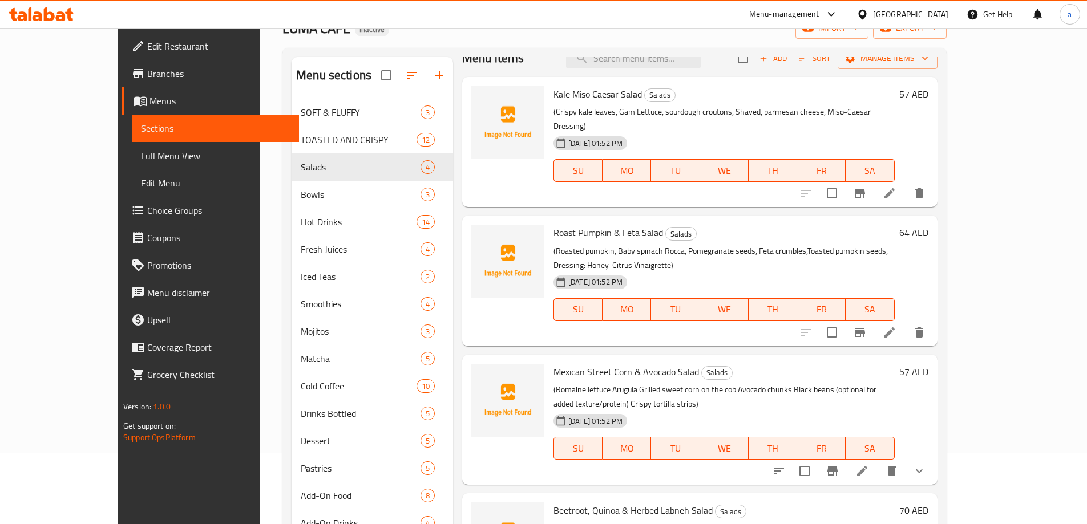
scroll to position [160, 0]
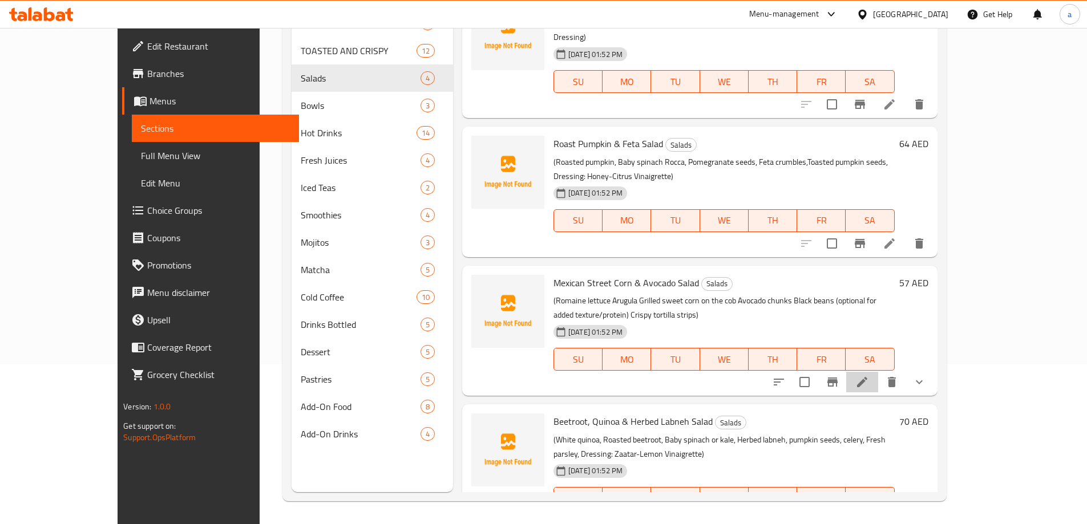
click at [878, 372] on li at bounding box center [862, 382] width 32 height 21
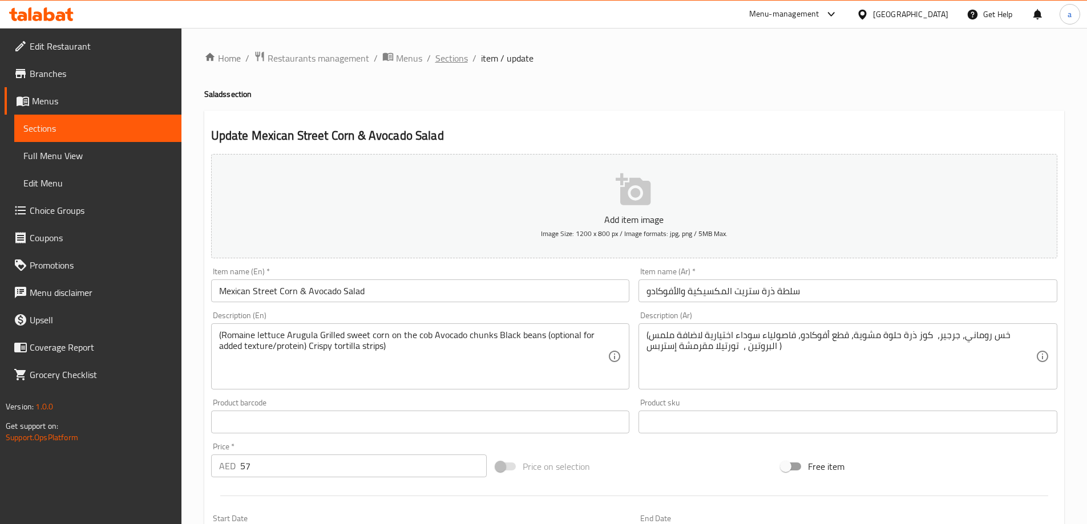
click at [455, 59] on span "Sections" at bounding box center [451, 58] width 33 height 14
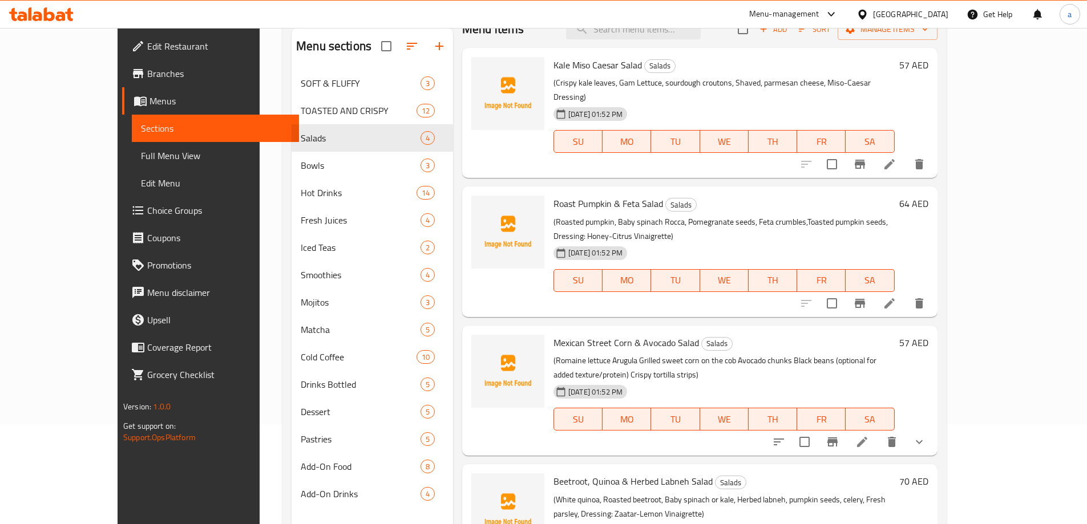
scroll to position [160, 0]
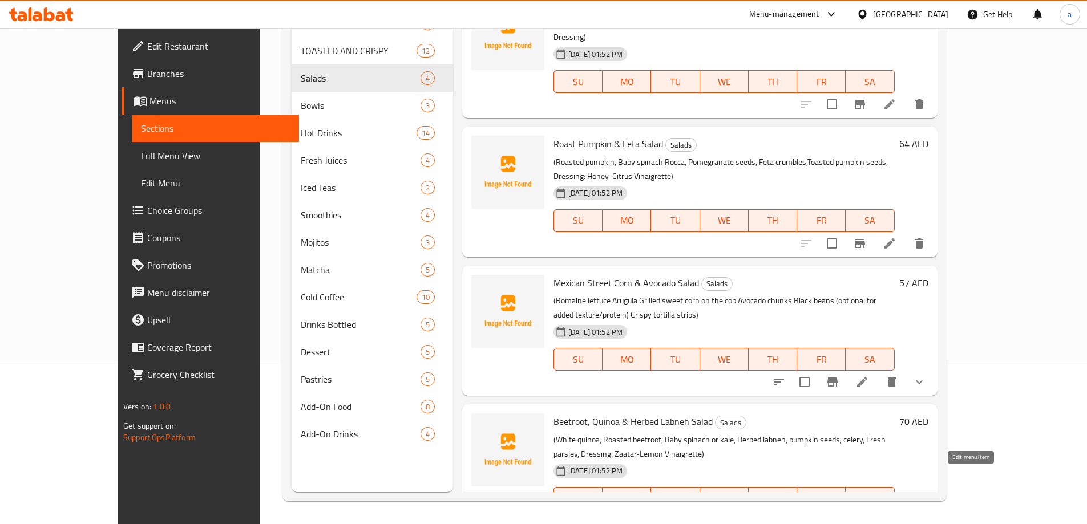
click at [869, 514] on icon at bounding box center [862, 521] width 14 height 14
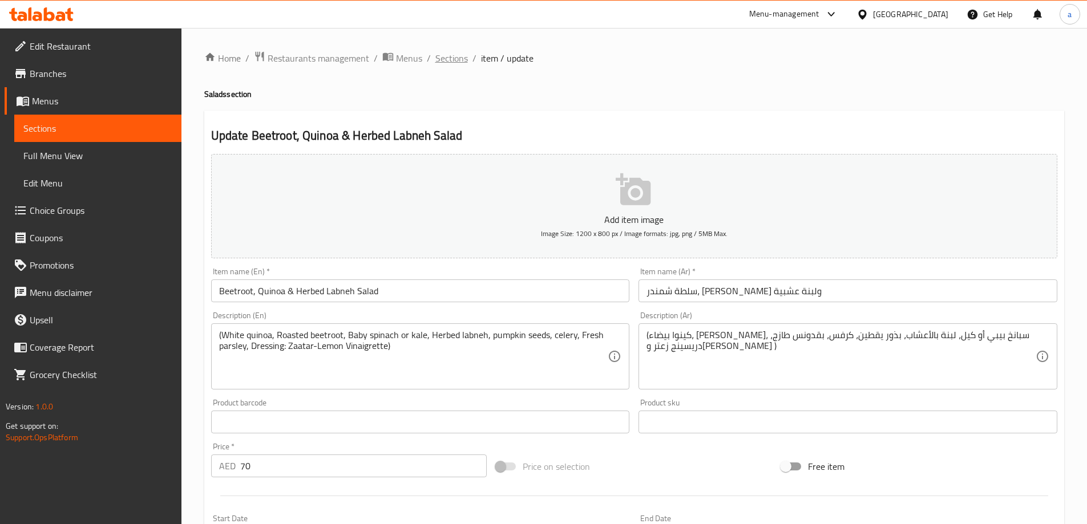
click at [450, 54] on span "Sections" at bounding box center [451, 58] width 33 height 14
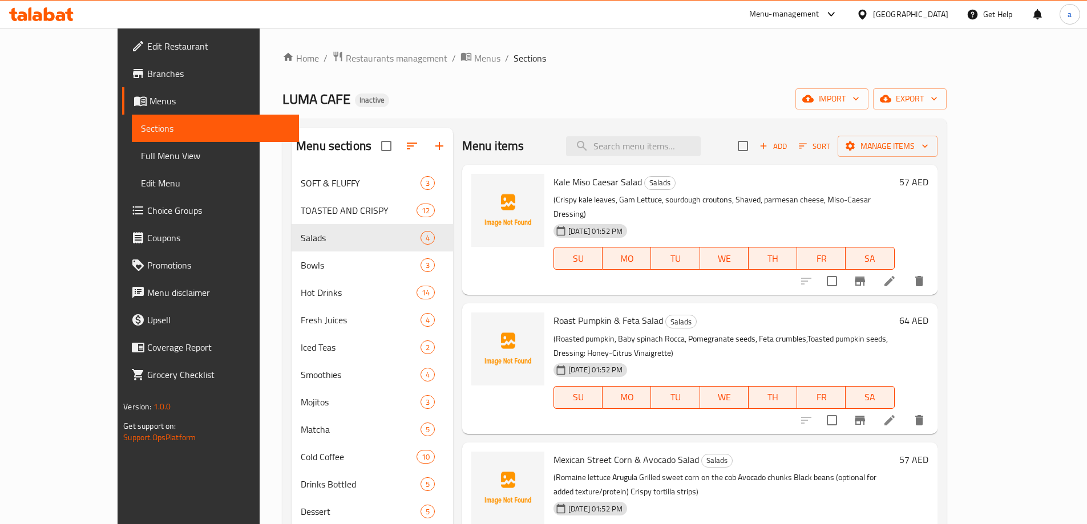
click at [969, 253] on div "Home / Restaurants management / Menus / Sections LUMA CAFE Inactive import expo…" at bounding box center [615, 356] width 710 height 656
click at [678, 68] on div "Home / Restaurants management / Menus / Sections LUMA CAFE Inactive import expo…" at bounding box center [614, 356] width 664 height 610
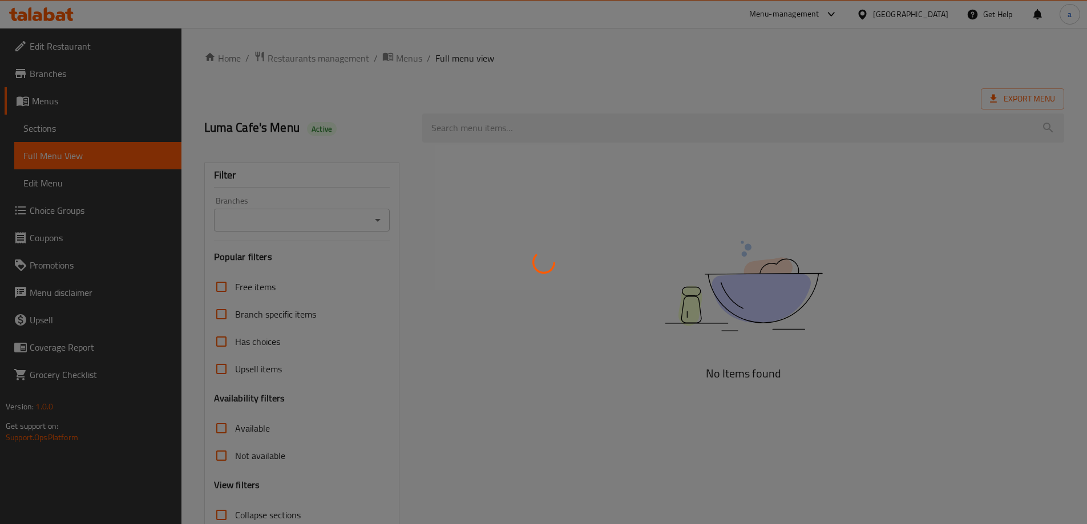
scroll to position [47, 0]
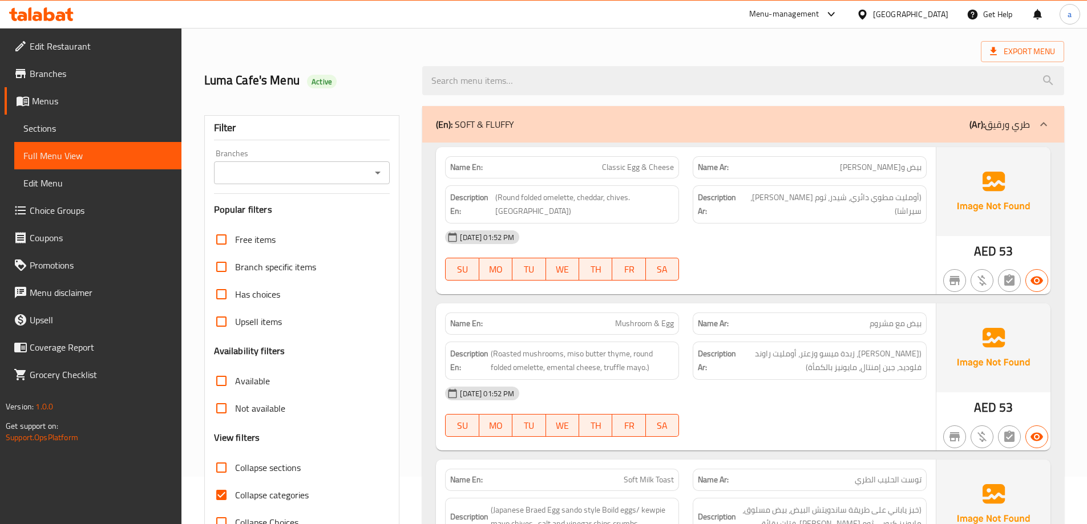
click at [229, 481] on input "Collapse categories" at bounding box center [221, 494] width 27 height 27
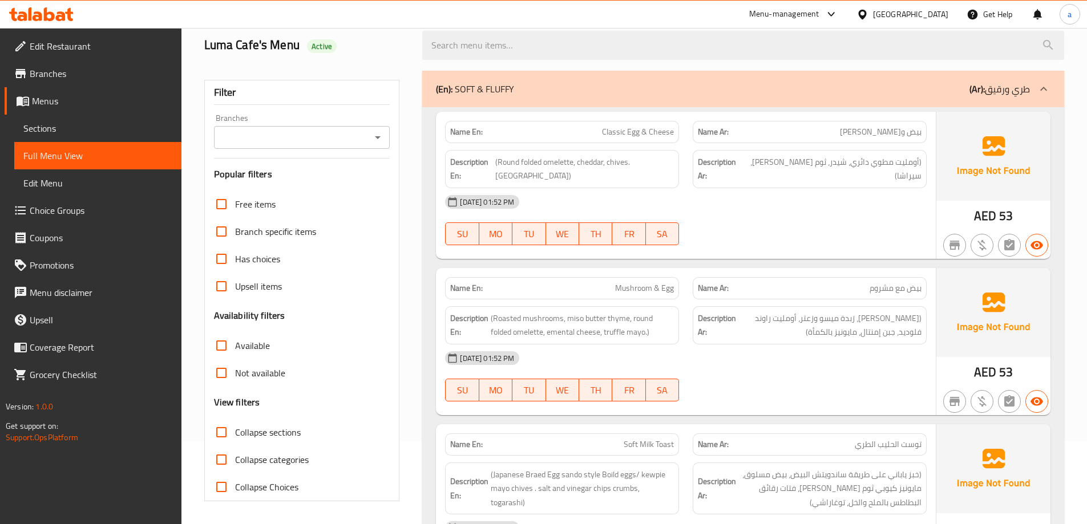
click at [229, 455] on input "Collapse categories" at bounding box center [221, 459] width 27 height 27
checkbox input "false"
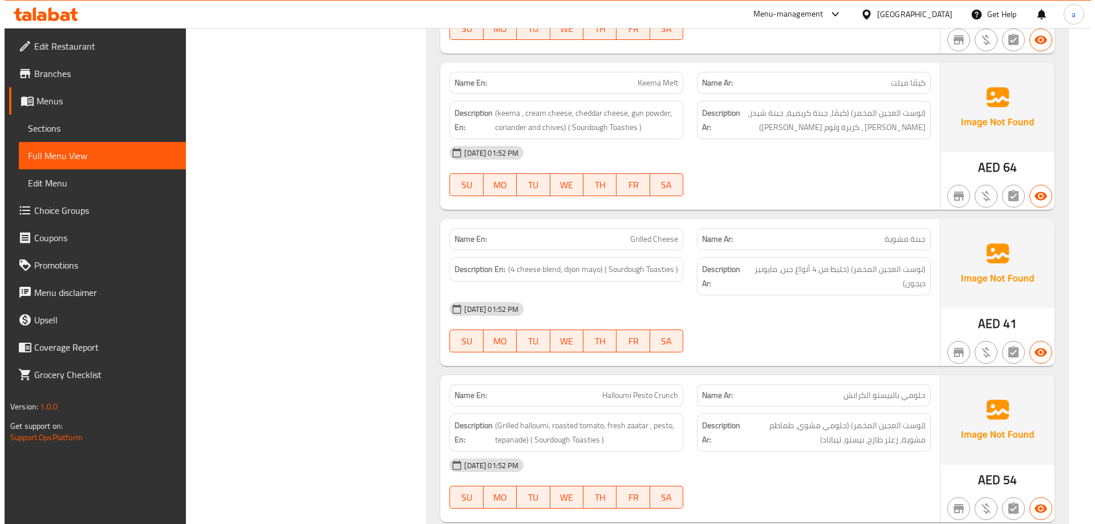
scroll to position [0, 0]
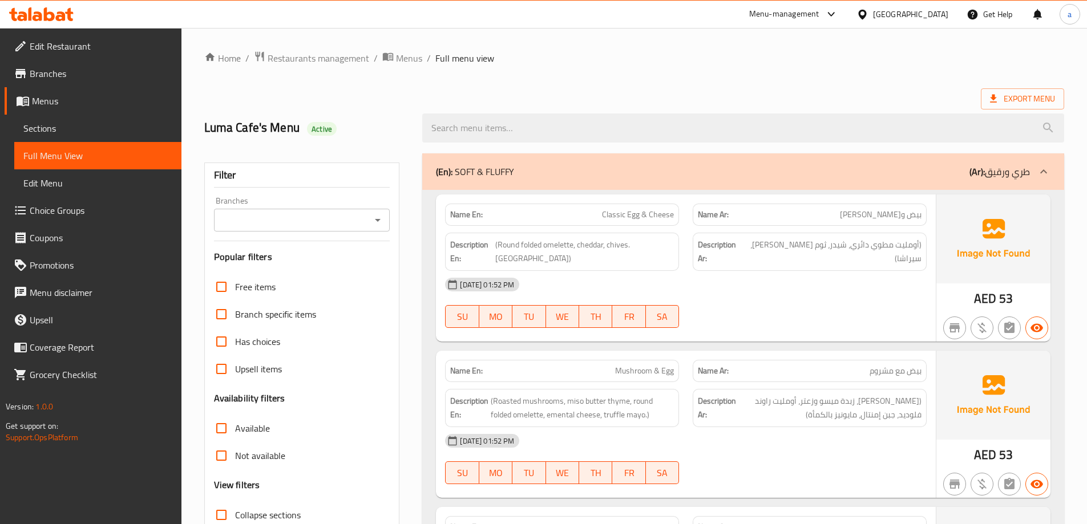
click at [399, 447] on div "Filter Branches Branches Popular filters Free items Branch specific items Has c…" at bounding box center [302, 374] width 196 height 422
click at [1020, 94] on span "Export Menu" at bounding box center [1022, 99] width 65 height 14
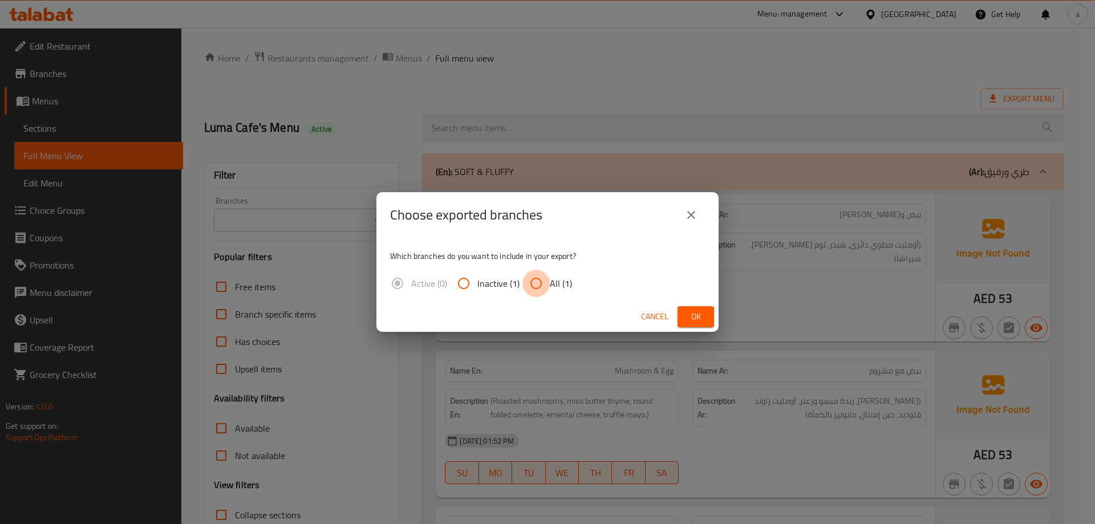
click at [538, 286] on input "All (1)" at bounding box center [535, 283] width 27 height 27
radio input "true"
click at [706, 312] on button "Ok" at bounding box center [696, 316] width 37 height 21
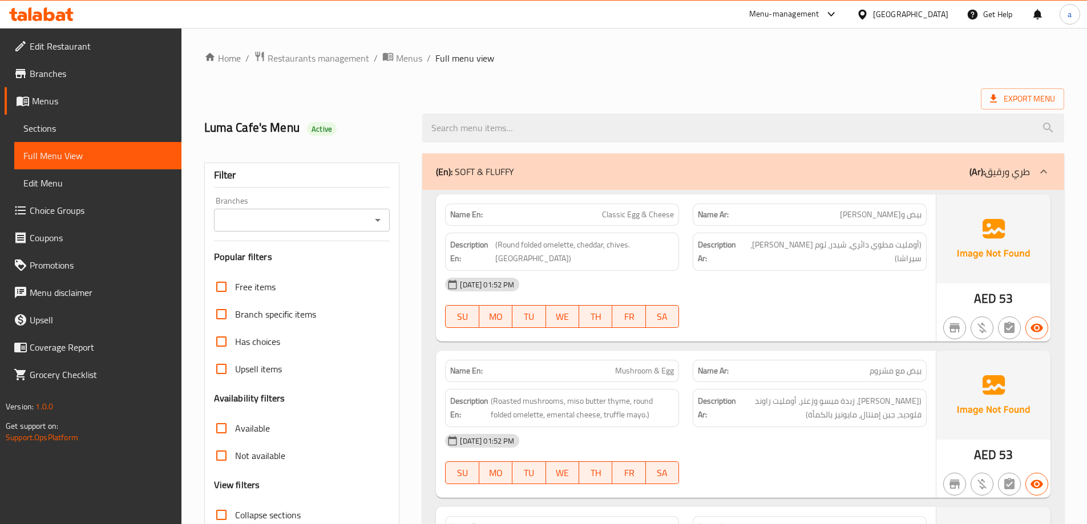
click at [934, 100] on div "Export Menu" at bounding box center [634, 98] width 860 height 21
click at [323, 61] on span "Restaurants management" at bounding box center [319, 58] width 102 height 14
